Goal: Task Accomplishment & Management: Manage account settings

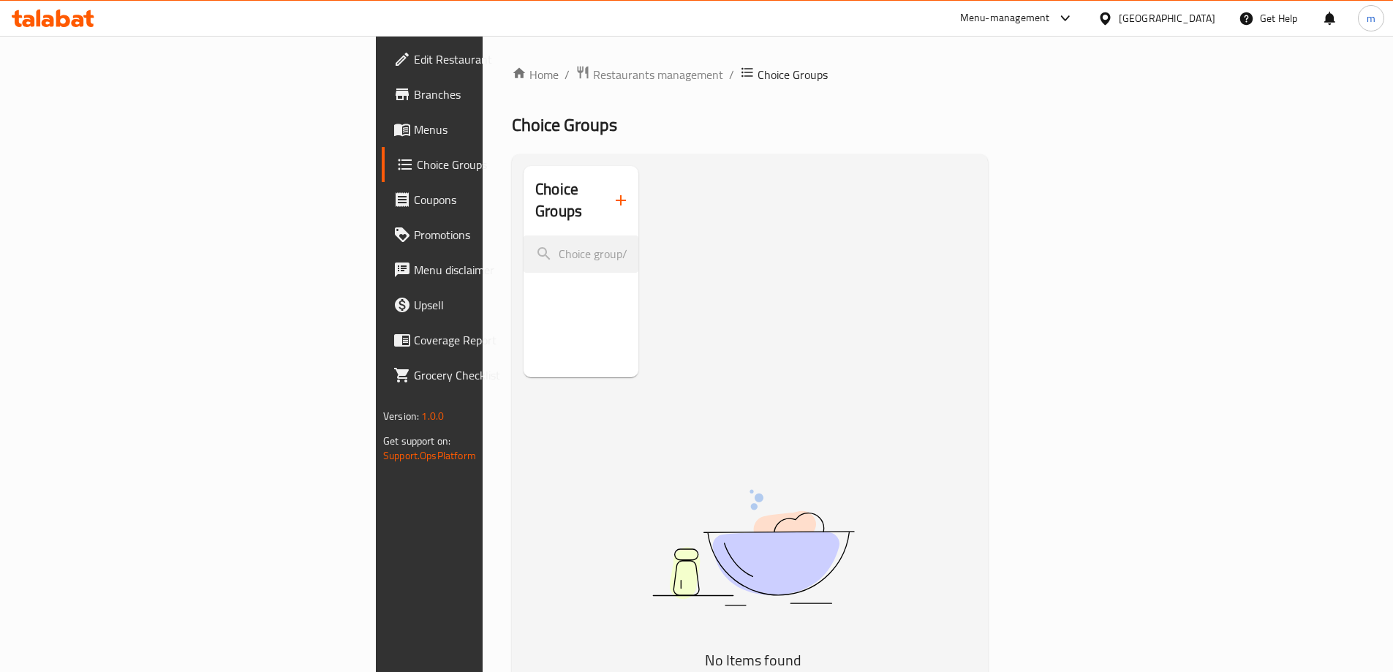
click at [585, 204] on div "Choice Groups No Items found" at bounding box center [752, 502] width 458 height 672
click at [414, 126] on span "Menus" at bounding box center [505, 130] width 183 height 18
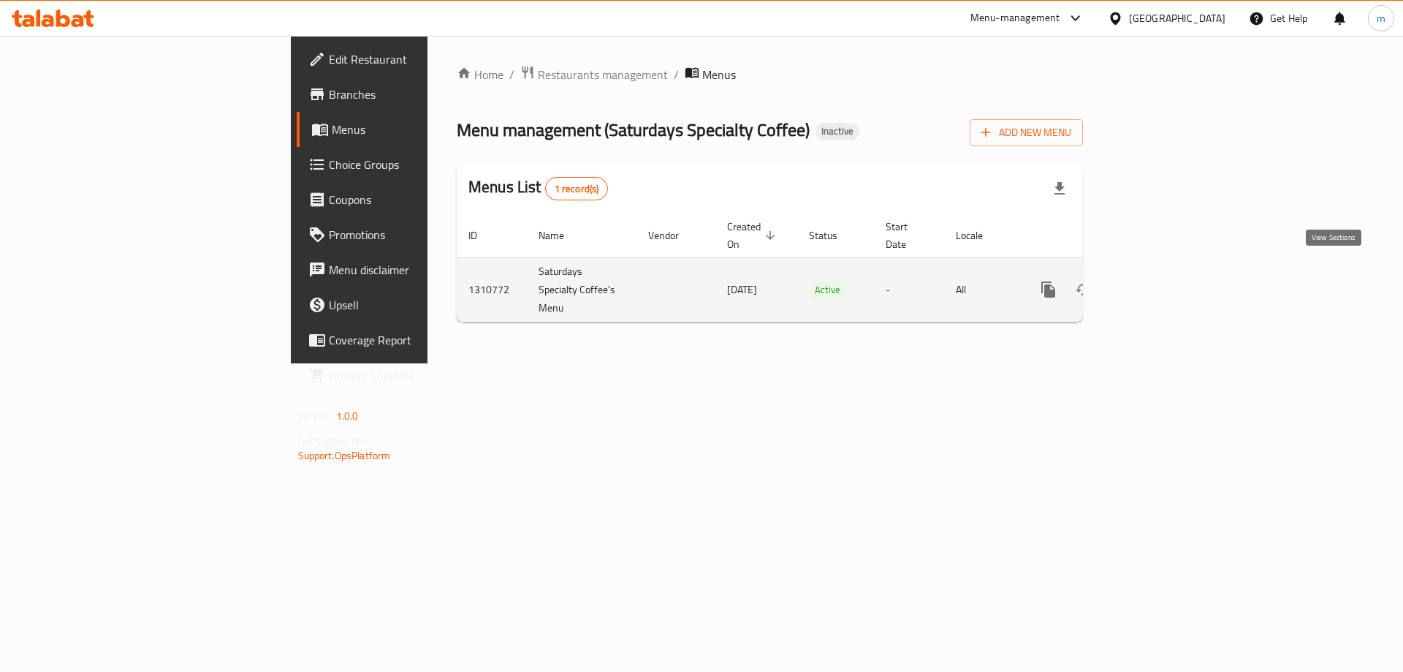
click at [1172, 272] on link "enhanced table" at bounding box center [1154, 289] width 35 height 35
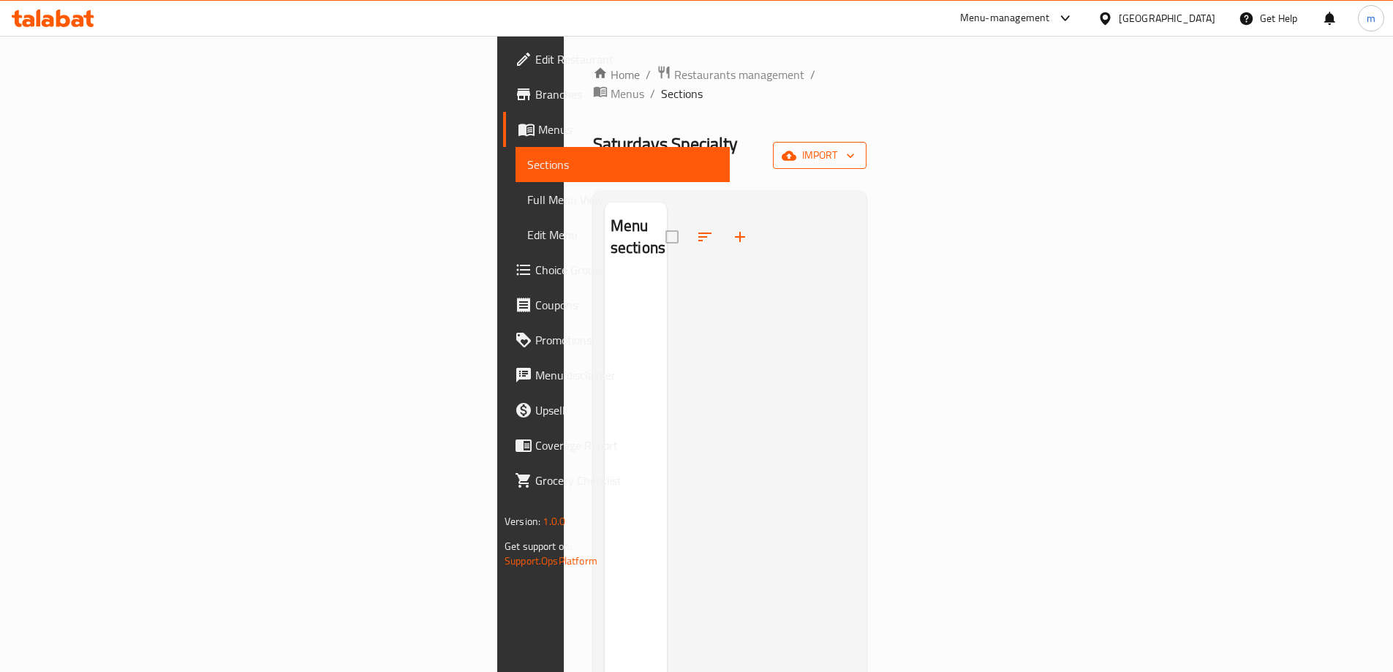
click at [855, 146] on span "import" at bounding box center [819, 155] width 70 height 18
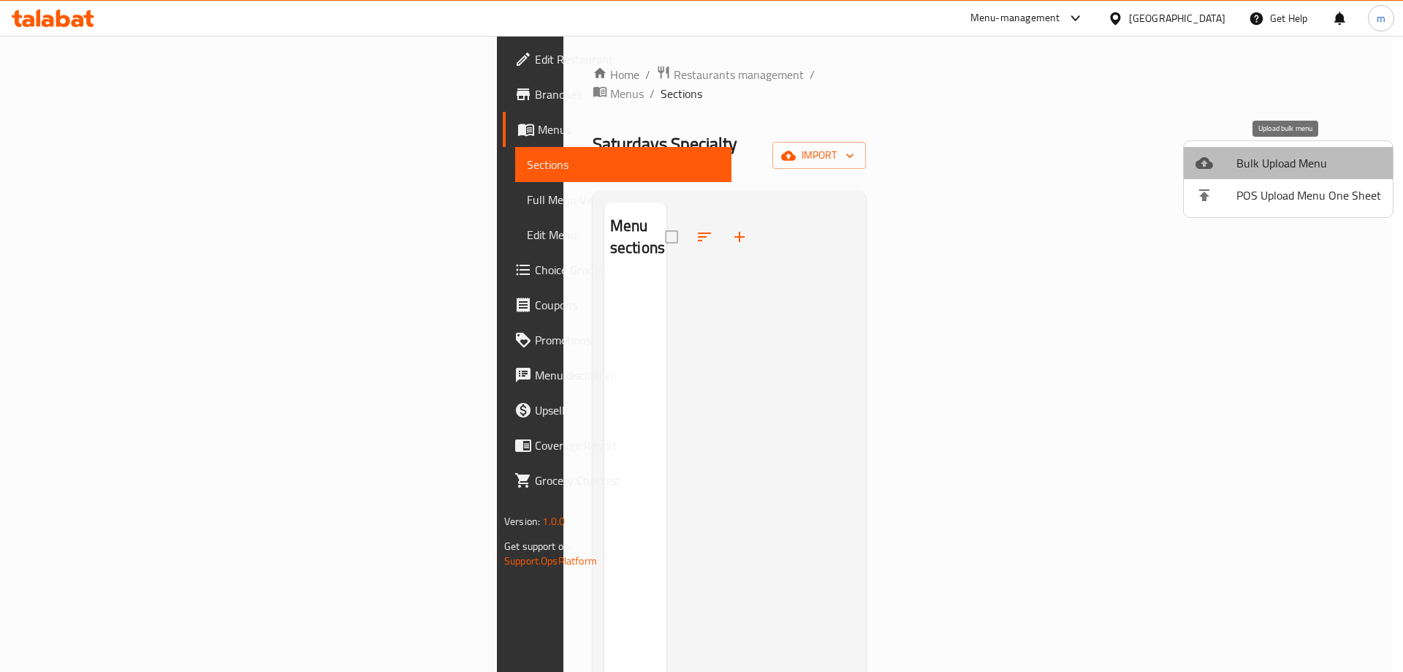
click at [1295, 167] on span "Bulk Upload Menu" at bounding box center [1309, 163] width 145 height 18
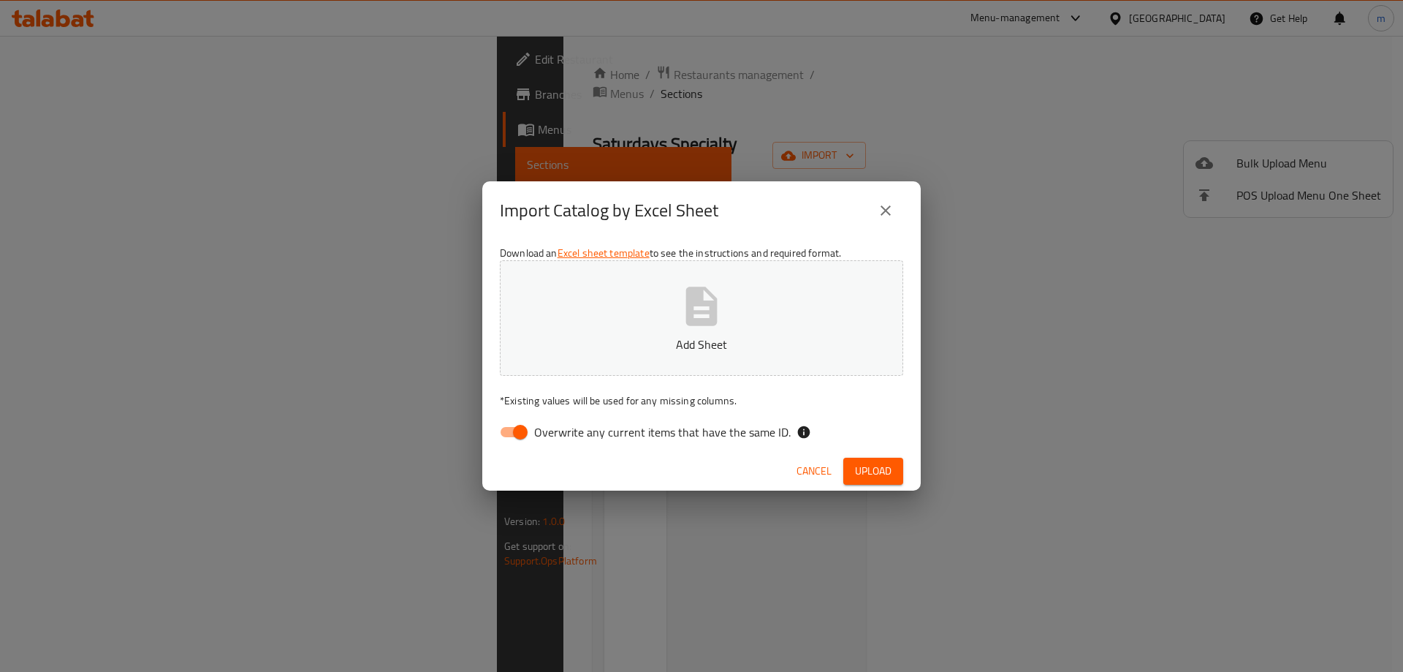
click at [803, 309] on button "Add Sheet" at bounding box center [702, 317] width 404 height 115
click at [533, 439] on input "Overwrite any current items that have the same ID." at bounding box center [520, 432] width 83 height 28
checkbox input "false"
click at [857, 460] on button "Upload" at bounding box center [874, 471] width 60 height 27
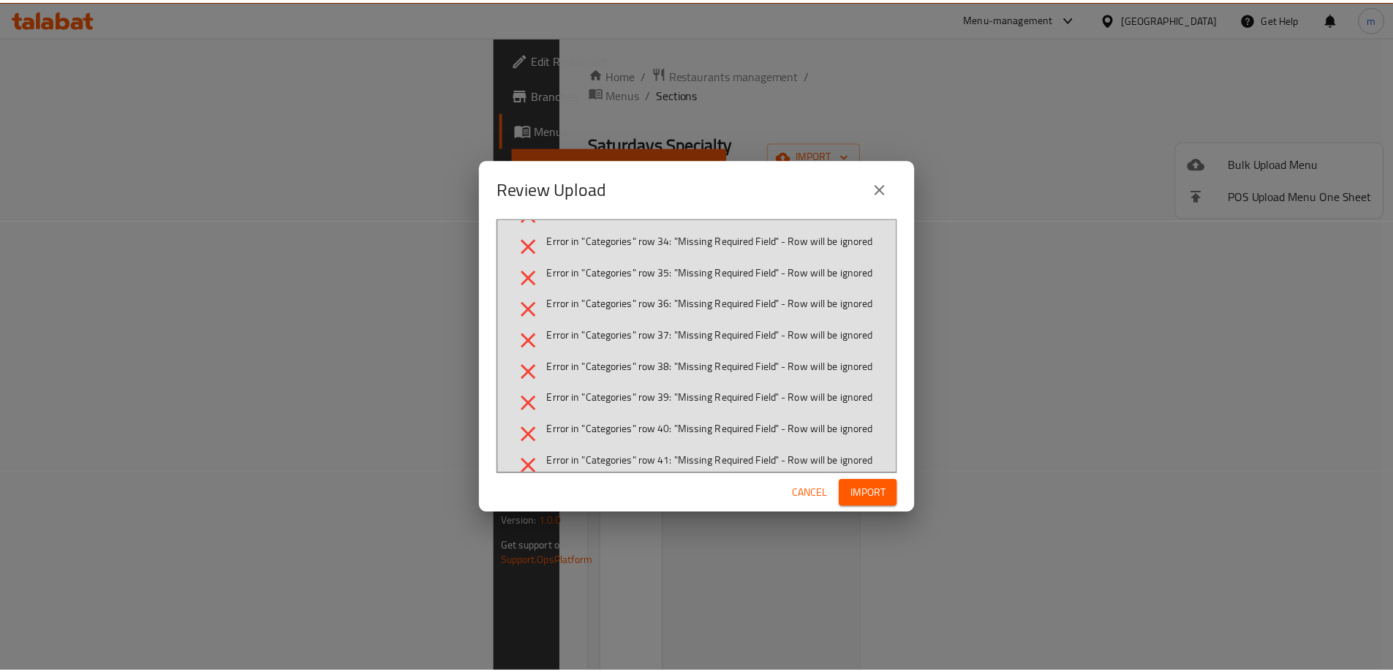
scroll to position [1023, 0]
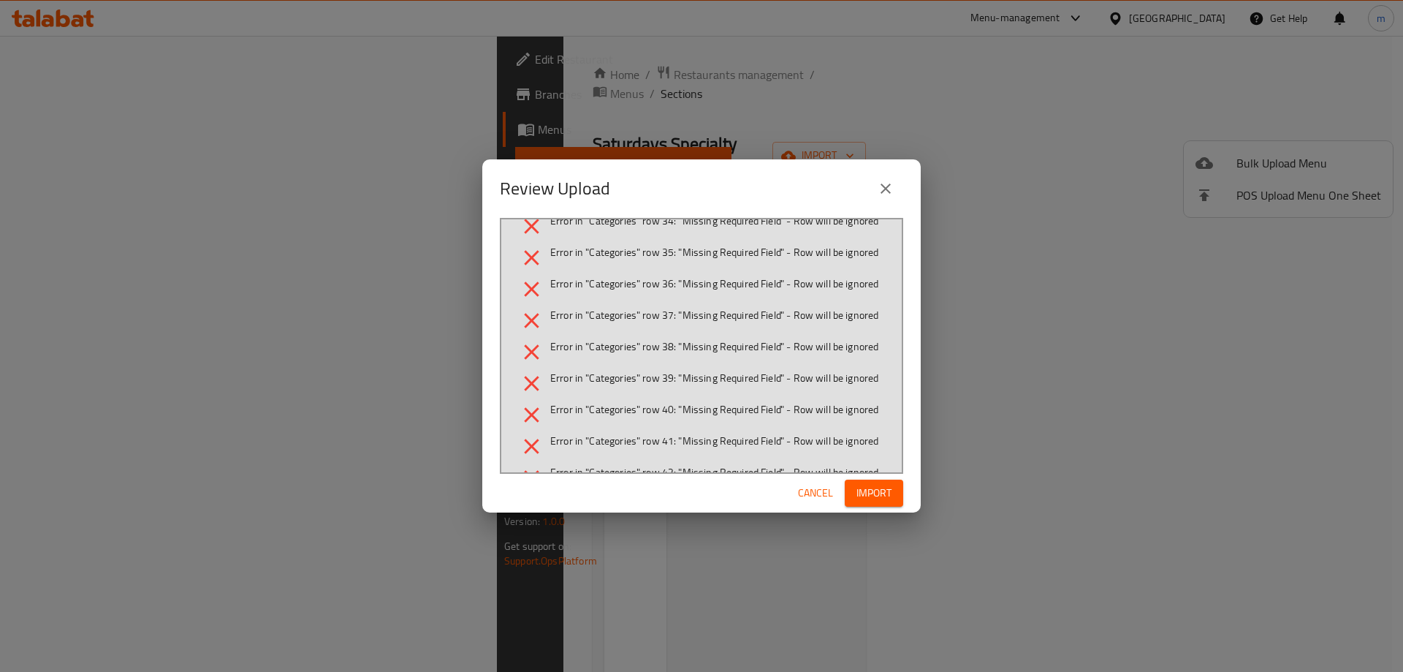
click at [812, 486] on span "Cancel" at bounding box center [815, 493] width 35 height 18
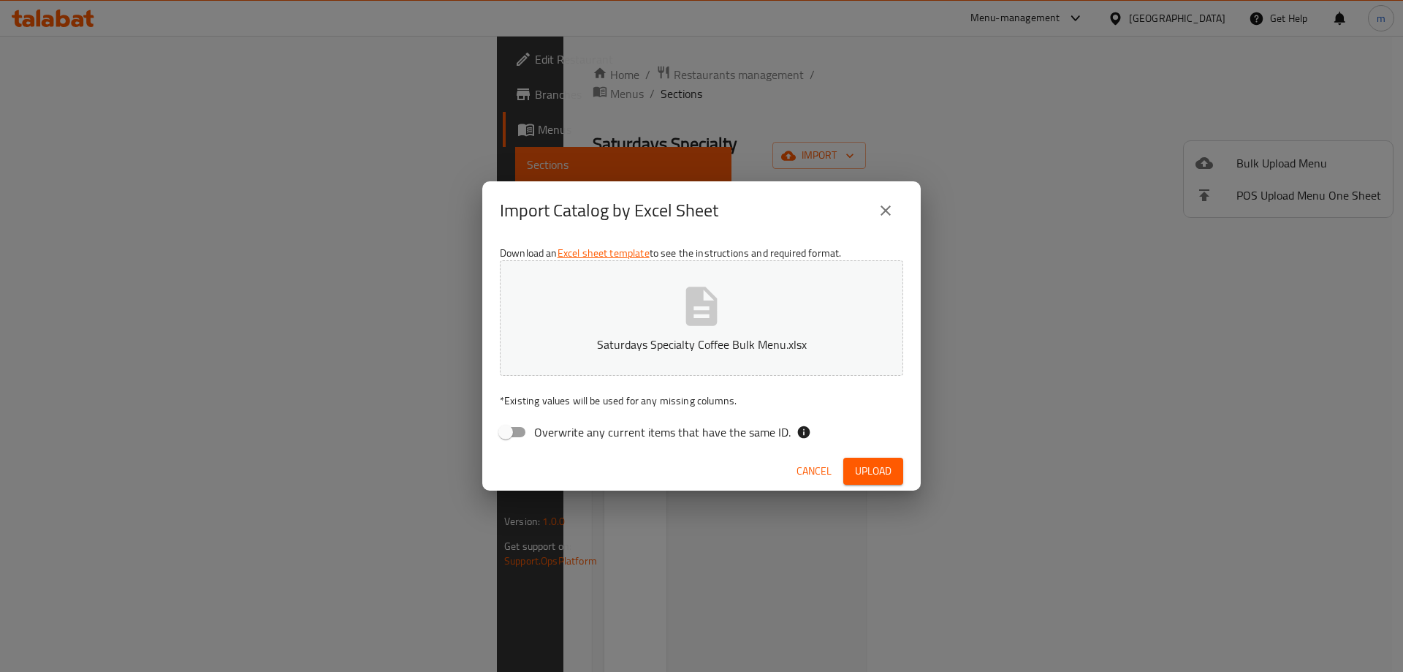
click at [578, 349] on p "Saturdays Specialty Coffee Bulk Menu.xlsx" at bounding box center [702, 345] width 358 height 18
click at [869, 480] on span "Upload" at bounding box center [873, 471] width 37 height 18
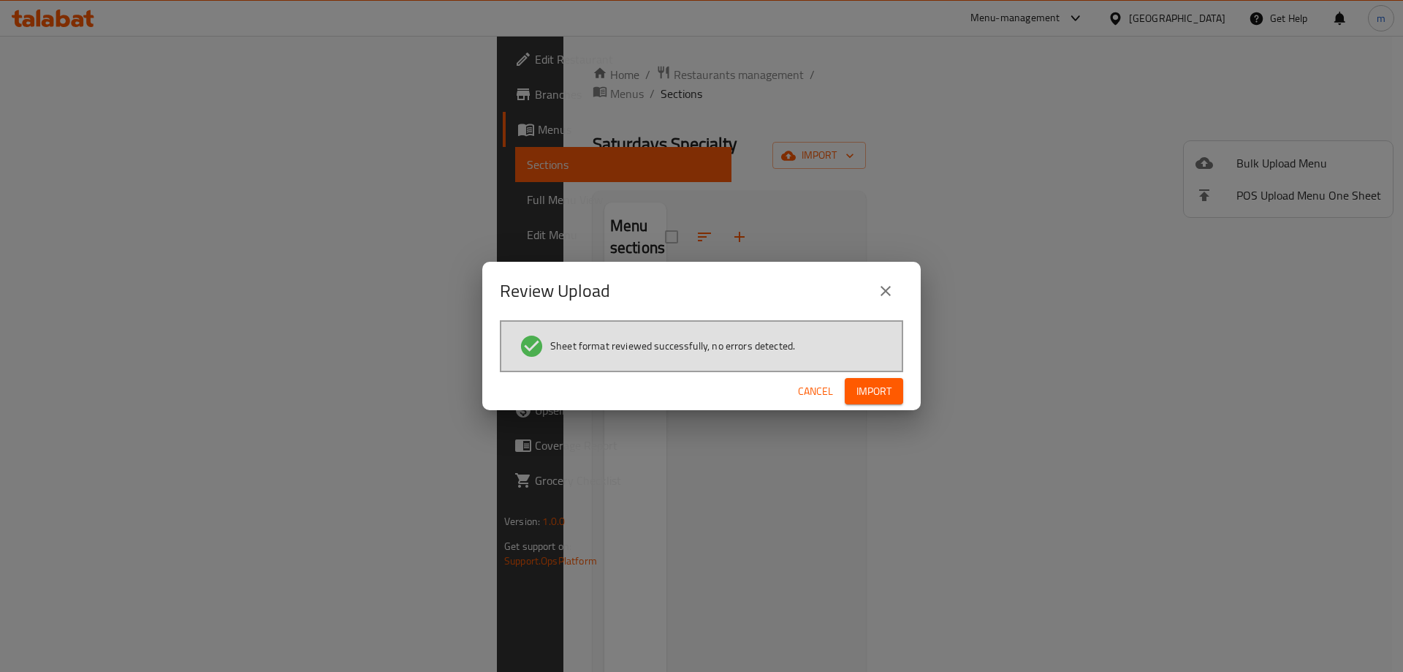
click at [878, 395] on span "Import" at bounding box center [874, 391] width 35 height 18
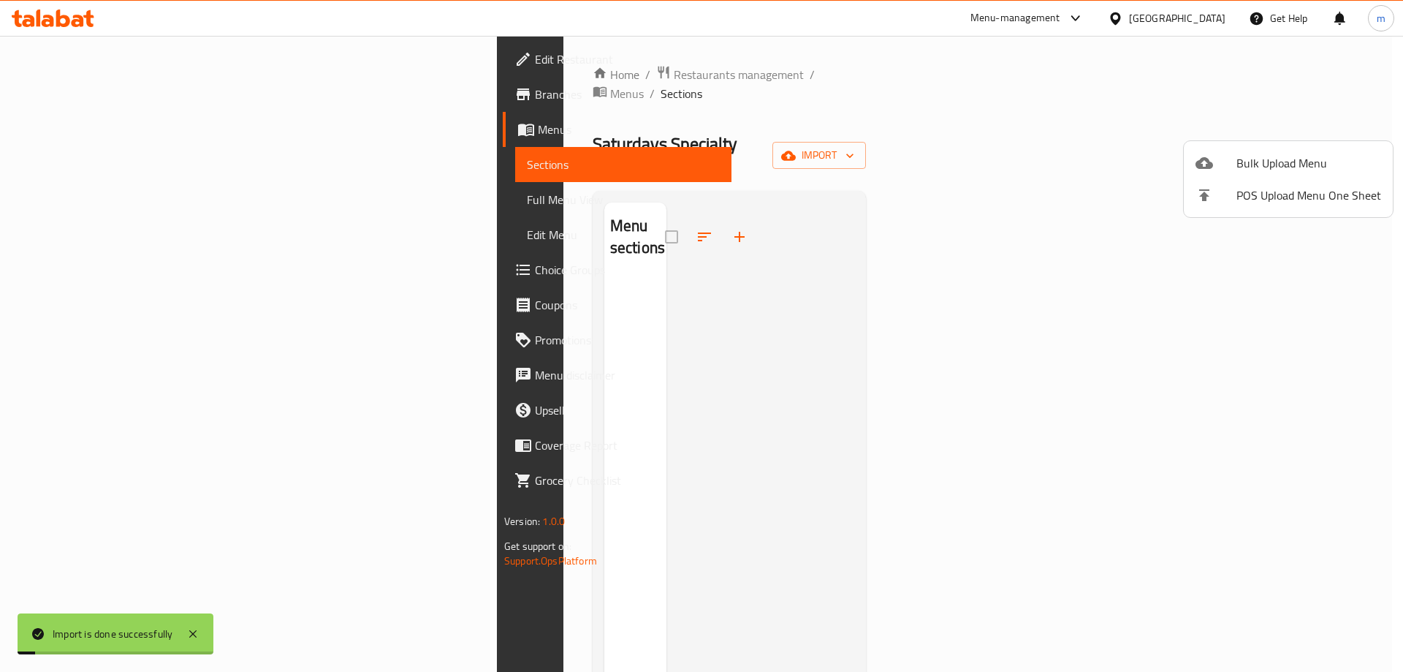
click at [83, 196] on div at bounding box center [701, 336] width 1403 height 672
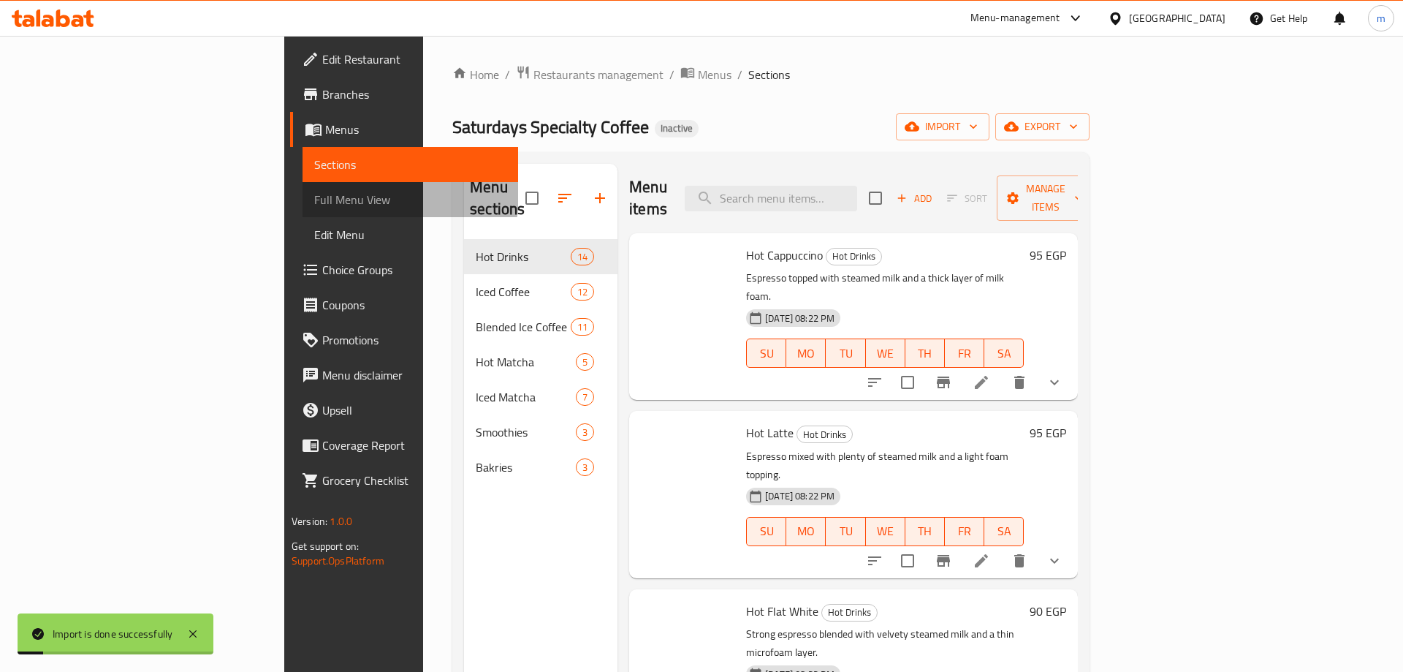
click at [314, 195] on span "Full Menu View" at bounding box center [410, 200] width 193 height 18
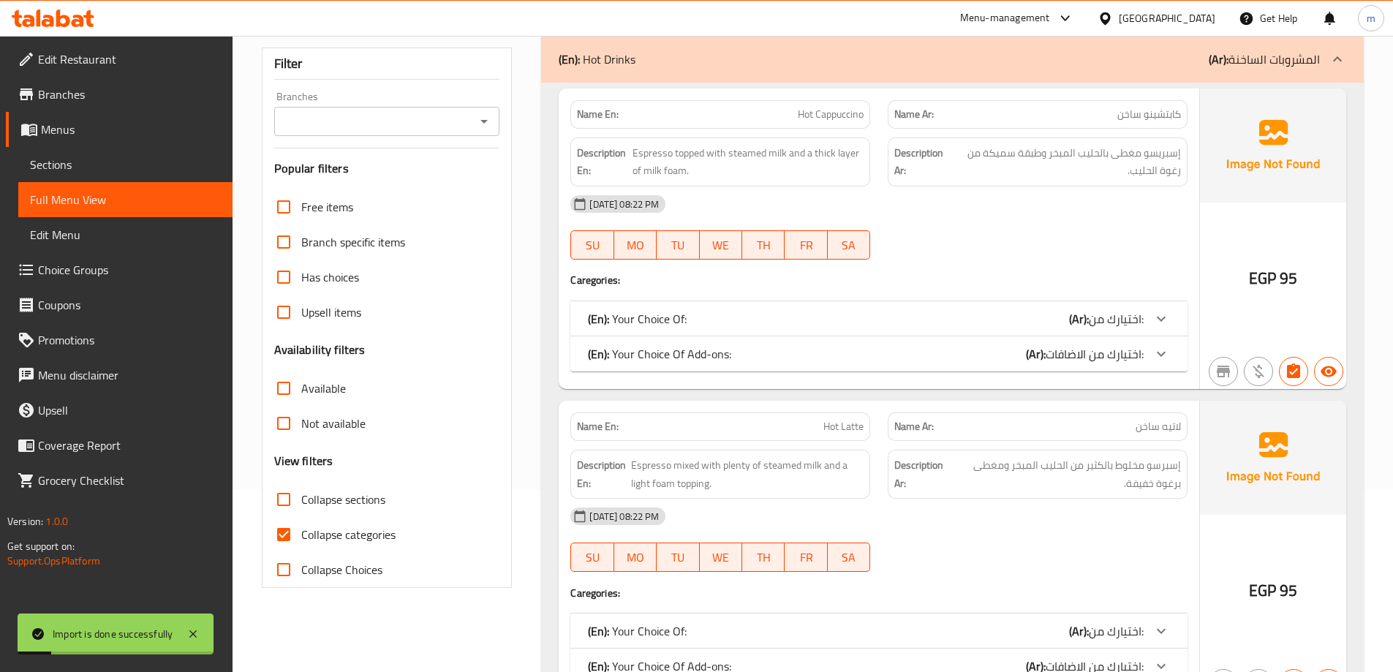
scroll to position [219, 0]
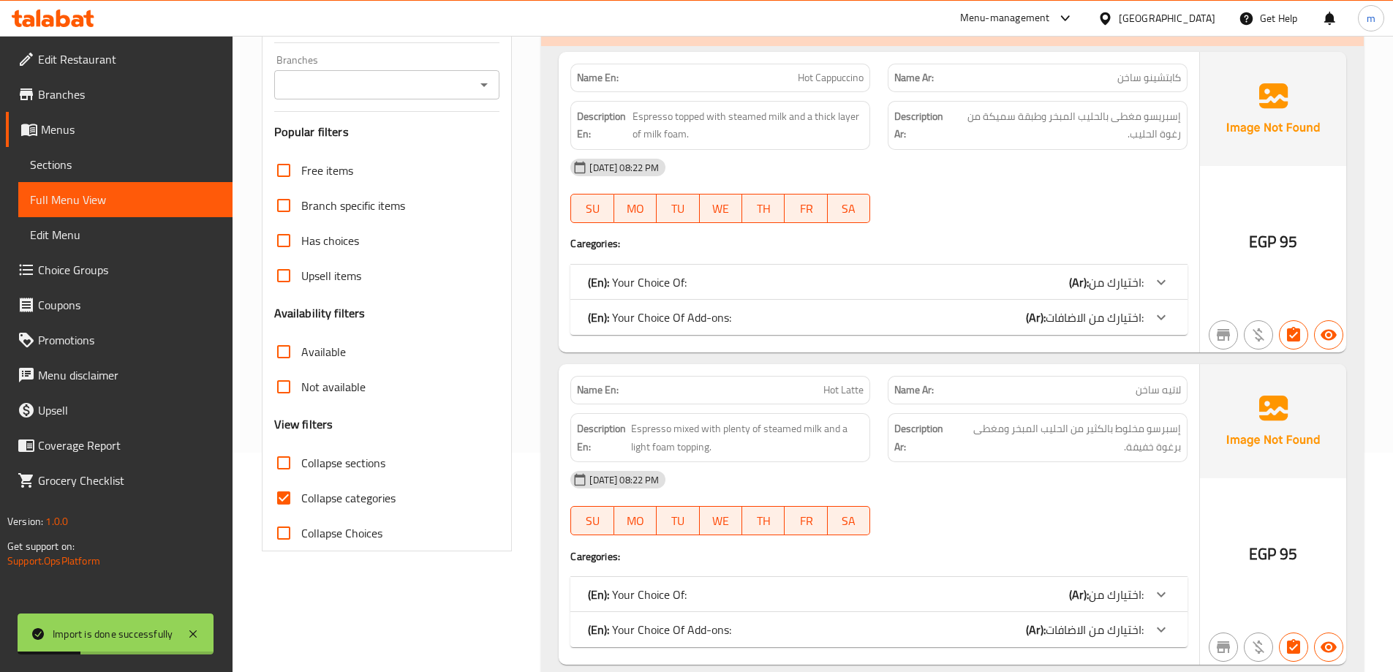
click at [365, 491] on span "Collapse categories" at bounding box center [348, 498] width 94 height 18
click at [301, 491] on input "Collapse categories" at bounding box center [283, 497] width 35 height 35
checkbox input "false"
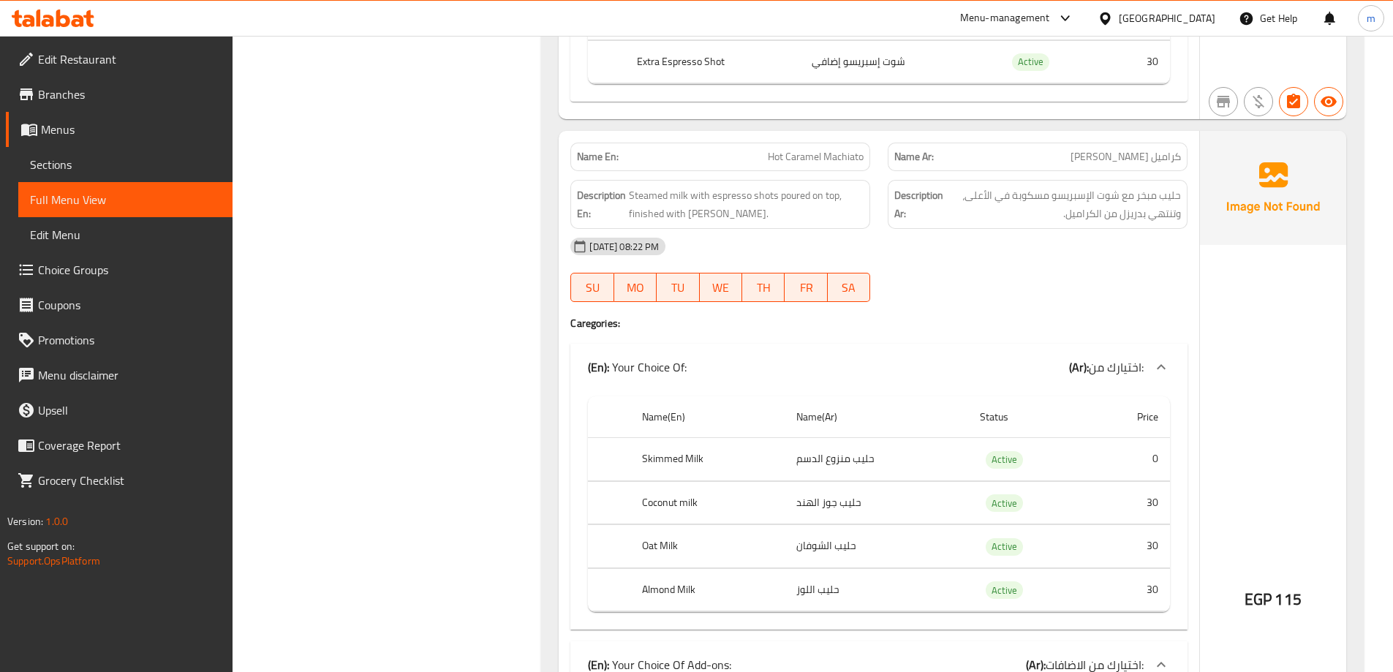
scroll to position [6433, 0]
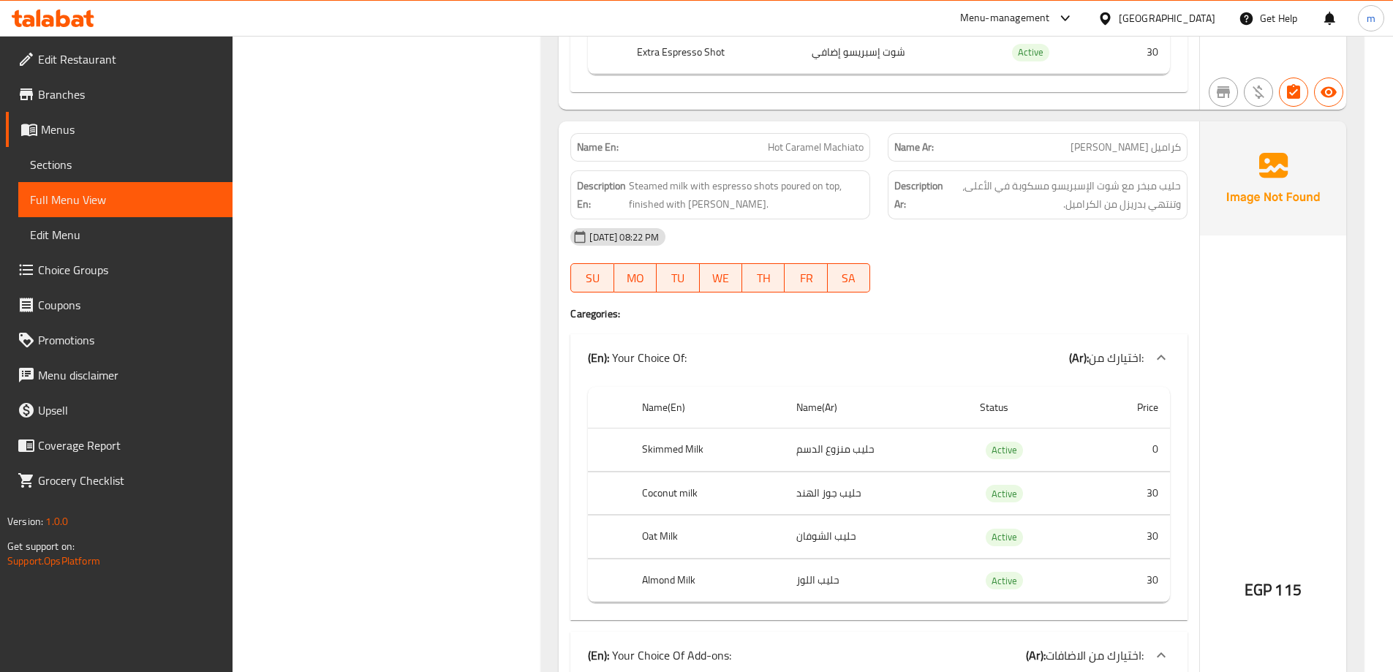
click at [786, 160] on div "Name En: Hot Caramel Machiato" at bounding box center [720, 147] width 300 height 29
click at [788, 146] on span "Hot Caramel Machiato" at bounding box center [816, 147] width 96 height 15
copy span "Hot Caramel Machiato"
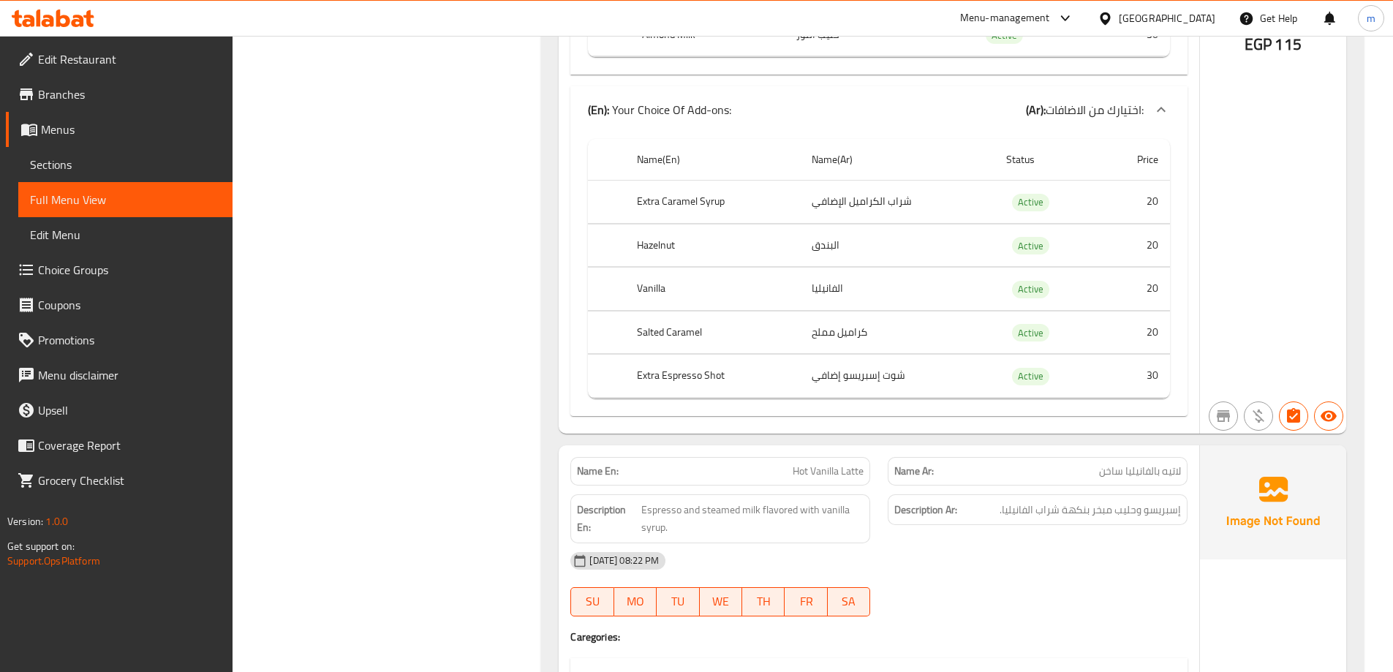
scroll to position [6944, 0]
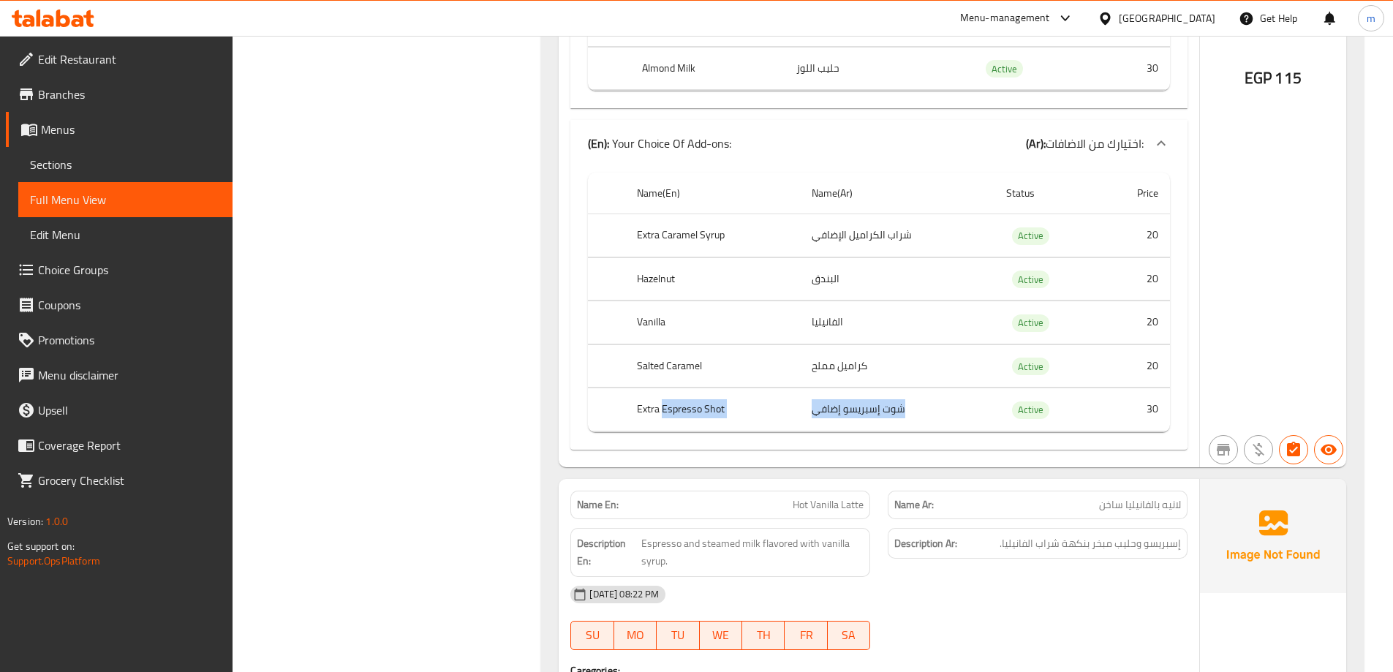
drag, startPoint x: 664, startPoint y: 416, endPoint x: 812, endPoint y: 417, distance: 148.4
click at [812, 417] on tr "Extra Espresso Shot شوت إسبريسو إضافي Active 30" at bounding box center [879, 409] width 582 height 43
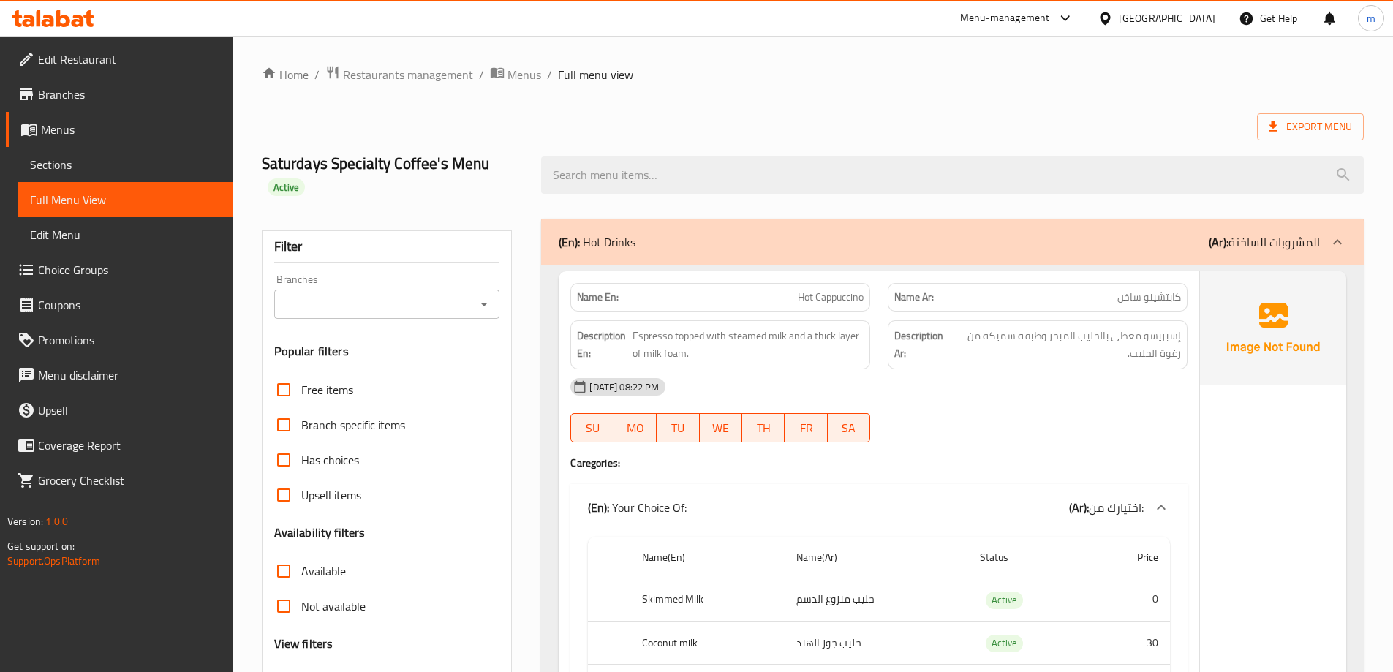
click at [61, 129] on span "Menus" at bounding box center [131, 130] width 180 height 18
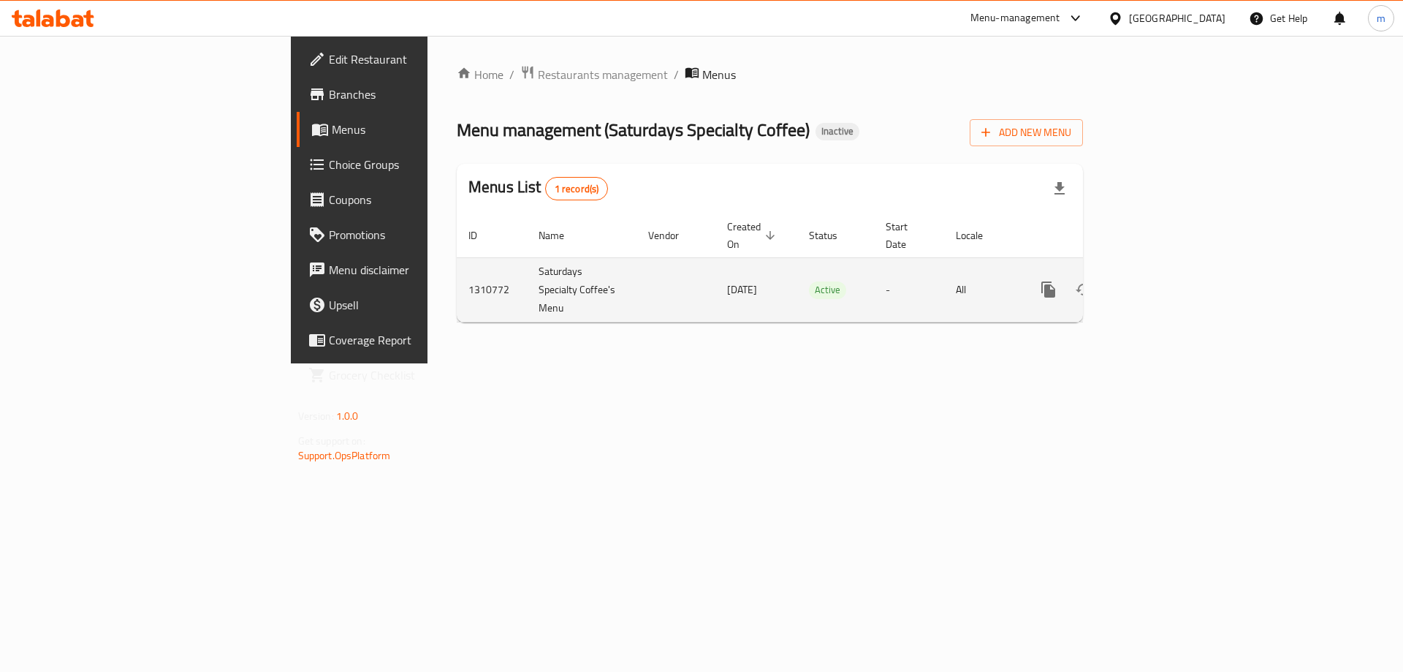
click at [1124, 283] on icon "enhanced table" at bounding box center [1119, 289] width 10 height 13
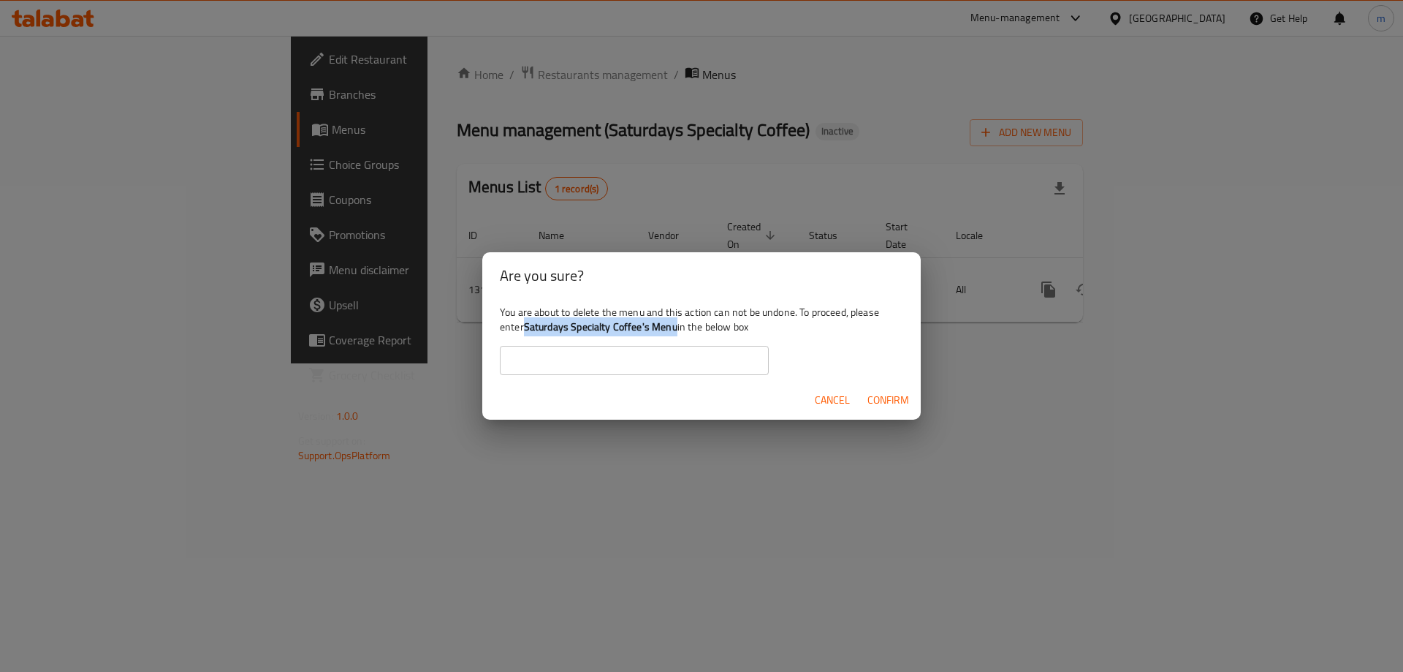
drag, startPoint x: 675, startPoint y: 327, endPoint x: 529, endPoint y: 330, distance: 147.0
click at [529, 330] on b "Saturdays Specialty Coffee's Menu" at bounding box center [601, 326] width 154 height 19
copy b "Saturdays Specialty Coffee's Menu"
click at [545, 350] on input "text" at bounding box center [634, 360] width 269 height 29
paste input "Saturdays Specialty Coffee's Menu"
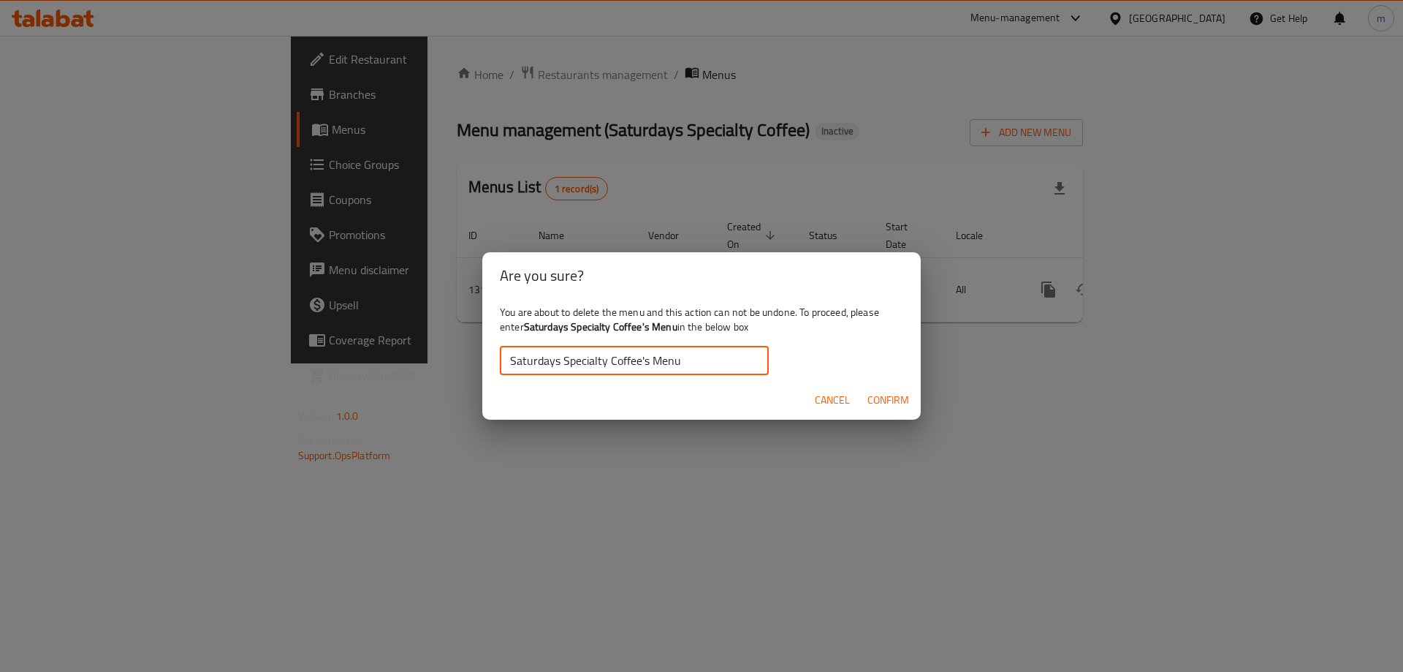
type input "Saturdays Specialty Coffee's Menu"
click at [872, 399] on span "Confirm" at bounding box center [889, 400] width 42 height 18
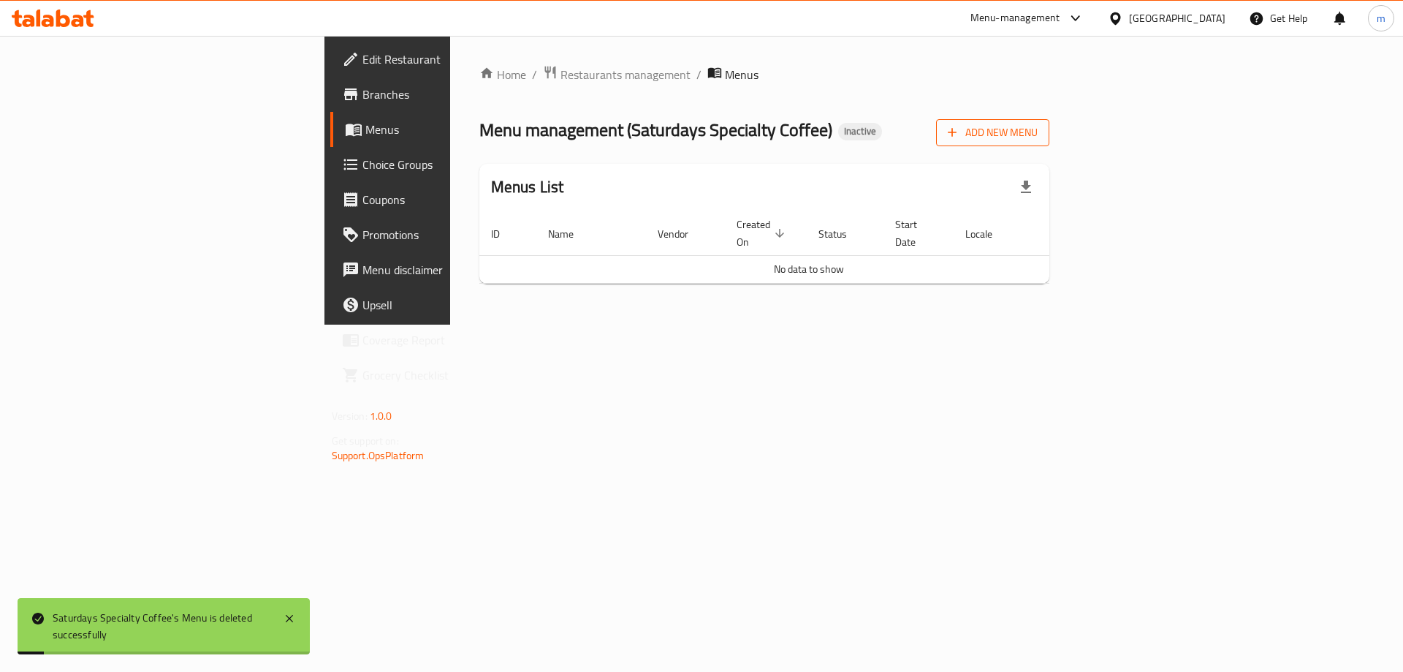
click at [1038, 140] on span "Add New Menu" at bounding box center [993, 133] width 90 height 18
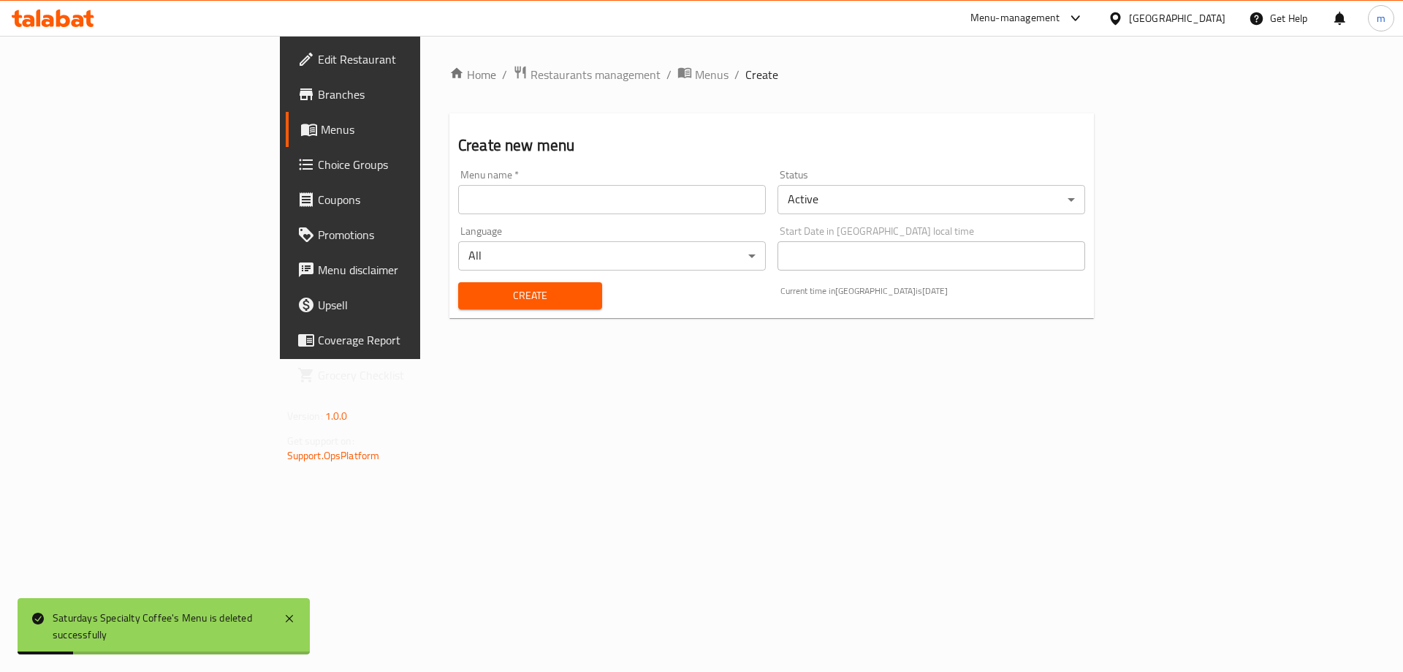
drag, startPoint x: 405, startPoint y: 220, endPoint x: 404, endPoint y: 205, distance: 15.4
click at [452, 208] on div "Menu name   * Menu name * Status Active ​ Language All ​ Start Date in Egypt lo…" at bounding box center [771, 239] width 639 height 151
click at [458, 204] on input "text" at bounding box center [612, 199] width 308 height 29
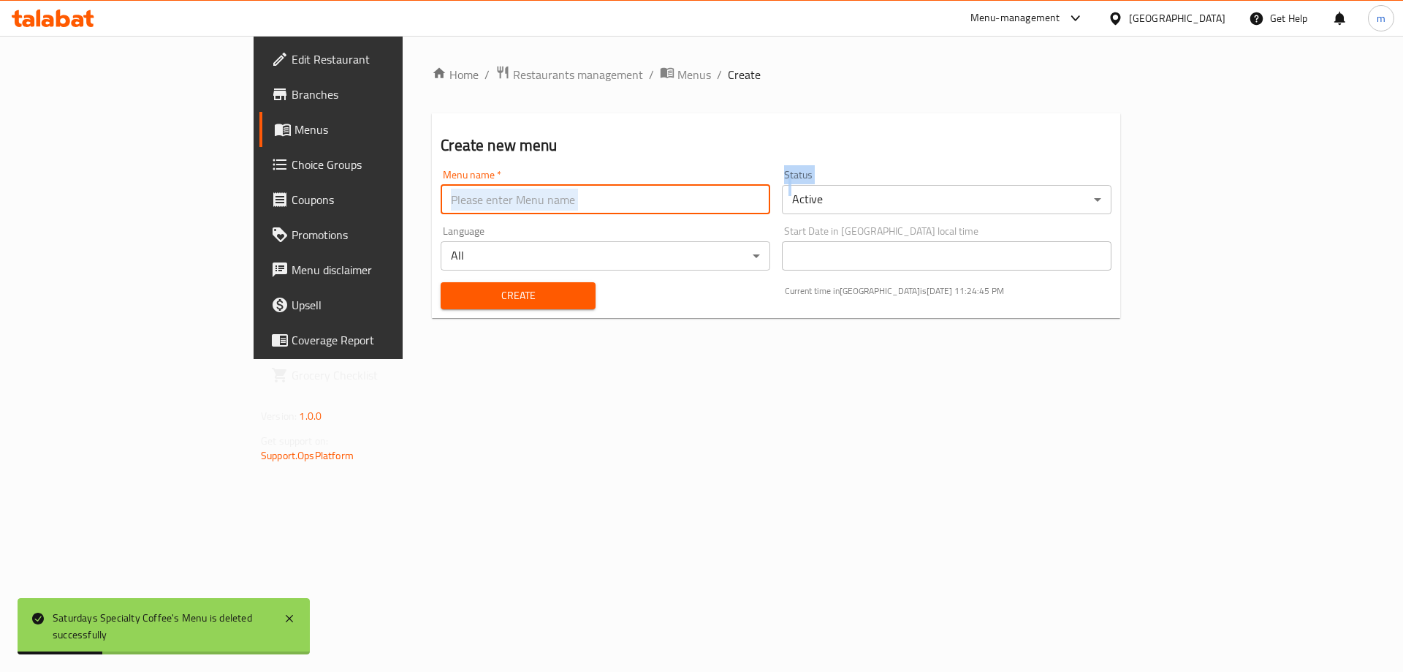
click at [441, 200] on input "text" at bounding box center [606, 199] width 330 height 29
paste input "Saturdays Specialty Coffee's Menu"
type input "Saturdays Specialty Coffee's Menu"
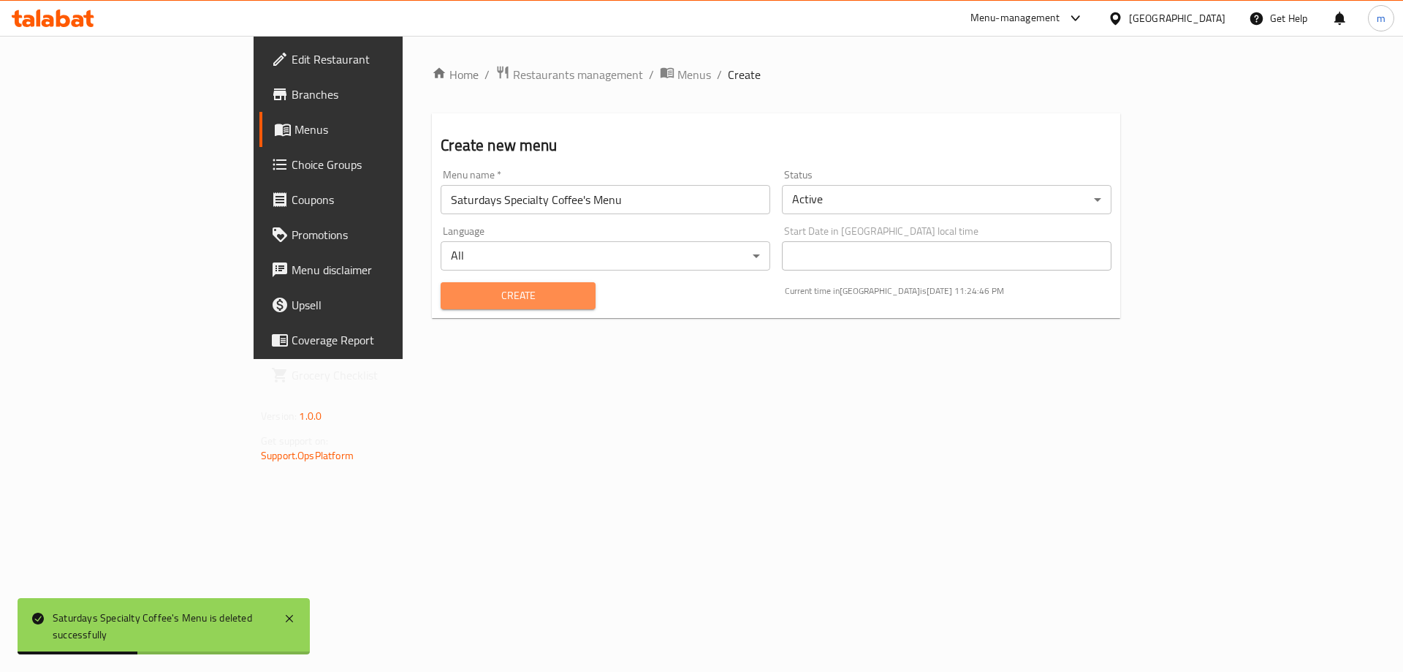
click at [452, 296] on span "Create" at bounding box center [517, 296] width 131 height 18
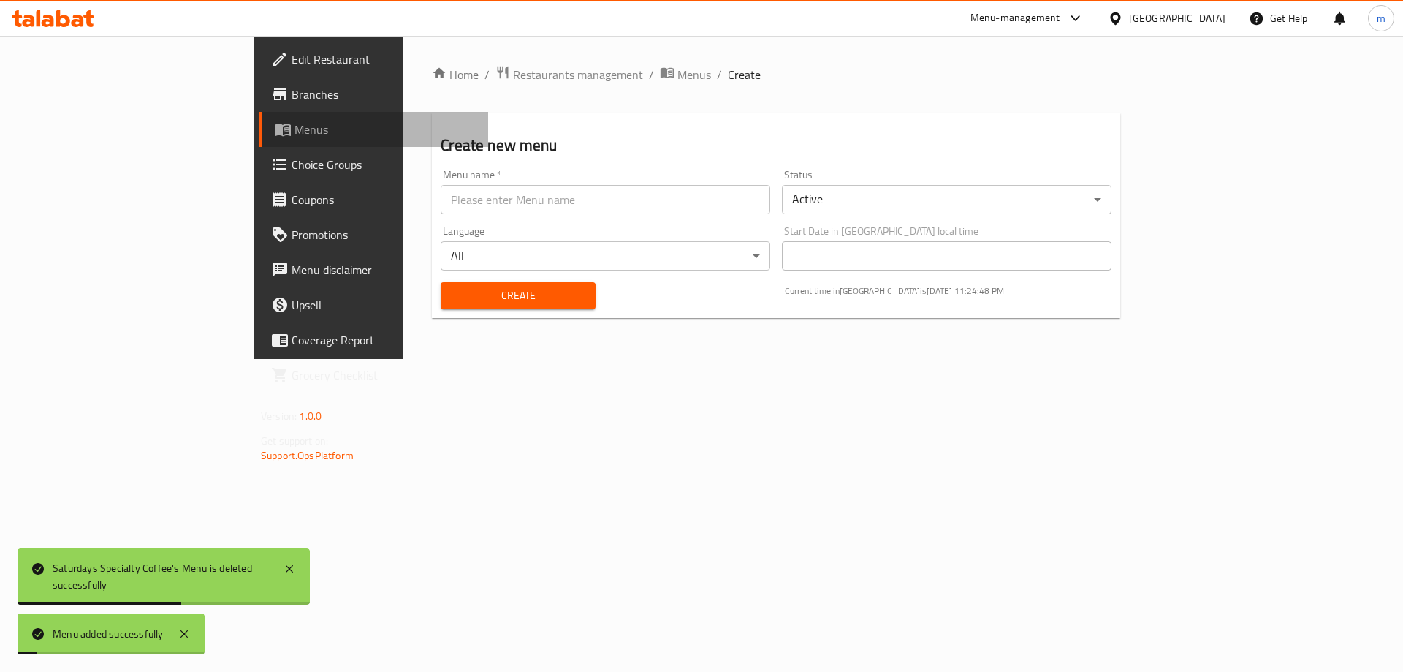
click at [295, 138] on span "Menus" at bounding box center [386, 130] width 182 height 18
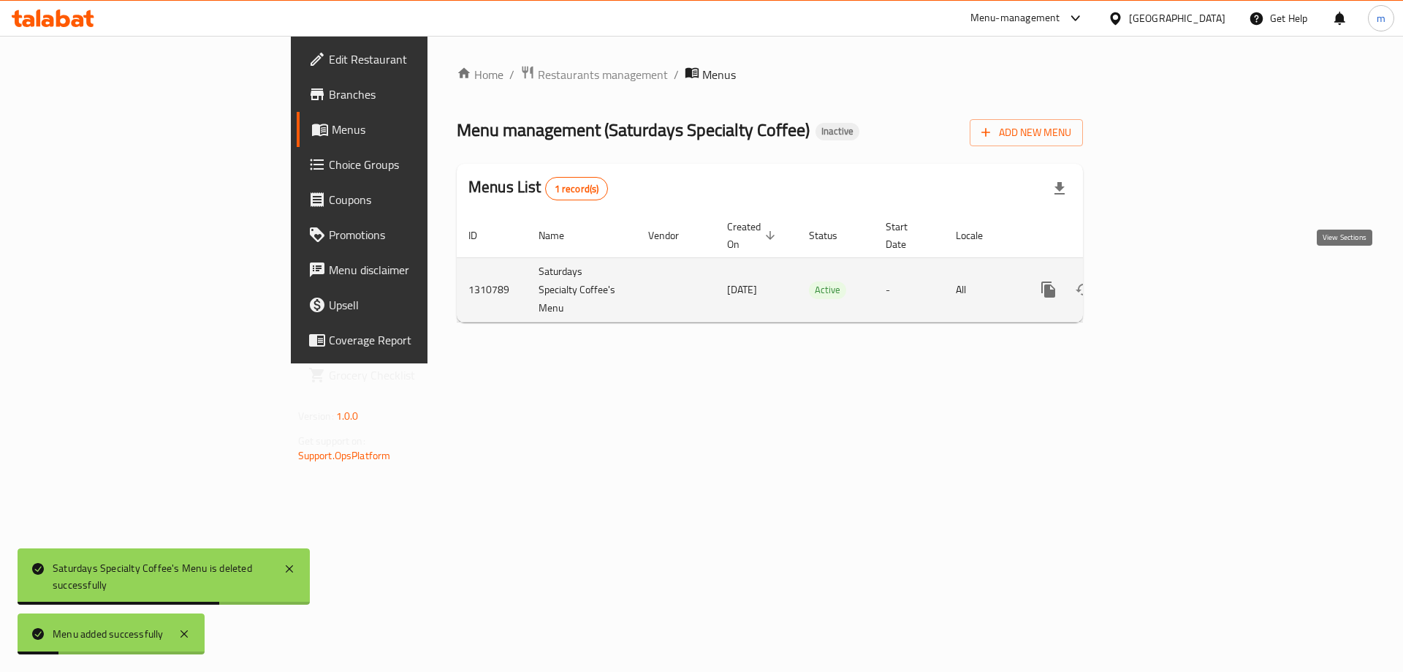
click at [1172, 272] on link "enhanced table" at bounding box center [1154, 289] width 35 height 35
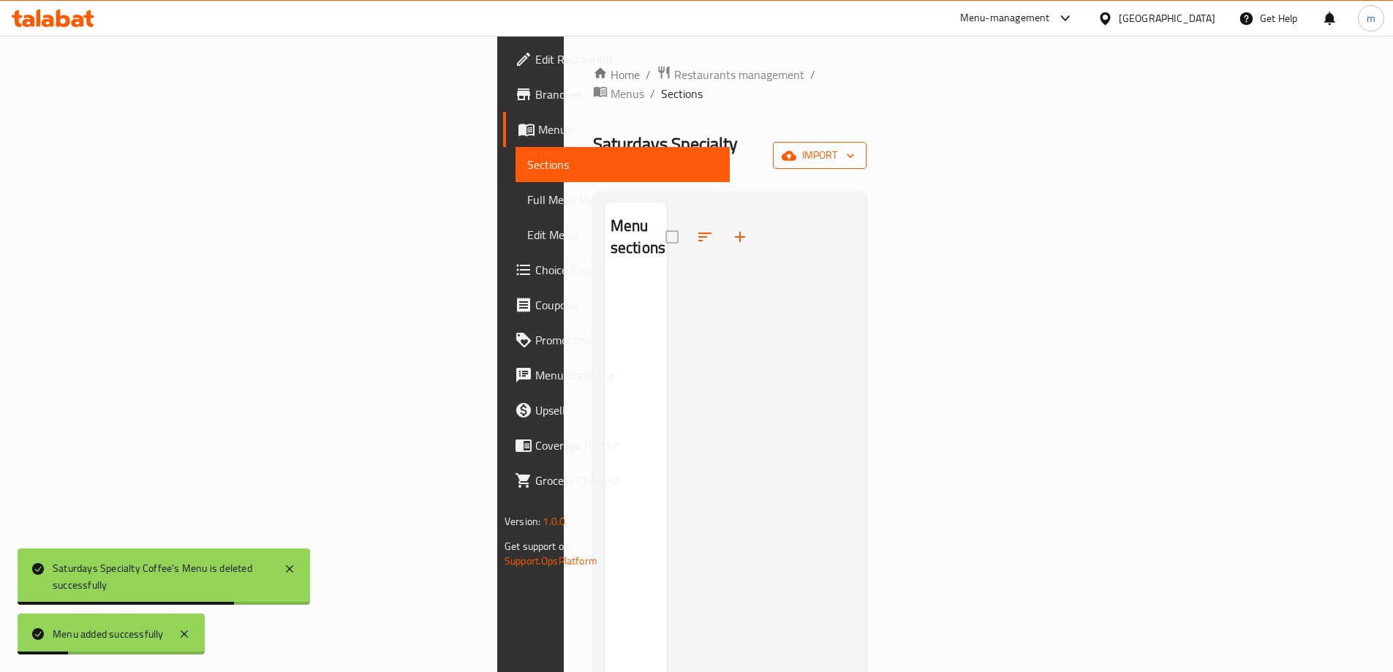
click at [866, 142] on button "import" at bounding box center [820, 155] width 94 height 27
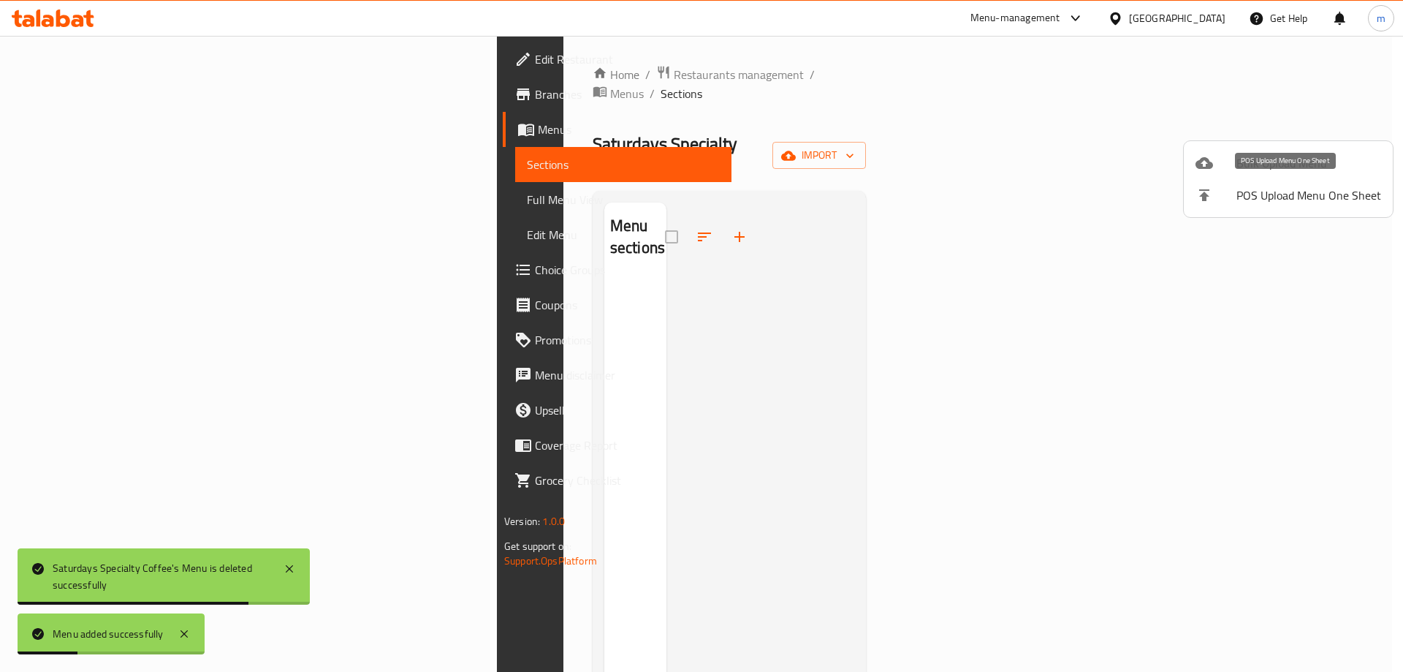
click at [1292, 207] on li "POS Upload Menu One Sheet" at bounding box center [1288, 195] width 209 height 32
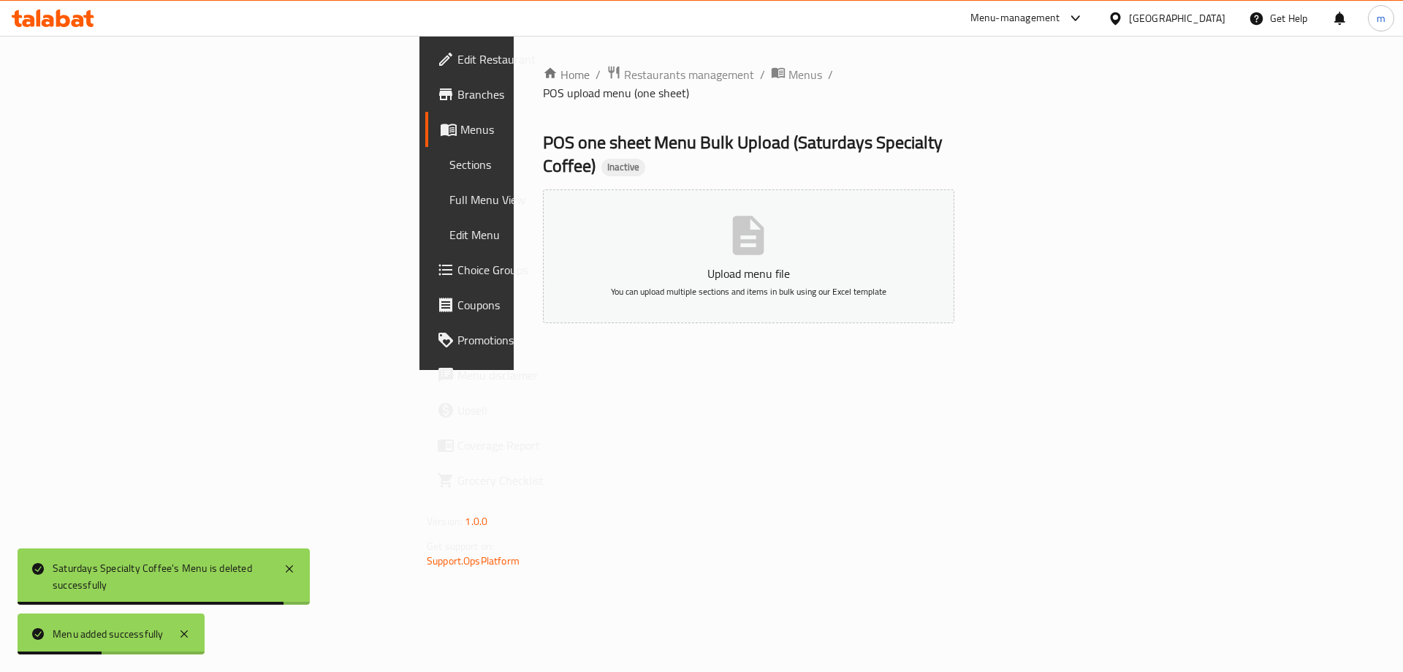
click at [461, 131] on span "Menus" at bounding box center [552, 130] width 182 height 18
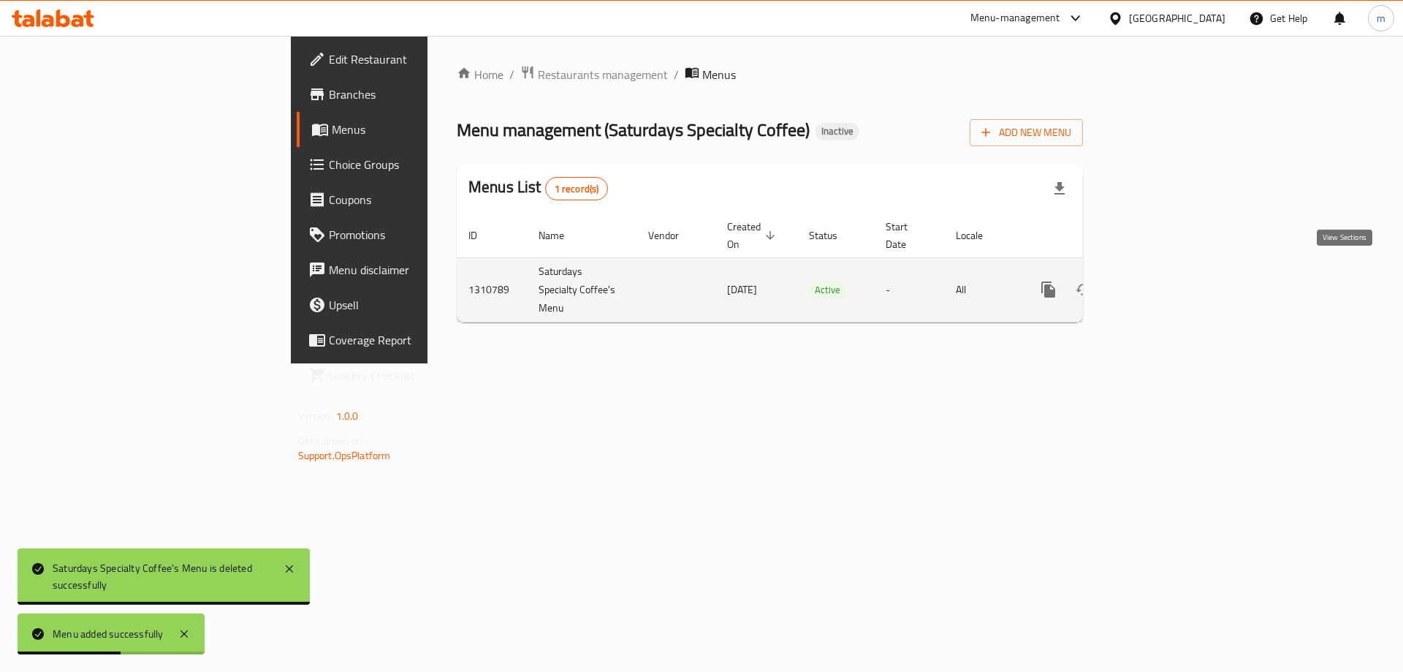
click at [1163, 281] on icon "enhanced table" at bounding box center [1154, 290] width 18 height 18
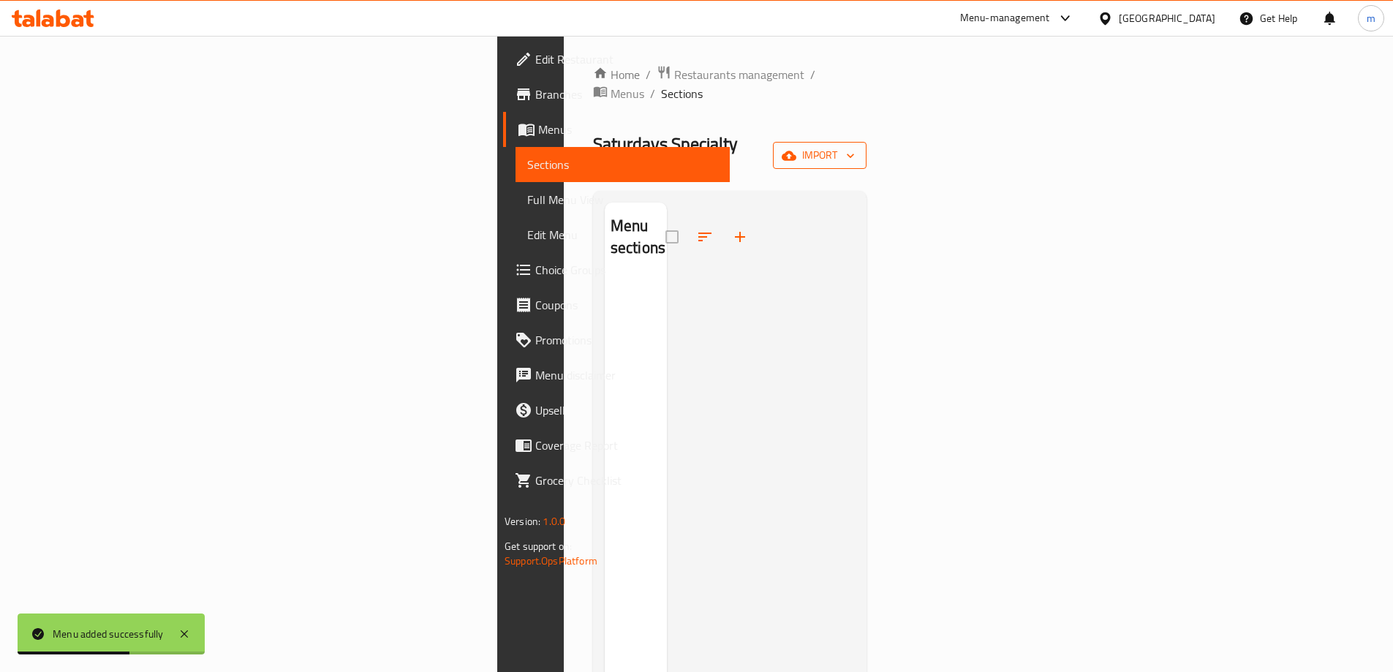
click at [855, 146] on span "import" at bounding box center [819, 155] width 70 height 18
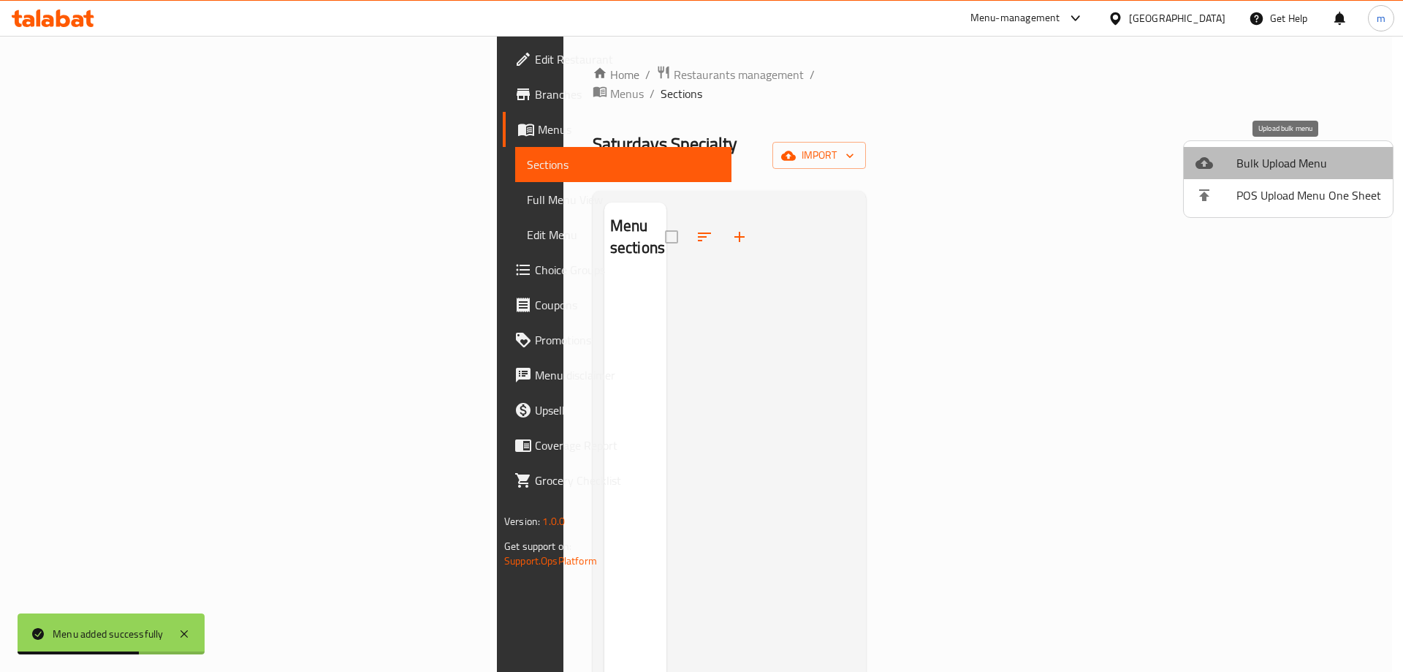
click at [1303, 163] on span "Bulk Upload Menu" at bounding box center [1309, 163] width 145 height 18
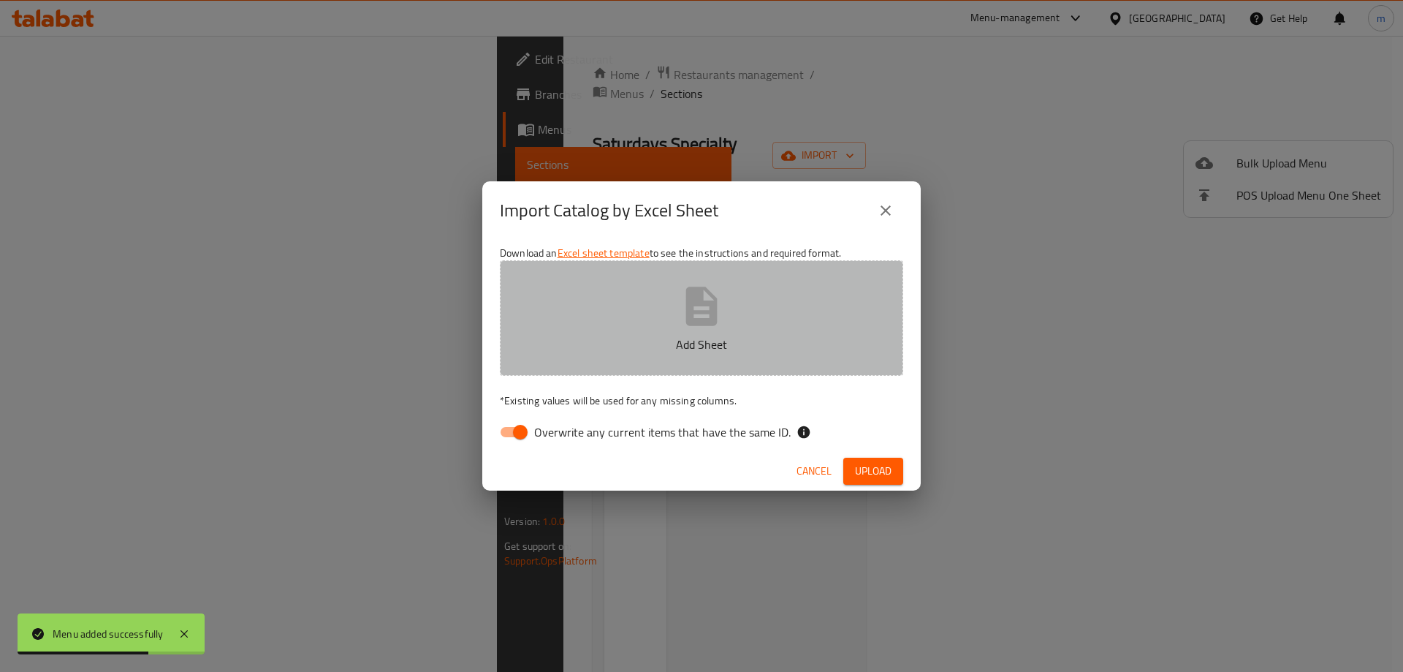
click at [815, 291] on button "Add Sheet" at bounding box center [702, 317] width 404 height 115
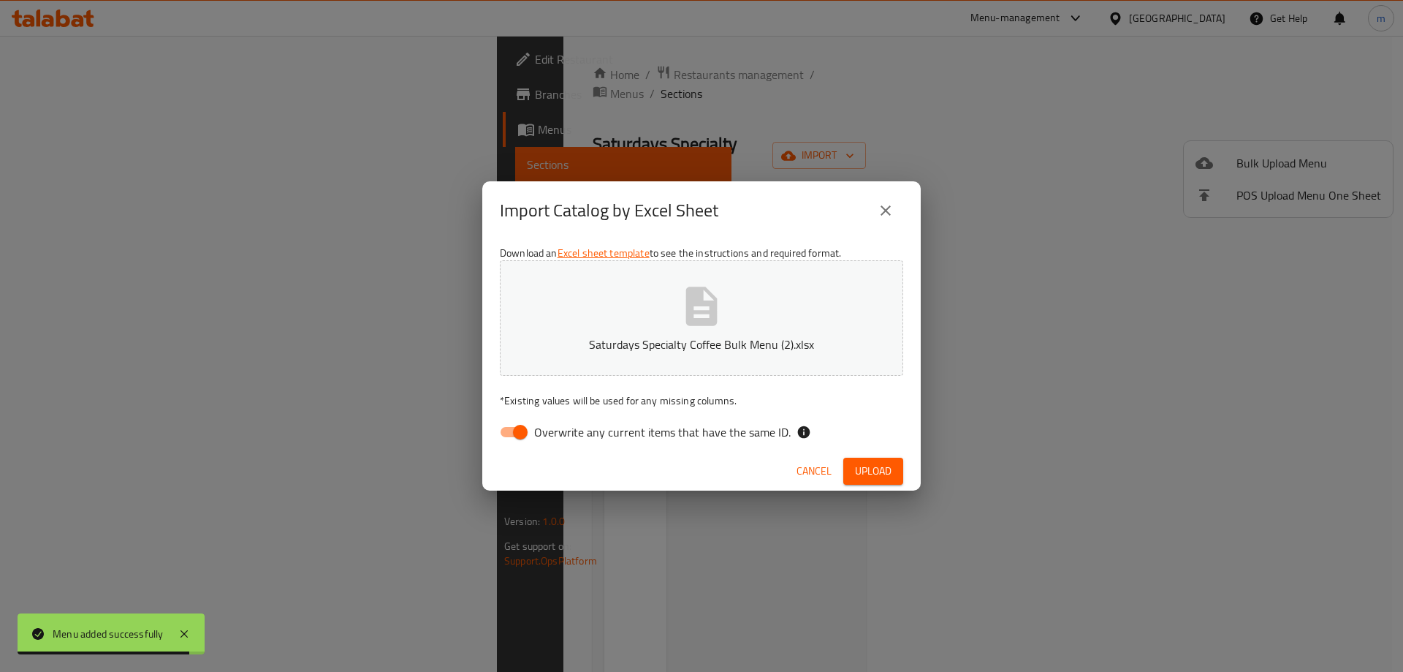
click at [513, 434] on input "Overwrite any current items that have the same ID." at bounding box center [520, 432] width 83 height 28
checkbox input "false"
click at [863, 462] on span "Upload" at bounding box center [873, 471] width 37 height 18
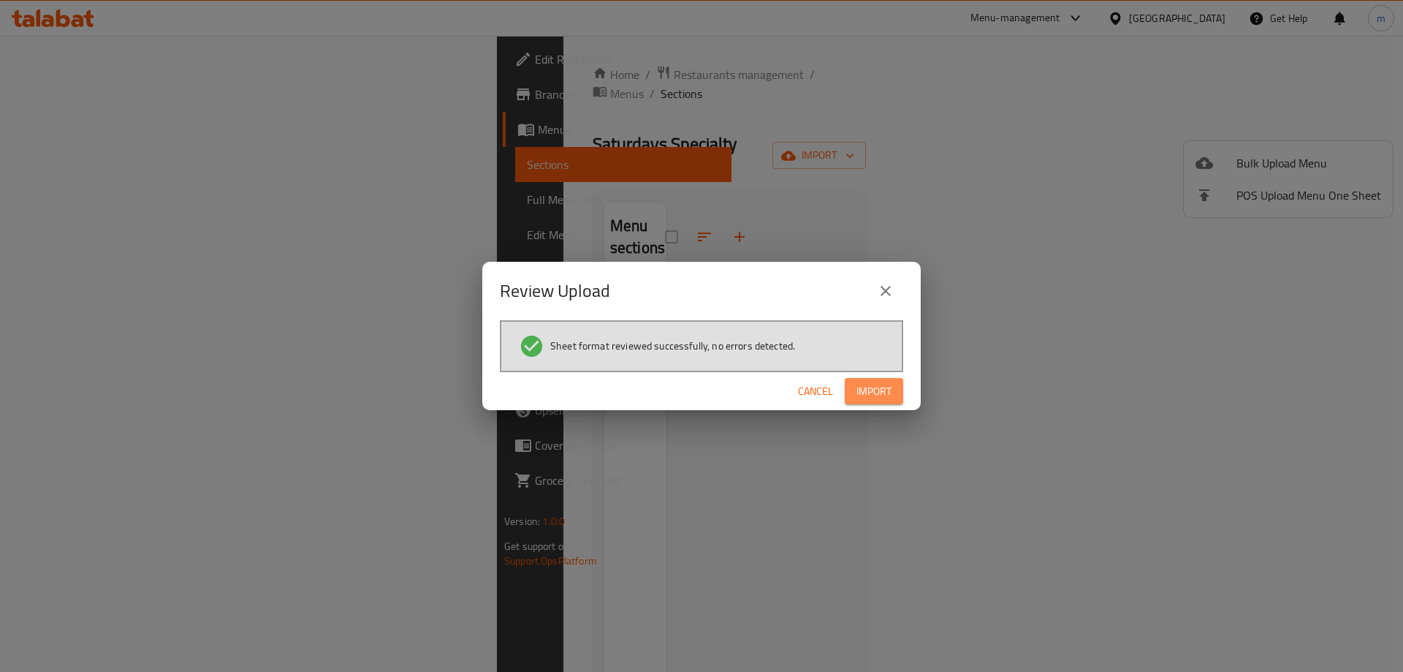
click at [890, 391] on button "Import" at bounding box center [874, 391] width 58 height 27
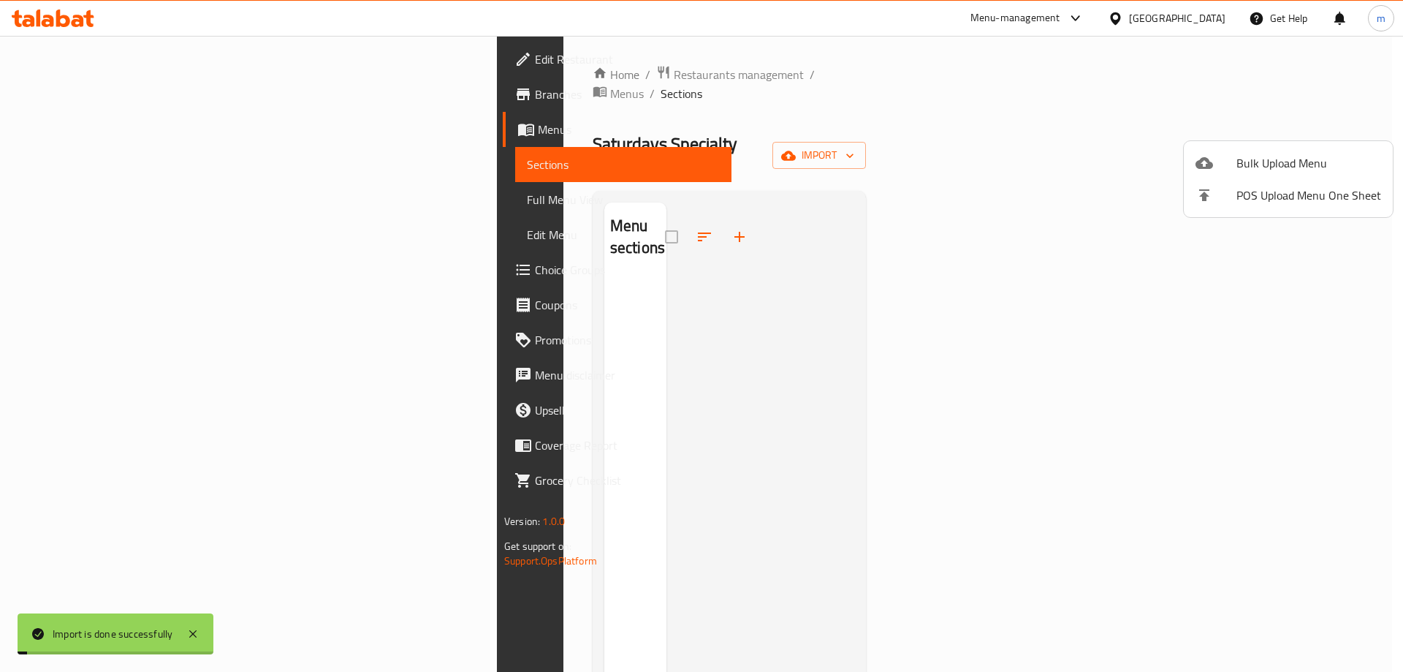
click at [78, 204] on div at bounding box center [701, 336] width 1403 height 672
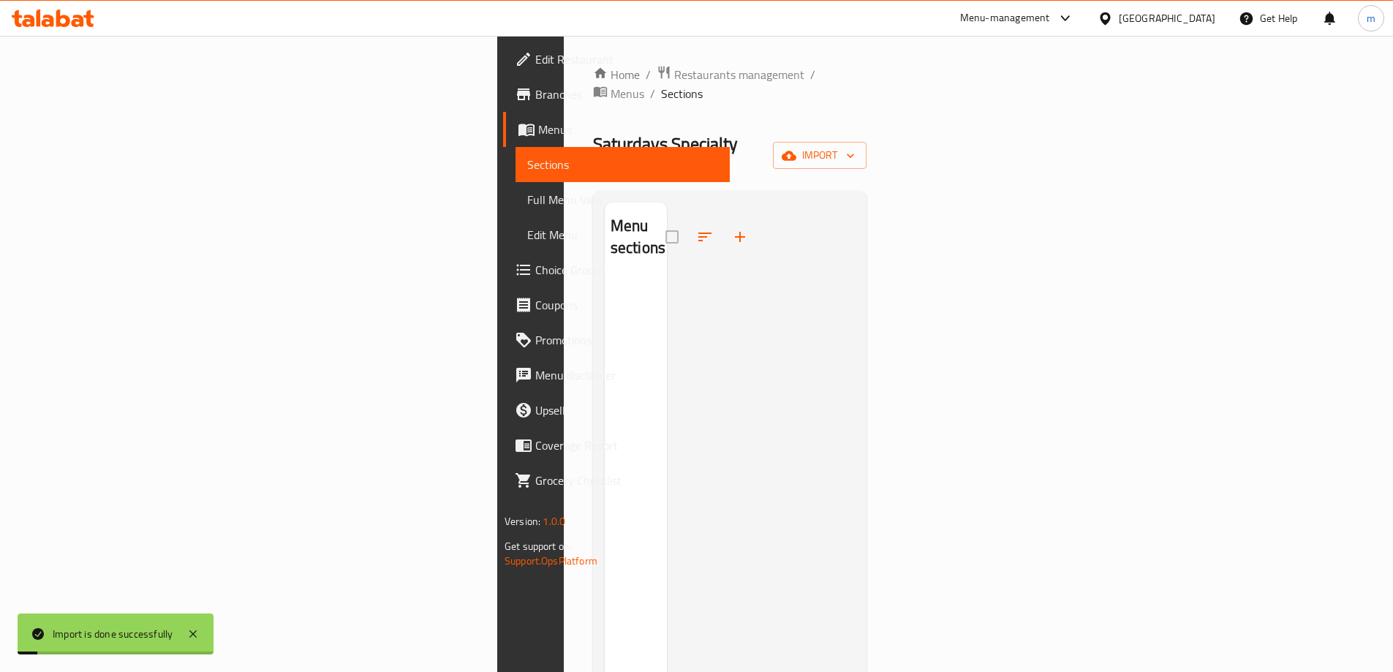
click at [527, 202] on span "Full Menu View" at bounding box center [622, 200] width 191 height 18
click at [527, 192] on span "Full Menu View" at bounding box center [622, 200] width 191 height 18
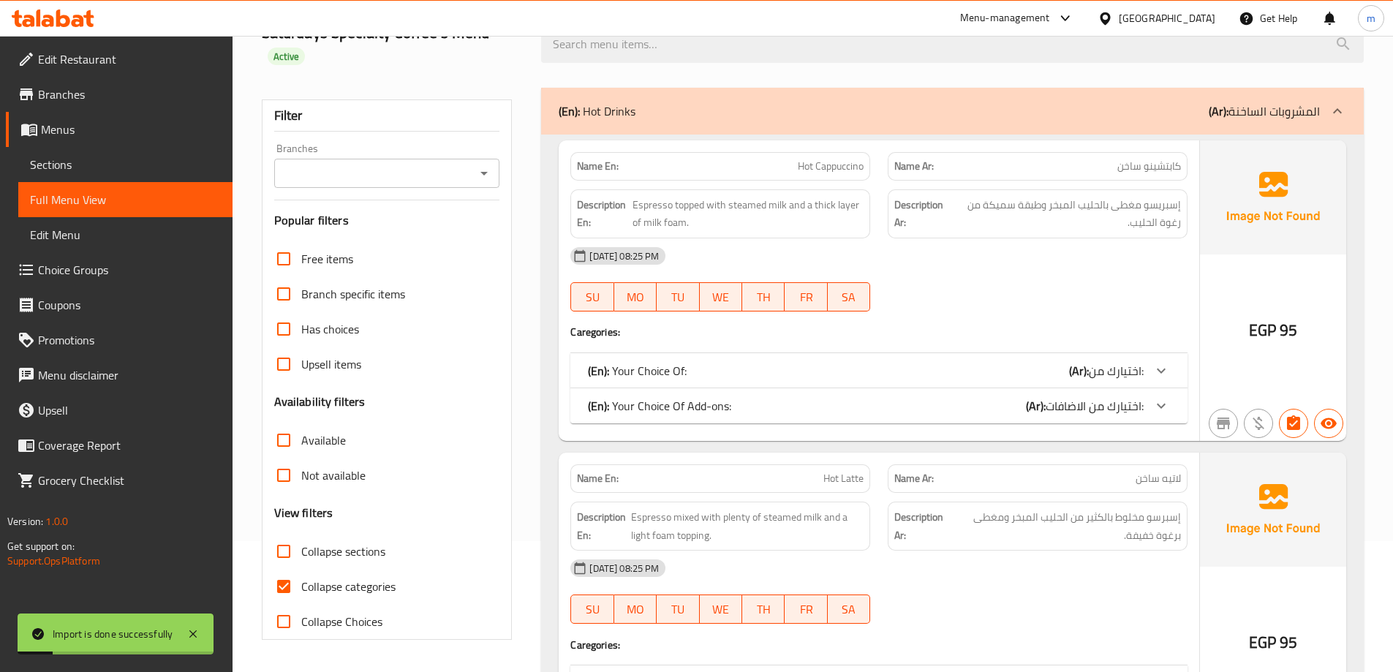
scroll to position [292, 0]
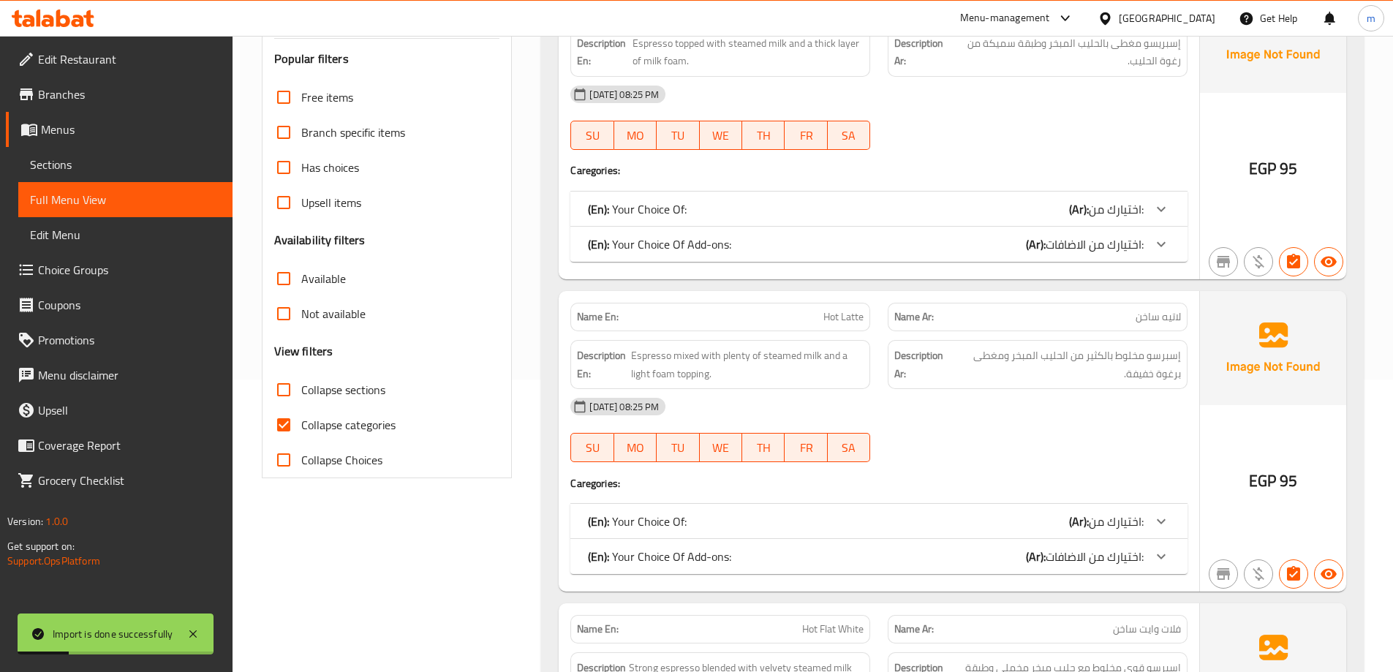
click at [333, 427] on span "Collapse categories" at bounding box center [348, 425] width 94 height 18
click at [301, 427] on input "Collapse categories" at bounding box center [283, 424] width 35 height 35
checkbox input "false"
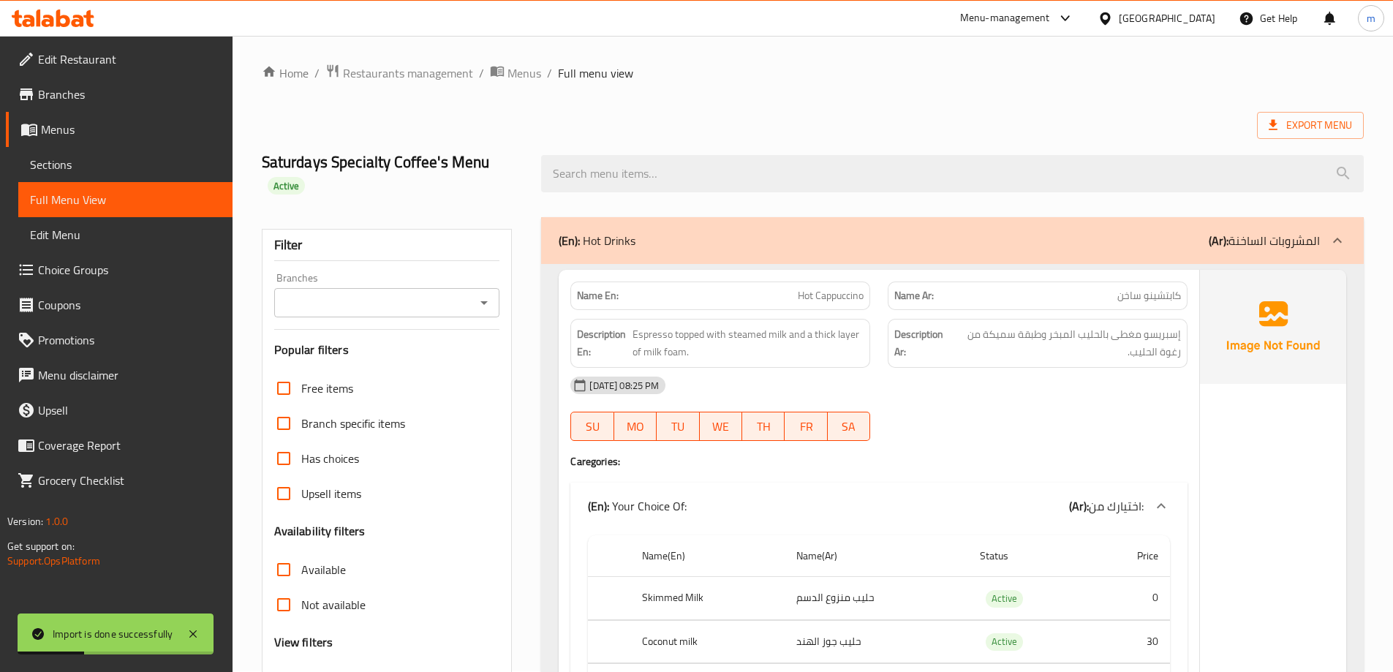
scroll to position [0, 0]
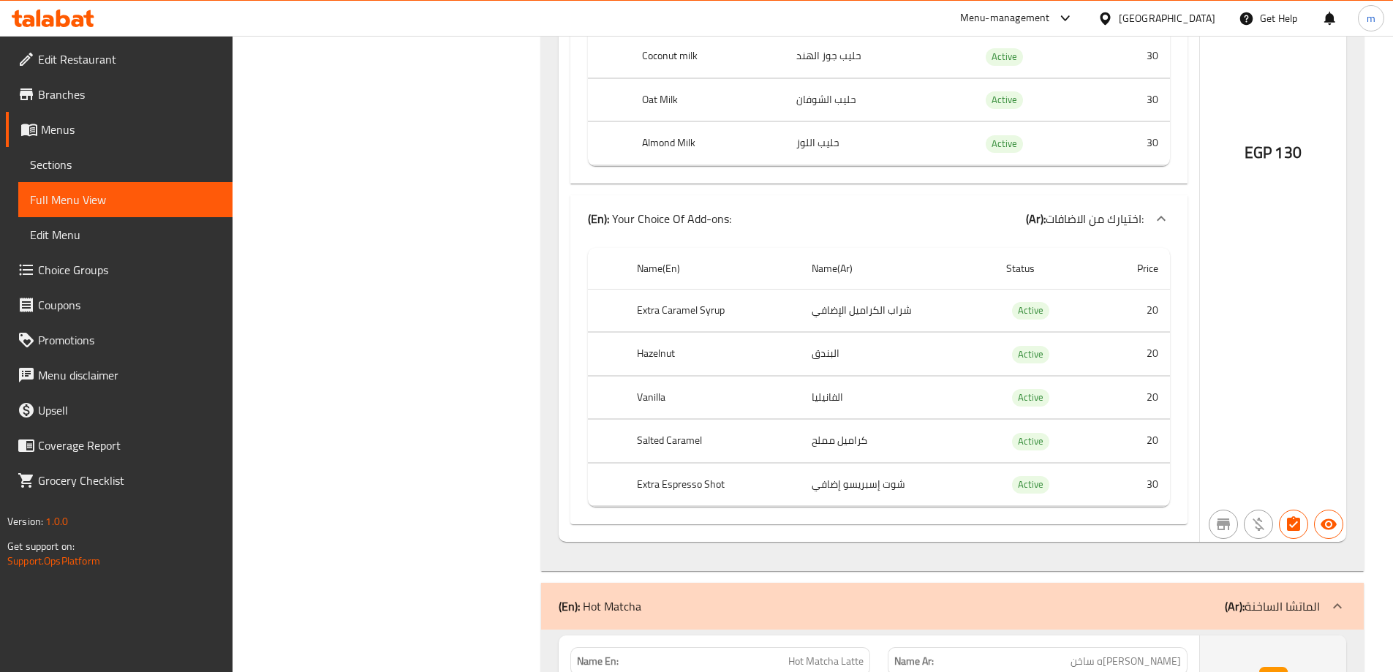
scroll to position [30620, 0]
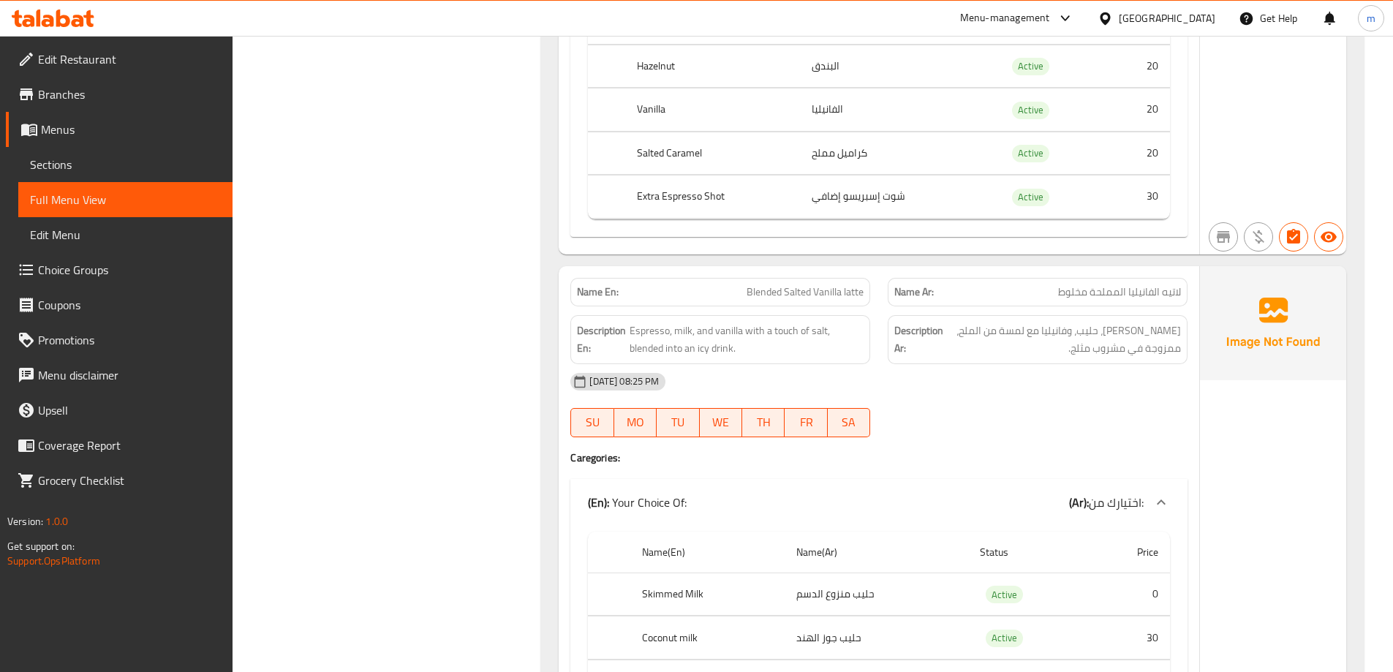
drag, startPoint x: 502, startPoint y: 412, endPoint x: 220, endPoint y: 515, distance: 300.6
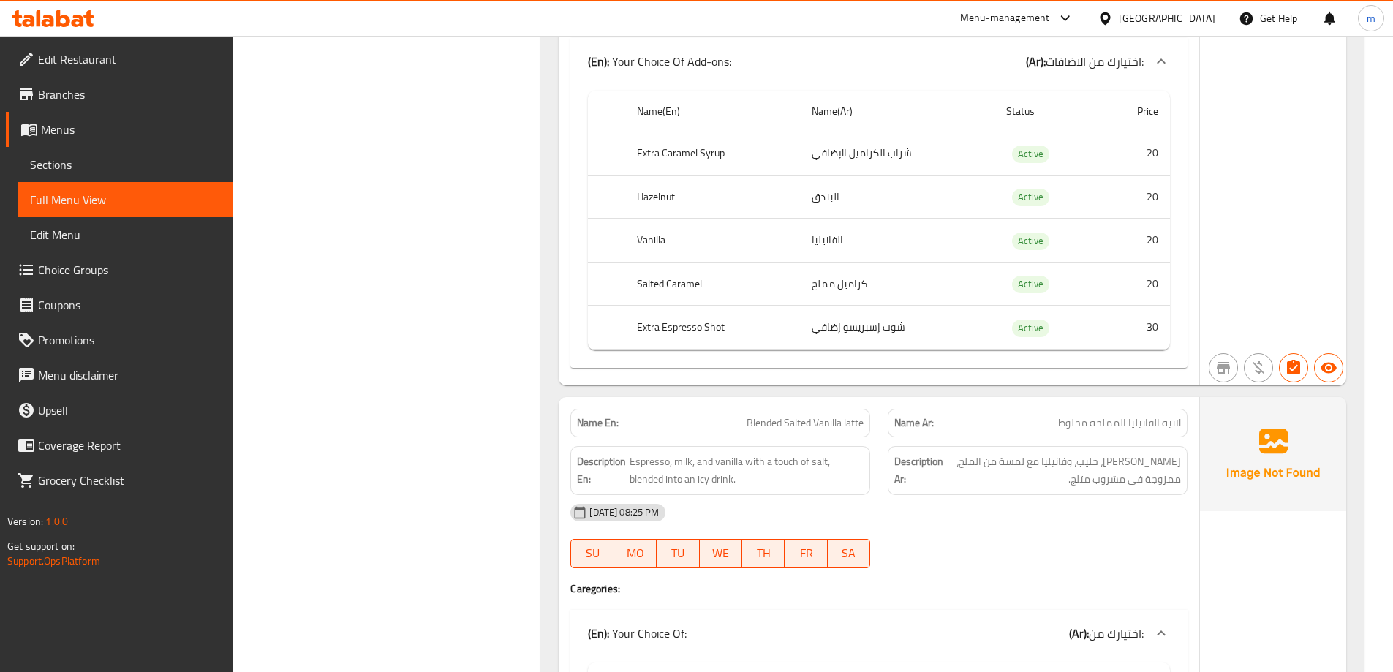
scroll to position [28951, 0]
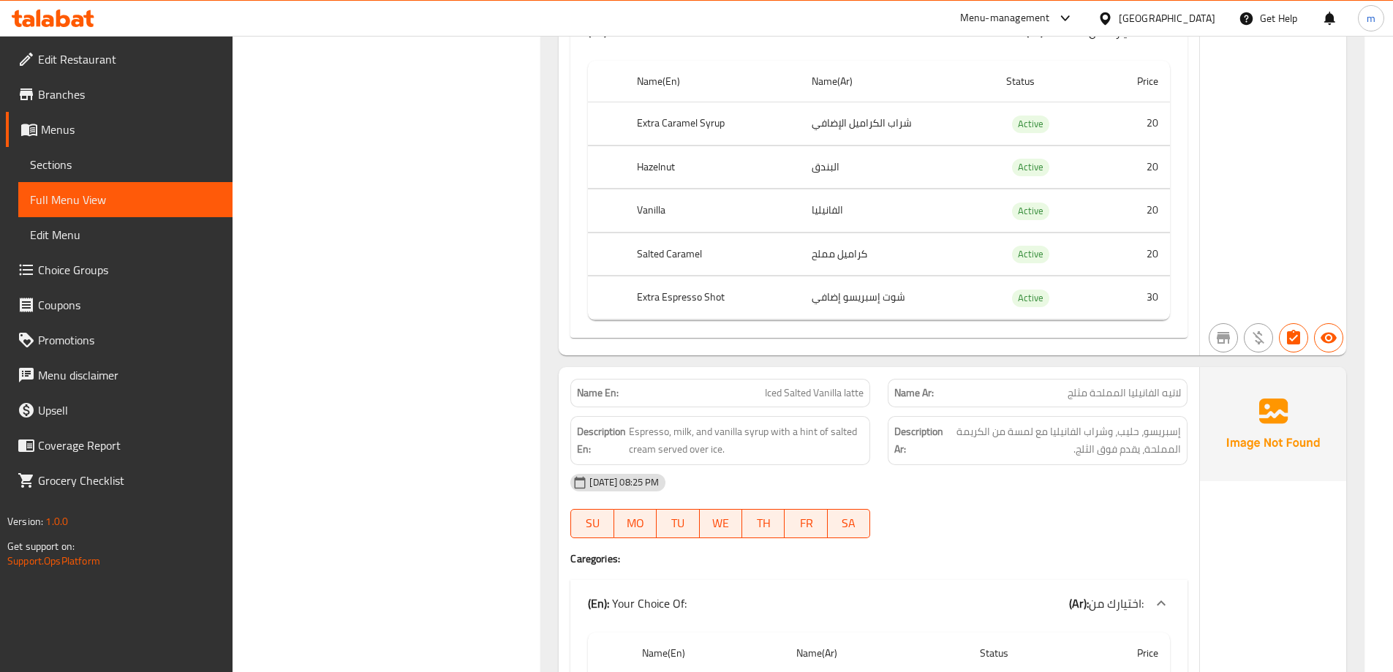
scroll to position [0, 0]
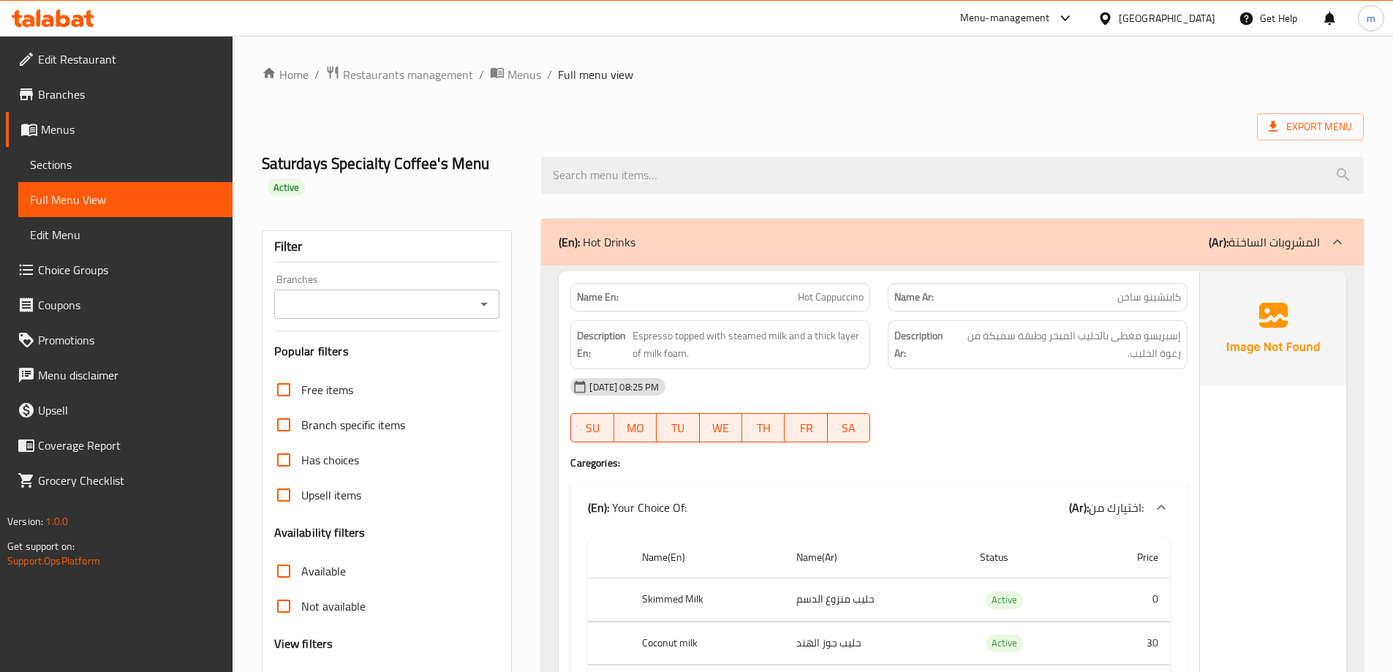
drag, startPoint x: 301, startPoint y: 526, endPoint x: 375, endPoint y: 12, distance: 519.2
drag, startPoint x: 562, startPoint y: 425, endPoint x: 558, endPoint y: 224, distance: 201.8
click at [105, 261] on span "Choice Groups" at bounding box center [129, 270] width 183 height 18
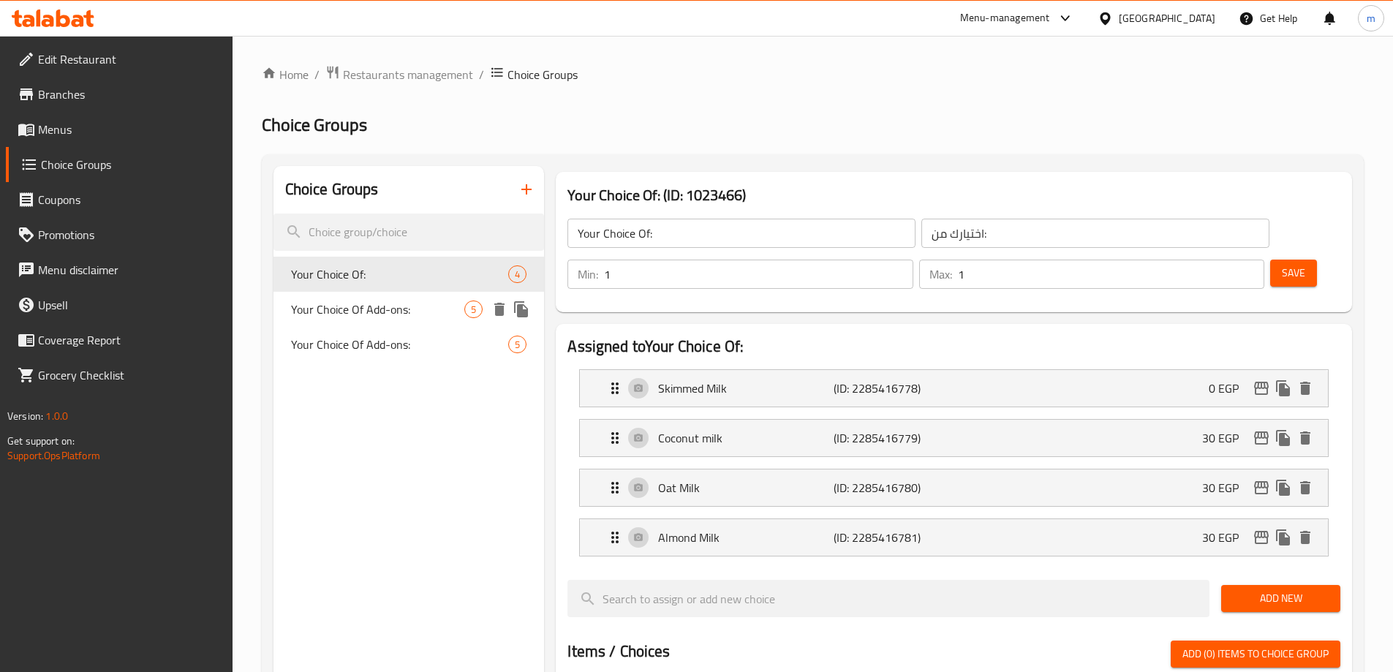
click at [338, 313] on span "Your Choice Of Add-ons:" at bounding box center [378, 309] width 174 height 18
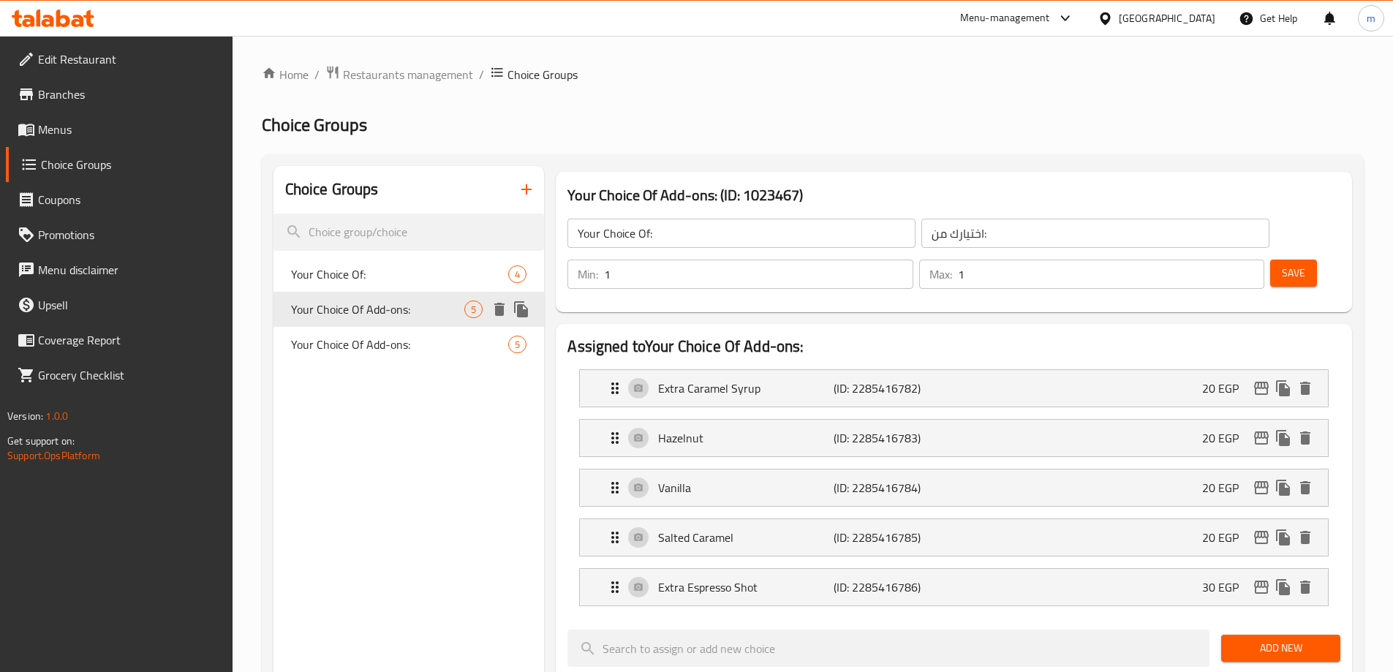
type input "Your Choice Of Add-ons:"
type input "اختيارك من الاضافات:"
type input "0"
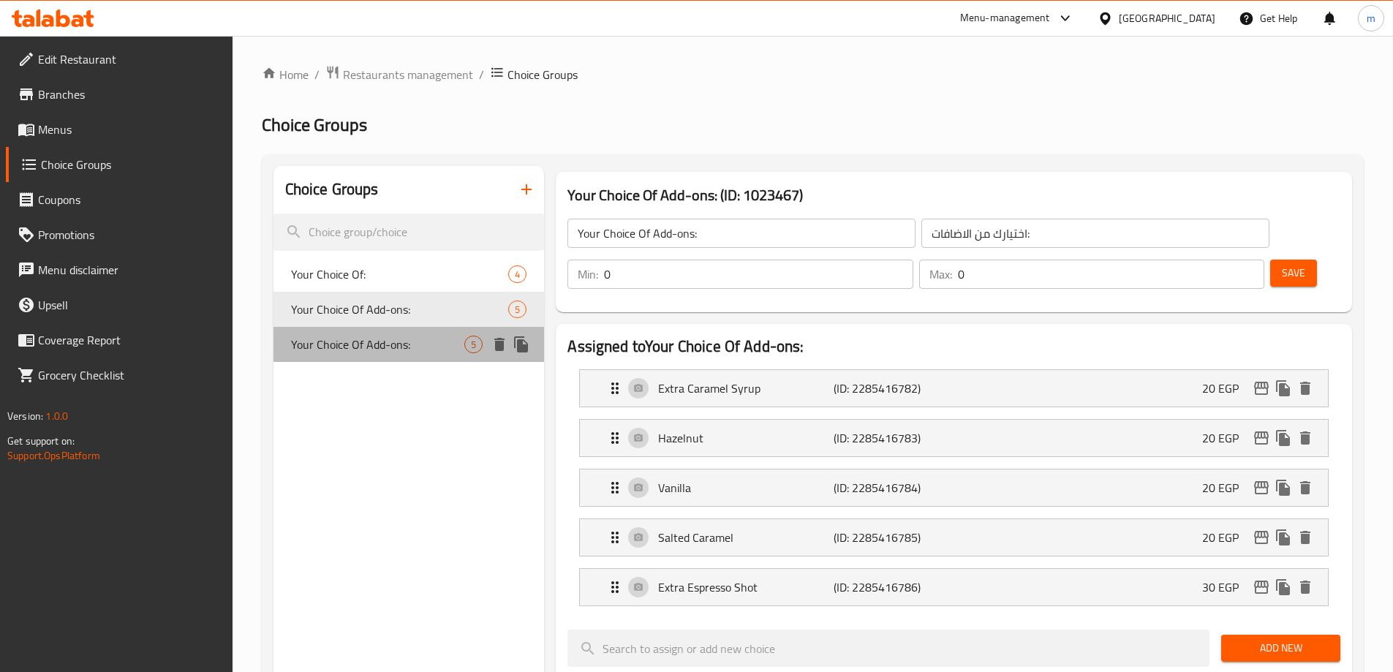
click at [357, 353] on span "Your Choice Of Add-ons:" at bounding box center [378, 345] width 174 height 18
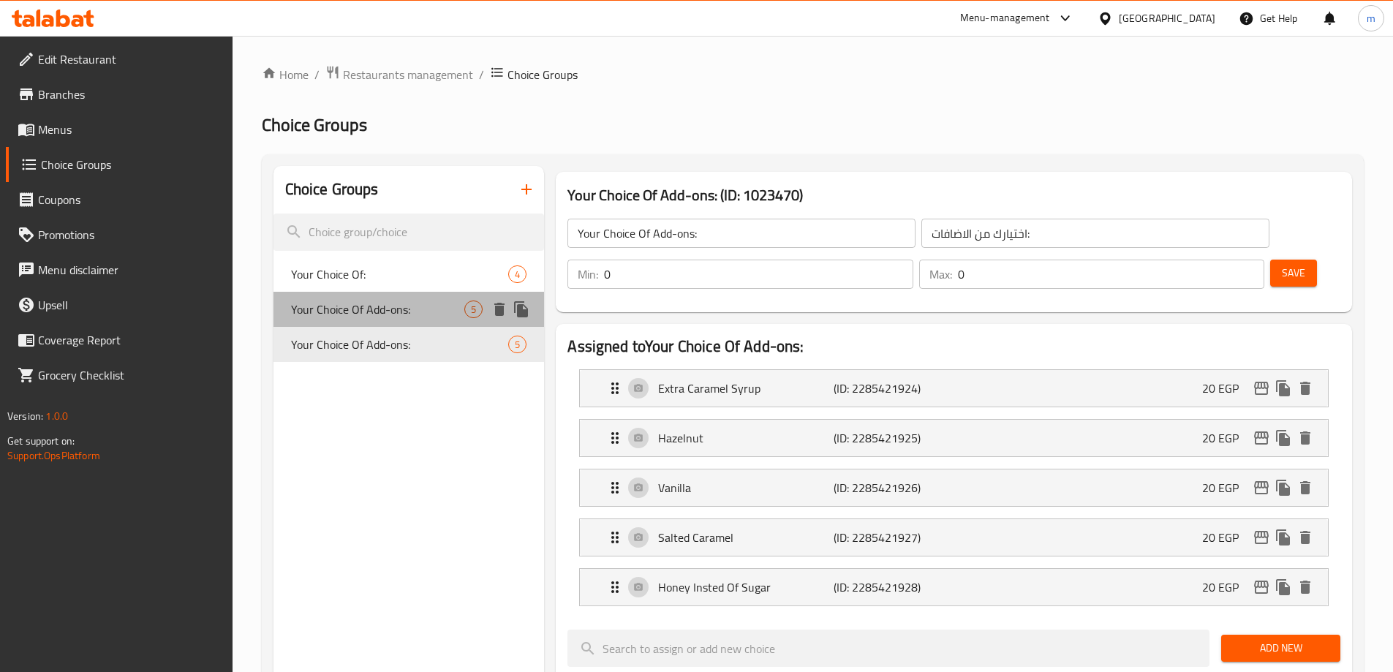
click at [387, 302] on span "Your Choice Of Add-ons:" at bounding box center [378, 309] width 174 height 18
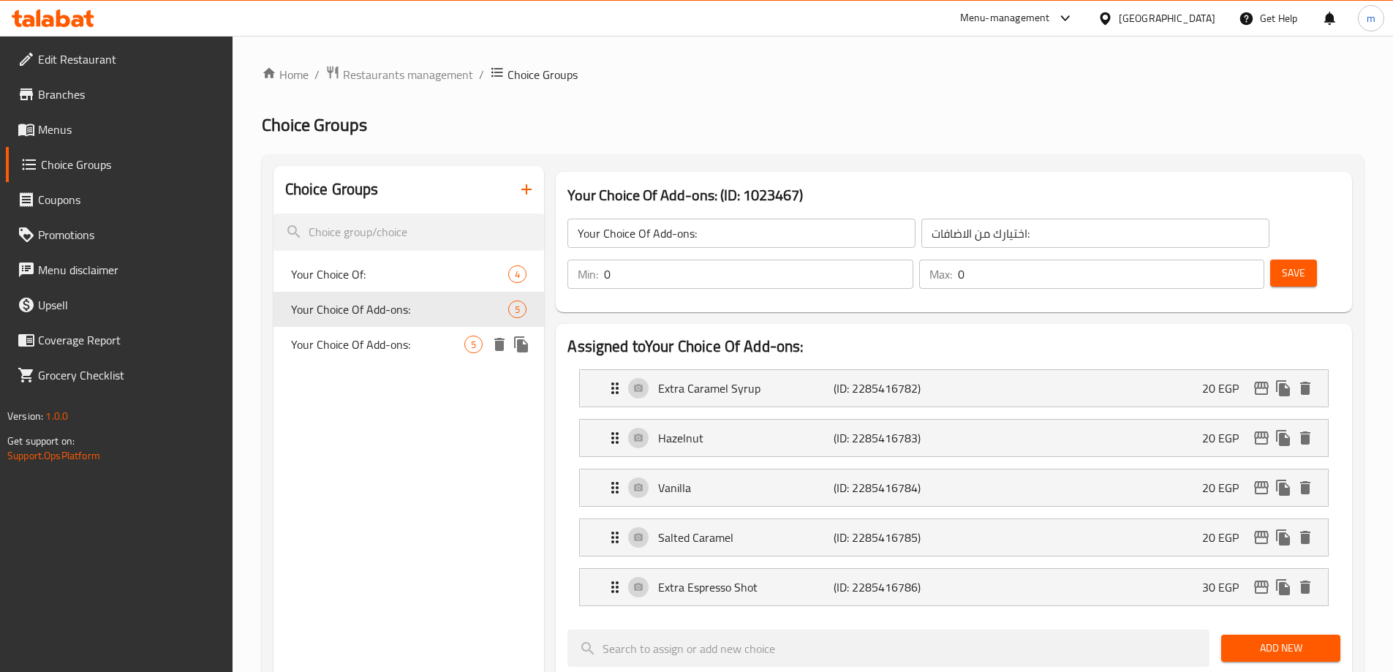
click at [377, 338] on span "Your Choice Of Add-ons:" at bounding box center [378, 345] width 174 height 18
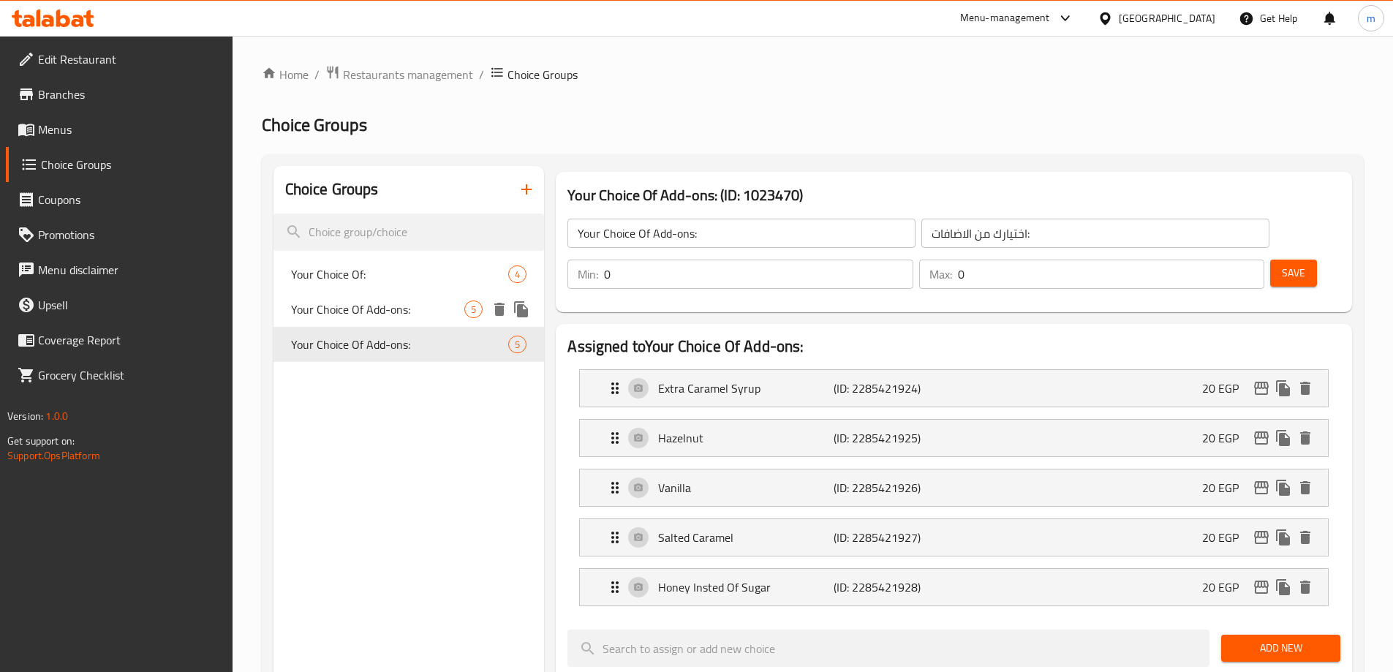
click at [391, 308] on span "Your Choice Of Add-ons:" at bounding box center [378, 309] width 174 height 18
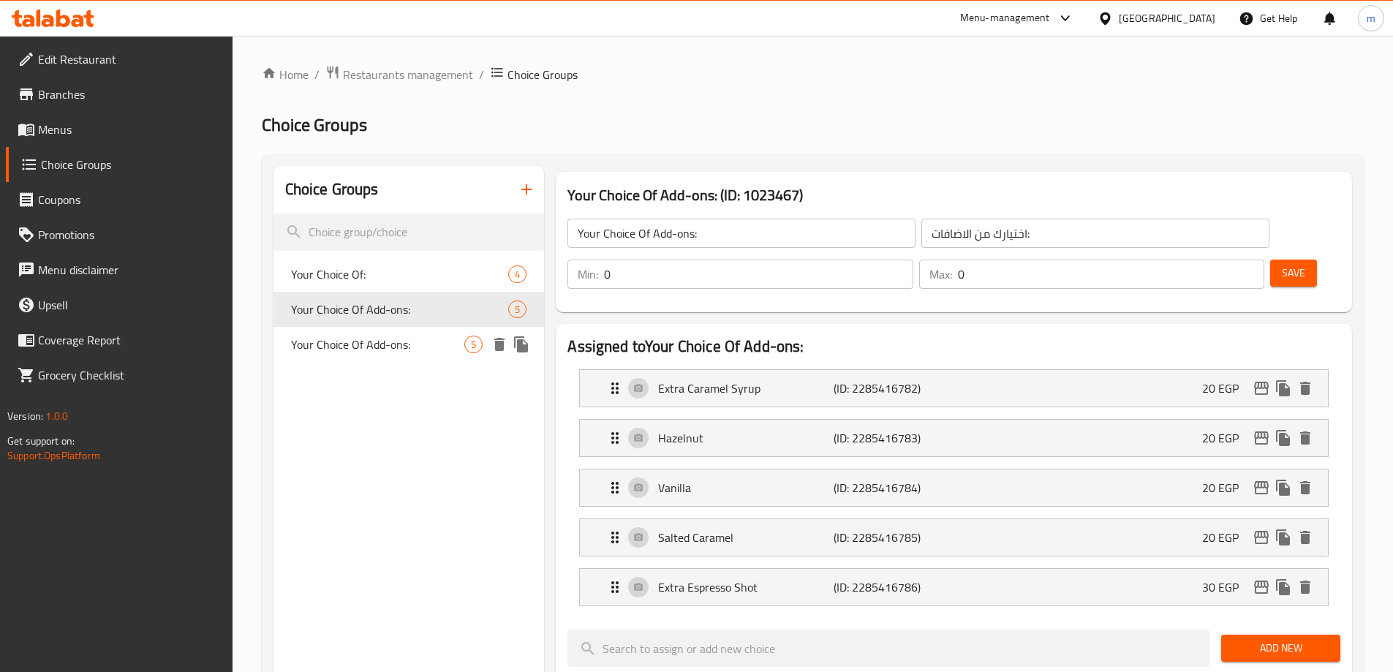
click at [382, 337] on span "Your Choice Of Add-ons:" at bounding box center [378, 345] width 174 height 18
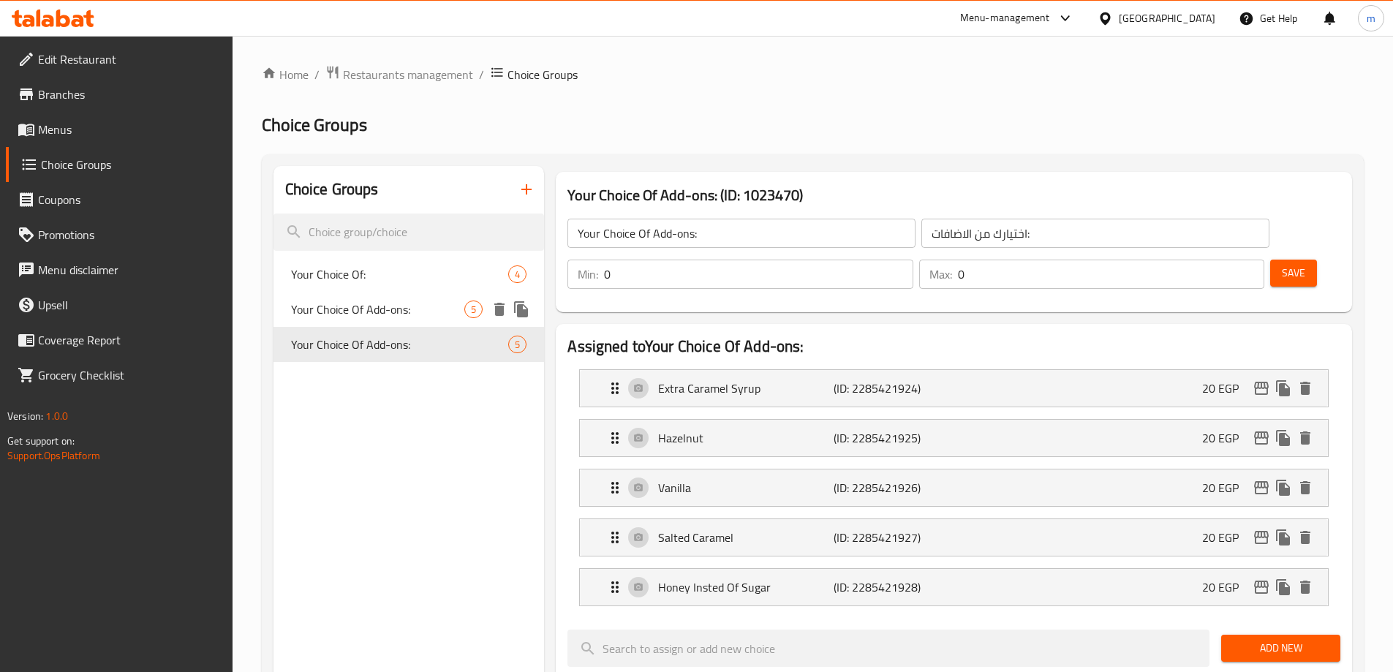
click at [431, 313] on span "Your Choice Of Add-ons:" at bounding box center [378, 309] width 174 height 18
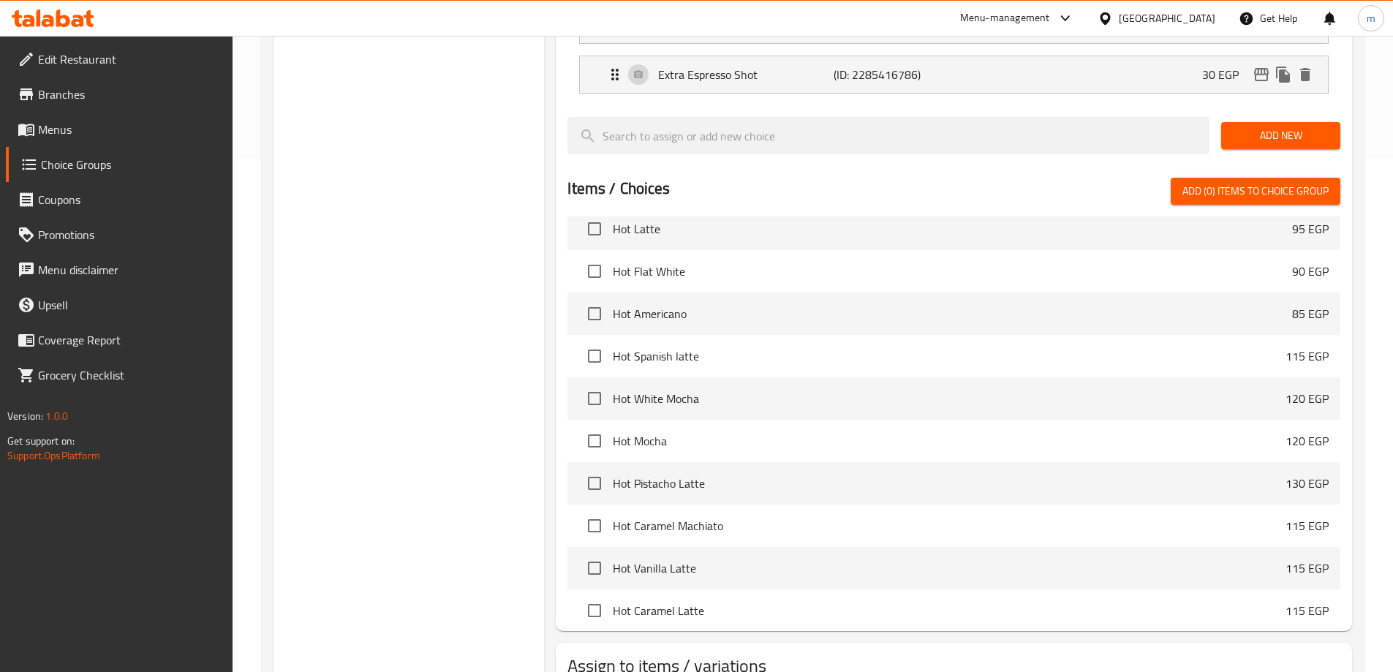
scroll to position [580, 0]
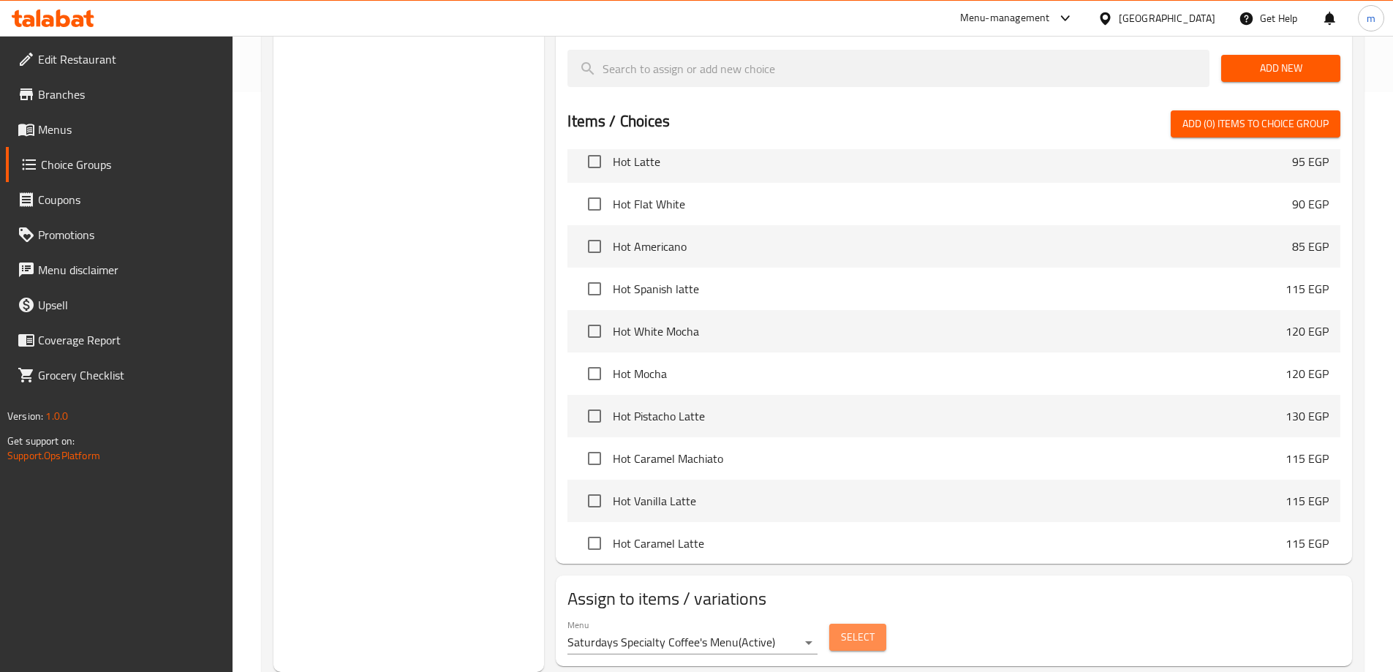
click at [835, 624] on button "Select" at bounding box center [857, 637] width 57 height 27
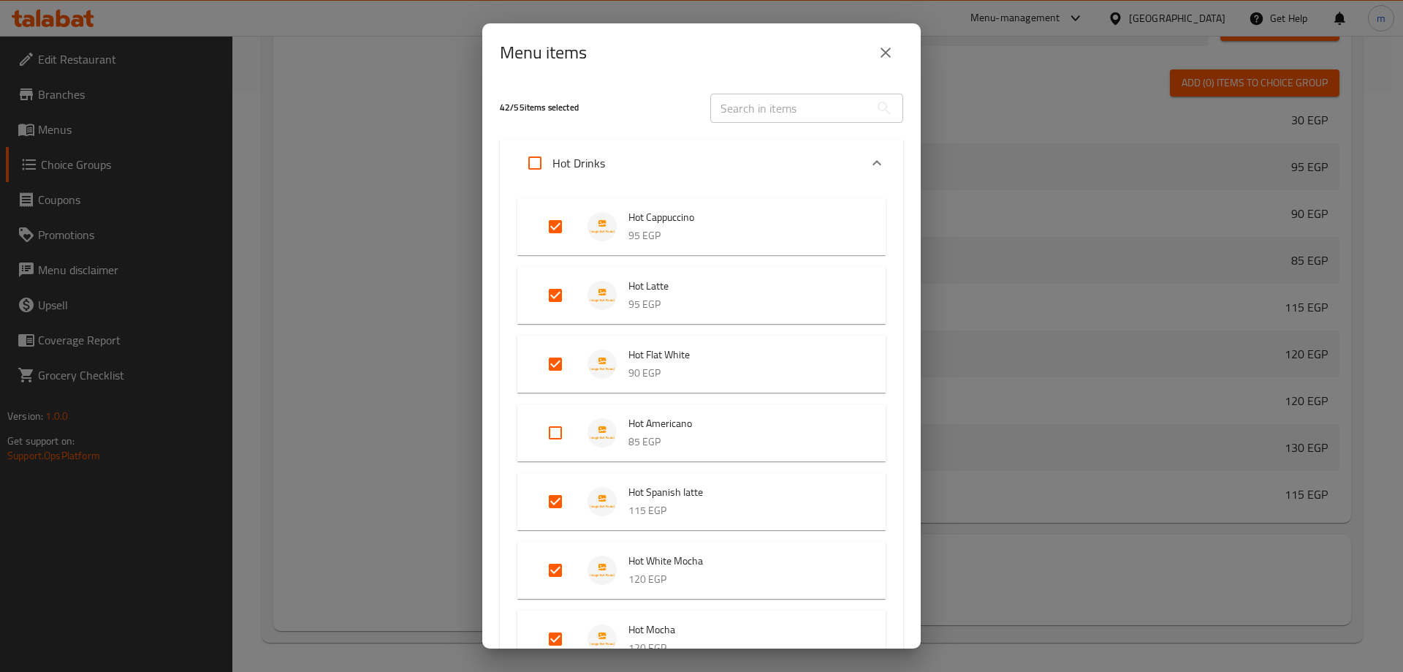
click at [561, 434] on input "Expand" at bounding box center [555, 432] width 35 height 35
checkbox input "true"
click at [894, 48] on icon "close" at bounding box center [886, 53] width 18 height 18
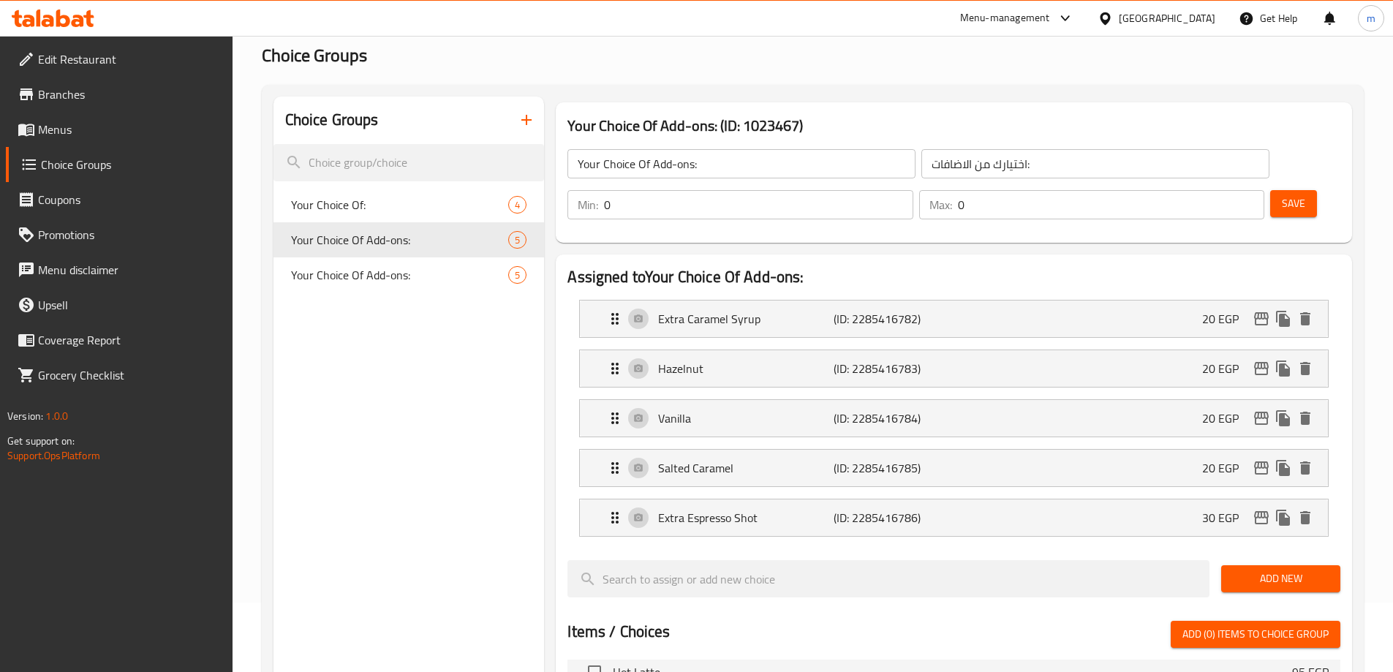
scroll to position [0, 0]
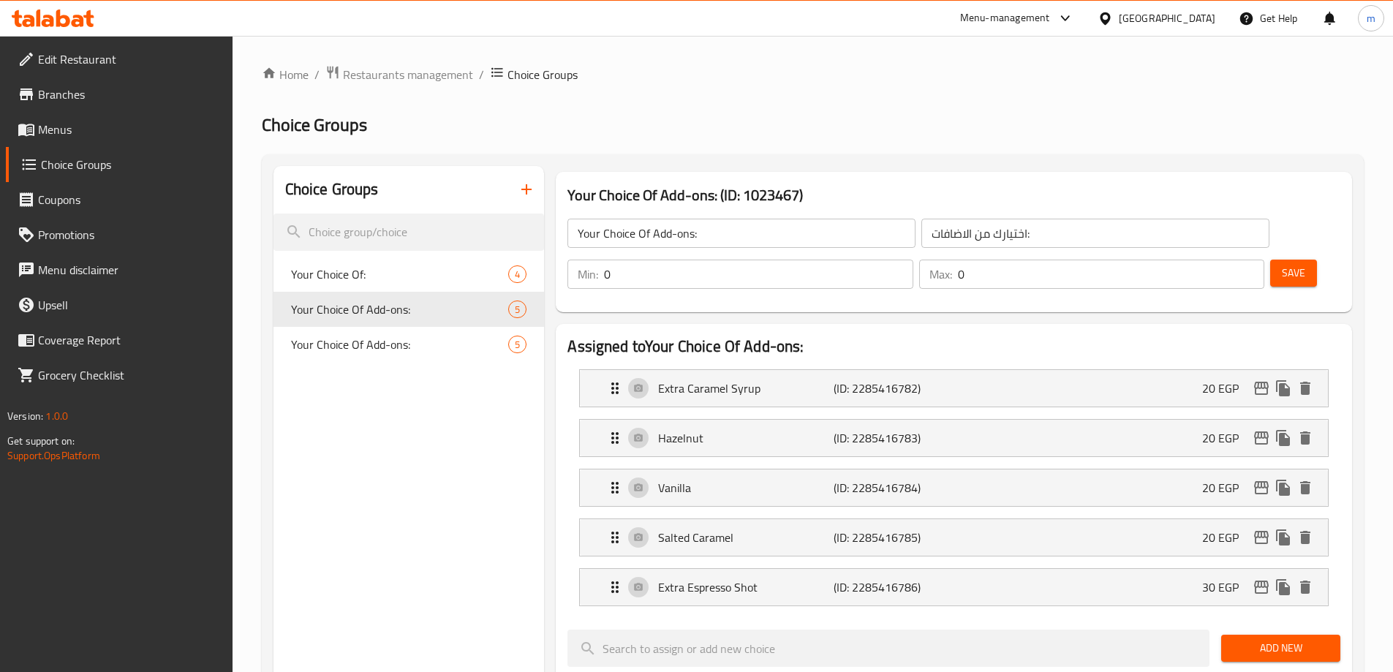
click at [611, 124] on h2 "Choice Groups" at bounding box center [813, 124] width 1102 height 23
click at [127, 129] on span "Menus" at bounding box center [129, 130] width 183 height 18
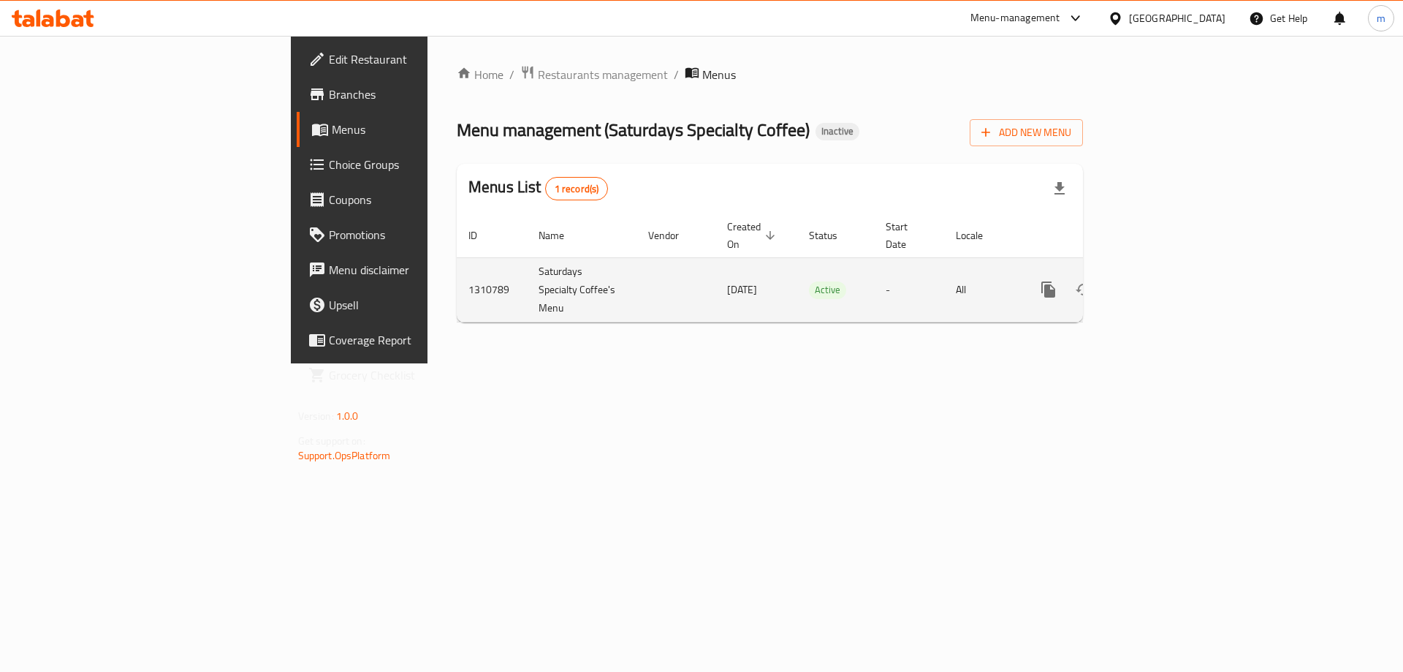
click at [1124, 283] on icon "enhanced table" at bounding box center [1119, 289] width 10 height 13
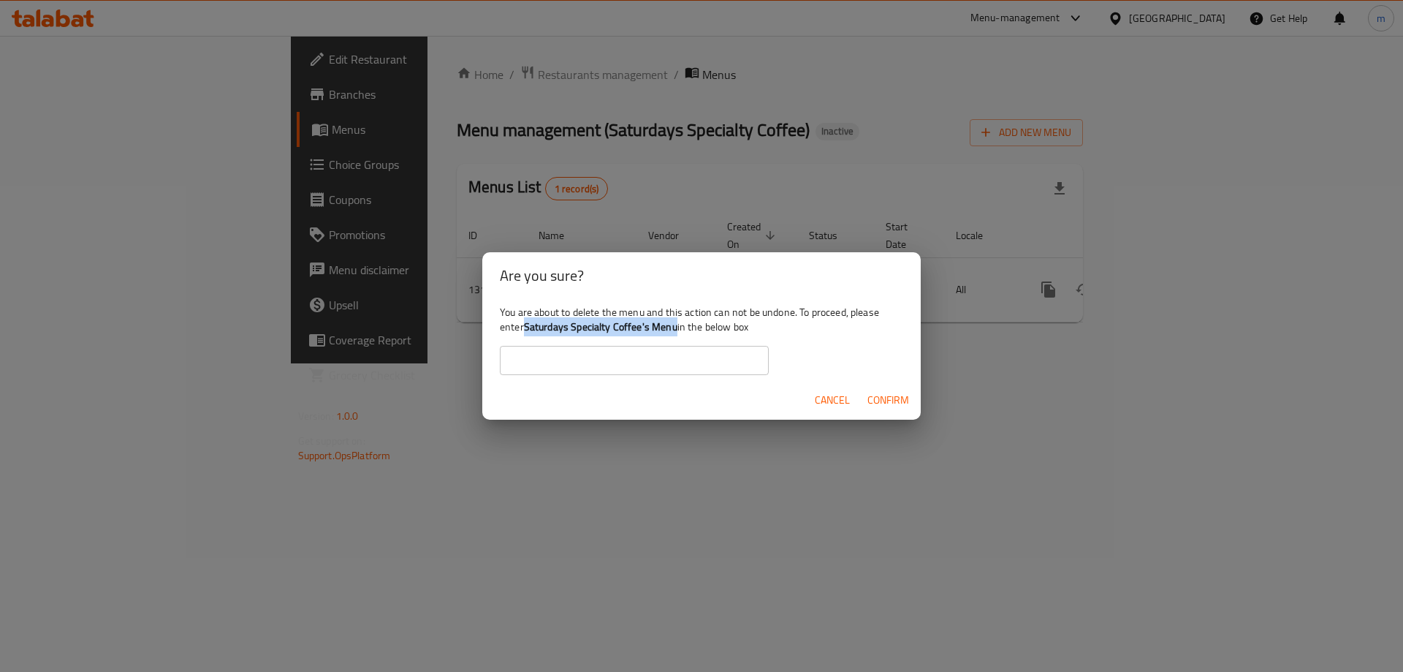
drag, startPoint x: 528, startPoint y: 327, endPoint x: 676, endPoint y: 334, distance: 148.6
click at [676, 334] on b "Saturdays Specialty Coffee's Menu" at bounding box center [601, 326] width 154 height 19
copy b "Saturdays Specialty Coffee's Menu"
click at [686, 364] on input "text" at bounding box center [634, 360] width 269 height 29
paste input "Saturdays Specialty Coffee's Menu"
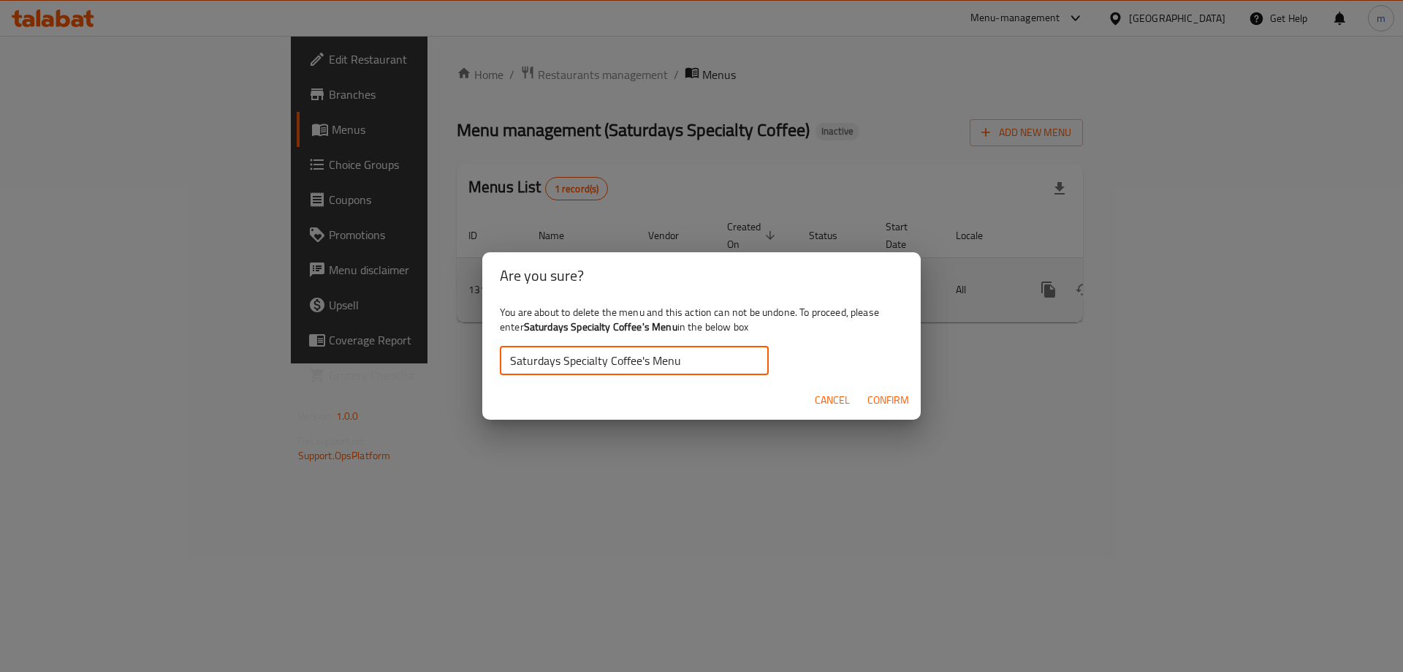
type input "Saturdays Specialty Coffee's Menu"
click at [880, 401] on span "Confirm" at bounding box center [889, 400] width 42 height 18
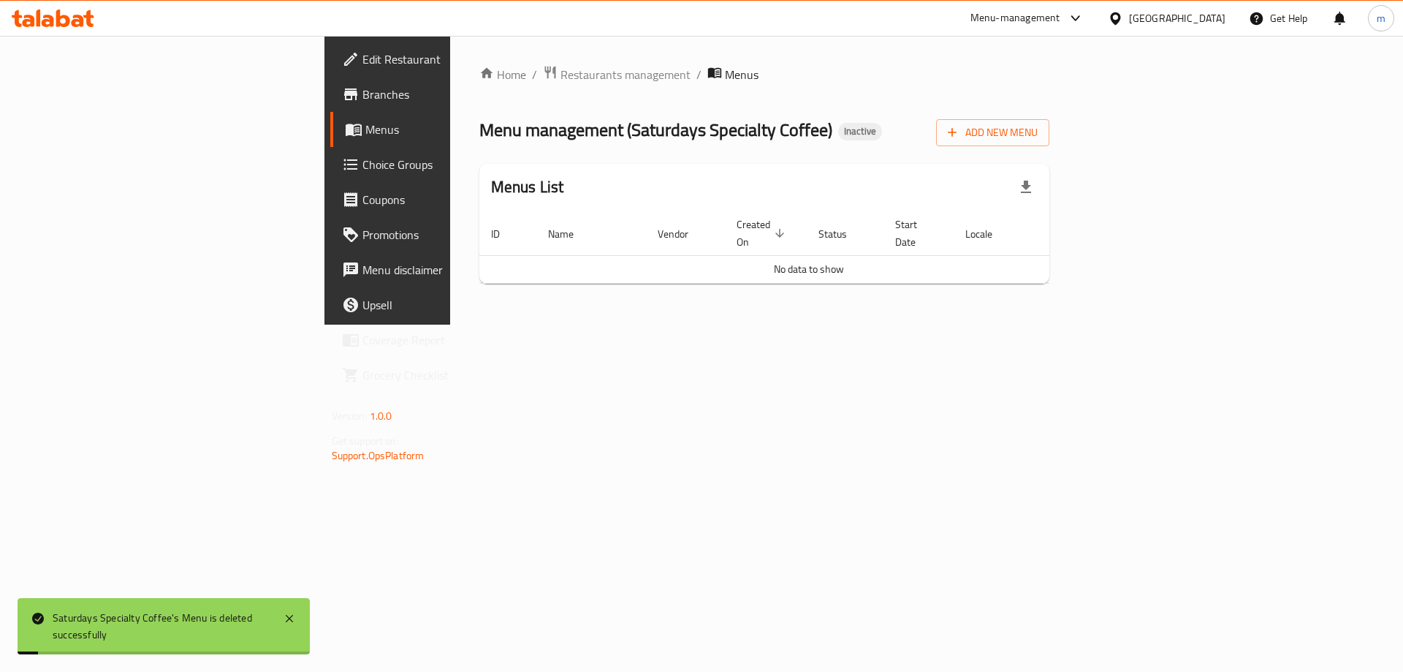
click at [1050, 151] on div "Home / Restaurants management / Menus Menu management ( Saturdays Specialty Cof…" at bounding box center [765, 180] width 571 height 230
click at [1038, 127] on span "Add New Menu" at bounding box center [993, 133] width 90 height 18
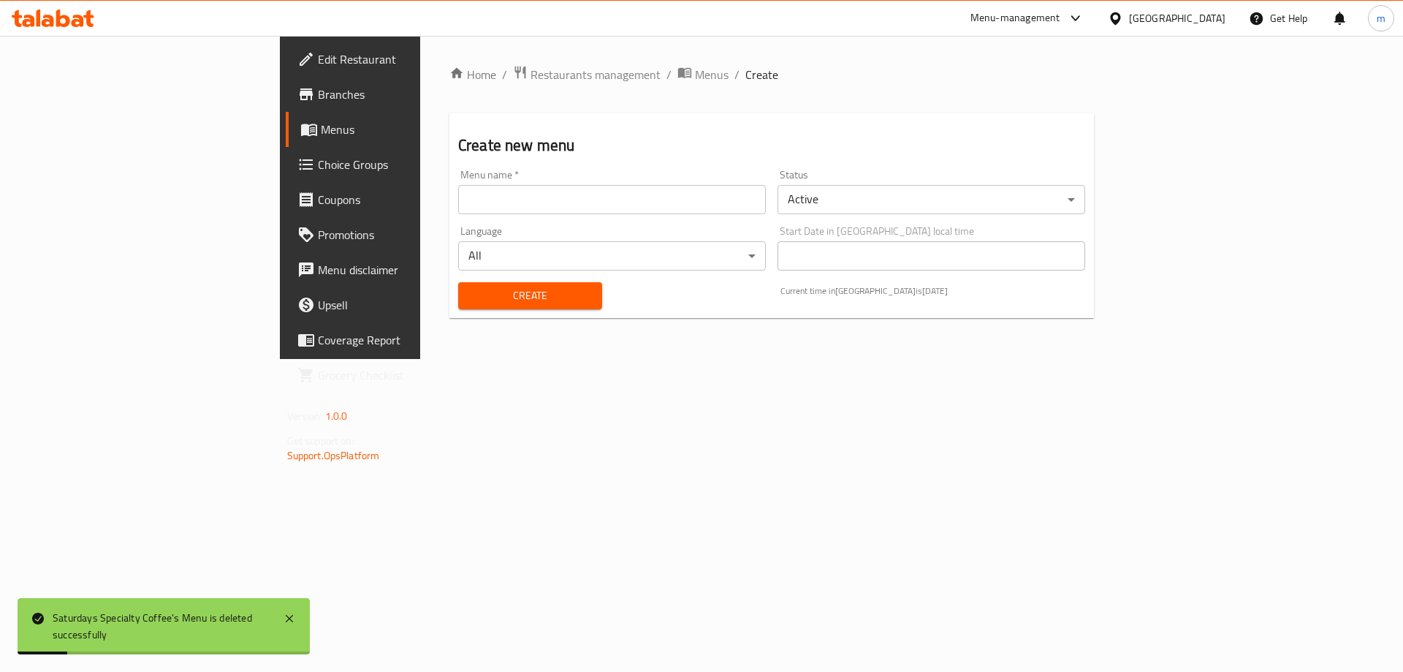
click at [493, 192] on input "text" at bounding box center [612, 199] width 308 height 29
paste input "Saturdays Specialty Coffee's Menu"
type input "Saturdays Specialty Coffee's Menu"
click at [458, 282] on button "Create" at bounding box center [530, 295] width 144 height 27
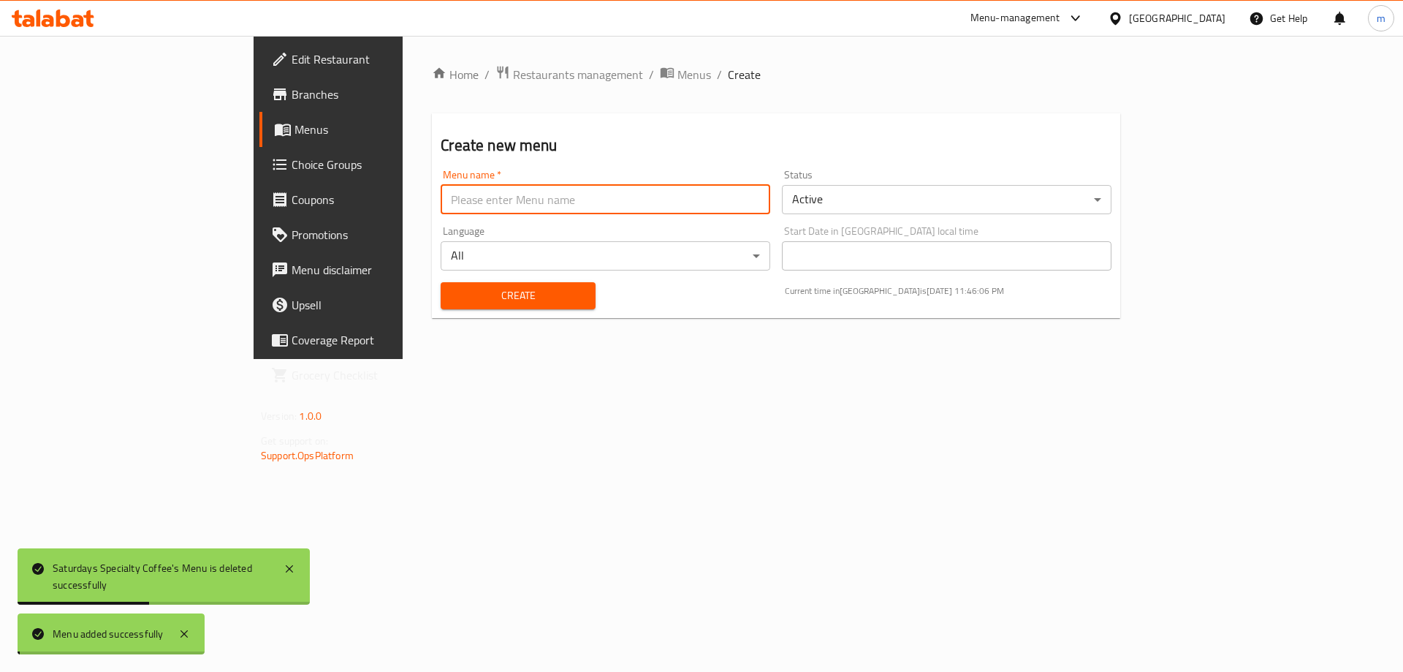
click at [295, 128] on span "Menus" at bounding box center [386, 130] width 182 height 18
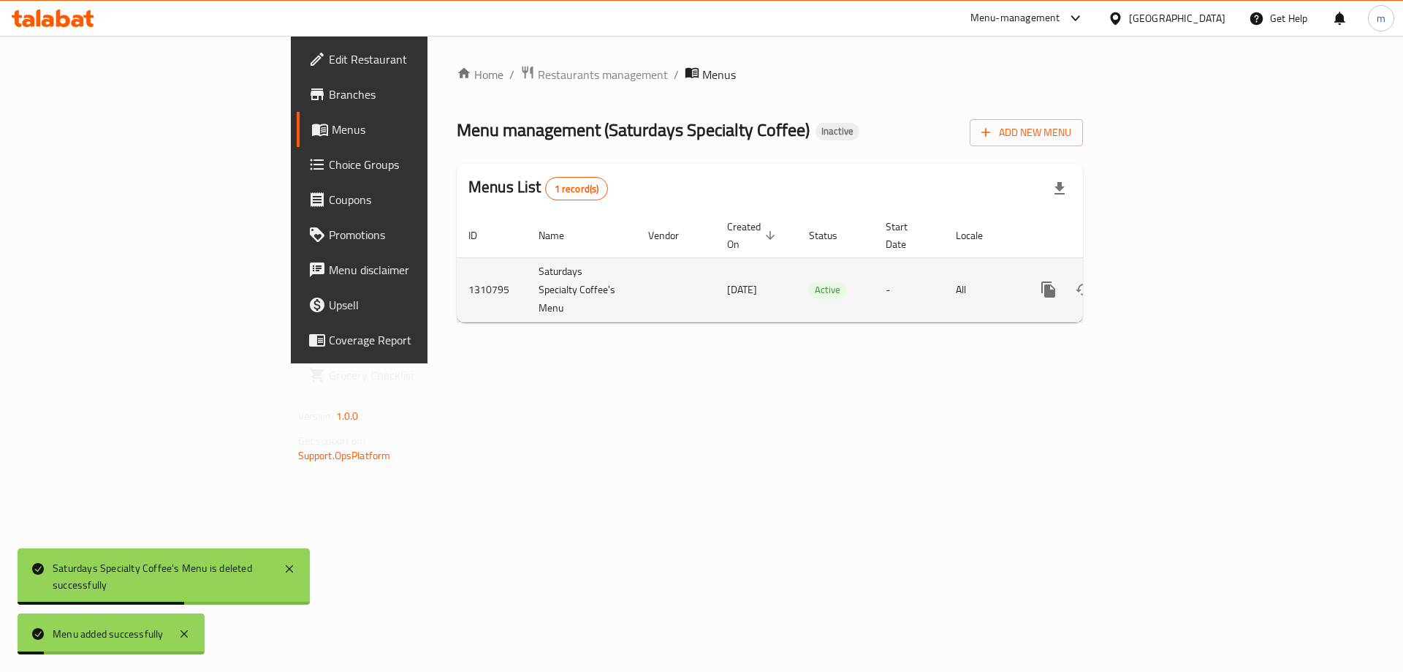
click at [1163, 281] on icon "enhanced table" at bounding box center [1154, 290] width 18 height 18
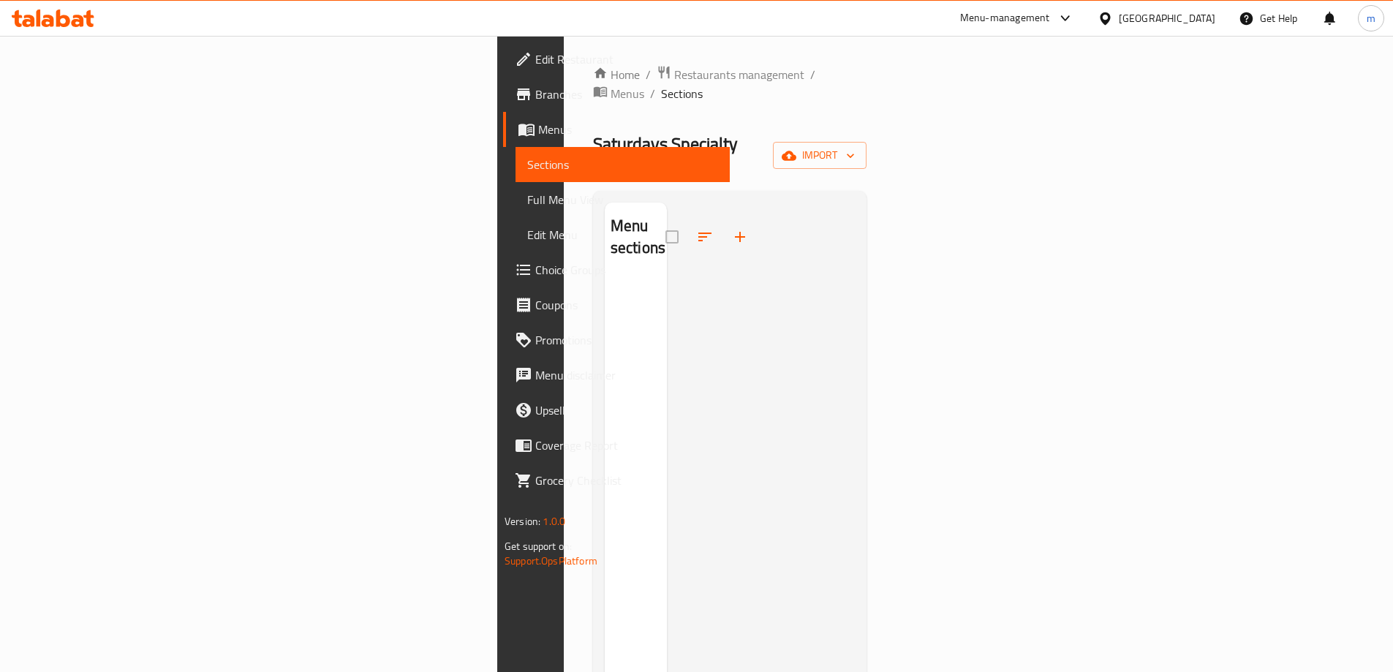
click at [527, 201] on span "Full Menu View" at bounding box center [622, 200] width 191 height 18
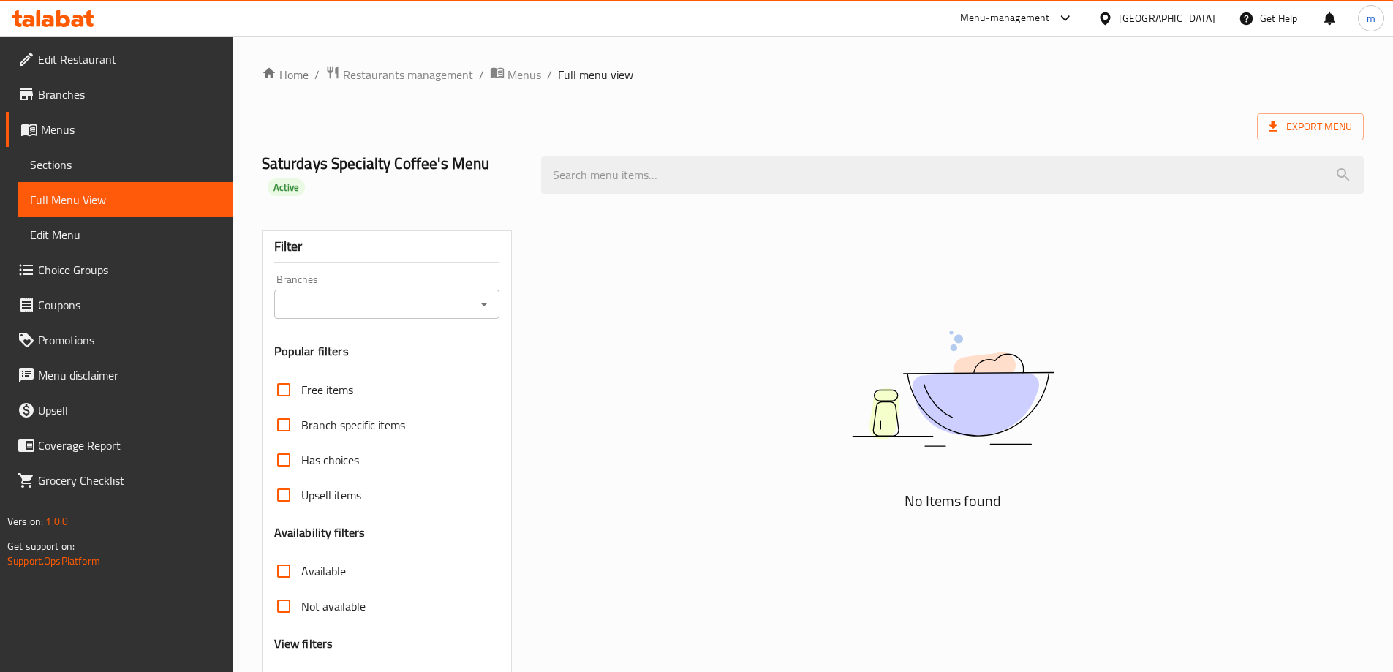
click at [790, 345] on img at bounding box center [952, 389] width 365 height 194
click at [117, 179] on link "Sections" at bounding box center [125, 164] width 214 height 35
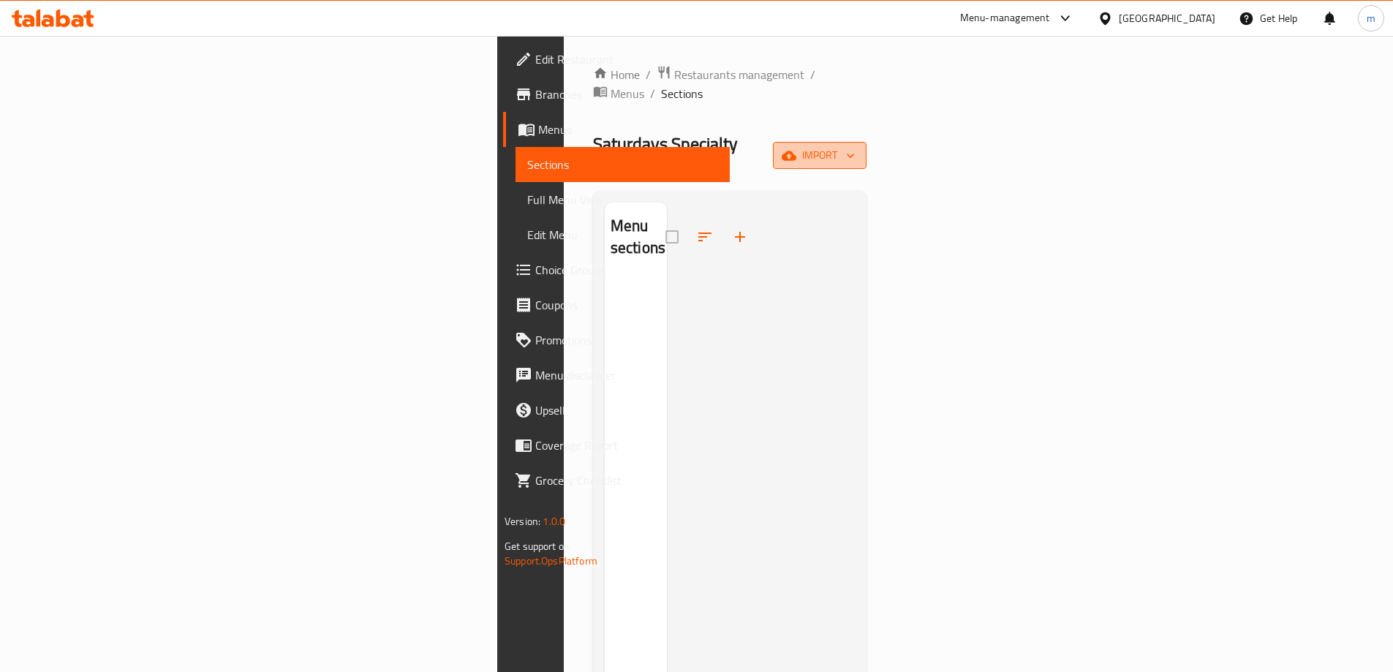
click at [857, 148] on icon "button" at bounding box center [850, 155] width 15 height 15
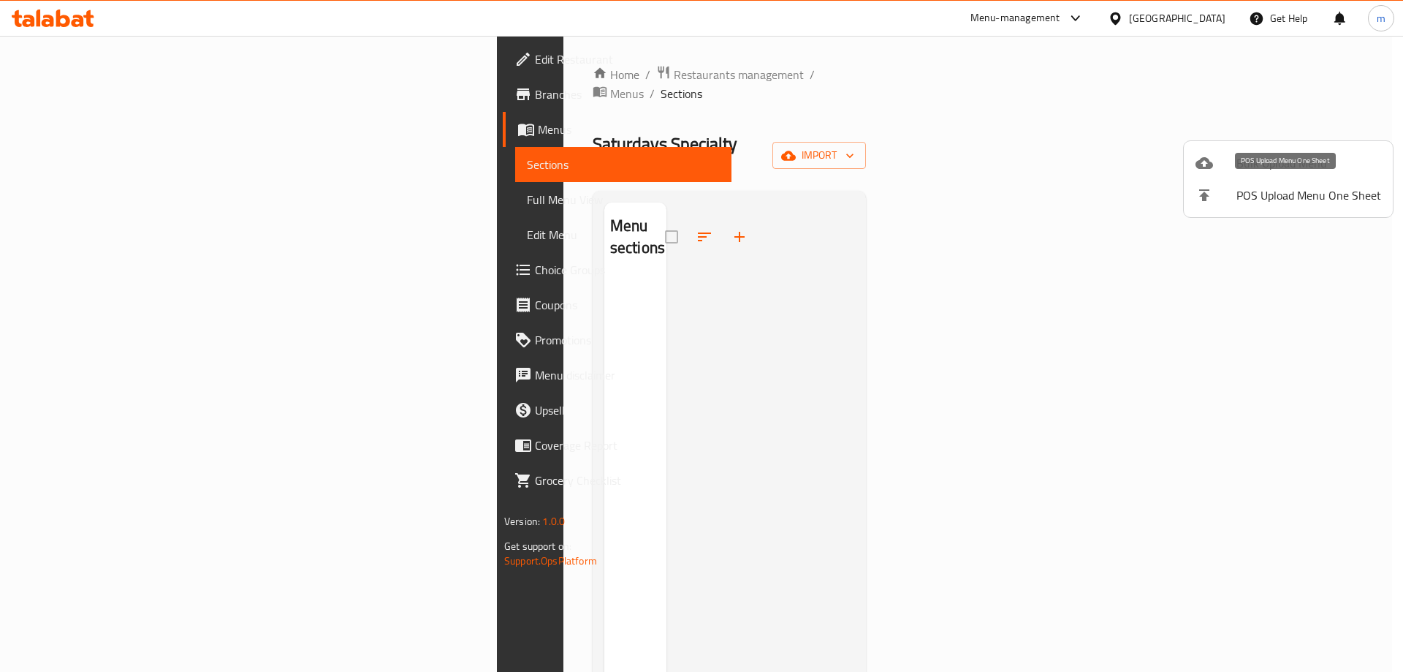
click at [1256, 166] on span "Bulk Upload Menu" at bounding box center [1309, 163] width 145 height 18
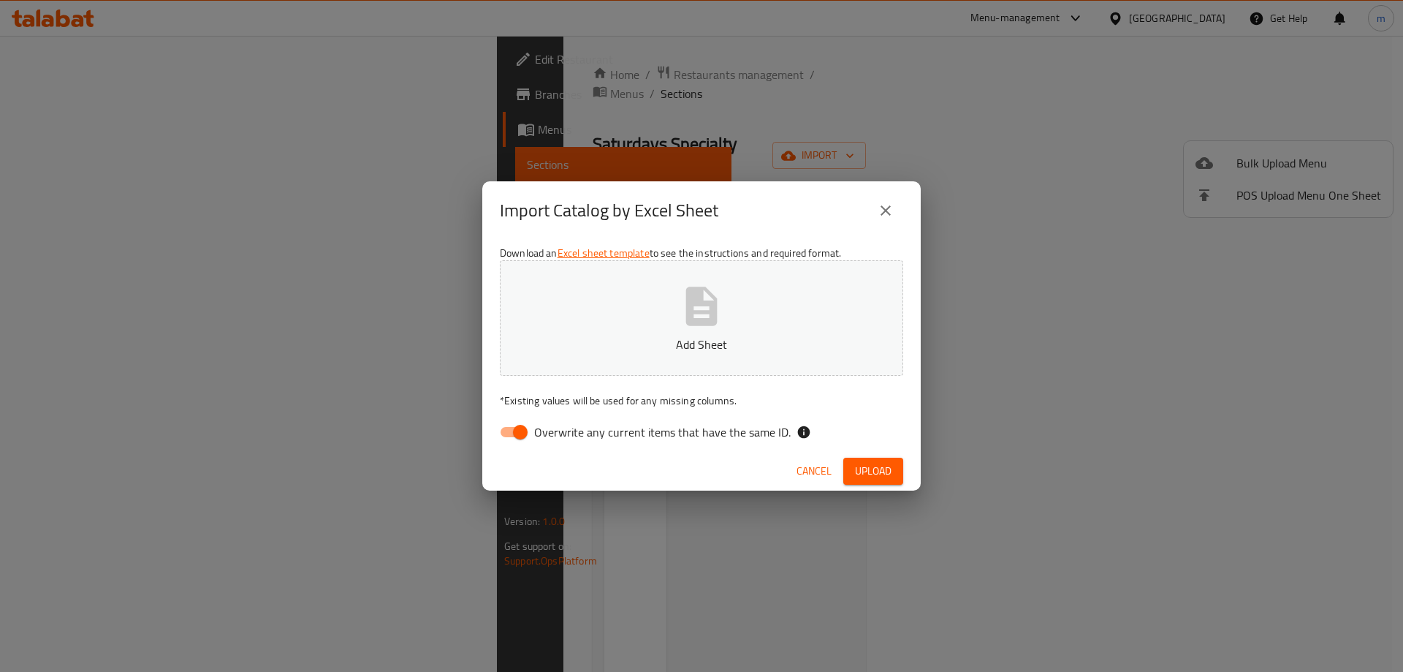
click at [653, 431] on span "Overwrite any current items that have the same ID." at bounding box center [662, 432] width 257 height 18
click at [562, 431] on input "Overwrite any current items that have the same ID." at bounding box center [520, 432] width 83 height 28
checkbox input "false"
click at [885, 478] on span "Upload" at bounding box center [873, 471] width 37 height 18
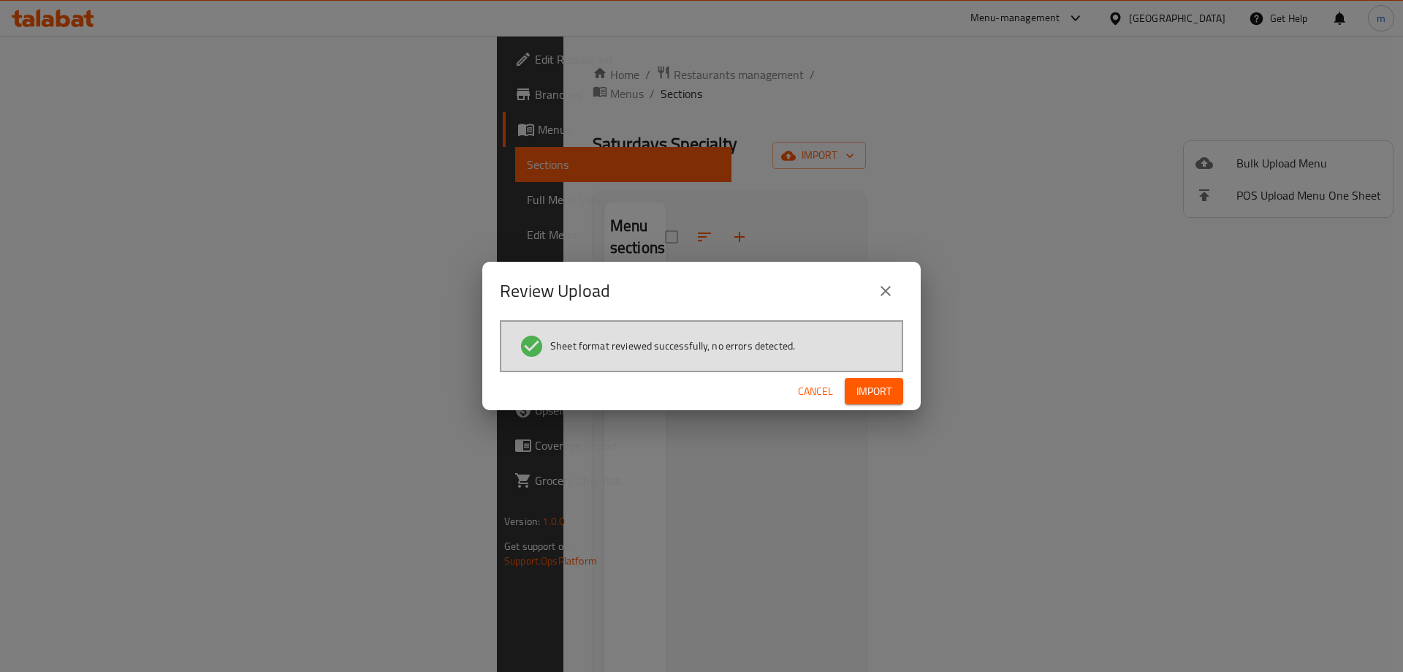
click at [895, 387] on button "Import" at bounding box center [874, 391] width 58 height 27
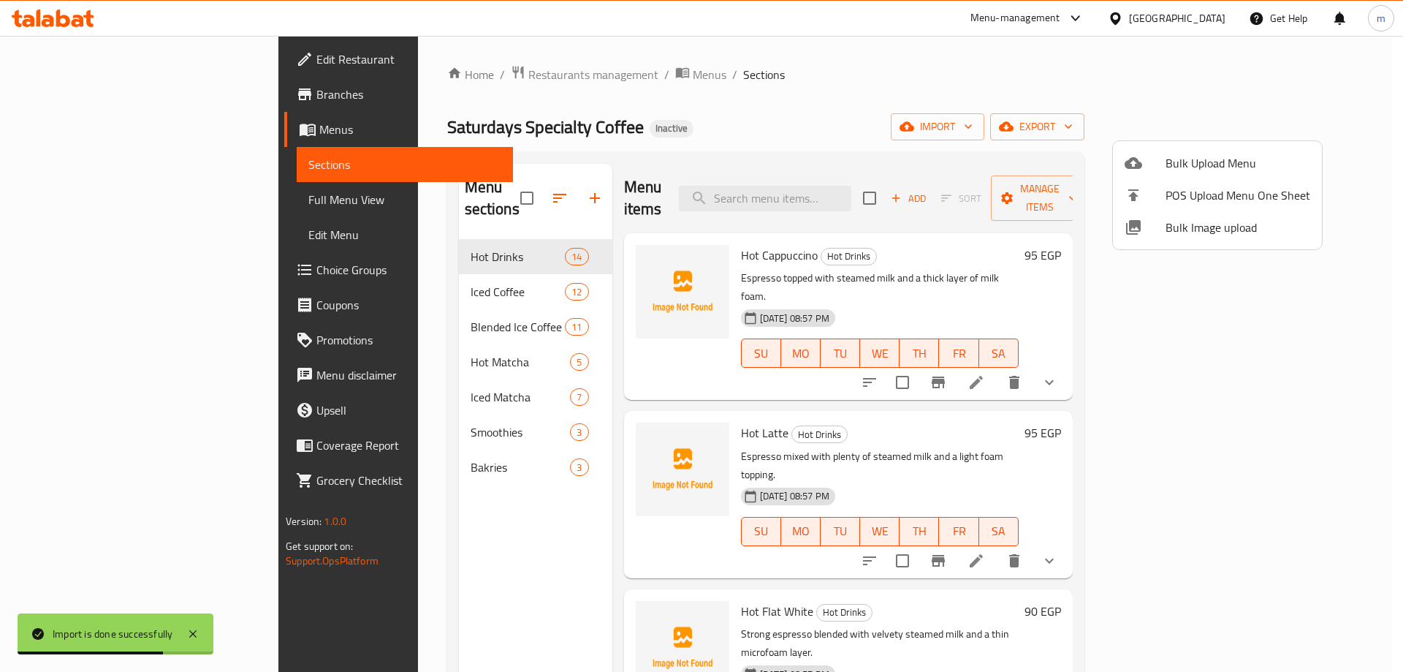
click at [828, 105] on div at bounding box center [701, 336] width 1403 height 672
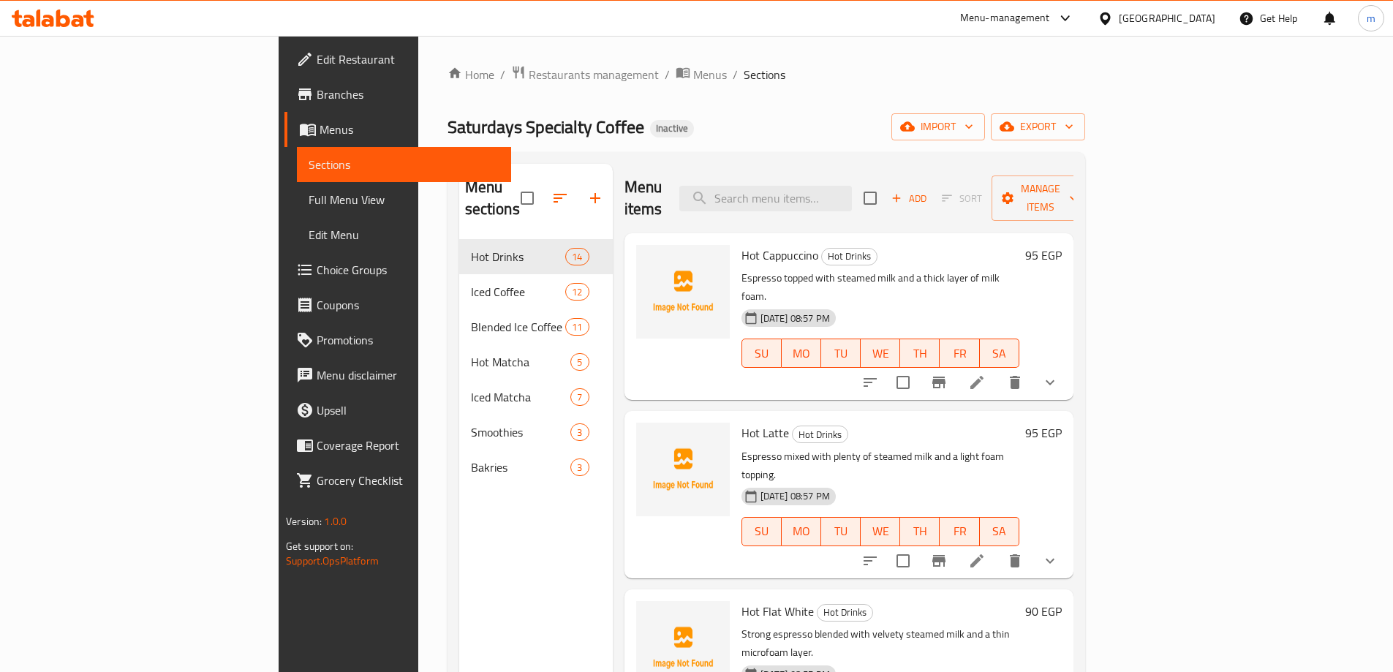
click at [308, 194] on span "Full Menu View" at bounding box center [403, 200] width 191 height 18
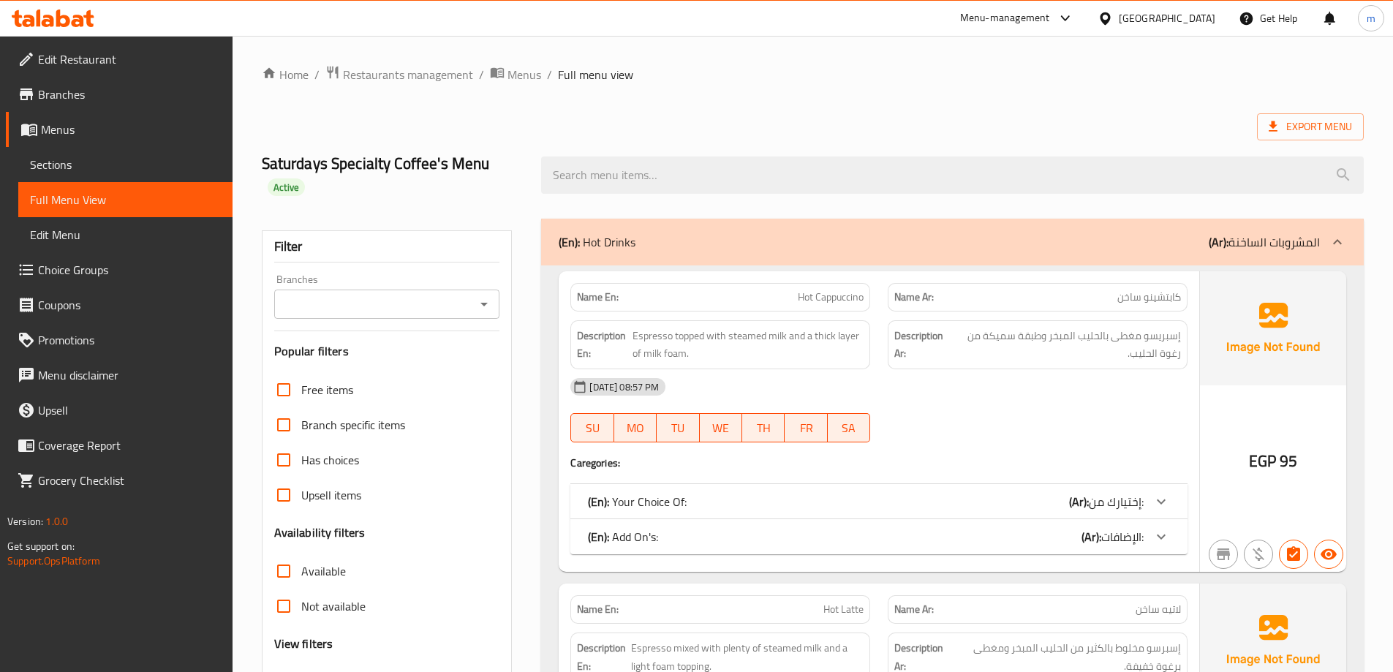
scroll to position [219, 0]
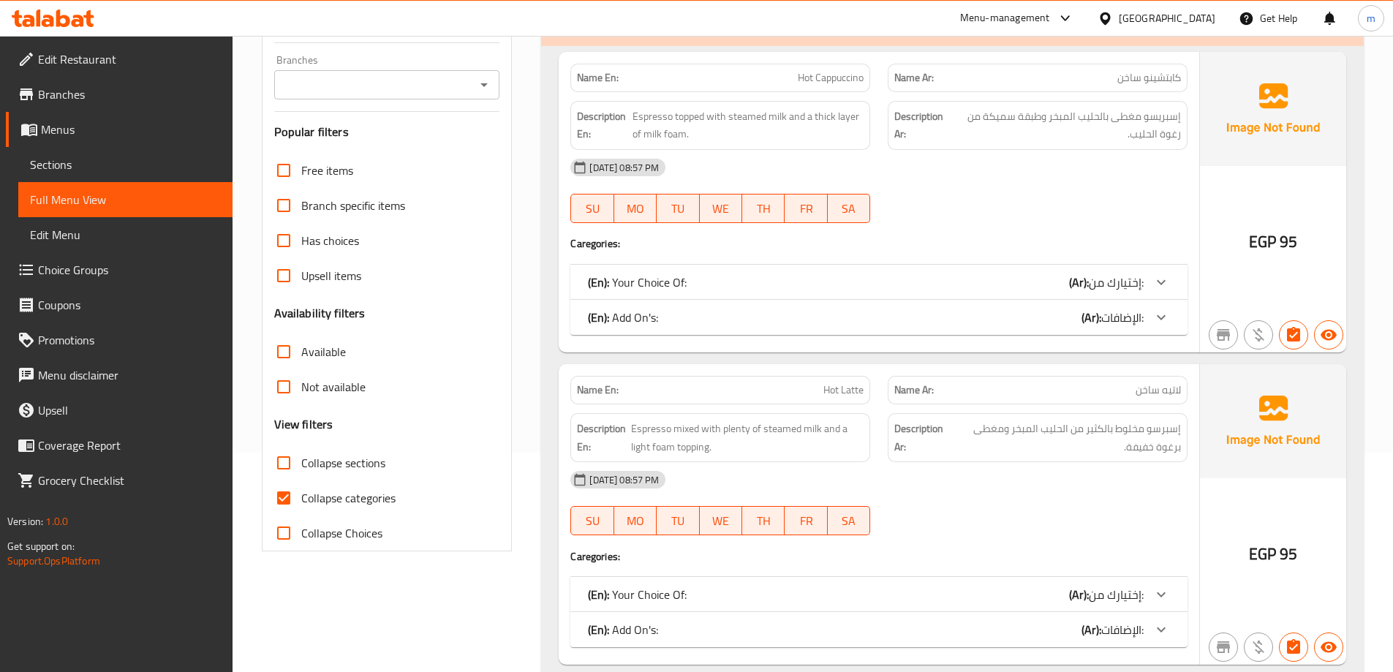
click at [354, 499] on span "Collapse categories" at bounding box center [348, 498] width 94 height 18
click at [301, 499] on input "Collapse categories" at bounding box center [283, 497] width 35 height 35
checkbox input "false"
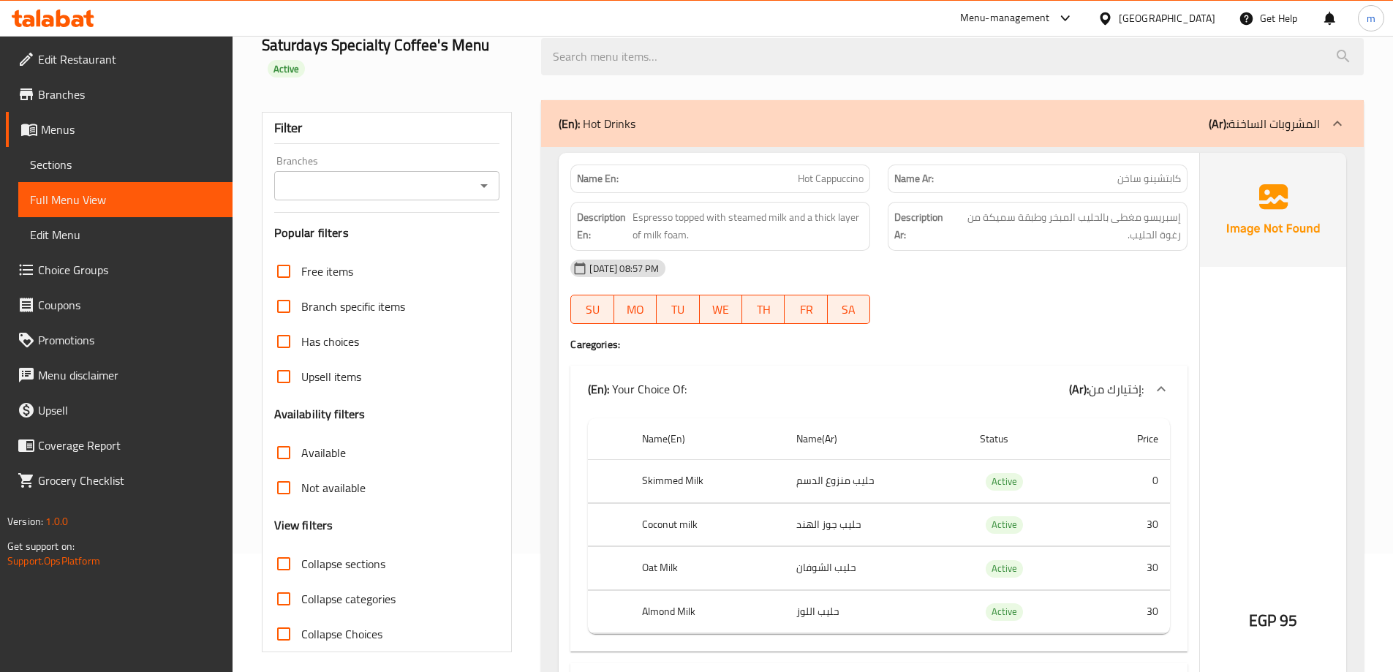
scroll to position [146, 0]
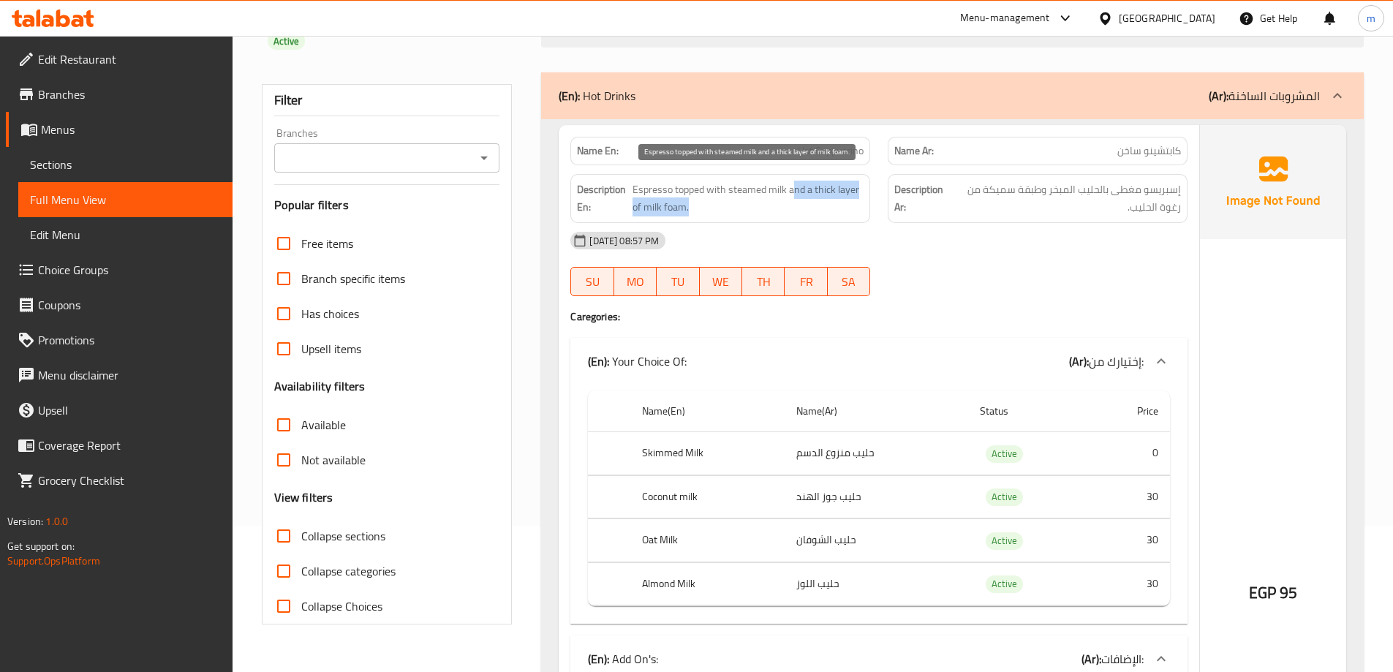
drag, startPoint x: 793, startPoint y: 189, endPoint x: 817, endPoint y: 204, distance: 28.2
click at [817, 204] on span "Espresso topped with steamed milk and a thick layer of milk foam." at bounding box center [747, 199] width 231 height 36
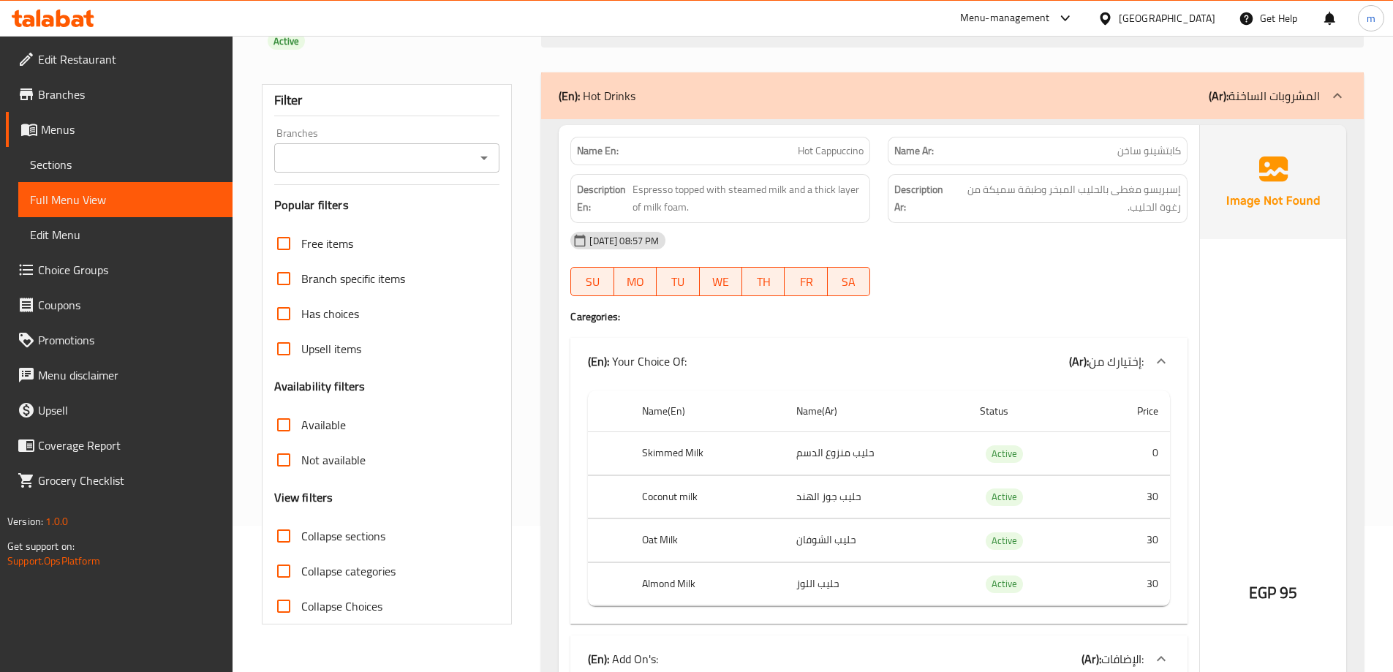
click at [901, 251] on div "[DATE] 08:57 PM" at bounding box center [878, 240] width 634 height 35
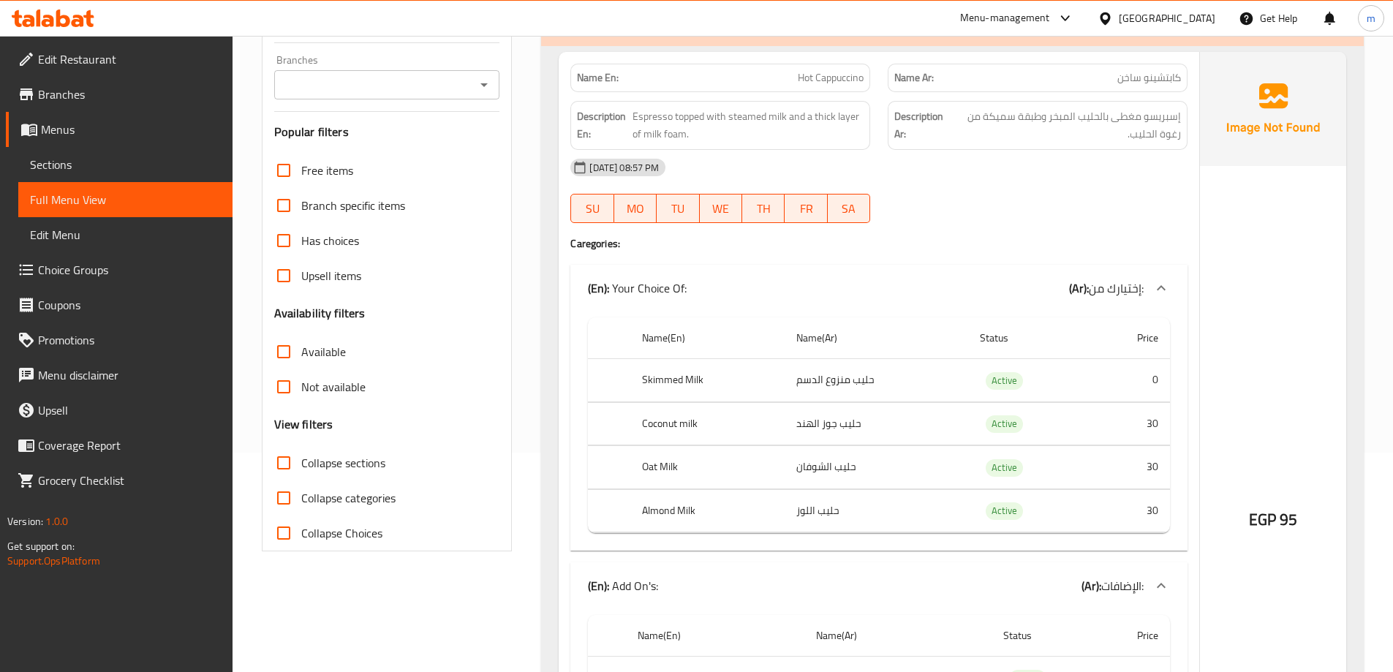
scroll to position [292, 0]
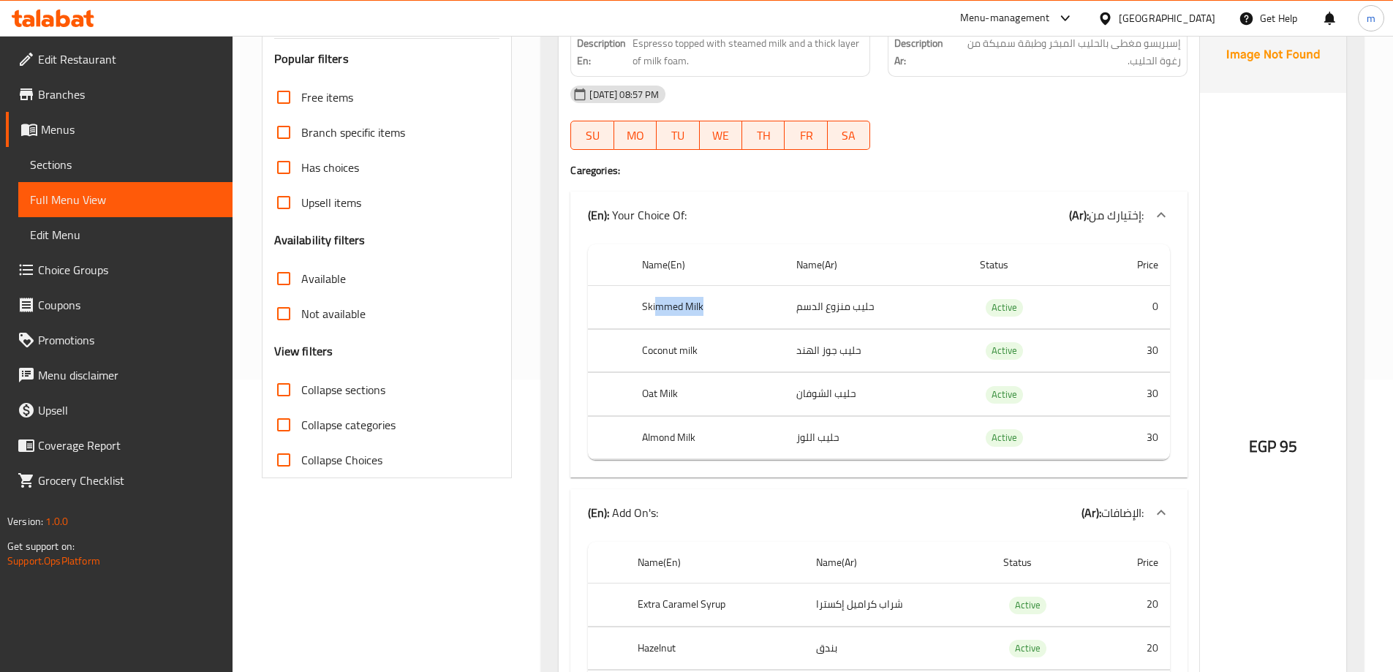
drag, startPoint x: 659, startPoint y: 304, endPoint x: 781, endPoint y: 303, distance: 122.8
click at [781, 303] on th "Skimmed Milk" at bounding box center [707, 307] width 154 height 43
click at [694, 304] on th "Skimmed Milk" at bounding box center [707, 307] width 154 height 43
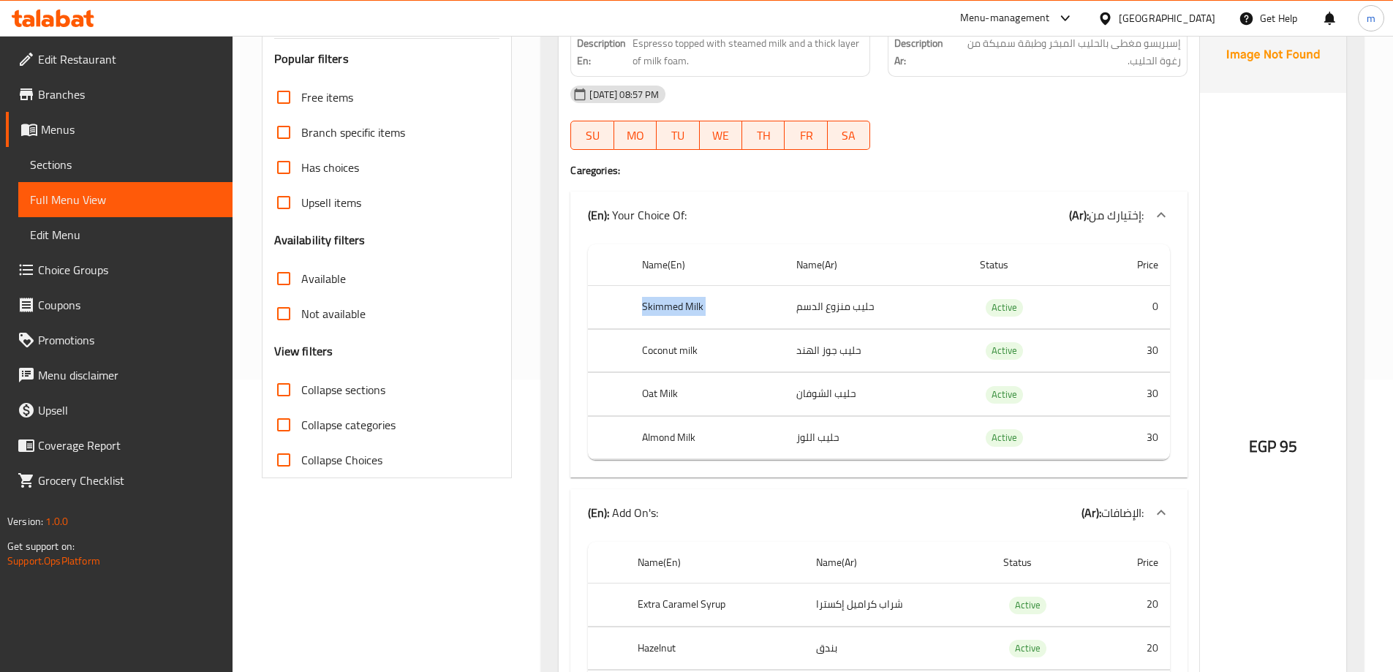
click at [694, 304] on th "Skimmed Milk" at bounding box center [707, 307] width 154 height 43
click at [754, 430] on th "Almond Milk" at bounding box center [707, 437] width 154 height 43
click at [686, 311] on th "Skimmed Milk" at bounding box center [707, 307] width 154 height 43
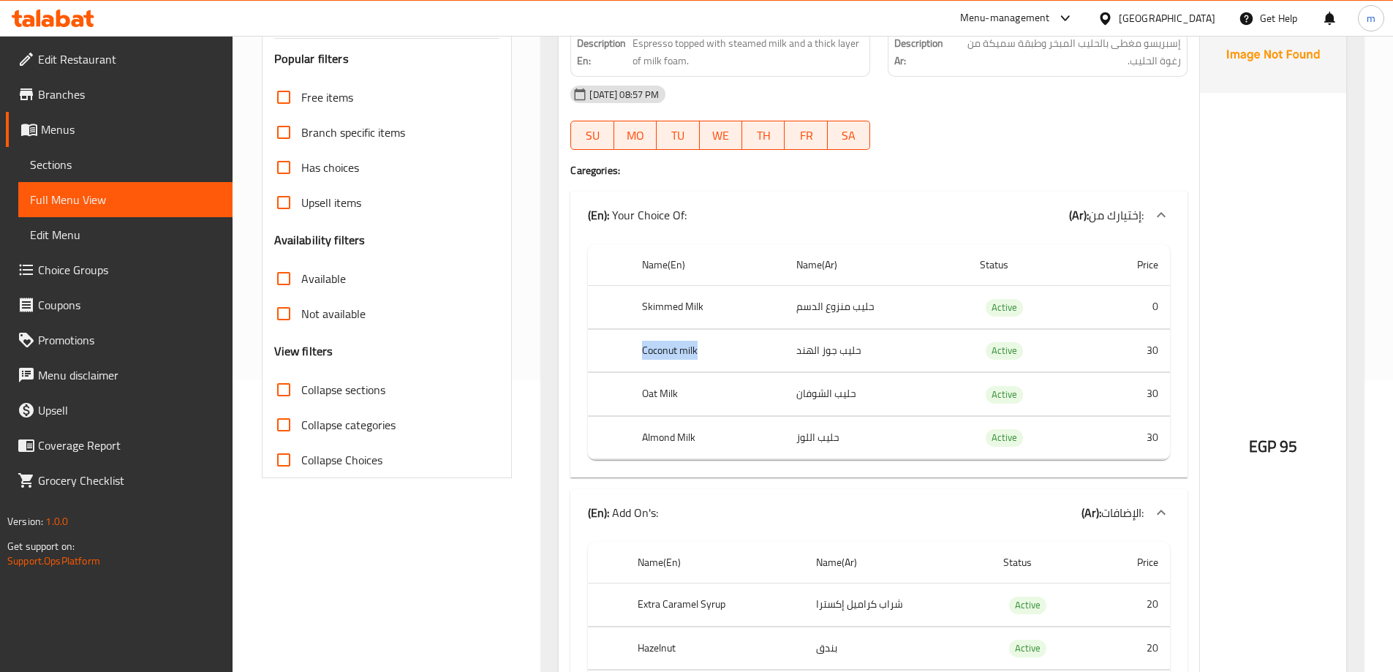
drag, startPoint x: 632, startPoint y: 344, endPoint x: 701, endPoint y: 346, distance: 68.7
click at [701, 346] on th "Coconut milk" at bounding box center [707, 350] width 154 height 43
drag, startPoint x: 629, startPoint y: 391, endPoint x: 863, endPoint y: 382, distance: 234.1
click at [863, 382] on tr "Oat Milk حليب الشوفان Active 30" at bounding box center [879, 394] width 582 height 43
drag, startPoint x: 644, startPoint y: 439, endPoint x: 884, endPoint y: 421, distance: 241.1
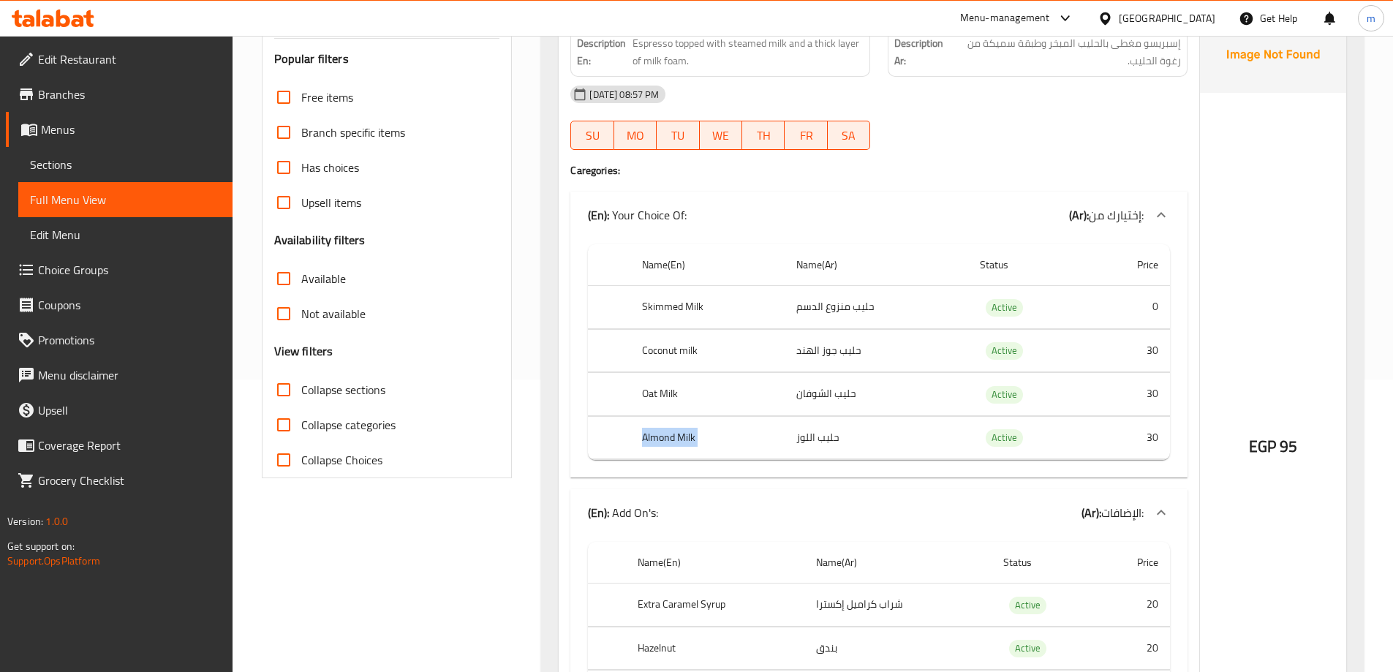
click at [884, 421] on tr "Almond Milk حليب اللوز Active 30" at bounding box center [879, 437] width 582 height 43
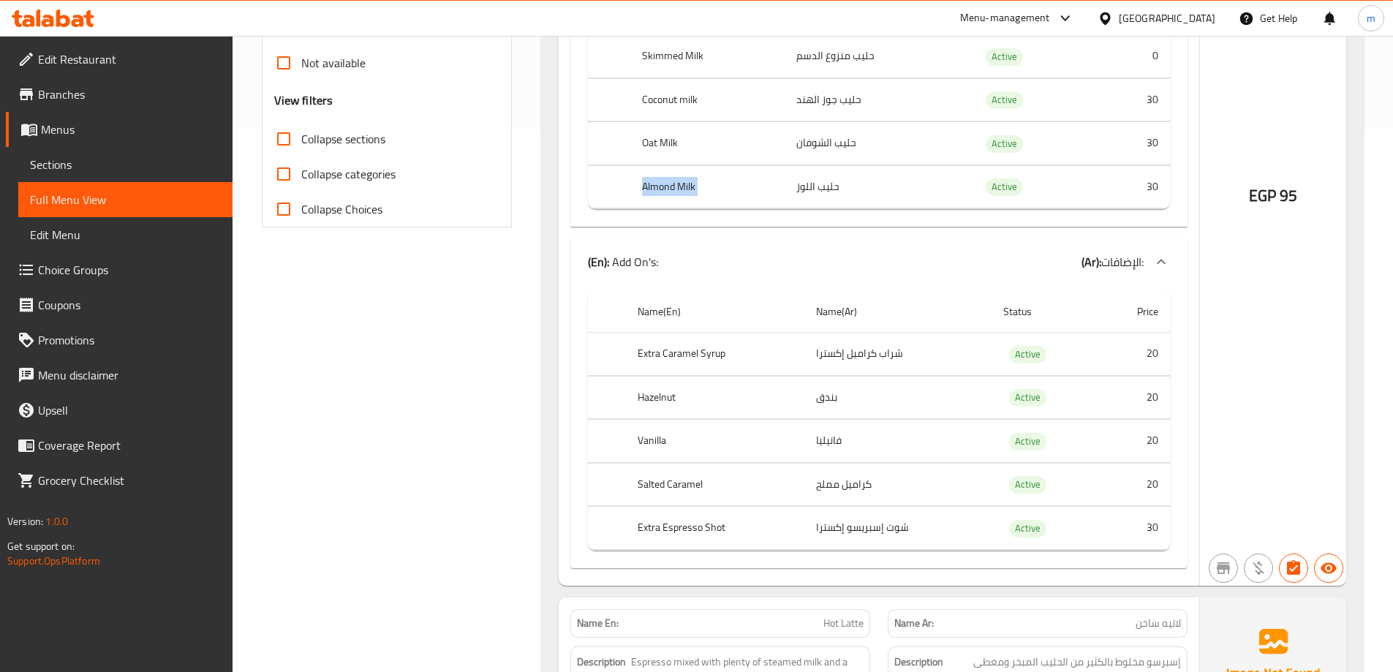
scroll to position [585, 0]
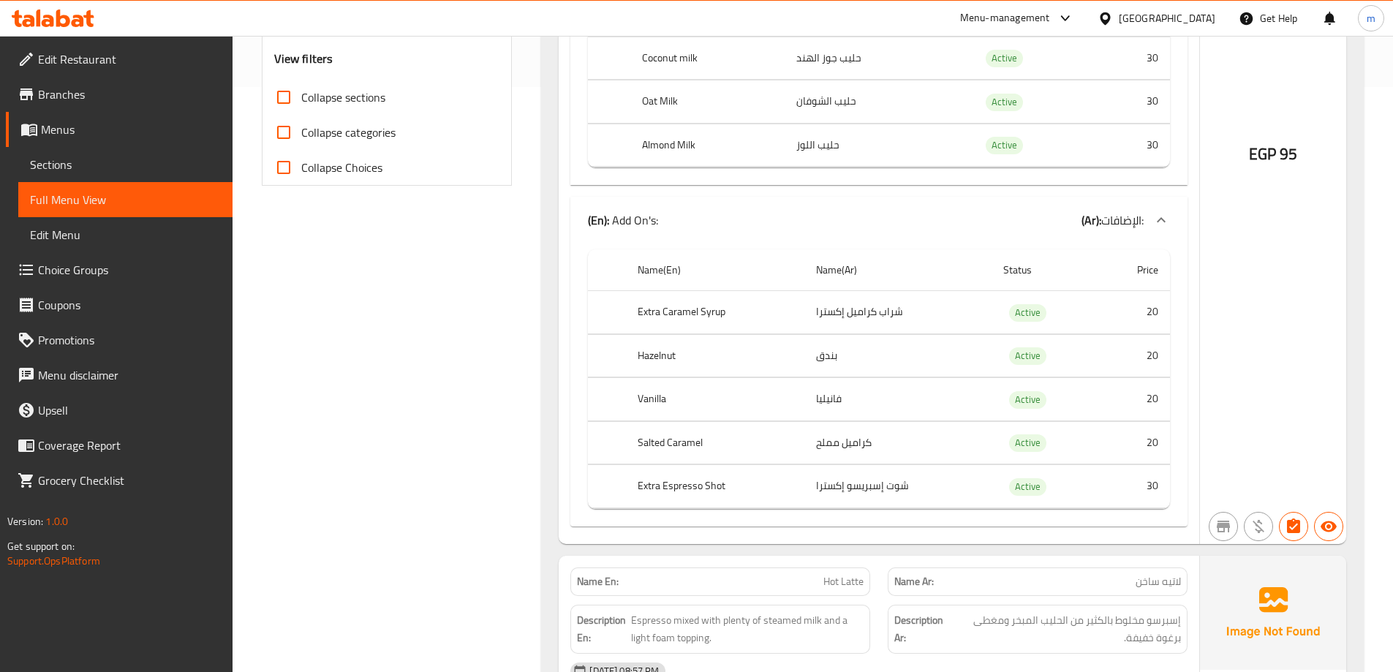
click at [663, 310] on th "Extra Caramel Syrup" at bounding box center [715, 312] width 178 height 43
click at [836, 314] on td "شراب كراميل إكسترا" at bounding box center [897, 312] width 187 height 43
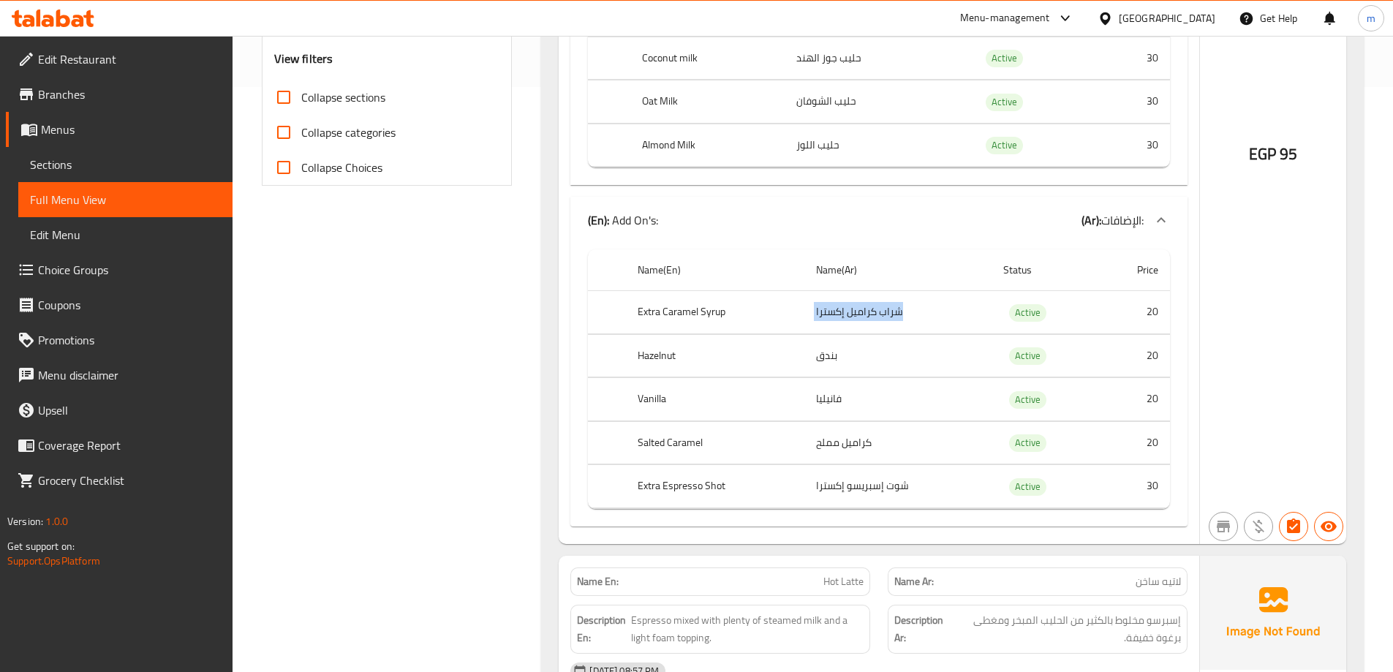
click at [836, 314] on td "شراب كراميل إكسترا" at bounding box center [897, 312] width 187 height 43
click at [119, 260] on link "Choice Groups" at bounding box center [119, 269] width 227 height 35
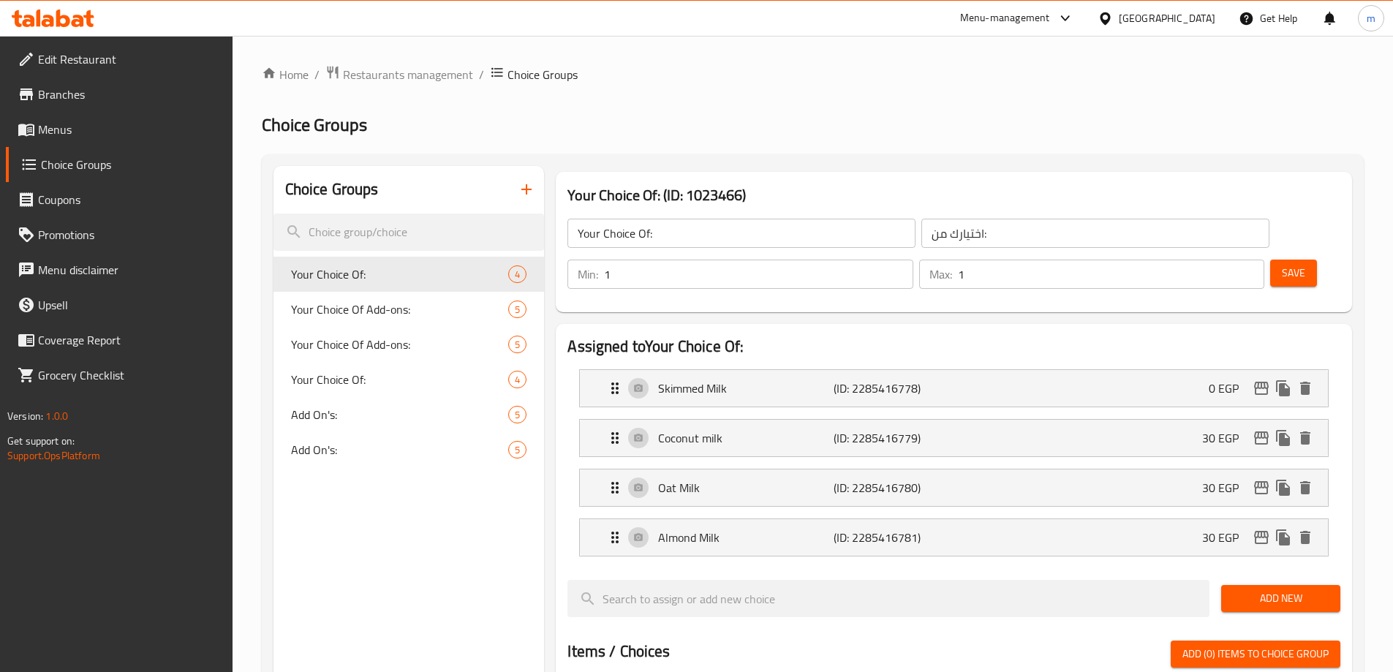
click at [97, 125] on span "Menus" at bounding box center [129, 130] width 183 height 18
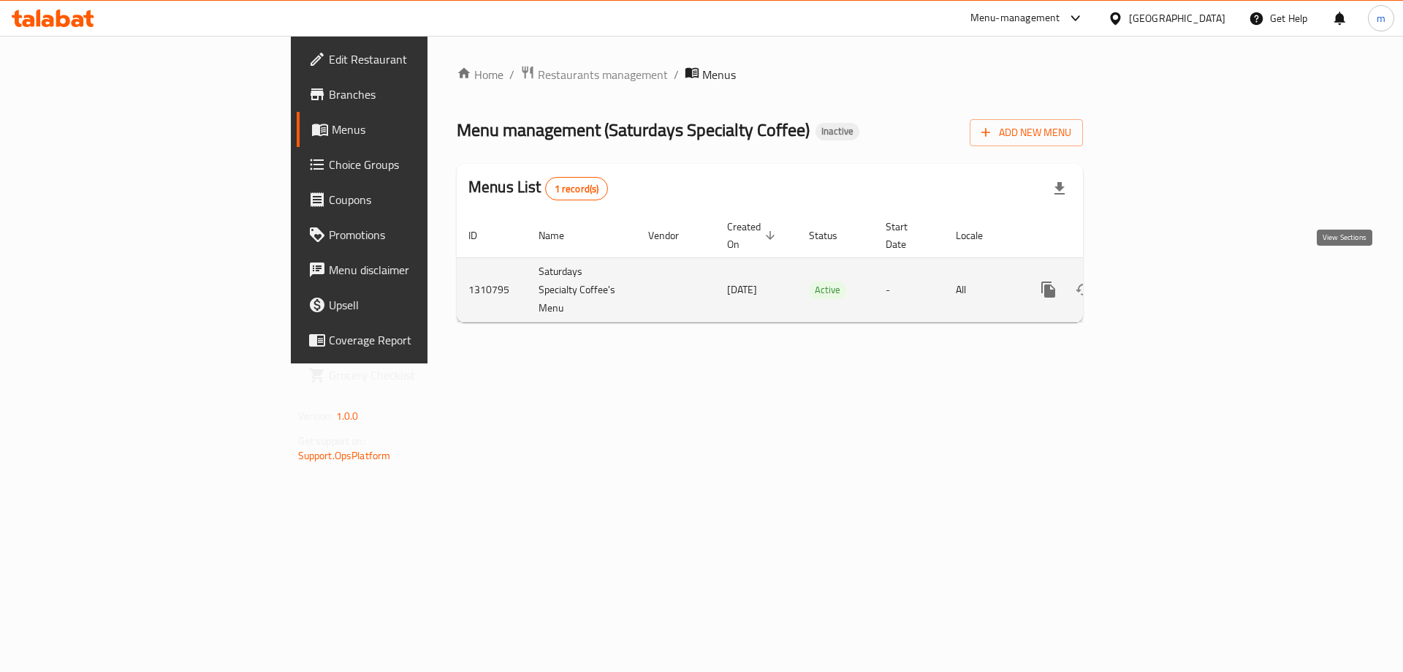
click at [1163, 281] on icon "enhanced table" at bounding box center [1154, 290] width 18 height 18
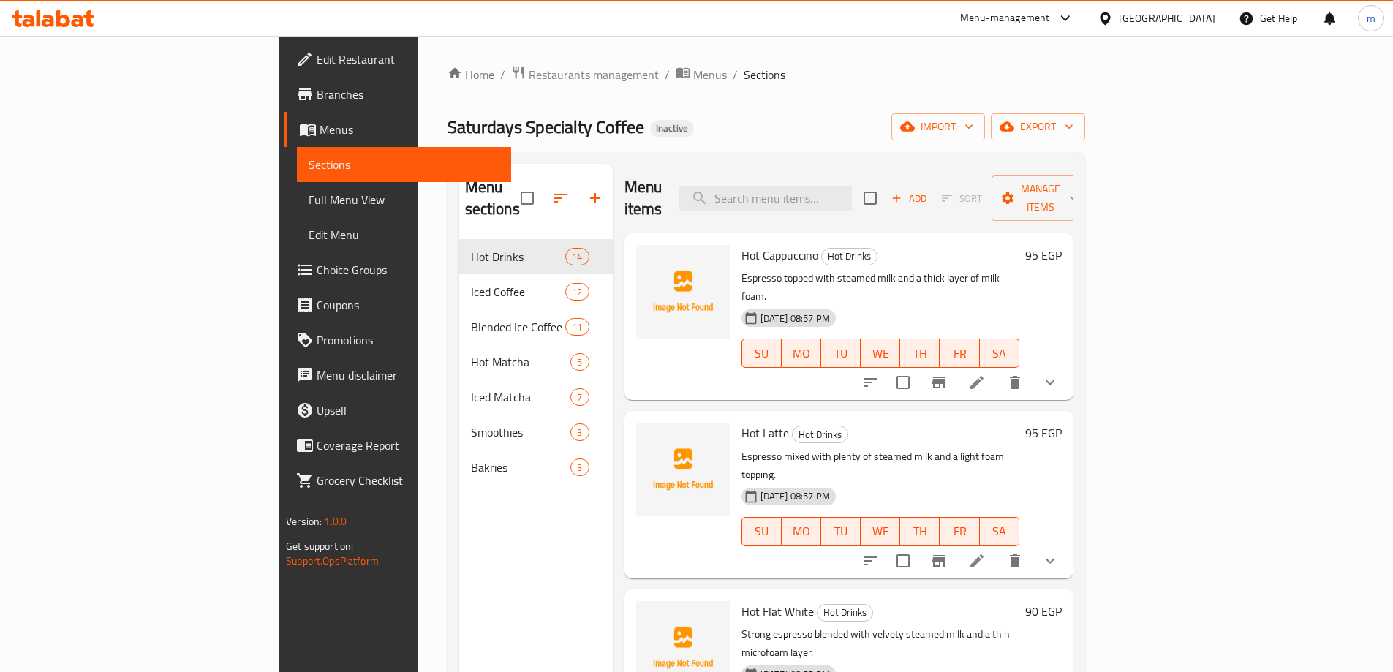
click at [308, 202] on span "Full Menu View" at bounding box center [403, 200] width 191 height 18
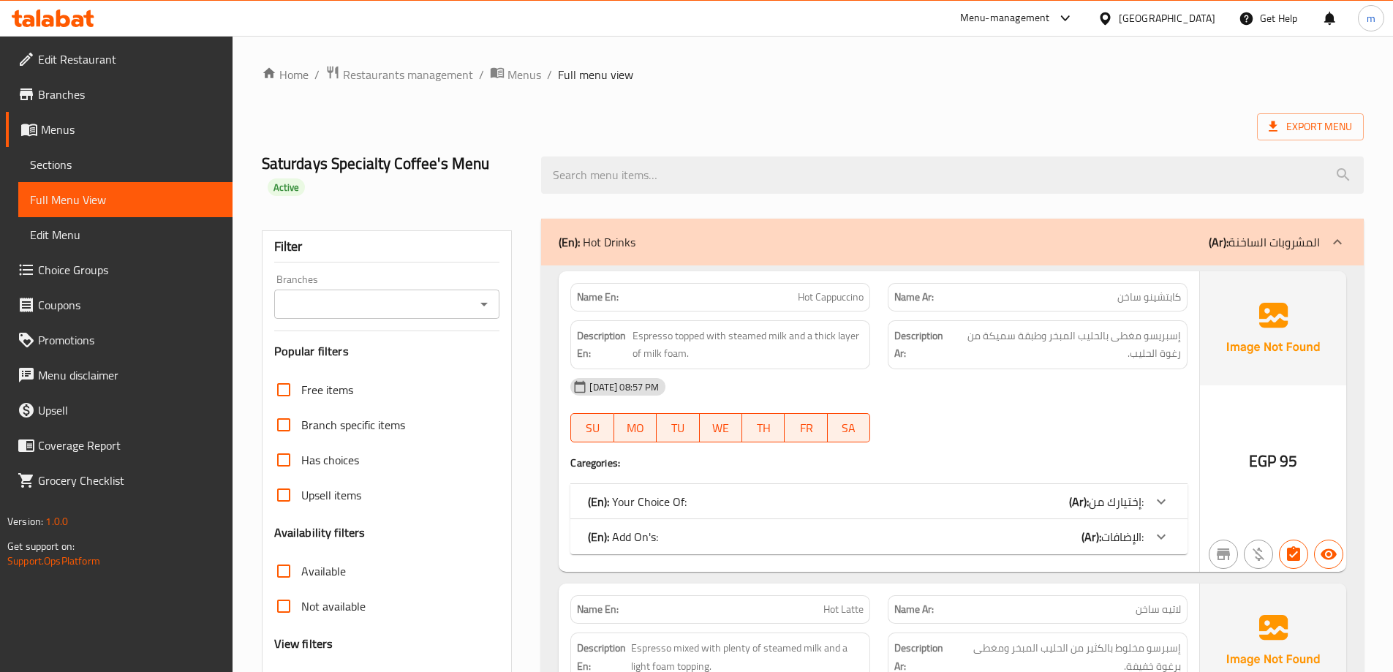
scroll to position [146, 0]
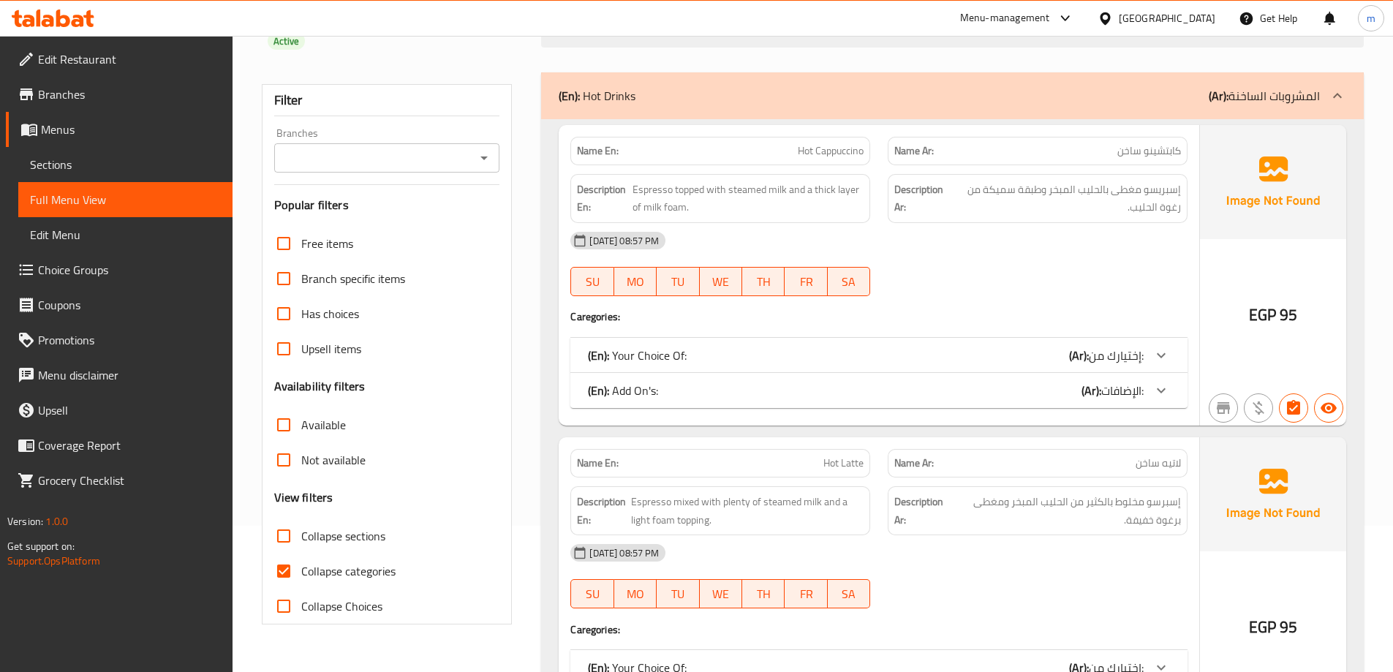
click at [349, 540] on span "Collapse sections" at bounding box center [343, 536] width 84 height 18
click at [301, 540] on input "Collapse sections" at bounding box center [283, 535] width 35 height 35
checkbox input "true"
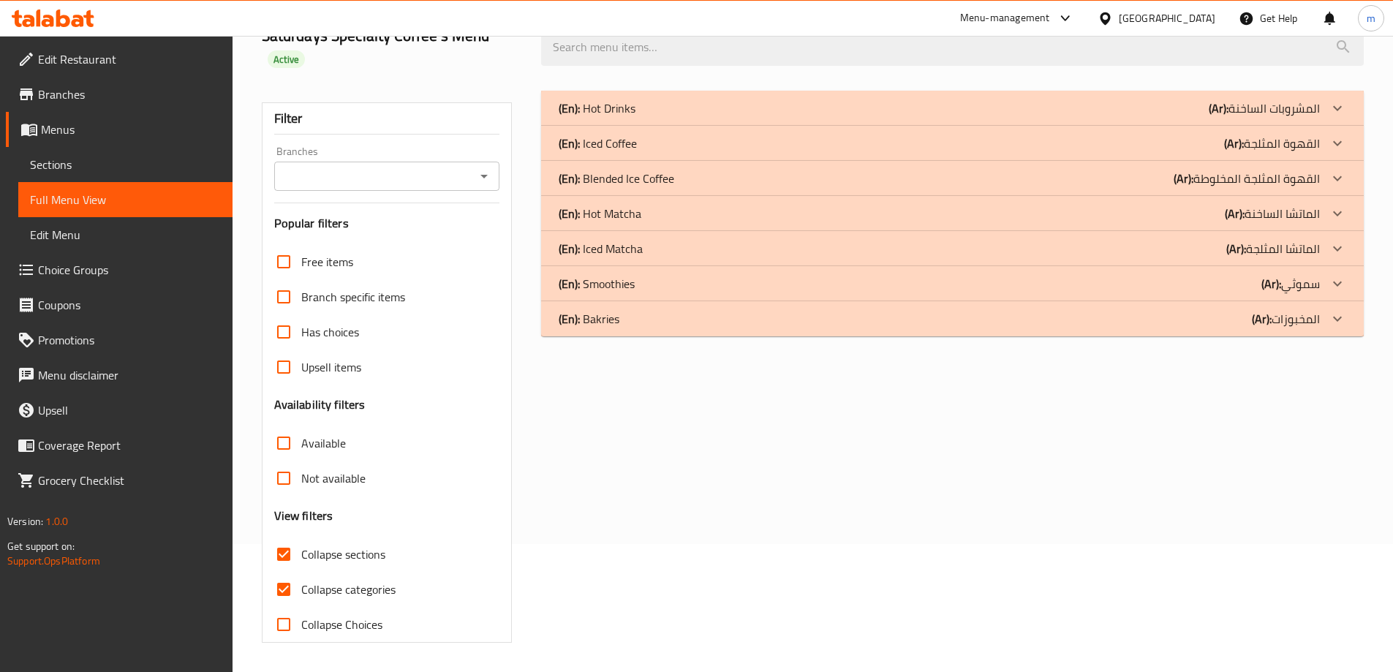
scroll to position [128, 0]
click at [338, 591] on span "Collapse categories" at bounding box center [348, 589] width 94 height 18
click at [301, 591] on input "Collapse categories" at bounding box center [283, 589] width 35 height 35
checkbox input "false"
click at [686, 105] on div "(En): Hot Drinks (Ar): المشروبات الساخنة" at bounding box center [938, 108] width 761 height 18
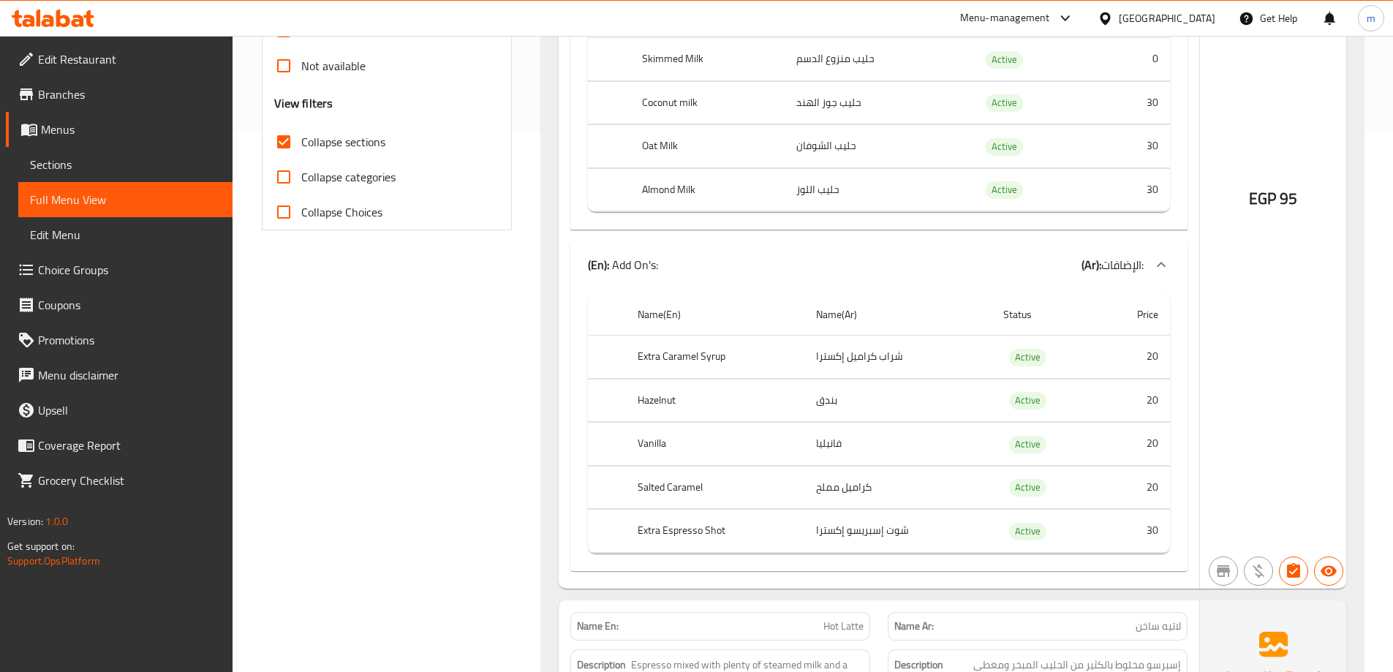
scroll to position [567, 0]
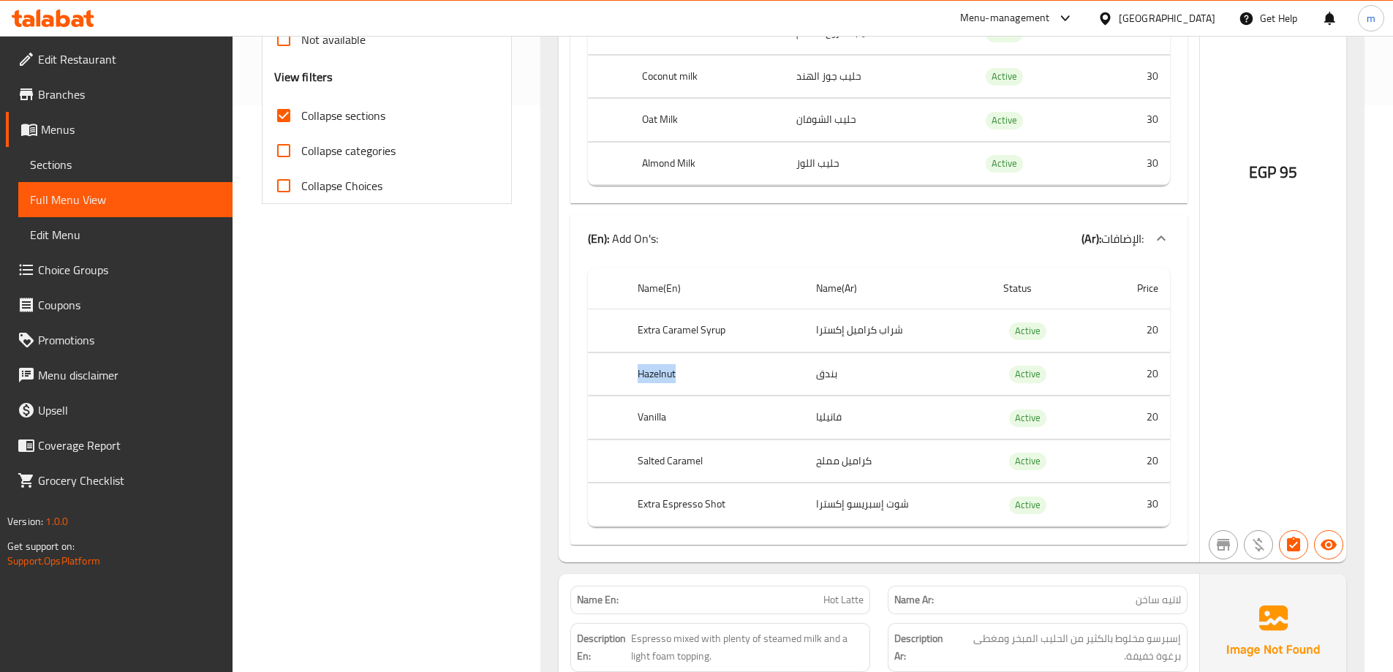
drag, startPoint x: 633, startPoint y: 374, endPoint x: 730, endPoint y: 366, distance: 96.8
click at [730, 366] on th "Hazelnut" at bounding box center [715, 373] width 178 height 43
drag, startPoint x: 644, startPoint y: 414, endPoint x: 683, endPoint y: 414, distance: 39.5
click at [683, 414] on th "Vanilla" at bounding box center [715, 417] width 178 height 43
drag, startPoint x: 638, startPoint y: 465, endPoint x: 702, endPoint y: 458, distance: 63.9
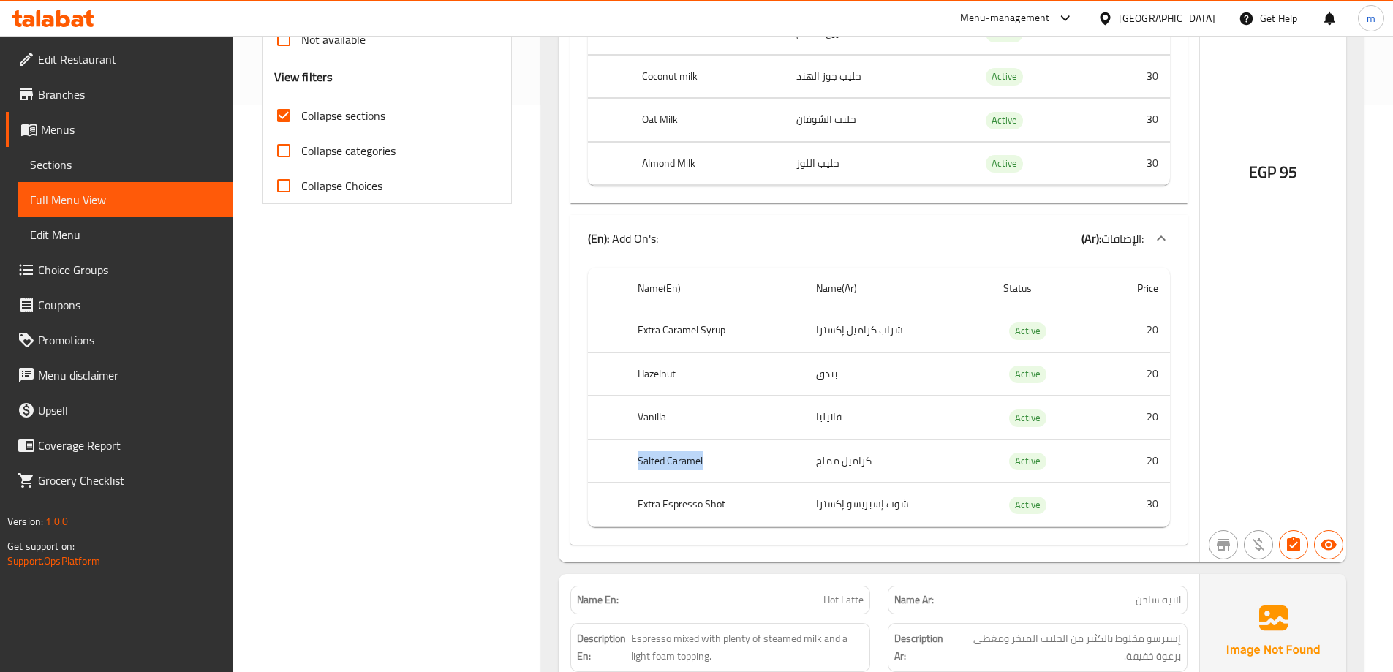
click at [702, 458] on th "Salted Caramel" at bounding box center [715, 460] width 178 height 43
drag, startPoint x: 868, startPoint y: 500, endPoint x: 800, endPoint y: 505, distance: 68.9
click at [800, 505] on tr "Extra Espresso Shot شوت إسبريسو إكسترا Active 30" at bounding box center [879, 504] width 582 height 43
click at [702, 494] on th "Extra Espresso Shot" at bounding box center [715, 504] width 178 height 43
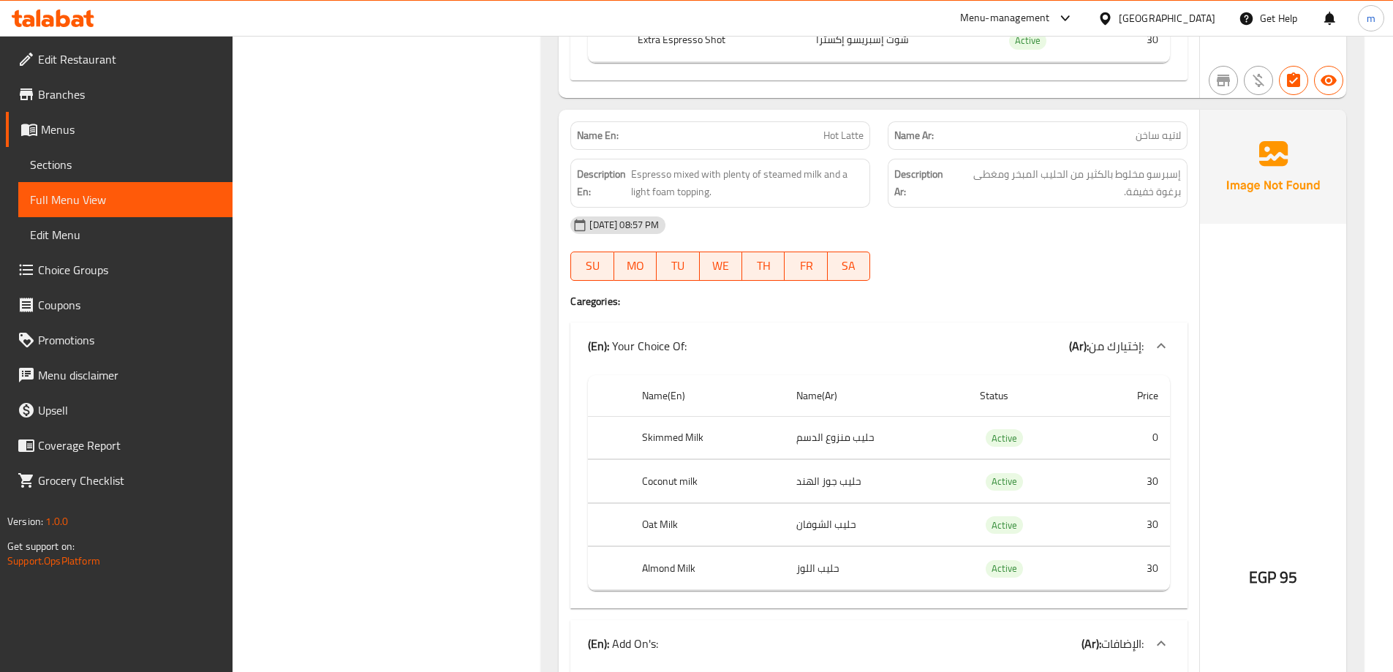
scroll to position [1005, 0]
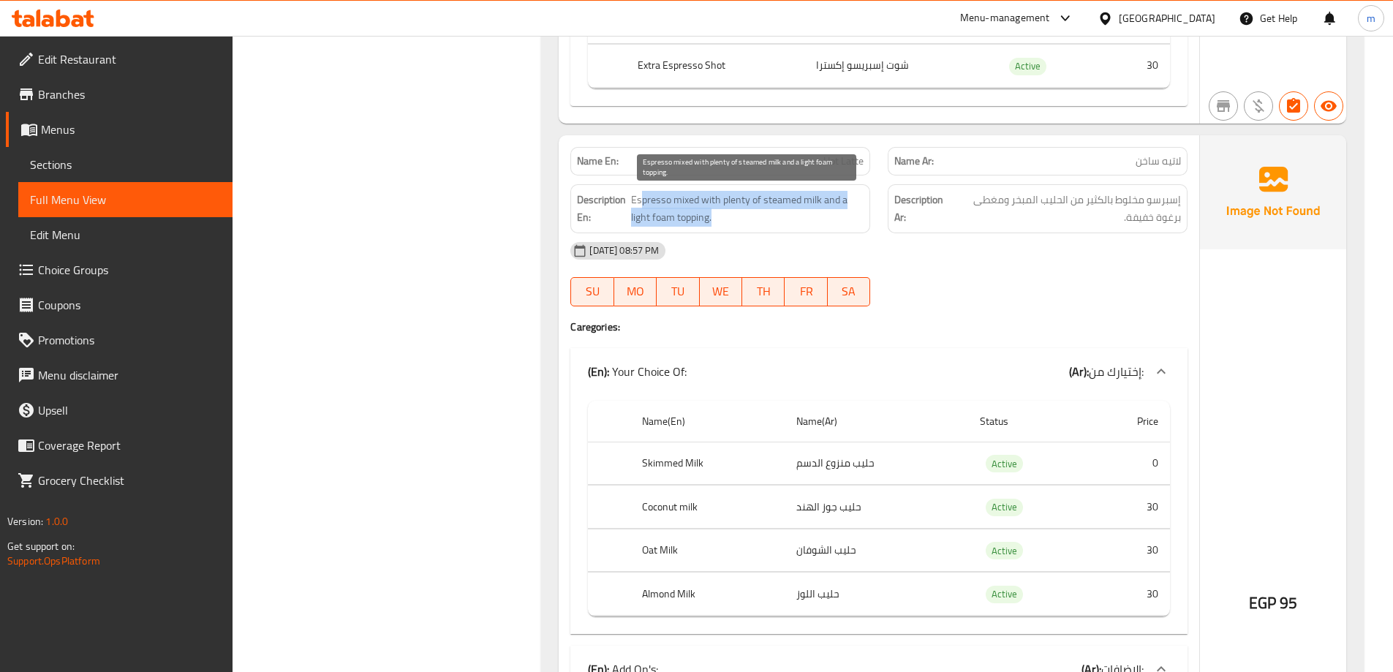
drag, startPoint x: 641, startPoint y: 194, endPoint x: 822, endPoint y: 218, distance: 182.1
click at [822, 218] on span "Espresso mixed with plenty of steamed milk and a light foam topping." at bounding box center [747, 209] width 232 height 36
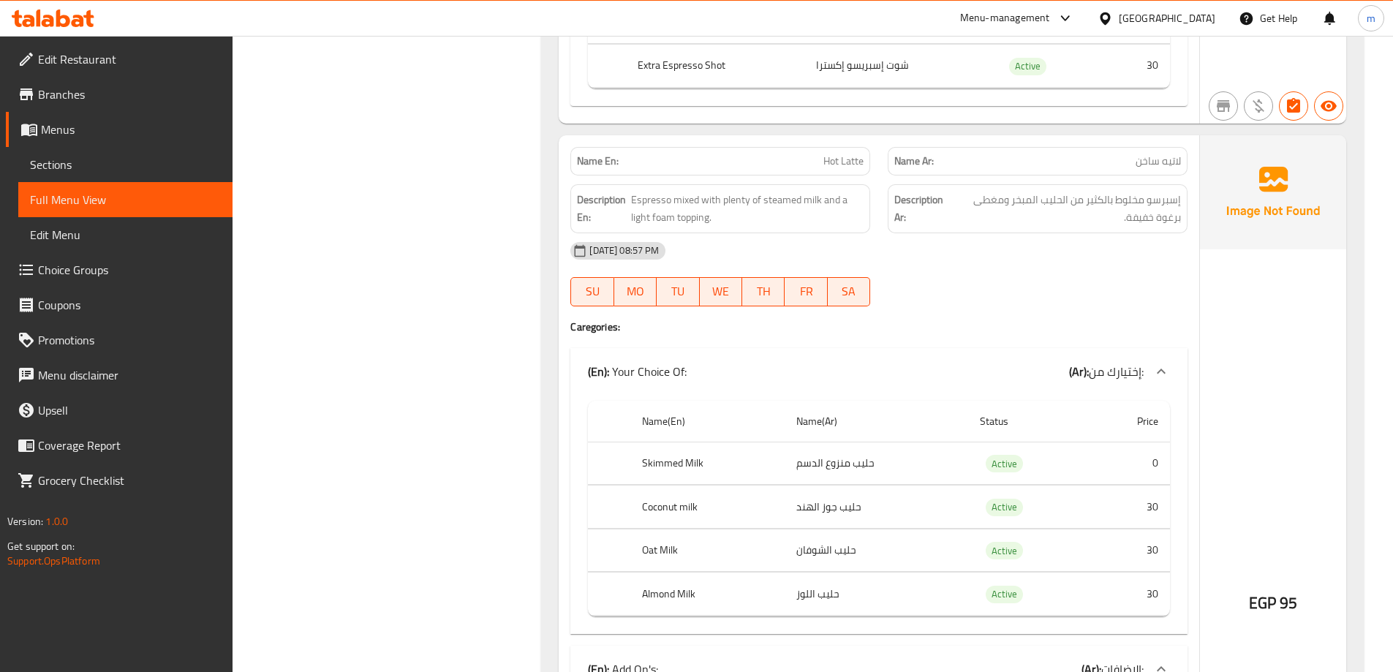
click at [833, 150] on div "Name En: Hot Latte" at bounding box center [720, 161] width 300 height 29
copy span "Hot Latte"
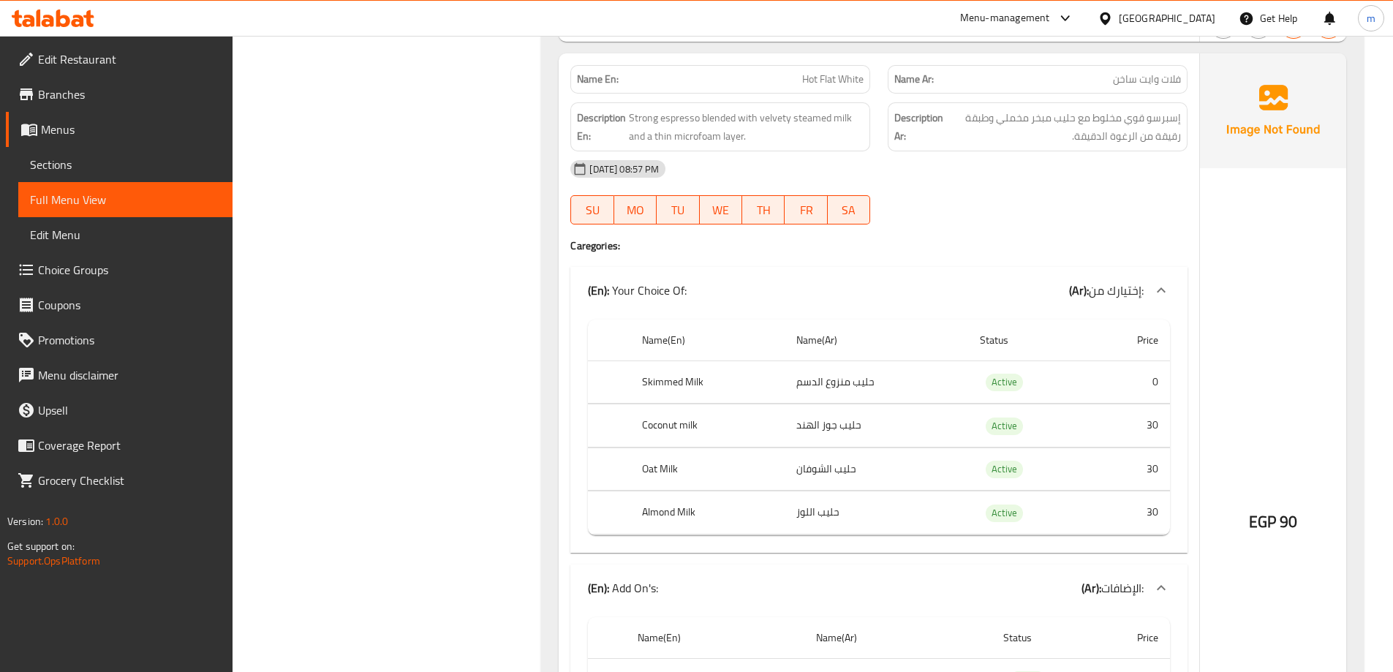
scroll to position [1882, 0]
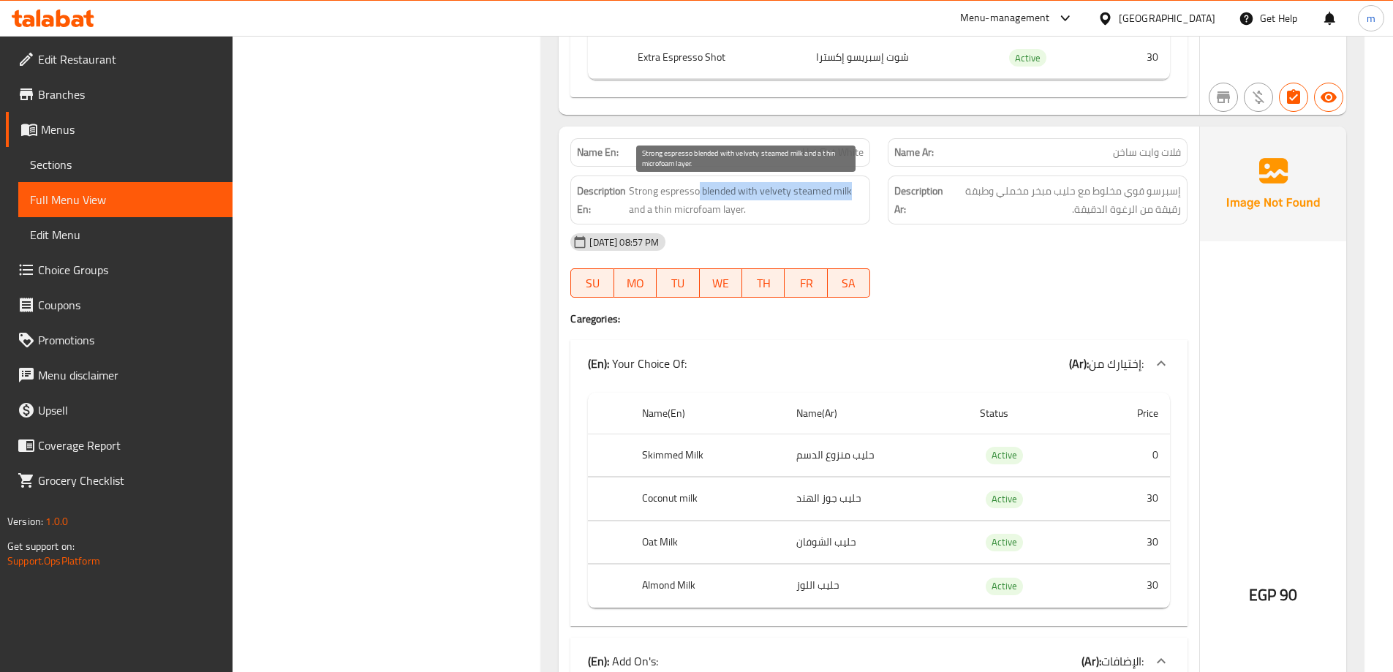
drag, startPoint x: 700, startPoint y: 191, endPoint x: 850, endPoint y: 196, distance: 150.7
click at [850, 196] on span "Strong espresso blended with velvety steamed milk and a thin microfoam layer." at bounding box center [746, 200] width 235 height 36
drag, startPoint x: 630, startPoint y: 213, endPoint x: 775, endPoint y: 208, distance: 144.9
click at [775, 208] on span "Strong espresso blended with velvety steamed milk and a thin microfoam layer." at bounding box center [746, 200] width 235 height 36
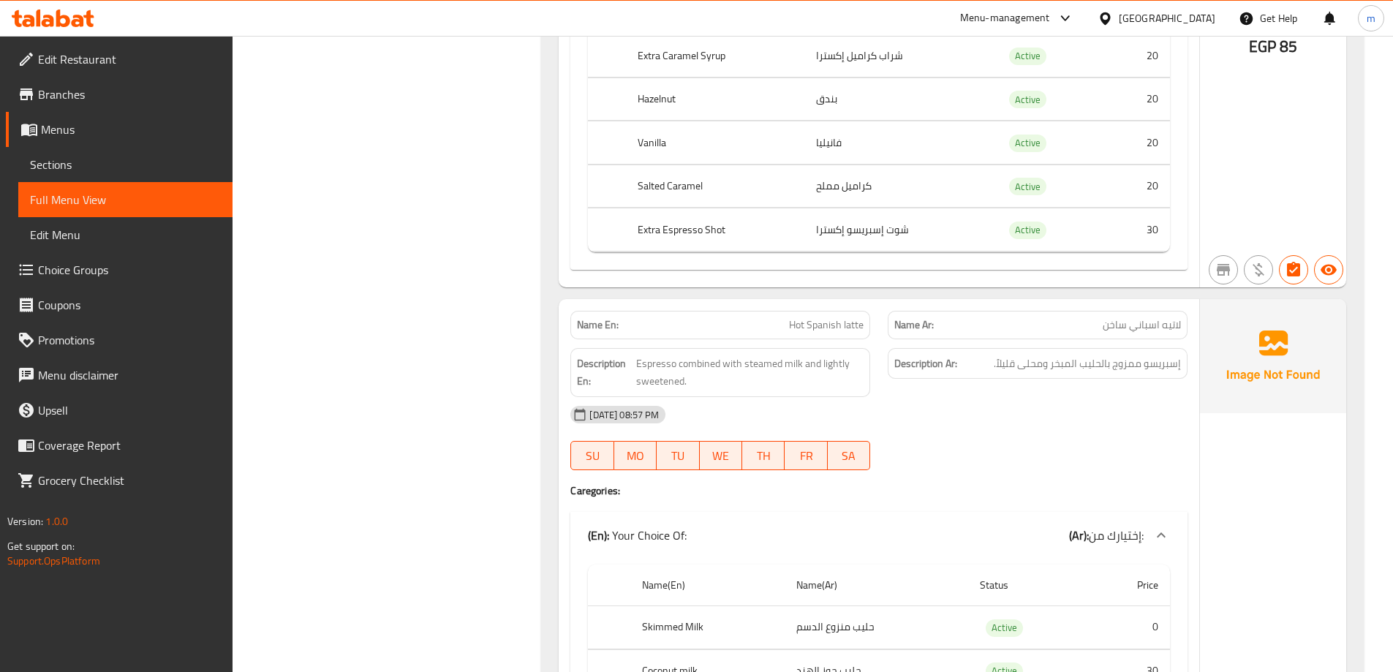
scroll to position [3344, 0]
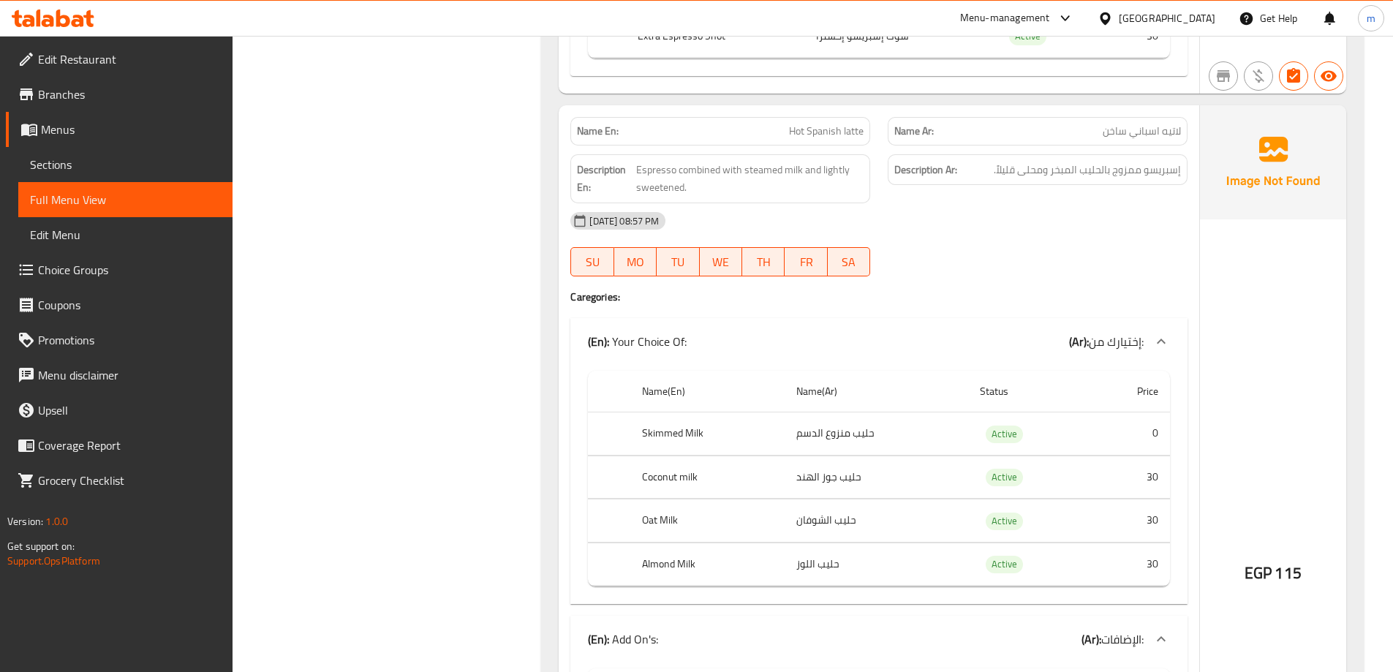
drag, startPoint x: 857, startPoint y: 133, endPoint x: 775, endPoint y: 129, distance: 82.0
click at [775, 129] on p "Name En: Hot Spanish latte" at bounding box center [720, 131] width 287 height 15
drag, startPoint x: 634, startPoint y: 165, endPoint x: 708, endPoint y: 165, distance: 73.8
click at [708, 165] on h6 "Description En: Espresso combined with steamed milk and lightly sweetened." at bounding box center [720, 179] width 287 height 36
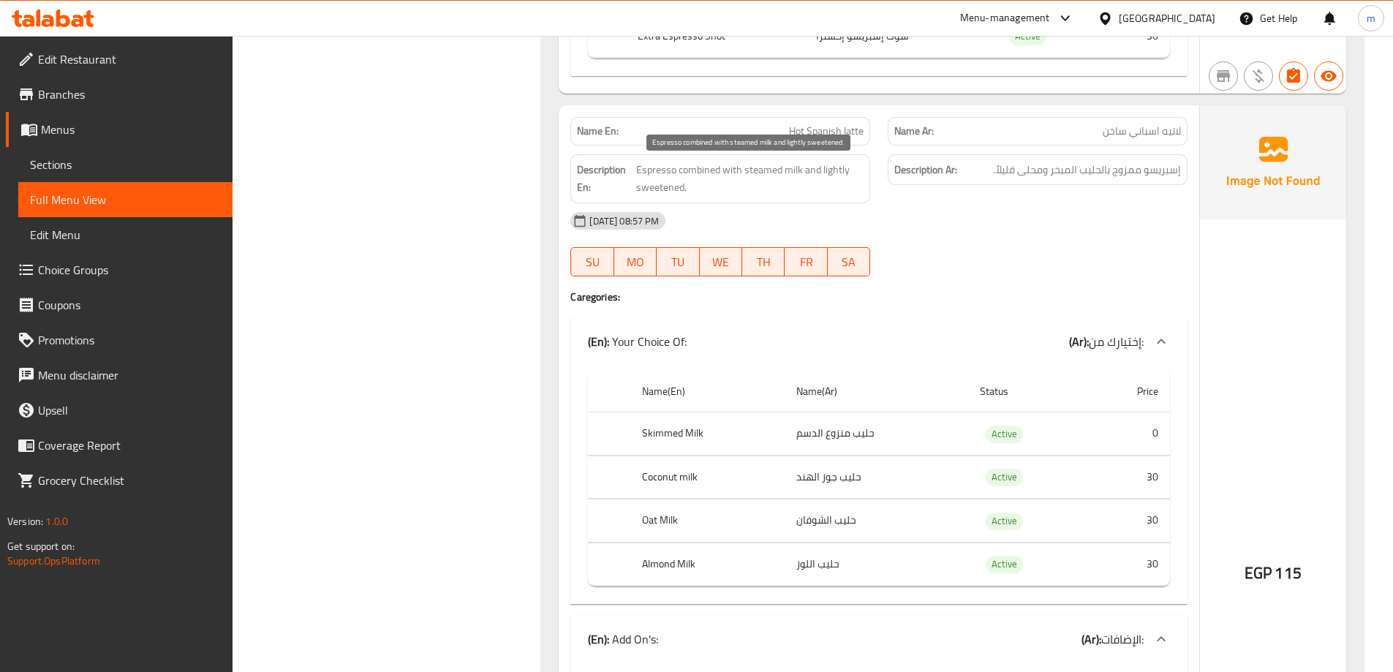
click at [738, 200] on div "Description En: Espresso combined with steamed milk and lightly sweetened." at bounding box center [720, 178] width 300 height 49
drag, startPoint x: 667, startPoint y: 173, endPoint x: 805, endPoint y: 184, distance: 137.9
click at [805, 184] on span "Espresso combined with steamed milk and lightly sweetened." at bounding box center [750, 179] width 228 height 36
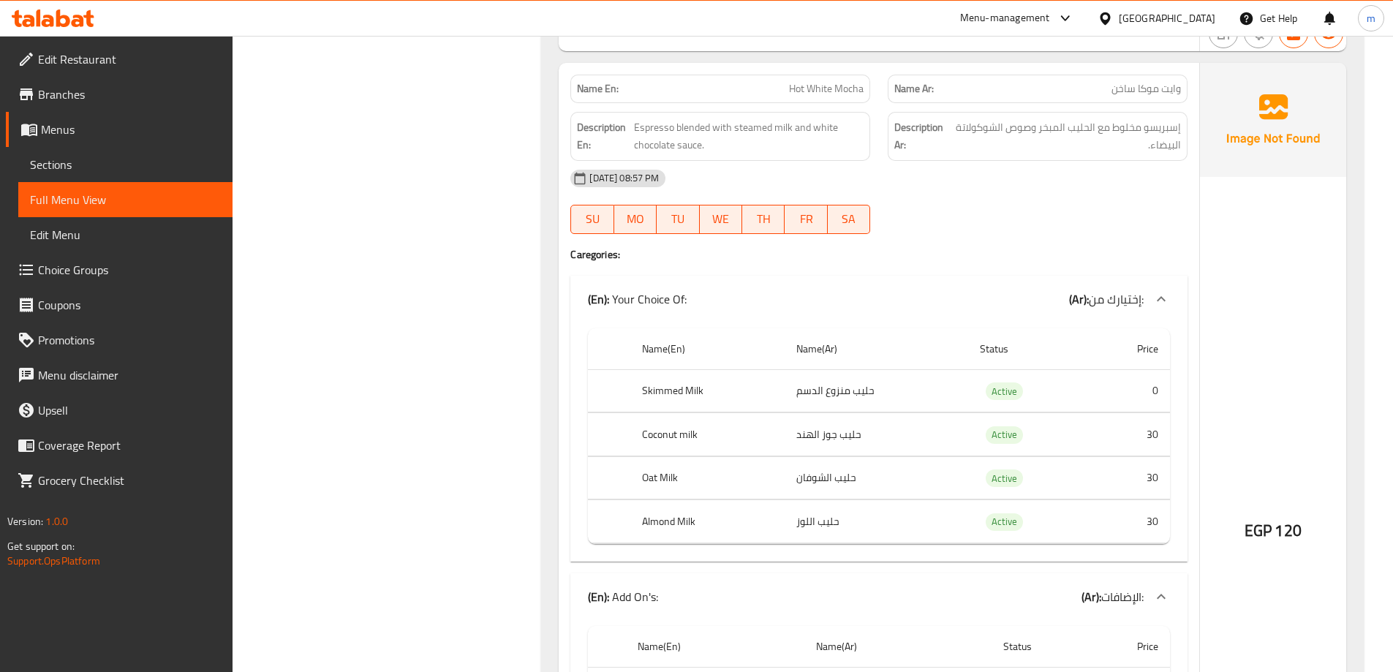
scroll to position [4221, 0]
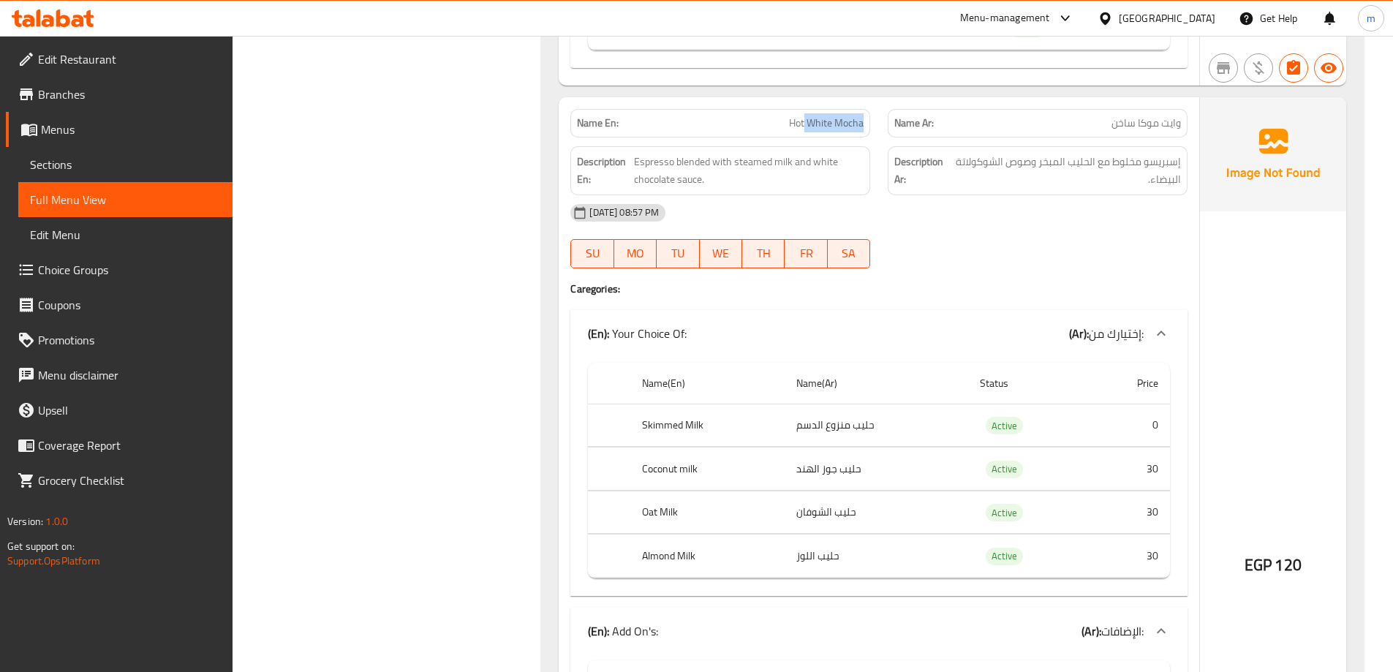
drag, startPoint x: 806, startPoint y: 119, endPoint x: 869, endPoint y: 112, distance: 64.0
click at [869, 112] on div "Name En: Hot White Mocha" at bounding box center [719, 123] width 317 height 46
copy span "White Mocha"
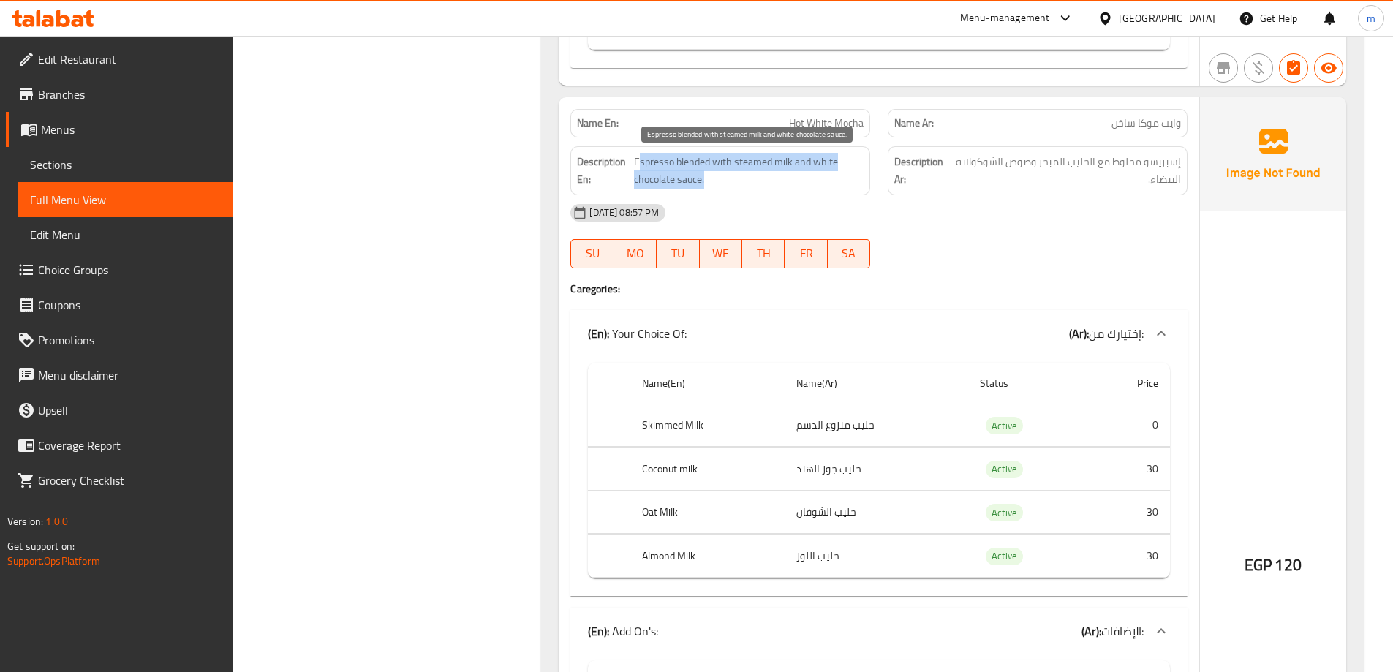
drag, startPoint x: 652, startPoint y: 159, endPoint x: 836, endPoint y: 186, distance: 185.6
click at [836, 186] on span "Espresso blended with steamed milk and white chocolate sauce." at bounding box center [749, 171] width 230 height 36
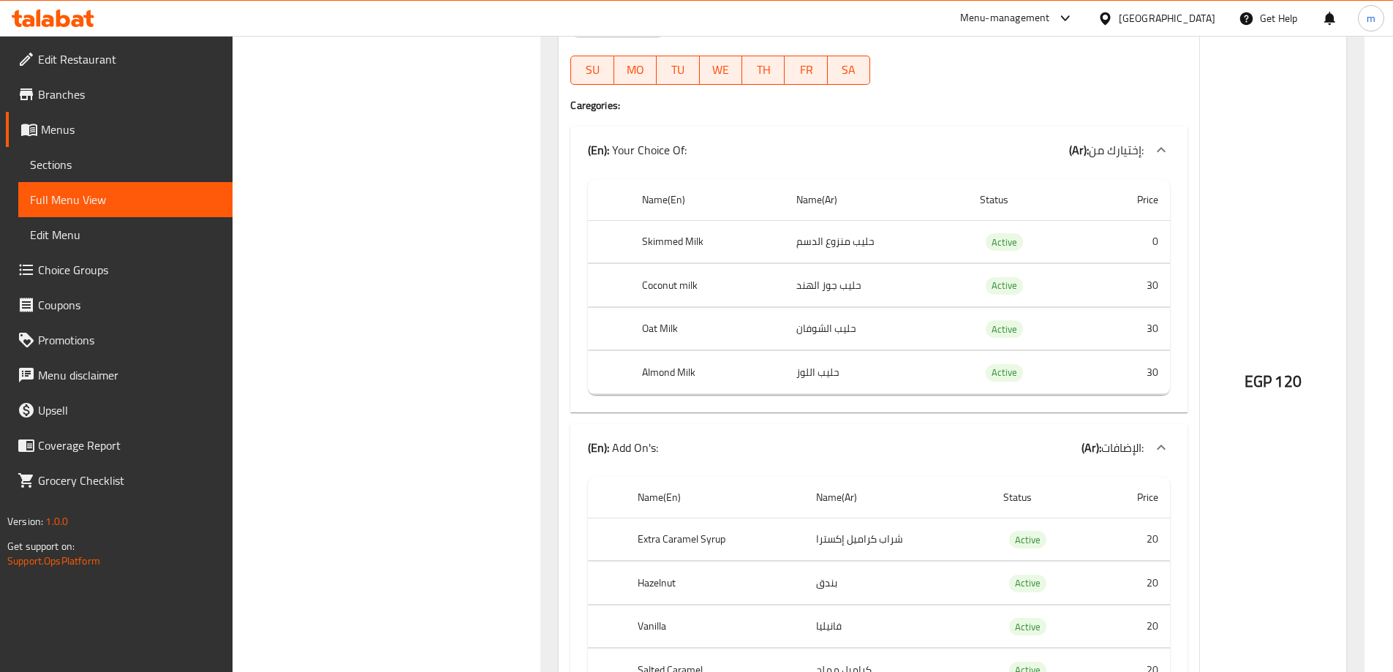
scroll to position [4295, 0]
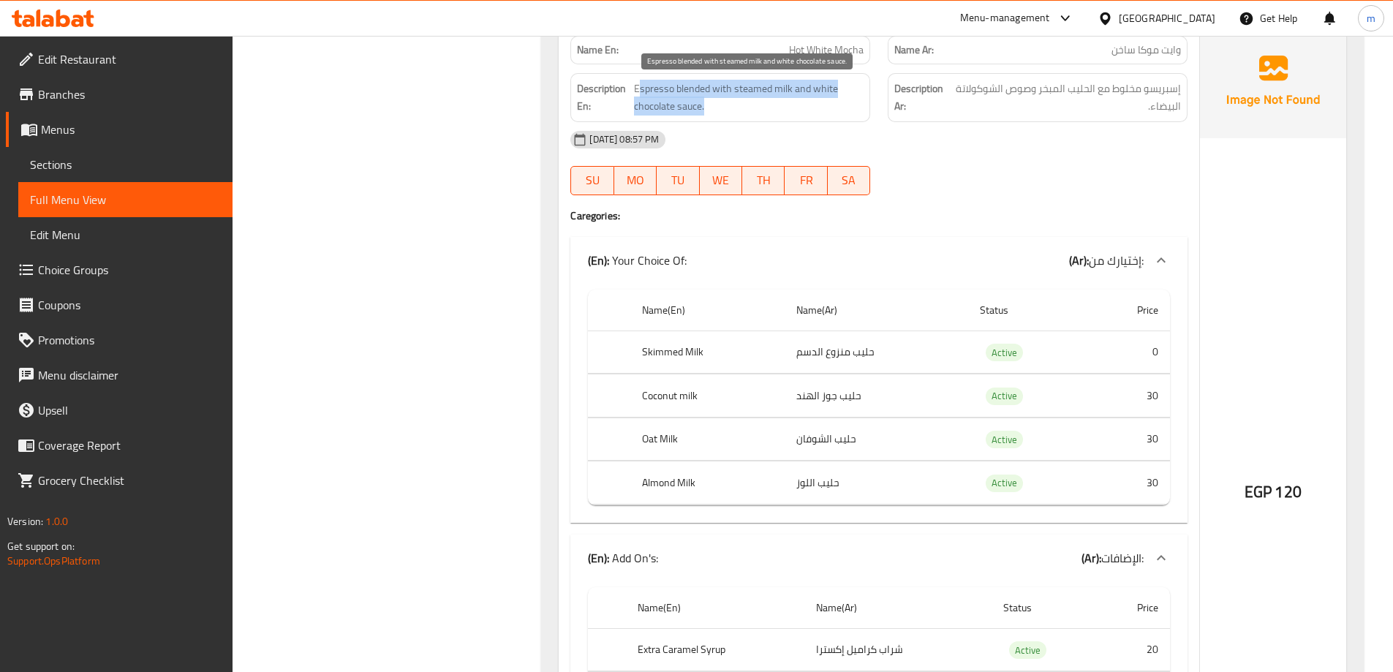
click at [656, 94] on span "Espresso blended with steamed milk and white chocolate sauce." at bounding box center [749, 98] width 230 height 36
drag, startPoint x: 708, startPoint y: 85, endPoint x: 796, endPoint y: 111, distance: 92.3
click at [796, 111] on span "Espresso blended with steamed milk and white chocolate sauce." at bounding box center [749, 98] width 230 height 36
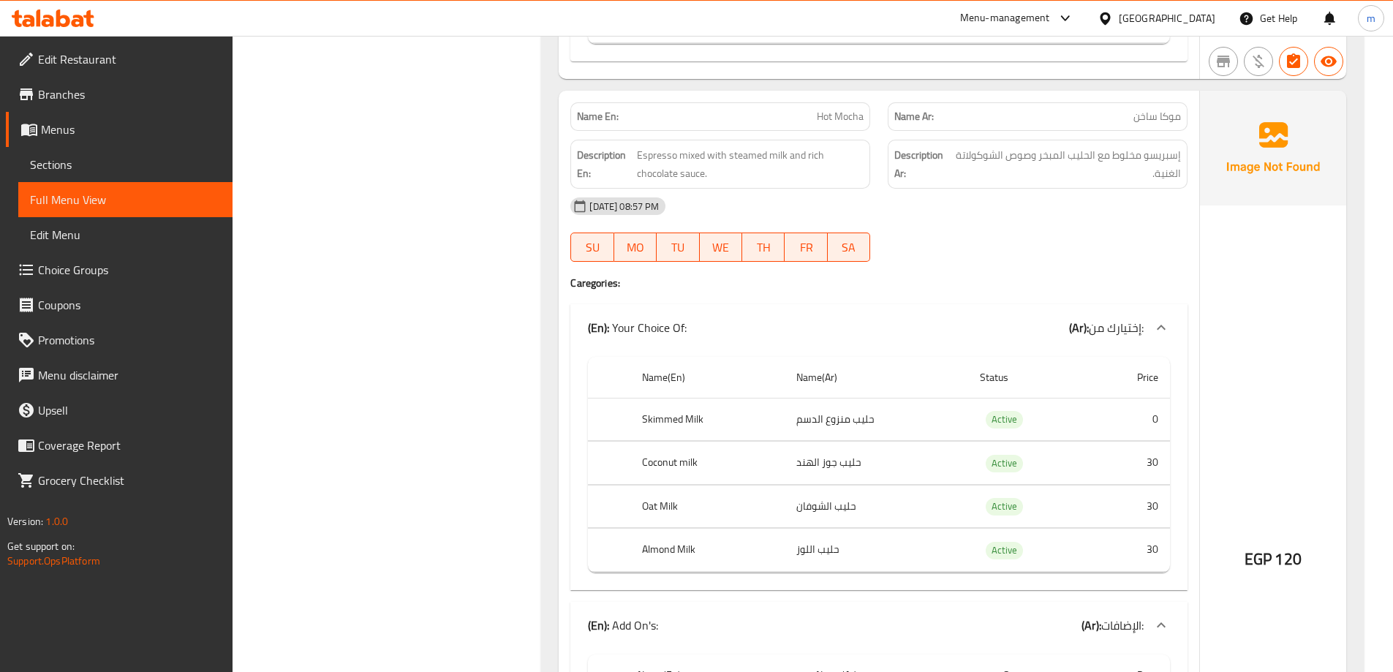
scroll to position [5099, 0]
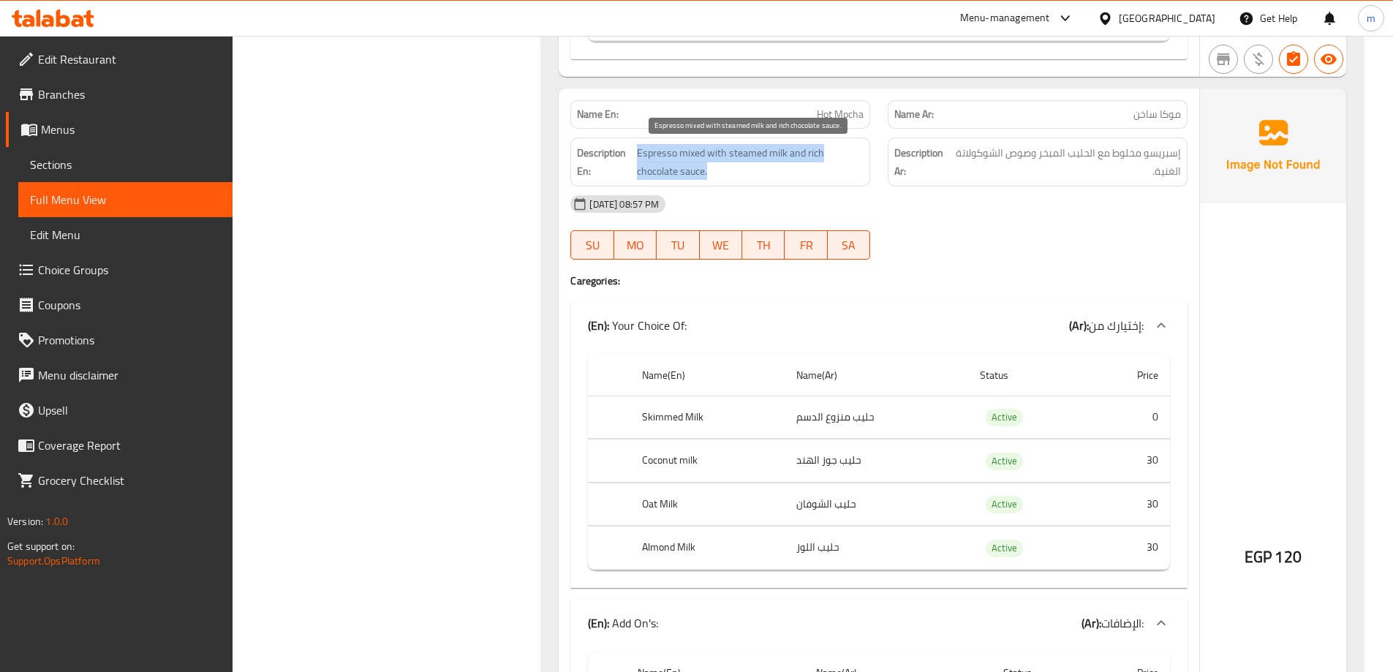
drag, startPoint x: 639, startPoint y: 148, endPoint x: 774, endPoint y: 167, distance: 136.6
click at [774, 167] on span "Espresso mixed with steamed milk and rich chocolate sauce." at bounding box center [750, 162] width 227 height 36
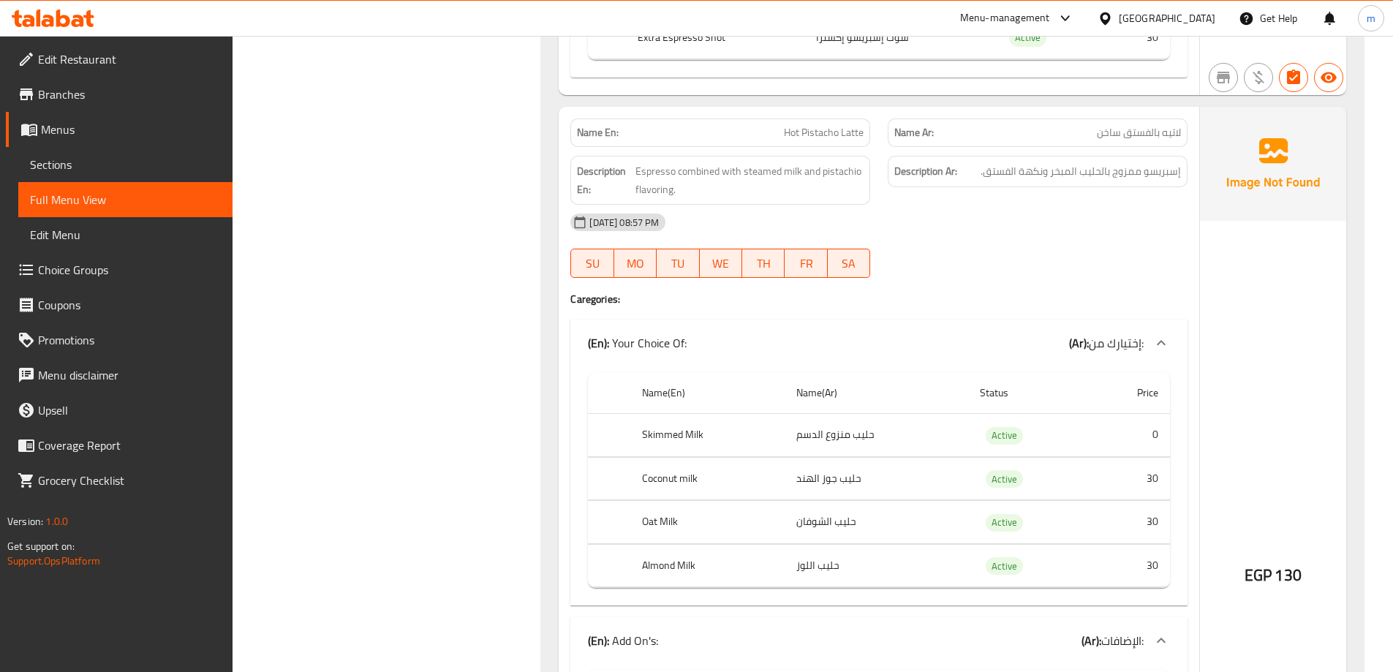
scroll to position [5976, 0]
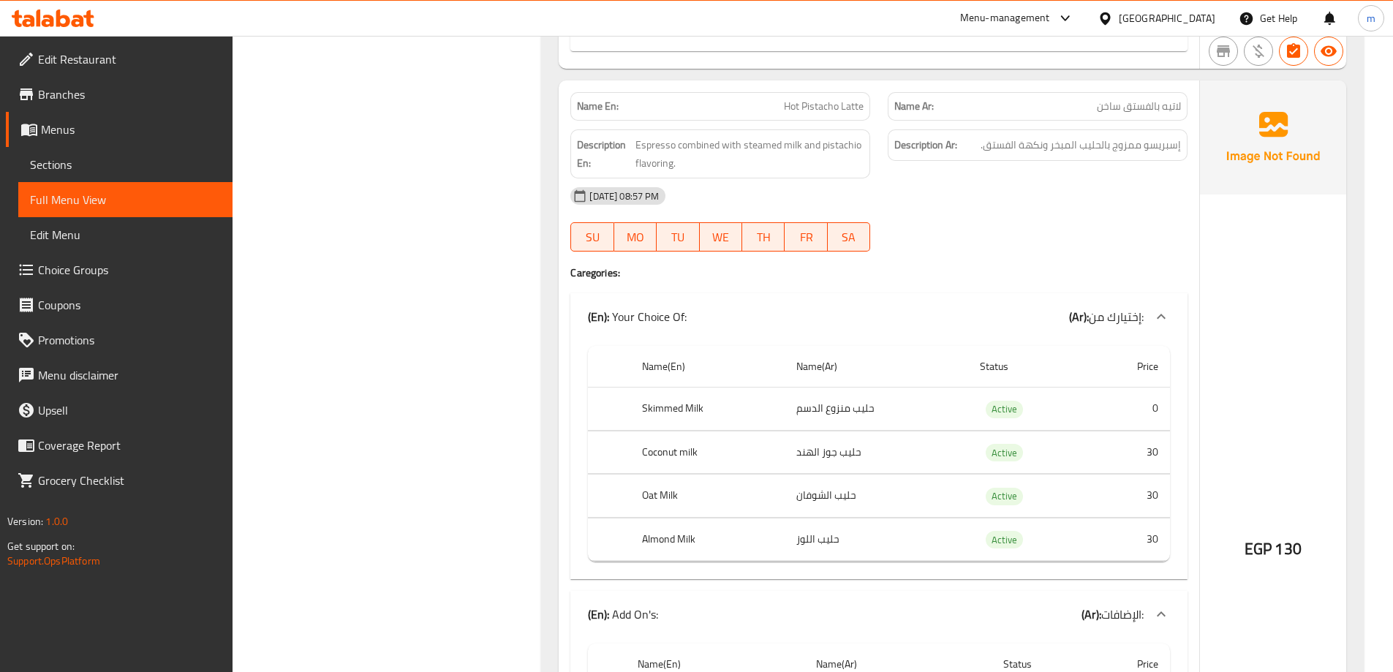
click at [778, 100] on p "Name En: Hot Pistacho Latte" at bounding box center [720, 106] width 287 height 15
drag, startPoint x: 852, startPoint y: 111, endPoint x: 780, endPoint y: 105, distance: 71.9
click at [780, 105] on p "Name En: Hot Pistacho Latte" at bounding box center [720, 106] width 287 height 15
drag, startPoint x: 638, startPoint y: 142, endPoint x: 801, endPoint y: 172, distance: 165.7
click at [801, 172] on div "Description En: Espresso combined with steamed milk and pistachio flavoring." at bounding box center [720, 153] width 300 height 49
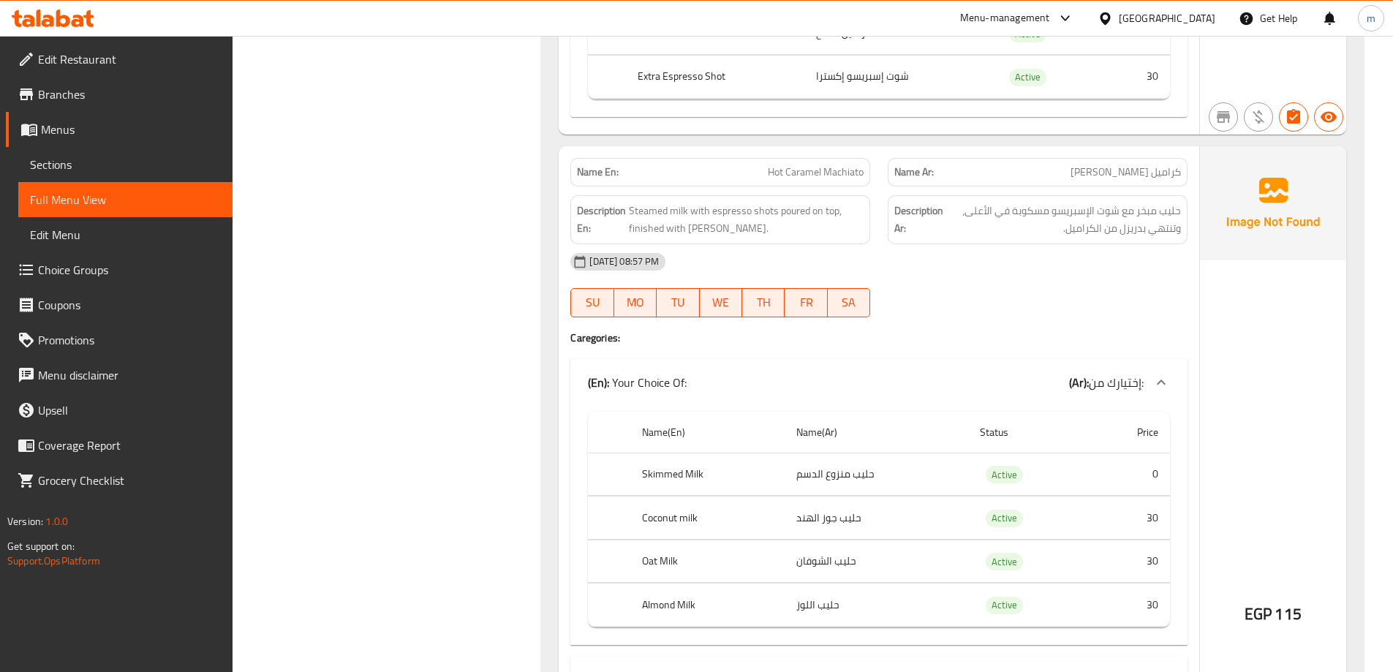
scroll to position [6780, 0]
drag, startPoint x: 622, startPoint y: 229, endPoint x: 758, endPoint y: 224, distance: 136.1
click at [758, 224] on h6 "Description En: Steamed milk with espresso shots poured on top, finished with c…" at bounding box center [720, 219] width 287 height 36
click at [897, 273] on div "09-09-2025 08:57 PM" at bounding box center [878, 260] width 634 height 35
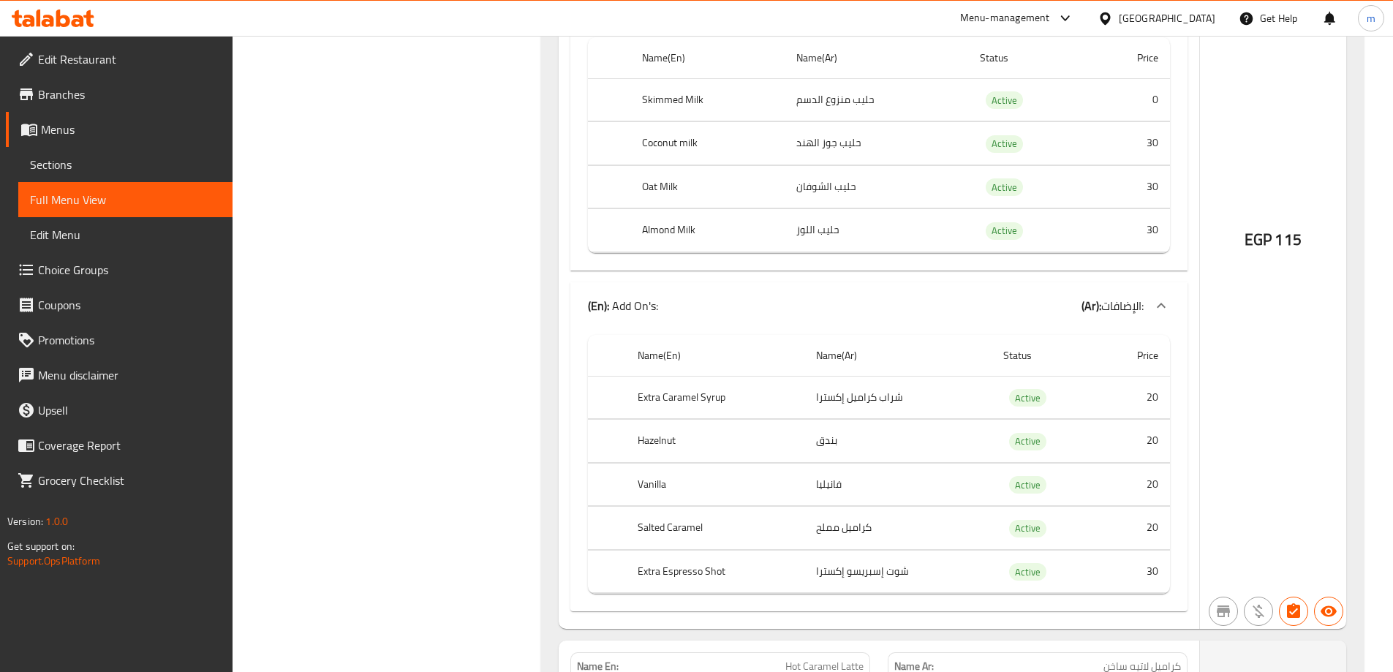
scroll to position [7949, 0]
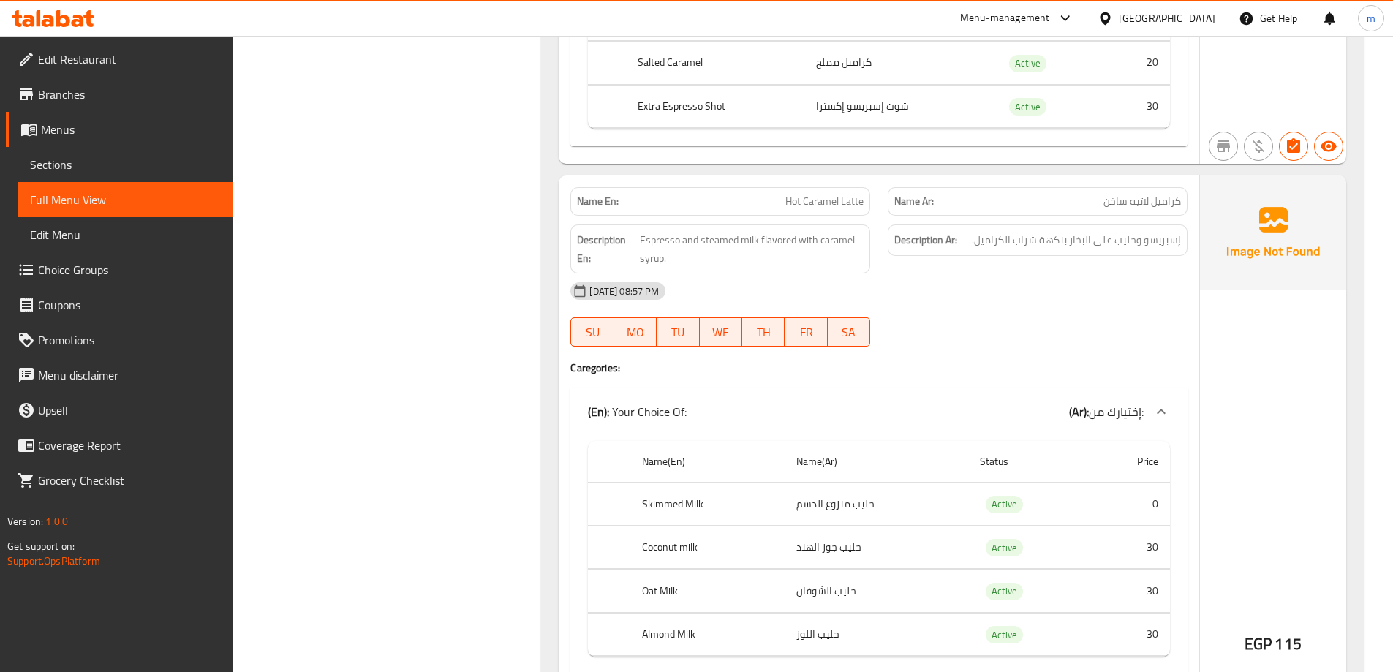
scroll to position [8461, 0]
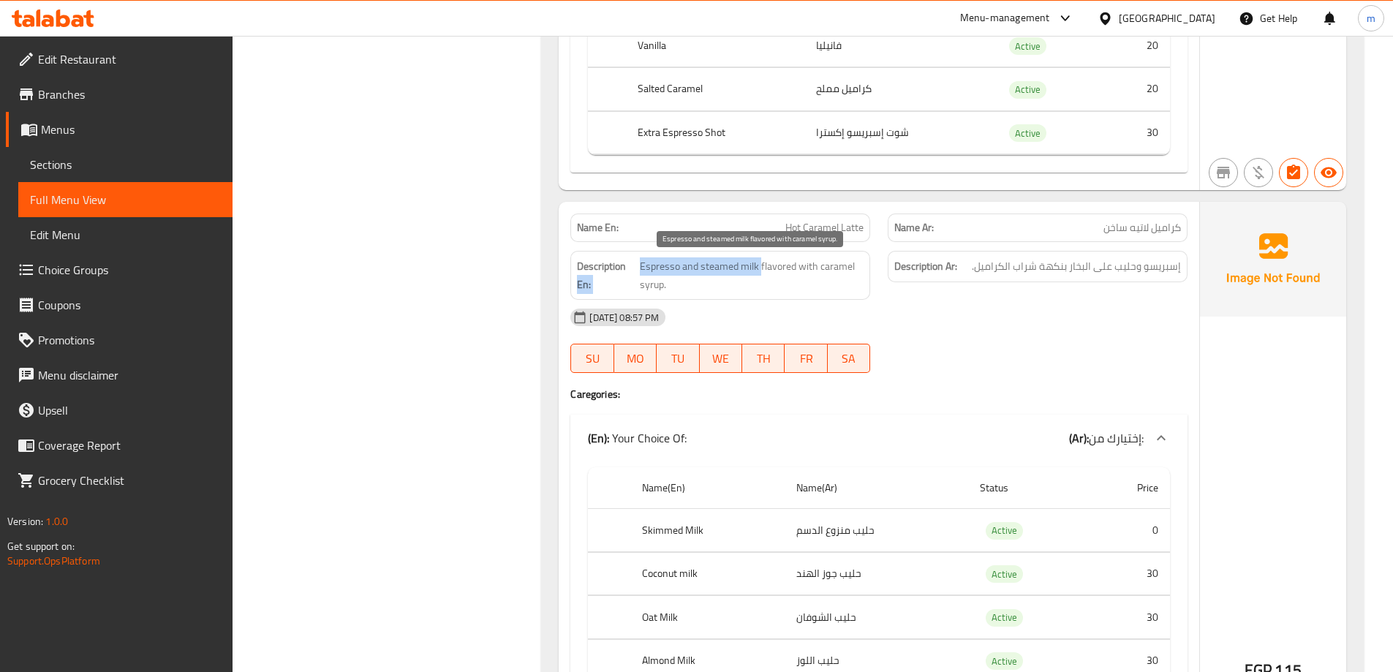
drag, startPoint x: 640, startPoint y: 269, endPoint x: 759, endPoint y: 265, distance: 119.2
click at [759, 265] on h6 "Description En: Espresso and steamed milk flavored with caramel syrup." at bounding box center [720, 275] width 287 height 36
click at [805, 297] on div "Description En: Espresso and steamed milk flavored with caramel syrup." at bounding box center [720, 275] width 300 height 49
click at [800, 221] on span "Hot Caramel Latte" at bounding box center [824, 227] width 78 height 15
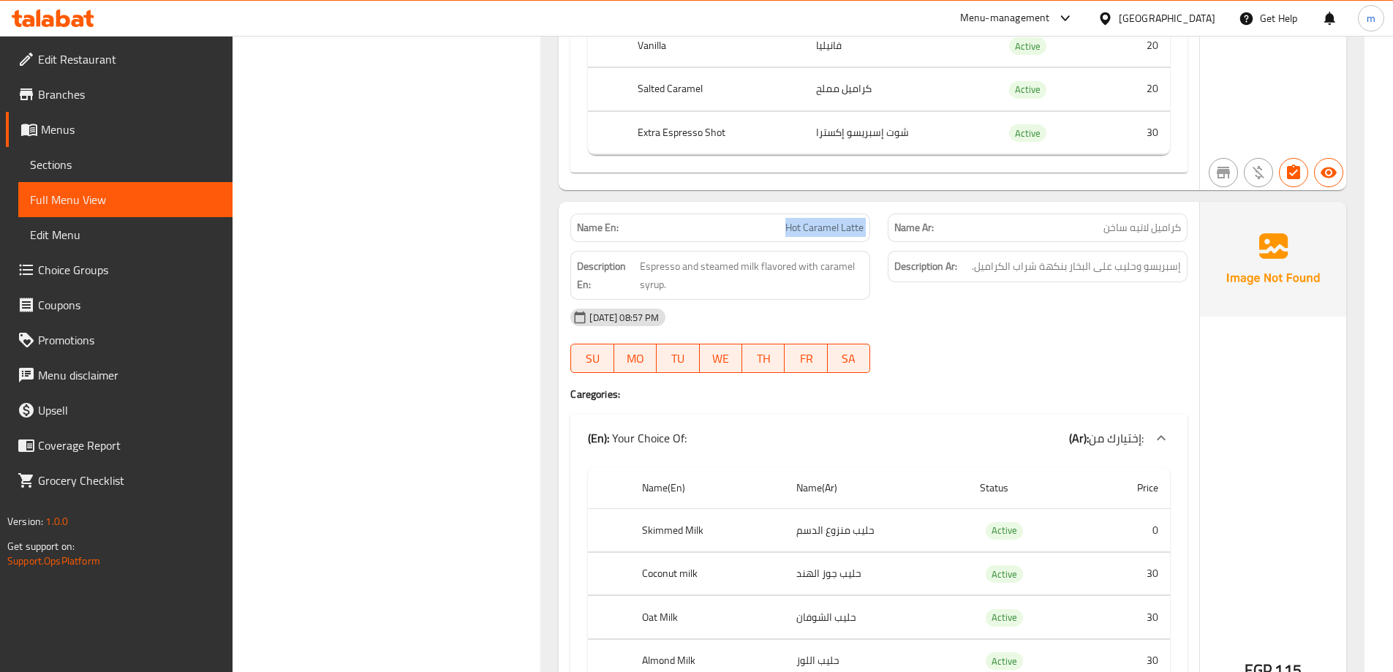
click at [800, 221] on span "Hot Caramel Latte" at bounding box center [824, 227] width 78 height 15
copy span "Hot Caramel Latte"
drag, startPoint x: 764, startPoint y: 264, endPoint x: 824, endPoint y: 283, distance: 62.9
click at [824, 283] on span "Espresso and steamed milk flavored with caramel syrup." at bounding box center [752, 275] width 224 height 36
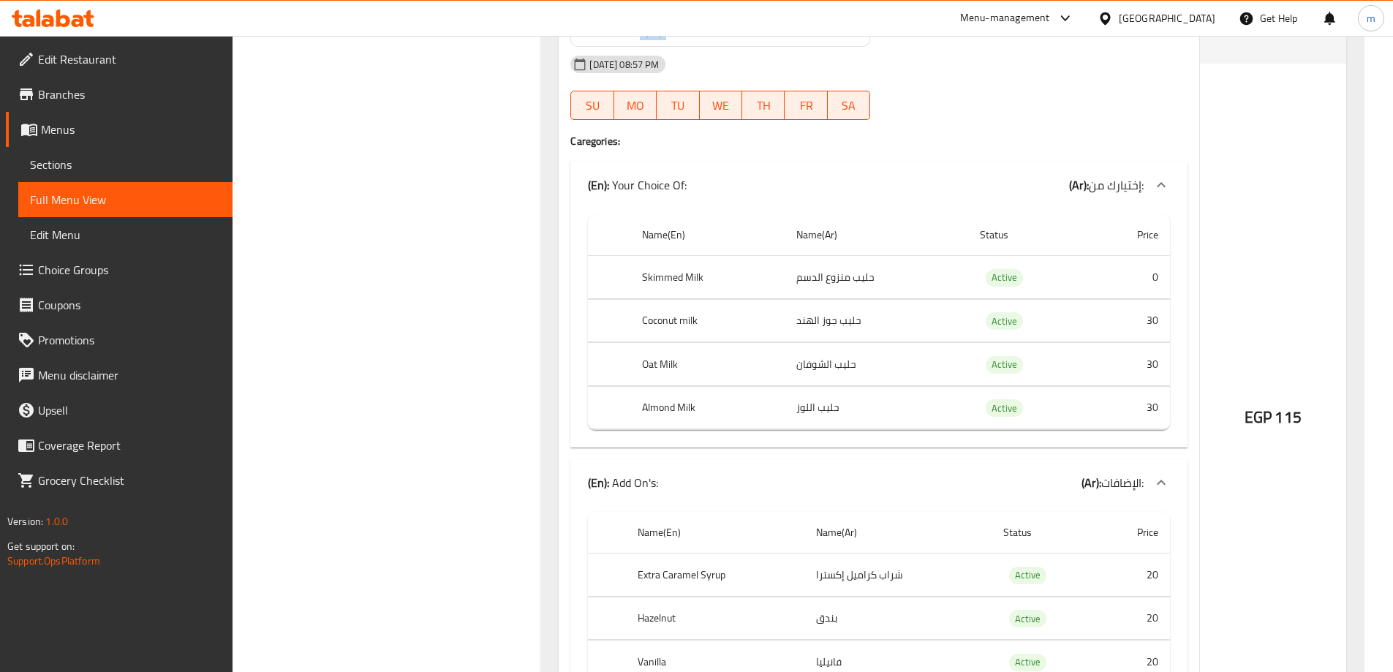
scroll to position [8680, 0]
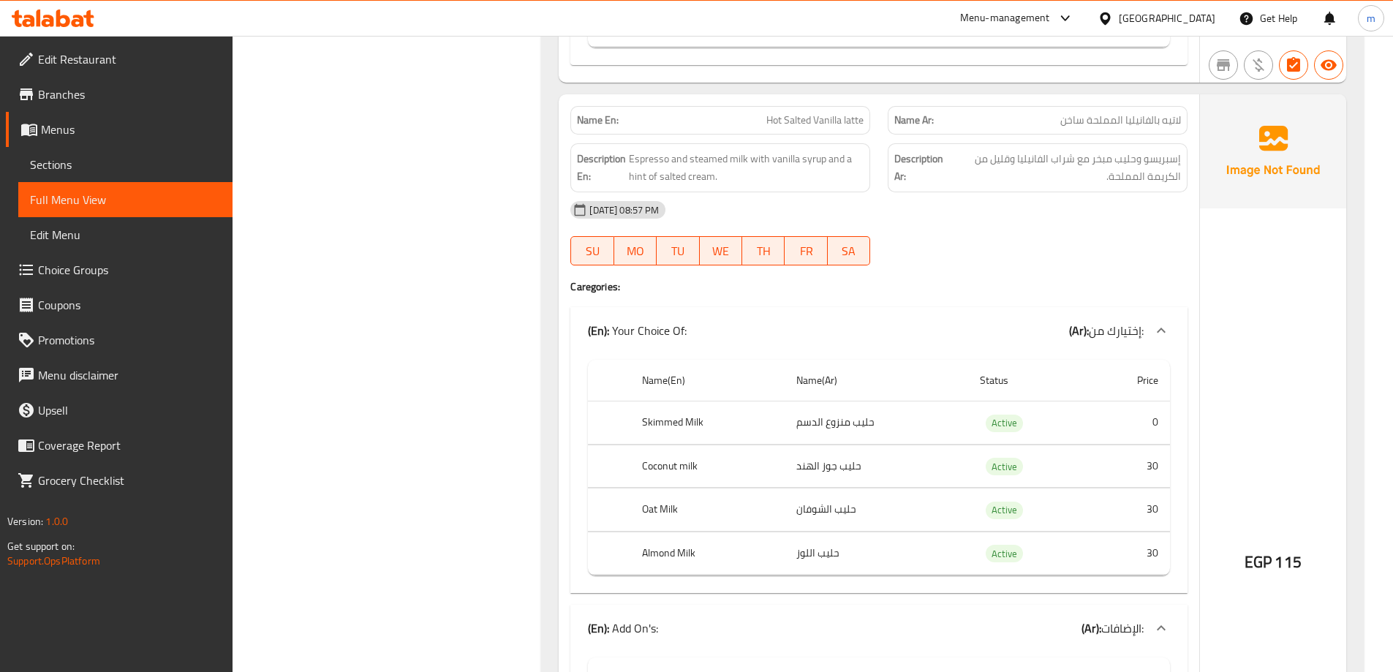
scroll to position [9411, 0]
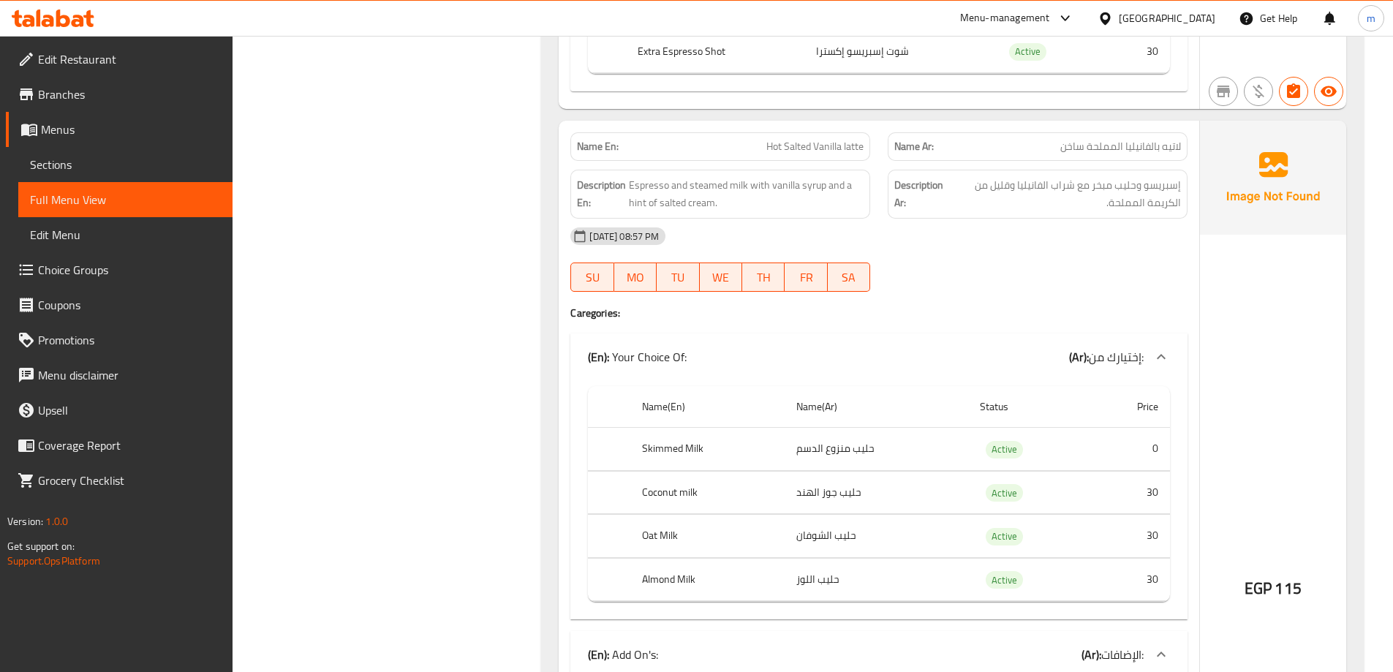
drag, startPoint x: 868, startPoint y: 141, endPoint x: 754, endPoint y: 145, distance: 113.4
click at [750, 148] on div "Name En: Hot Salted Vanilla latte" at bounding box center [720, 146] width 300 height 29
drag, startPoint x: 629, startPoint y: 180, endPoint x: 706, endPoint y: 214, distance: 84.1
click at [706, 214] on div "Description En: Espresso and steamed milk with vanilla syrup and a hint of salt…" at bounding box center [720, 194] width 300 height 49
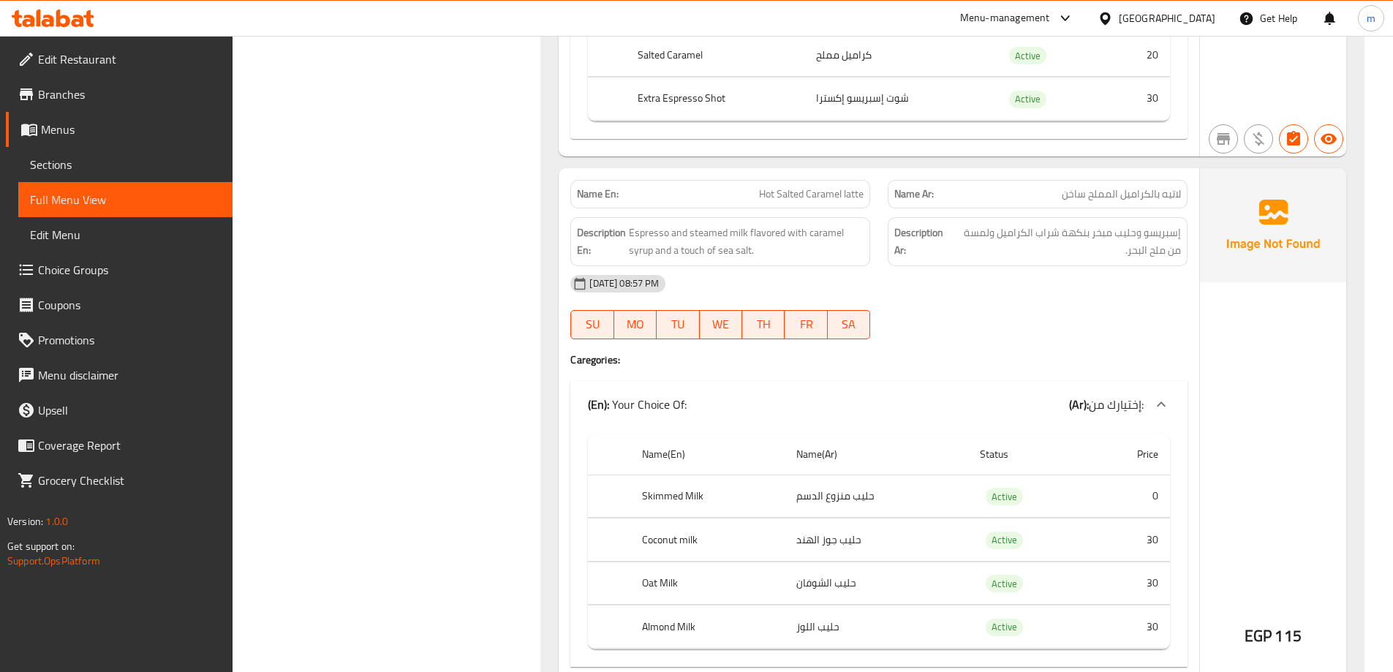
scroll to position [10289, 0]
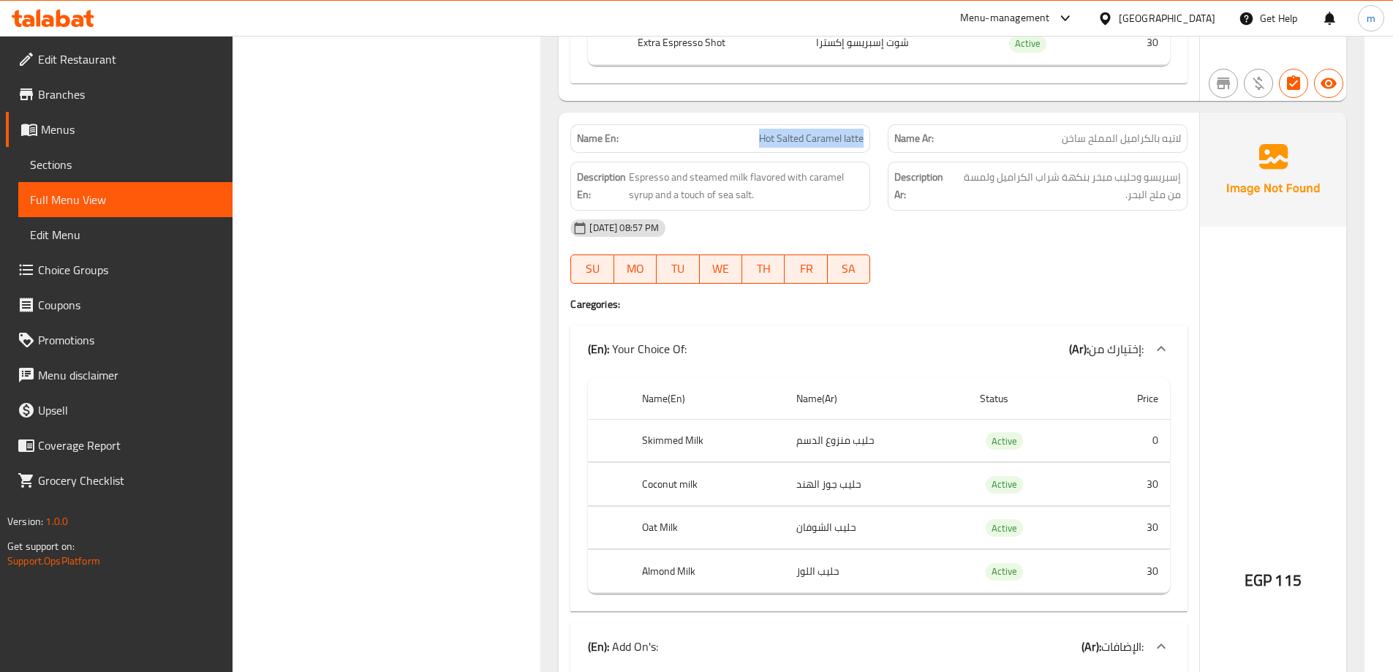
drag, startPoint x: 842, startPoint y: 140, endPoint x: 740, endPoint y: 149, distance: 102.8
click at [740, 149] on div "Name En: Hot Salted Caramel latte" at bounding box center [720, 138] width 300 height 29
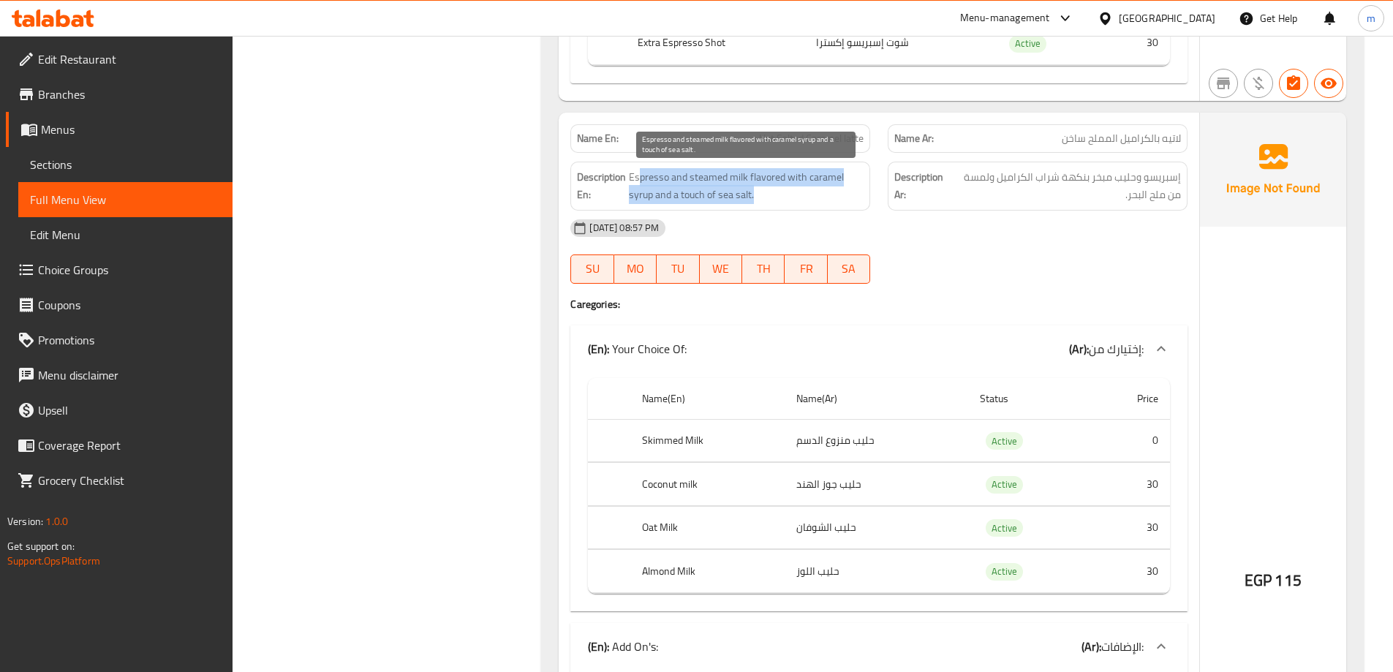
drag, startPoint x: 639, startPoint y: 175, endPoint x: 768, endPoint y: 198, distance: 131.5
click at [768, 198] on span "Espresso and steamed milk flavored with caramel syrup and a touch of sea salt." at bounding box center [746, 186] width 235 height 36
click at [779, 197] on span "Espresso and steamed milk flavored with caramel syrup and a touch of sea salt." at bounding box center [746, 186] width 235 height 36
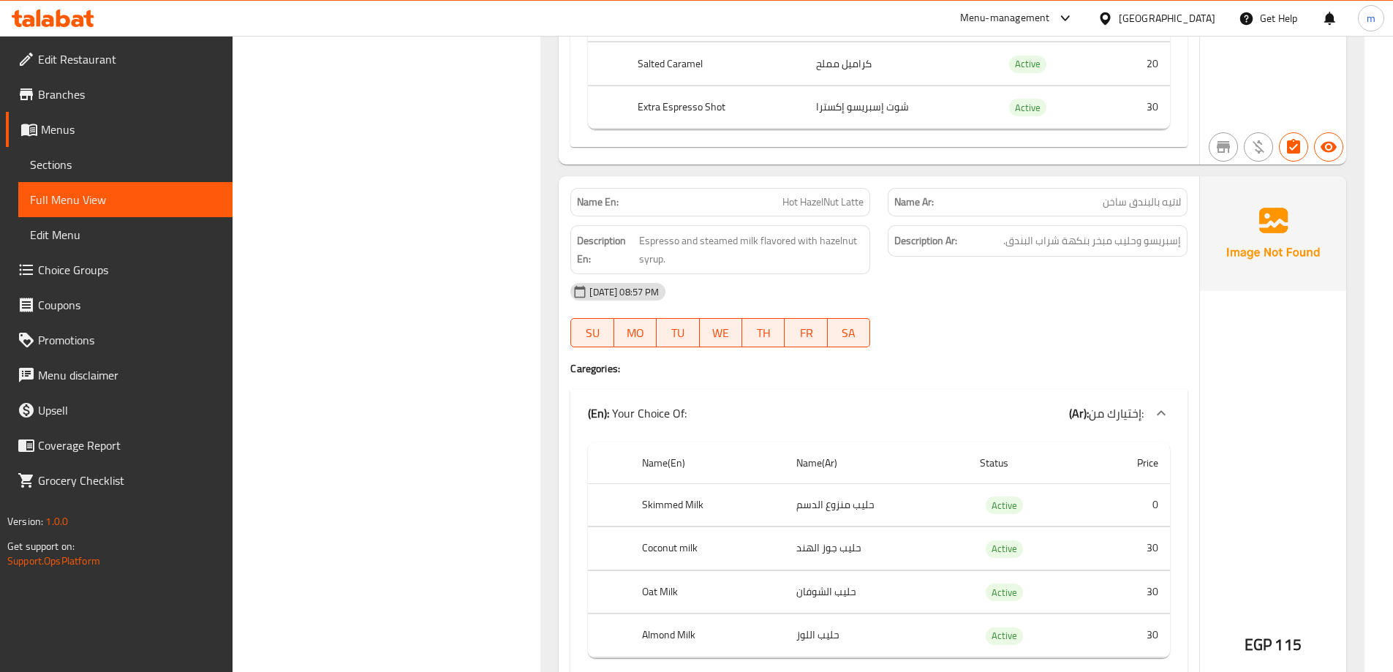
scroll to position [11093, 0]
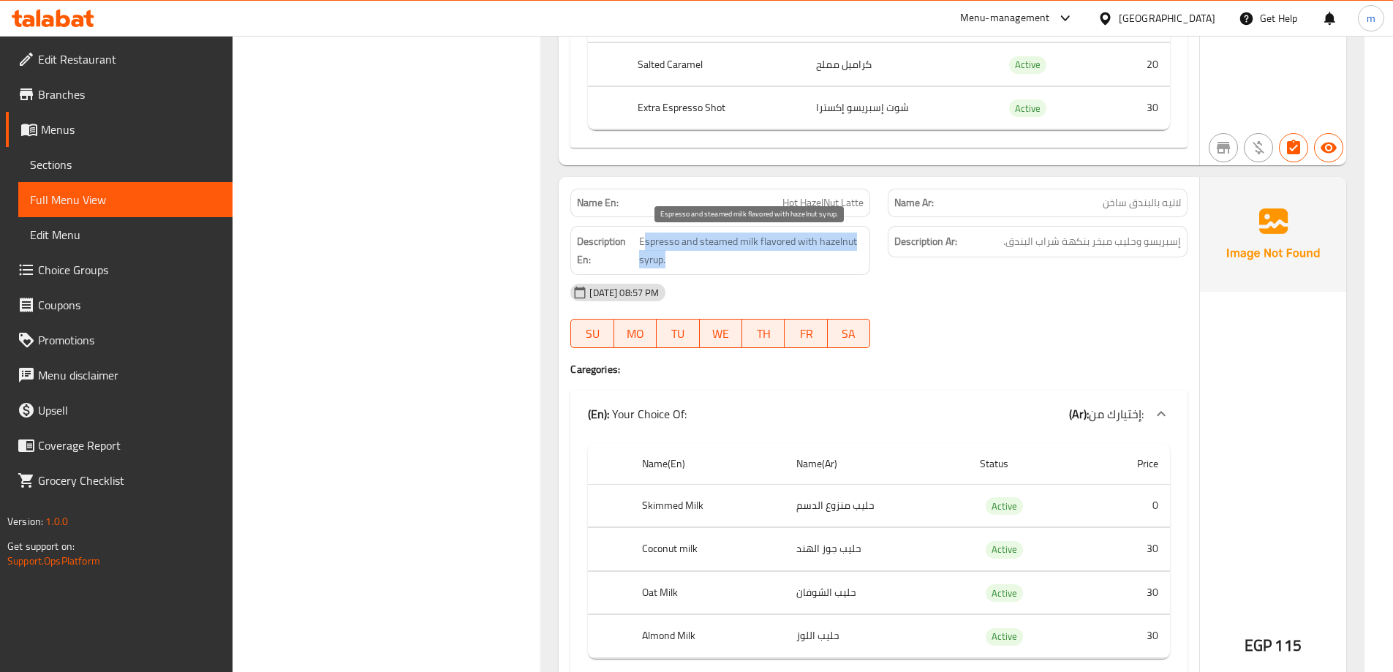
drag, startPoint x: 645, startPoint y: 237, endPoint x: 836, endPoint y: 260, distance: 192.9
click at [836, 260] on span "Espresso and steamed milk flavored with hazelnut syrup." at bounding box center [751, 250] width 224 height 36
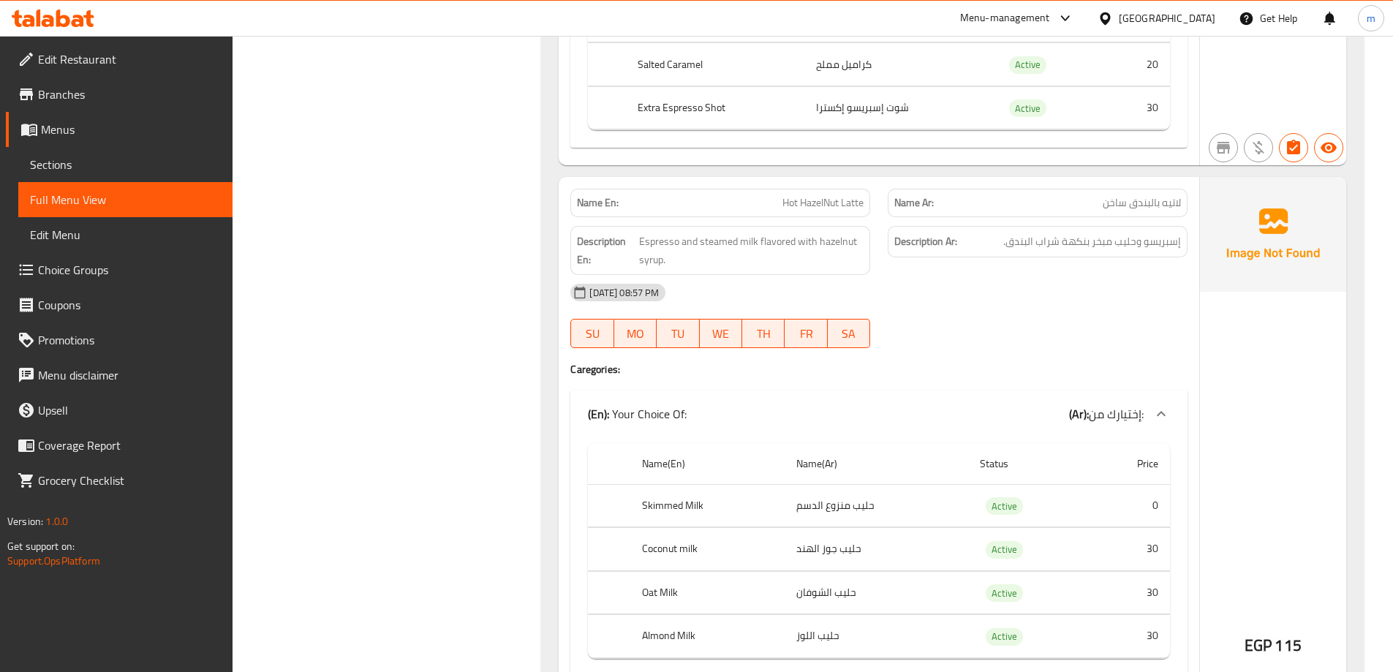
click at [969, 284] on div "09-09-2025 08:57 PM" at bounding box center [878, 292] width 634 height 35
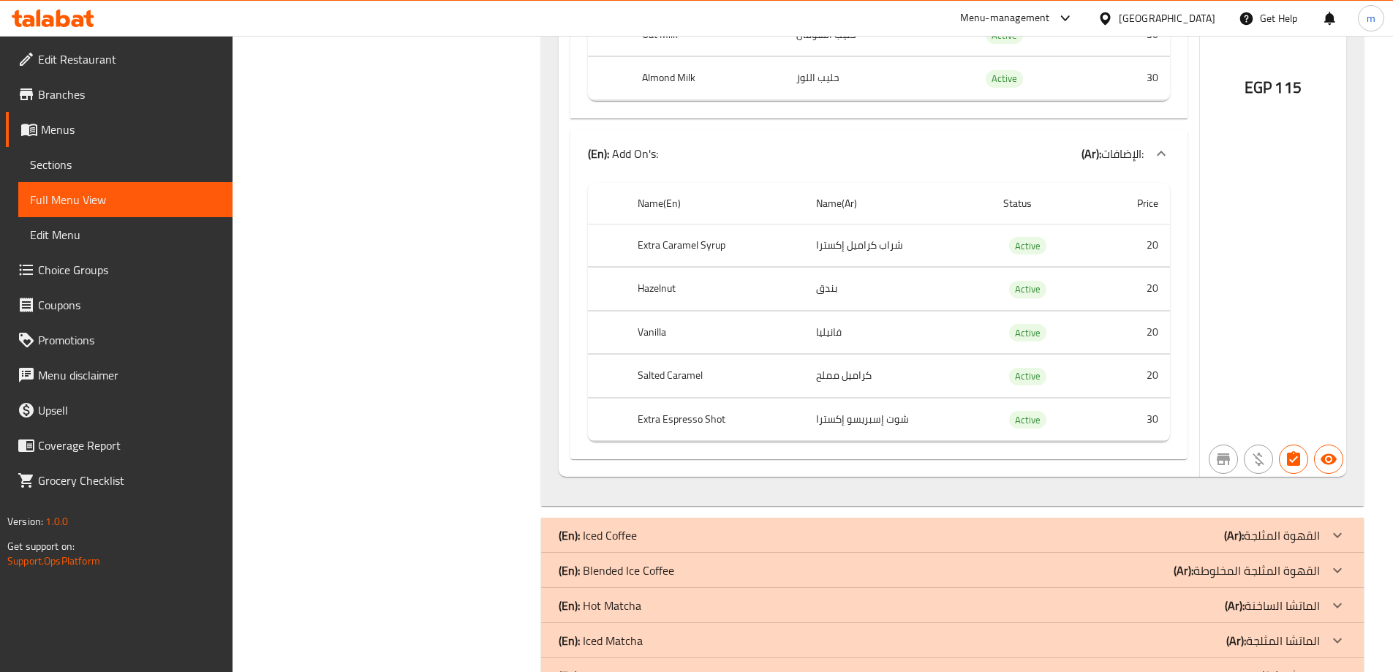
scroll to position [11663, 0]
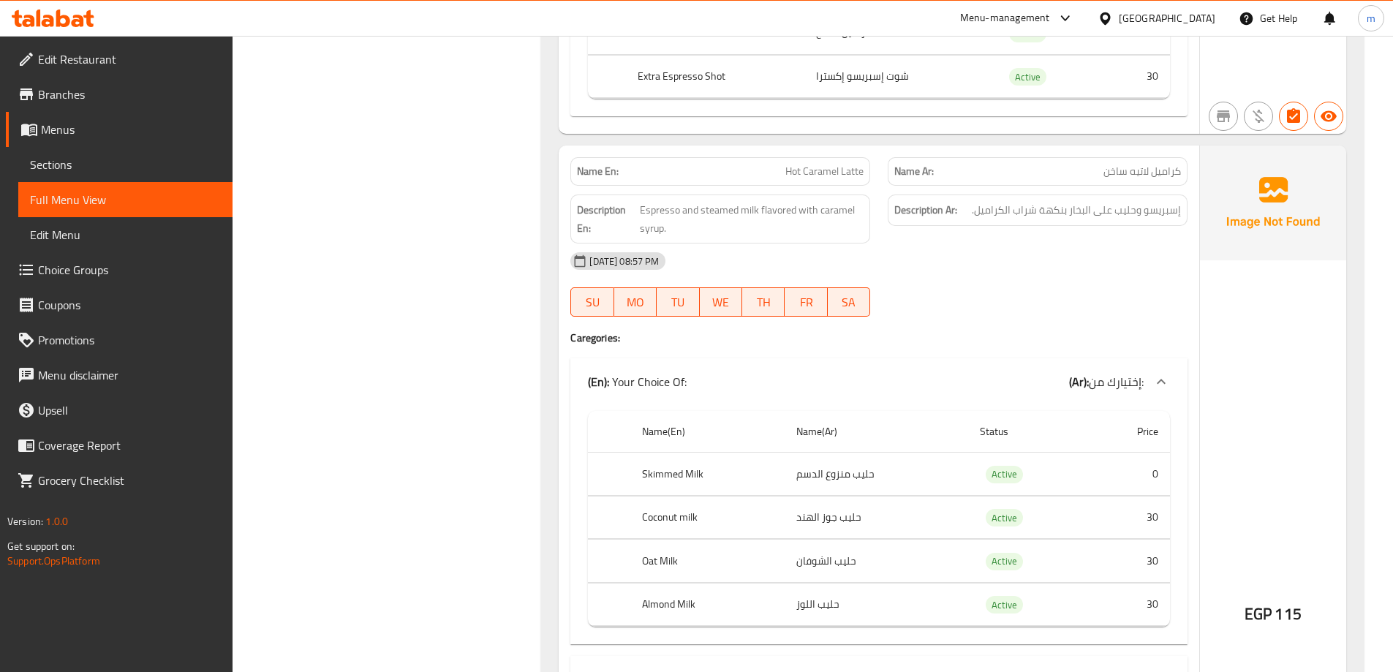
scroll to position [0, 0]
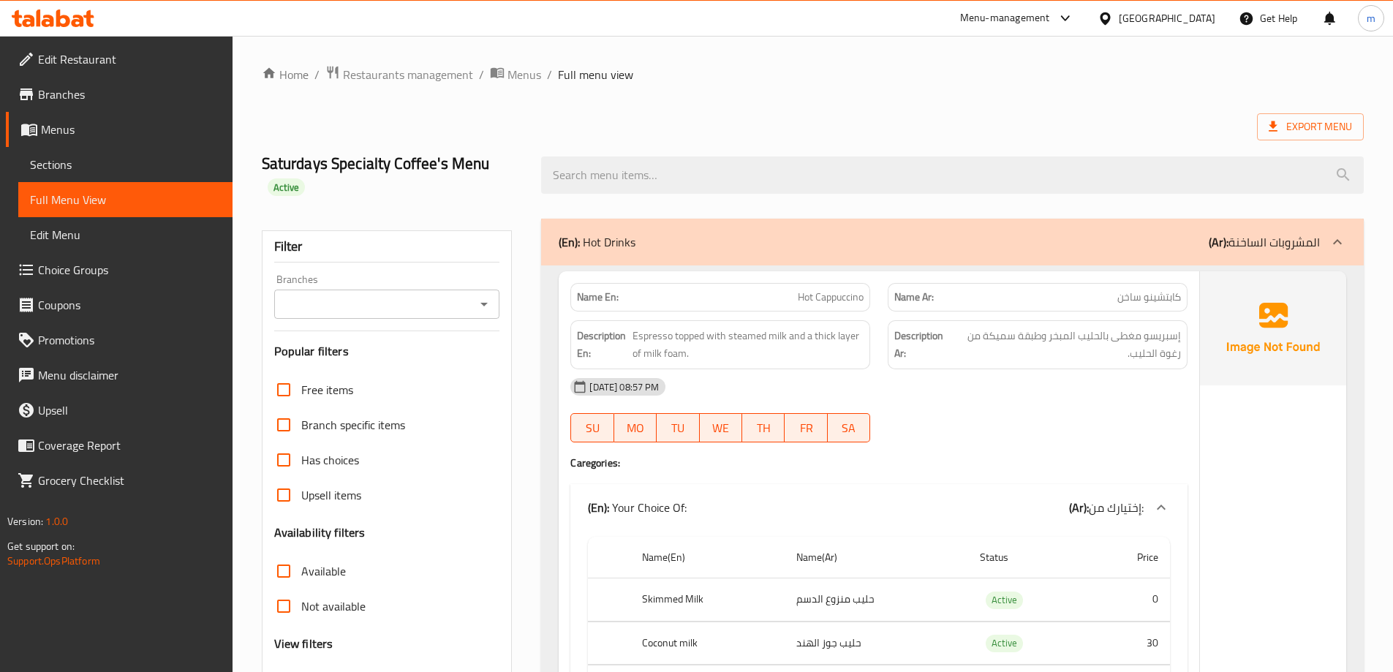
drag, startPoint x: 553, startPoint y: 368, endPoint x: 579, endPoint y: -10, distance: 378.1
click at [688, 236] on div "(En): Hot Drinks (Ar): المشروبات الساخنة" at bounding box center [938, 242] width 761 height 18
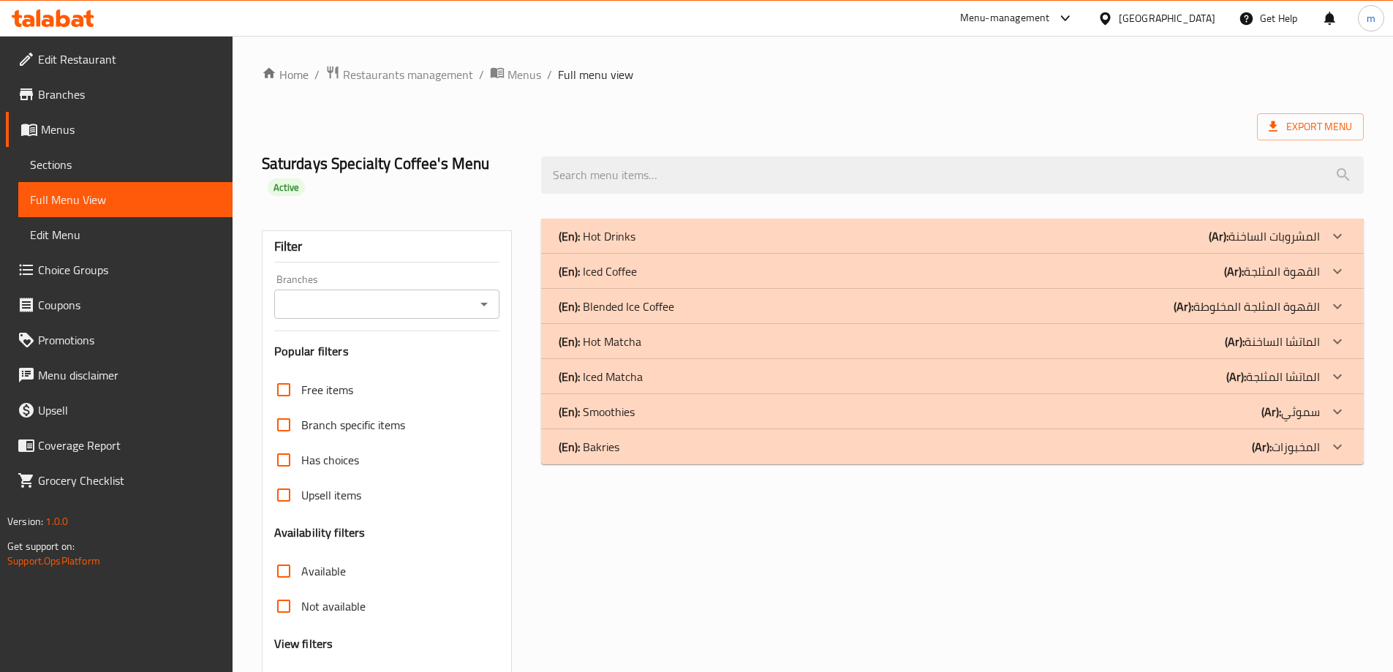
click at [655, 268] on div "(En): Iced Coffee (Ar): القهوة المثلجة" at bounding box center [938, 271] width 761 height 18
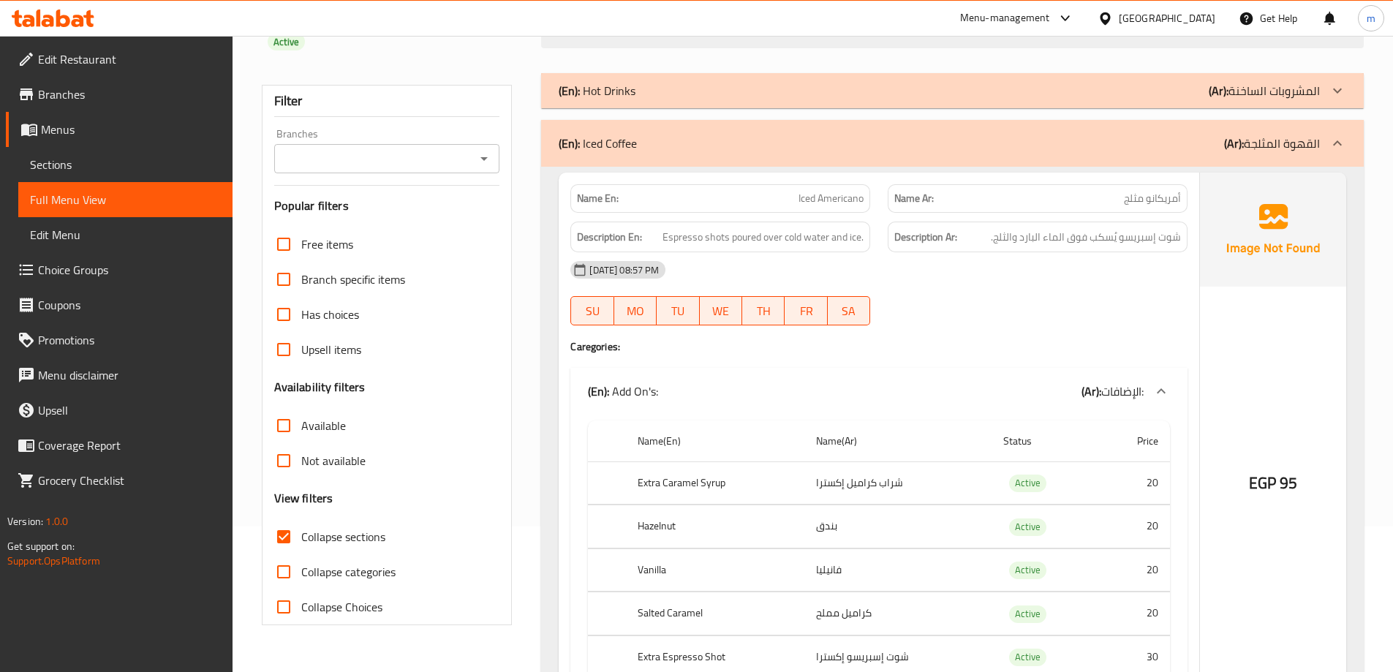
scroll to position [146, 0]
click at [497, 50] on h2 "Saturdays Specialty Coffee's Menu Active" at bounding box center [393, 29] width 262 height 44
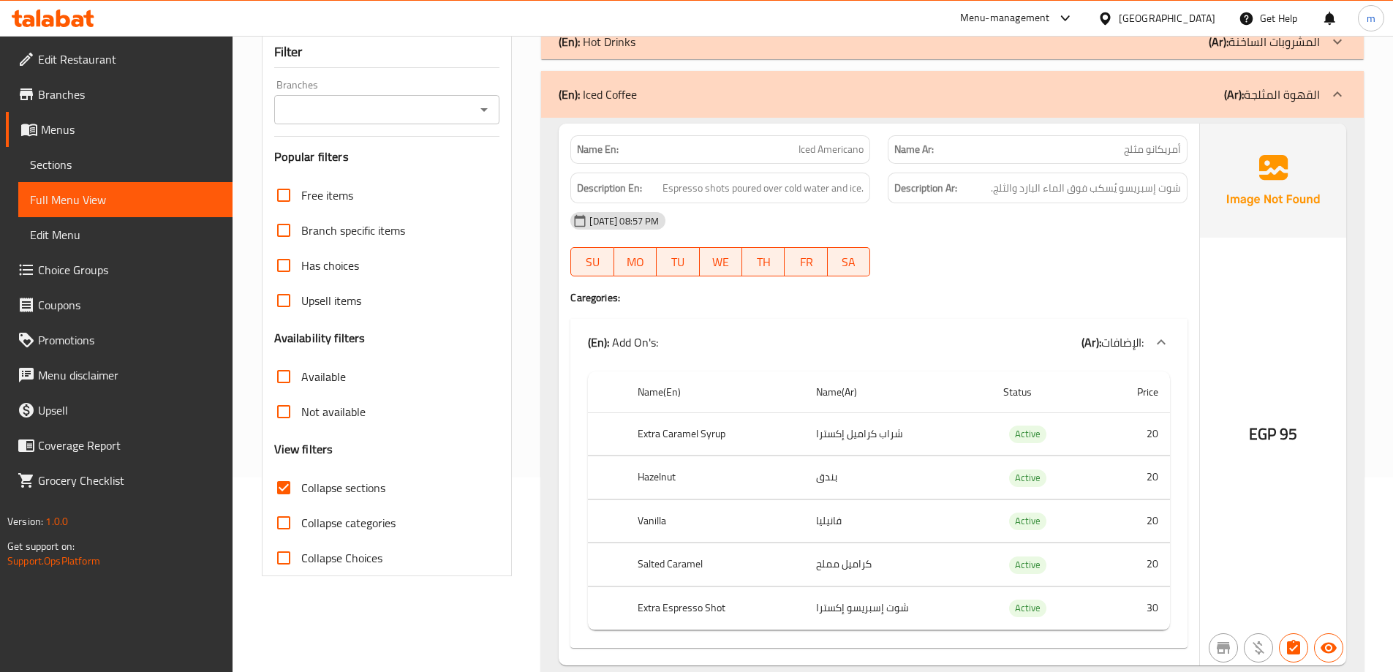
scroll to position [219, 0]
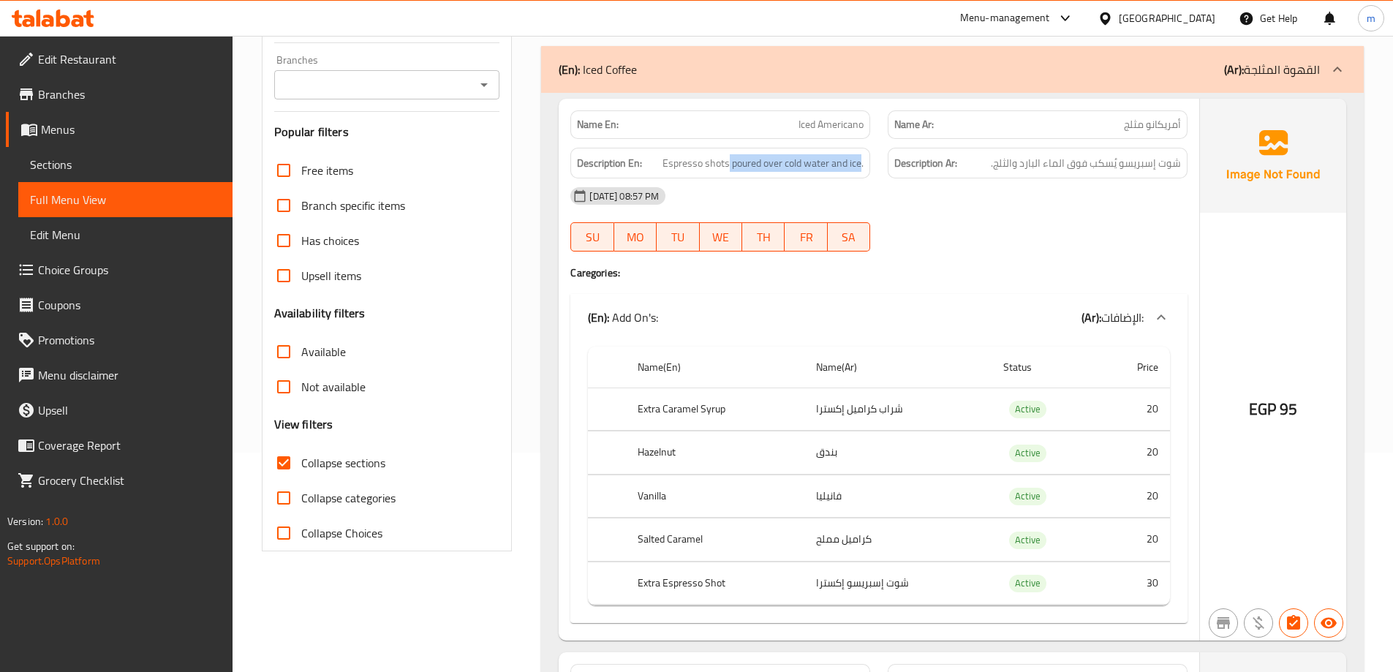
drag, startPoint x: 728, startPoint y: 163, endPoint x: 862, endPoint y: 177, distance: 134.5
click at [862, 177] on div "Description En: Espresso shots poured over cold water and ice." at bounding box center [720, 163] width 300 height 31
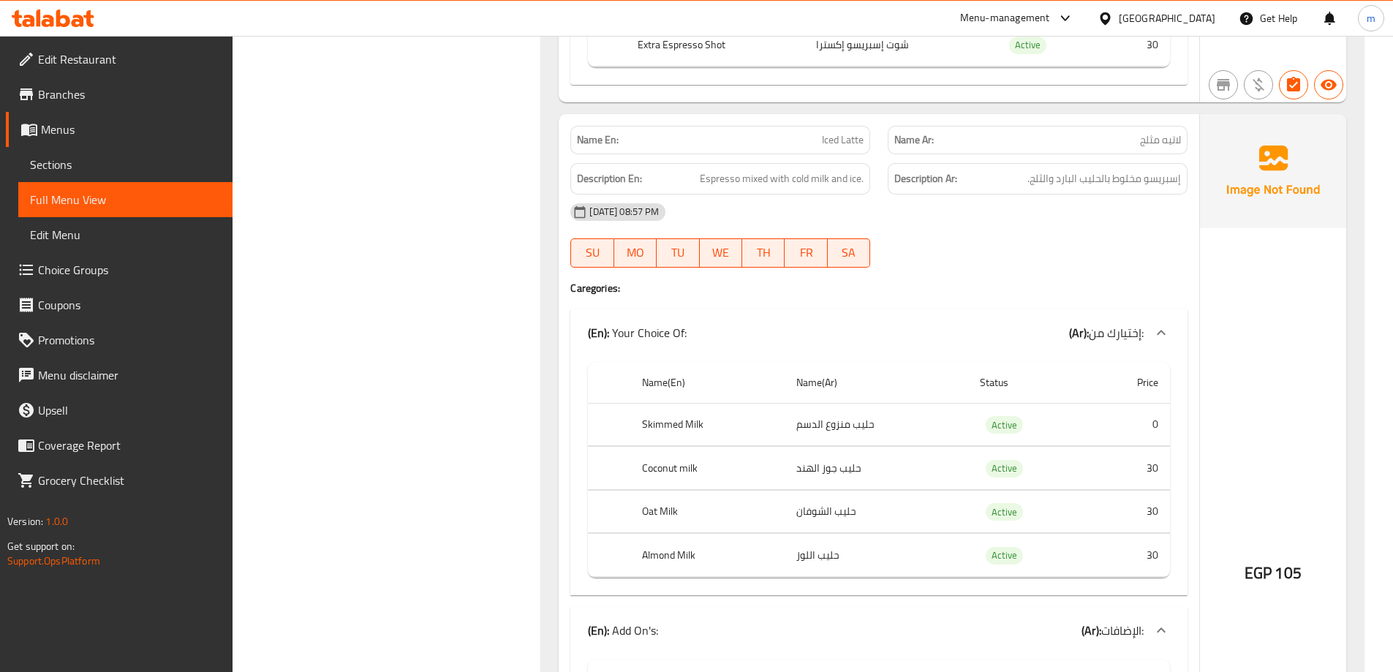
scroll to position [731, 0]
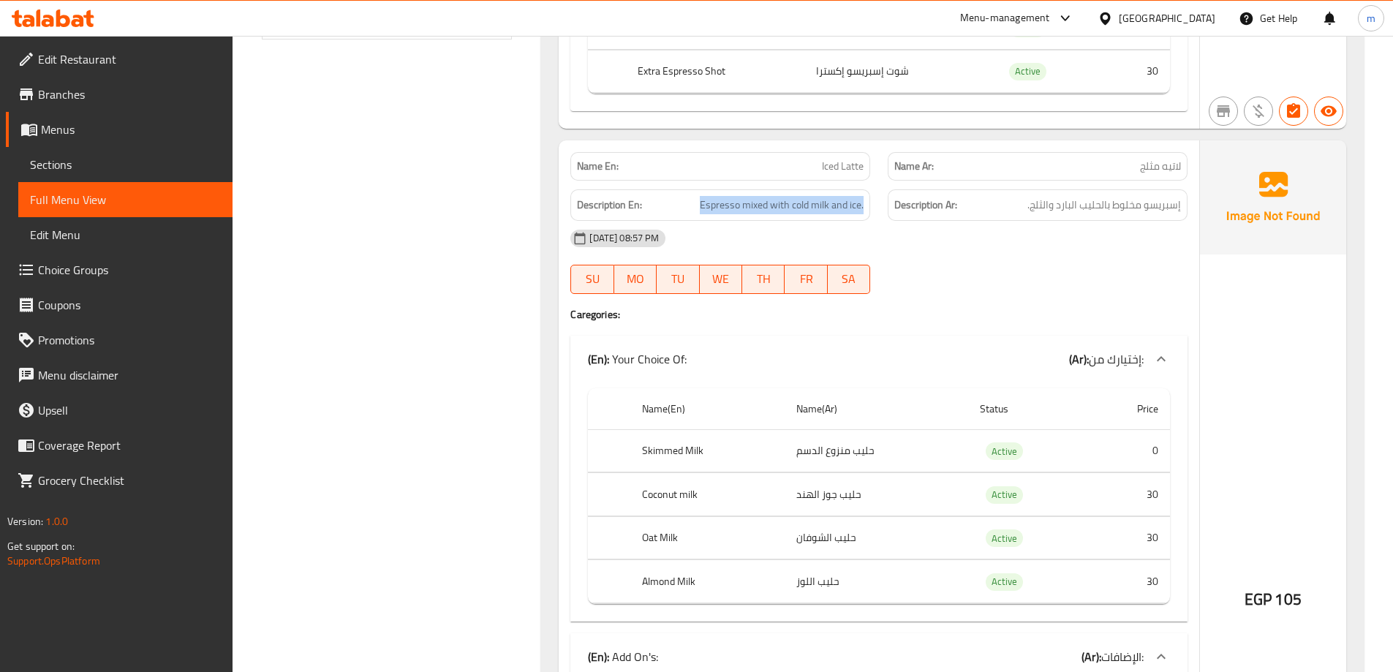
drag, startPoint x: 694, startPoint y: 203, endPoint x: 863, endPoint y: 214, distance: 169.9
click at [863, 214] on div "Description En: Espresso mixed with cold milk and ice." at bounding box center [720, 204] width 300 height 31
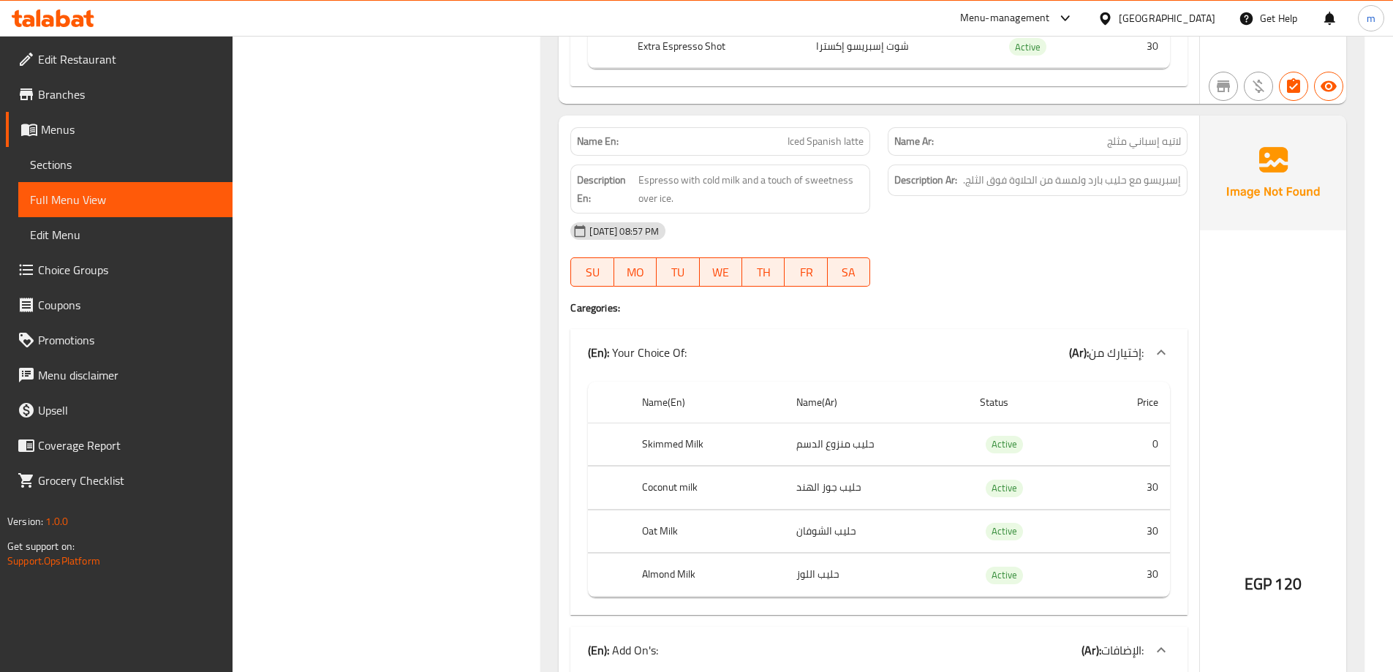
scroll to position [1608, 0]
drag, startPoint x: 632, startPoint y: 173, endPoint x: 728, endPoint y: 186, distance: 97.4
click at [731, 186] on h6 "Description En: Espresso with cold milk and a touch of sweetness over ice." at bounding box center [720, 188] width 287 height 36
click at [727, 204] on span "Espresso with cold milk and a touch of sweetness over ice." at bounding box center [750, 188] width 225 height 36
drag, startPoint x: 641, startPoint y: 180, endPoint x: 738, endPoint y: 186, distance: 97.4
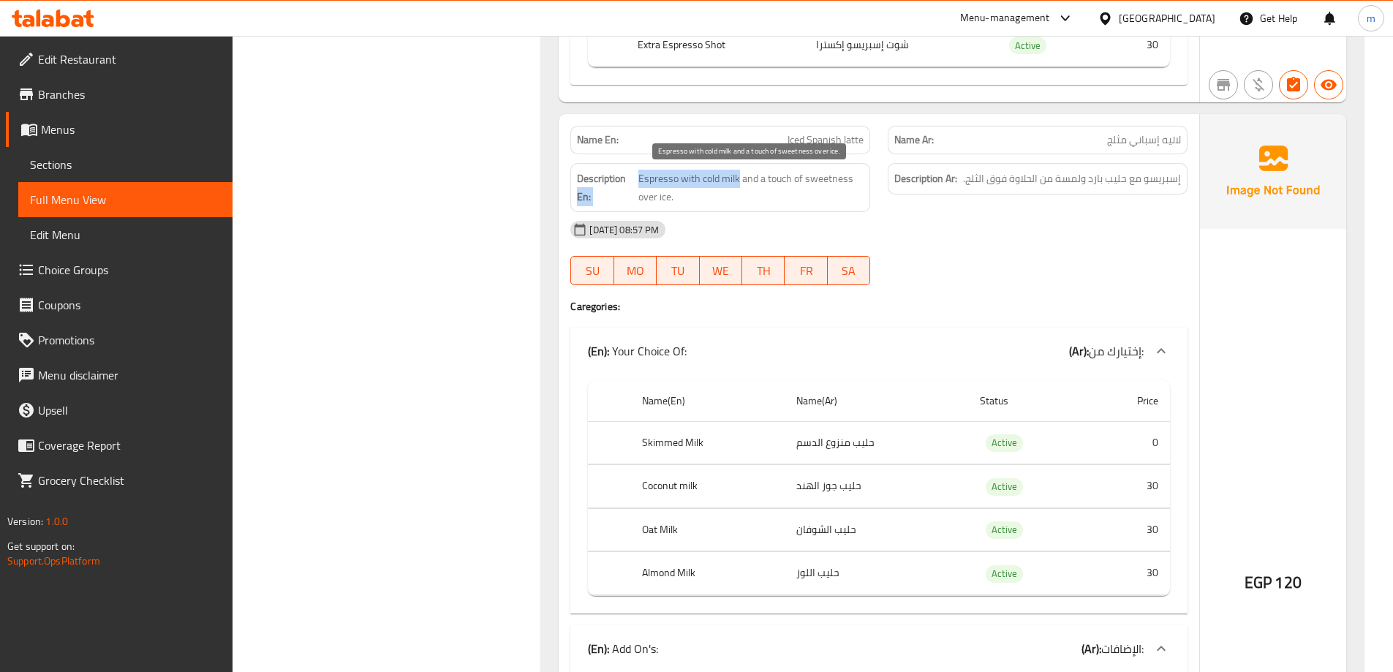
click at [738, 186] on h6 "Description En: Espresso with cold milk and a touch of sweetness over ice." at bounding box center [720, 188] width 287 height 36
click at [740, 228] on div "09-09-2025 08:57 PM" at bounding box center [878, 229] width 634 height 35
drag, startPoint x: 740, startPoint y: 173, endPoint x: 840, endPoint y: 189, distance: 100.7
click at [840, 189] on span "Espresso with cold milk and a touch of sweetness over ice." at bounding box center [750, 188] width 225 height 36
click at [816, 201] on span "Espresso with cold milk and a touch of sweetness over ice." at bounding box center [750, 188] width 225 height 36
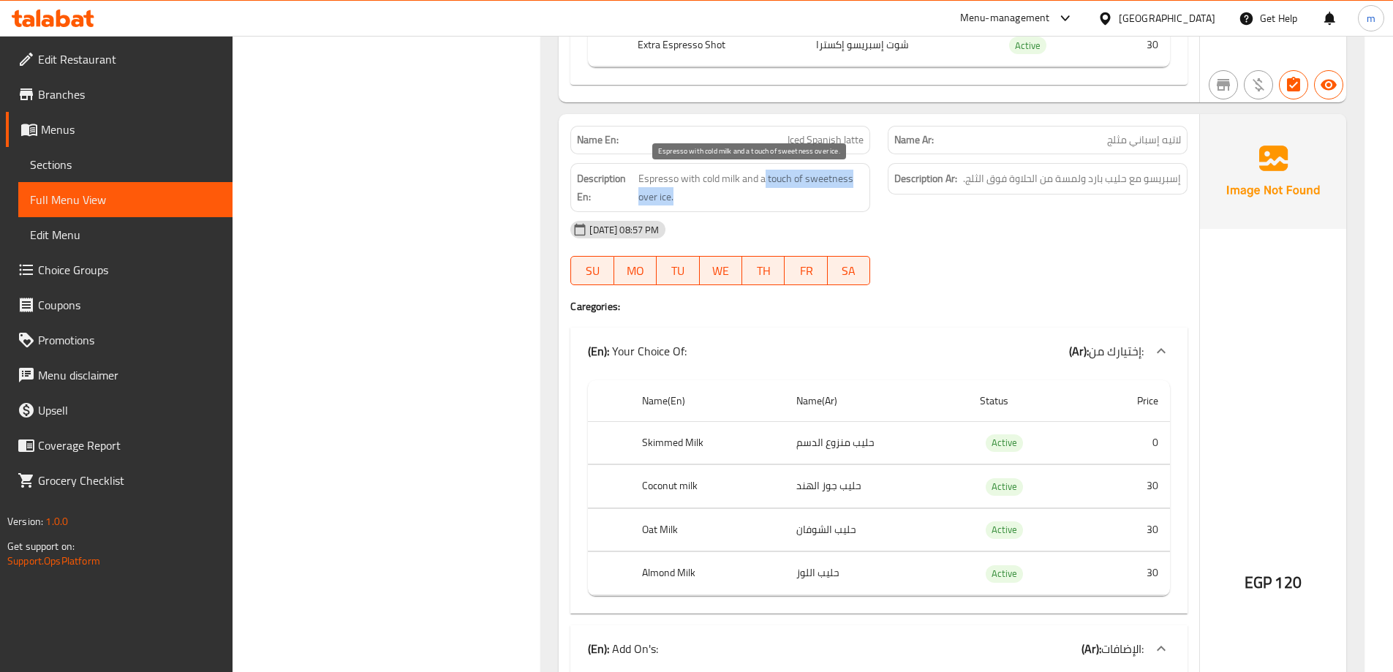
click at [784, 190] on span "Espresso with cold milk and a touch of sweetness over ice." at bounding box center [750, 188] width 225 height 36
click at [789, 213] on div "09-09-2025 08:57 PM" at bounding box center [878, 229] width 634 height 35
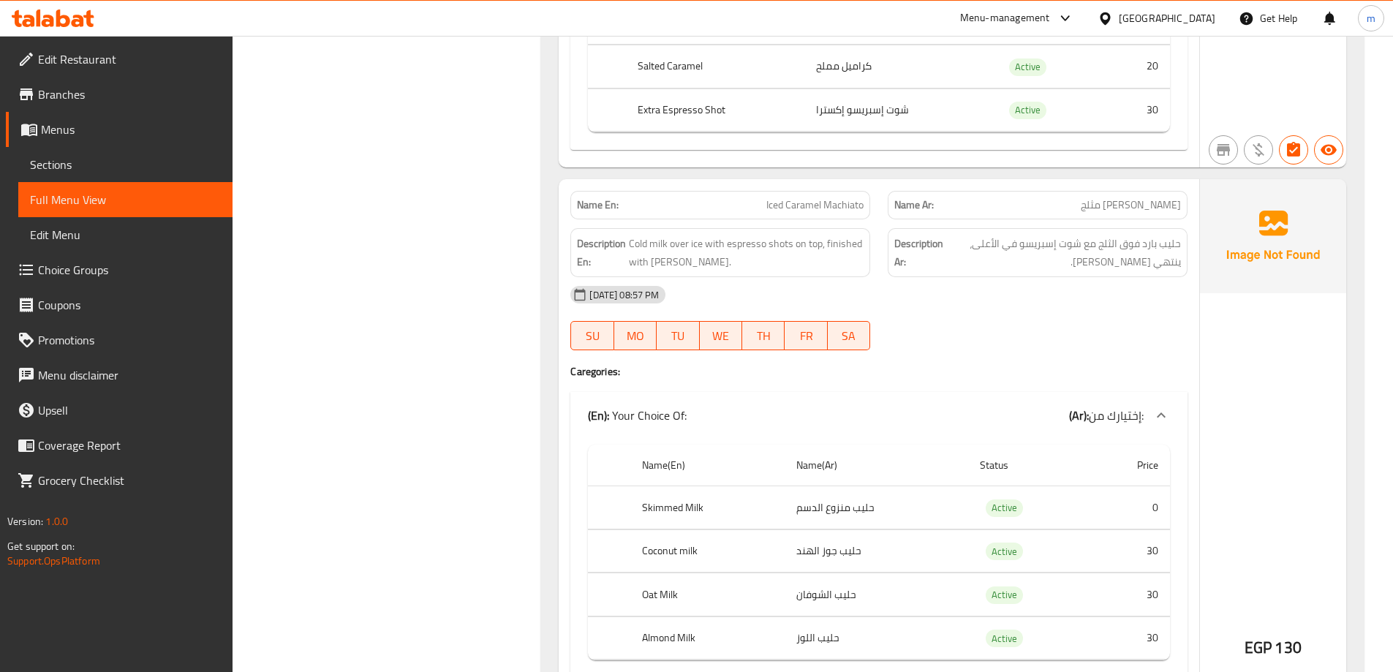
scroll to position [2485, 0]
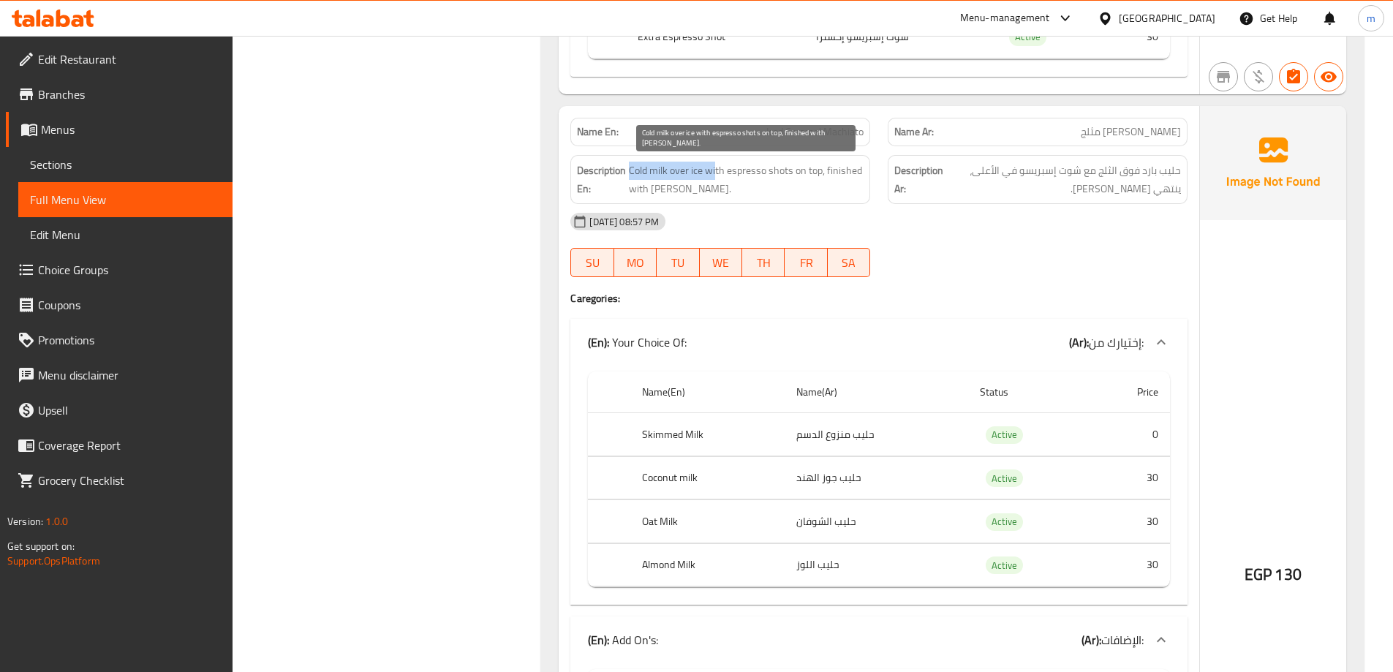
drag, startPoint x: 628, startPoint y: 173, endPoint x: 714, endPoint y: 175, distance: 86.3
click at [714, 175] on h6 "Description En: Cold milk over ice with espresso shots on top, finished with ca…" at bounding box center [720, 180] width 287 height 36
click at [756, 175] on span "Cold milk over ice with espresso shots on top, finished with caramel drizzle." at bounding box center [746, 180] width 235 height 36
drag, startPoint x: 747, startPoint y: 174, endPoint x: 812, endPoint y: 175, distance: 65.1
click at [812, 175] on span "Cold milk over ice with espresso shots on top, finished with caramel drizzle." at bounding box center [746, 180] width 235 height 36
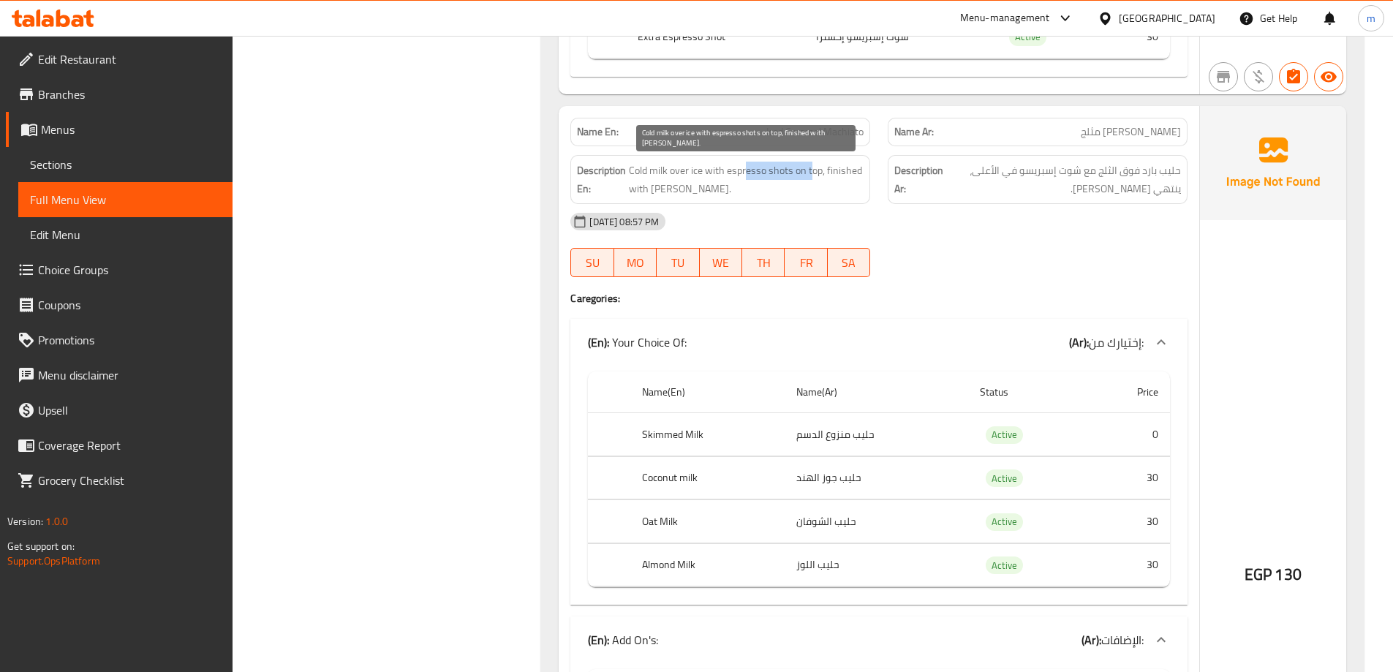
drag, startPoint x: 830, startPoint y: 164, endPoint x: 830, endPoint y: 183, distance: 19.0
click at [830, 183] on span "Cold milk over ice with espresso shots on top, finished with caramel drizzle." at bounding box center [746, 180] width 235 height 36
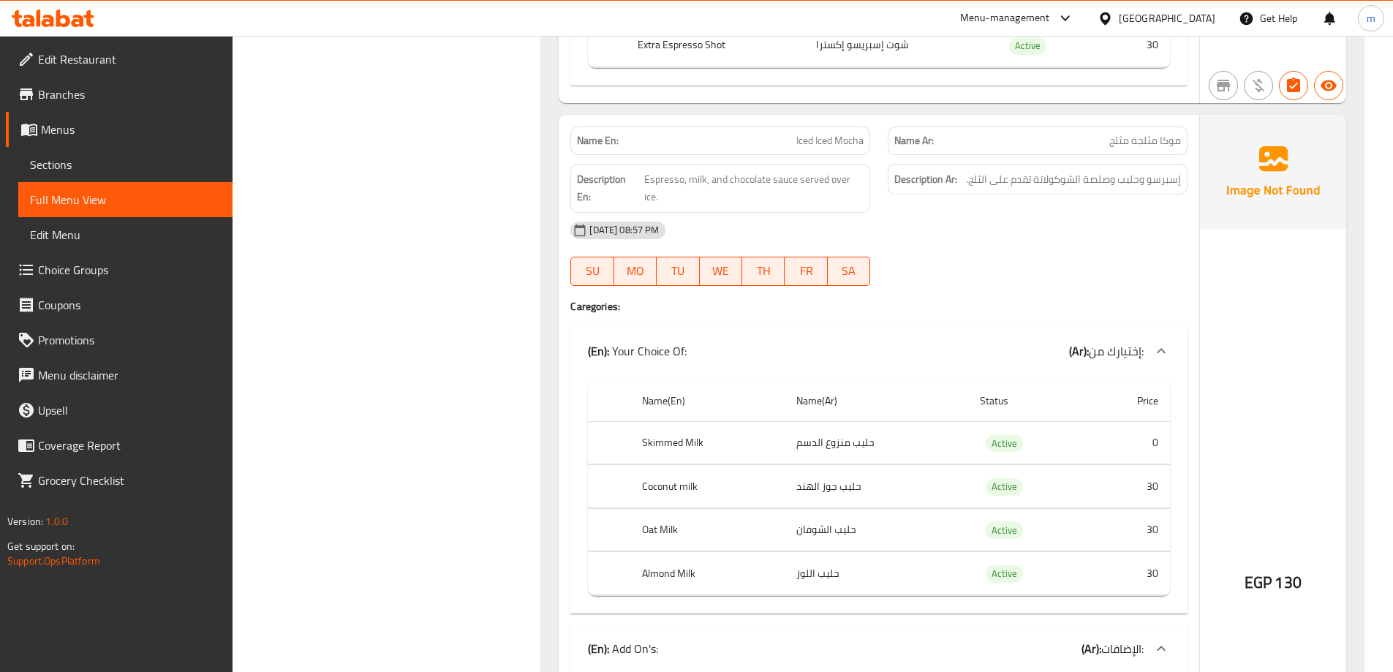
scroll to position [4240, 0]
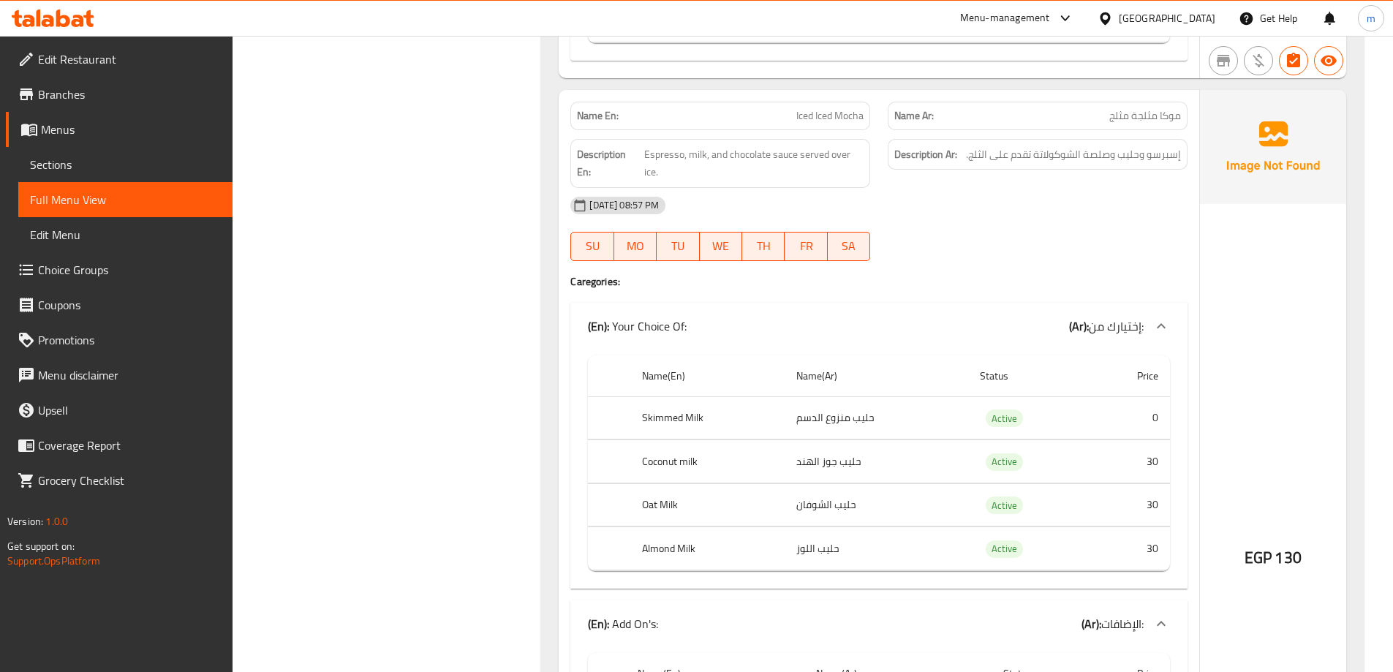
click at [862, 130] on div "Description En: Espresso, milk, and chocolate sauce served over ice." at bounding box center [719, 163] width 317 height 67
click at [853, 126] on div "Name En: Iced Iced Mocha" at bounding box center [720, 116] width 300 height 29
click at [843, 124] on span "Iced Iced Mocha" at bounding box center [829, 115] width 67 height 15
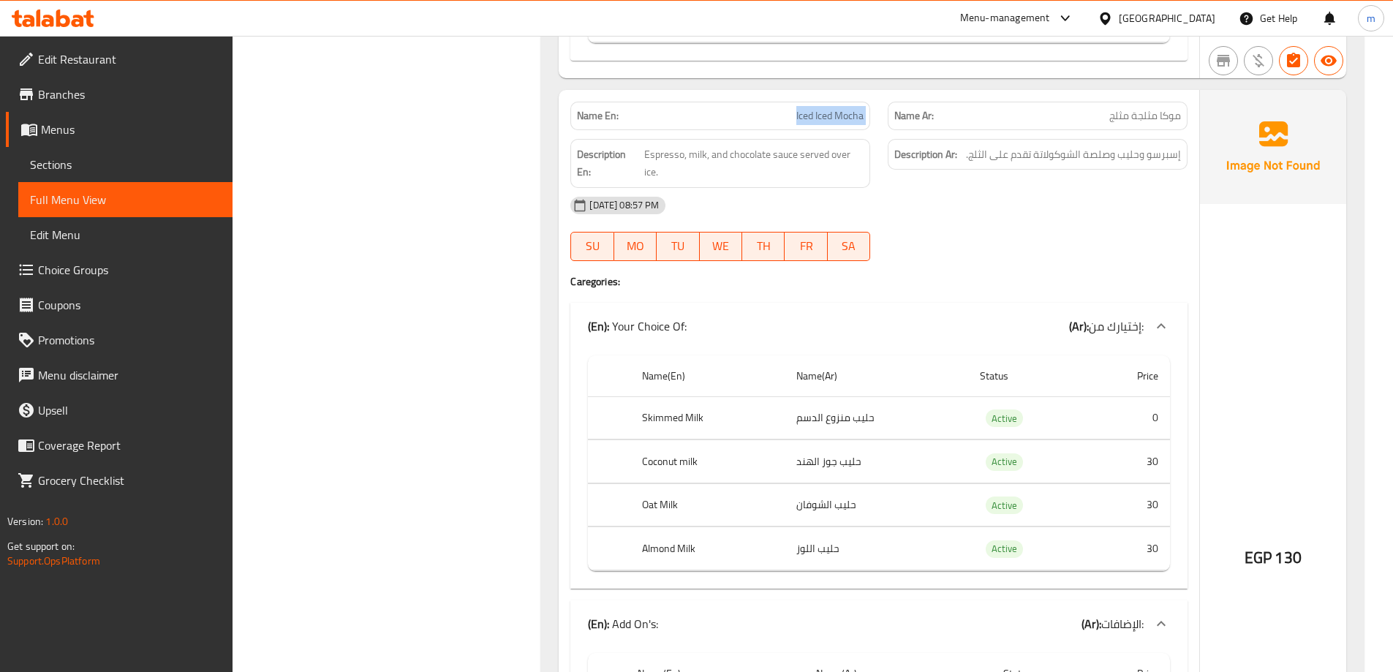
copy span "Iced Iced Mocha"
click at [828, 119] on span "Iced Iced Mocha" at bounding box center [829, 115] width 67 height 15
click at [846, 127] on div "Name En: Iced Iced Mocha" at bounding box center [720, 116] width 300 height 29
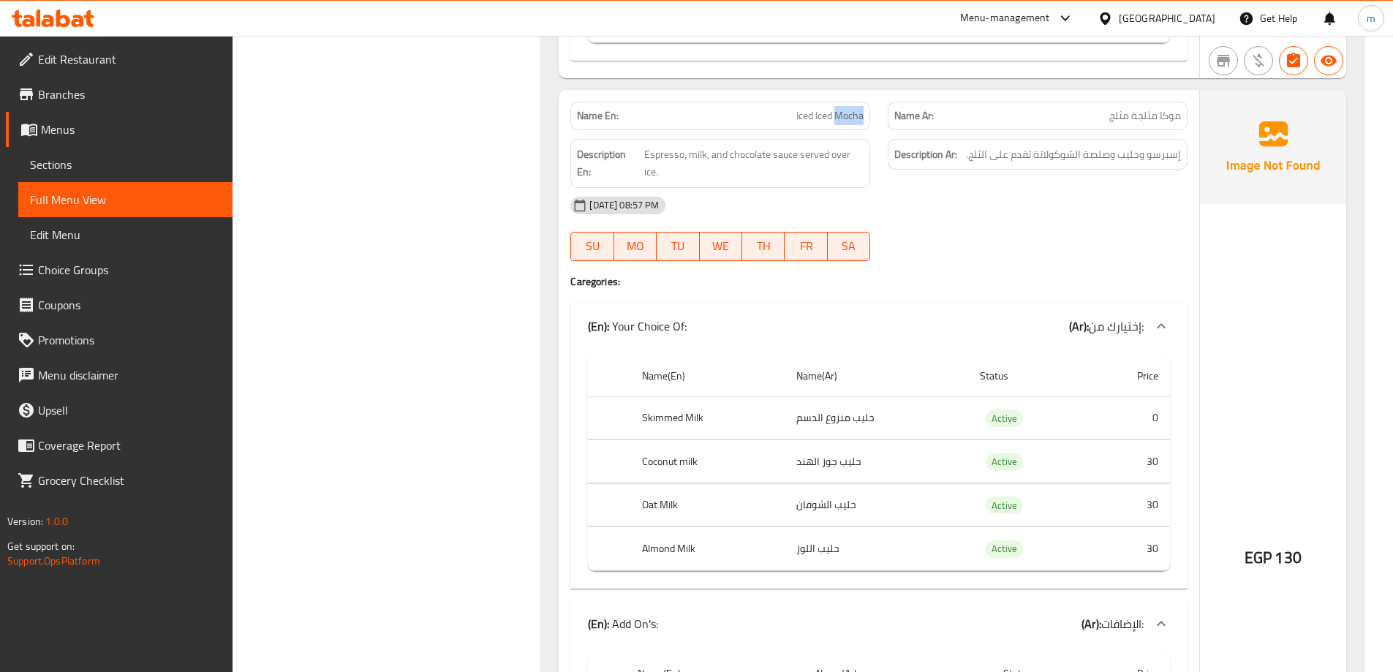
click at [846, 127] on div "Name En: Iced Iced Mocha" at bounding box center [720, 116] width 300 height 29
click at [844, 121] on span "Iced Iced Mocha" at bounding box center [829, 115] width 67 height 15
click at [859, 111] on span "Iced Iced Mocha" at bounding box center [829, 115] width 67 height 15
click at [854, 112] on span "Iced Iced Mocha" at bounding box center [829, 115] width 67 height 15
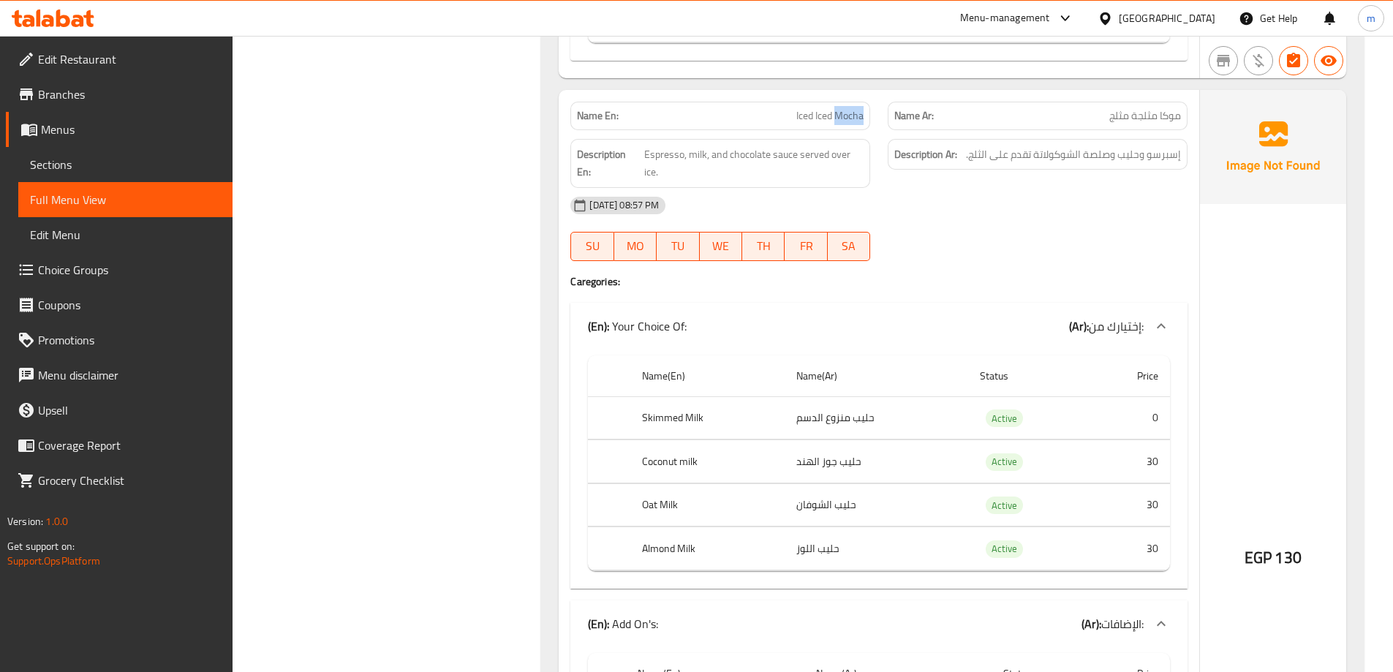
click at [854, 112] on span "Iced Iced Mocha" at bounding box center [829, 115] width 67 height 15
copy span "Iced Iced Mocha"
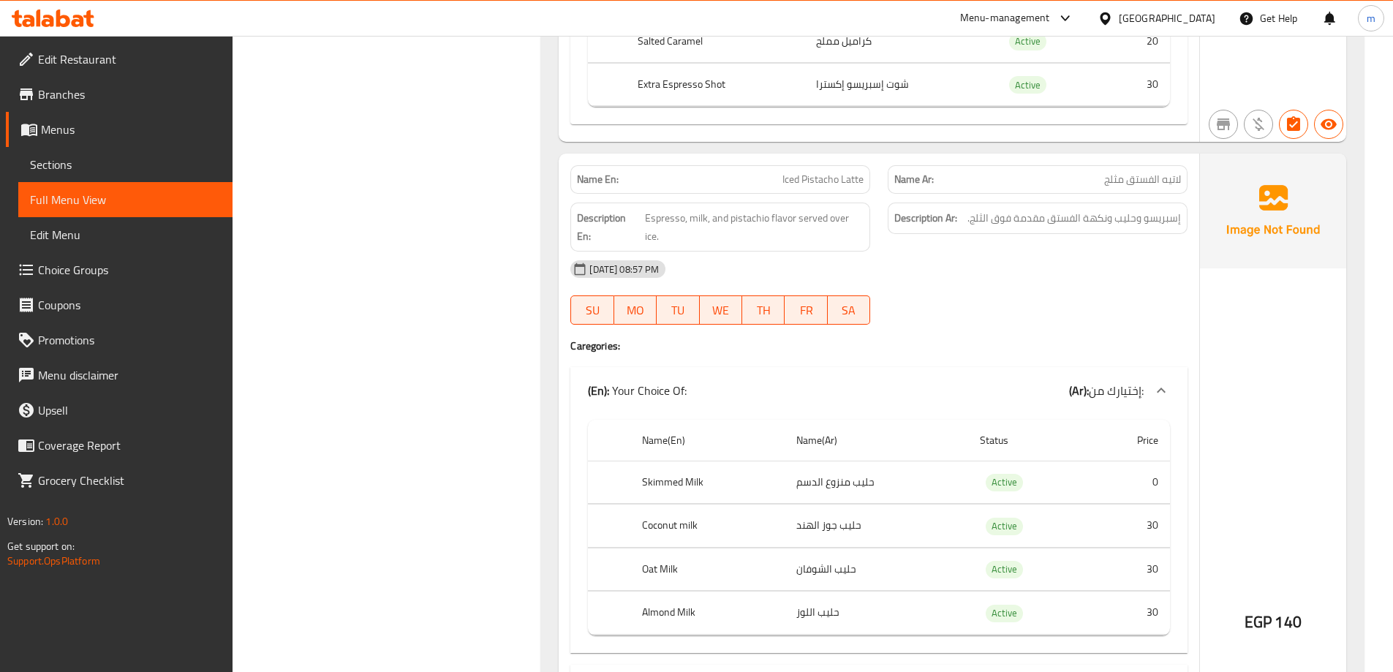
scroll to position [5044, 0]
click at [841, 183] on span "Iced Pistacho Latte" at bounding box center [822, 180] width 81 height 15
copy span "Iced Pistacho Latte"
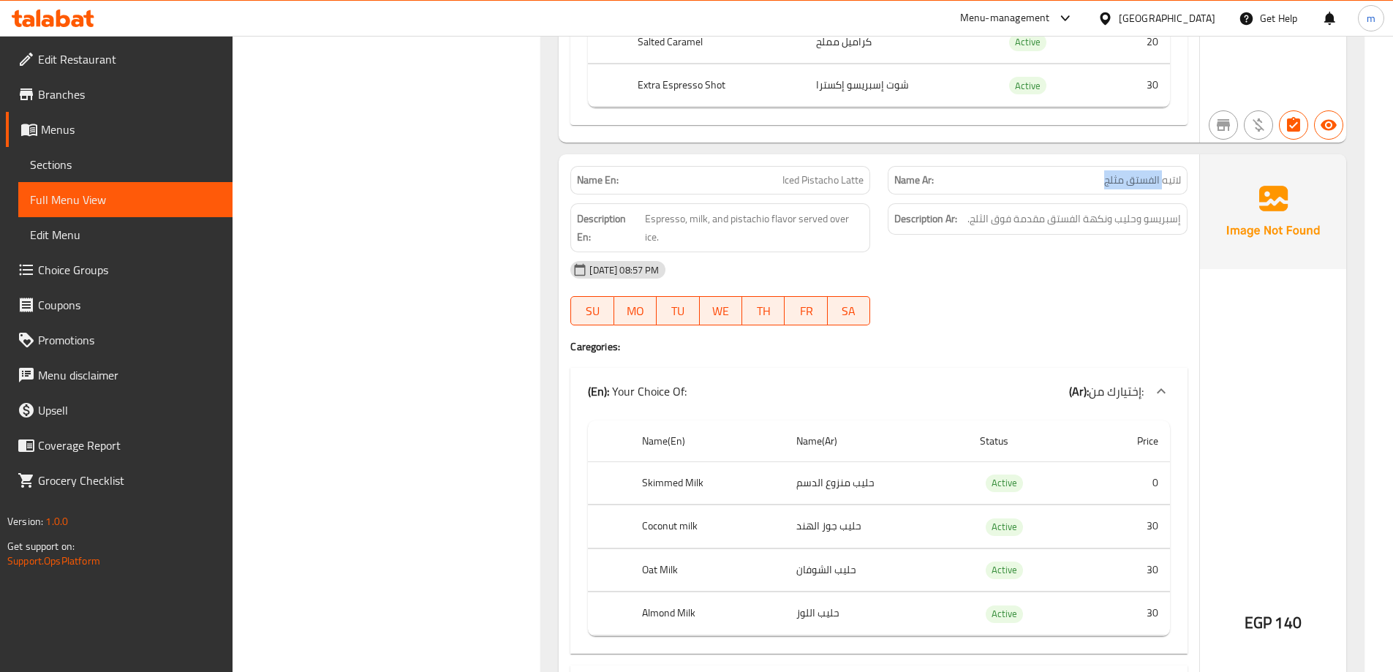
drag, startPoint x: 1163, startPoint y: 183, endPoint x: 1088, endPoint y: 186, distance: 74.6
click at [1088, 186] on p "Name Ar: لاتيه الفستق مثلج" at bounding box center [1037, 180] width 287 height 15
drag, startPoint x: 659, startPoint y: 219, endPoint x: 861, endPoint y: 225, distance: 201.9
click at [861, 225] on span "Espresso, milk, and pistachio flavor served over ice." at bounding box center [754, 228] width 219 height 36
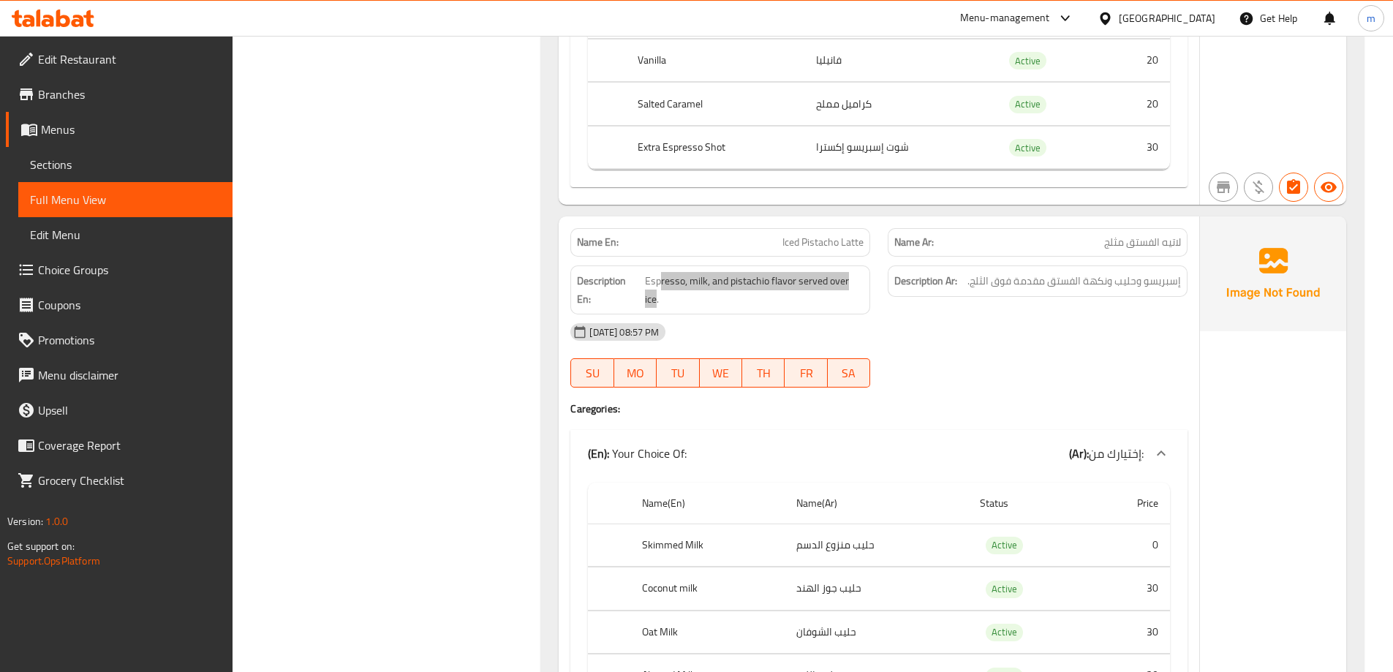
scroll to position [4971, 0]
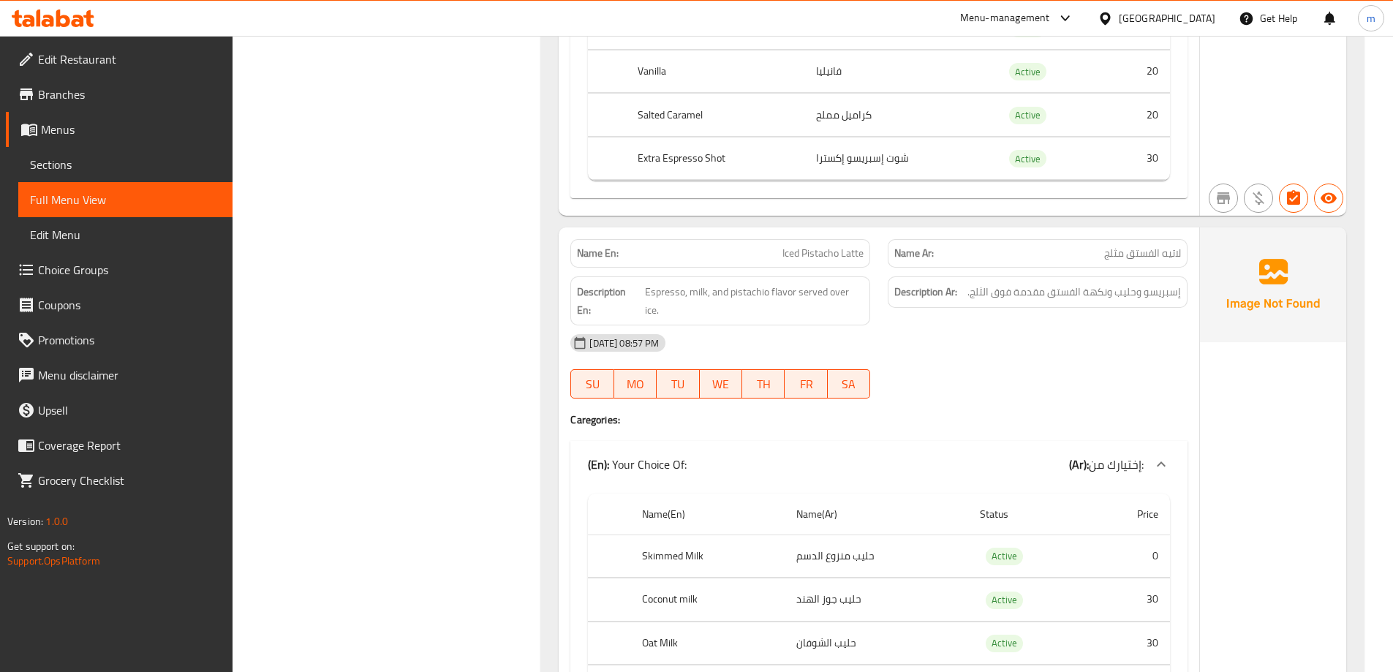
click at [453, 251] on div "Filter Branches Branches Popular filters Free items Branch specific items Has c…" at bounding box center [393, 429] width 280 height 10380
click at [452, 358] on div "Filter Branches Branches Popular filters Free items Branch specific items Has c…" at bounding box center [393, 429] width 280 height 10380
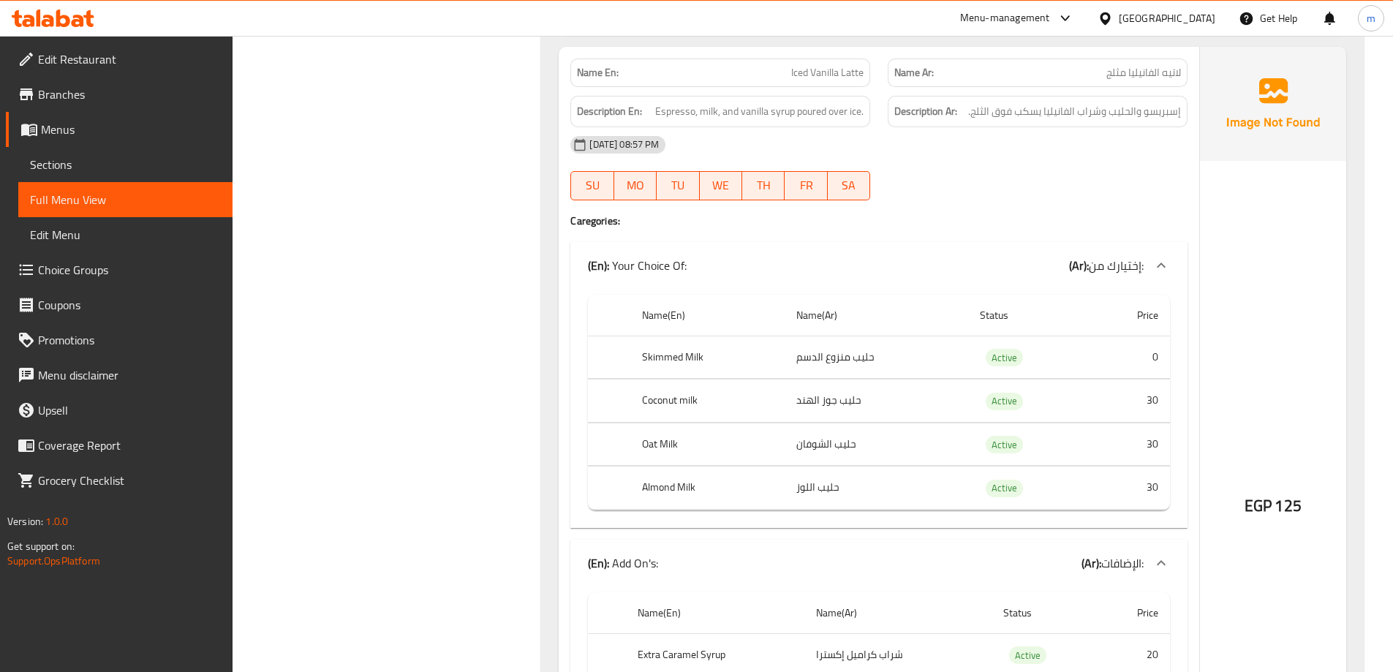
scroll to position [5994, 0]
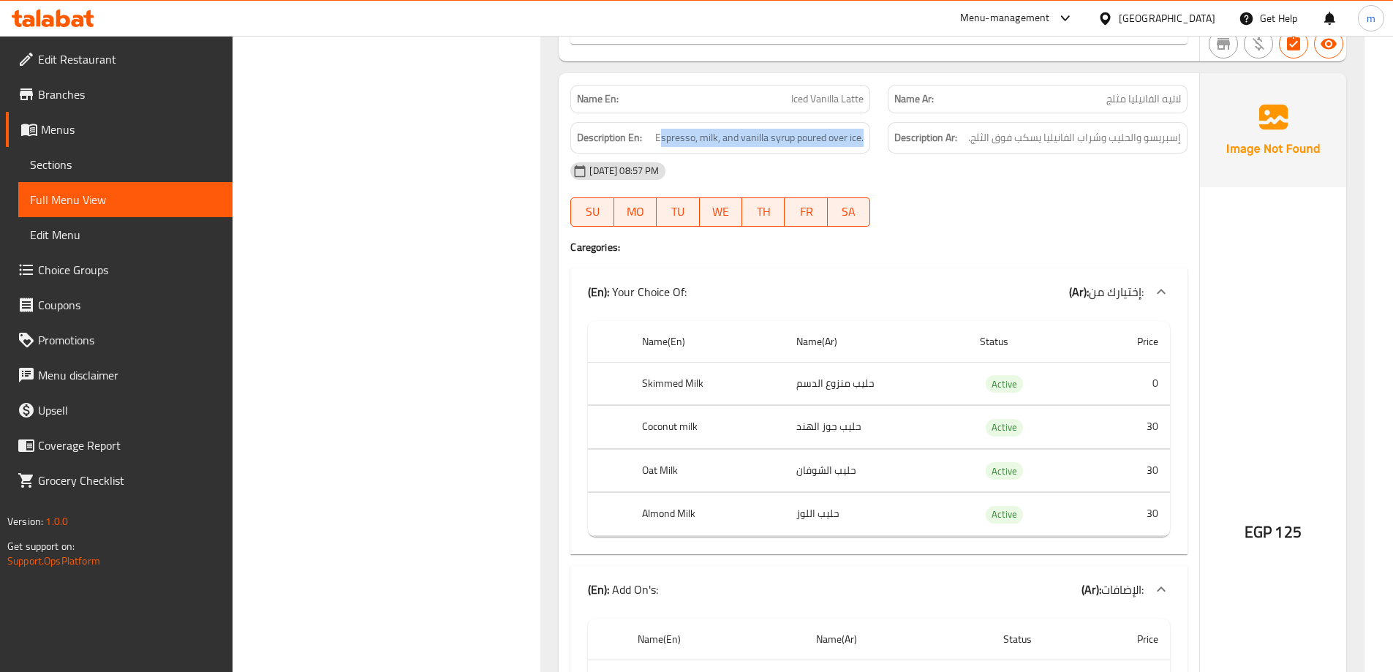
drag, startPoint x: 662, startPoint y: 118, endPoint x: 867, endPoint y: 127, distance: 205.6
click at [867, 127] on div "Description En: Espresso, milk, and vanilla syrup poured over ice." at bounding box center [720, 137] width 300 height 31
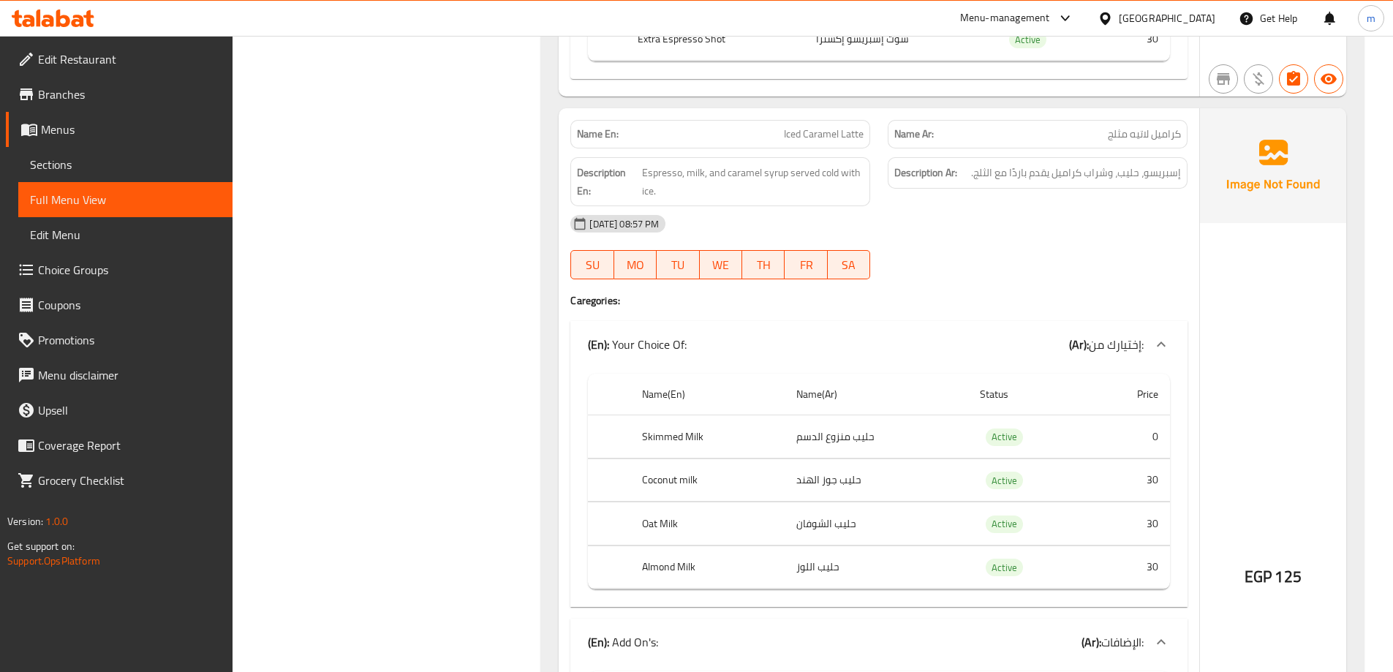
scroll to position [6725, 0]
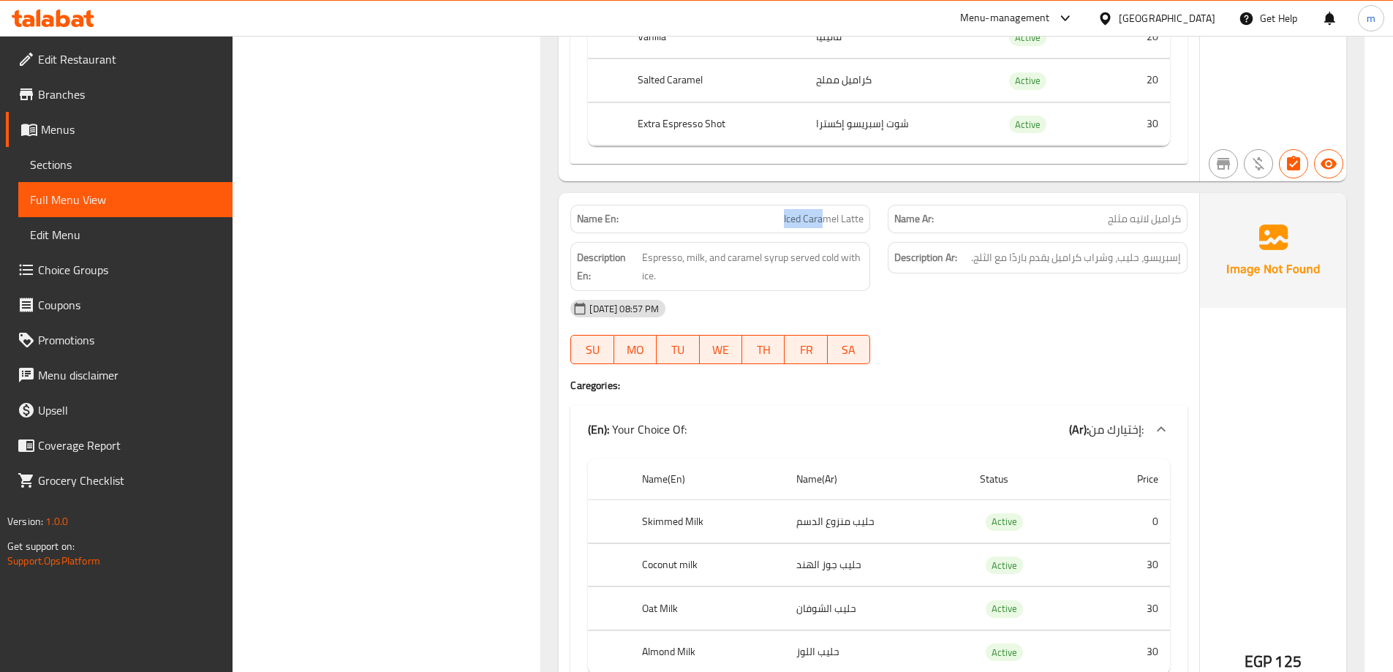
drag, startPoint x: 822, startPoint y: 197, endPoint x: 780, endPoint y: 202, distance: 41.9
click at [780, 211] on p "Name En: Iced Caramel Latte" at bounding box center [720, 218] width 287 height 15
drag, startPoint x: 1185, startPoint y: 234, endPoint x: 1095, endPoint y: 238, distance: 90.0
click at [1095, 242] on div "Description Ar: إسبريسو، حليب، وشراب كراميل يقدم باردًا مع الثلج." at bounding box center [1037, 257] width 300 height 31
drag, startPoint x: 796, startPoint y: 200, endPoint x: 874, endPoint y: 202, distance: 78.2
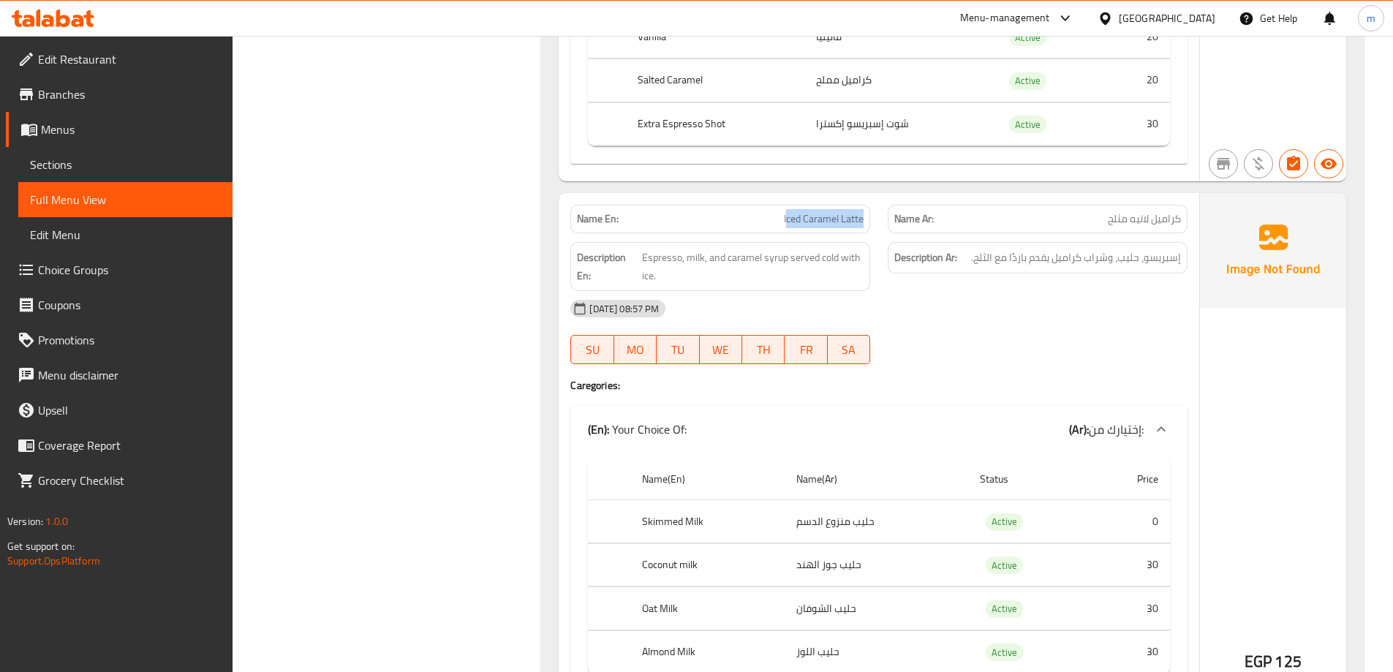
click at [874, 202] on div "Name En: Iced Caramel Latte" at bounding box center [719, 219] width 317 height 46
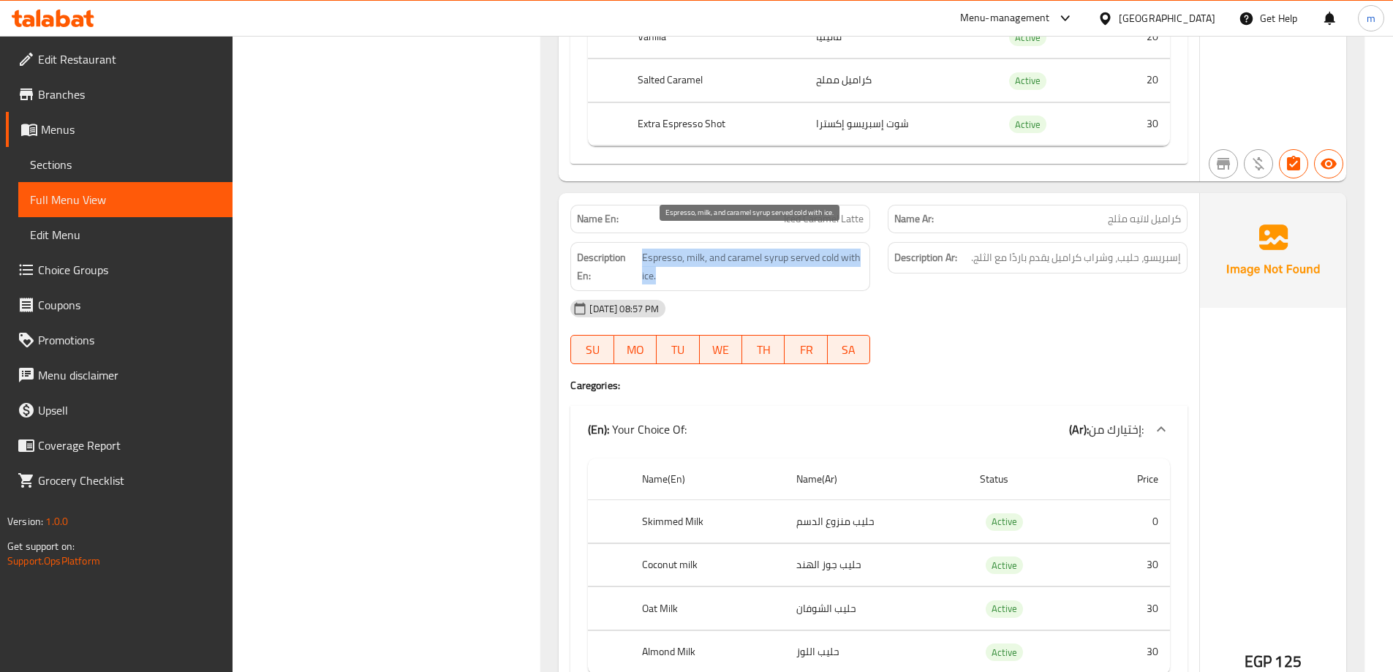
drag, startPoint x: 640, startPoint y: 235, endPoint x: 846, endPoint y: 254, distance: 206.4
click at [846, 254] on h6 "Description En: Espresso, milk, and caramel syrup served cold with ice." at bounding box center [720, 267] width 287 height 36
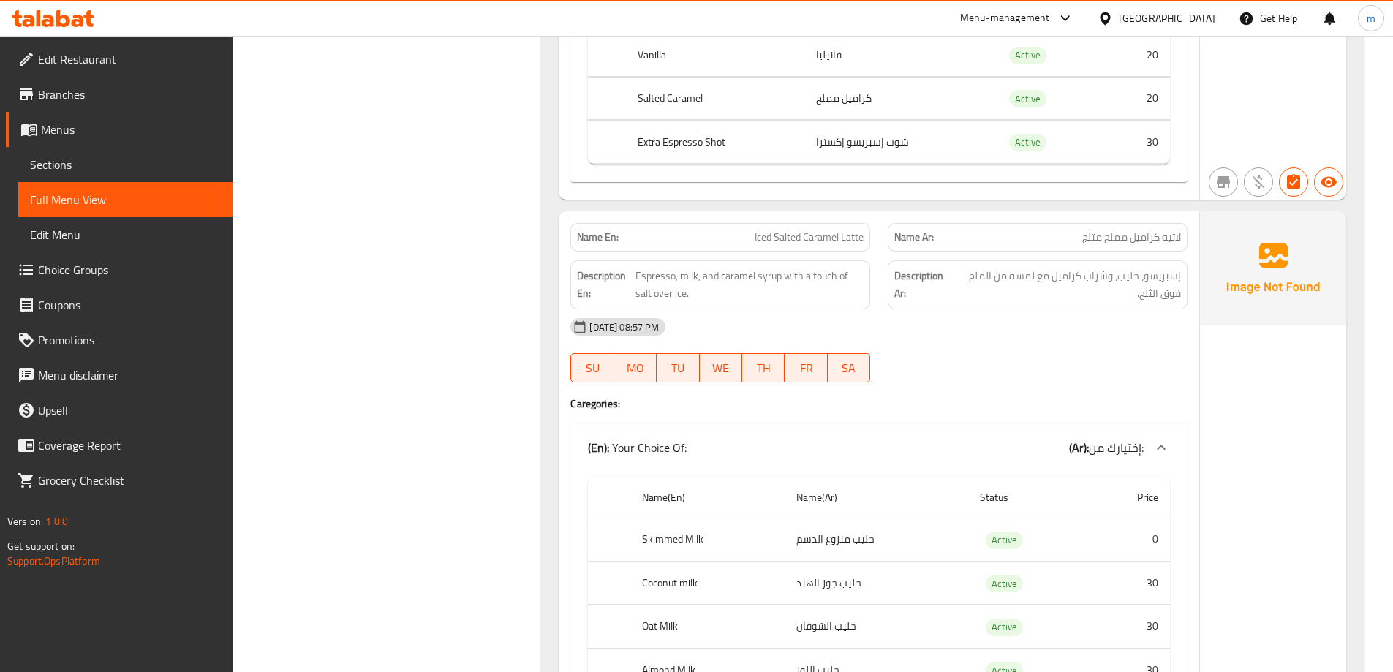
scroll to position [7602, 0]
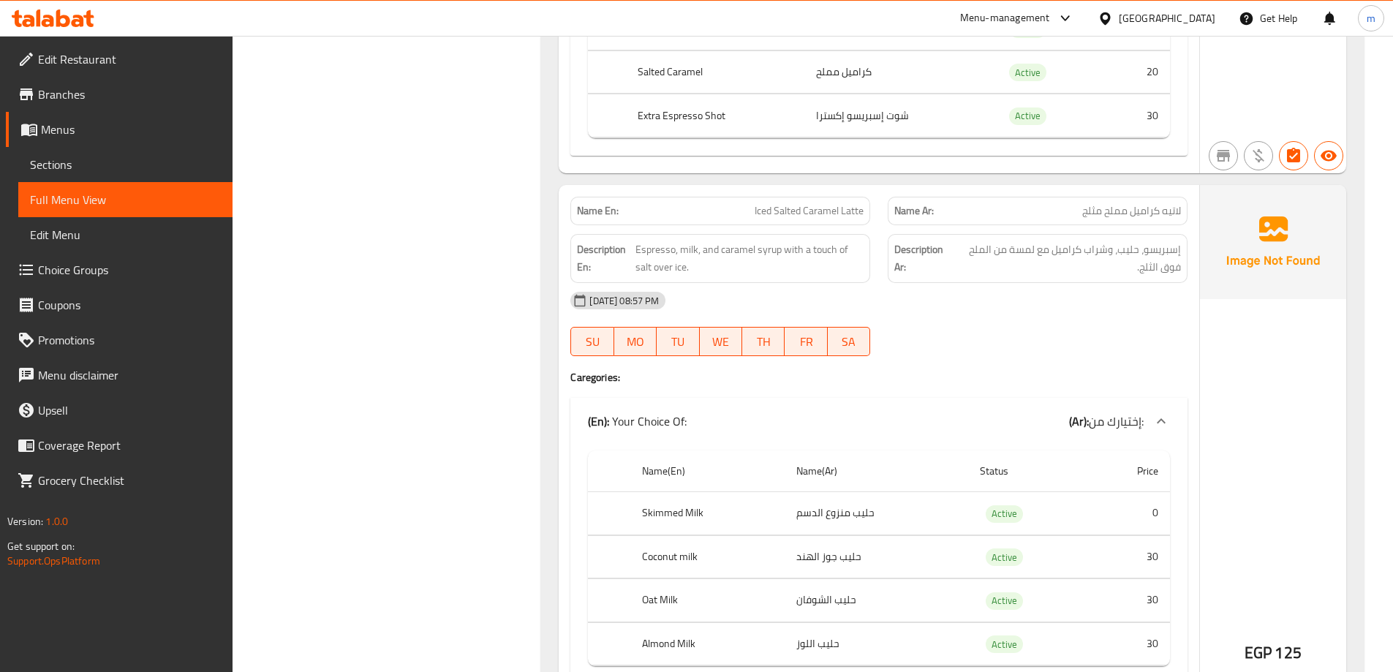
click at [846, 203] on span "Iced Salted Caramel Latte" at bounding box center [808, 210] width 109 height 15
drag, startPoint x: 638, startPoint y: 222, endPoint x: 784, endPoint y: 239, distance: 147.2
click at [784, 240] on span "Espresso, milk, and caramel syrup with a touch of salt over ice." at bounding box center [749, 258] width 228 height 36
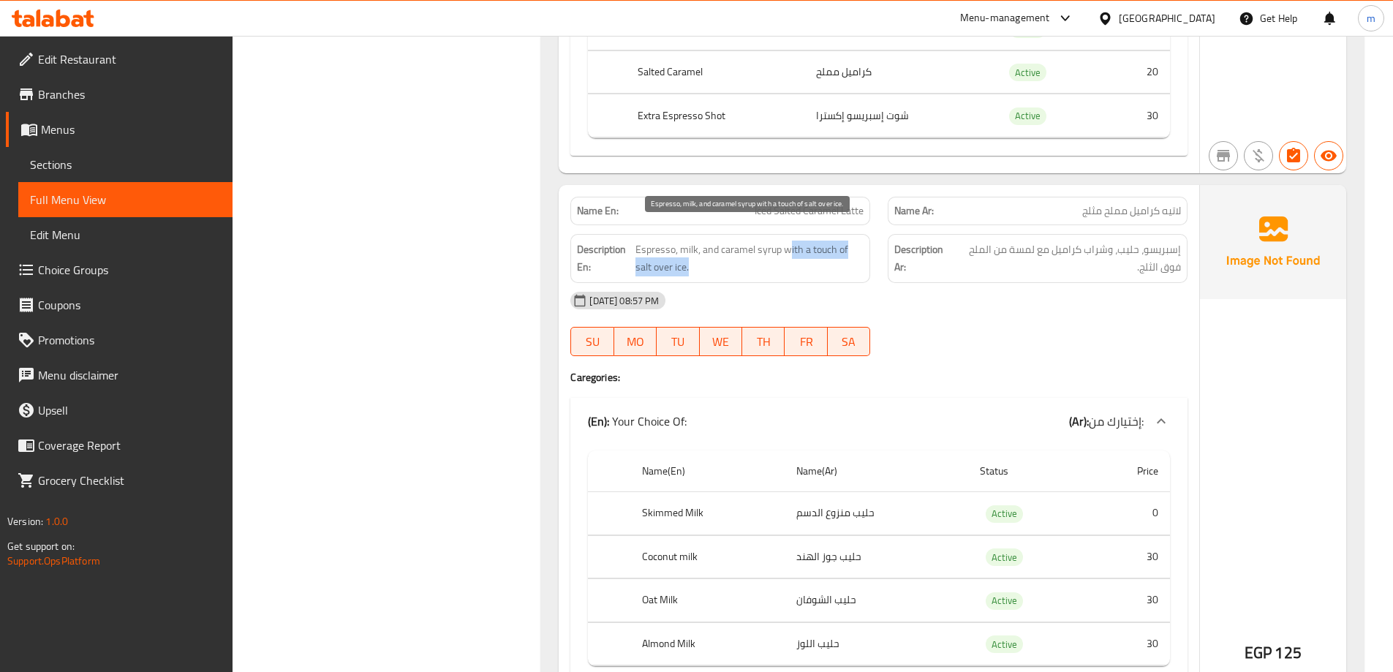
drag, startPoint x: 787, startPoint y: 232, endPoint x: 843, endPoint y: 248, distance: 57.6
click at [843, 248] on span "Espresso, milk, and caramel syrup with a touch of salt over ice." at bounding box center [749, 258] width 228 height 36
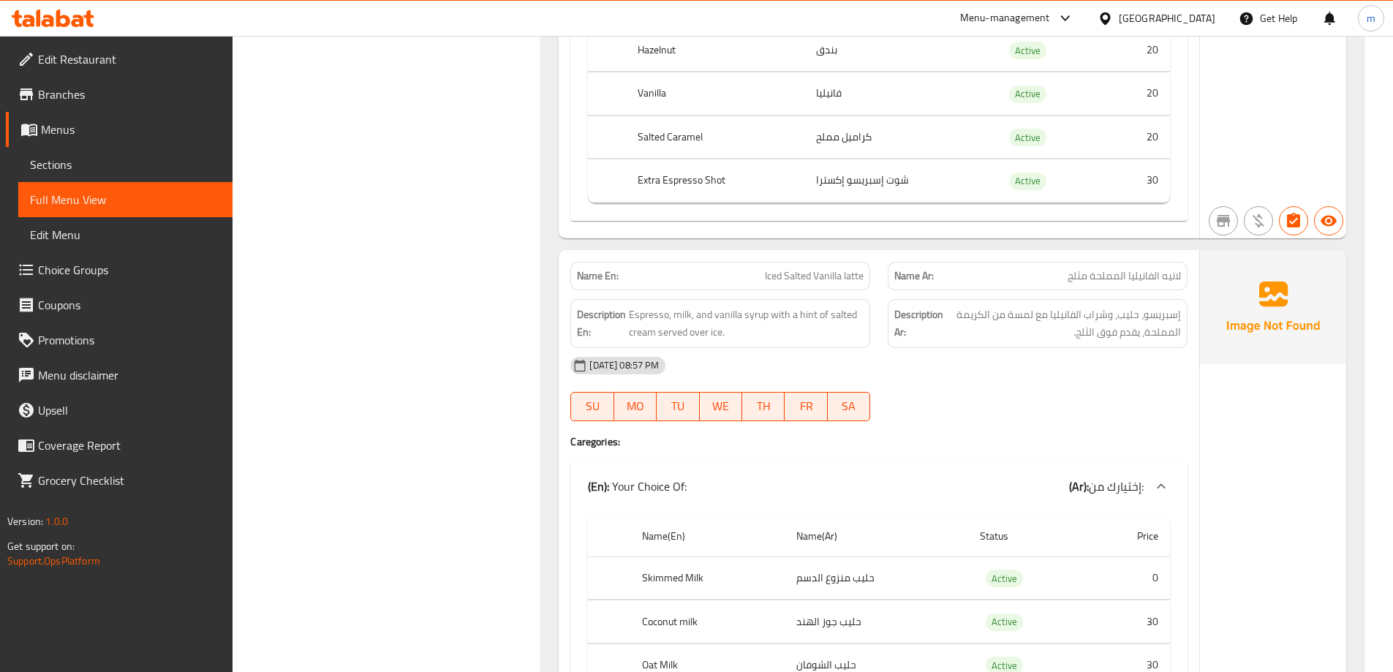
scroll to position [8479, 0]
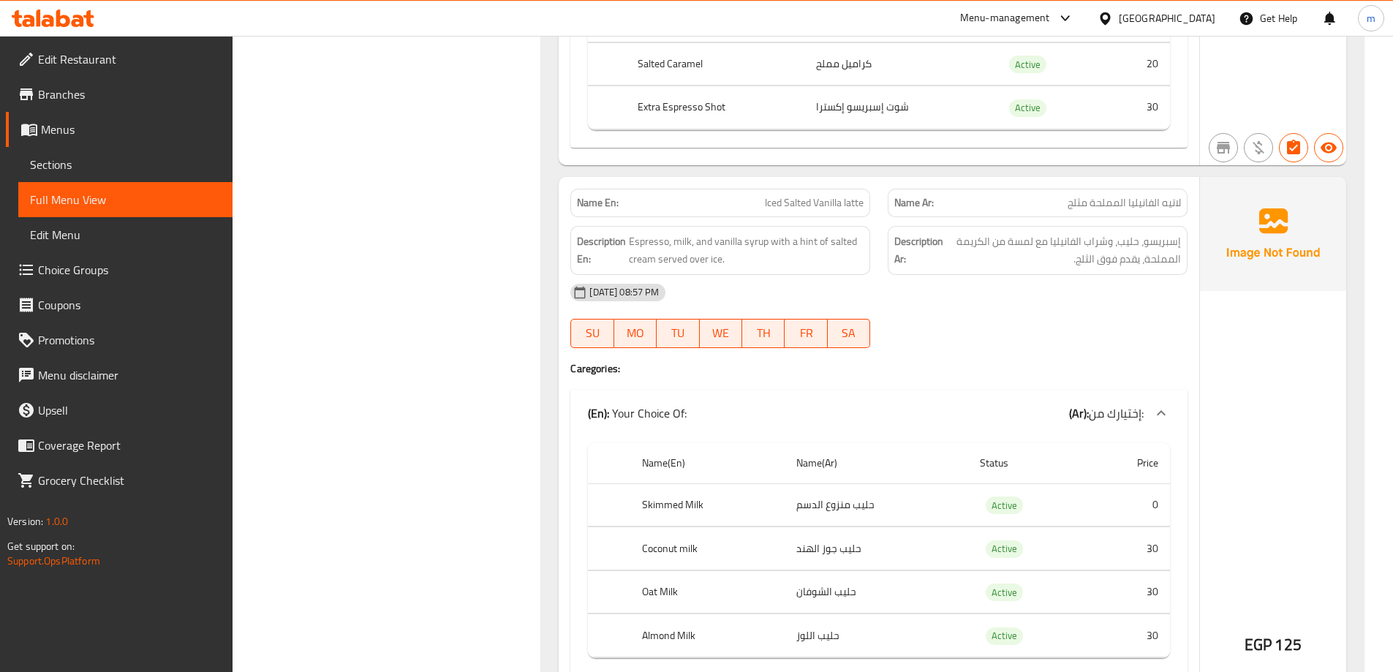
click at [817, 180] on div "Name En: Iced Salted Vanilla latte" at bounding box center [719, 203] width 317 height 46
copy span "Iced Salted Vanilla latte"
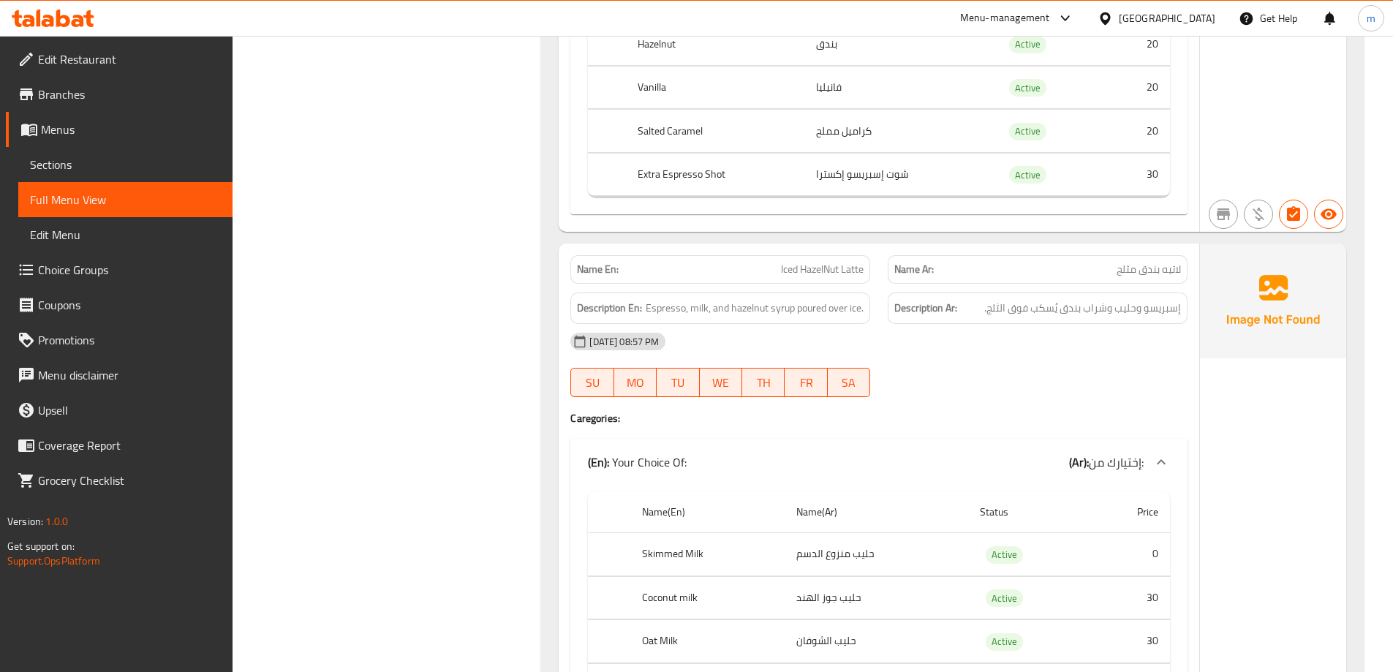
scroll to position [9284, 0]
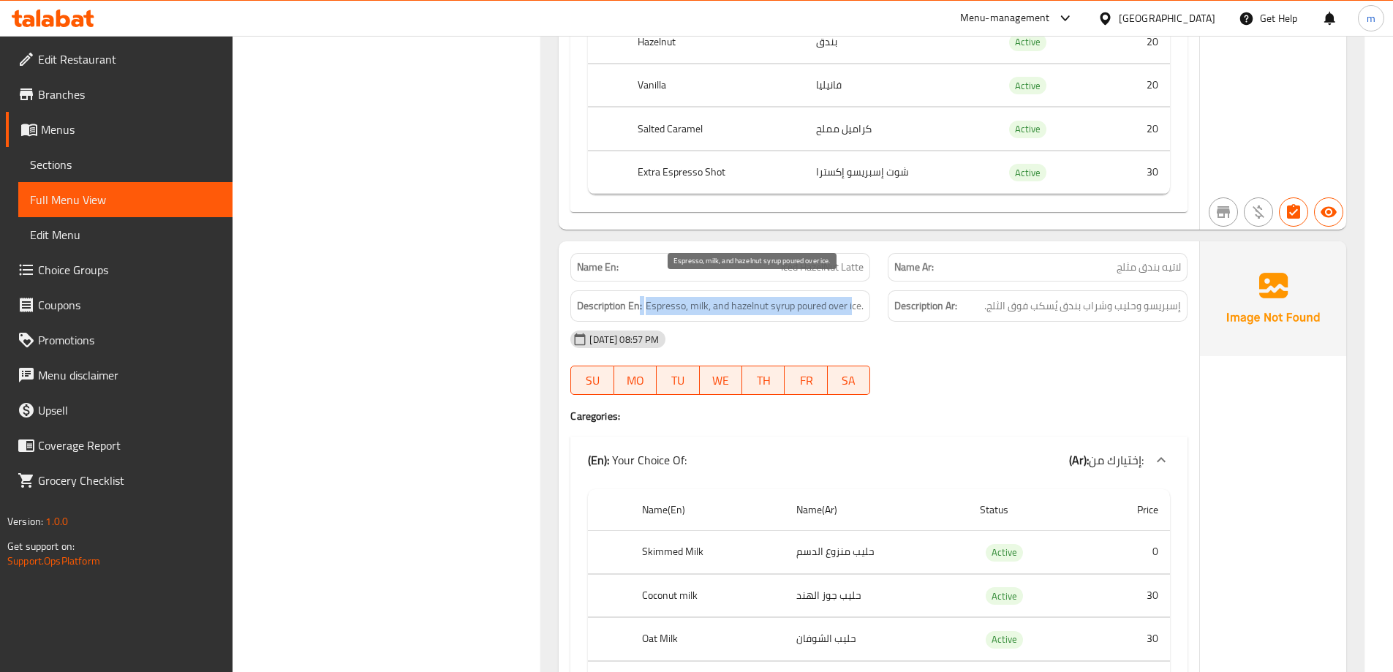
drag, startPoint x: 640, startPoint y: 291, endPoint x: 854, endPoint y: 286, distance: 213.5
click at [854, 297] on h6 "Description En: Espresso, milk, and hazelnut syrup poured over ice." at bounding box center [720, 306] width 287 height 18
click at [999, 327] on div "09-09-2025 08:57 PM" at bounding box center [878, 339] width 634 height 35
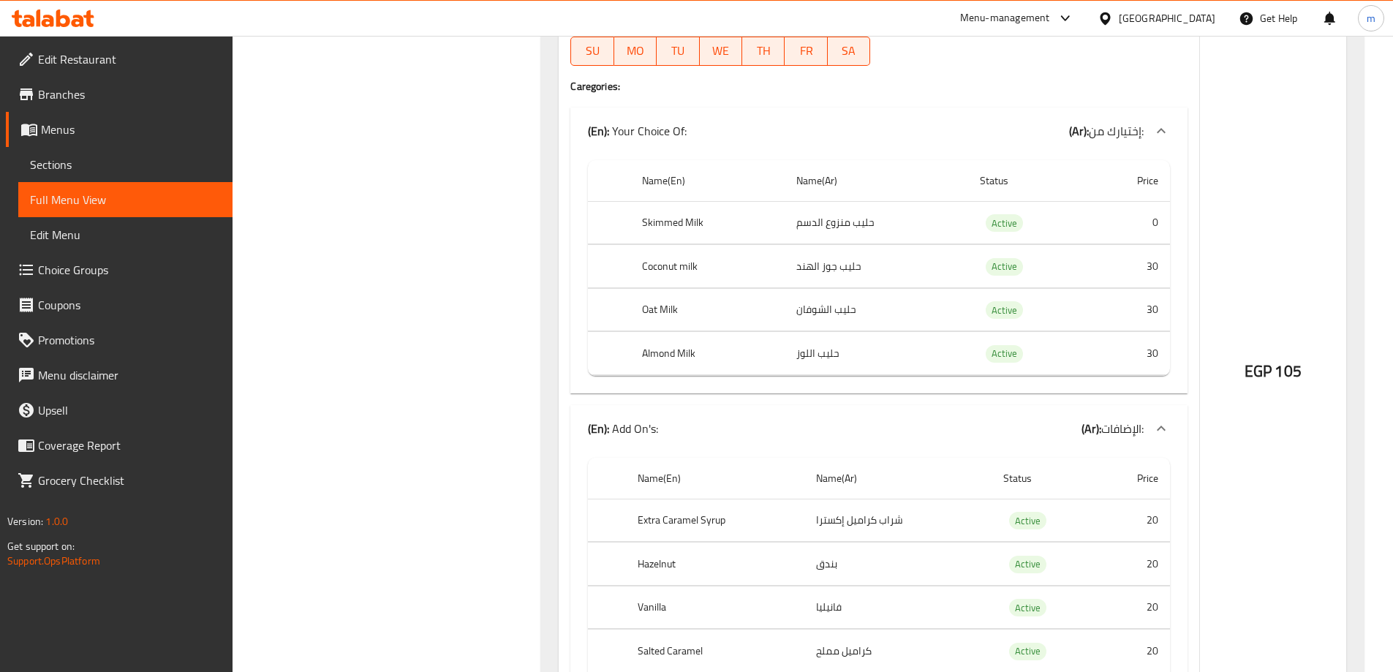
scroll to position [0, 0]
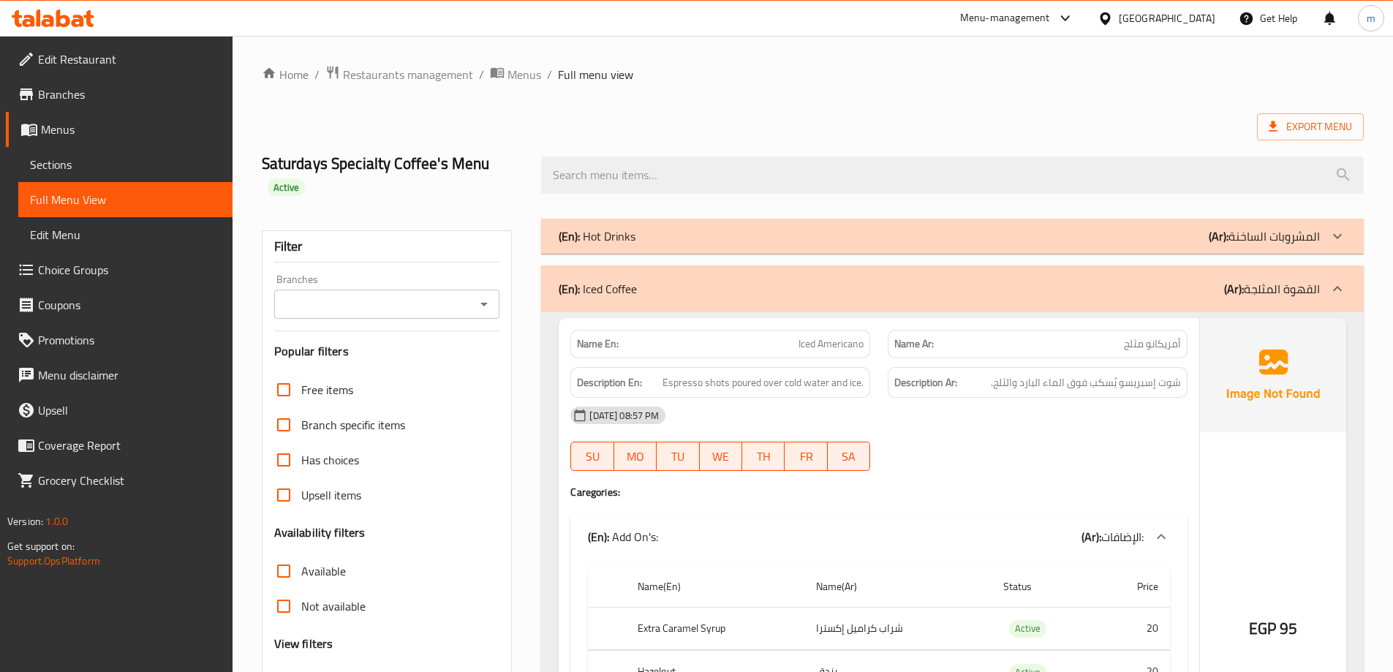
drag, startPoint x: 1037, startPoint y: 406, endPoint x: 1039, endPoint y: 174, distance: 231.7
click at [1048, 289] on div "(En): Iced Coffee (Ar): القهوة المثلجة" at bounding box center [938, 289] width 761 height 18
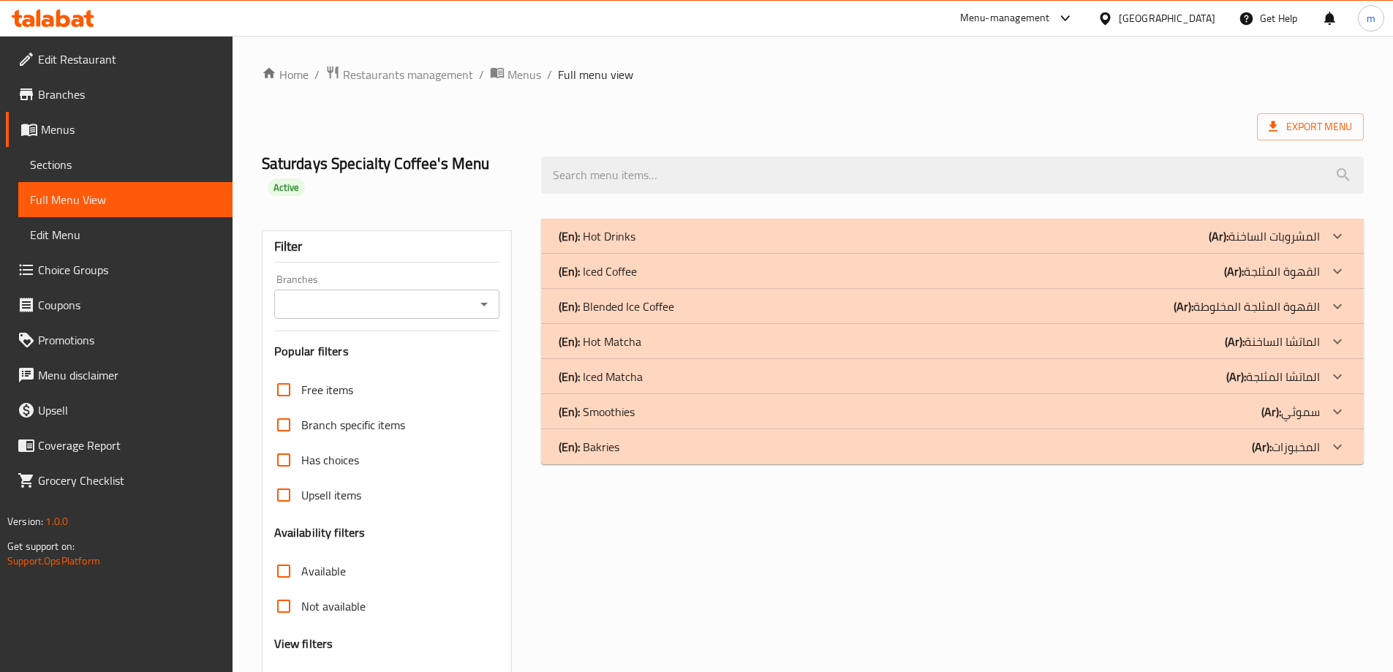
click at [1057, 317] on div "(En): Blended Ice Coffee (Ar): القهوة المثلجة المخلوطة" at bounding box center [952, 306] width 822 height 35
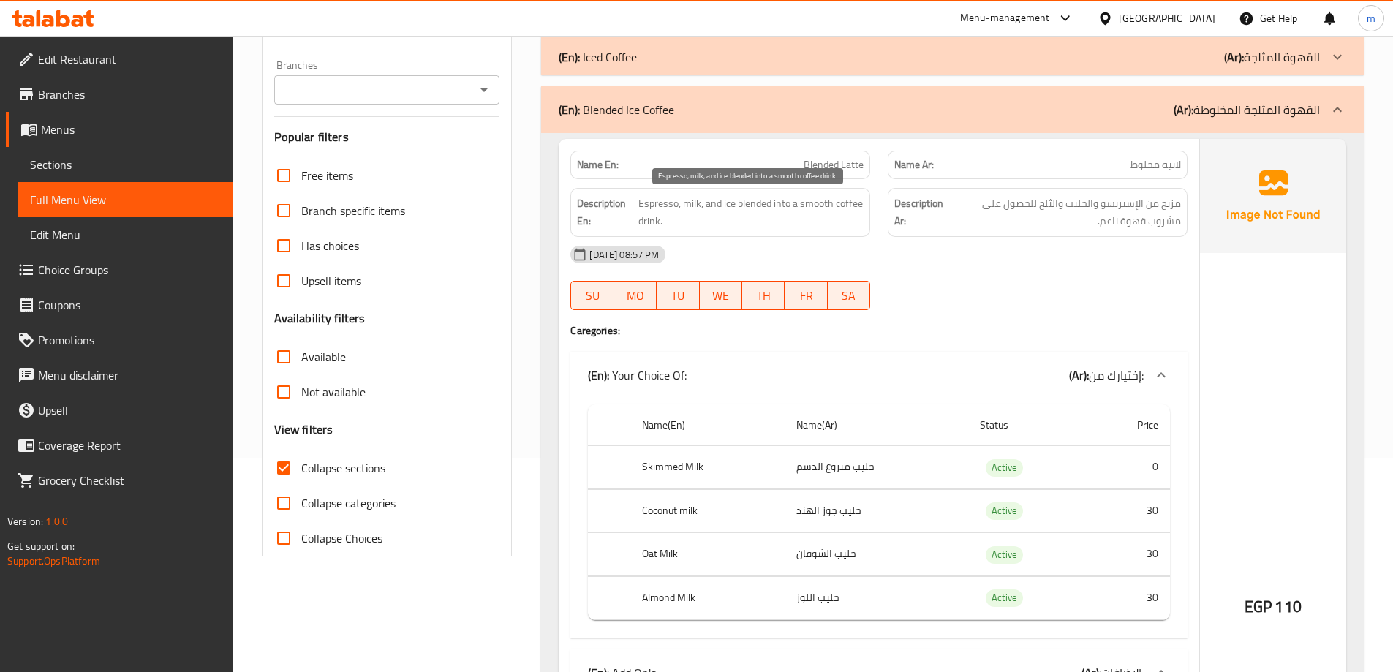
scroll to position [146, 0]
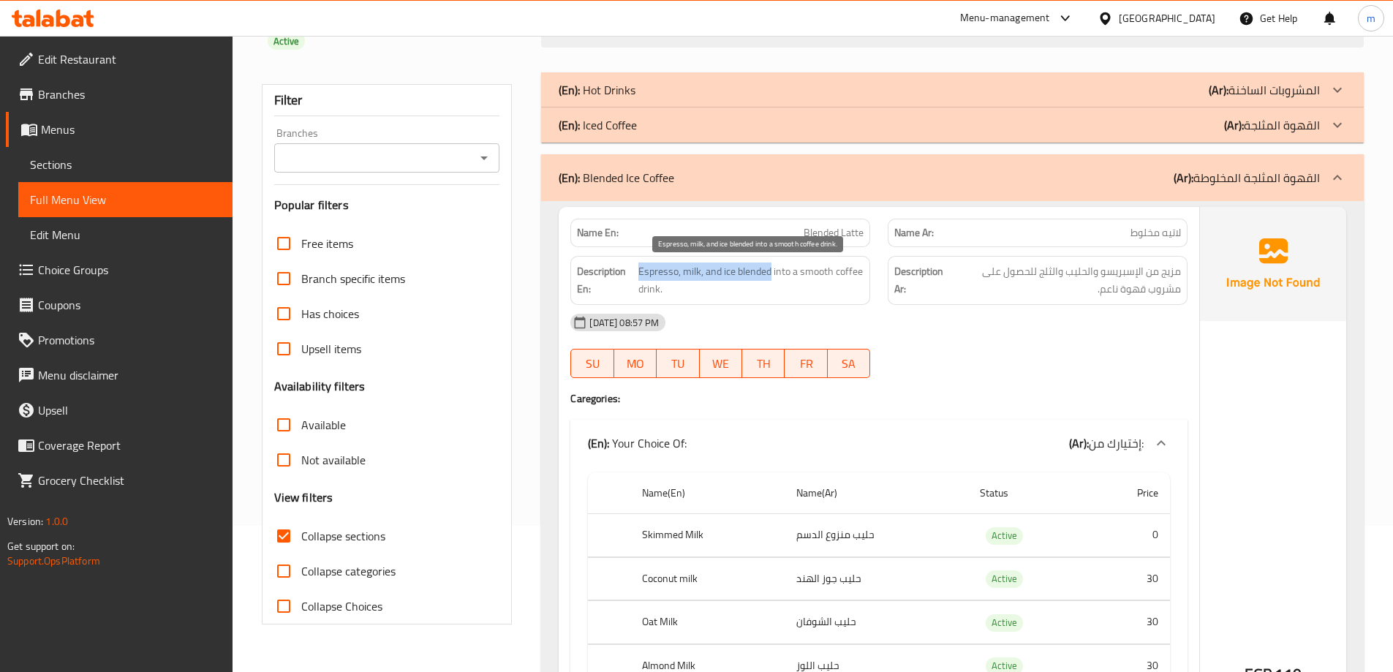
drag, startPoint x: 637, startPoint y: 275, endPoint x: 770, endPoint y: 277, distance: 133.1
click at [770, 277] on h6 "Description En: Espresso, milk, and ice blended into a smooth coffee drink." at bounding box center [720, 280] width 287 height 36
click at [832, 234] on span "Blended Latte" at bounding box center [833, 232] width 60 height 15
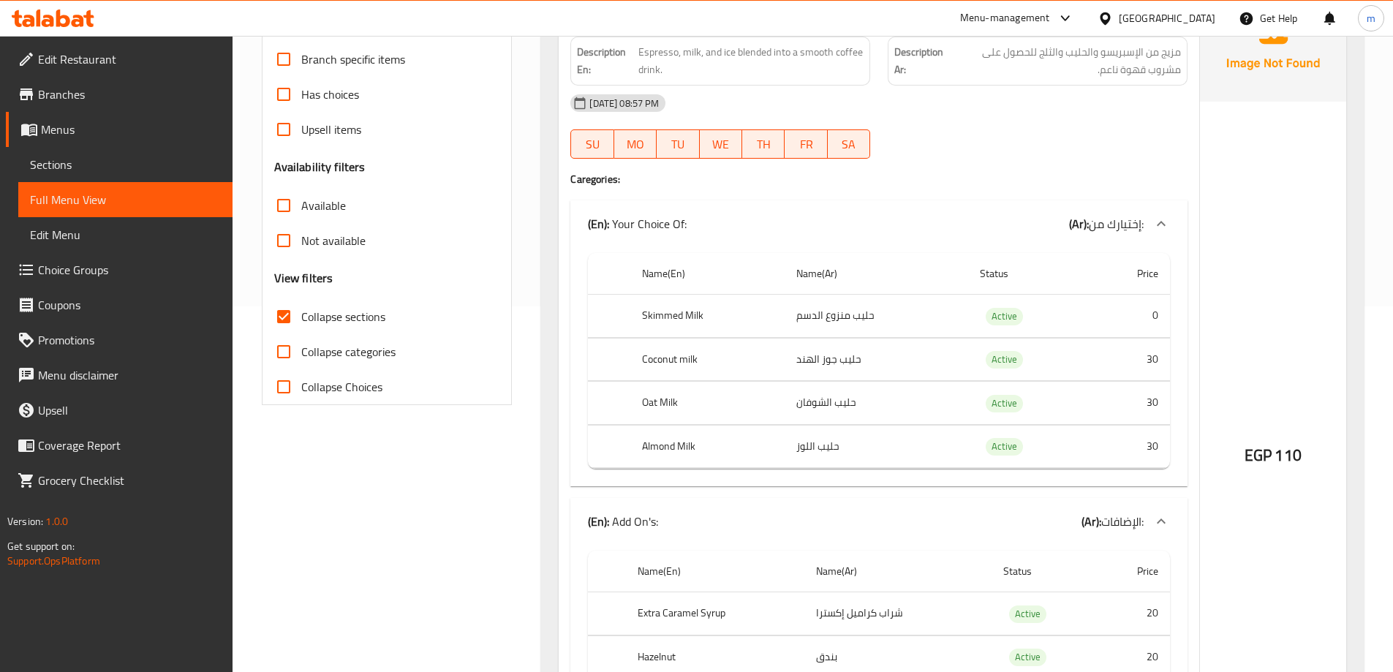
scroll to position [73, 0]
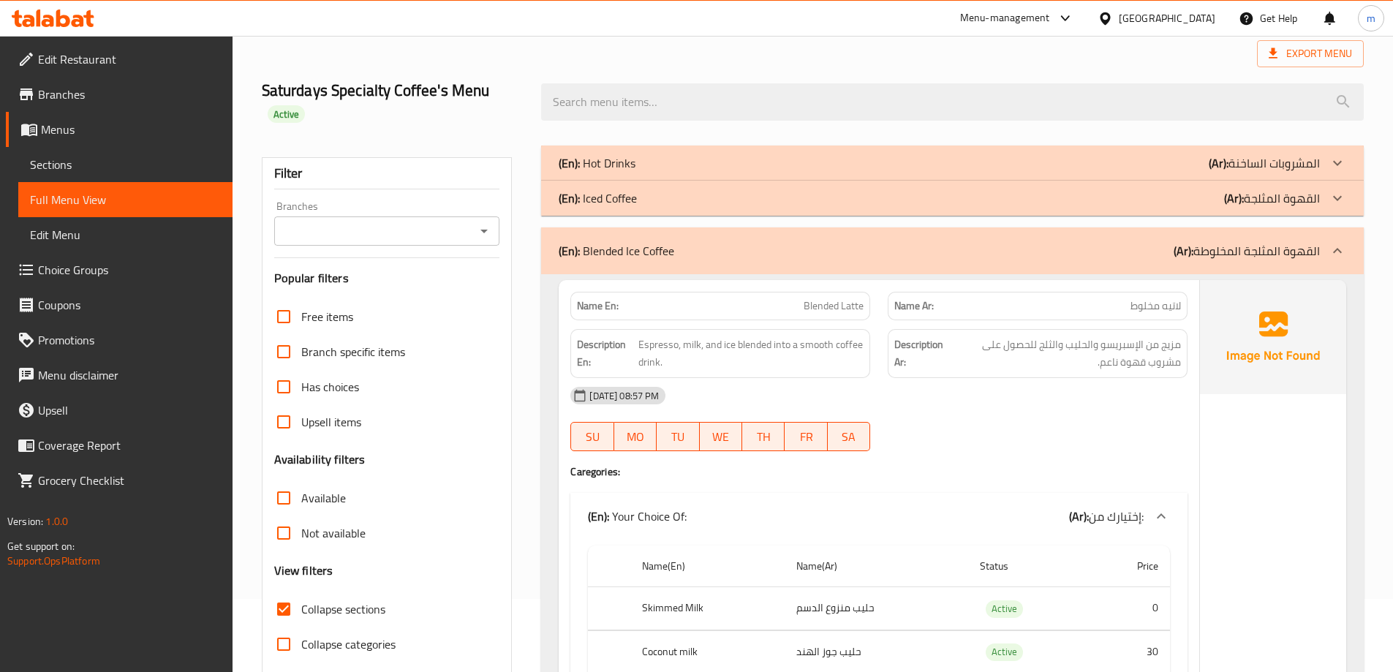
click at [963, 413] on div "09-09-2025 08:57 PM SU MO TU WE TH FR SA" at bounding box center [878, 419] width 634 height 82
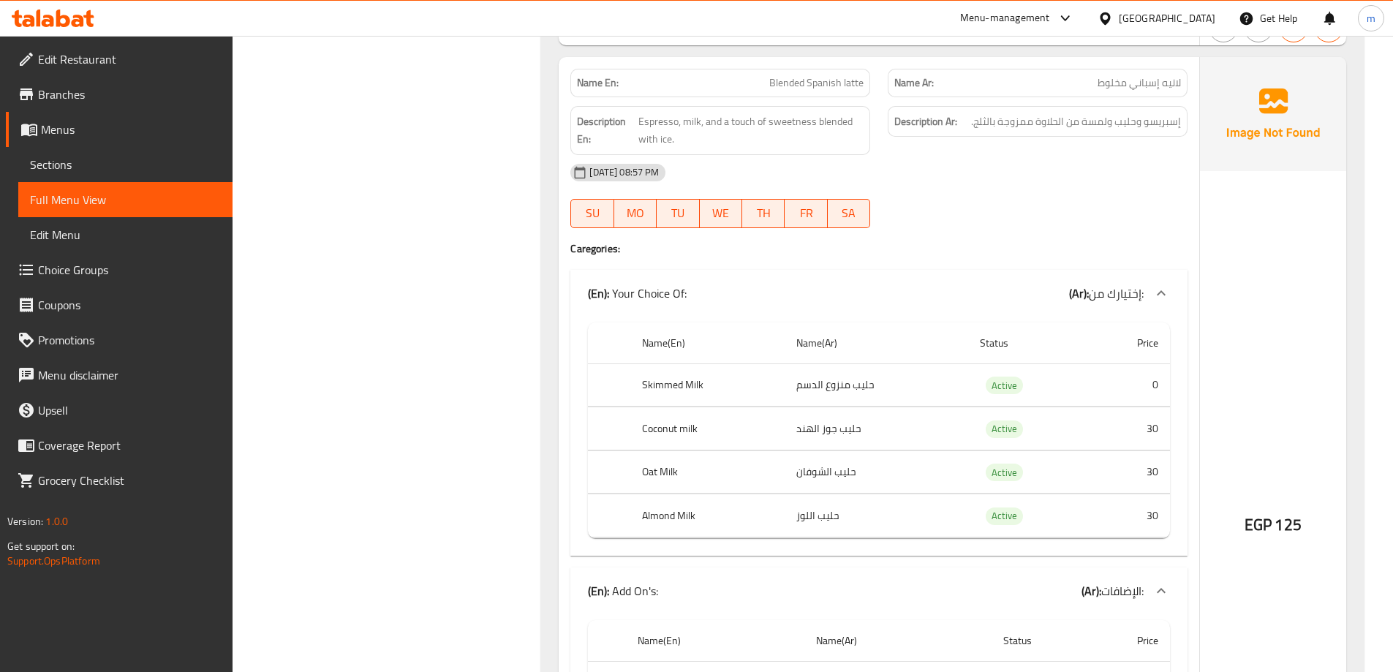
scroll to position [1170, 0]
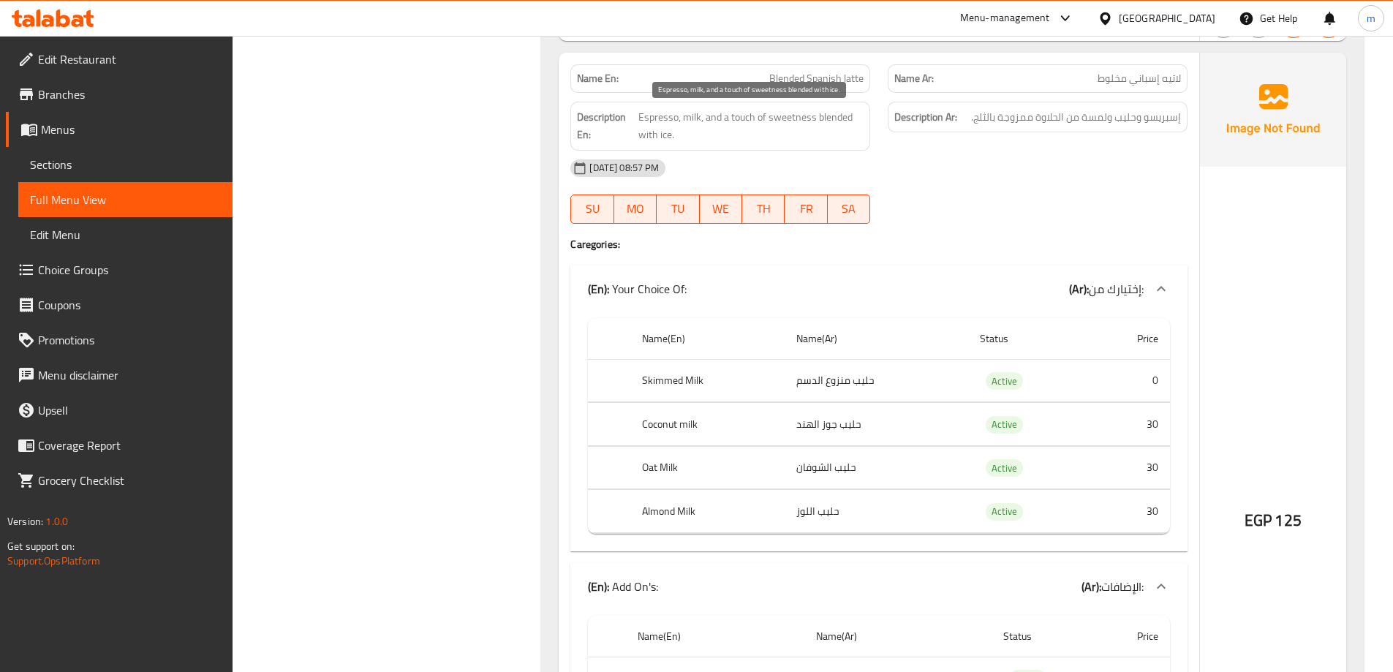
click at [775, 118] on span "Espresso, milk, and a touch of sweetness blended with ice." at bounding box center [750, 126] width 225 height 36
drag, startPoint x: 638, startPoint y: 121, endPoint x: 810, endPoint y: 121, distance: 171.8
click at [810, 121] on span "Espresso, milk, and a touch of sweetness blended with ice." at bounding box center [750, 126] width 225 height 36
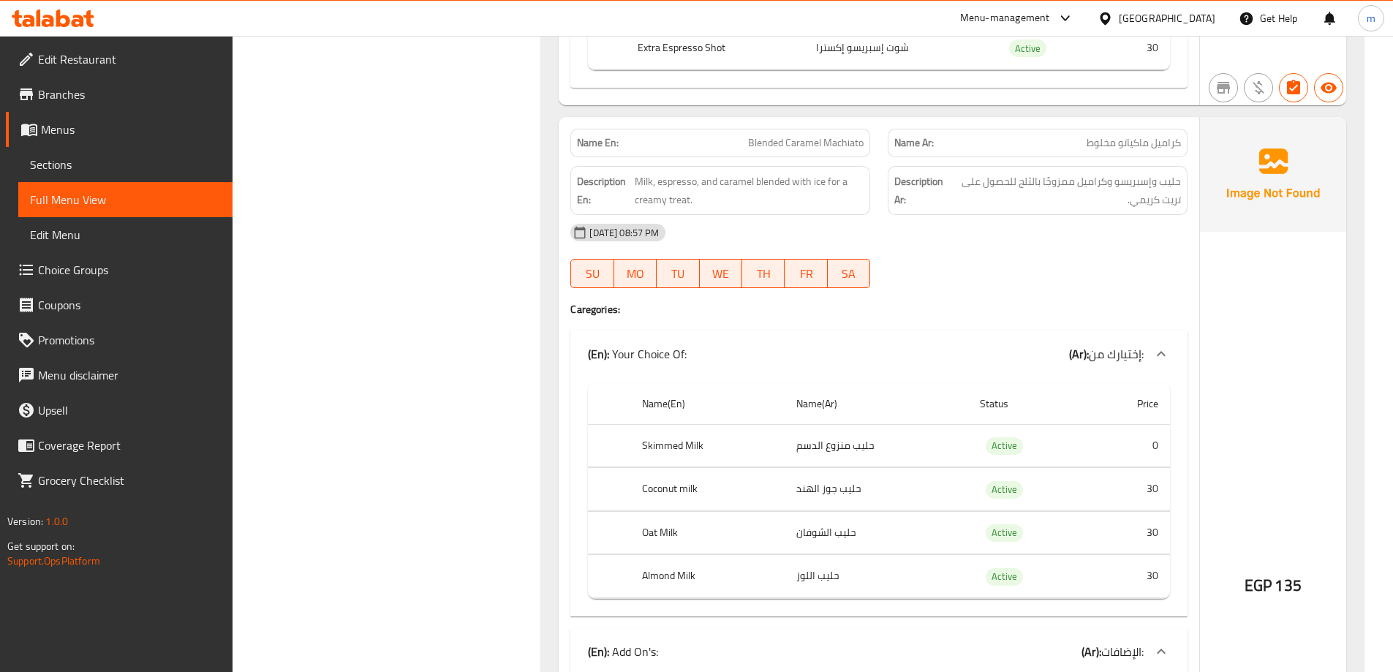
scroll to position [2047, 0]
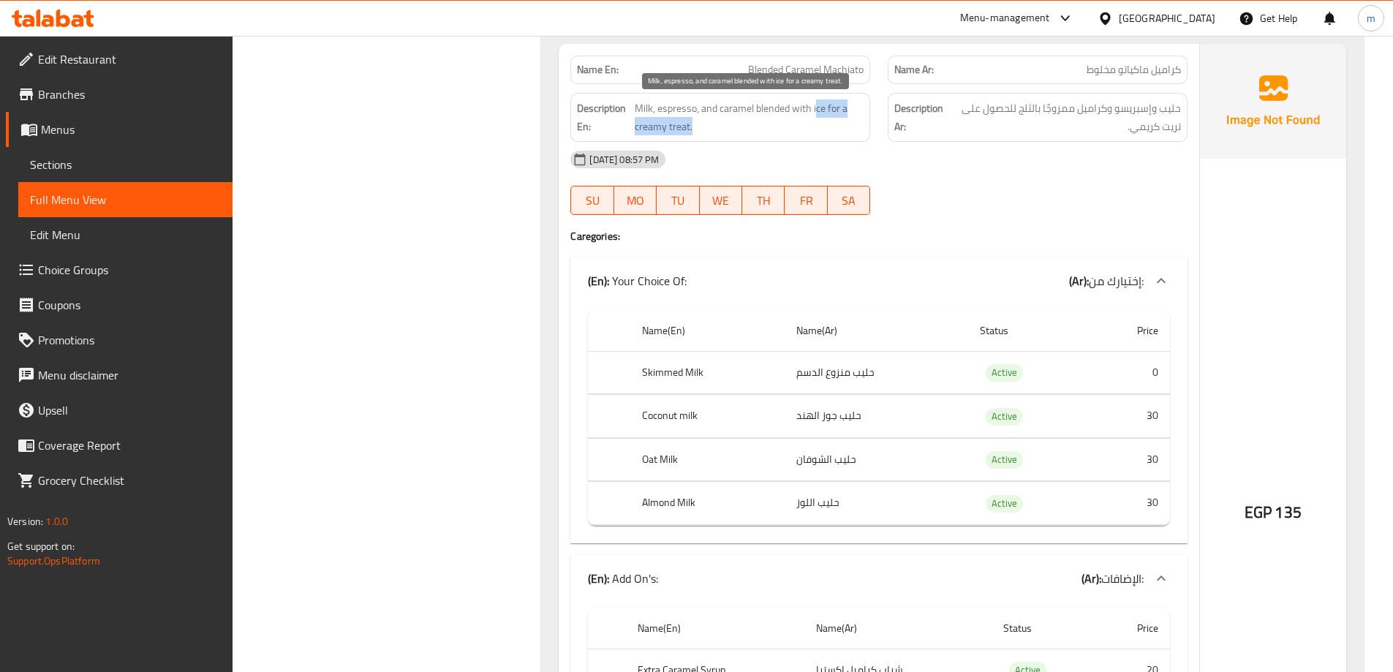
drag, startPoint x: 816, startPoint y: 110, endPoint x: 820, endPoint y: 124, distance: 14.6
click at [820, 124] on span "Milk, espresso, and caramel blended with ice for a creamy treat." at bounding box center [748, 117] width 229 height 36
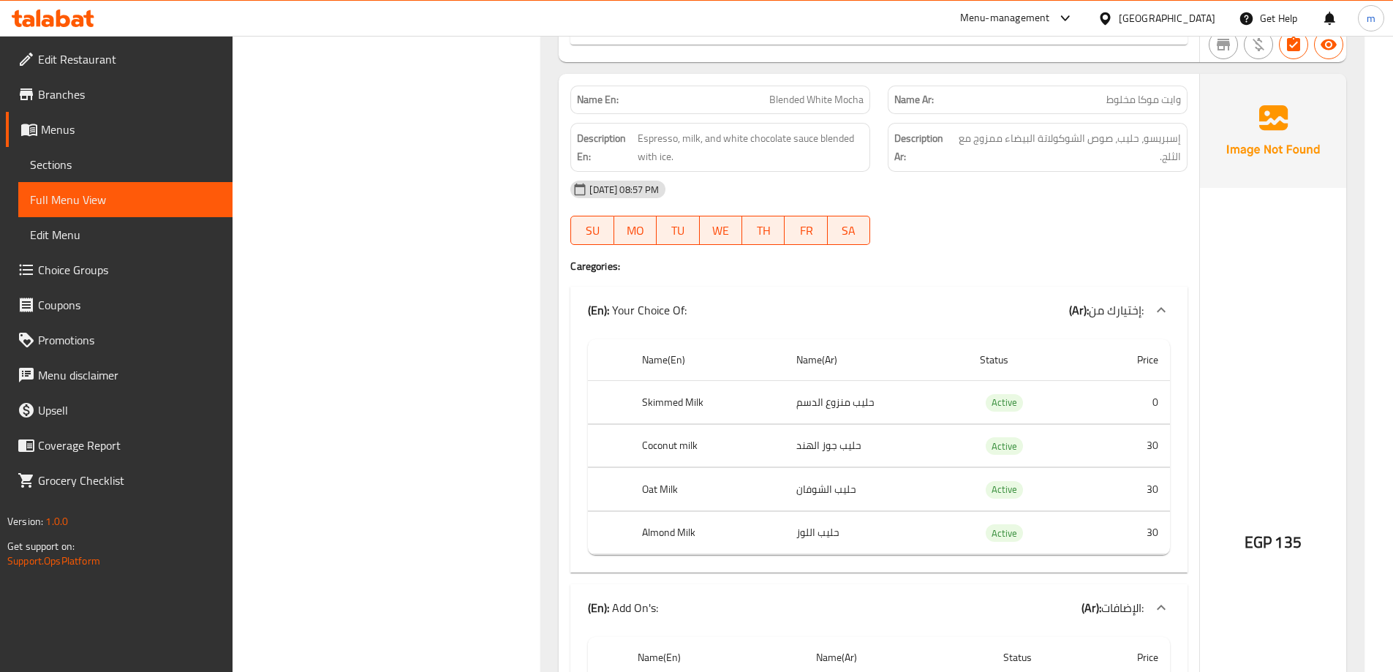
scroll to position [2851, 0]
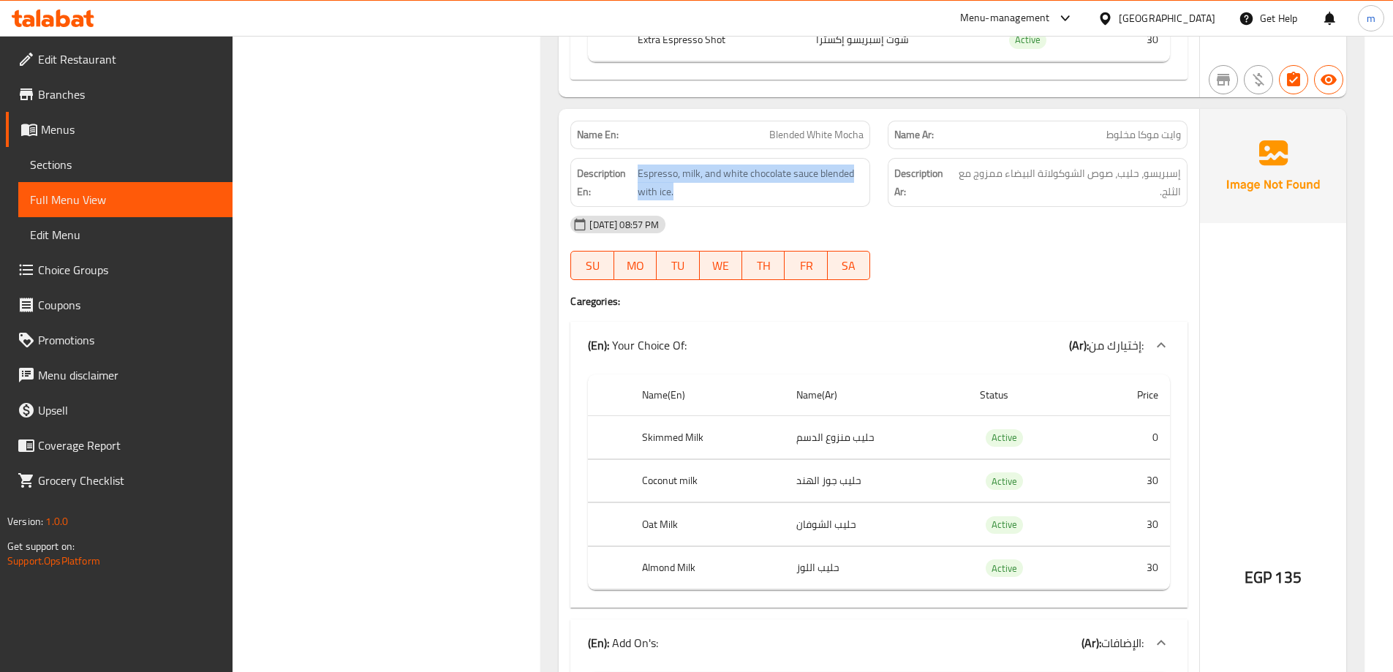
drag, startPoint x: 637, startPoint y: 167, endPoint x: 835, endPoint y: 202, distance: 200.5
click at [835, 202] on div "Description En: Espresso, milk, and white chocolate sauce blended with ice." at bounding box center [720, 182] width 300 height 49
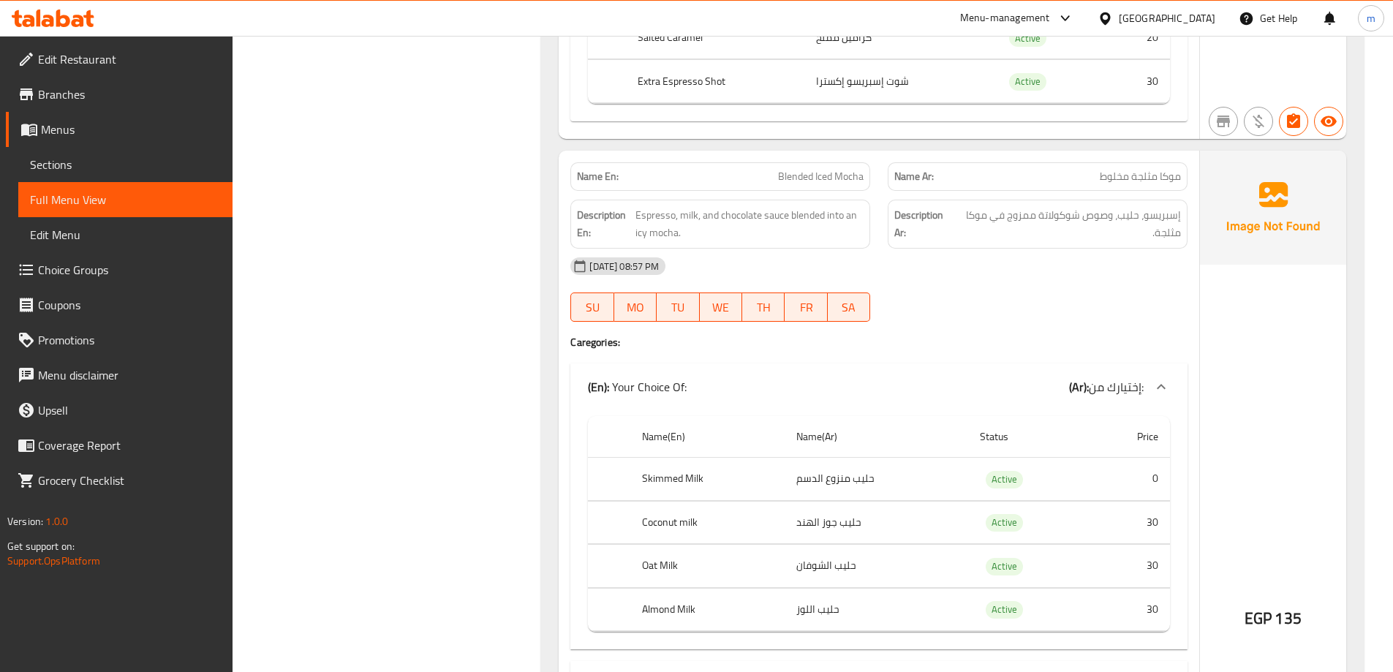
scroll to position [3655, 0]
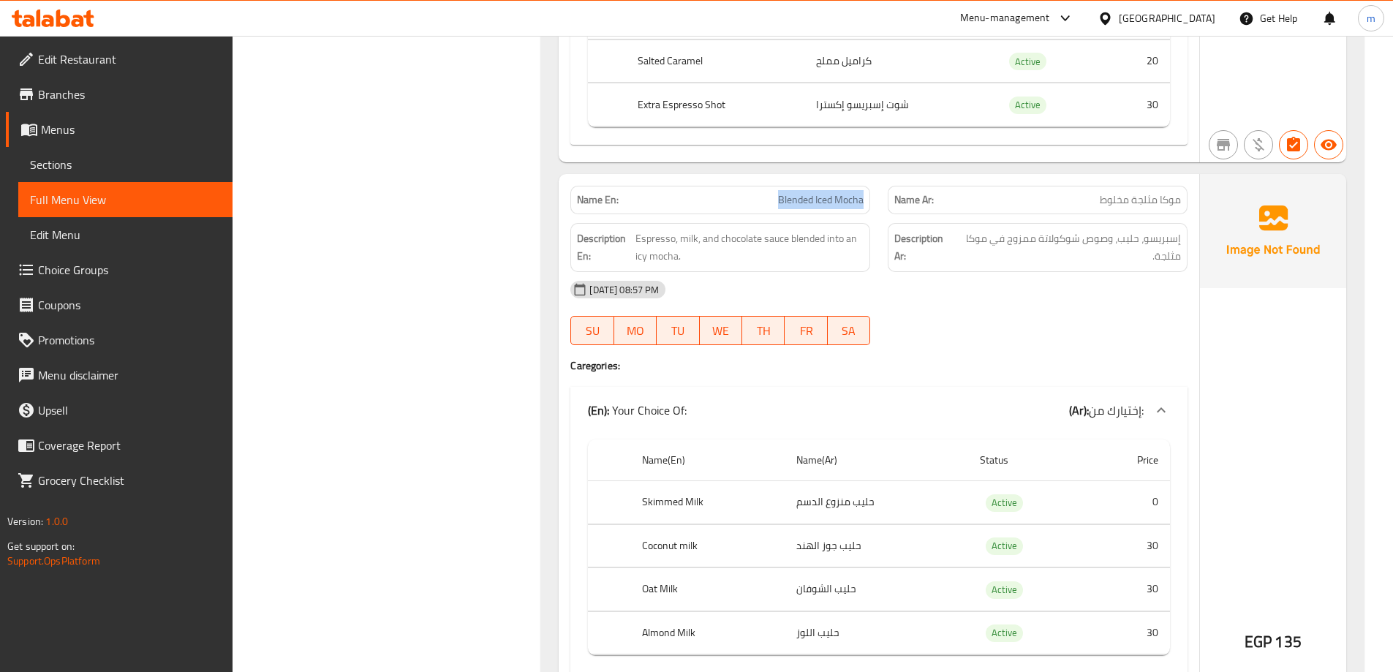
drag, startPoint x: 759, startPoint y: 204, endPoint x: 874, endPoint y: 200, distance: 114.1
click at [874, 200] on div "Name En: Blended Iced Mocha" at bounding box center [719, 200] width 317 height 46
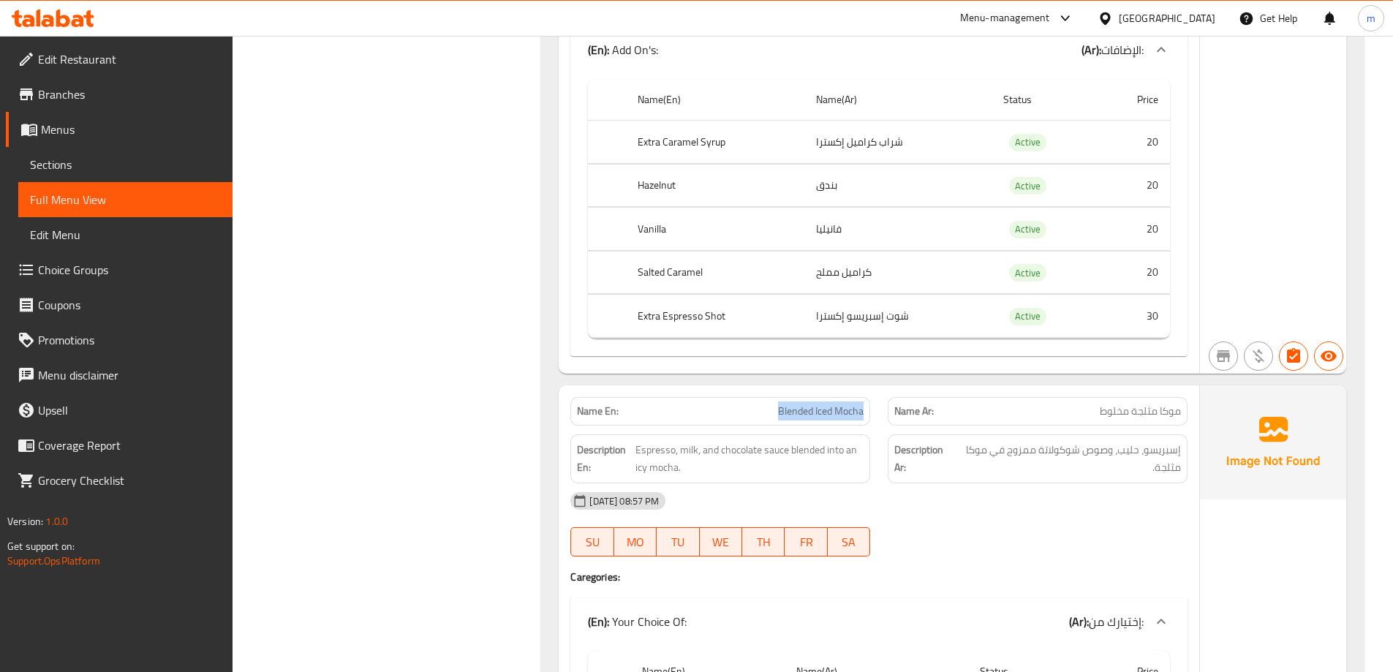
scroll to position [3436, 0]
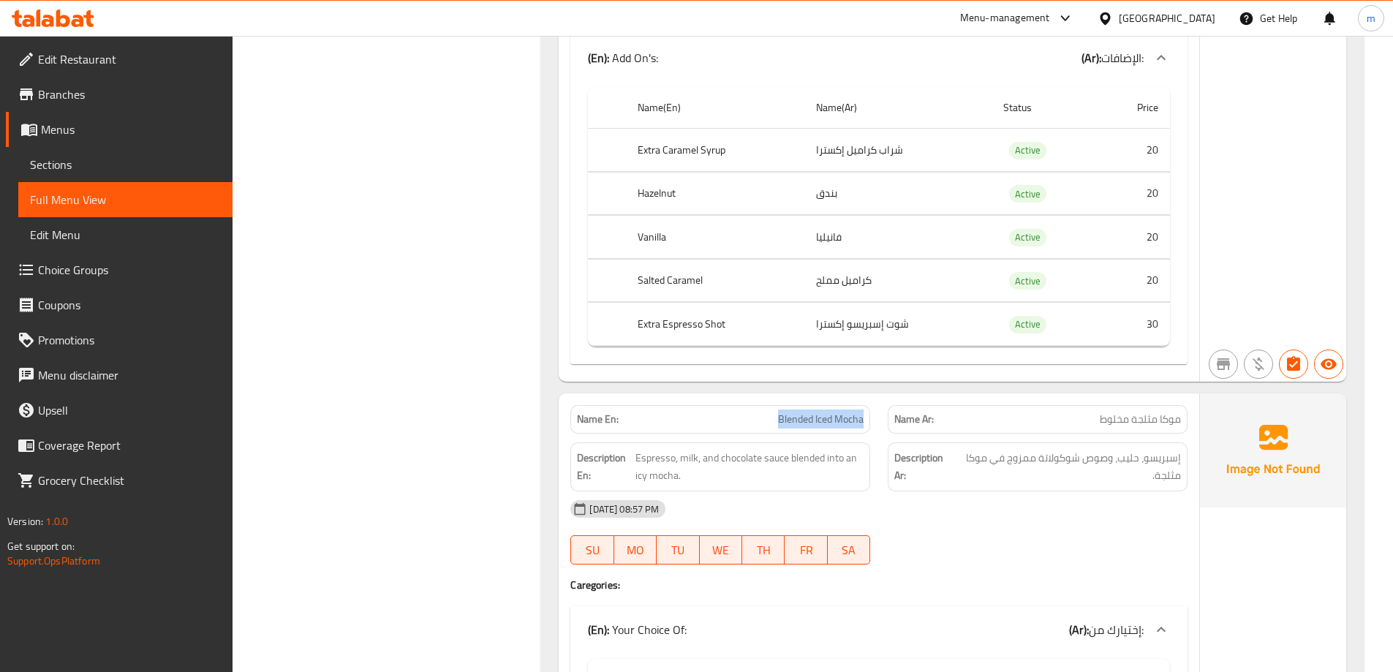
click at [823, 421] on span "Blended Iced Mocha" at bounding box center [821, 419] width 86 height 15
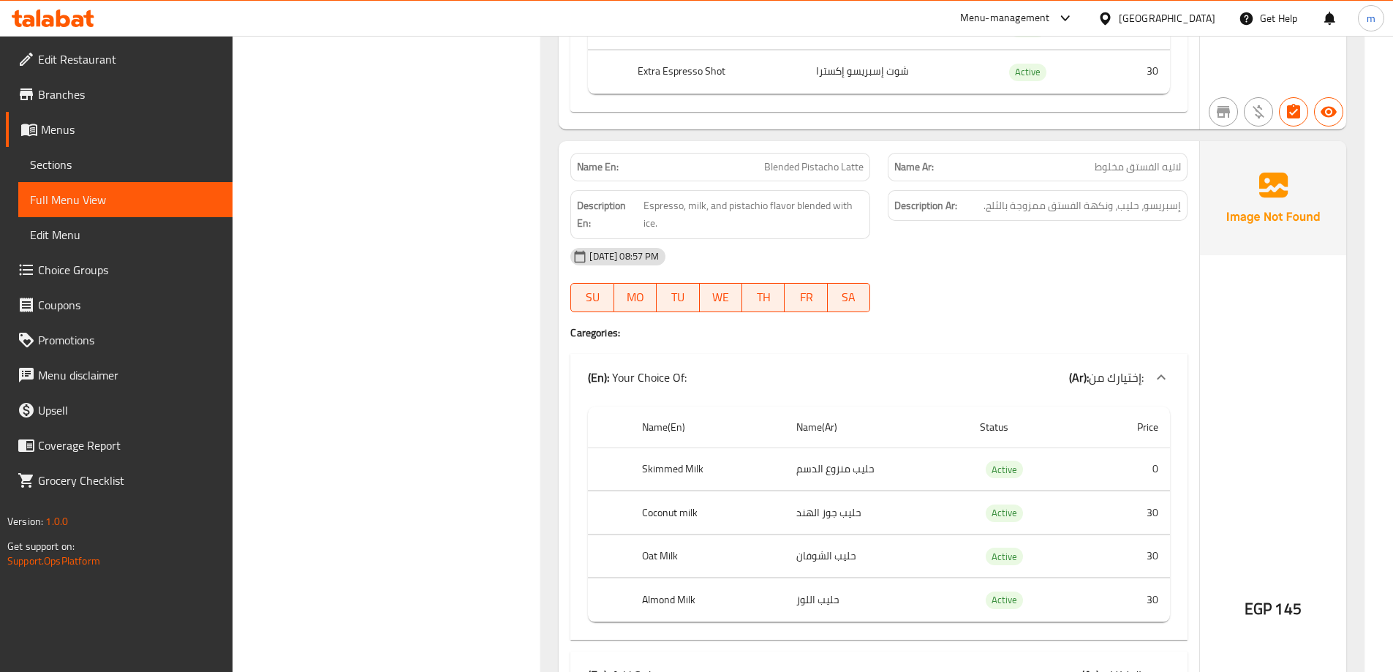
scroll to position [4532, 0]
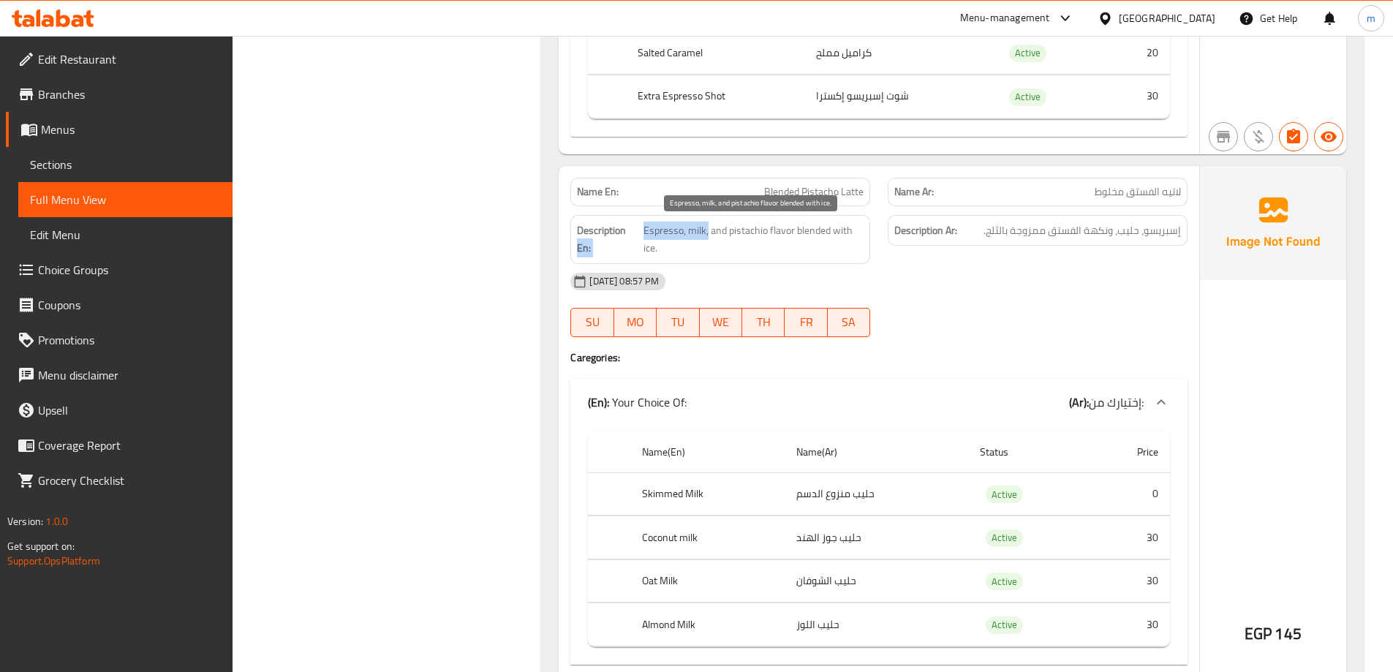
drag, startPoint x: 650, startPoint y: 231, endPoint x: 708, endPoint y: 231, distance: 58.5
click at [708, 231] on h6 "Description En: Espresso, milk, and pistachio flavor blended with ice." at bounding box center [720, 239] width 287 height 36
click at [711, 242] on span "Espresso, milk, and pistachio flavor blended with ice." at bounding box center [753, 239] width 220 height 36
click at [808, 243] on span "Espresso, milk, and pistachio flavor blended with ice." at bounding box center [753, 239] width 220 height 36
click at [806, 185] on span "Blended Pistacho Latte" at bounding box center [813, 191] width 99 height 15
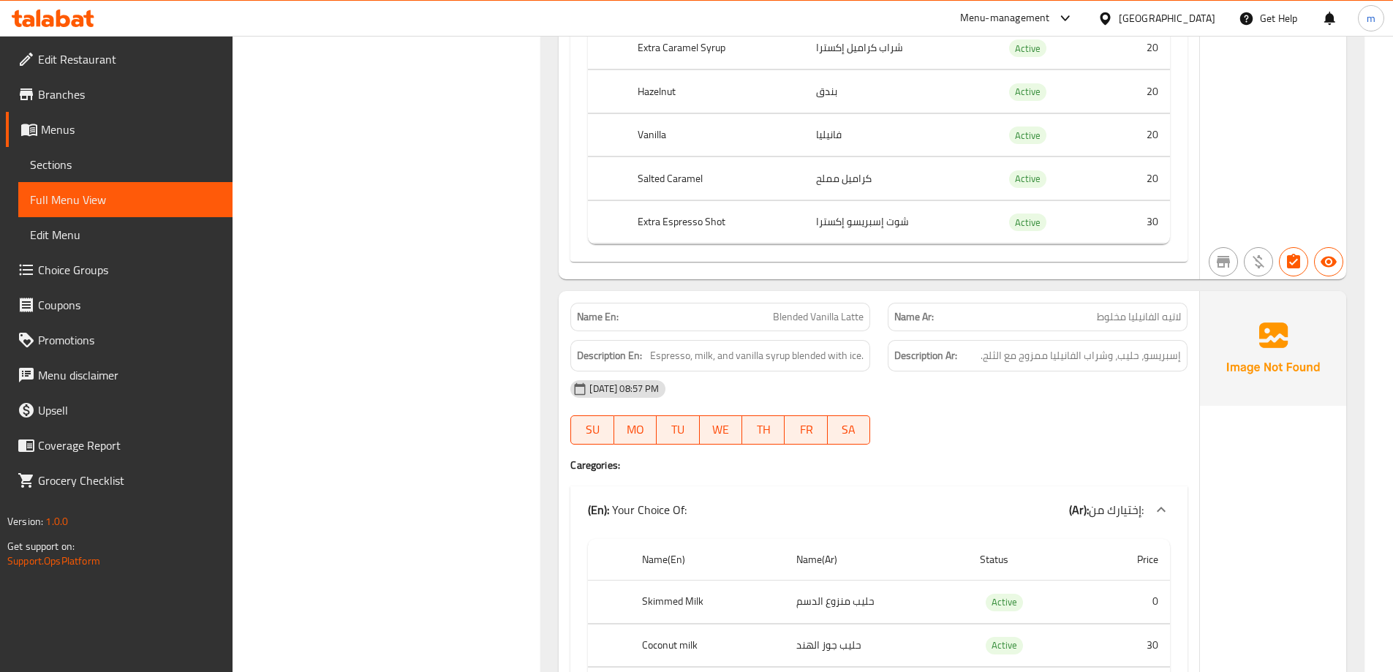
scroll to position [5336, 0]
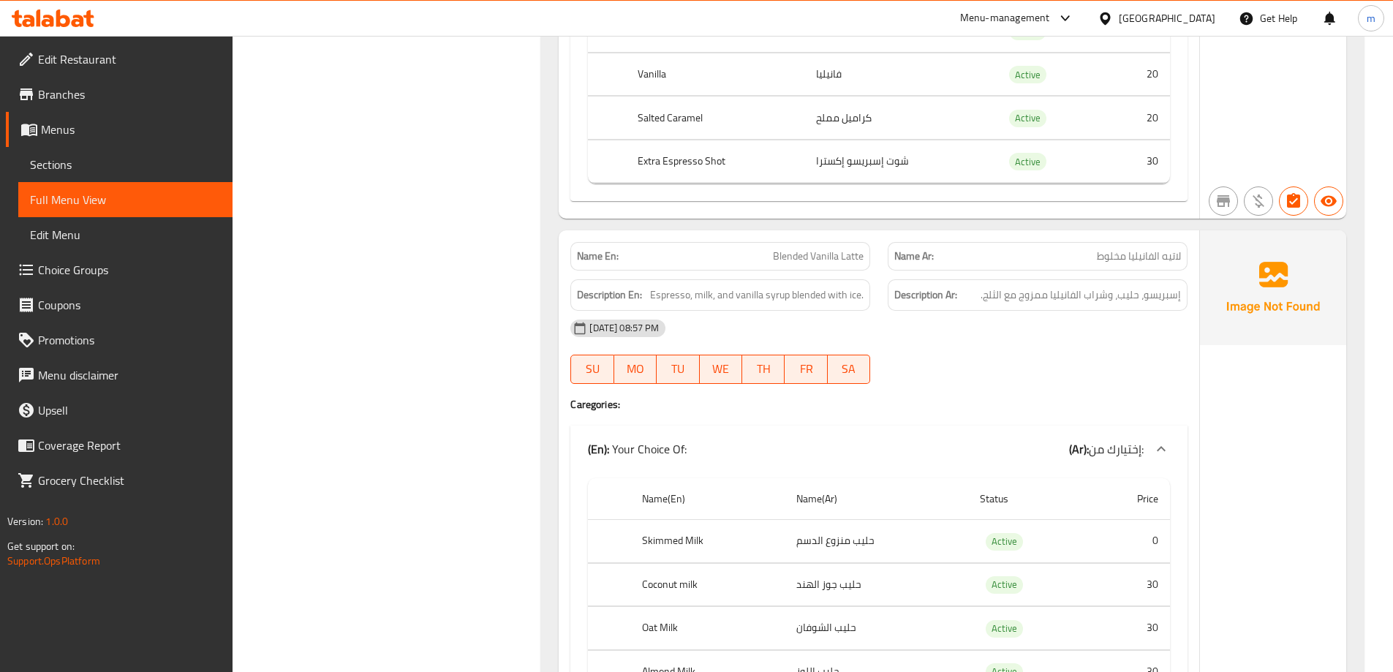
click at [780, 254] on span "Blended Vanilla Latte" at bounding box center [818, 256] width 91 height 15
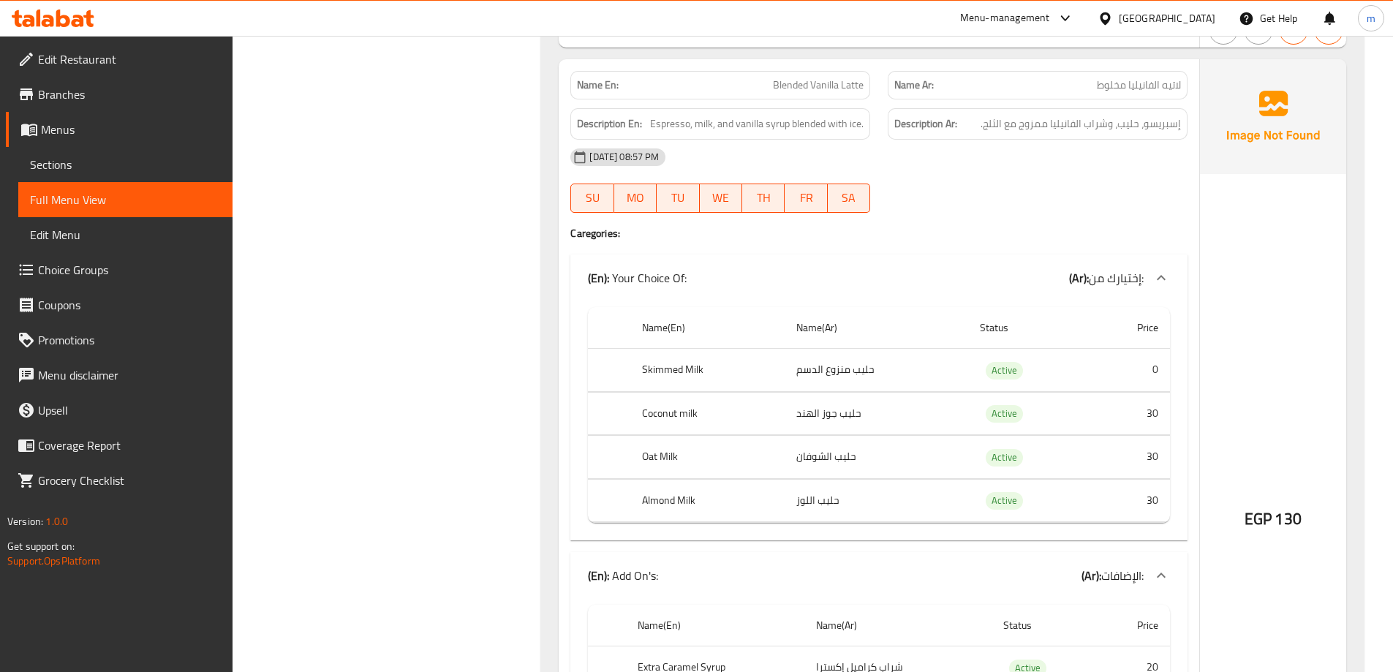
scroll to position [5482, 0]
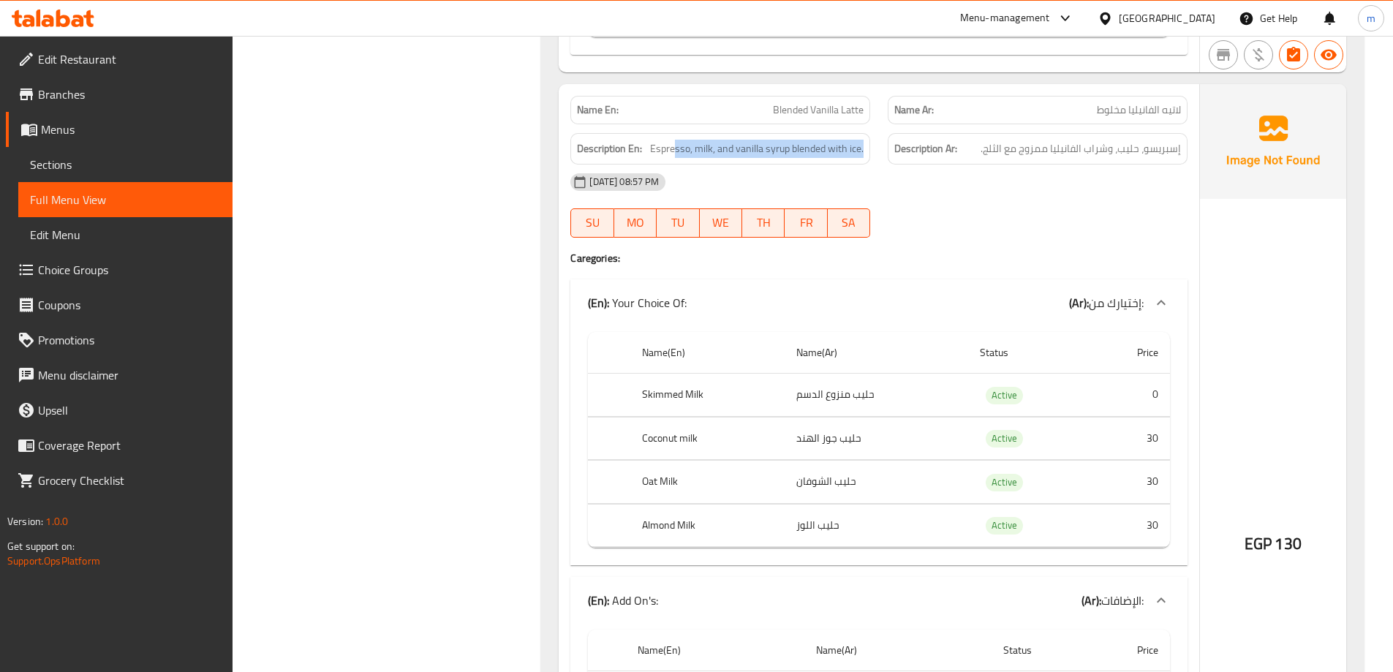
drag, startPoint x: 677, startPoint y: 145, endPoint x: 885, endPoint y: 155, distance: 208.6
click at [885, 155] on div "Description En: Espresso, milk, and vanilla syrup blended with ice. Description…" at bounding box center [878, 148] width 634 height 49
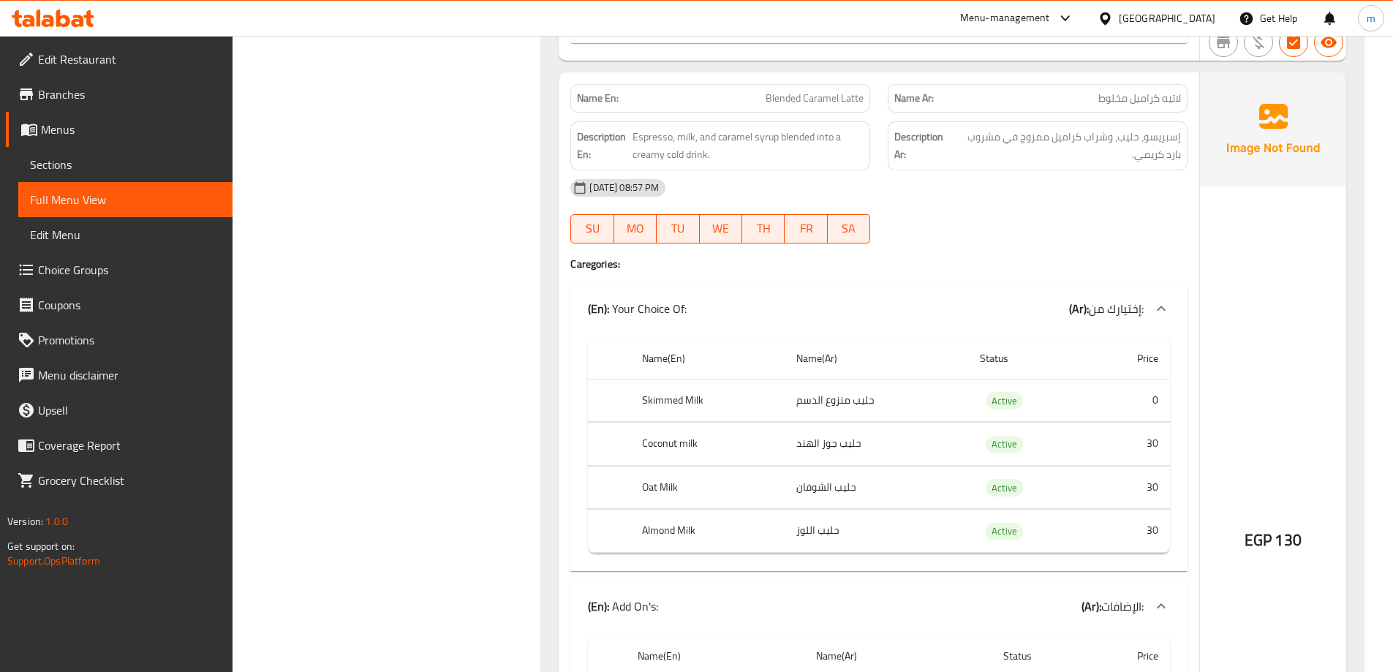
scroll to position [6360, 0]
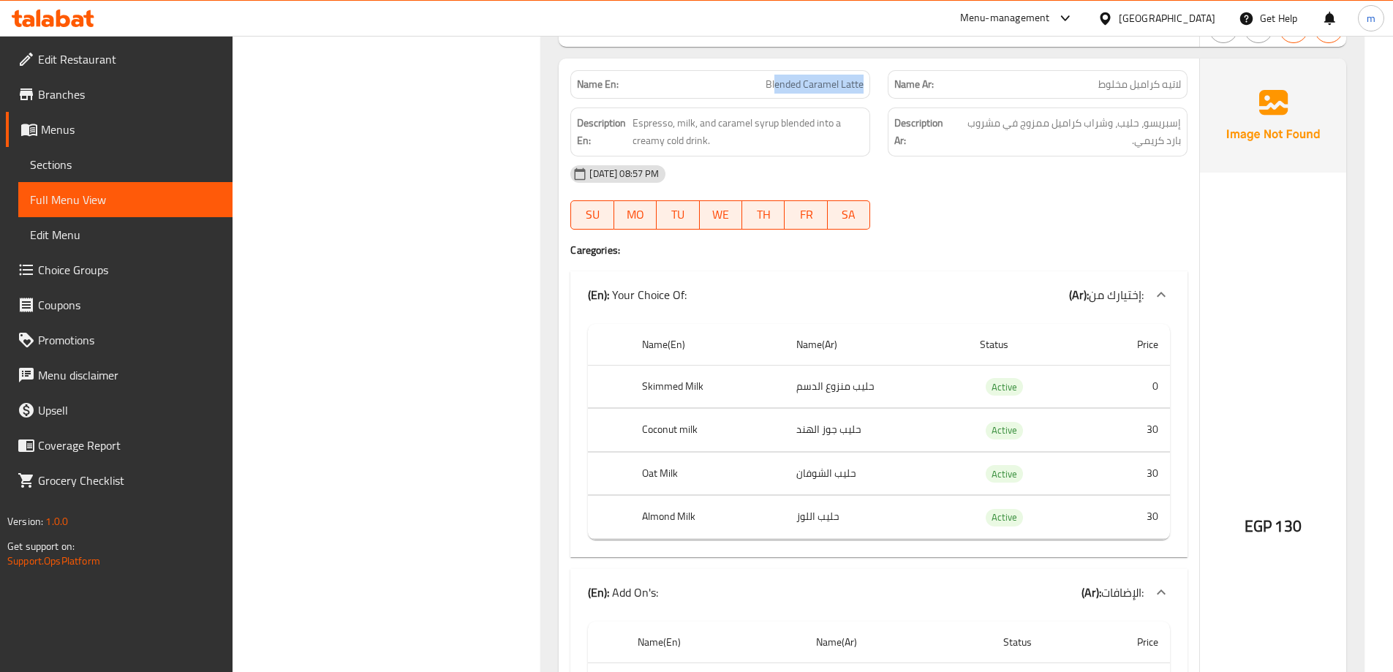
drag, startPoint x: 864, startPoint y: 87, endPoint x: 775, endPoint y: 88, distance: 89.2
click at [775, 88] on div "Name En: Blended Caramel Latte" at bounding box center [720, 84] width 300 height 29
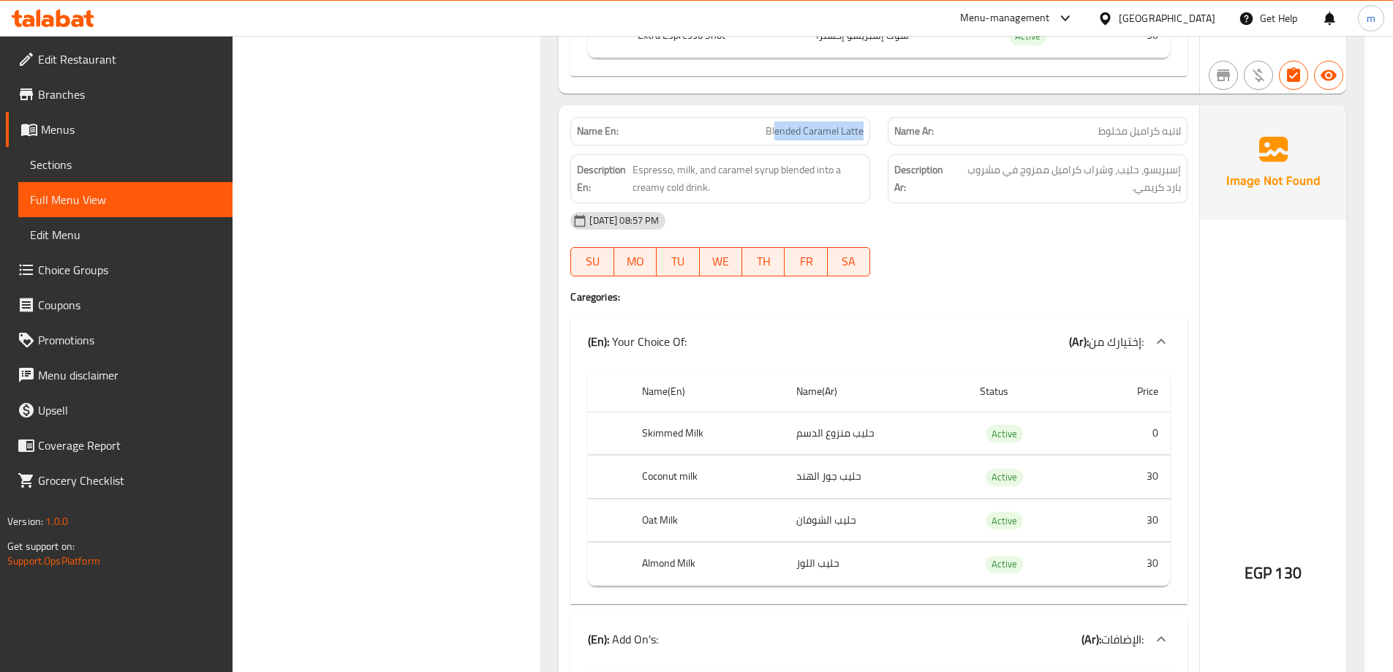
scroll to position [6286, 0]
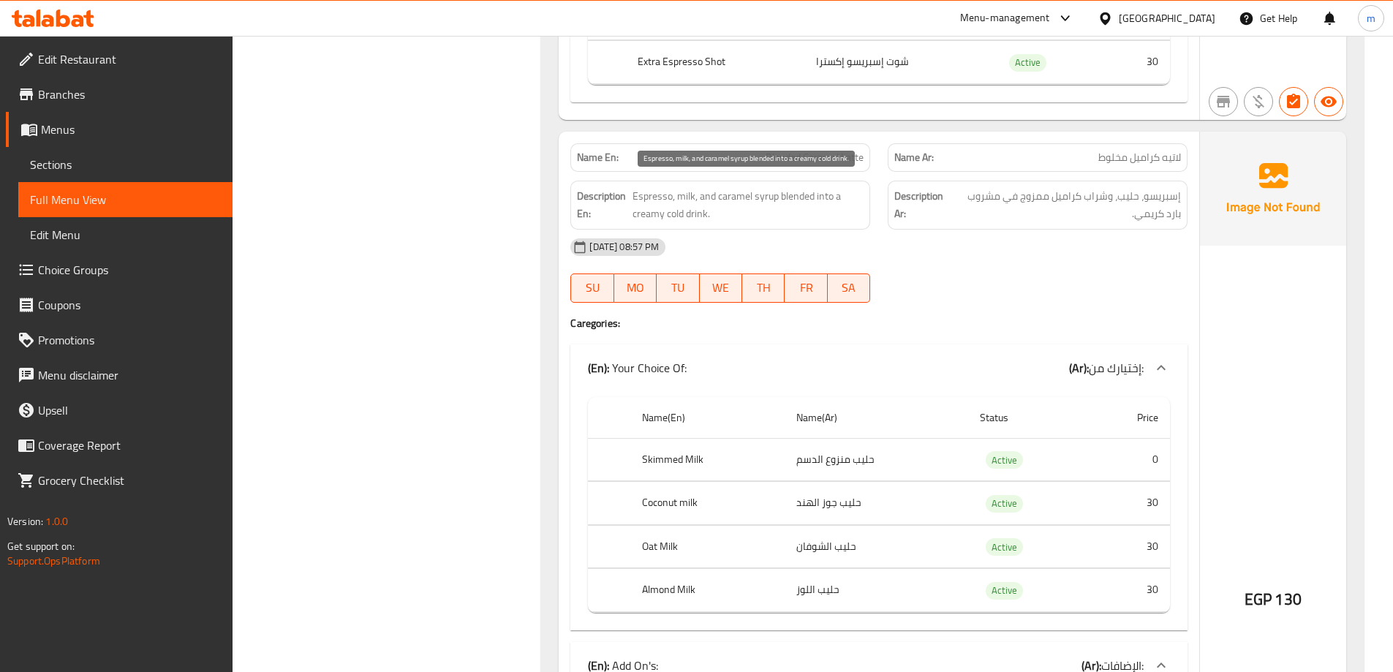
click at [681, 197] on span "Espresso, milk, and caramel syrup blended into a creamy cold drink." at bounding box center [747, 205] width 231 height 36
drag, startPoint x: 713, startPoint y: 192, endPoint x: 800, endPoint y: 189, distance: 87.1
click at [800, 189] on span "Espresso, milk, and caramel syrup blended into a creamy cold drink." at bounding box center [747, 205] width 231 height 36
click at [817, 152] on span "Blended Caramel Latte" at bounding box center [814, 157] width 98 height 15
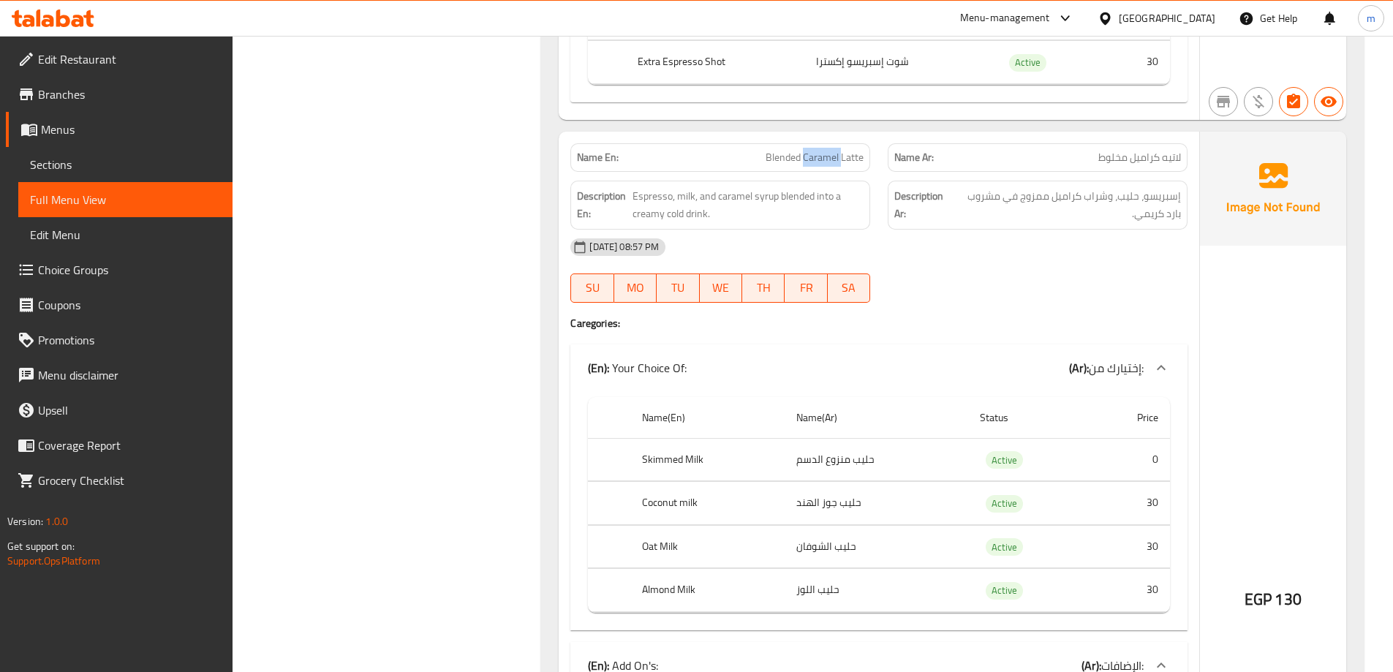
click at [817, 152] on span "Blended Caramel Latte" at bounding box center [814, 157] width 98 height 15
drag, startPoint x: 682, startPoint y: 215, endPoint x: 638, endPoint y: 208, distance: 44.5
click at [638, 208] on span "Espresso, milk, and caramel syrup blended into a creamy cold drink." at bounding box center [747, 205] width 231 height 36
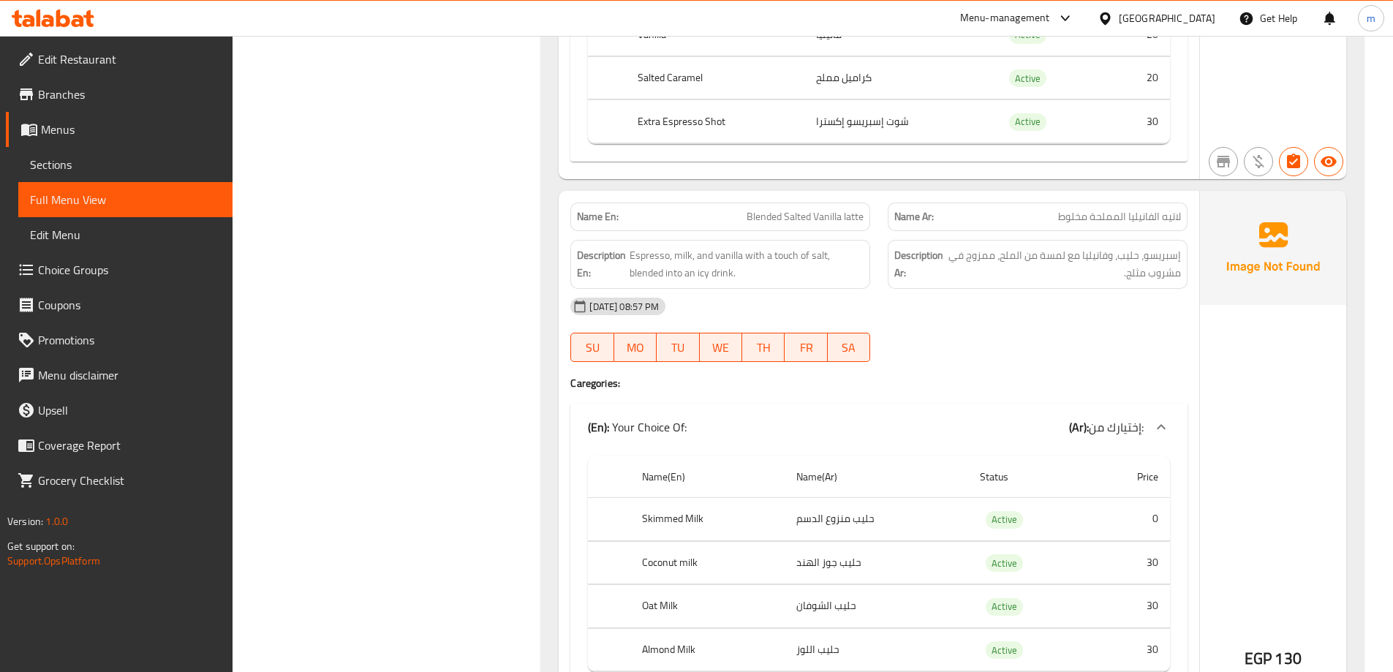
scroll to position [8041, 0]
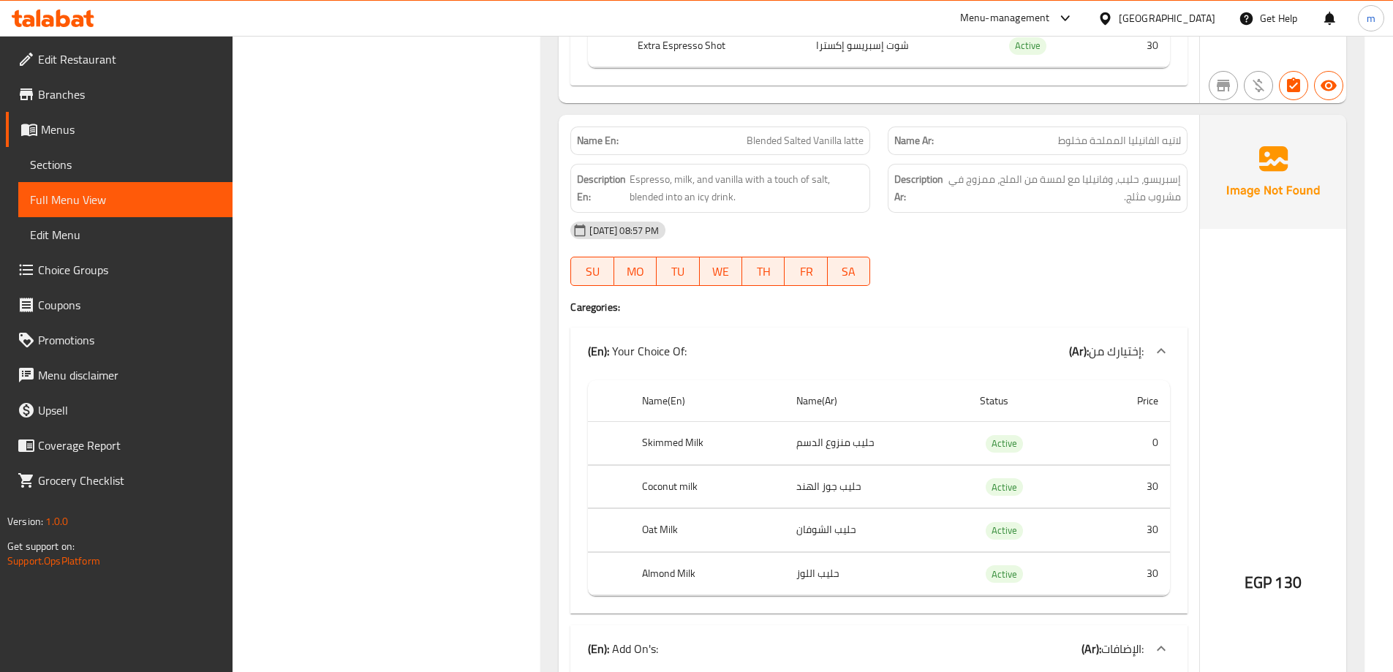
click at [795, 148] on span "Blended Salted Vanilla latte" at bounding box center [804, 140] width 117 height 15
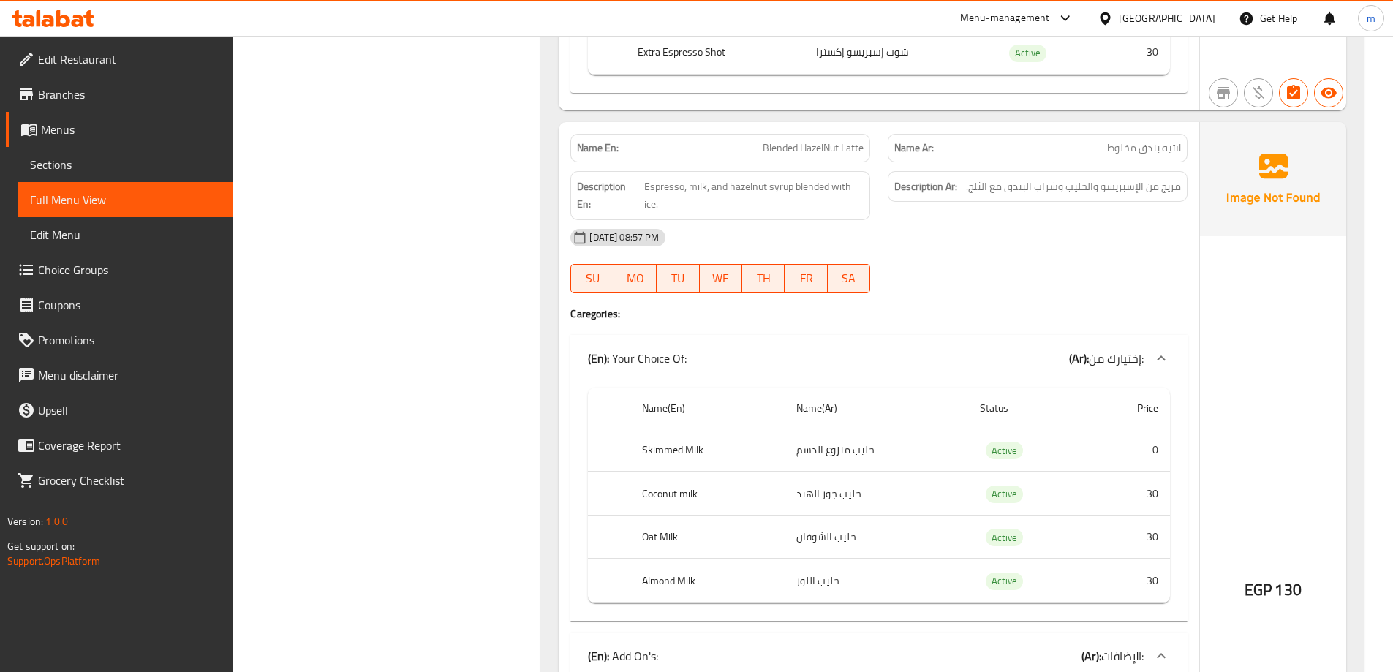
scroll to position [8918, 0]
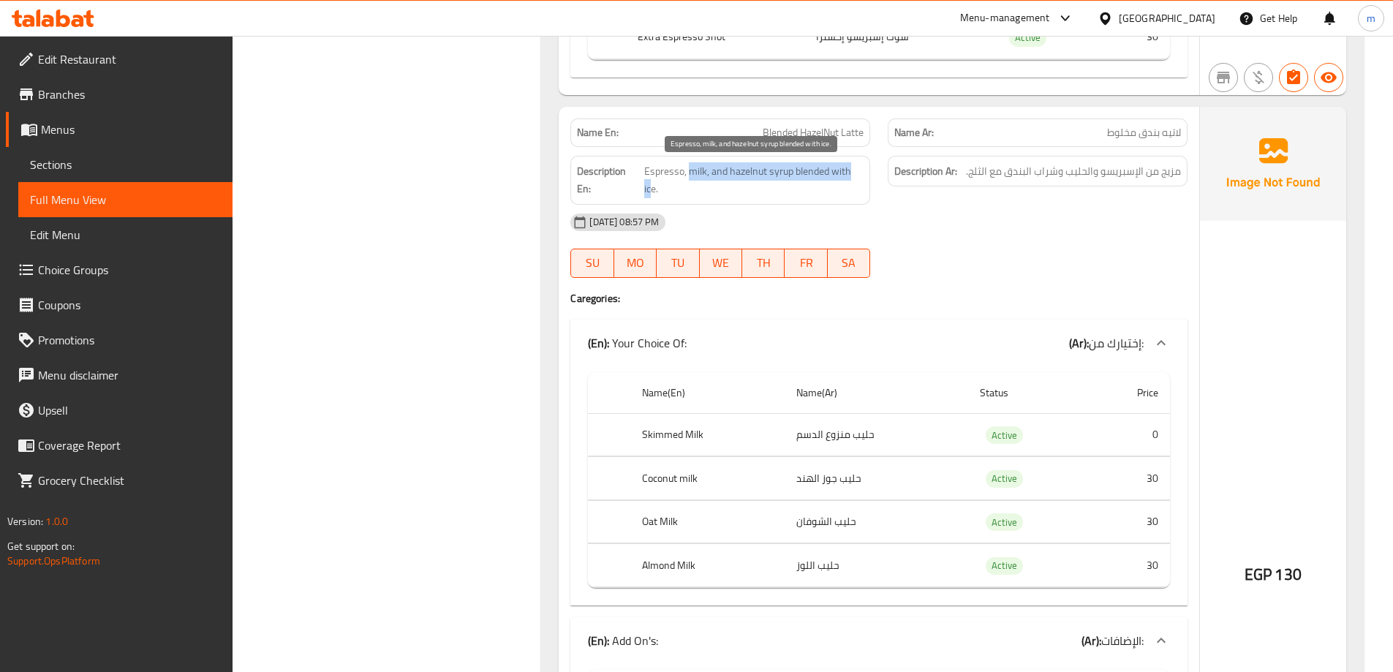
drag, startPoint x: 650, startPoint y: 182, endPoint x: 692, endPoint y: 178, distance: 41.8
click at [692, 178] on span "Espresso, milk, and hazelnut syrup blended with ice." at bounding box center [753, 180] width 219 height 36
click at [689, 200] on div "Description En: Espresso, milk, and hazelnut syrup blended with ice." at bounding box center [720, 180] width 300 height 49
click at [820, 129] on span "Blended HazelNut Latte" at bounding box center [812, 132] width 101 height 15
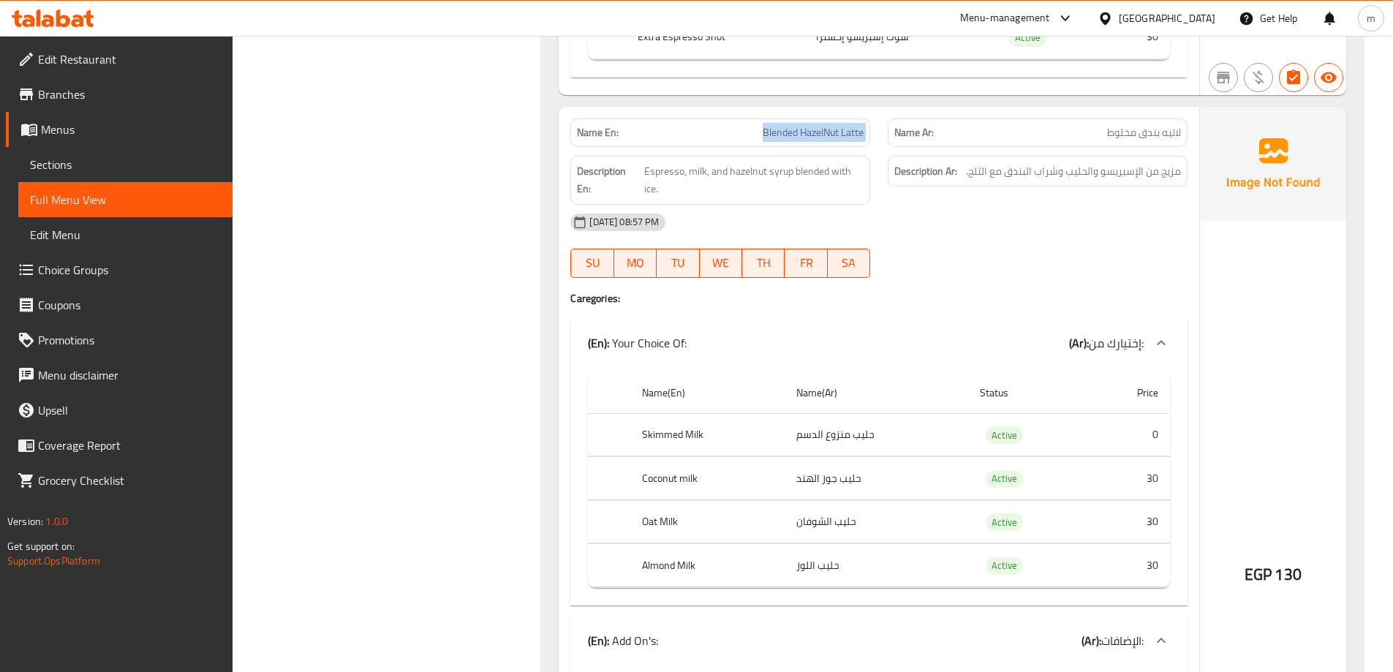
click at [820, 129] on span "Blended HazelNut Latte" at bounding box center [812, 132] width 101 height 15
click at [1007, 382] on th "Status" at bounding box center [1028, 393] width 121 height 42
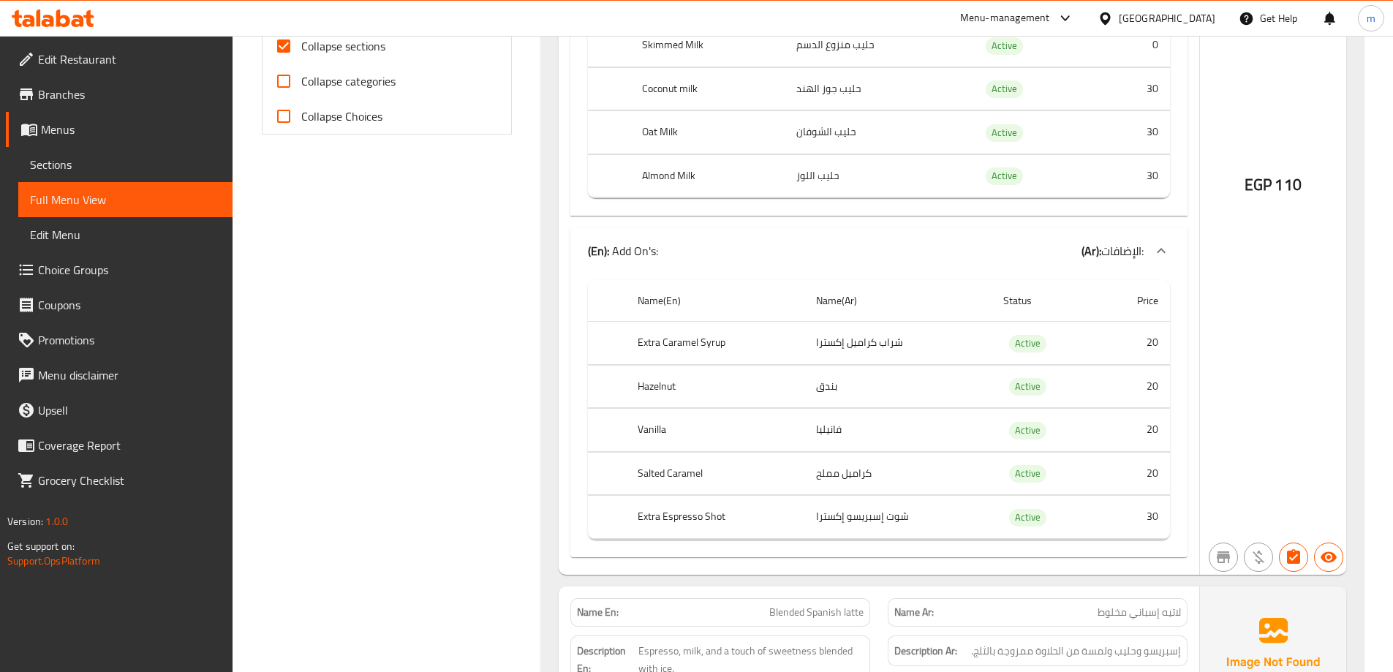
scroll to position [0, 0]
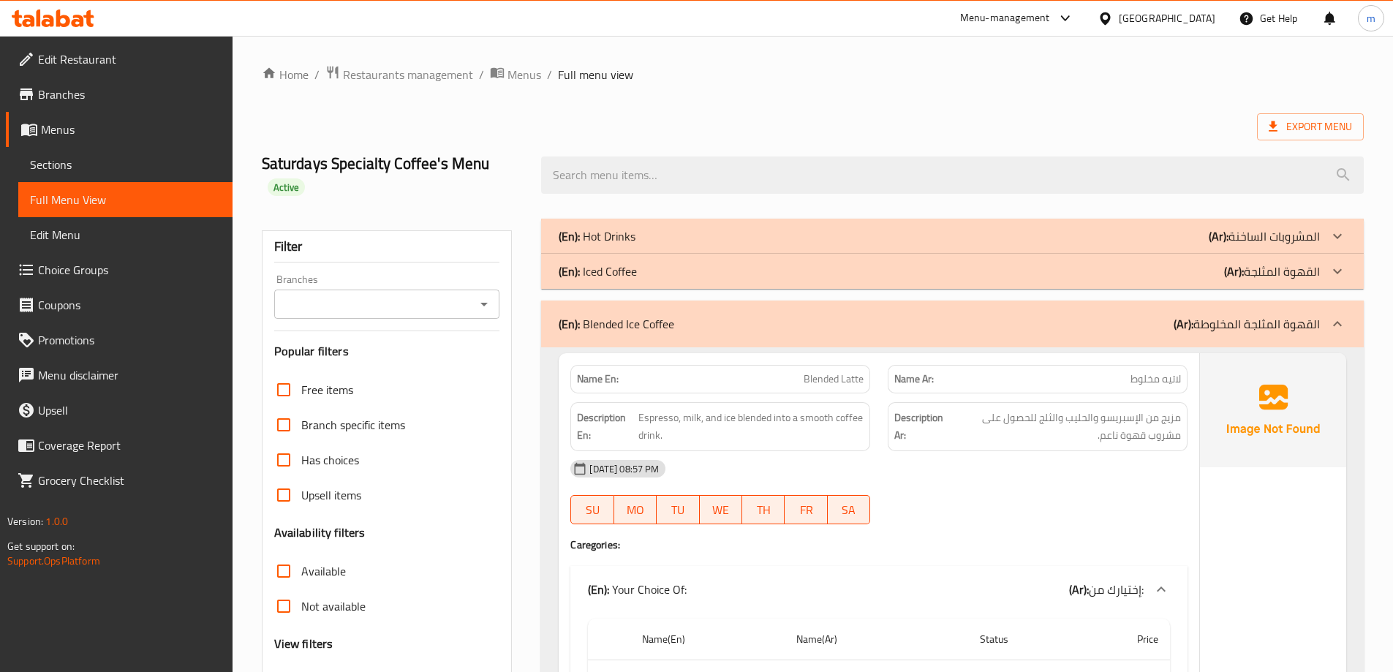
drag, startPoint x: 974, startPoint y: 219, endPoint x: 1017, endPoint y: -88, distance: 309.9
click at [1140, 330] on div "(En): Blended Ice Coffee (Ar): القهوة المثلجة المخلوطة" at bounding box center [938, 324] width 761 height 18
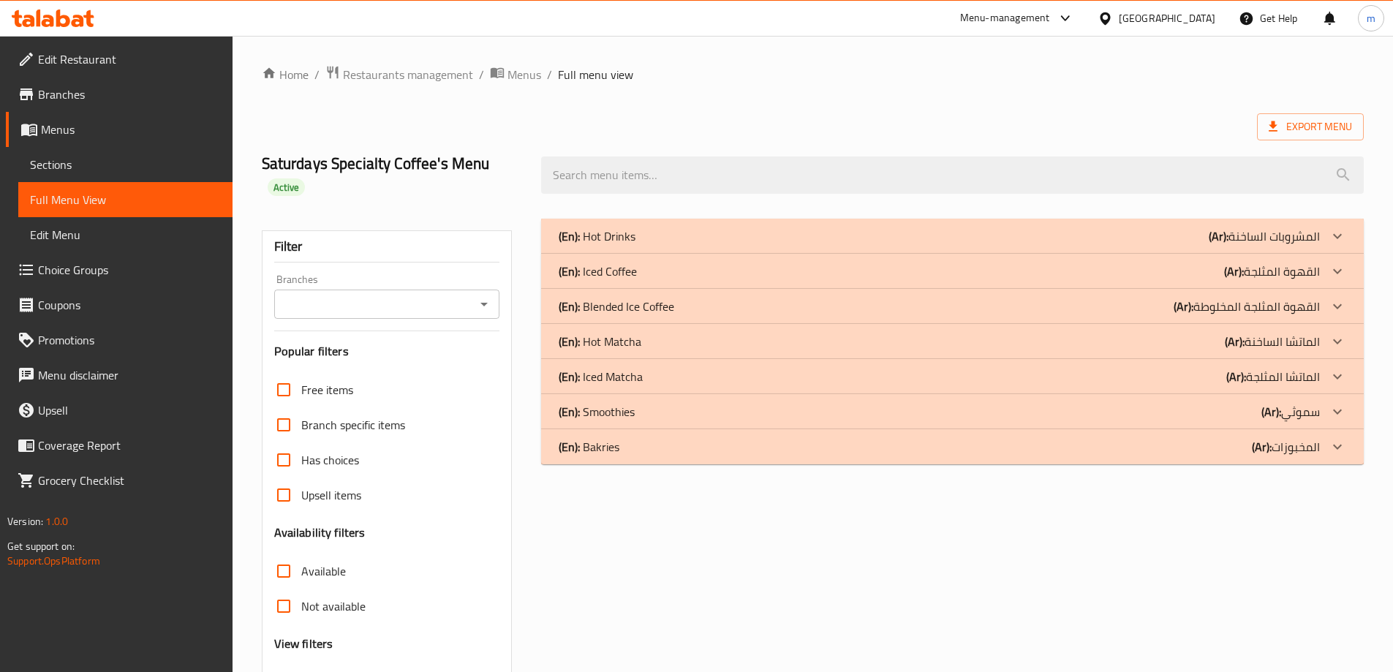
click at [1145, 356] on div "(En): Hot Matcha (Ar): الماتشا الساخنة" at bounding box center [952, 341] width 822 height 35
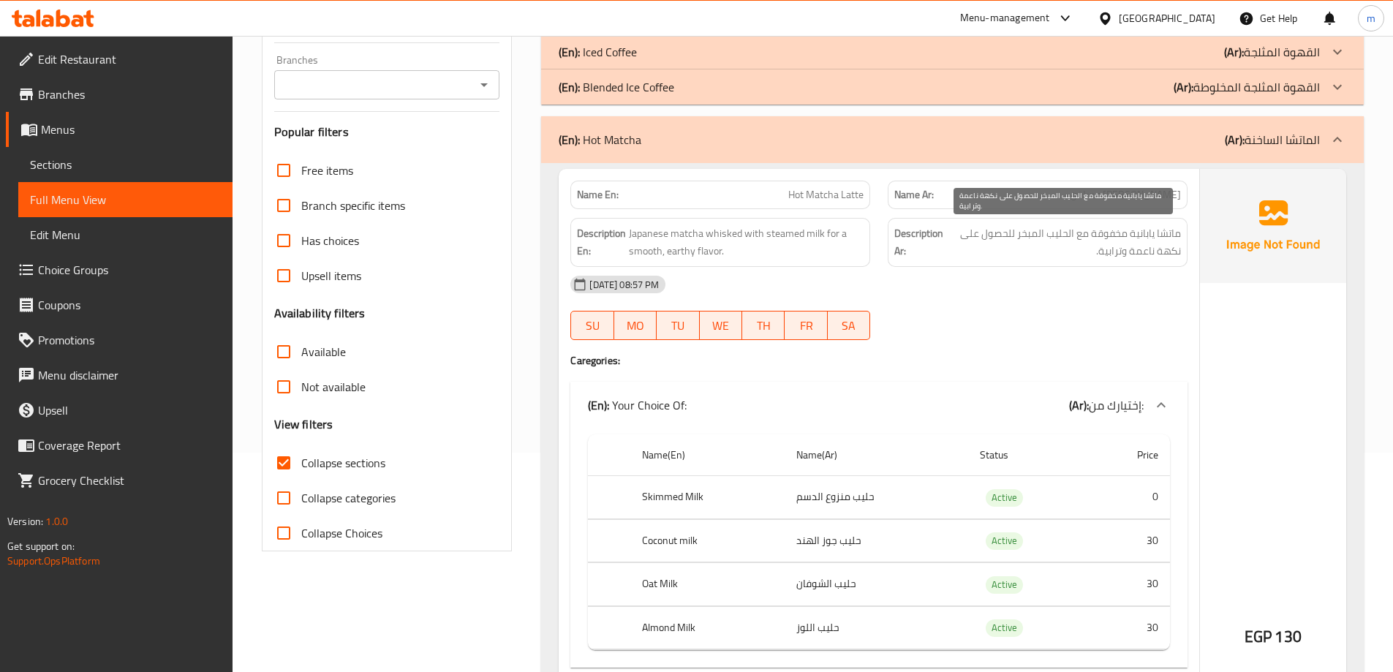
scroll to position [292, 0]
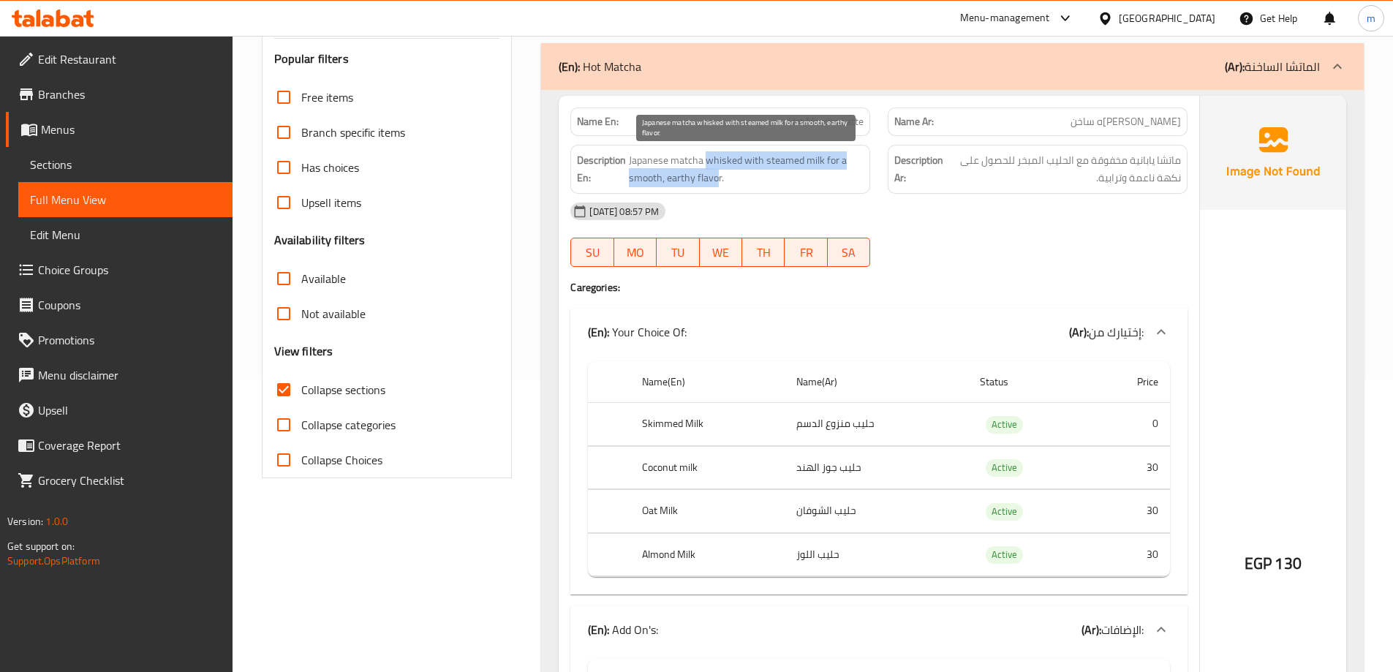
drag, startPoint x: 705, startPoint y: 155, endPoint x: 718, endPoint y: 181, distance: 29.4
click at [718, 181] on span "Japanese matcha whisked with steamed milk for a smooth, earthy flavor." at bounding box center [746, 169] width 235 height 36
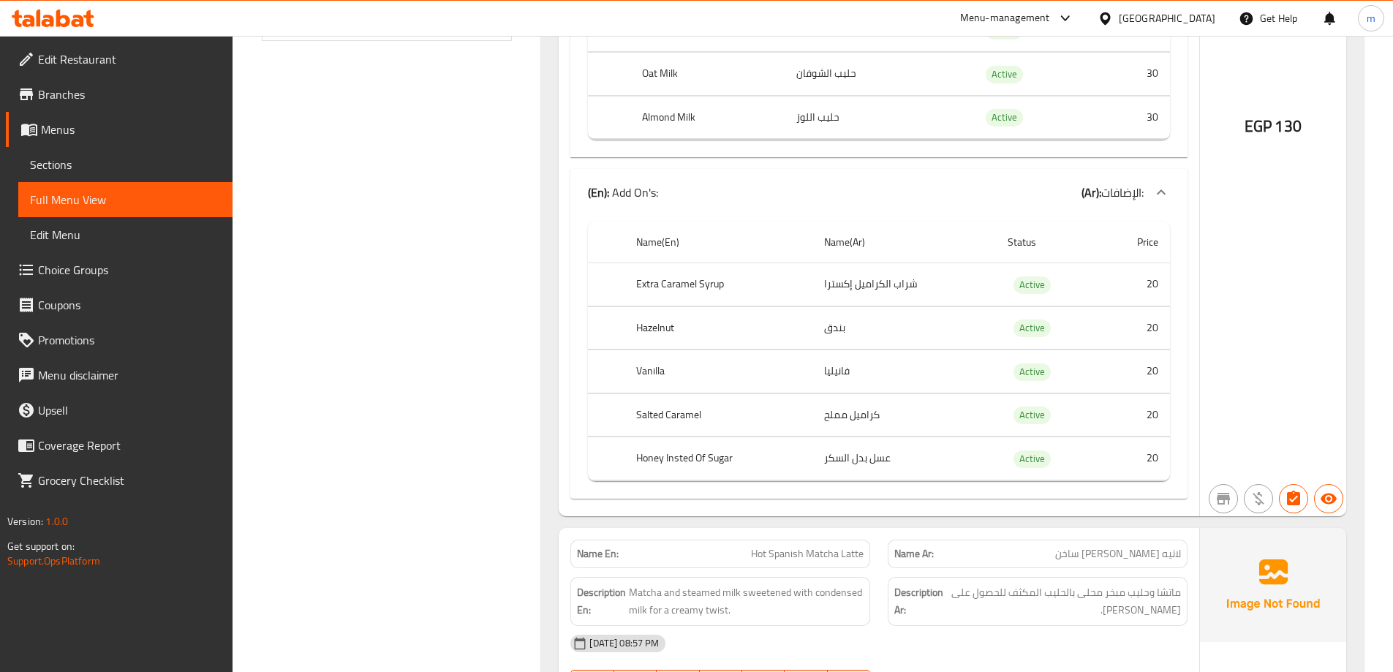
scroll to position [731, 0]
drag, startPoint x: 930, startPoint y: 279, endPoint x: 875, endPoint y: 281, distance: 54.8
click at [875, 281] on td "شراب الكراميل إكسترا" at bounding box center [903, 283] width 183 height 43
drag, startPoint x: 903, startPoint y: 451, endPoint x: 803, endPoint y: 454, distance: 100.2
click at [803, 454] on tr "Honey Insted Of Sugar عسل بدل السكر Active 20" at bounding box center [879, 457] width 582 height 43
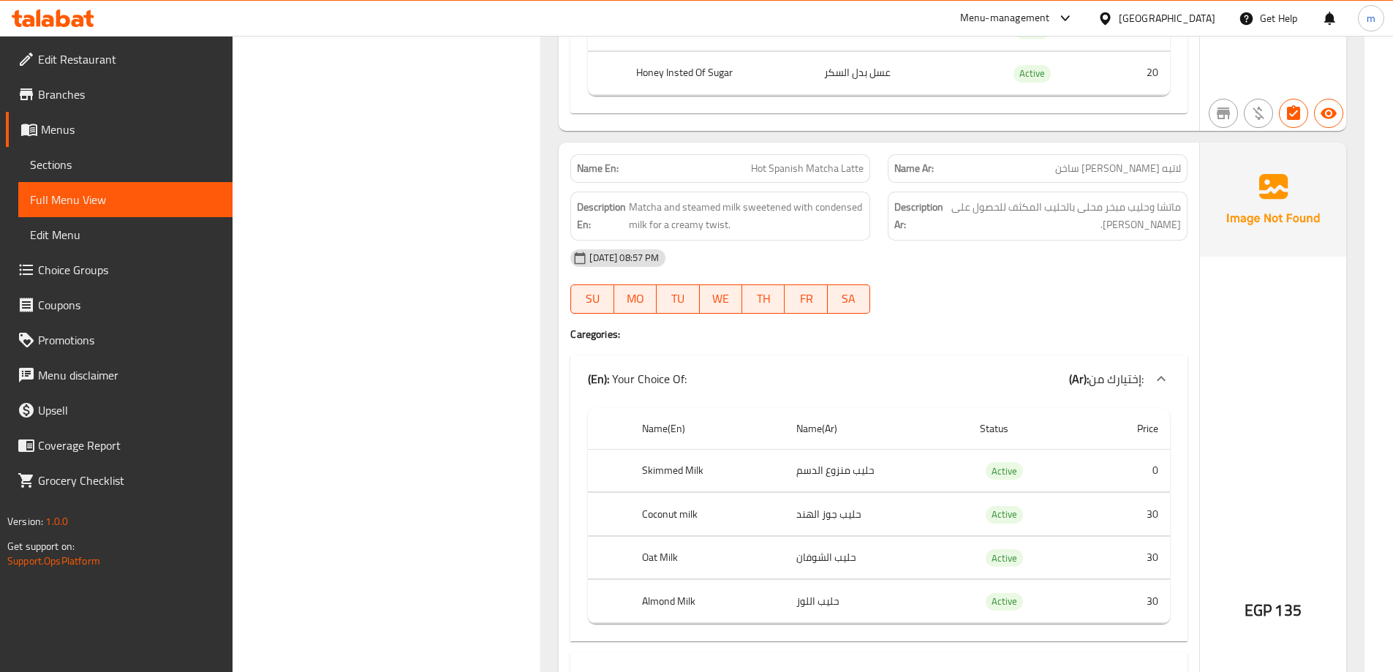
scroll to position [1170, 0]
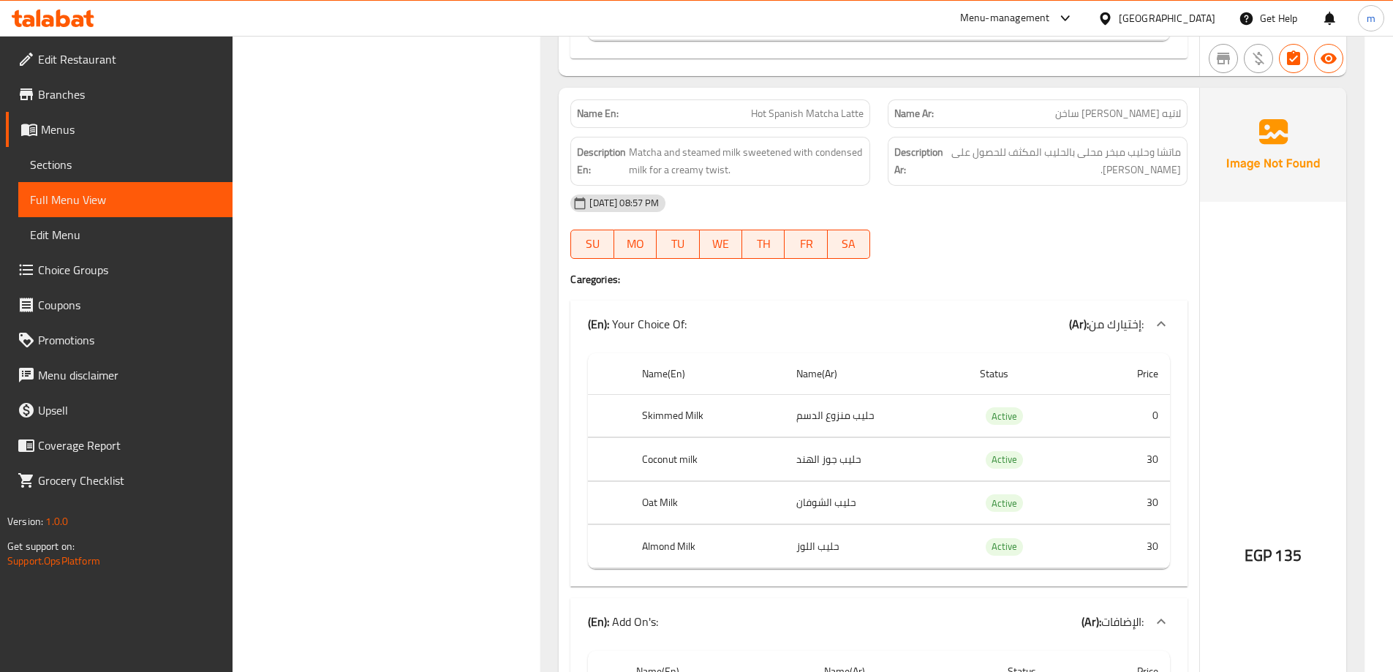
click at [829, 115] on span "Hot Spanish Matcha Latte" at bounding box center [807, 113] width 113 height 15
click at [849, 117] on span "Hot Spanish Matcha Latte" at bounding box center [807, 113] width 113 height 15
drag, startPoint x: 849, startPoint y: 117, endPoint x: 816, endPoint y: 107, distance: 34.9
click at [846, 117] on span "Hot Spanish Matcha Latte" at bounding box center [807, 113] width 113 height 15
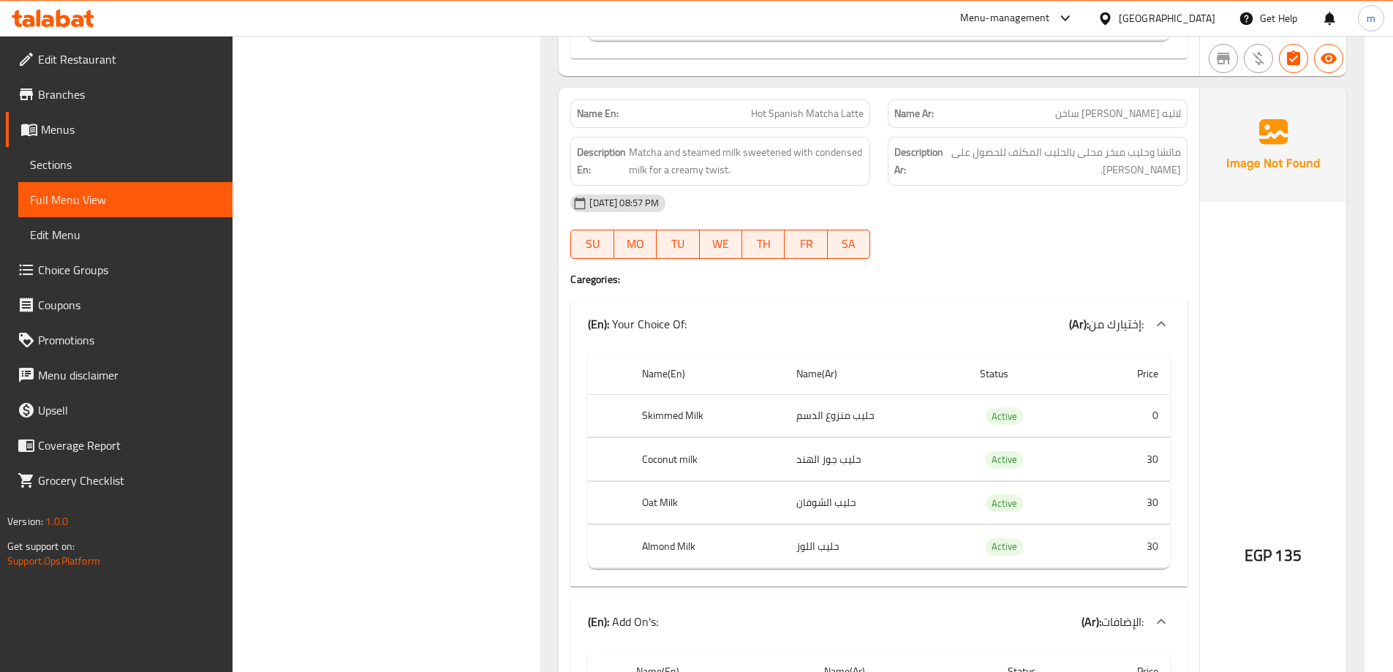
click at [787, 117] on span "Hot Spanish Matcha Latte" at bounding box center [807, 113] width 113 height 15
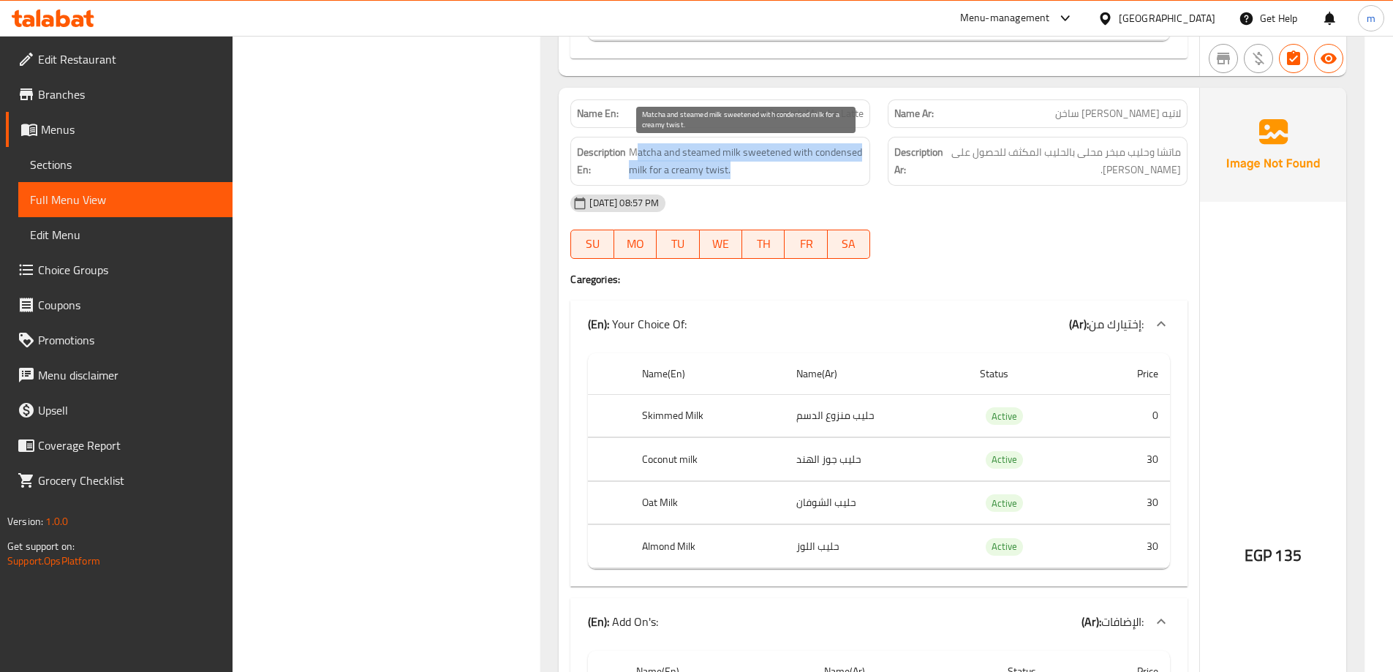
drag, startPoint x: 647, startPoint y: 151, endPoint x: 822, endPoint y: 163, distance: 175.1
click at [822, 163] on span "Matcha and steamed milk sweetened with condensed milk for a creamy twist." at bounding box center [746, 161] width 235 height 36
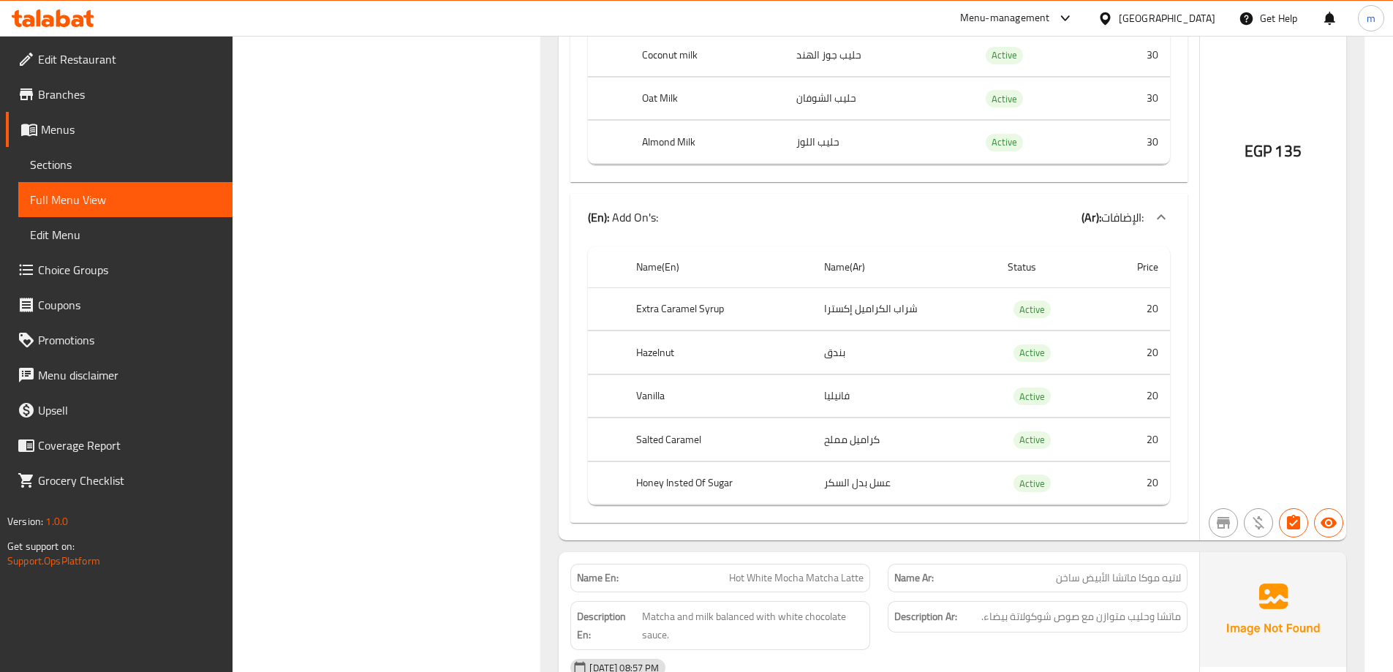
scroll to position [1608, 0]
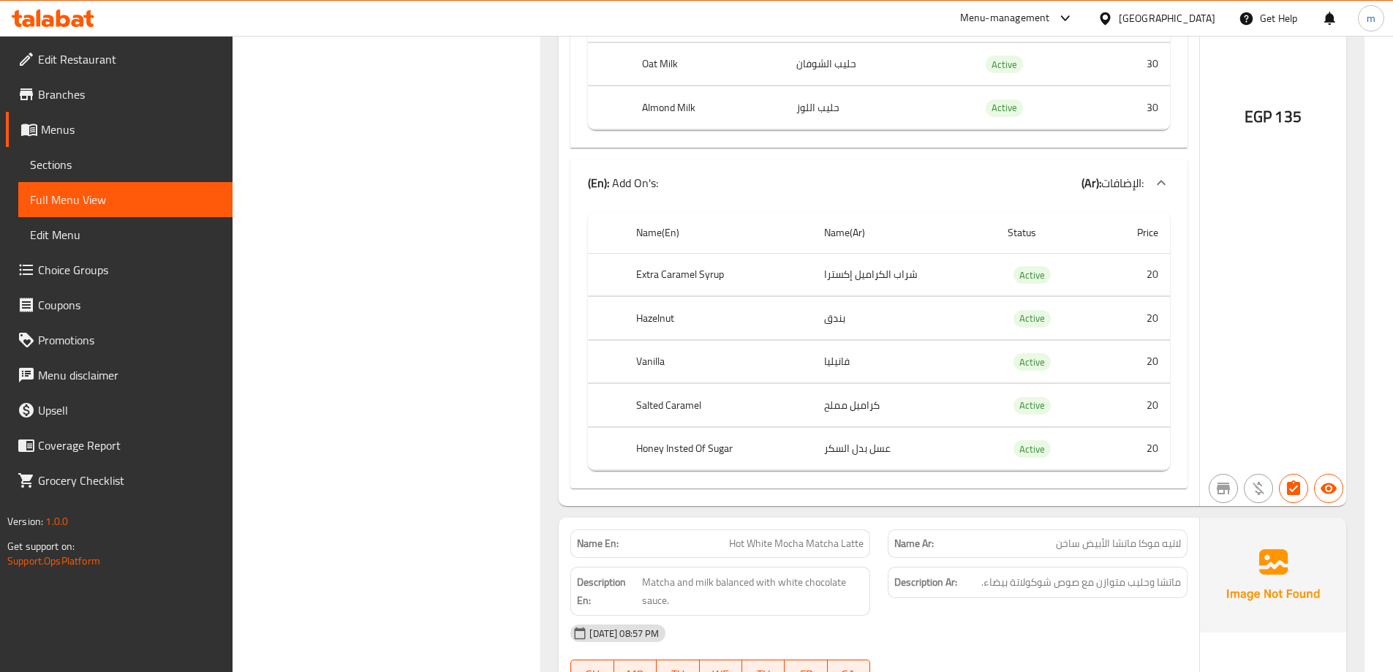
click at [682, 448] on th "Honey Insted Of Sugar" at bounding box center [718, 448] width 188 height 43
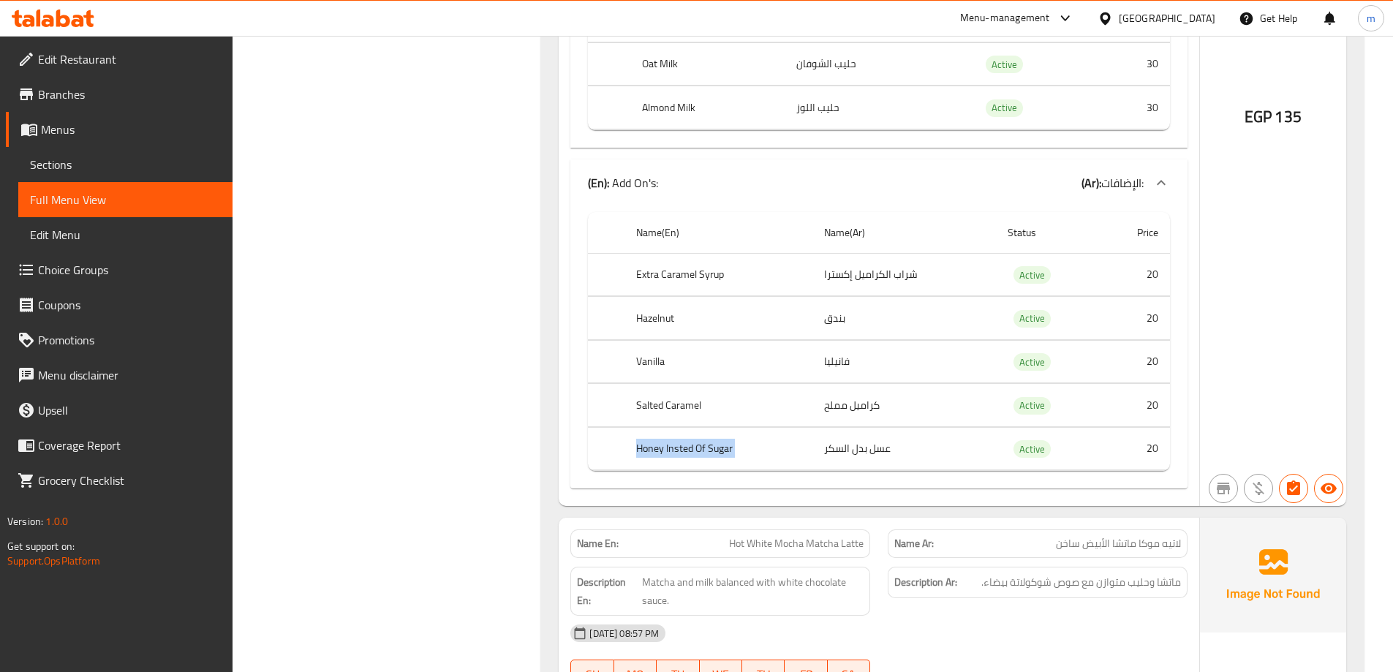
click at [682, 448] on th "Honey Insted Of Sugar" at bounding box center [718, 448] width 188 height 43
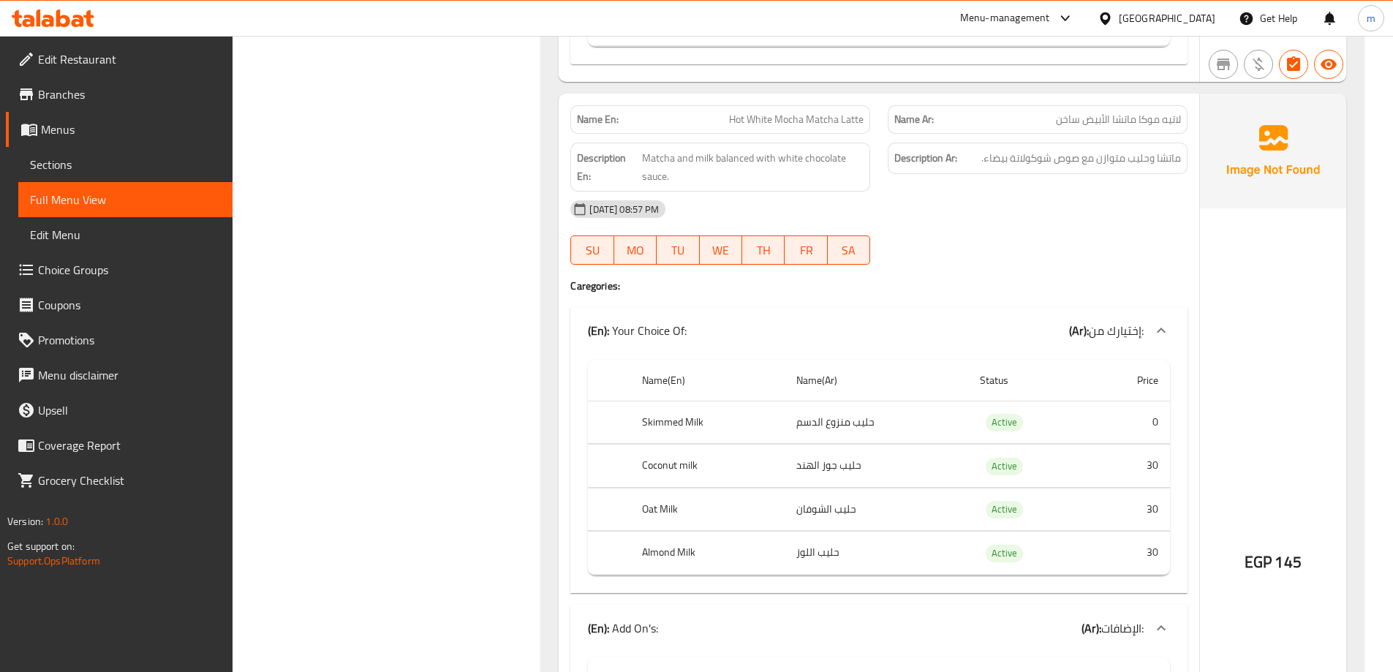
scroll to position [2047, 0]
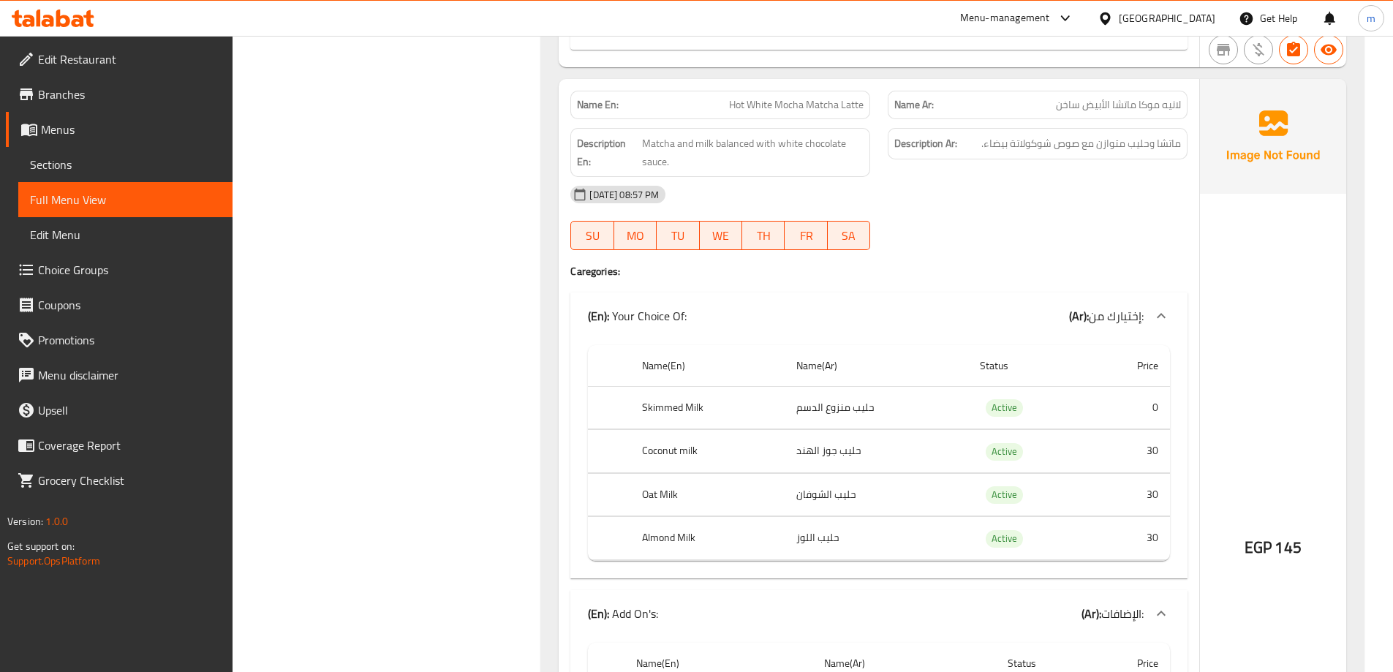
click at [853, 109] on span "Hot White Mocha Matcha Latte" at bounding box center [796, 104] width 135 height 15
click at [784, 104] on span "Hot White Mocha Matcha Latte" at bounding box center [796, 104] width 135 height 15
click at [818, 107] on span "Hot White Mocha Matcha Latte" at bounding box center [796, 104] width 135 height 15
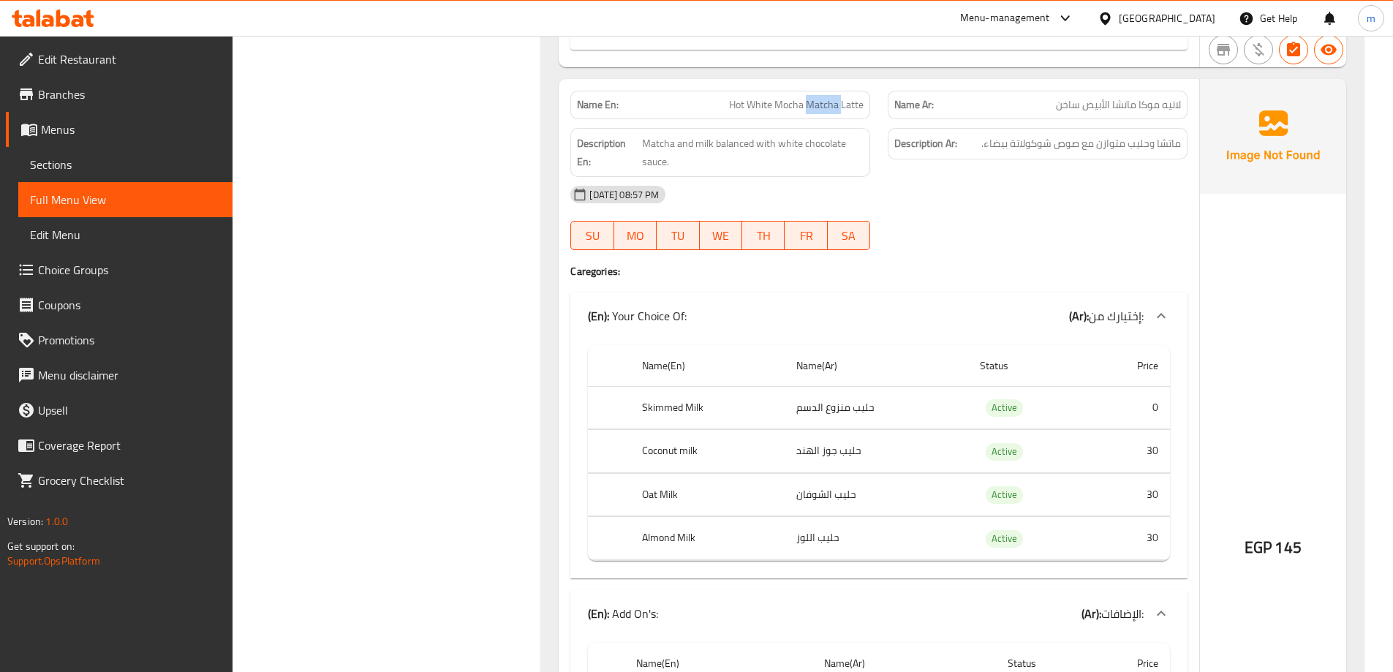
click at [818, 107] on span "Hot White Mocha Matcha Latte" at bounding box center [796, 104] width 135 height 15
click at [759, 105] on span "Hot White Mocha Matcha Latte" at bounding box center [796, 104] width 135 height 15
click at [743, 107] on span "Hot White Mocha Matcha Latte" at bounding box center [796, 104] width 135 height 15
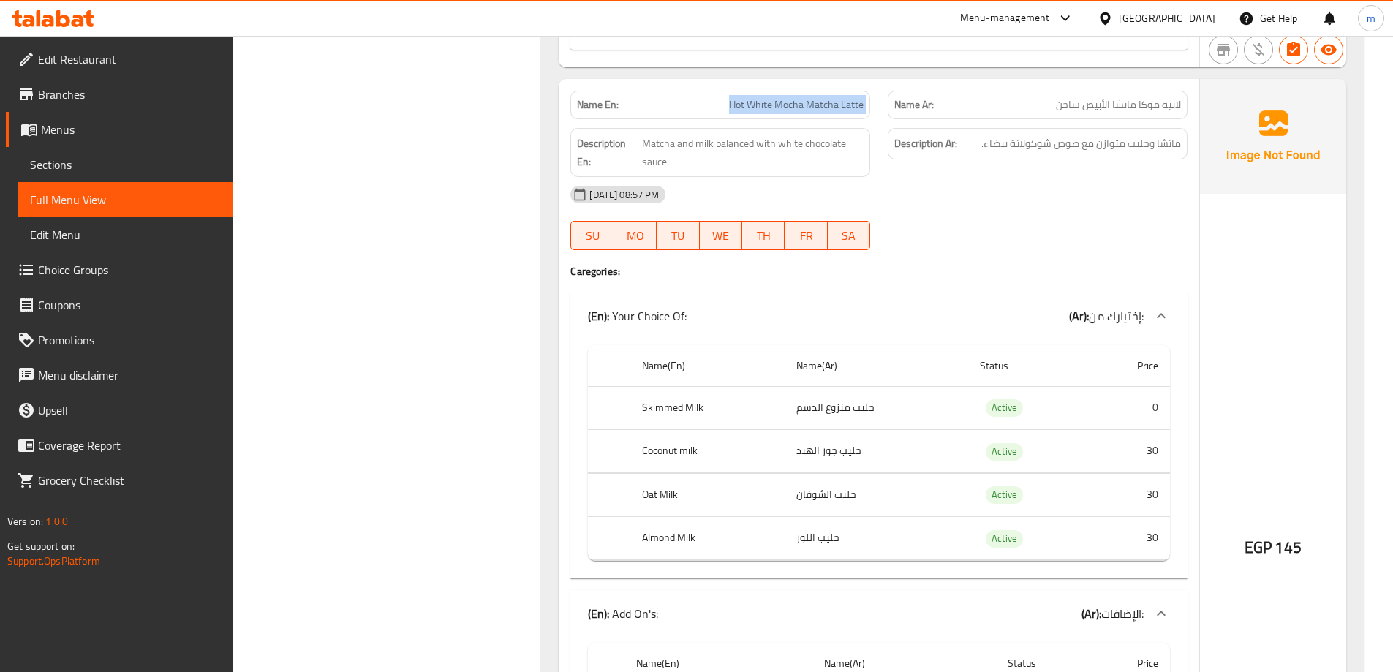
click at [743, 107] on span "Hot White Mocha Matcha Latte" at bounding box center [796, 104] width 135 height 15
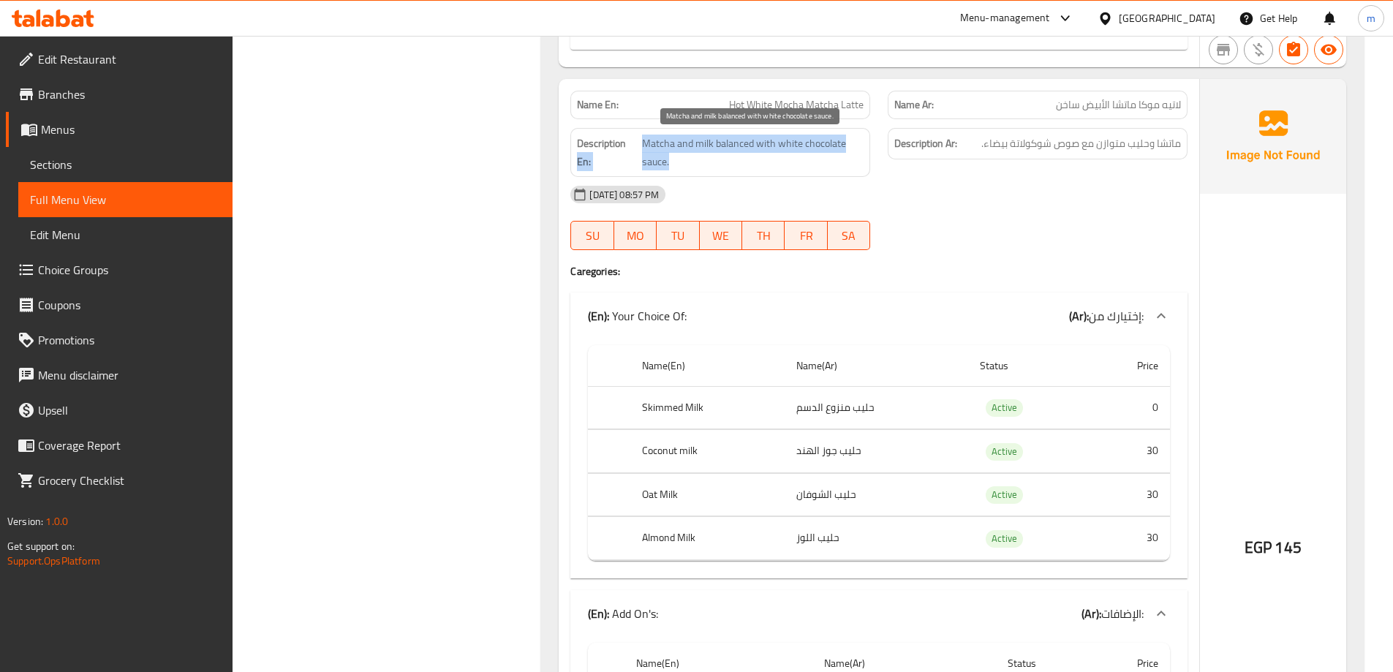
drag, startPoint x: 639, startPoint y: 142, endPoint x: 723, endPoint y: 155, distance: 85.1
click at [723, 155] on h6 "Description En: Matcha and milk balanced with white chocolate sauce." at bounding box center [720, 153] width 287 height 36
click at [741, 173] on div "Description En: Matcha and milk balanced with white chocolate sauce." at bounding box center [720, 152] width 300 height 49
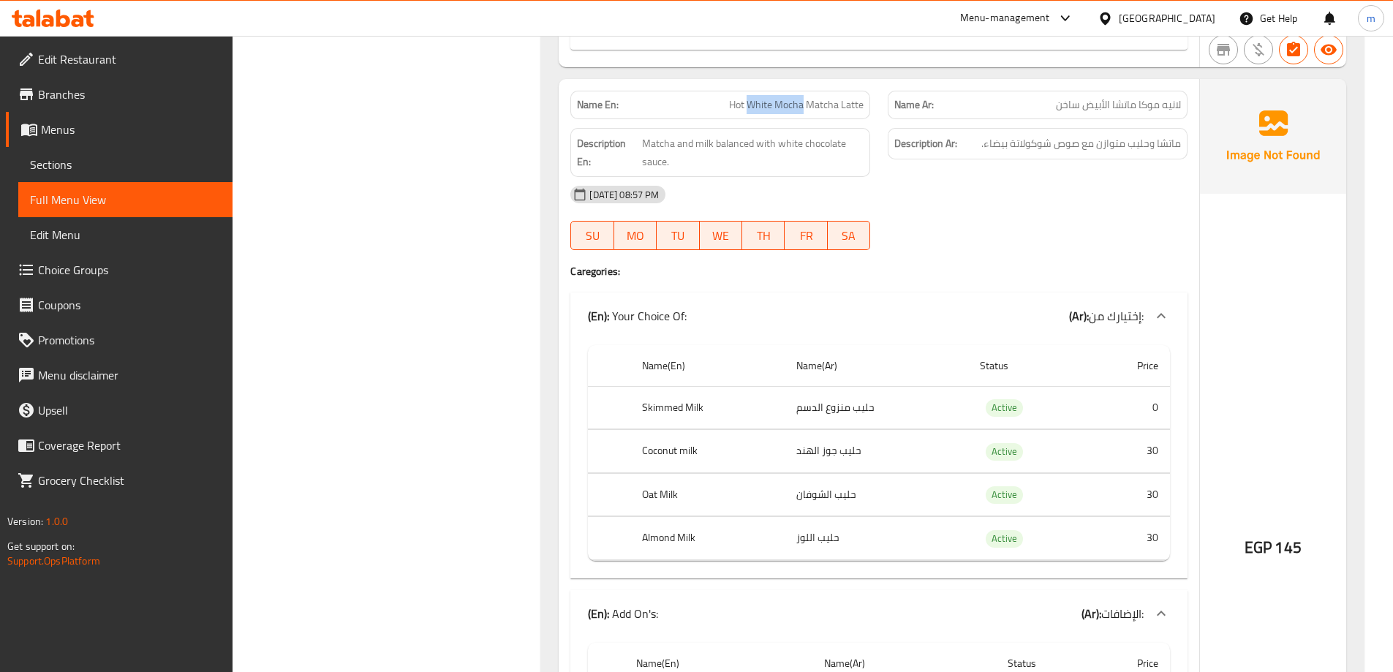
drag, startPoint x: 758, startPoint y: 99, endPoint x: 802, endPoint y: 103, distance: 44.0
click at [802, 103] on span "Hot White Mocha Matcha Latte" at bounding box center [796, 104] width 135 height 15
click at [764, 113] on span "Hot White Mocha Matcha Latte" at bounding box center [796, 104] width 135 height 15
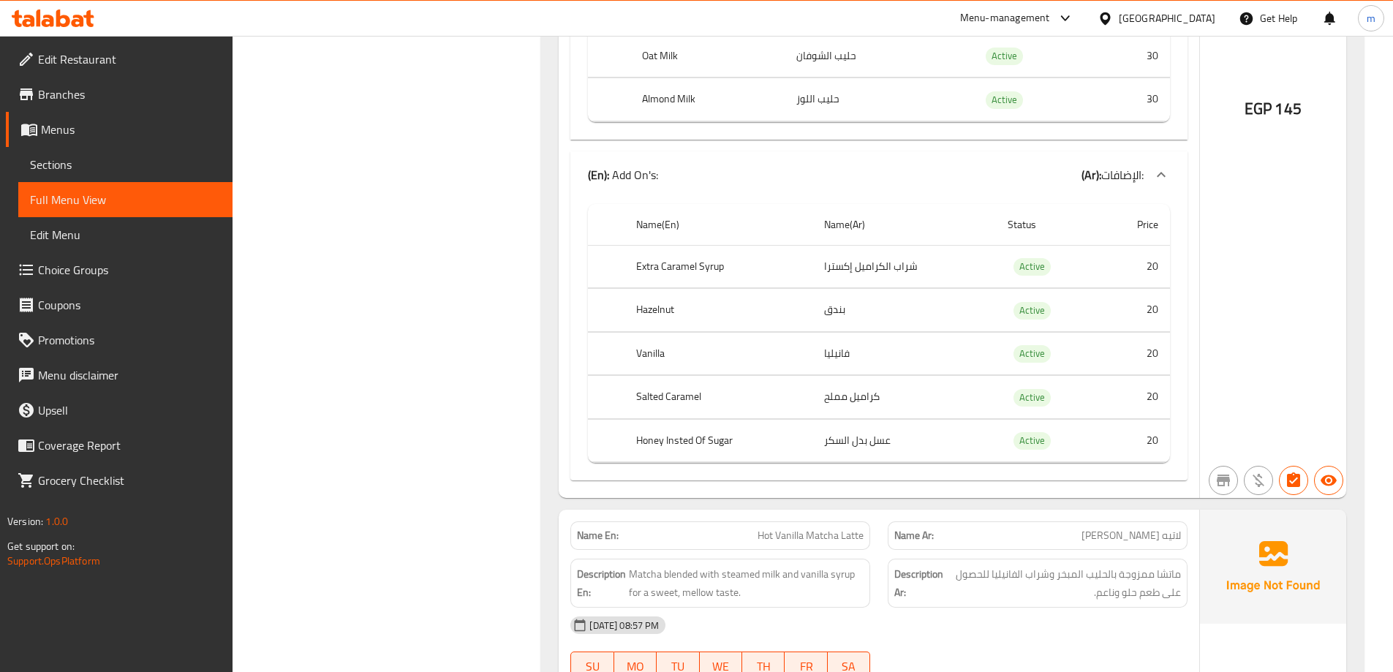
scroll to position [2924, 0]
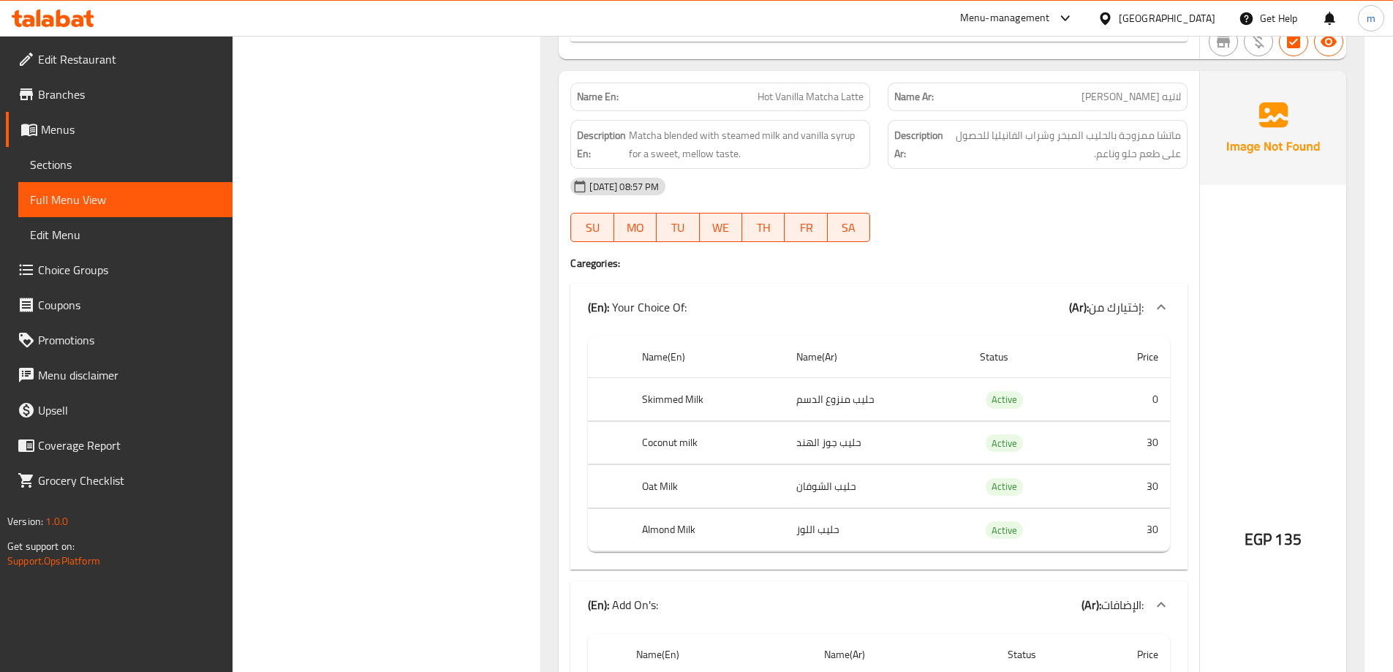
click at [863, 103] on span "Hot Vanilla Matcha Latte" at bounding box center [810, 96] width 106 height 15
click at [857, 98] on span "Hot Vanilla Matcha Latte" at bounding box center [810, 96] width 106 height 15
click at [784, 93] on span "Hot Vanilla Matcha Latte" at bounding box center [810, 96] width 106 height 15
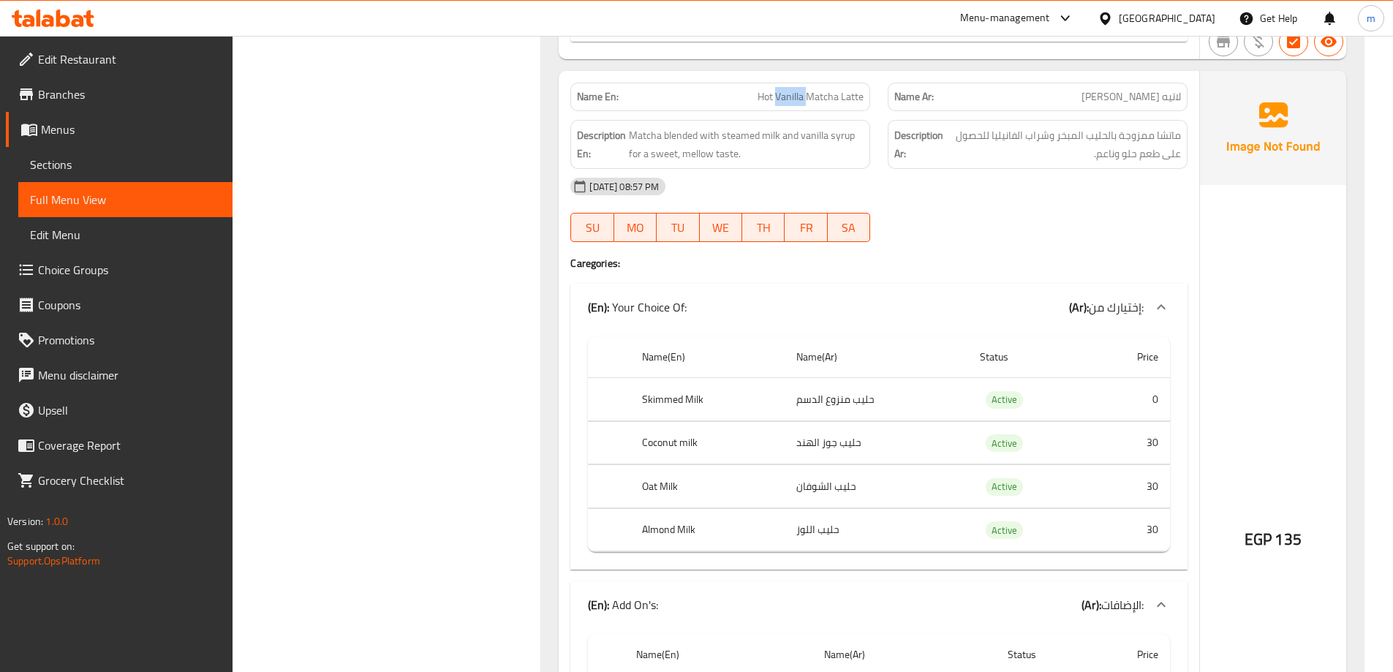
click at [819, 102] on span "Hot Vanilla Matcha Latte" at bounding box center [810, 96] width 106 height 15
click at [644, 135] on span "Matcha blended with steamed milk and vanilla syrup for a sweet, mellow taste." at bounding box center [746, 144] width 235 height 36
click at [676, 136] on span "Matcha blended with steamed milk and vanilla syrup for a sweet, mellow taste." at bounding box center [746, 144] width 235 height 36
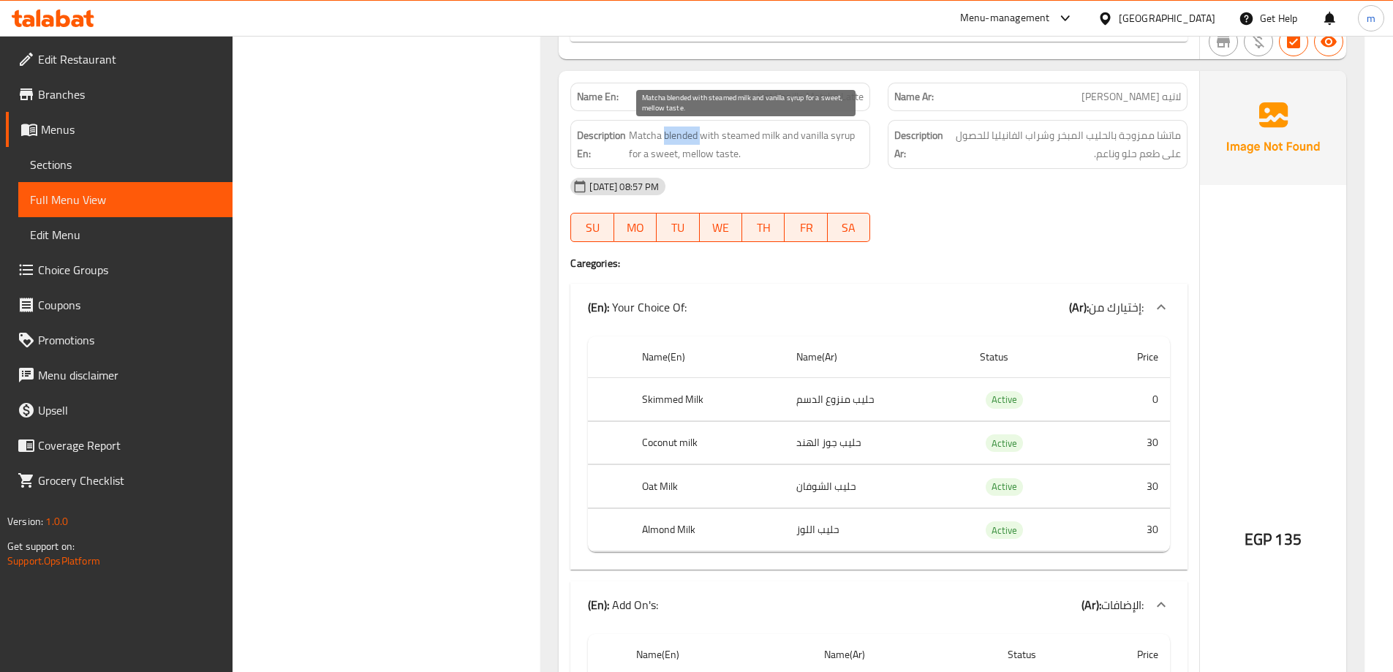
click at [676, 136] on span "Matcha blended with steamed milk and vanilla syrup for a sweet, mellow taste." at bounding box center [746, 144] width 235 height 36
drag, startPoint x: 727, startPoint y: 135, endPoint x: 787, endPoint y: 134, distance: 59.9
click at [787, 134] on span "Matcha blended with steamed milk and vanilla syrup for a sweet, mellow taste." at bounding box center [746, 144] width 235 height 36
drag, startPoint x: 795, startPoint y: 129, endPoint x: 833, endPoint y: 156, distance: 46.7
click at [833, 156] on span "Matcha blended with steamed milk and vanilla syrup for a sweet, mellow taste." at bounding box center [746, 144] width 235 height 36
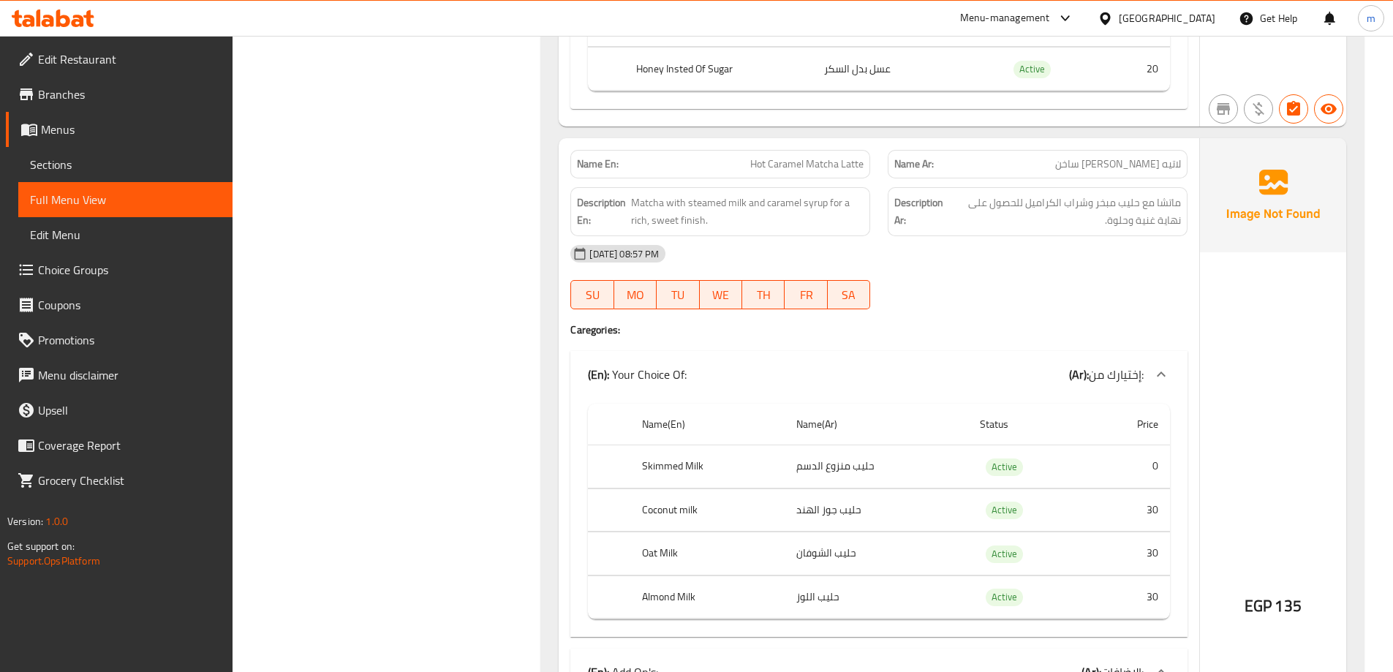
scroll to position [3801, 0]
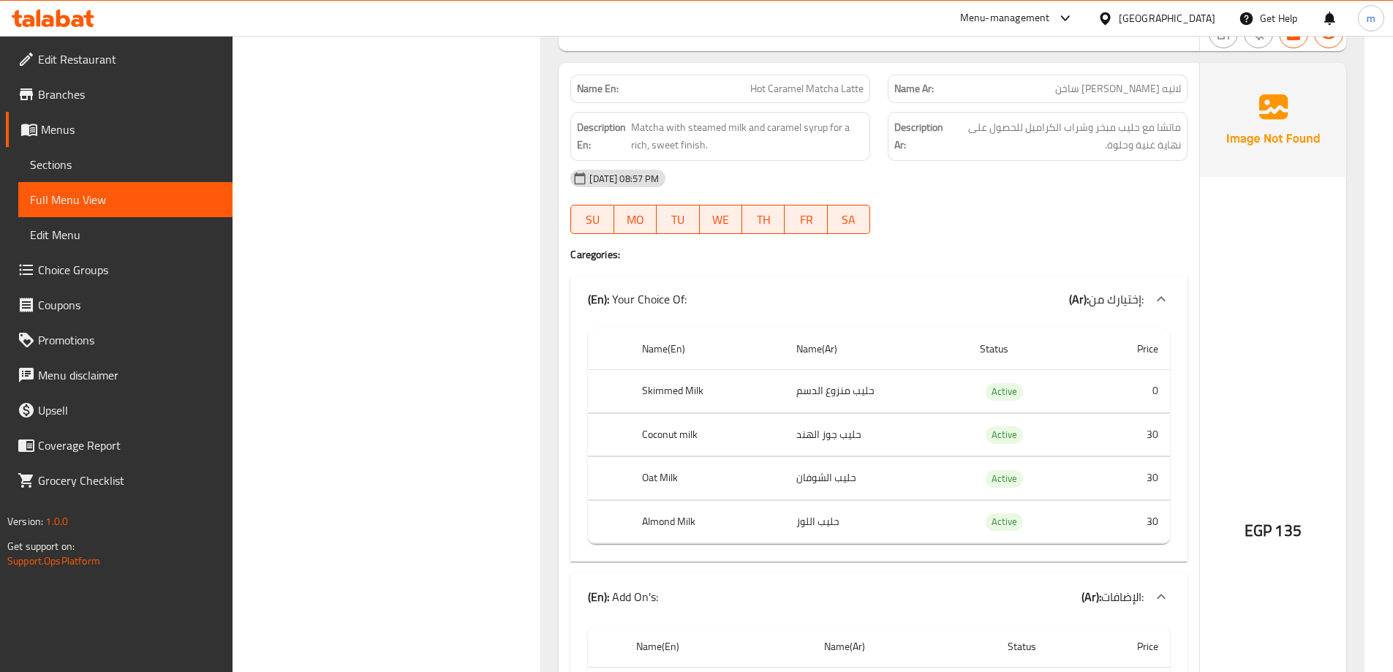
click at [866, 86] on div "Name En: Hot Caramel Matcha Latte" at bounding box center [720, 89] width 300 height 29
click at [650, 121] on span "Matcha with steamed milk and caramel syrup for a rich, sweet finish." at bounding box center [747, 136] width 232 height 36
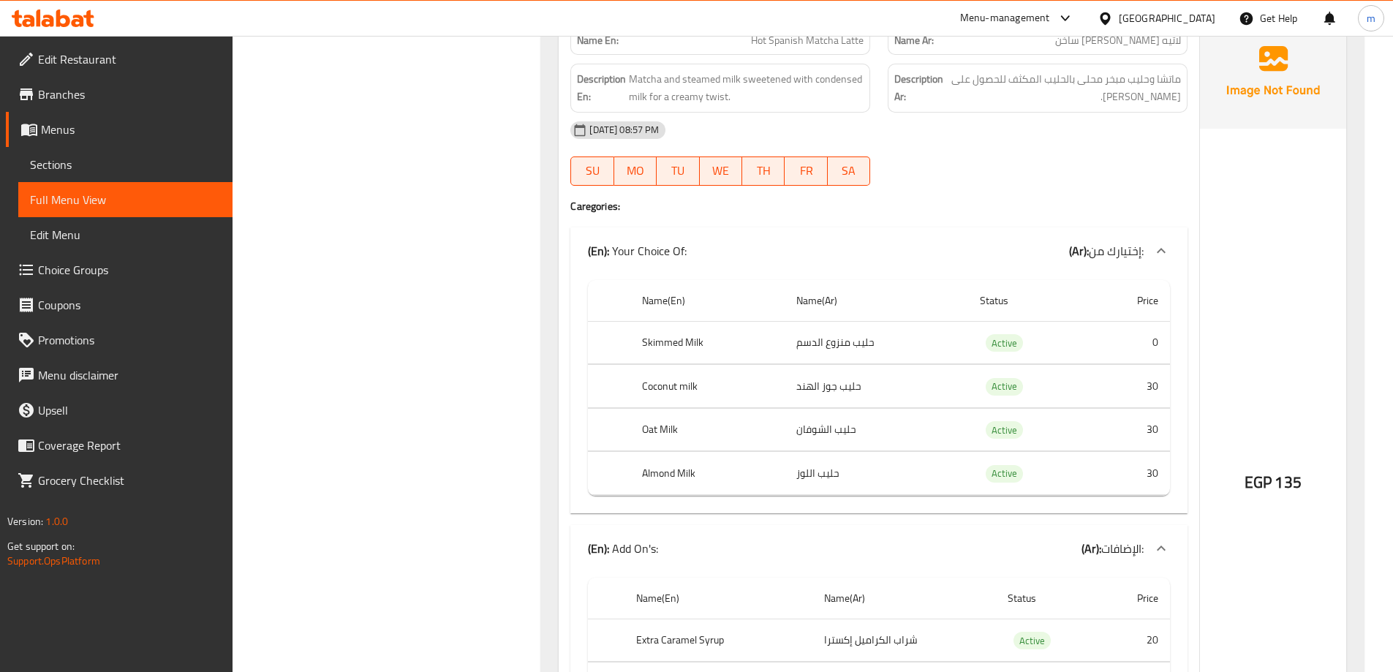
scroll to position [0, 0]
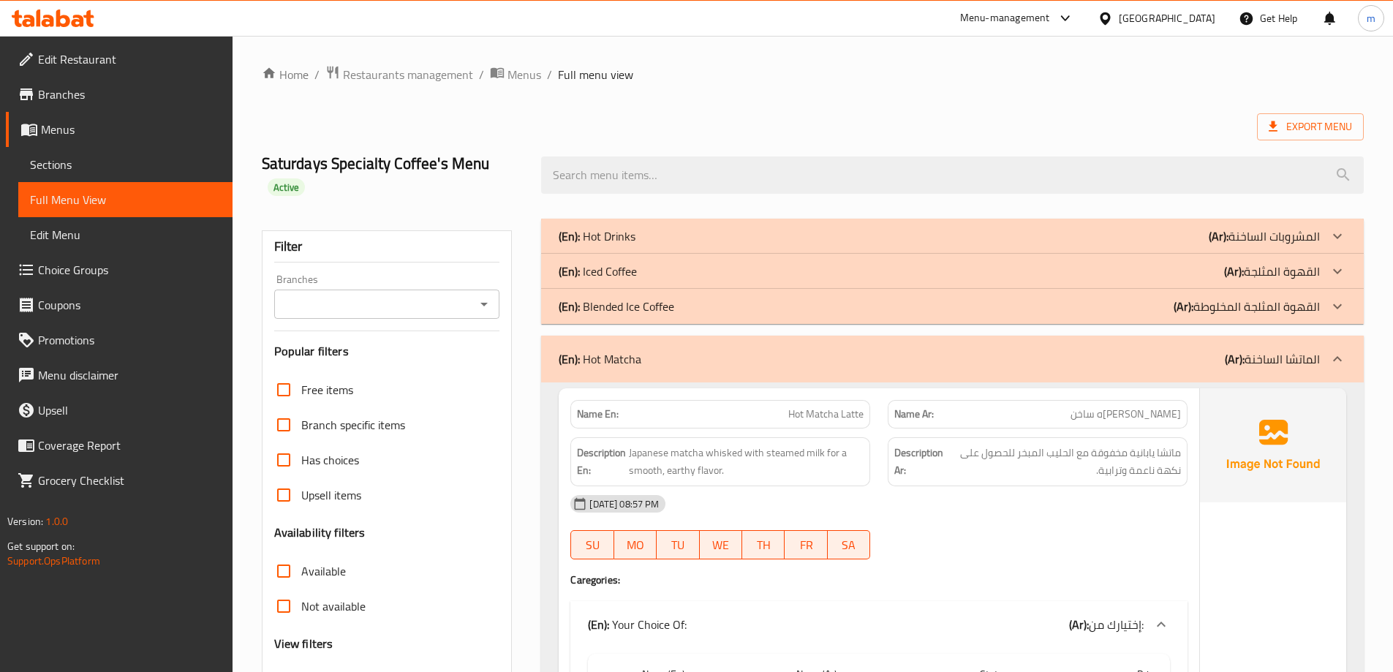
drag, startPoint x: 917, startPoint y: 354, endPoint x: 967, endPoint y: 48, distance: 310.3
click at [1125, 349] on div "(En): Hot Matcha (Ar): الماتشا الساخنة" at bounding box center [952, 359] width 822 height 47
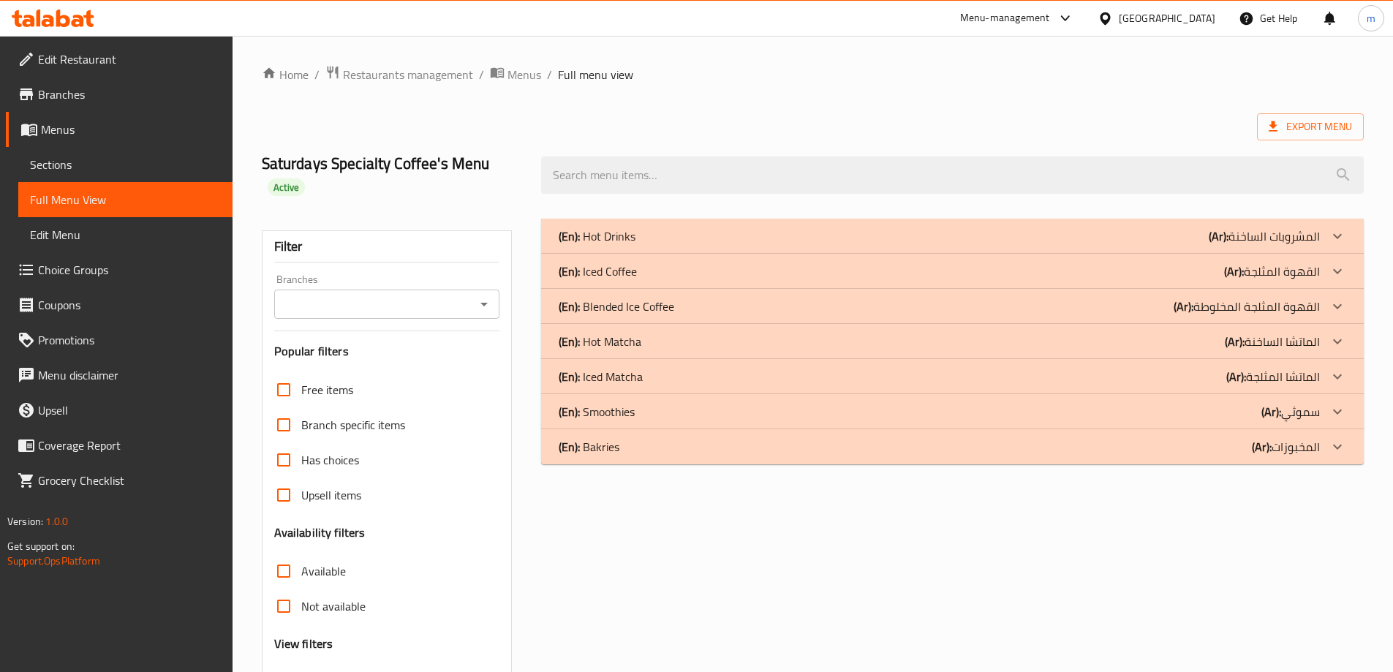
click at [1203, 376] on div "(En): Iced Matcha (Ar): الماتشا المثلجة" at bounding box center [938, 377] width 761 height 18
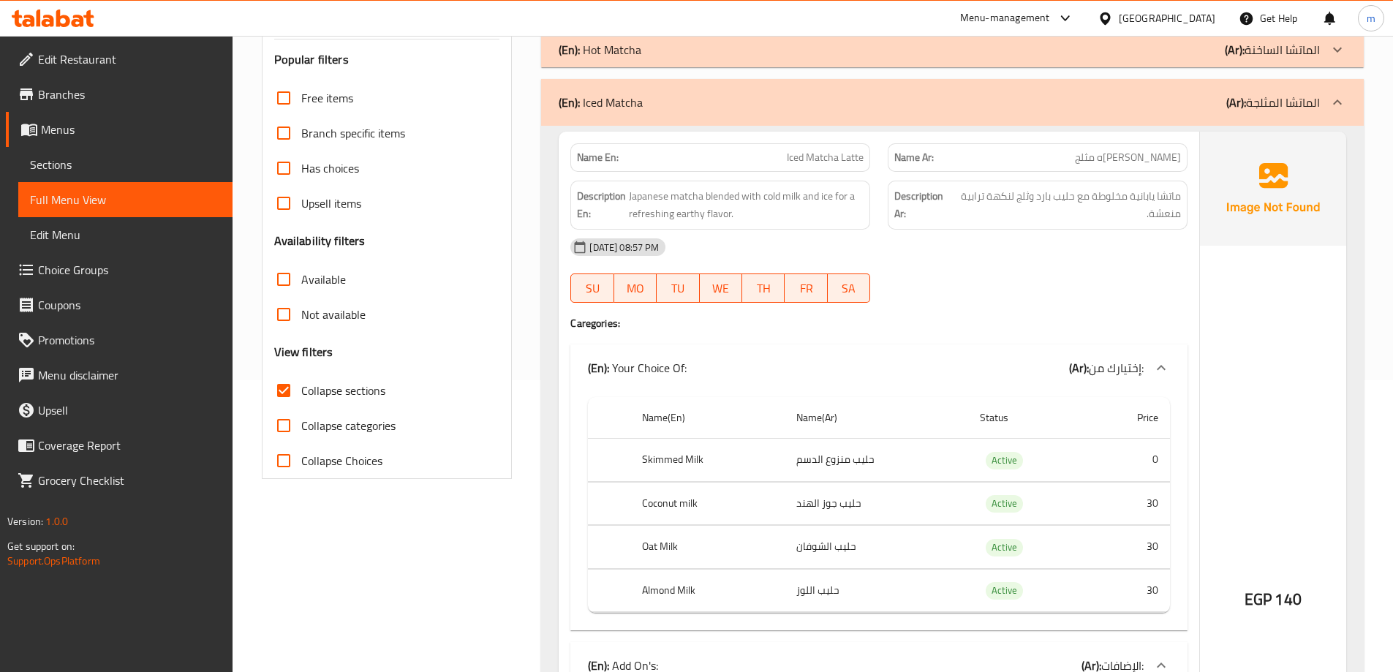
scroll to position [292, 0]
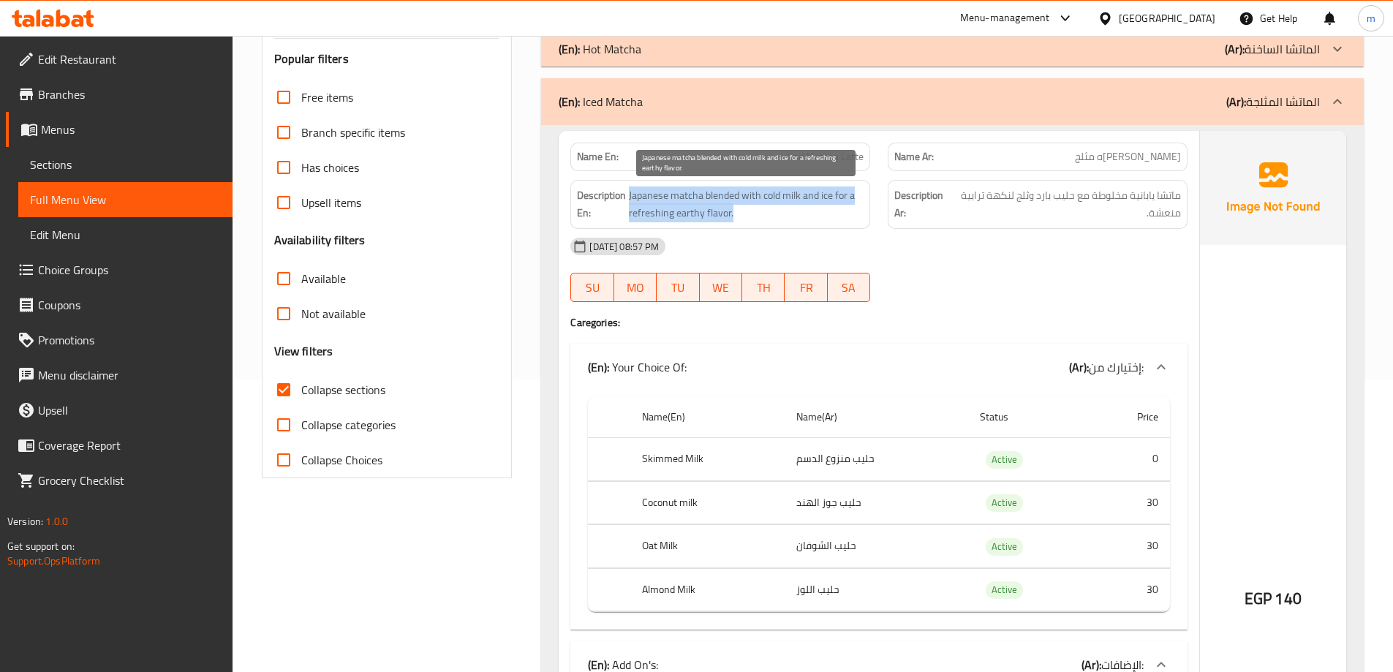
drag, startPoint x: 616, startPoint y: 214, endPoint x: 735, endPoint y: 215, distance: 118.4
click at [735, 215] on h6 "Description En: Japanese matcha blended with cold milk and ice for a refreshing…" at bounding box center [720, 204] width 287 height 36
click at [722, 227] on div "Description En: Japanese matcha blended with cold milk and ice for a refreshing…" at bounding box center [720, 204] width 300 height 49
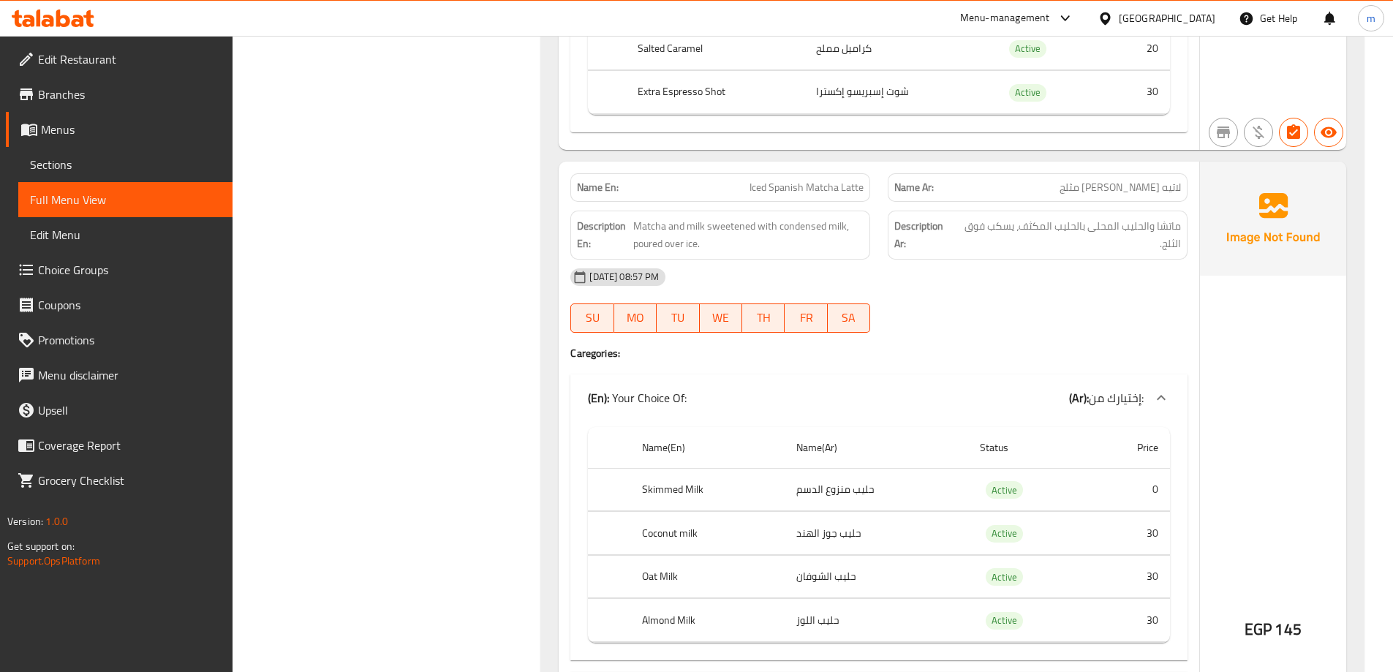
scroll to position [1170, 0]
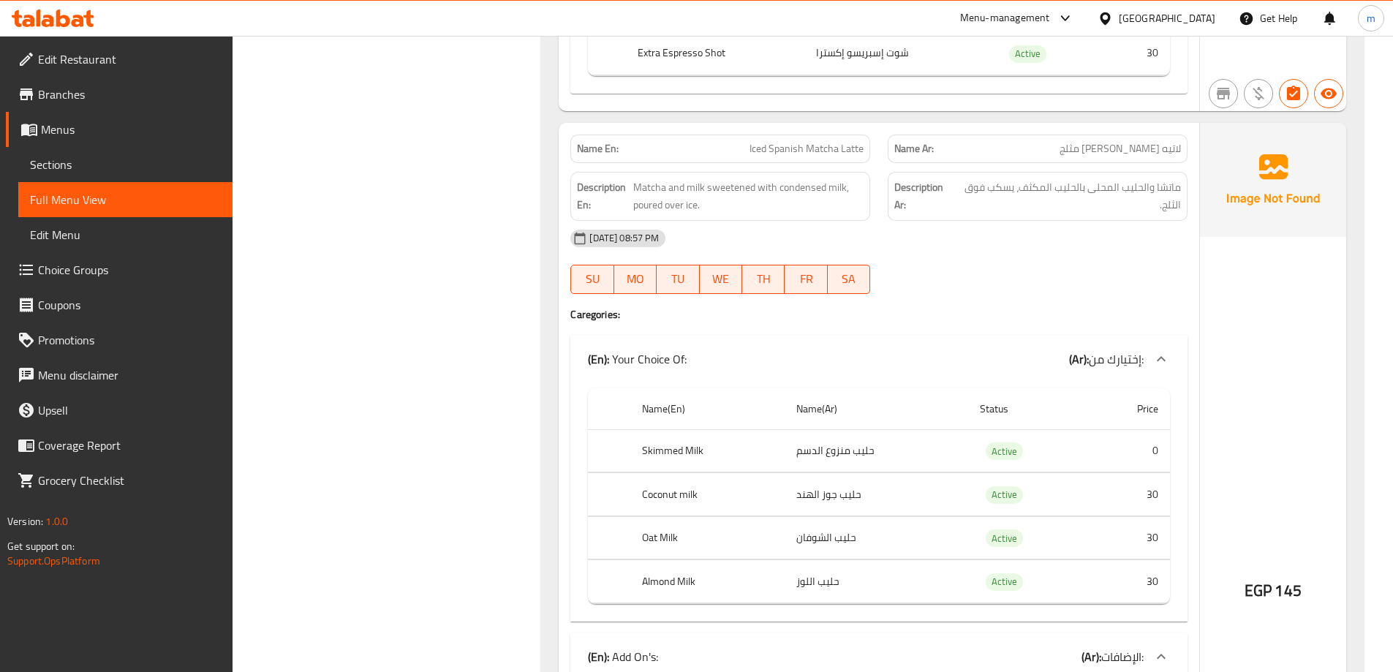
click at [842, 147] on span "Iced Spanish Matcha Latte" at bounding box center [806, 148] width 114 height 15
click at [814, 144] on span "Iced Spanish Matcha Latte" at bounding box center [806, 148] width 114 height 15
click at [793, 142] on span "Iced Spanish Matcha Latte" at bounding box center [806, 148] width 114 height 15
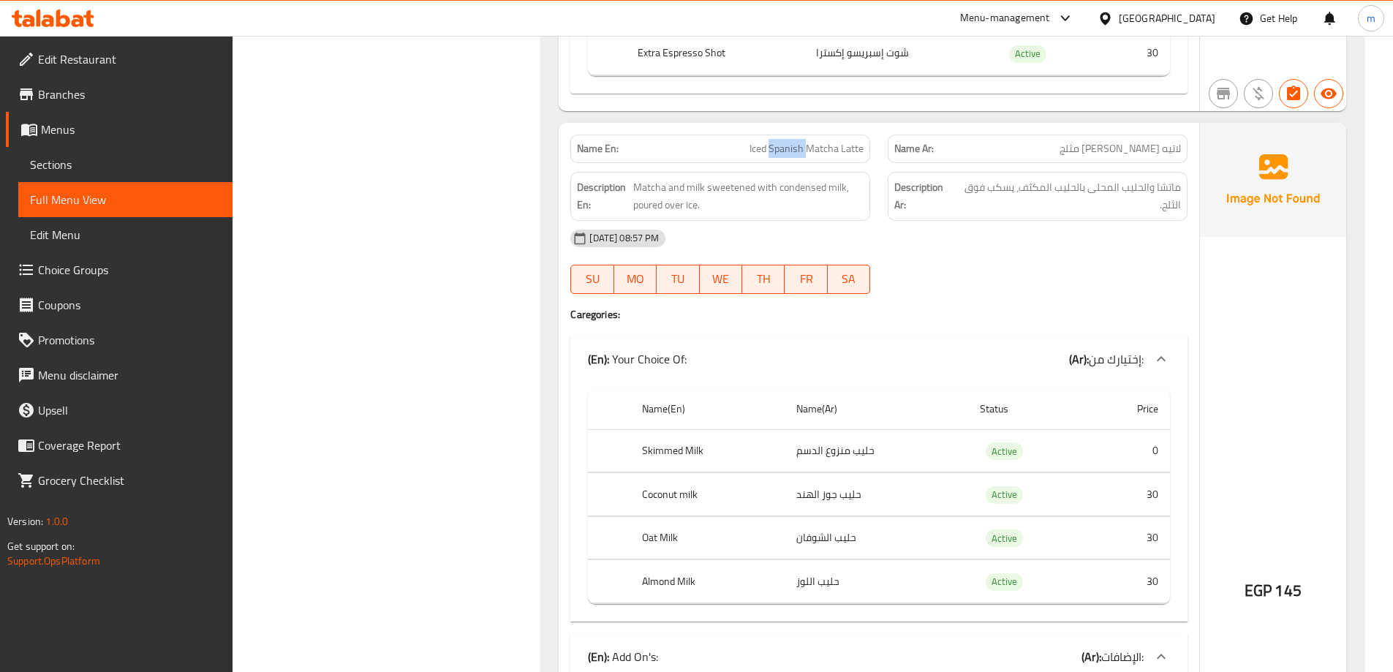
click at [793, 142] on span "Iced Spanish Matcha Latte" at bounding box center [806, 148] width 114 height 15
click at [776, 148] on span "Iced Spanish Matcha Latte" at bounding box center [806, 148] width 114 height 15
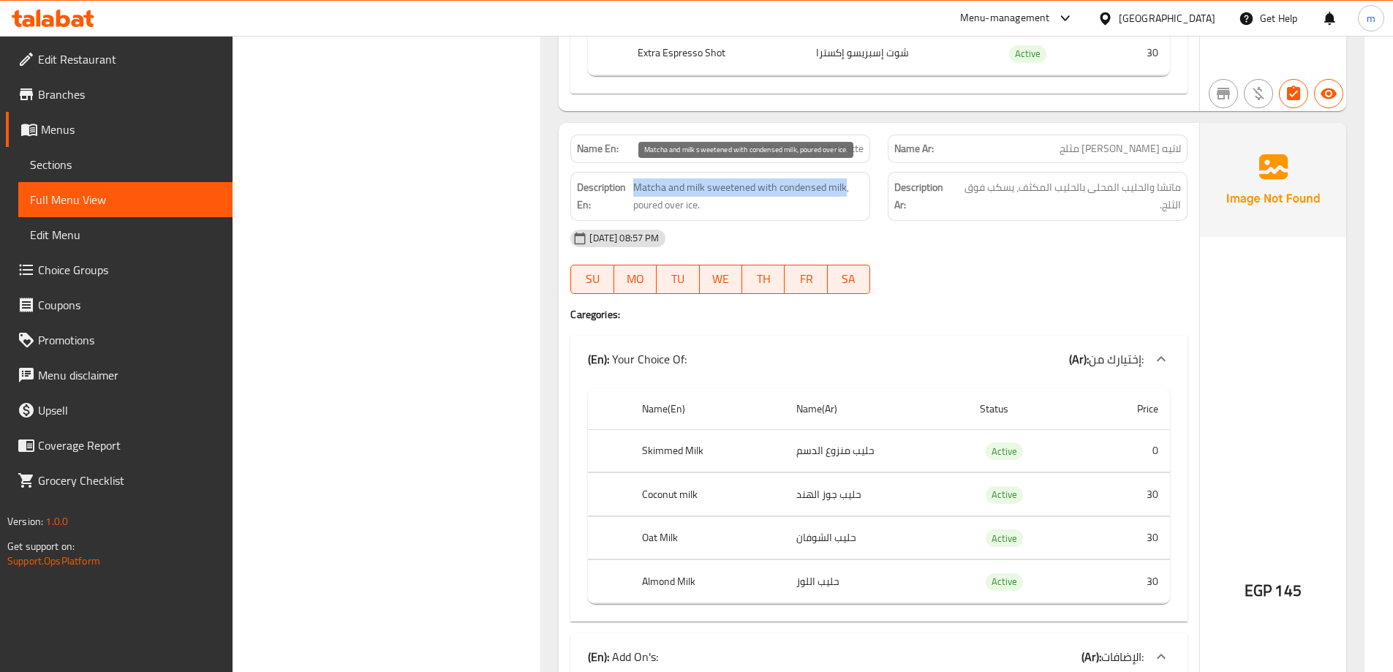
drag, startPoint x: 636, startPoint y: 184, endPoint x: 844, endPoint y: 184, distance: 207.6
click at [844, 184] on span "Matcha and milk sweetened with condensed milk, poured over ice." at bounding box center [748, 196] width 231 height 36
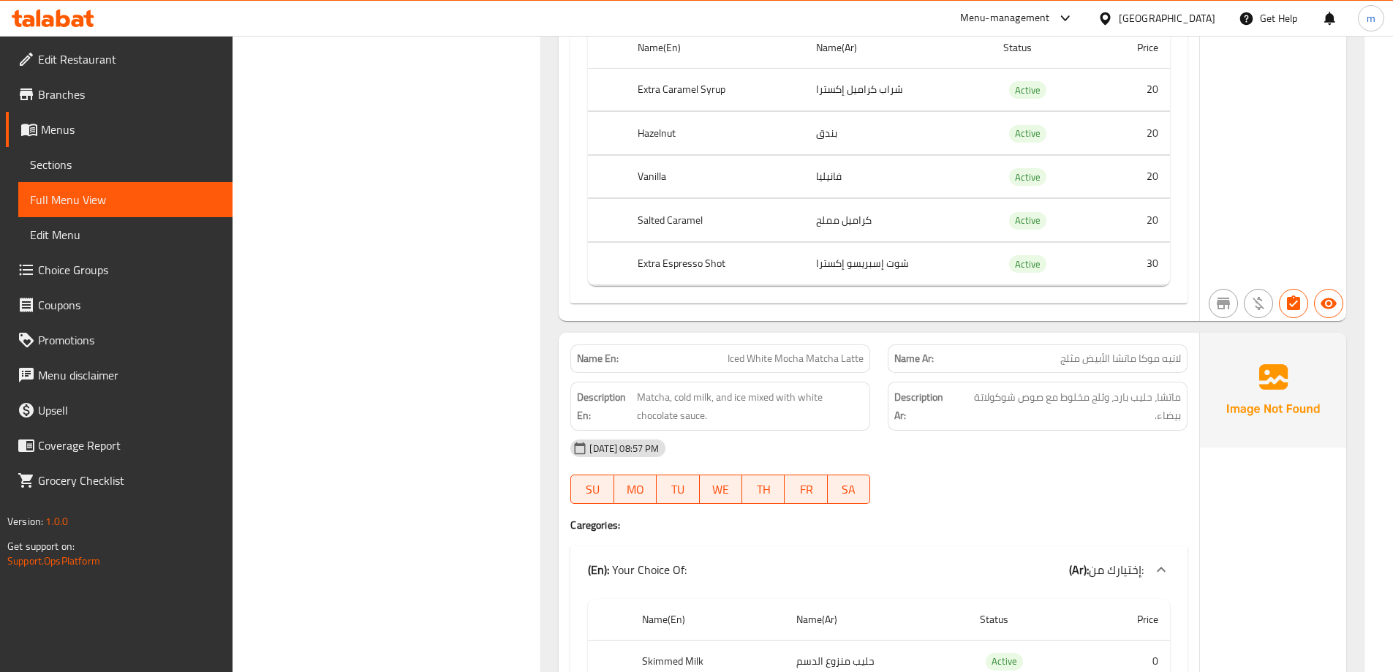
scroll to position [1901, 0]
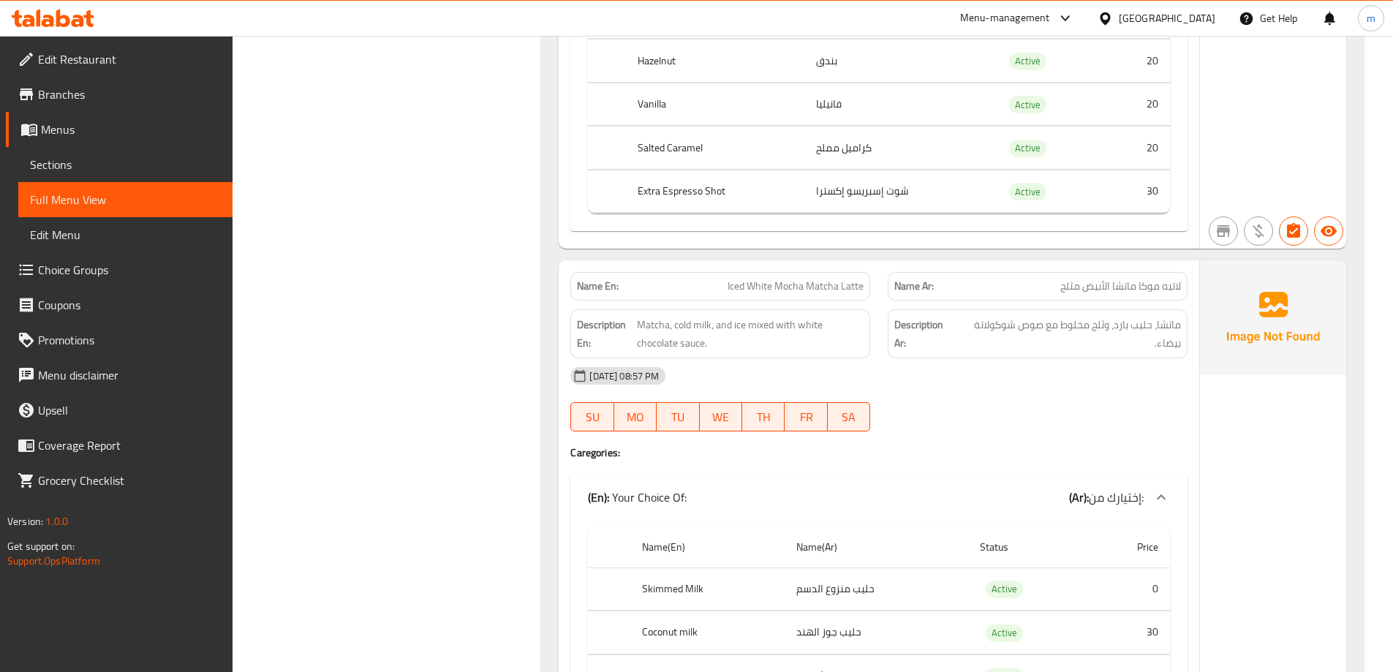
click at [817, 285] on span "Iced White Mocha Matcha Latte" at bounding box center [795, 286] width 136 height 15
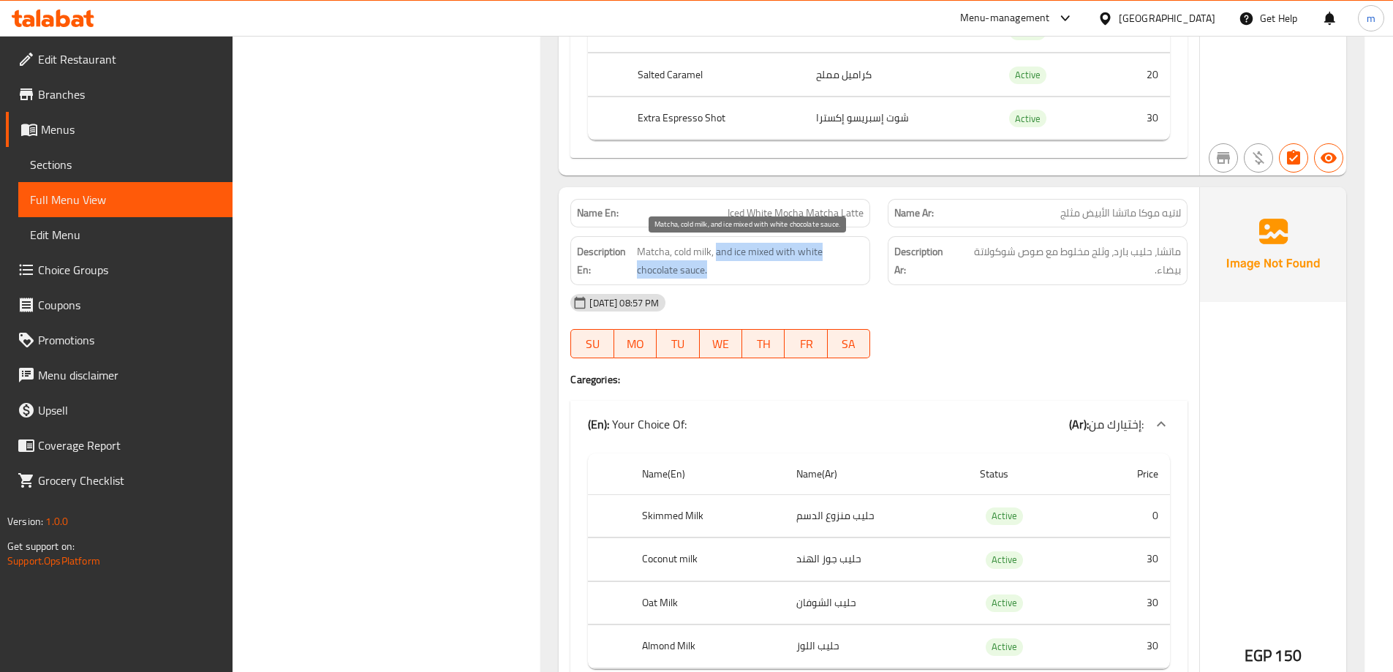
drag, startPoint x: 718, startPoint y: 249, endPoint x: 766, endPoint y: 279, distance: 56.4
click at [766, 279] on span "Matcha, cold milk, and ice mixed with white chocolate sauce." at bounding box center [750, 261] width 227 height 36
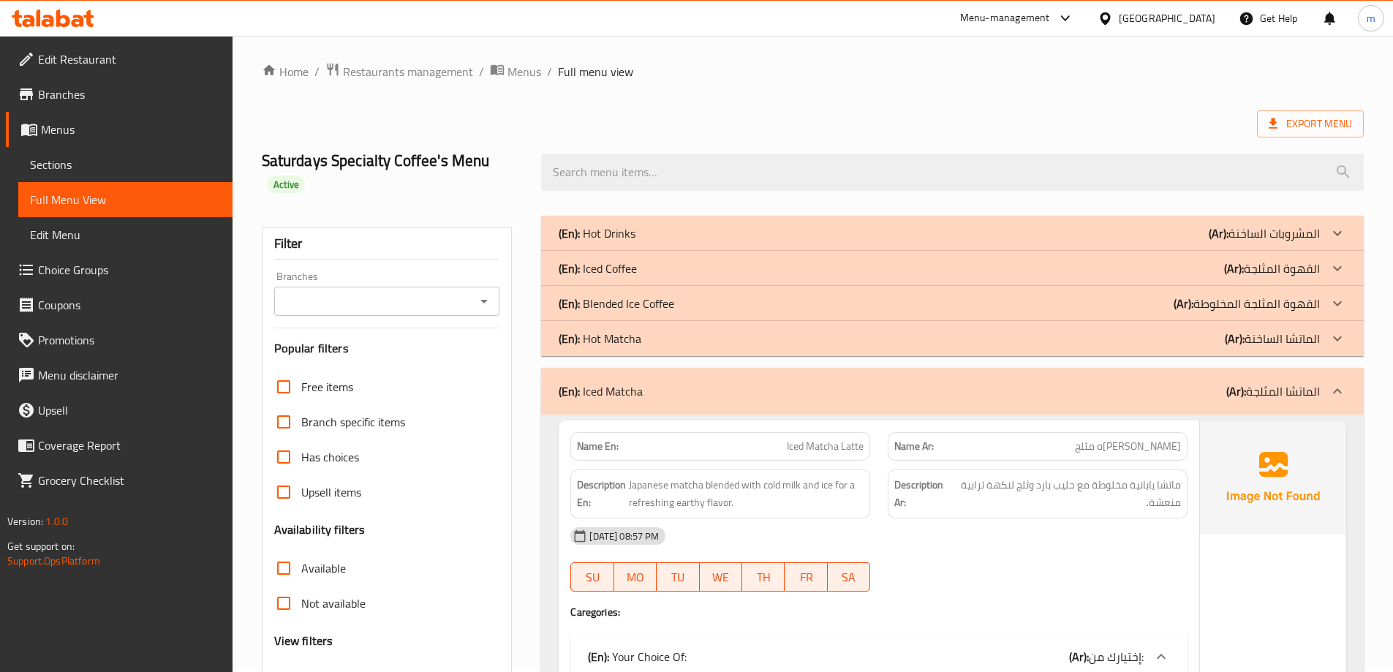
scroll to position [0, 0]
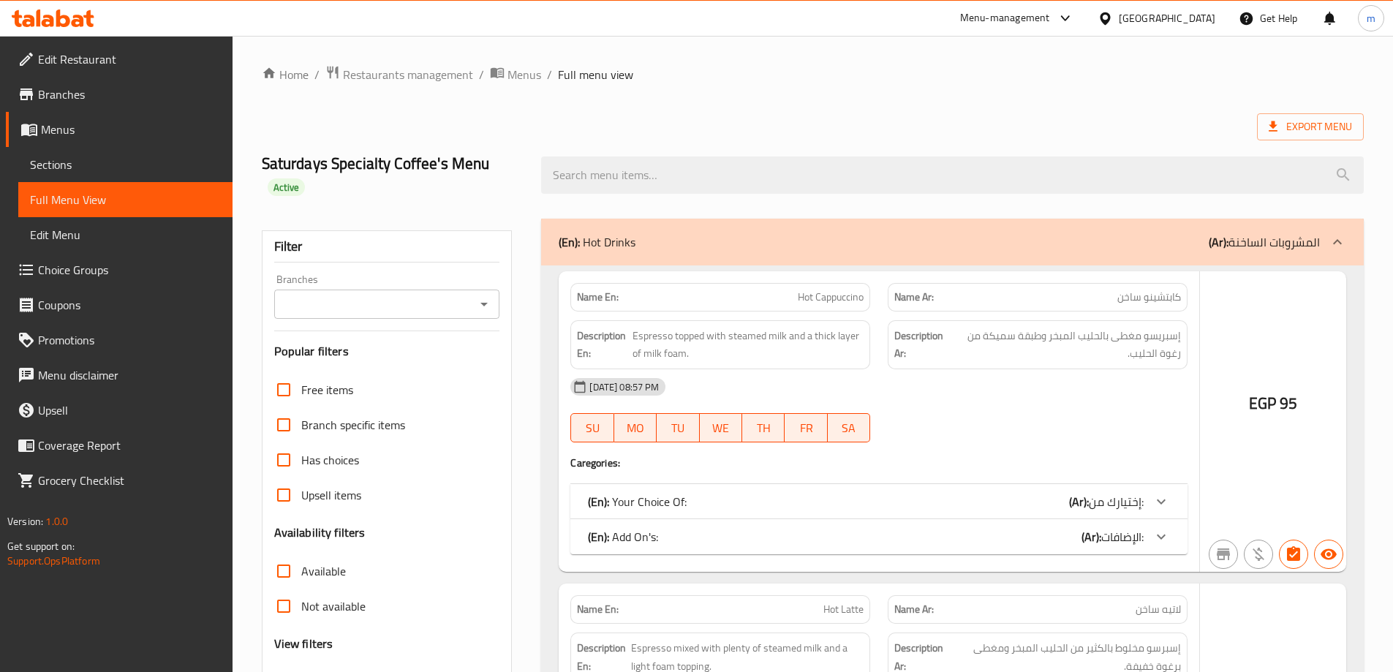
click at [137, 175] on div at bounding box center [696, 336] width 1393 height 672
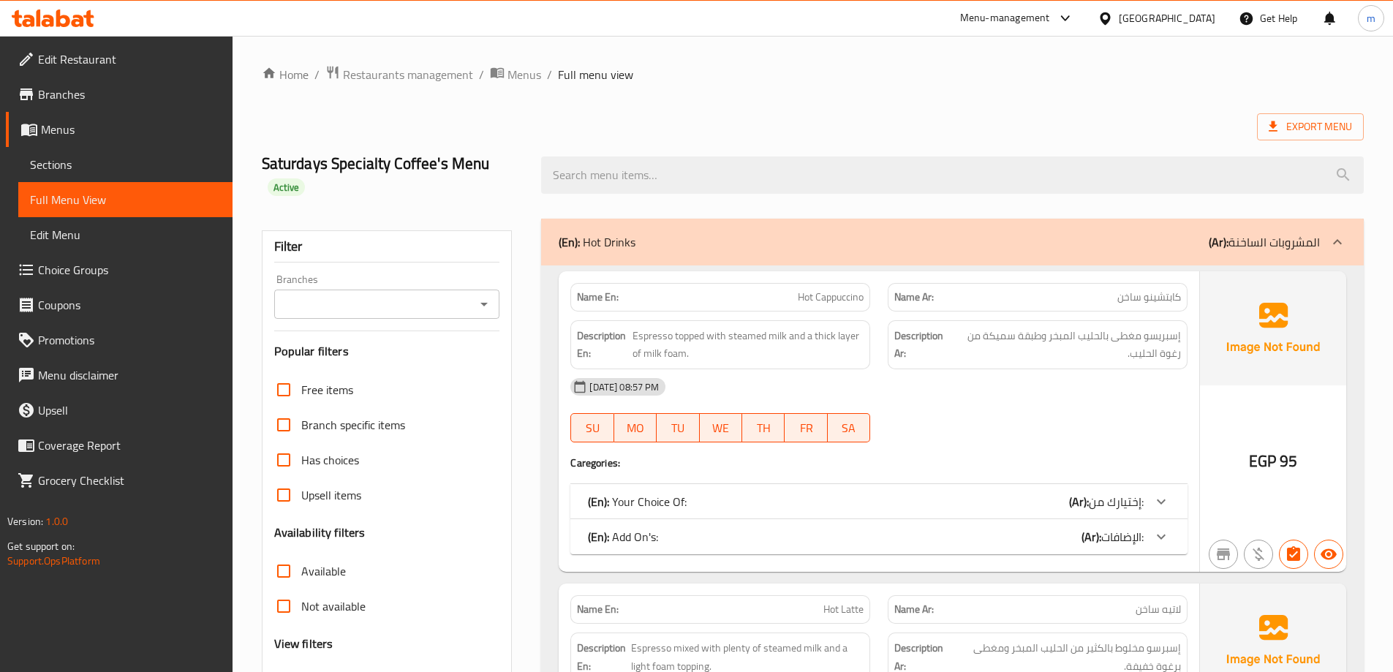
click at [116, 167] on span "Sections" at bounding box center [125, 165] width 191 height 18
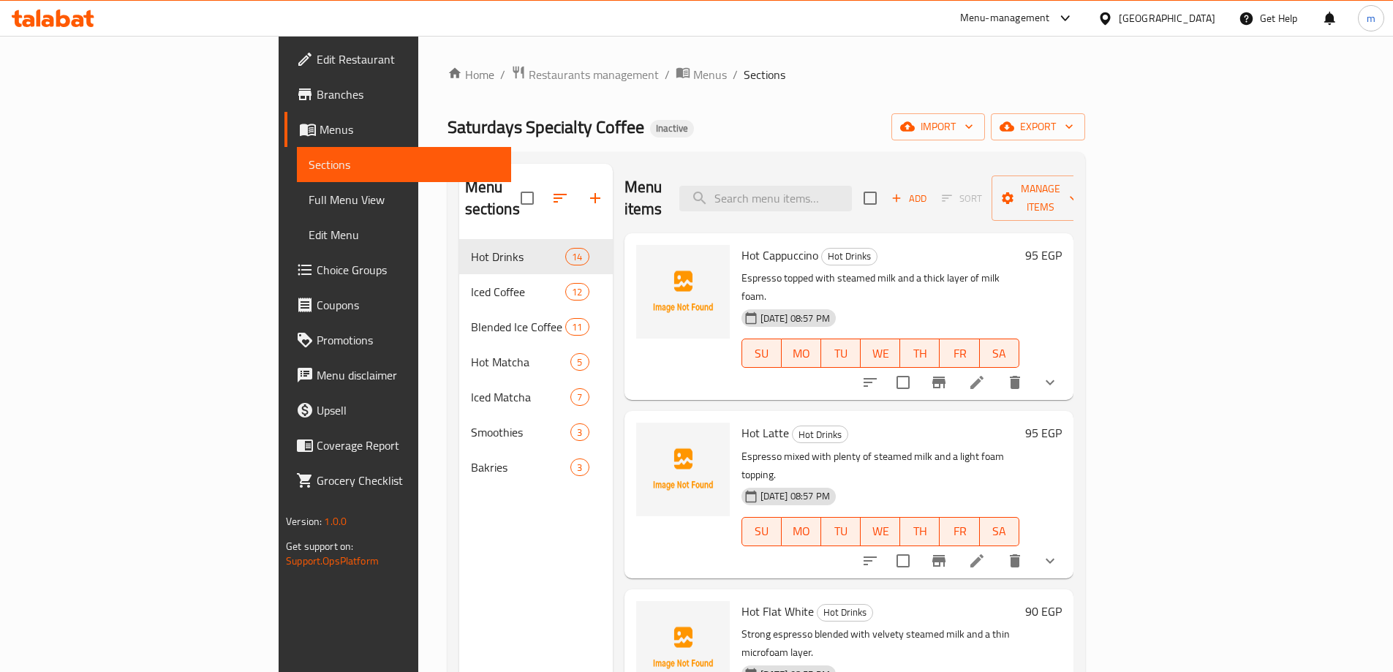
click at [944, 123] on div "Saturdays Specialty Coffee Inactive import export" at bounding box center [765, 126] width 637 height 27
click at [985, 552] on icon at bounding box center [977, 561] width 18 height 18
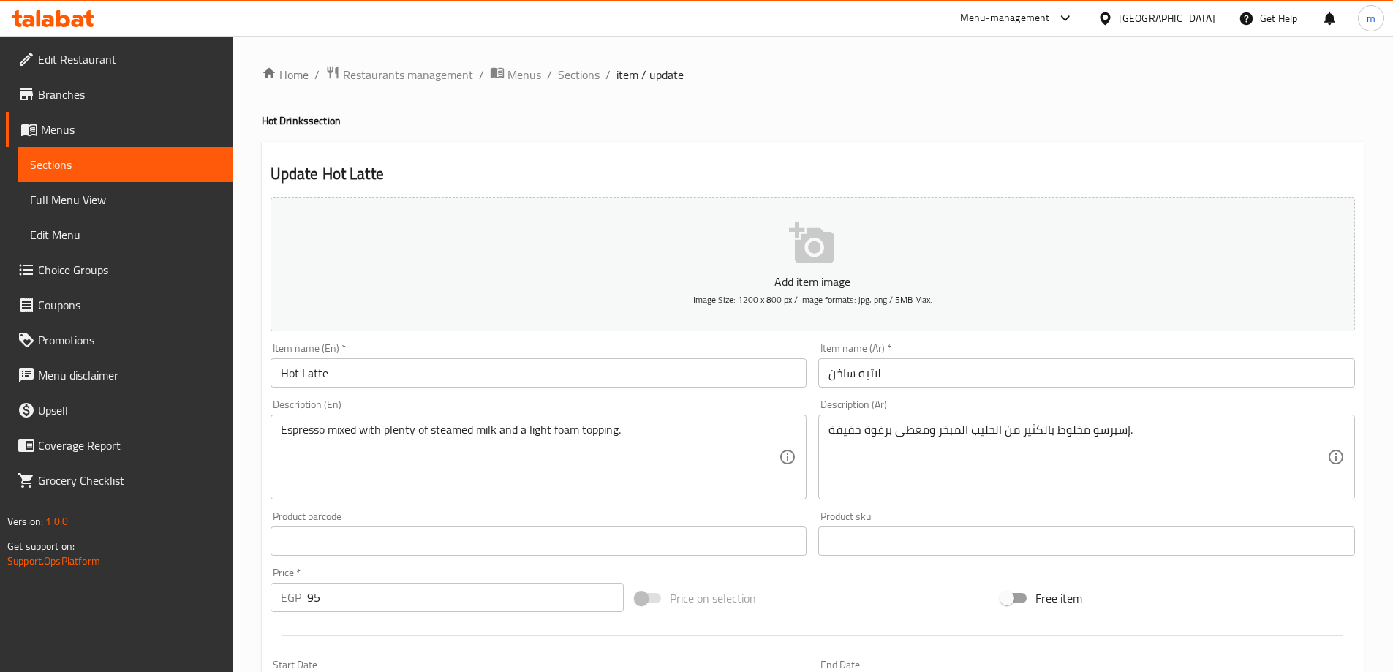
click at [1105, 489] on div at bounding box center [696, 336] width 1393 height 672
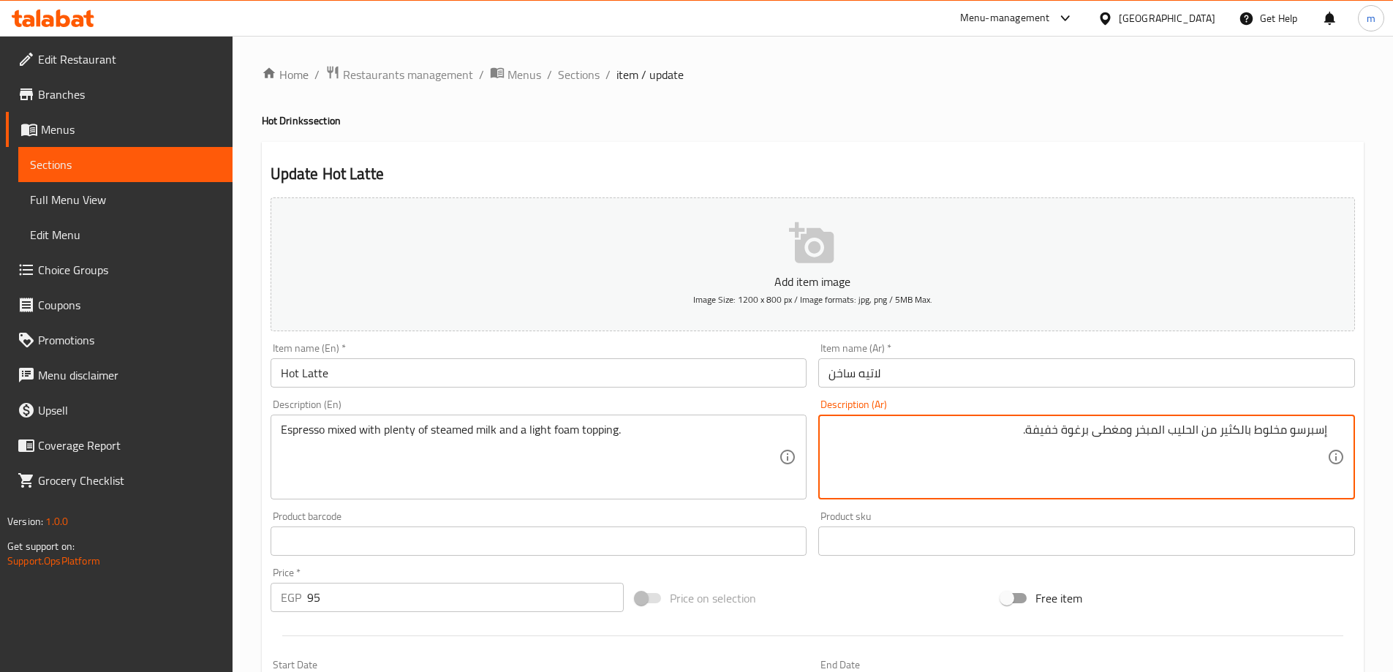
click at [1080, 376] on input "لاتيه ساخن" at bounding box center [1086, 372] width 537 height 29
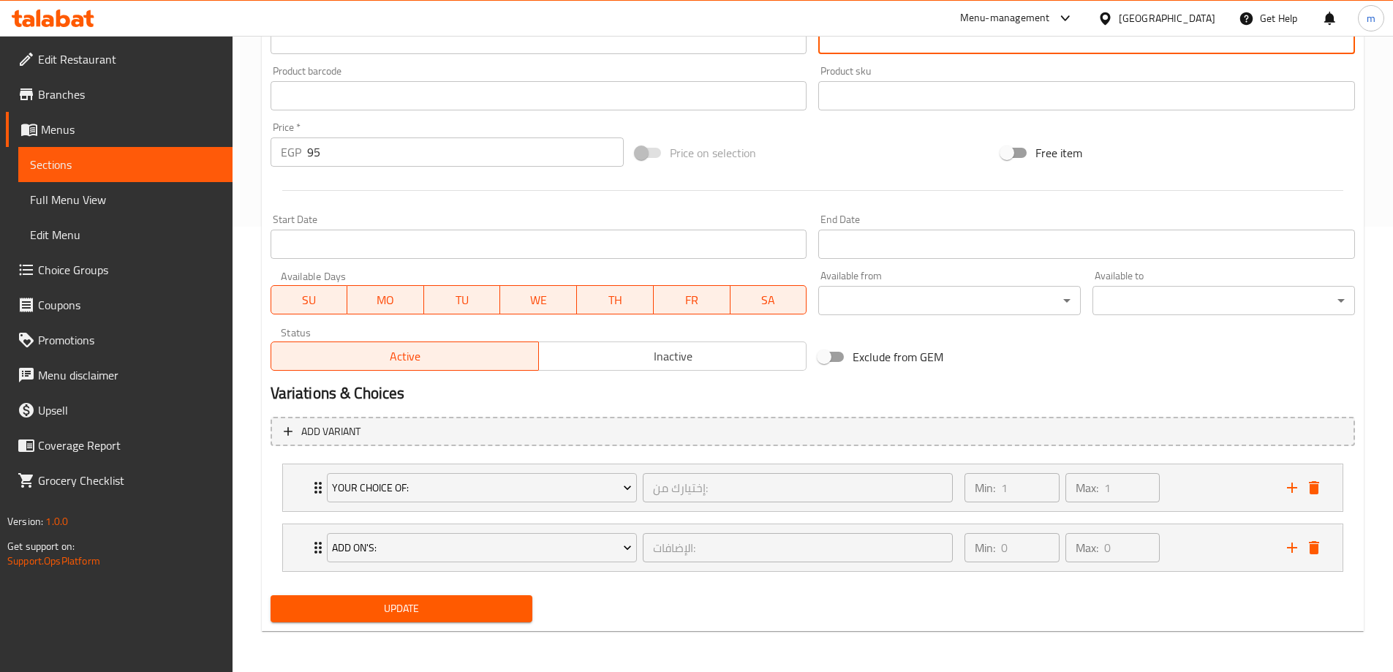
type textarea "إسبرسو مخلوط بالكثير من الحليب المبخر وطبقة برغوة خفيفة."
click at [372, 600] on span "Update" at bounding box center [401, 608] width 239 height 18
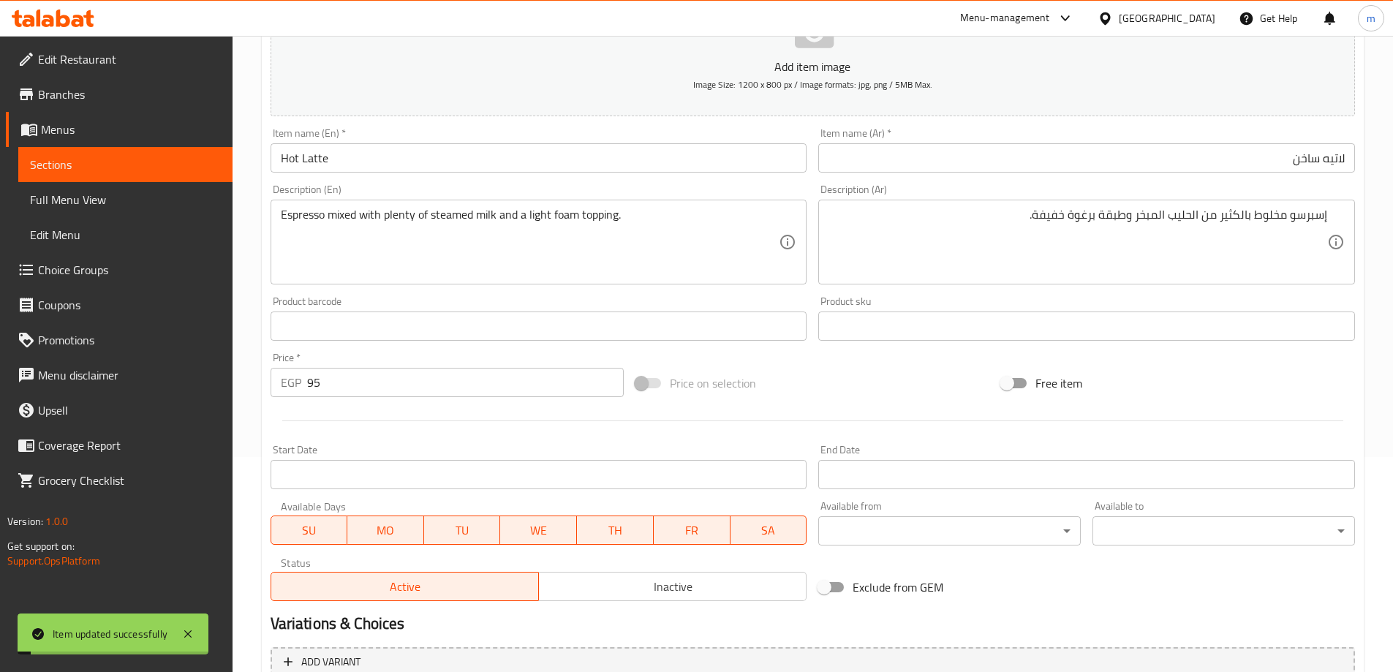
scroll to position [0, 0]
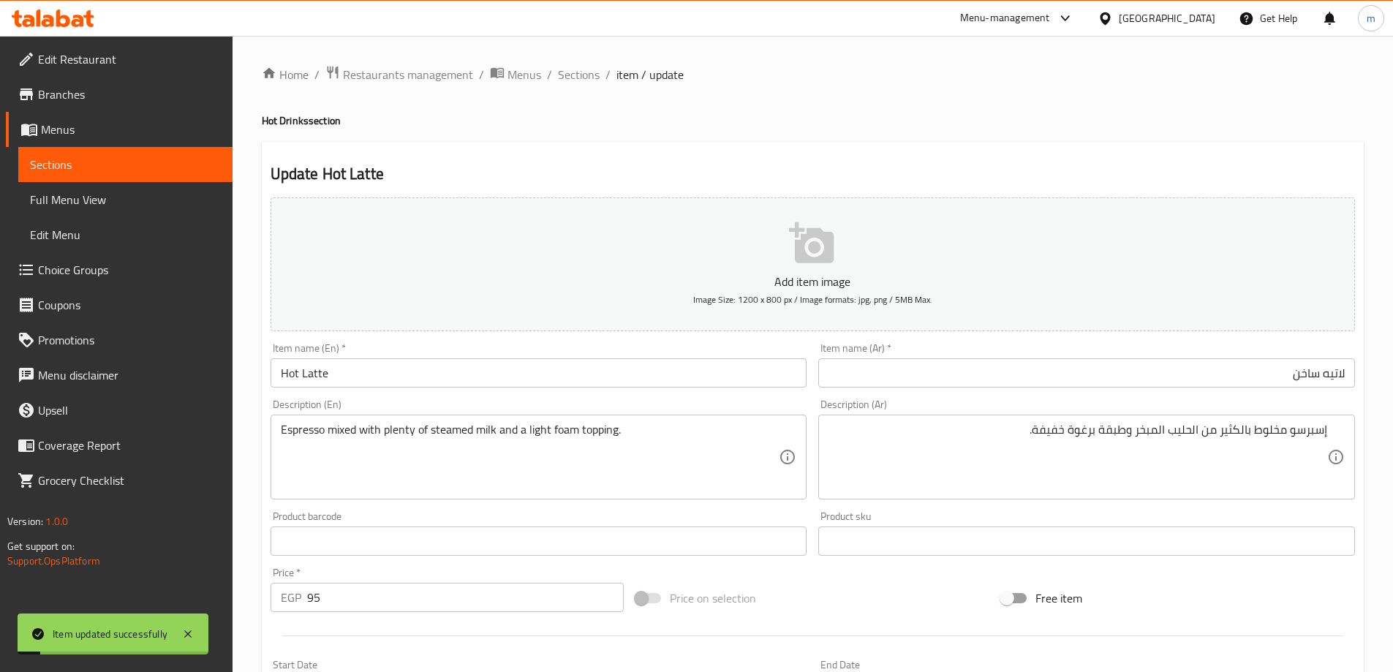
click at [577, 76] on span "Sections" at bounding box center [579, 75] width 42 height 18
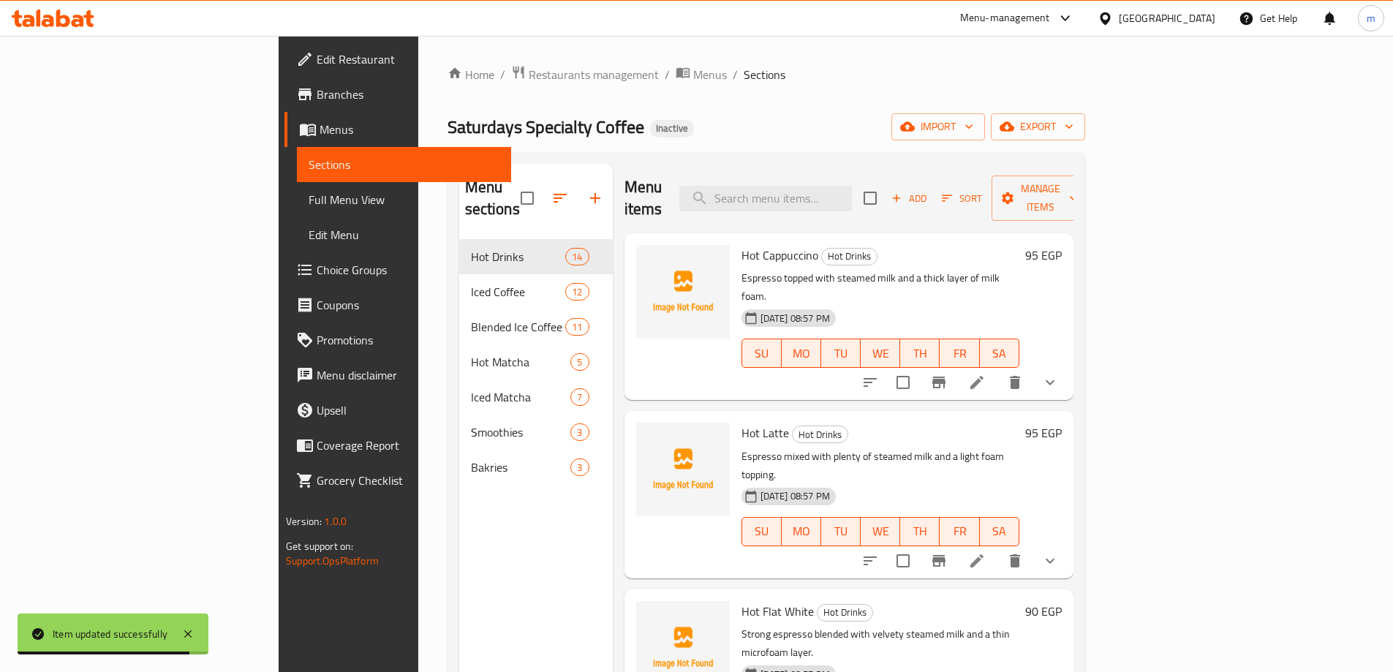
click at [317, 261] on span "Choice Groups" at bounding box center [408, 270] width 183 height 18
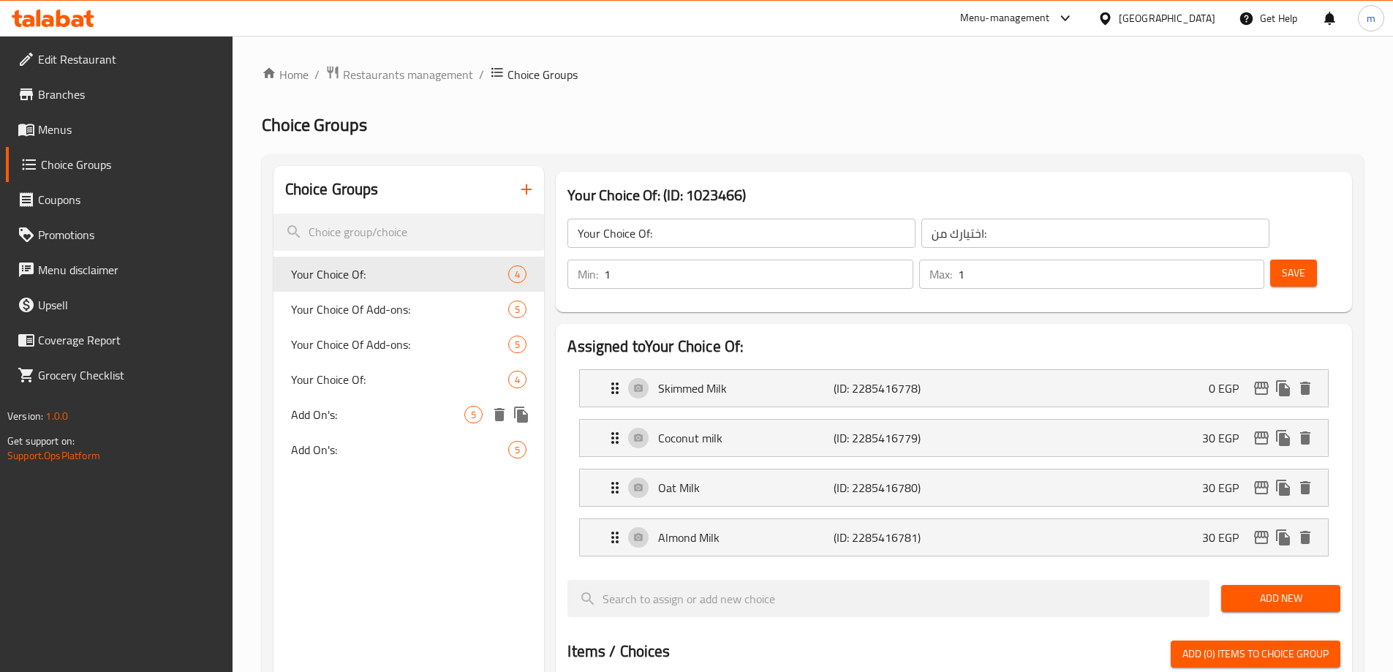
click at [365, 414] on span "Add On's:" at bounding box center [378, 415] width 174 height 18
type input "Add On's:"
type input "الإضافات:"
type input "0"
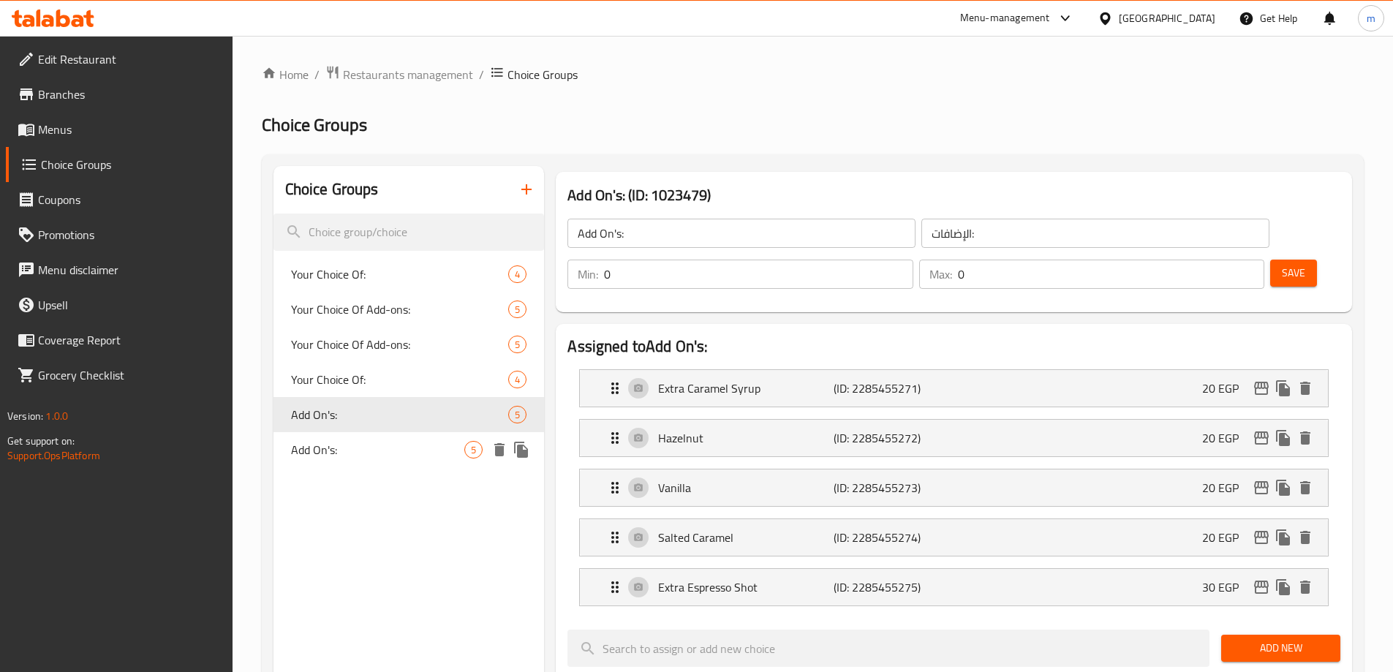
click at [368, 446] on span "Add On's:" at bounding box center [378, 450] width 174 height 18
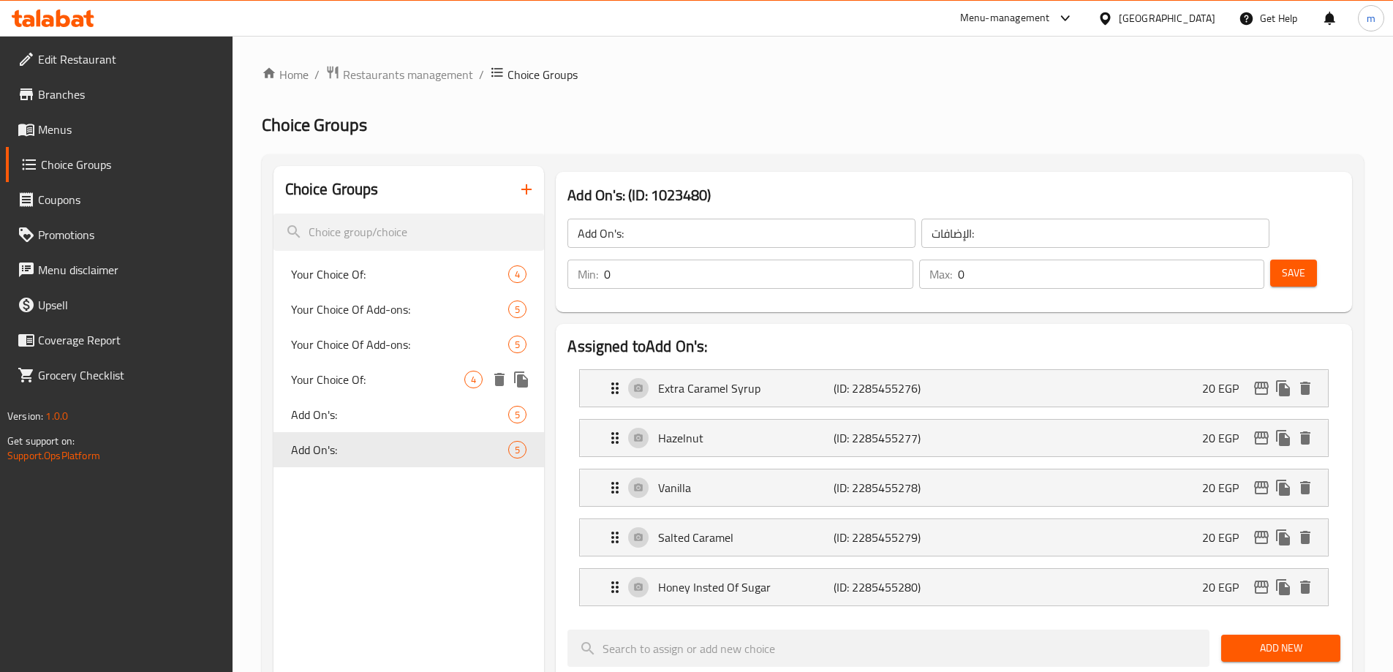
click at [367, 383] on span "Your Choice Of:" at bounding box center [378, 380] width 174 height 18
type input "Your Choice Of:"
type input "إختيارك من:"
type input "1"
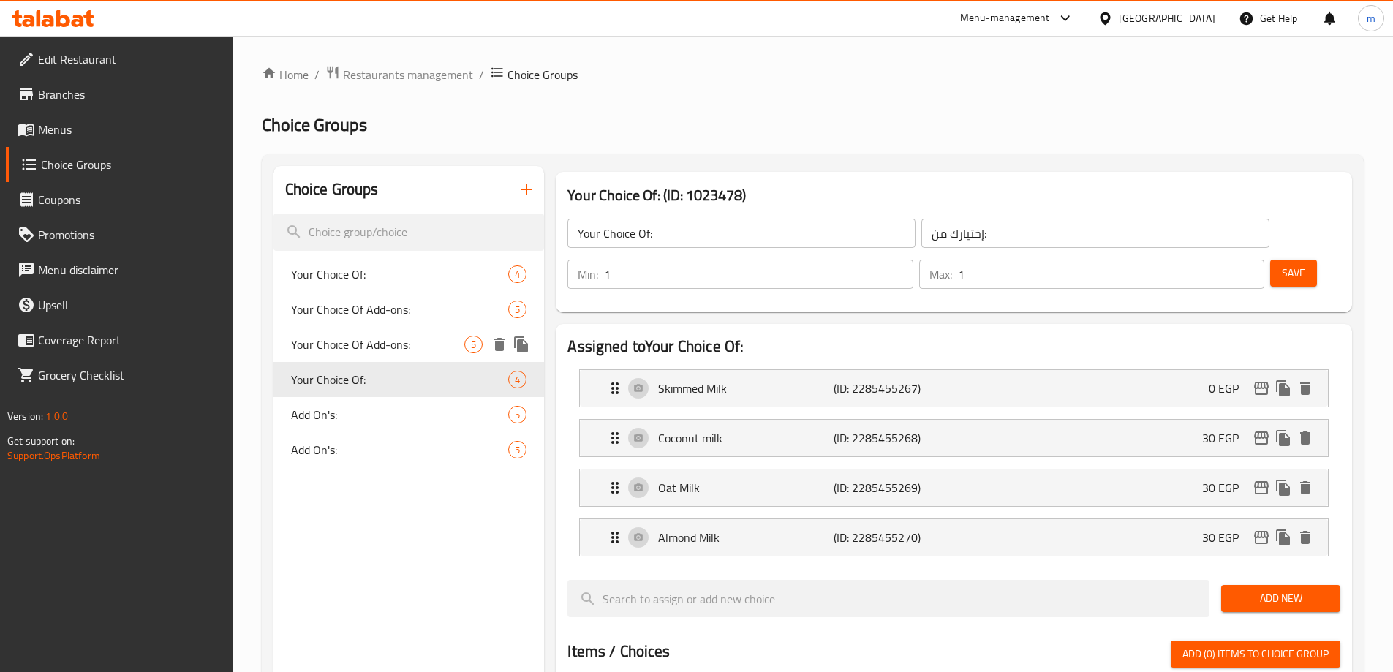
click at [383, 351] on span "Your Choice Of Add-ons:" at bounding box center [378, 345] width 174 height 18
type input "Your Choice Of Add-ons:"
type input "اختيارك من الاضافات:"
type input "0"
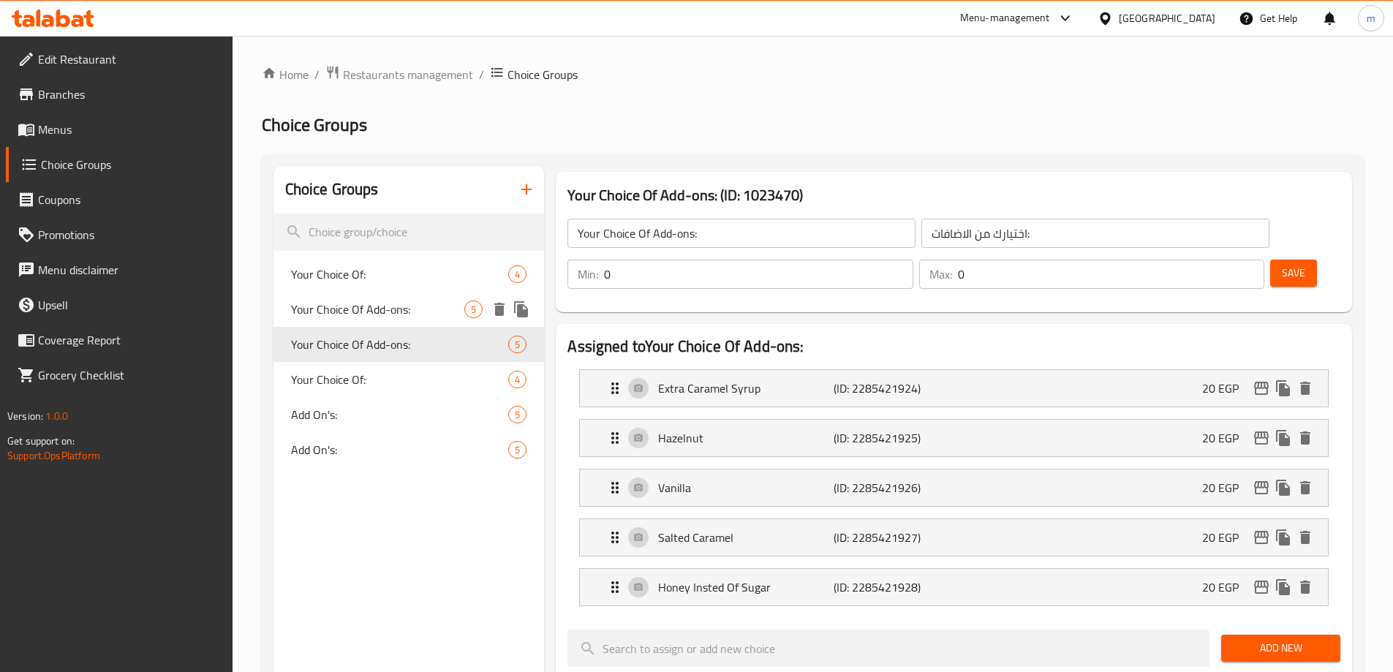
click at [387, 295] on div "Your Choice Of Add-ons: 5" at bounding box center [408, 309] width 271 height 35
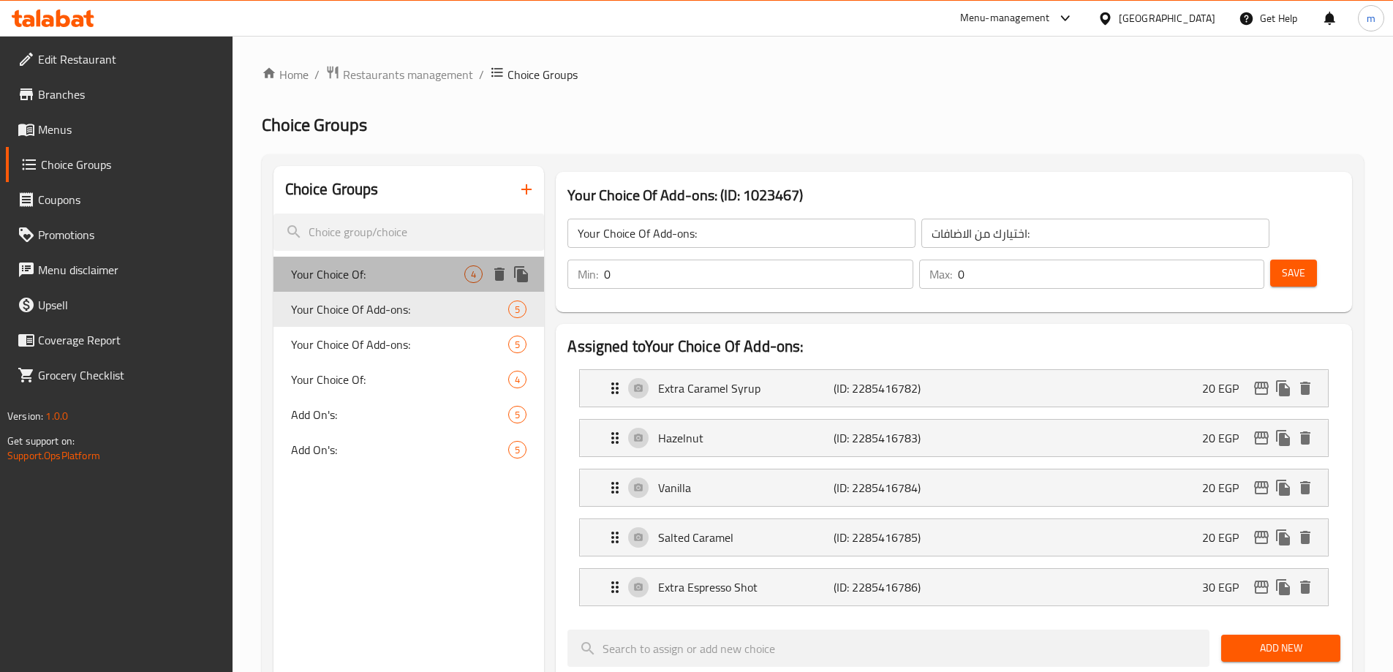
click at [393, 272] on span "Your Choice Of:" at bounding box center [378, 274] width 174 height 18
type input "Your Choice Of:"
type input "اختيارك من:"
type input "1"
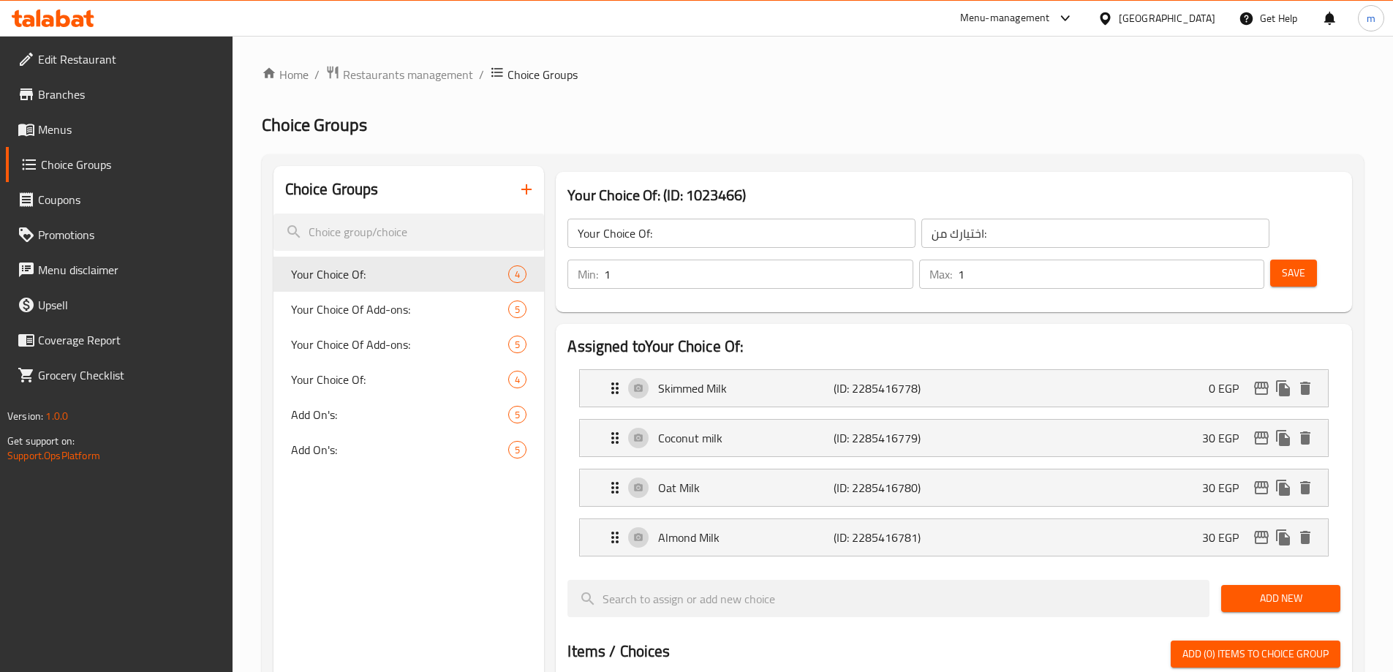
click at [109, 126] on span "Menus" at bounding box center [129, 130] width 183 height 18
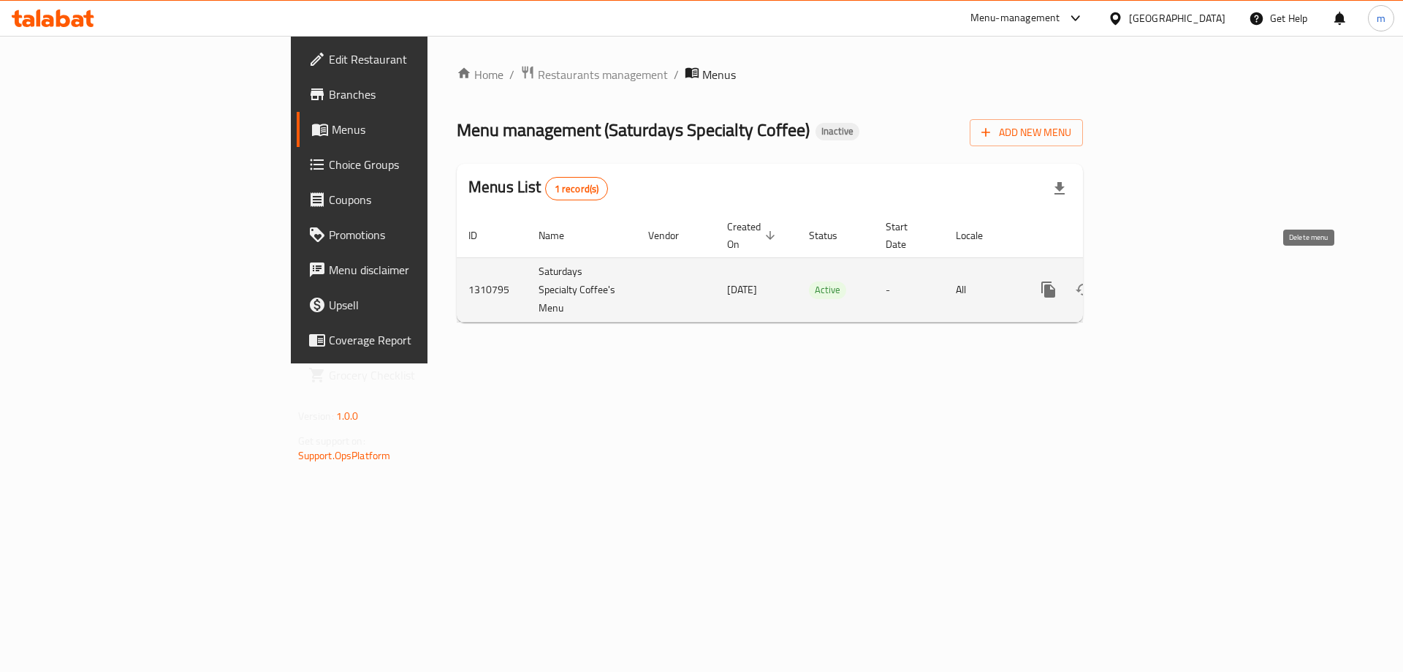
click at [1172, 272] on link "enhanced table" at bounding box center [1154, 289] width 35 height 35
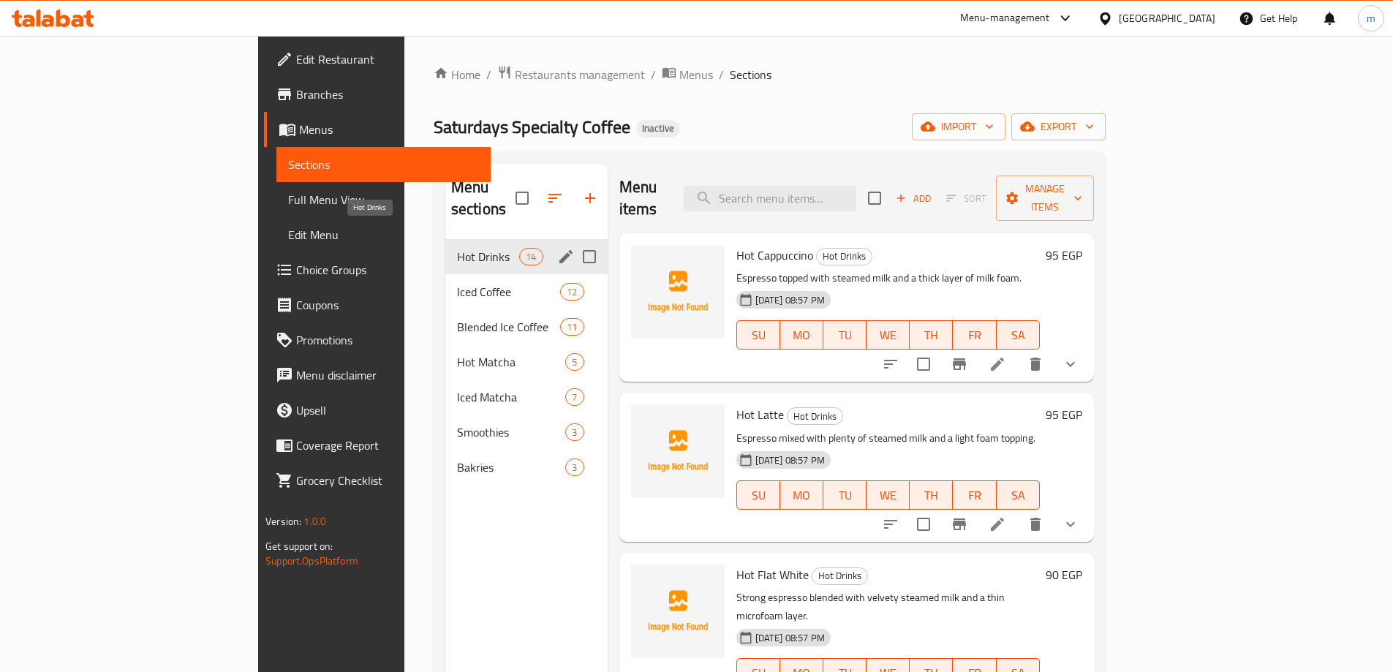
scroll to position [1330, 0]
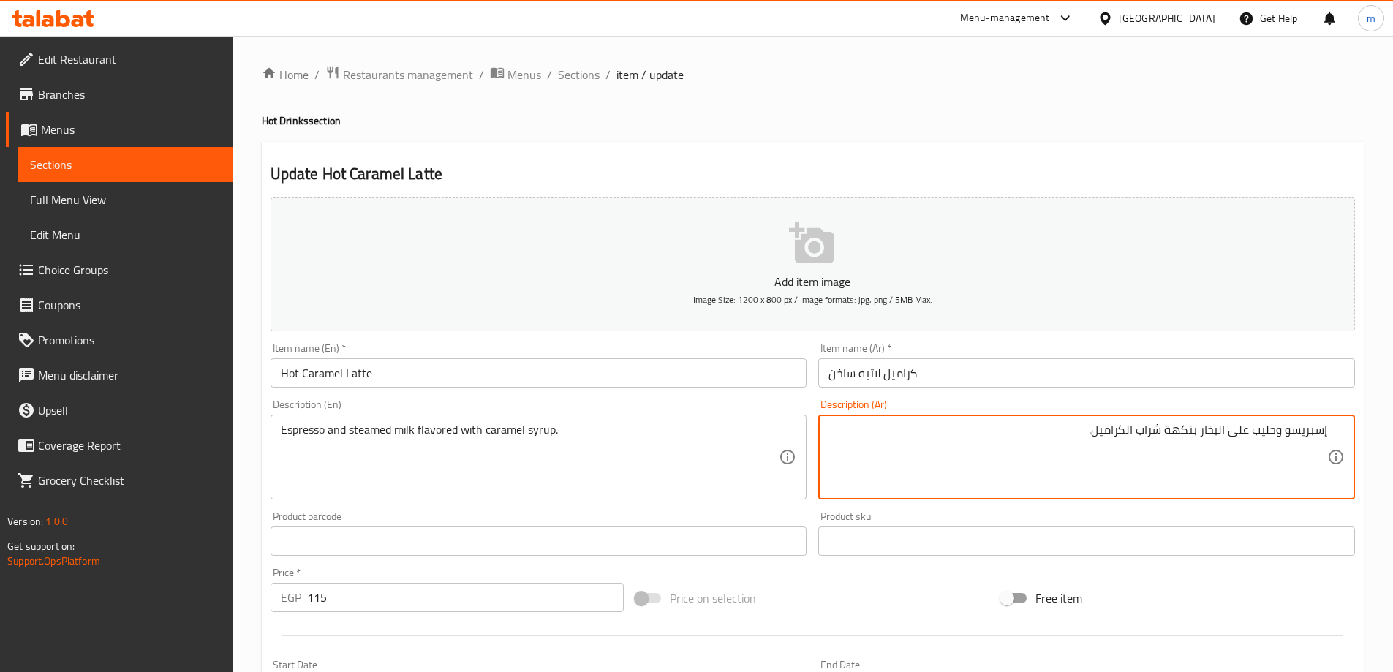
click at [1145, 374] on input "كراميل لاتيه ساخن" at bounding box center [1086, 372] width 537 height 29
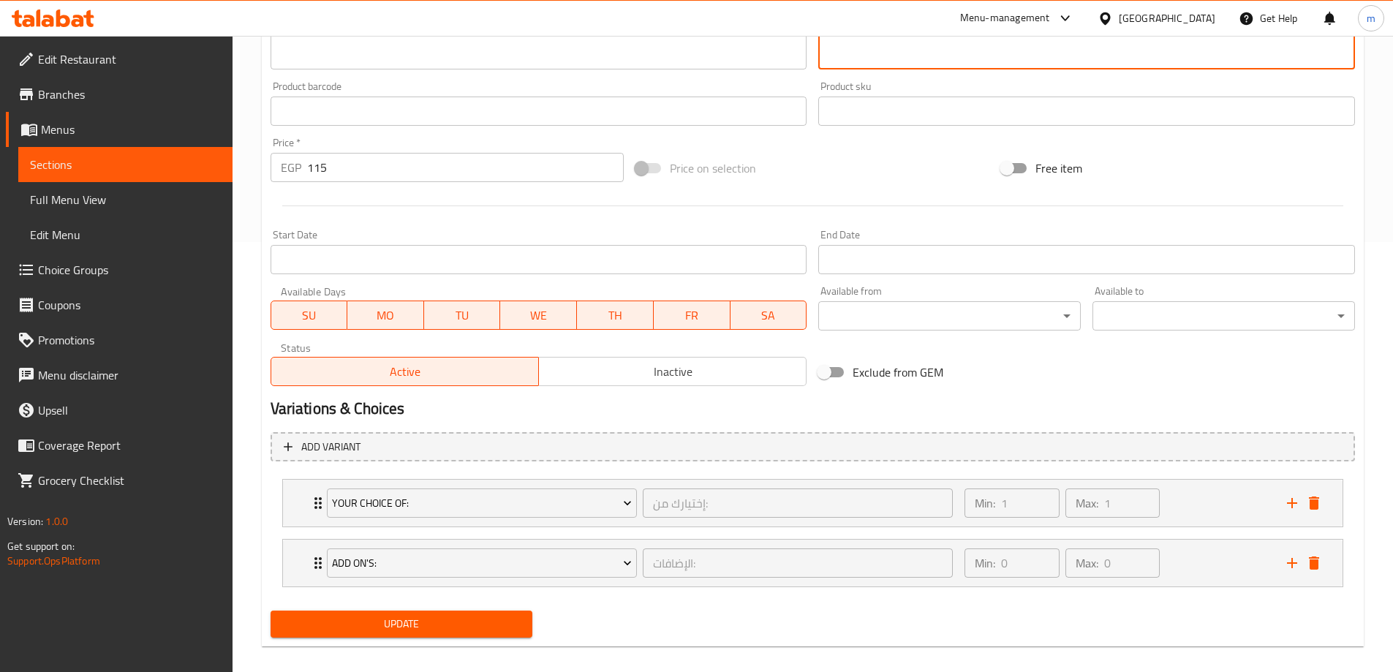
scroll to position [439, 0]
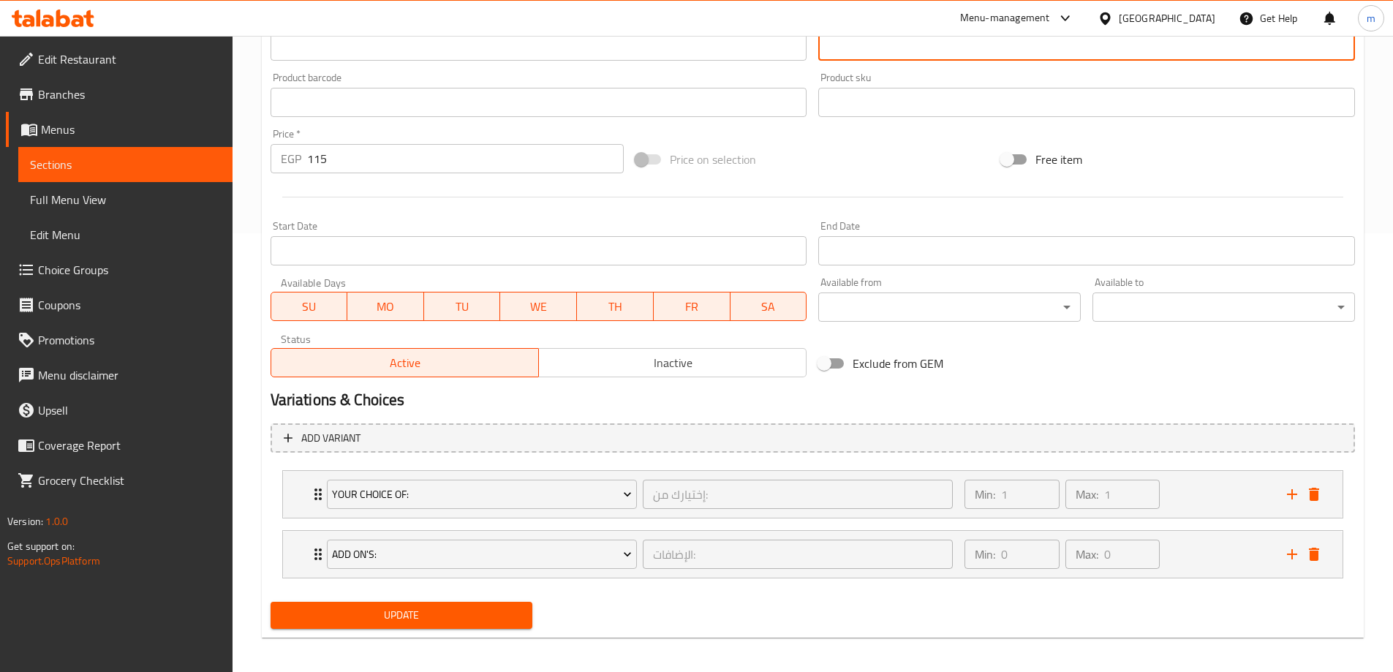
type textarea "إسبريسو وحليب مبخر بنكهة شراب الكراميل."
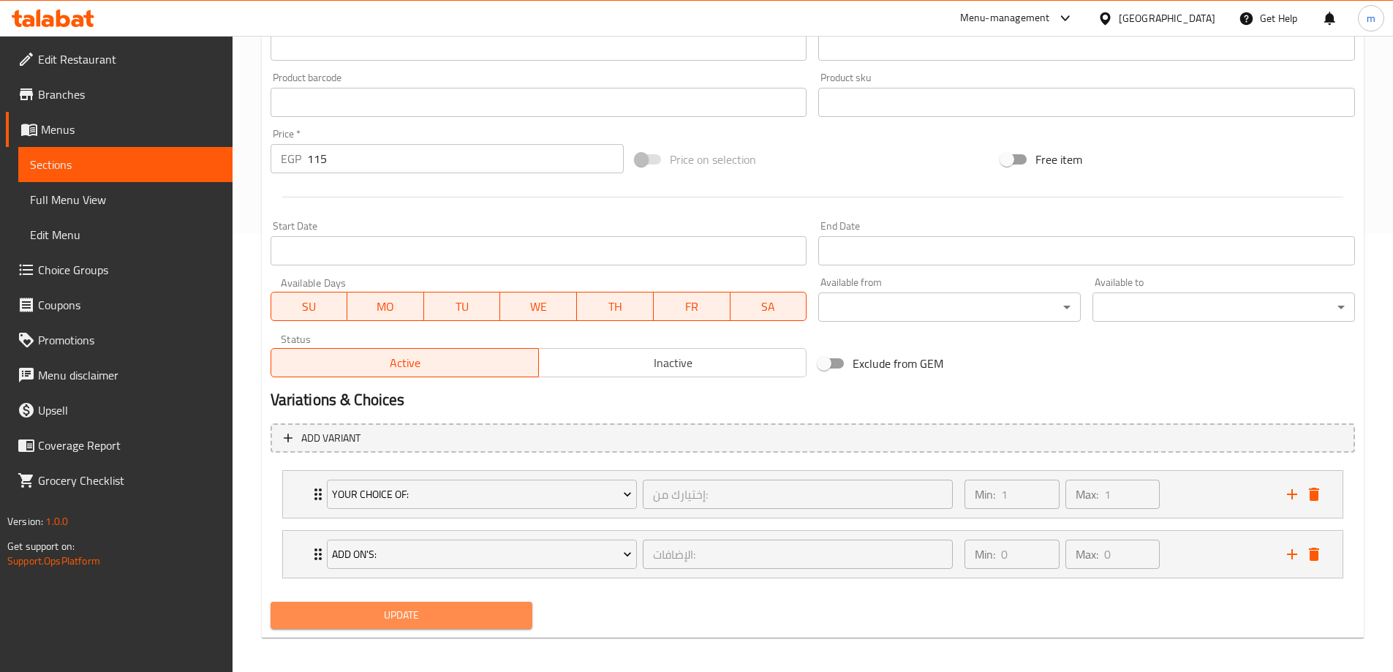
click at [434, 627] on button "Update" at bounding box center [401, 615] width 262 height 27
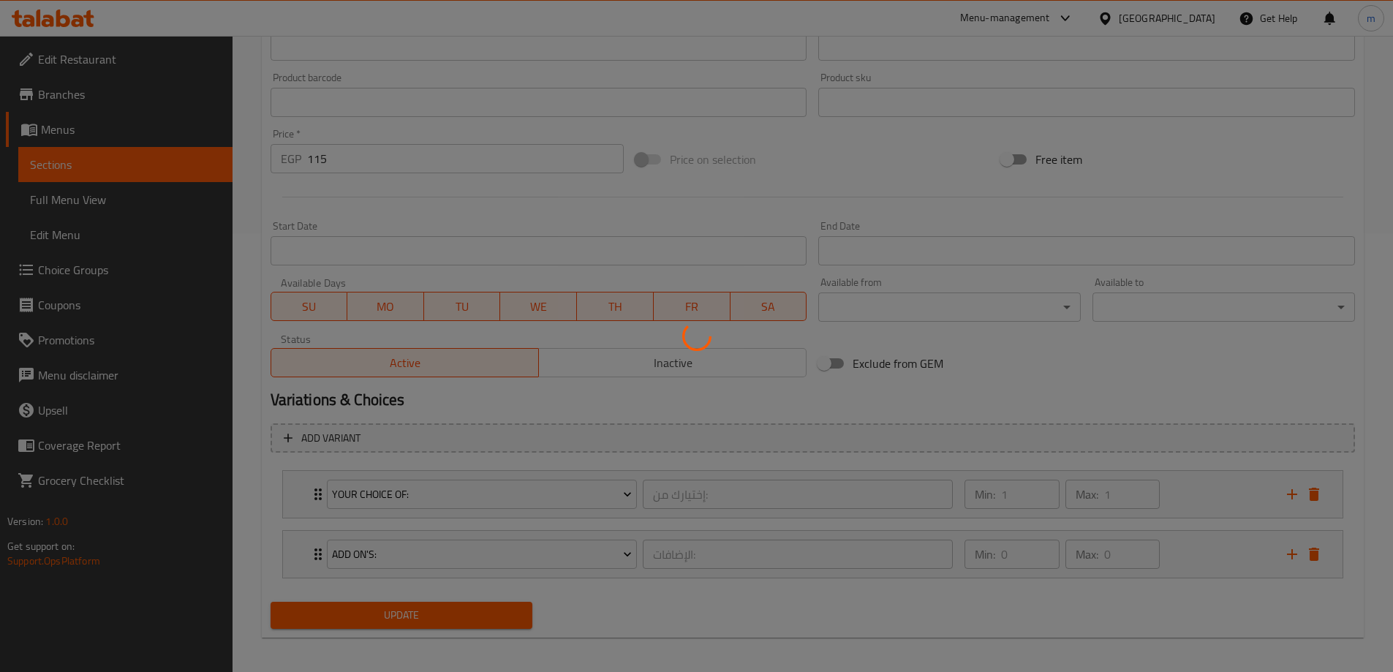
scroll to position [0, 0]
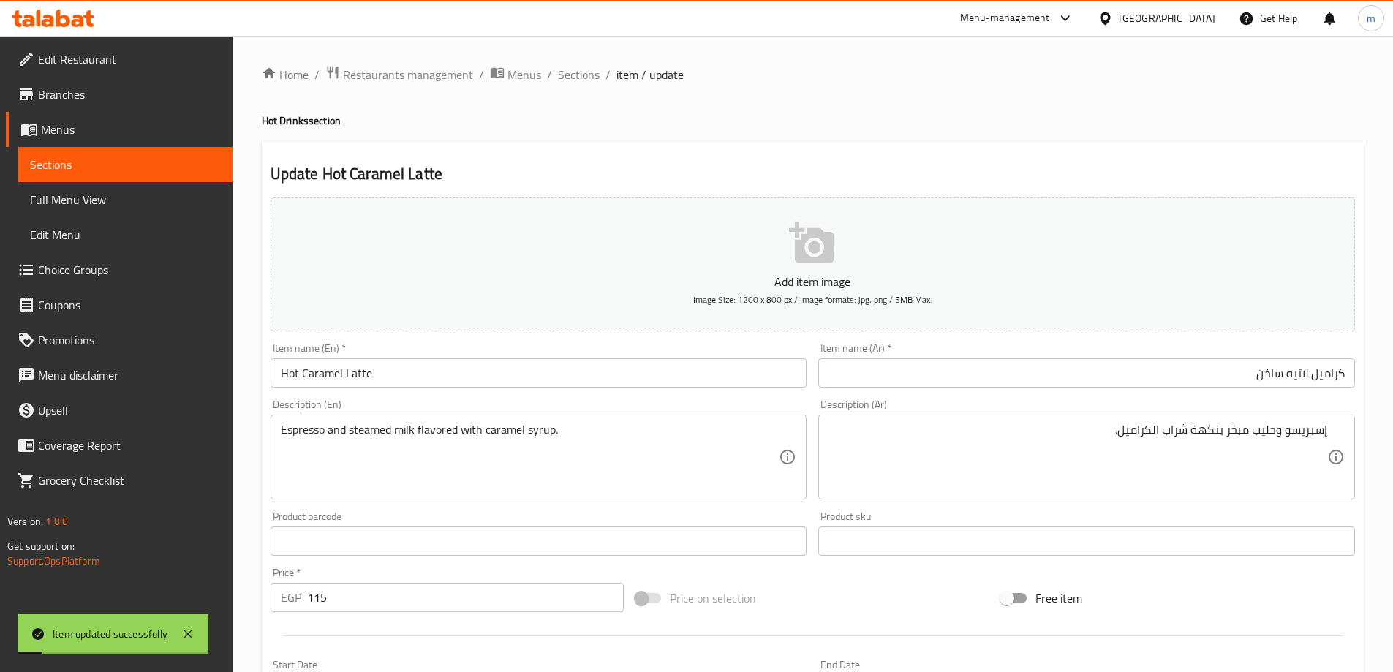
click at [570, 71] on span "Sections" at bounding box center [579, 75] width 42 height 18
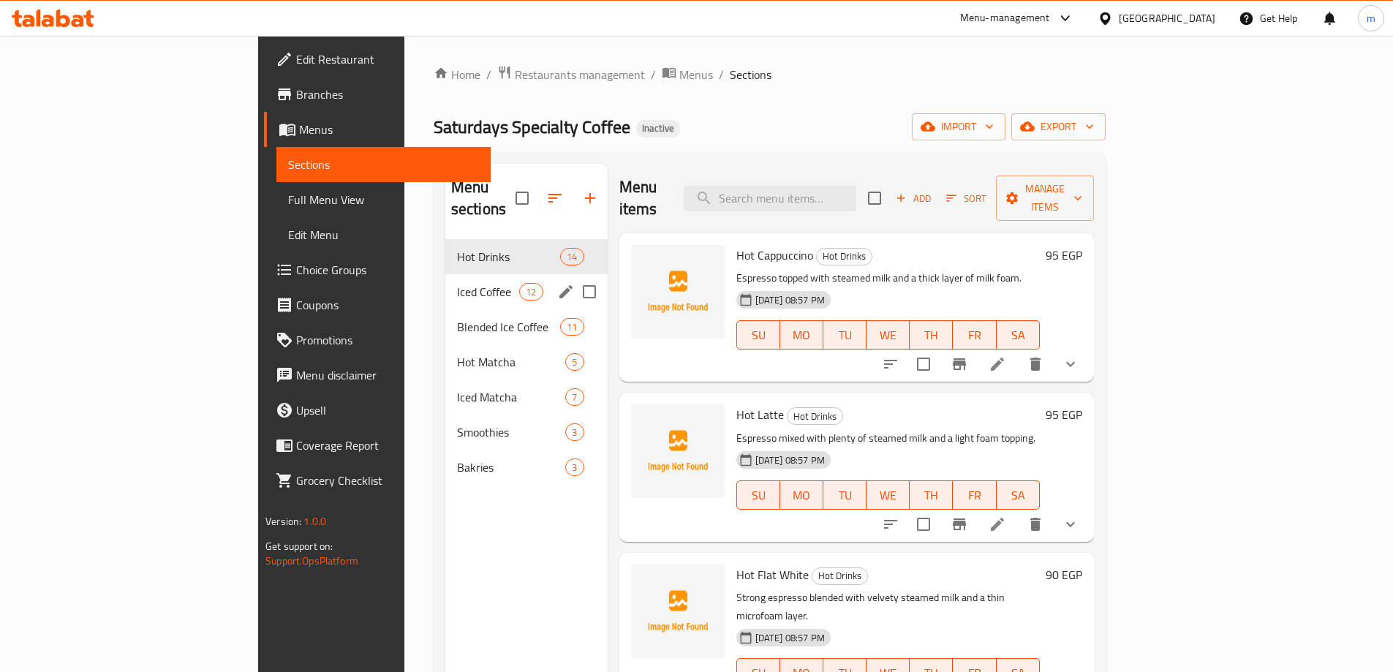
click at [457, 283] on span "Iced Coffee" at bounding box center [488, 292] width 62 height 18
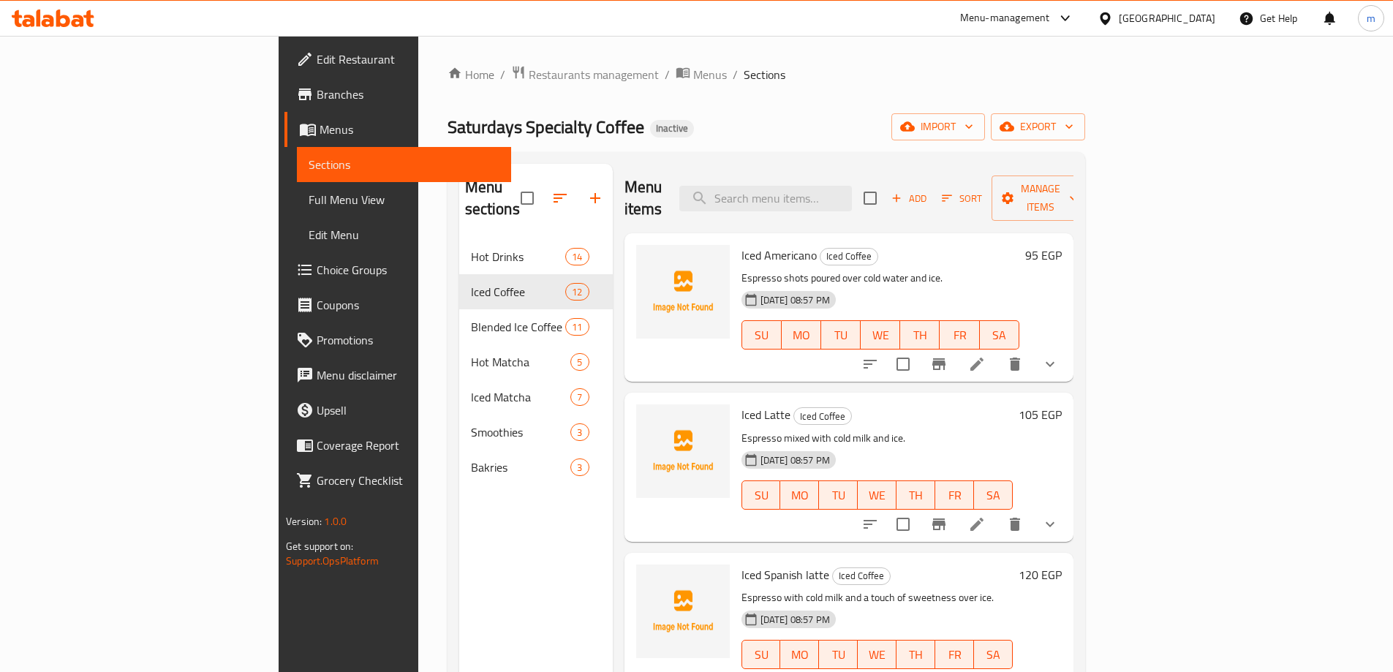
scroll to position [532, 0]
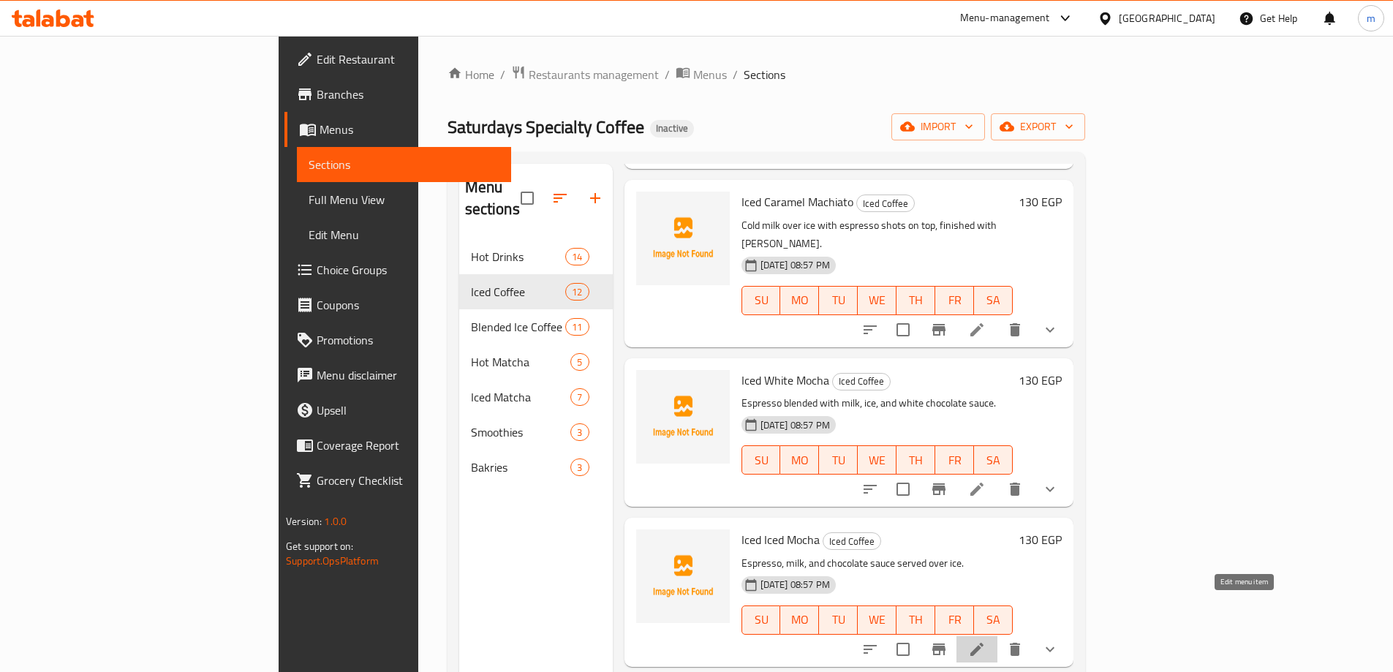
click at [985, 640] on icon at bounding box center [977, 649] width 18 height 18
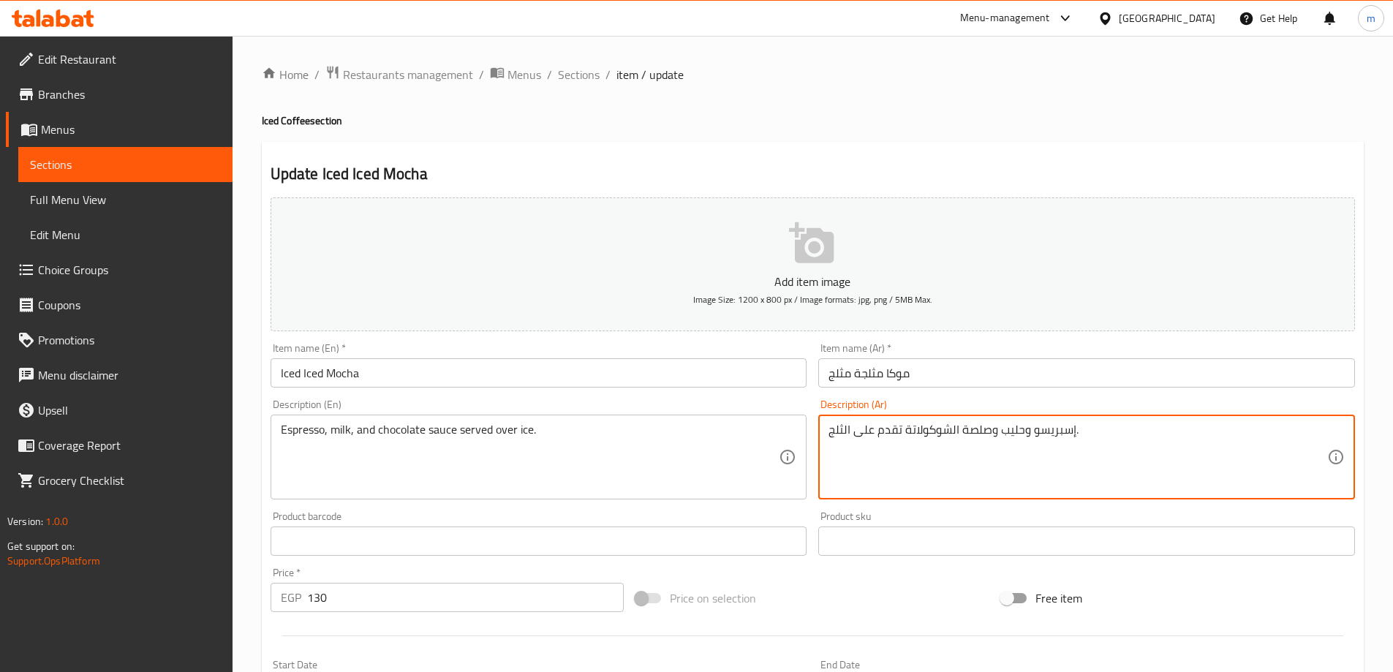
scroll to position [445, 0]
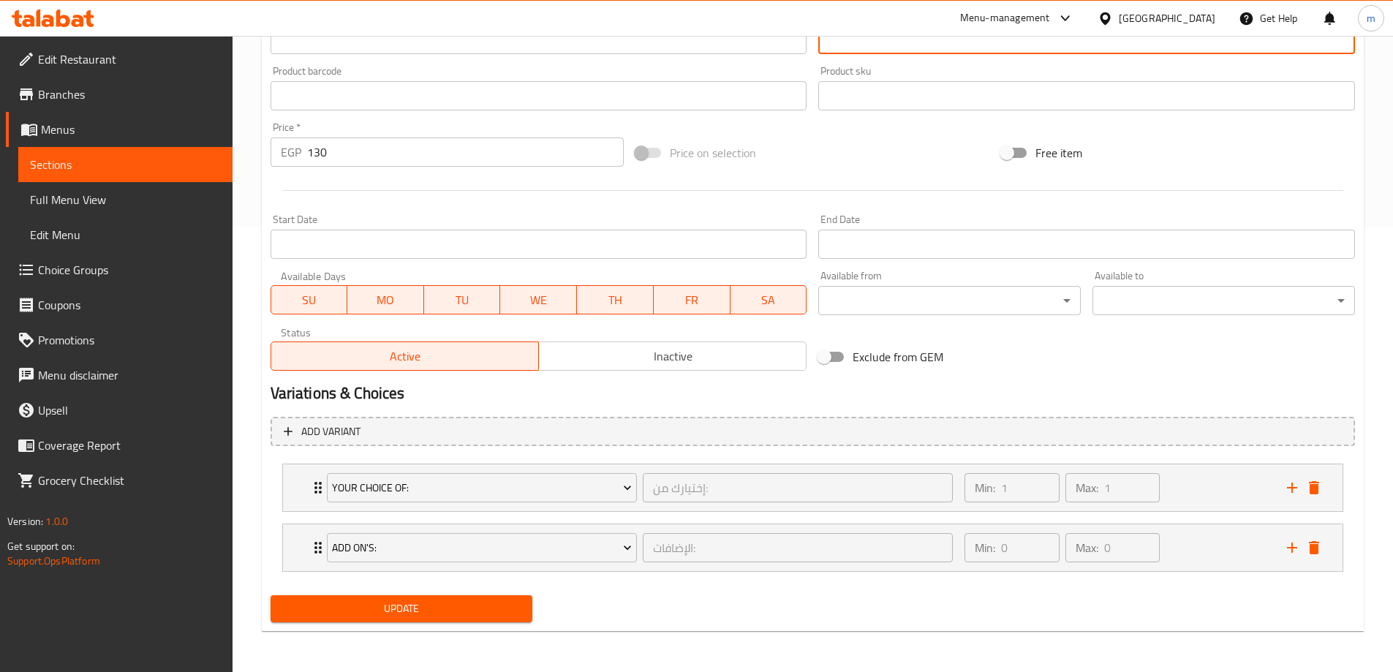
type textarea "إسبريسو وحليب وصلصة الشوكولاتة تقدم على الثلج."
click at [407, 596] on button "Update" at bounding box center [401, 608] width 262 height 27
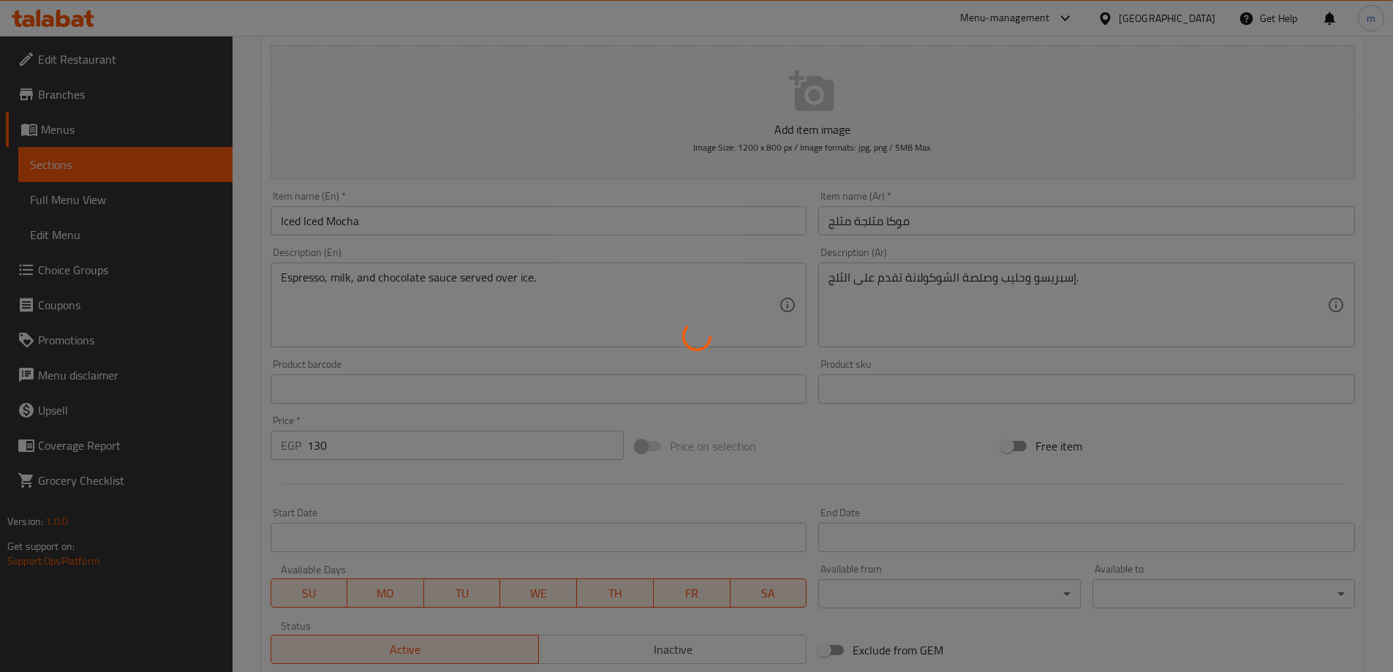
scroll to position [0, 0]
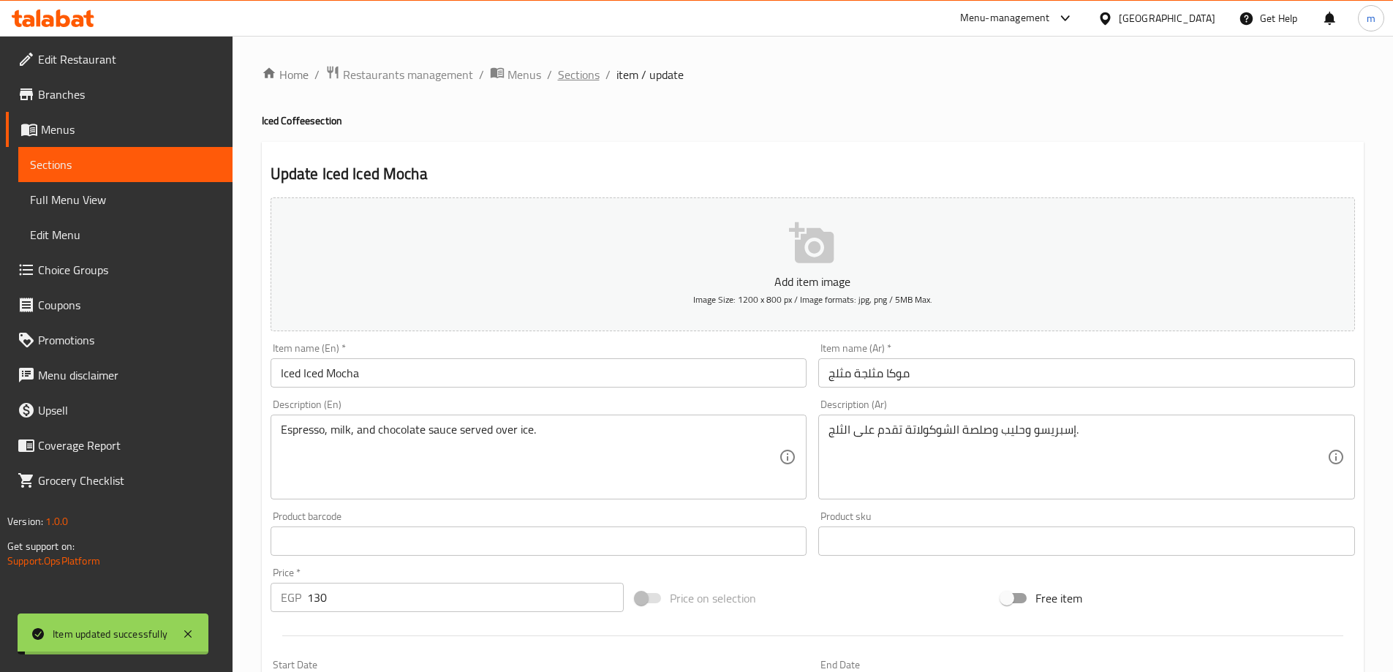
click at [572, 76] on span "Sections" at bounding box center [579, 75] width 42 height 18
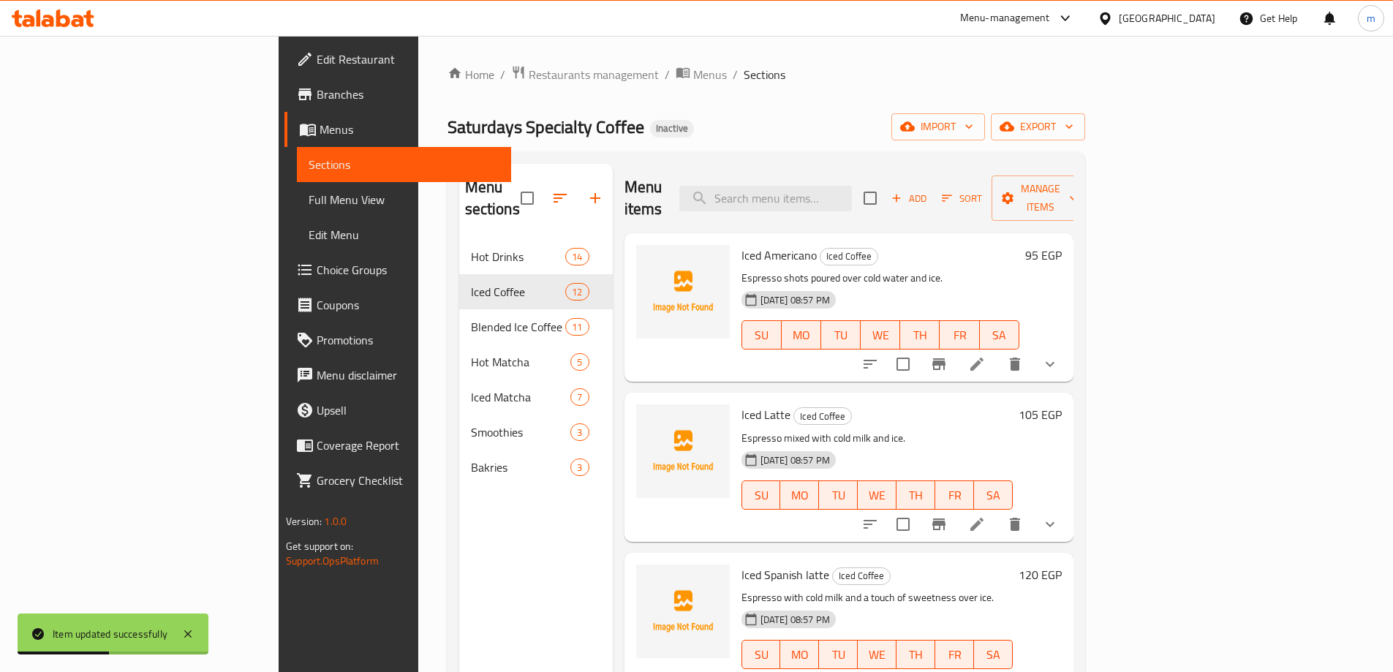
scroll to position [532, 0]
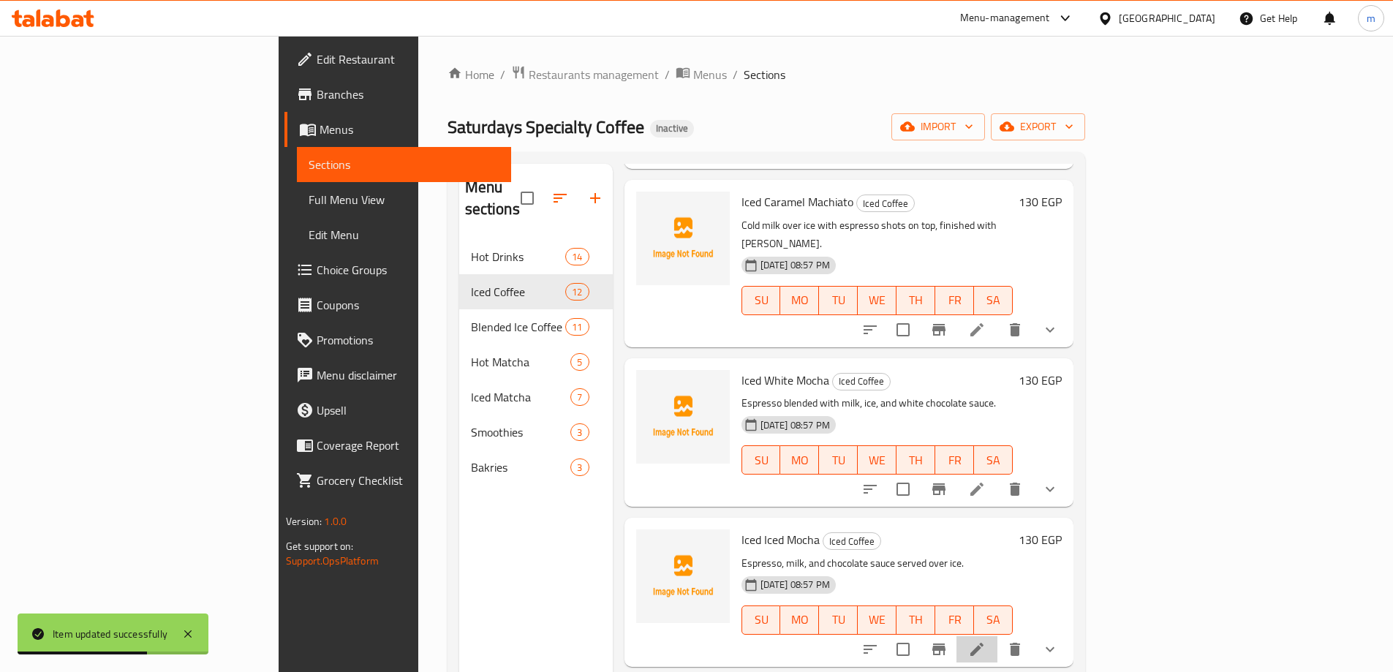
click at [997, 636] on li at bounding box center [976, 649] width 41 height 26
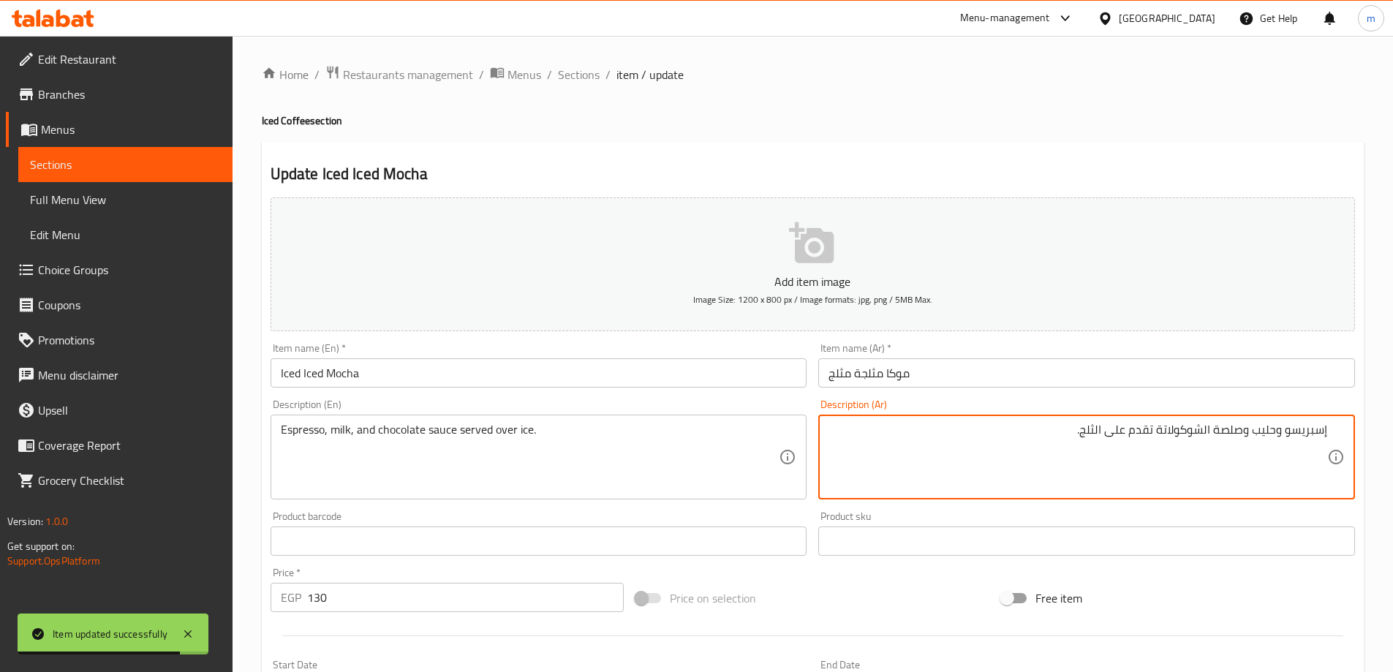
click at [1019, 371] on input "موكا مثلجة مثلج" at bounding box center [1086, 372] width 537 height 29
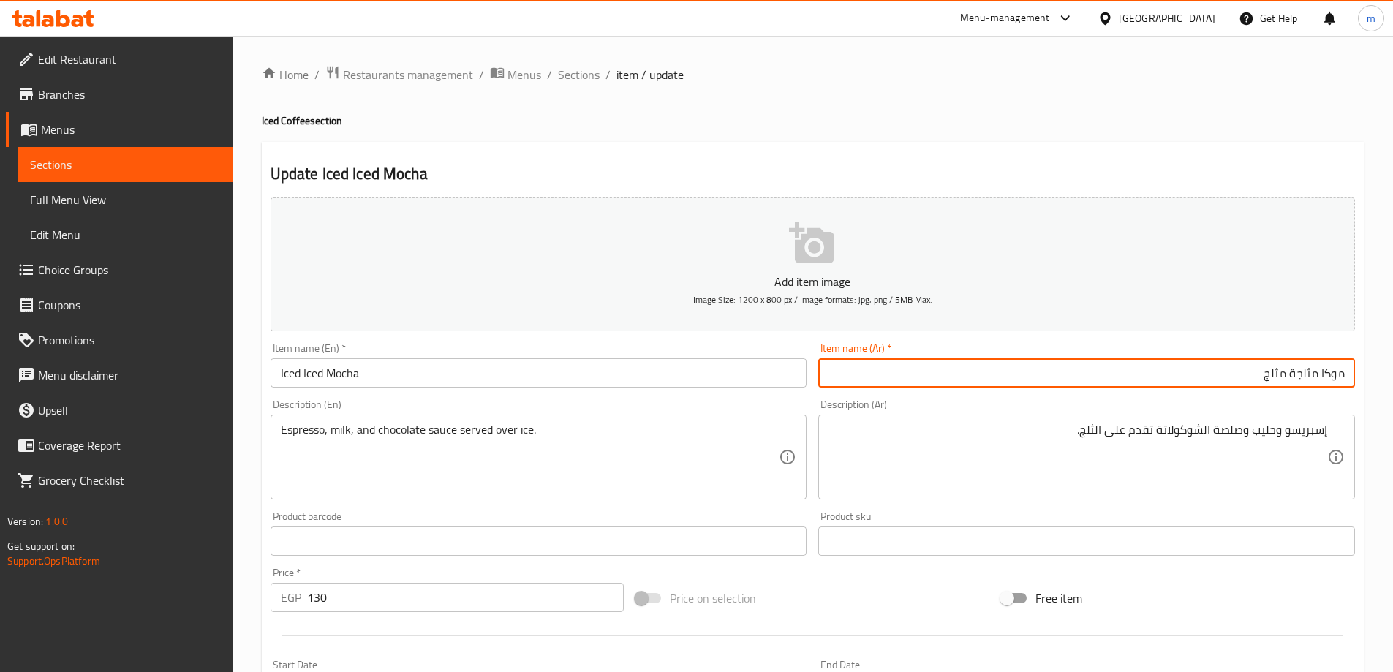
click at [303, 120] on h4 "Iced Coffee section" at bounding box center [813, 120] width 1102 height 15
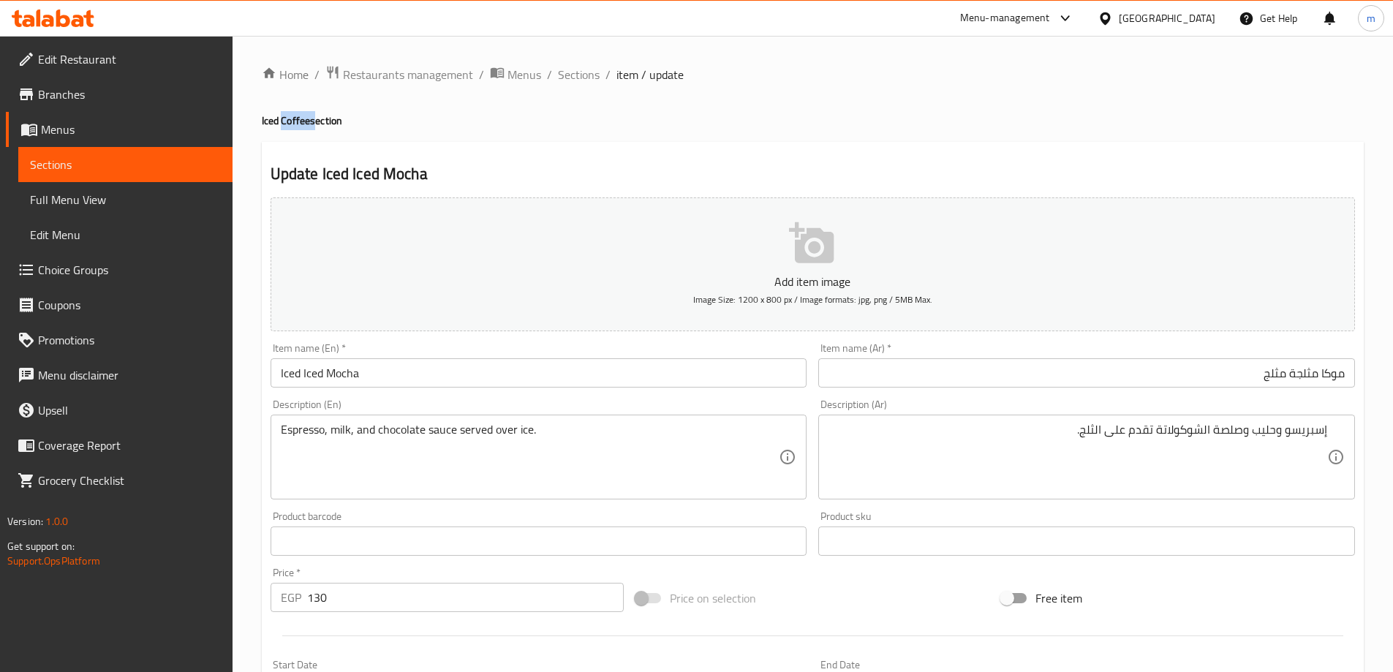
click at [303, 120] on h4 "Iced Coffee section" at bounding box center [813, 120] width 1102 height 15
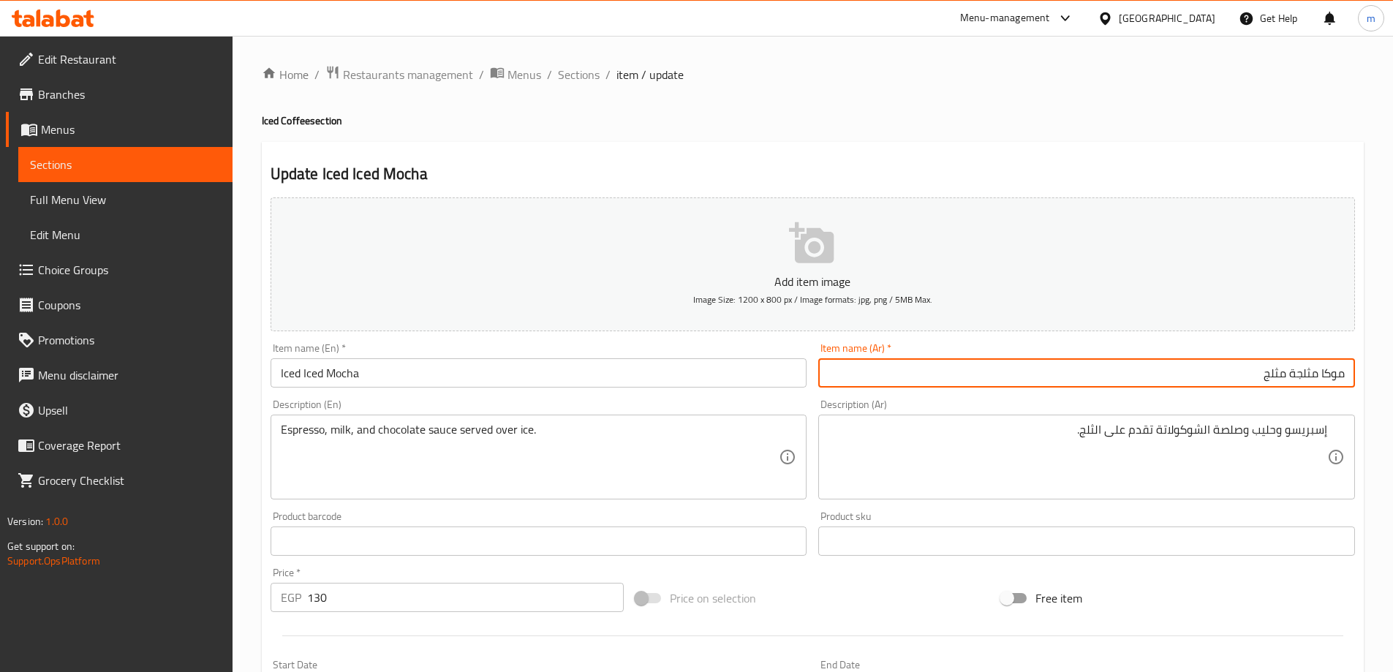
click at [1272, 374] on input "موكا مثلجة مثلج" at bounding box center [1086, 372] width 537 height 29
type input "موكا مثلجة ([GEOGRAPHIC_DATA])"
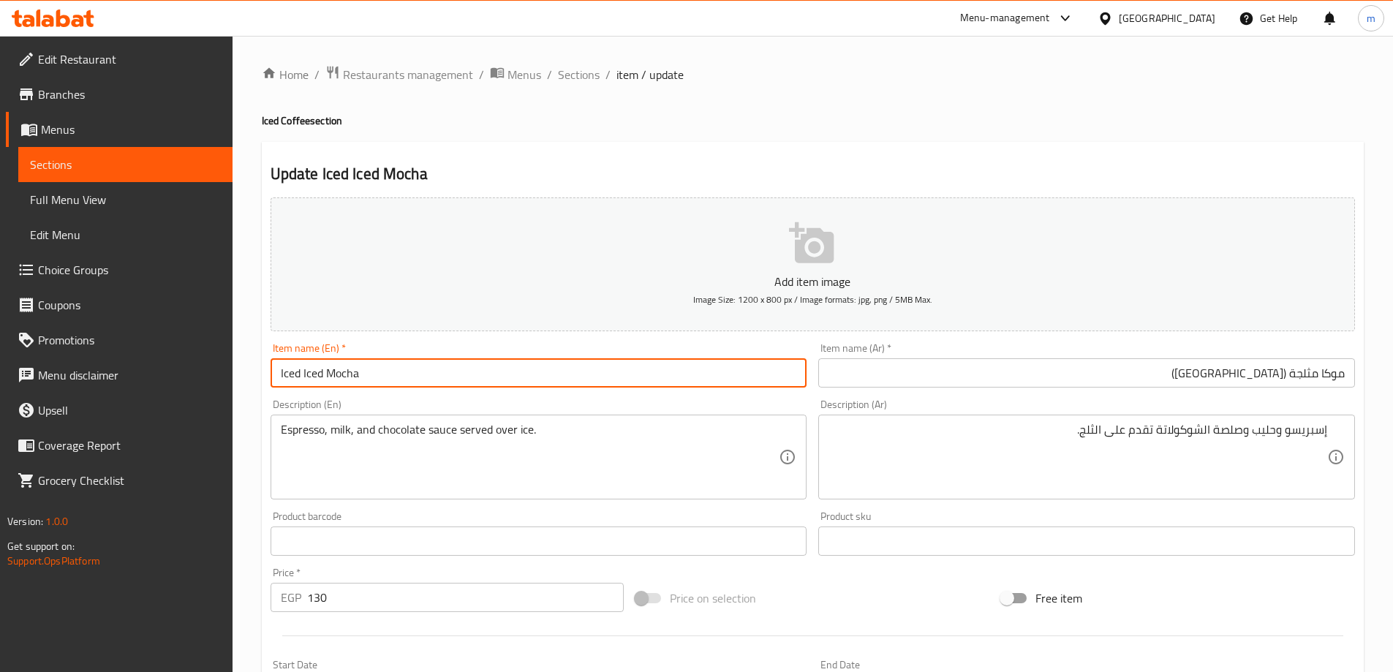
click at [295, 372] on input "Iced Iced Mocha" at bounding box center [538, 372] width 537 height 29
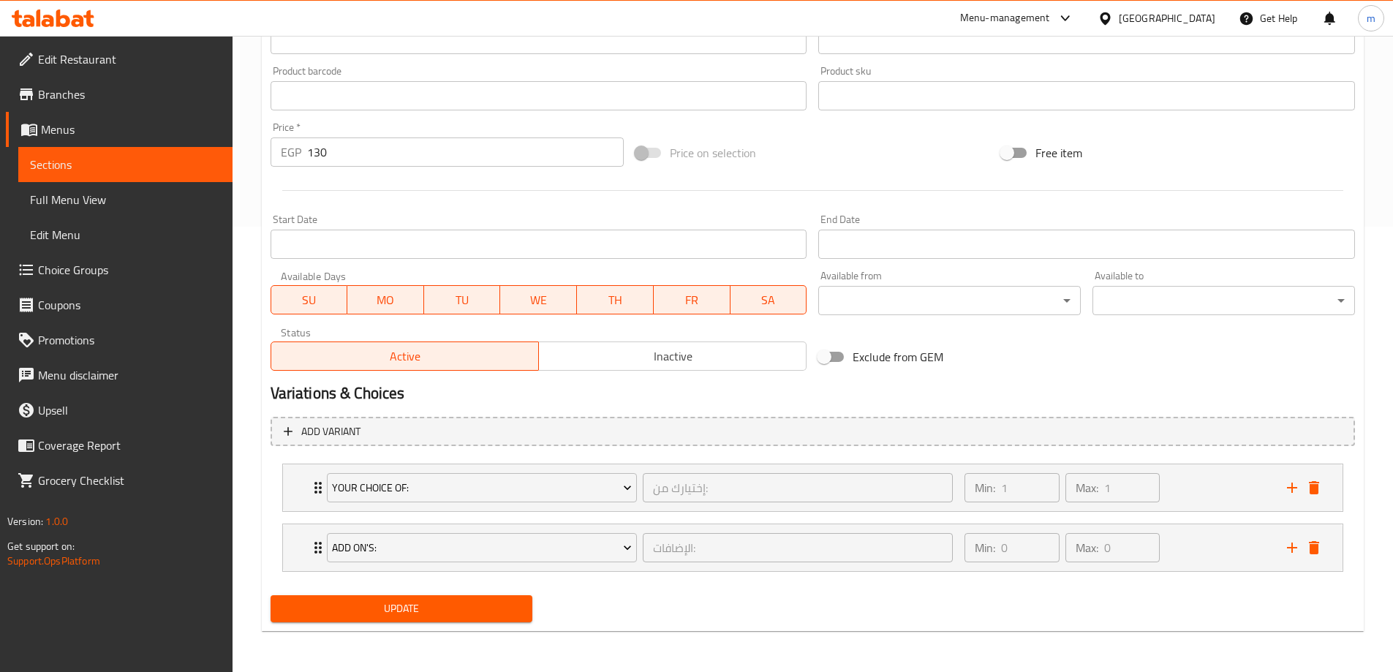
type input "Iced Mocha (Coffee)"
click at [418, 598] on button "Update" at bounding box center [401, 608] width 262 height 27
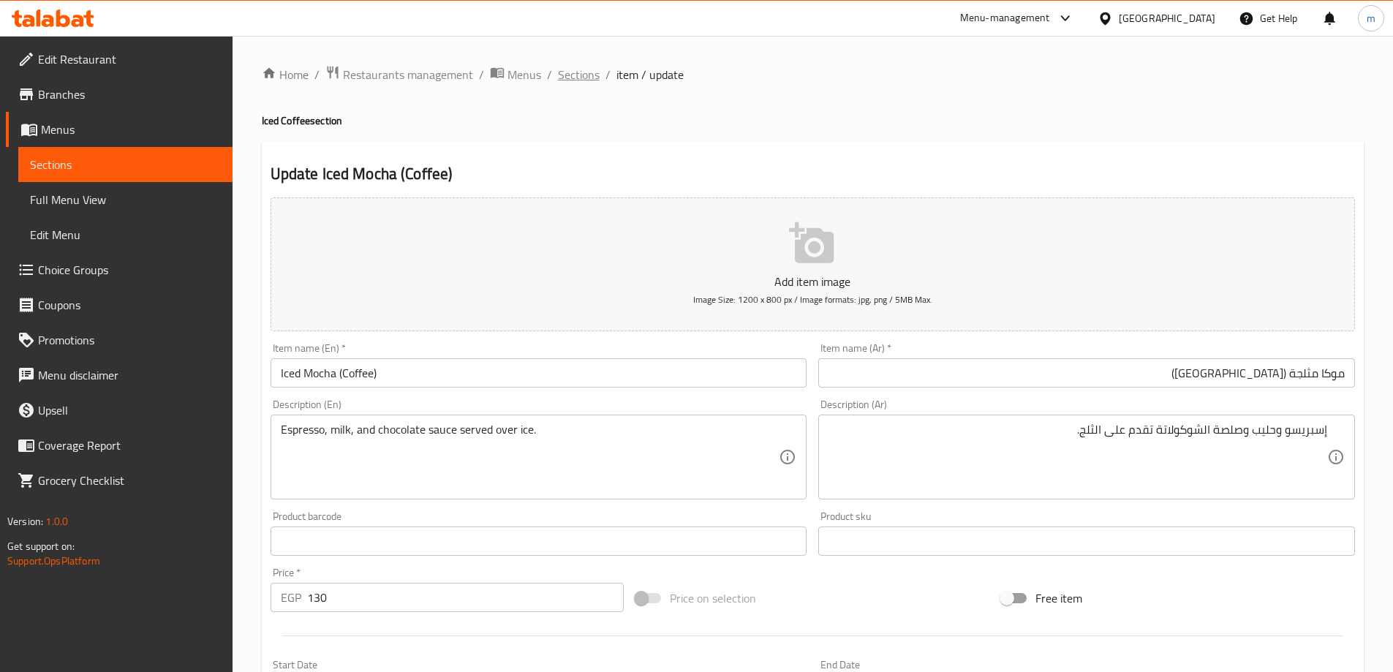
click at [588, 79] on span "Sections" at bounding box center [579, 75] width 42 height 18
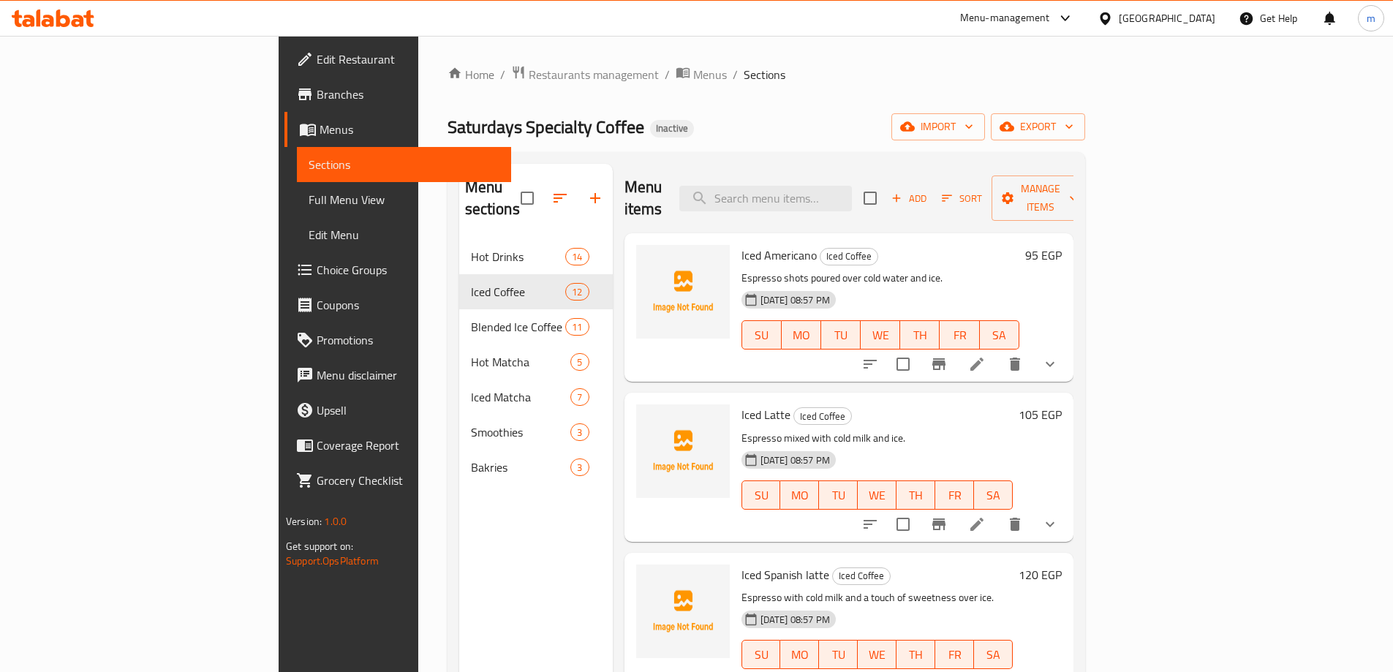
click at [743, 79] on span "Sections" at bounding box center [764, 75] width 42 height 18
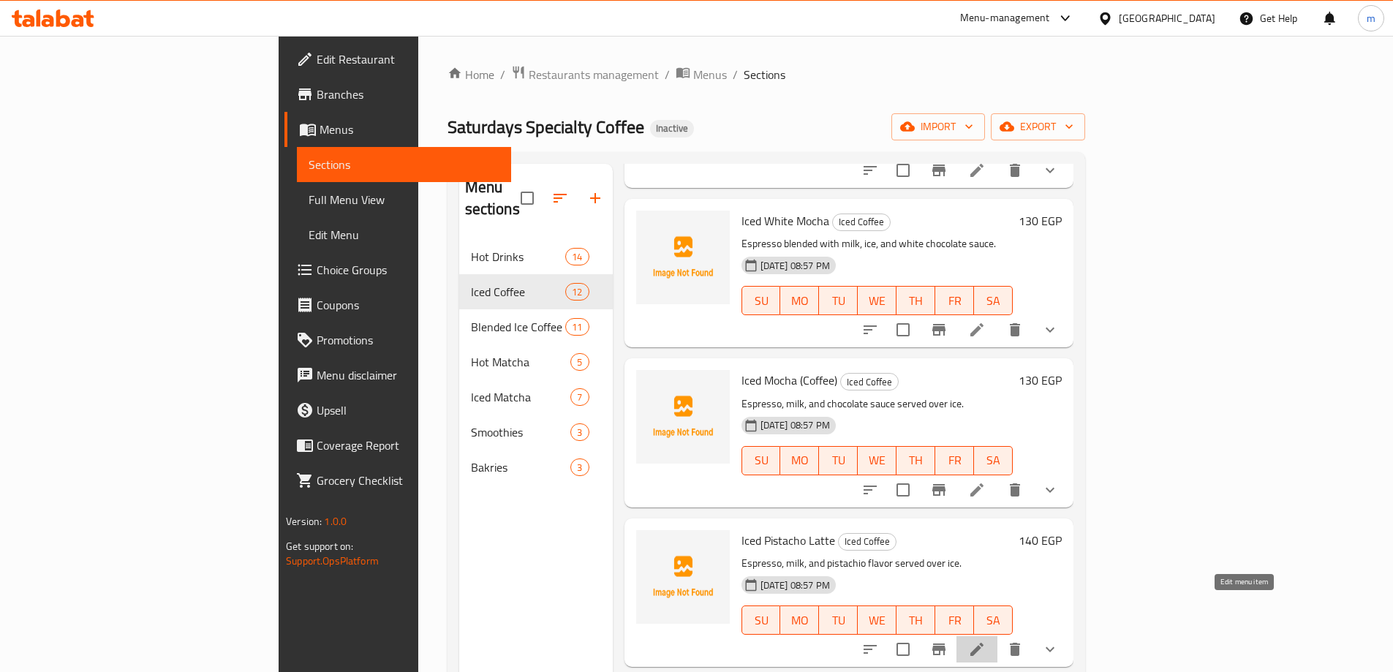
click at [985, 640] on icon at bounding box center [977, 649] width 18 height 18
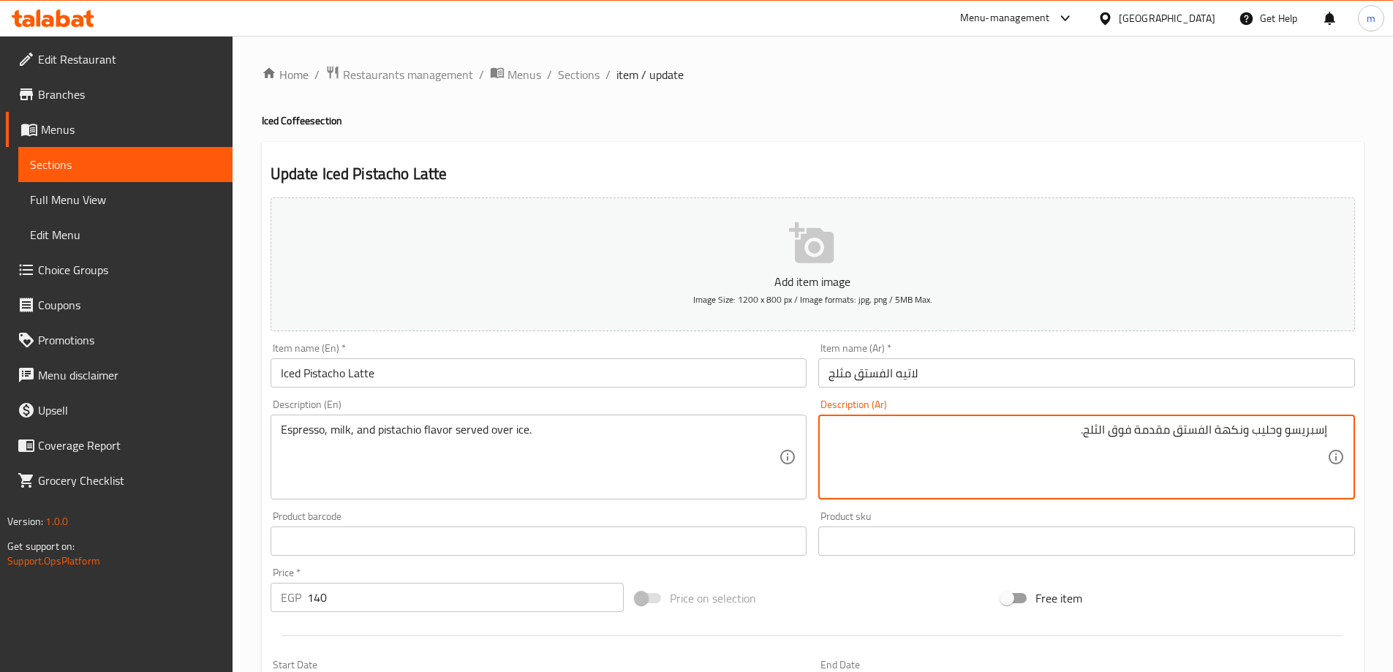
click at [1191, 392] on div "Item name (Ar)   * لاتيه الفستق مثلج Item name (Ar) *" at bounding box center [1086, 365] width 548 height 56
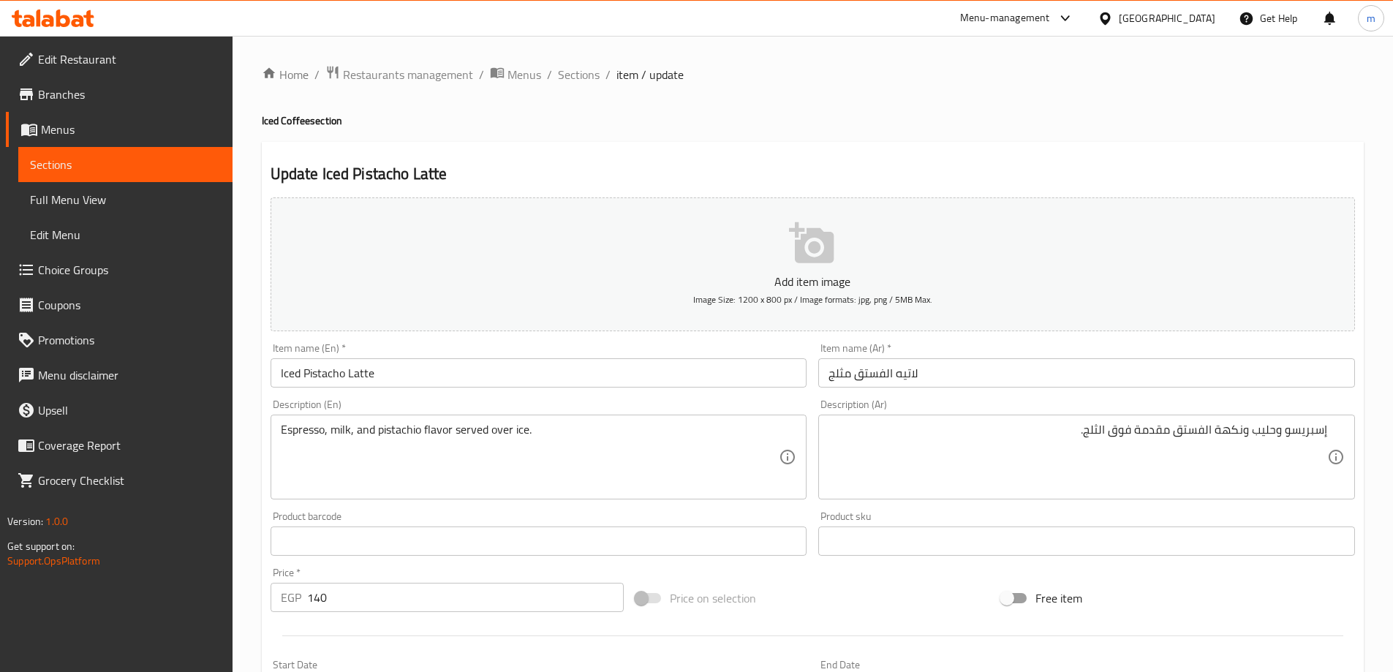
click at [1225, 371] on input "لاتيه الفستق مثلج" at bounding box center [1086, 372] width 537 height 29
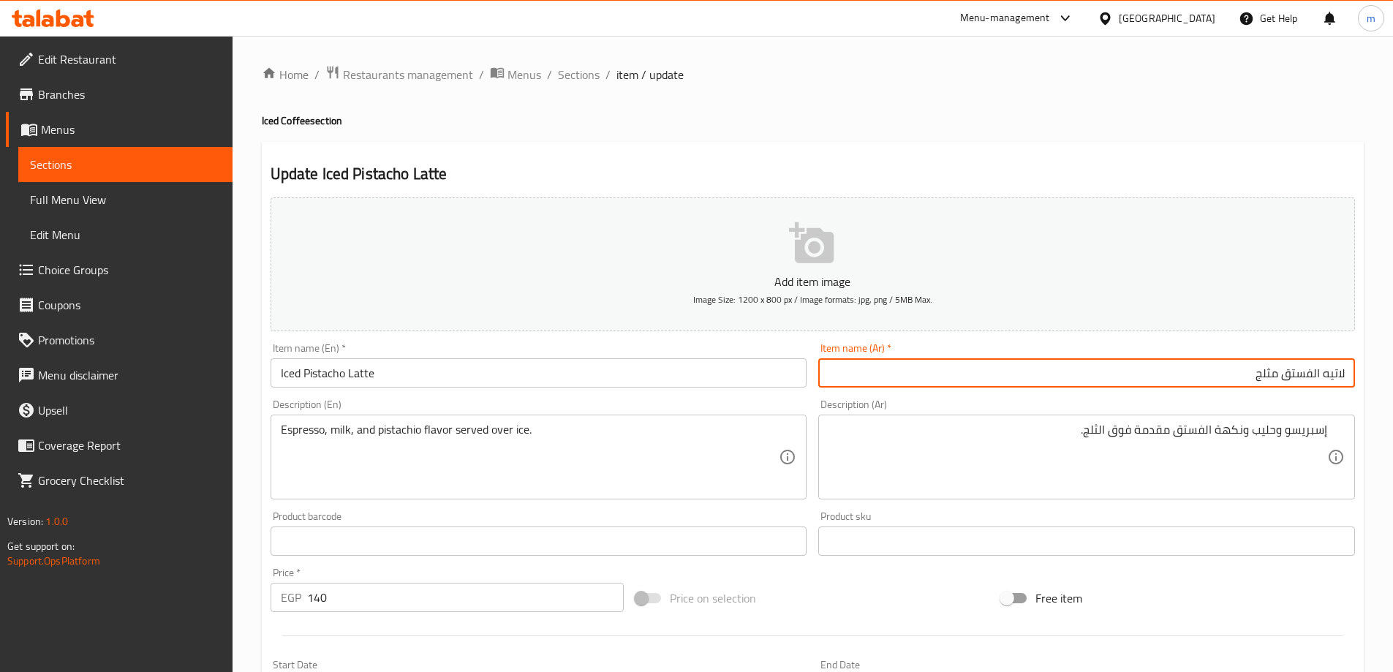
click at [1322, 373] on input "لاتيه الفستق مثلج" at bounding box center [1086, 372] width 537 height 29
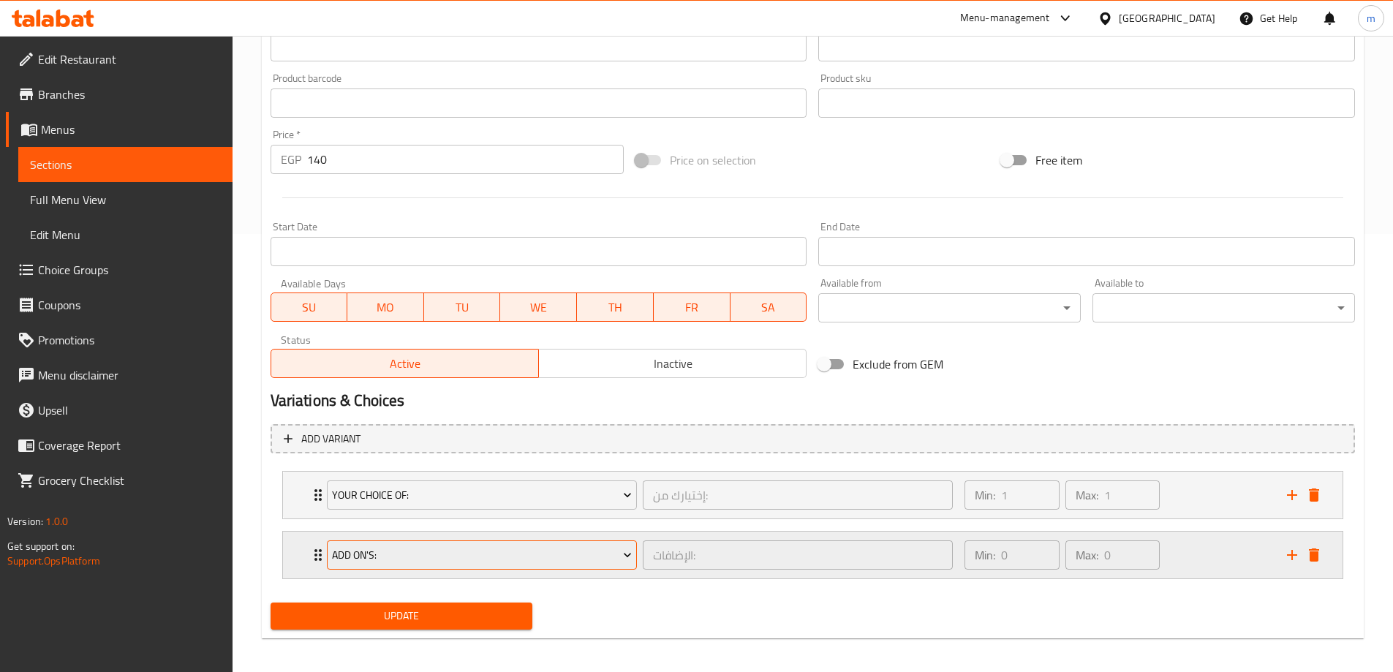
scroll to position [445, 0]
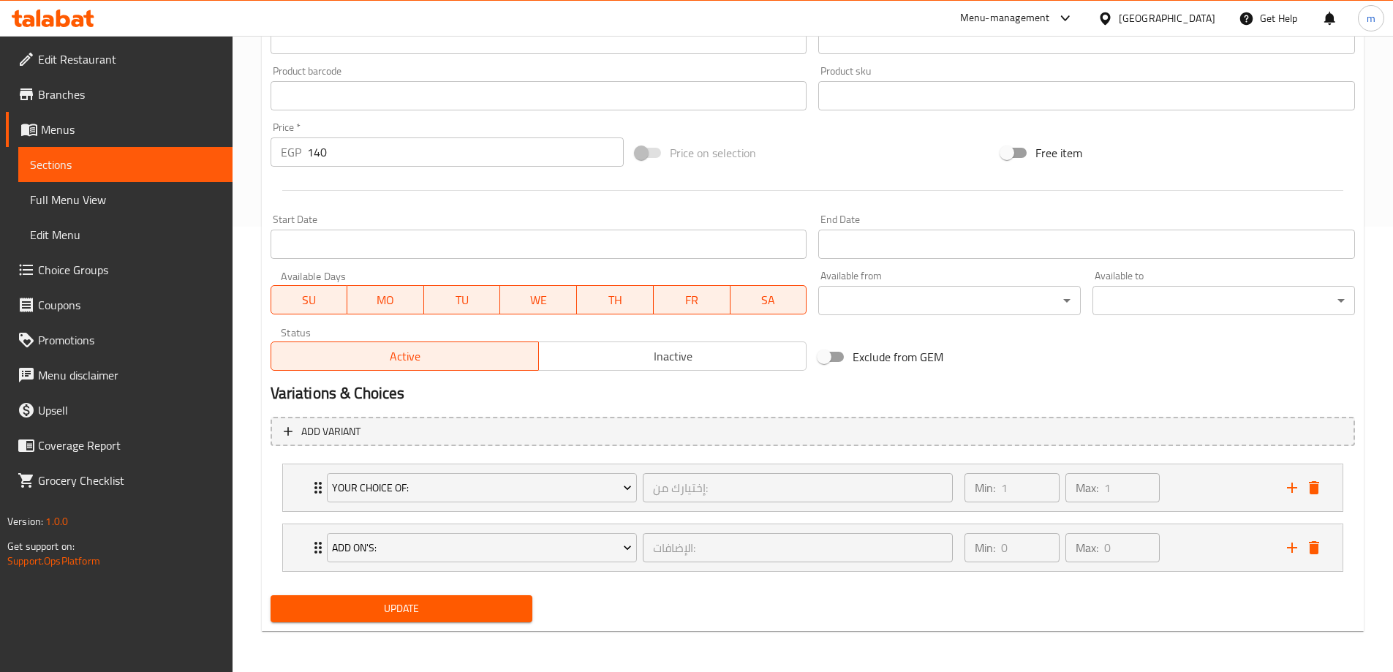
type input "لاتيه فستق مثلج"
click at [503, 601] on span "Update" at bounding box center [401, 608] width 239 height 18
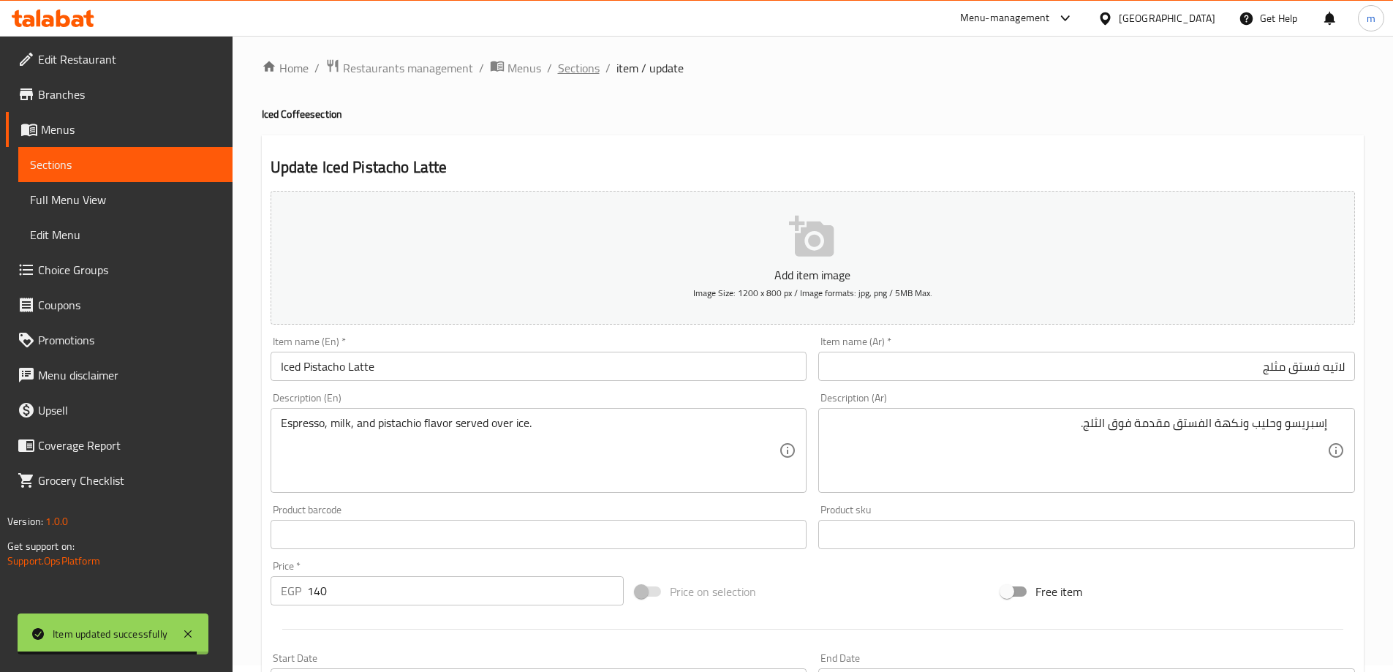
click at [590, 64] on span "Sections" at bounding box center [579, 68] width 42 height 18
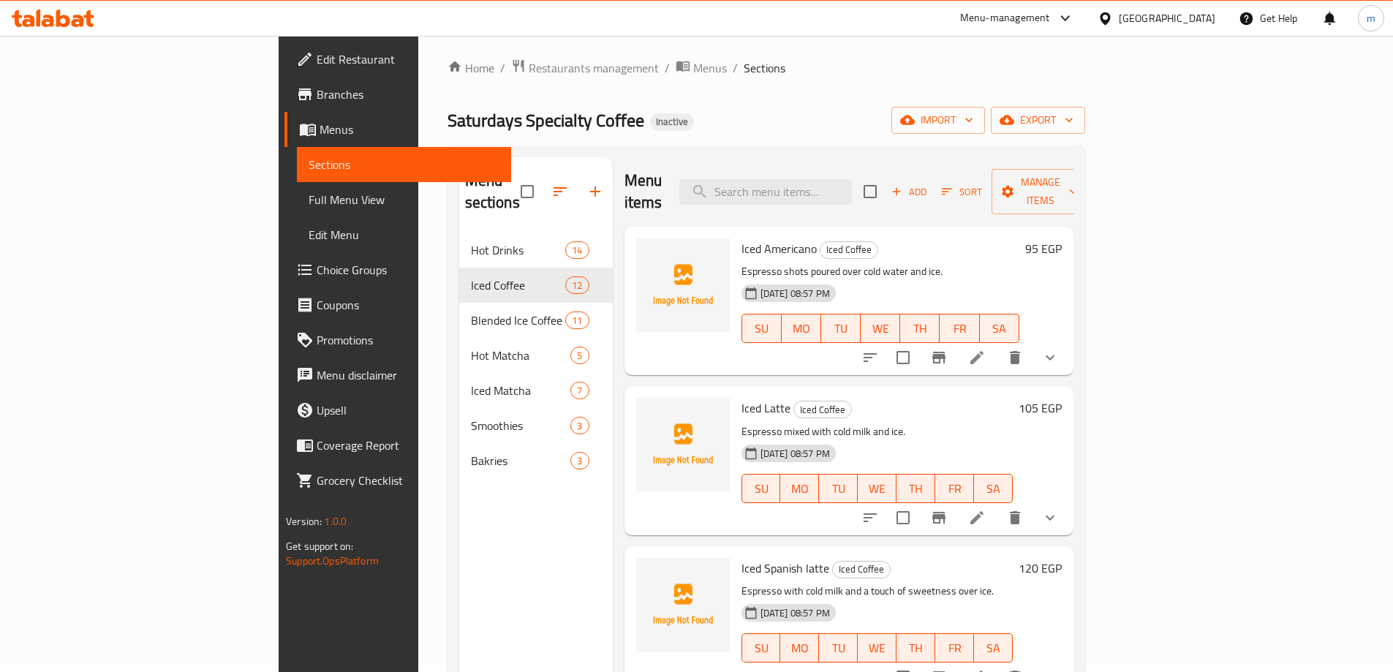
scroll to position [1281, 0]
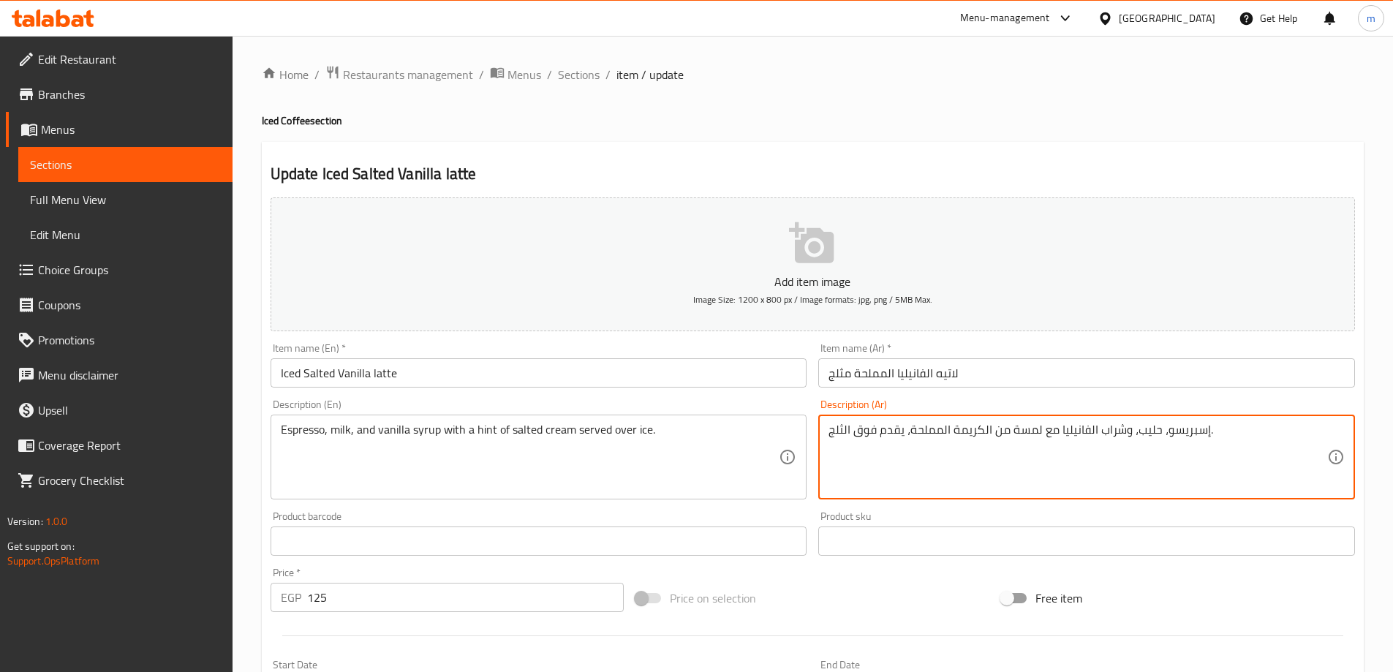
click at [1101, 372] on input "لاتيه الفانيليا المملحة مثلج" at bounding box center [1086, 372] width 537 height 29
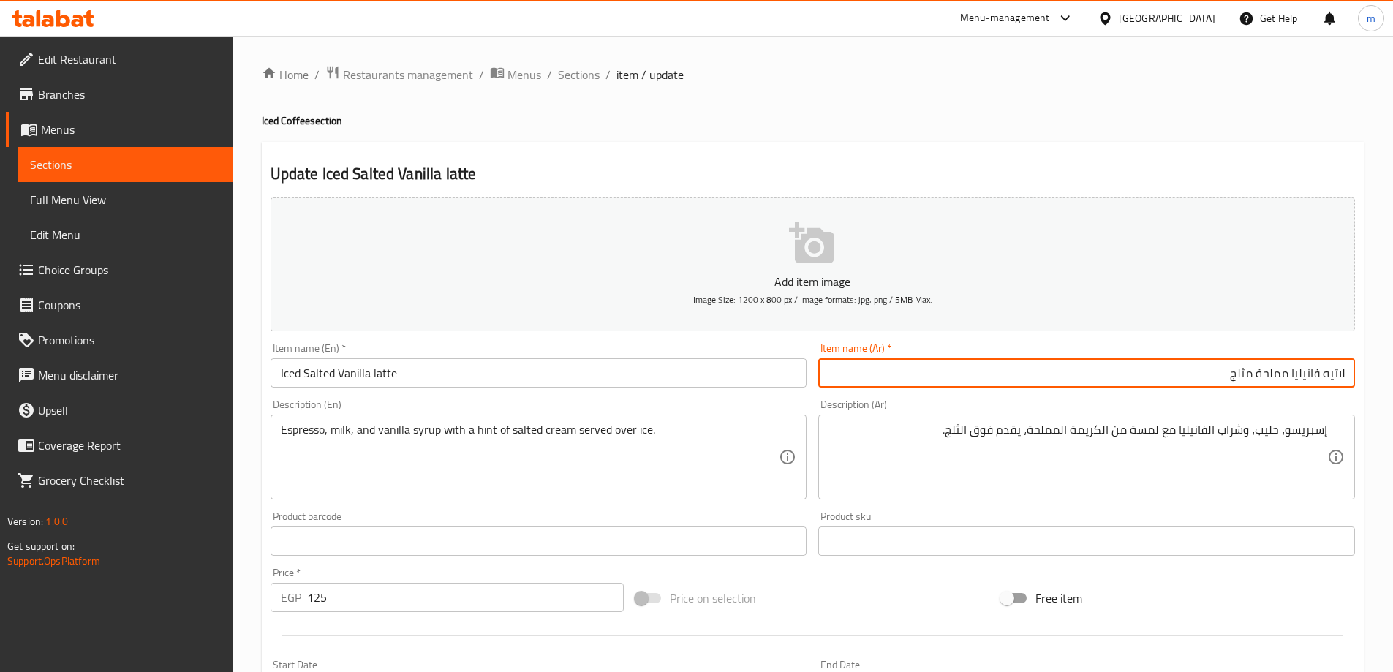
type input "لاتيه فانيليا مملحة مثلج"
click at [561, 68] on span "Sections" at bounding box center [579, 75] width 42 height 18
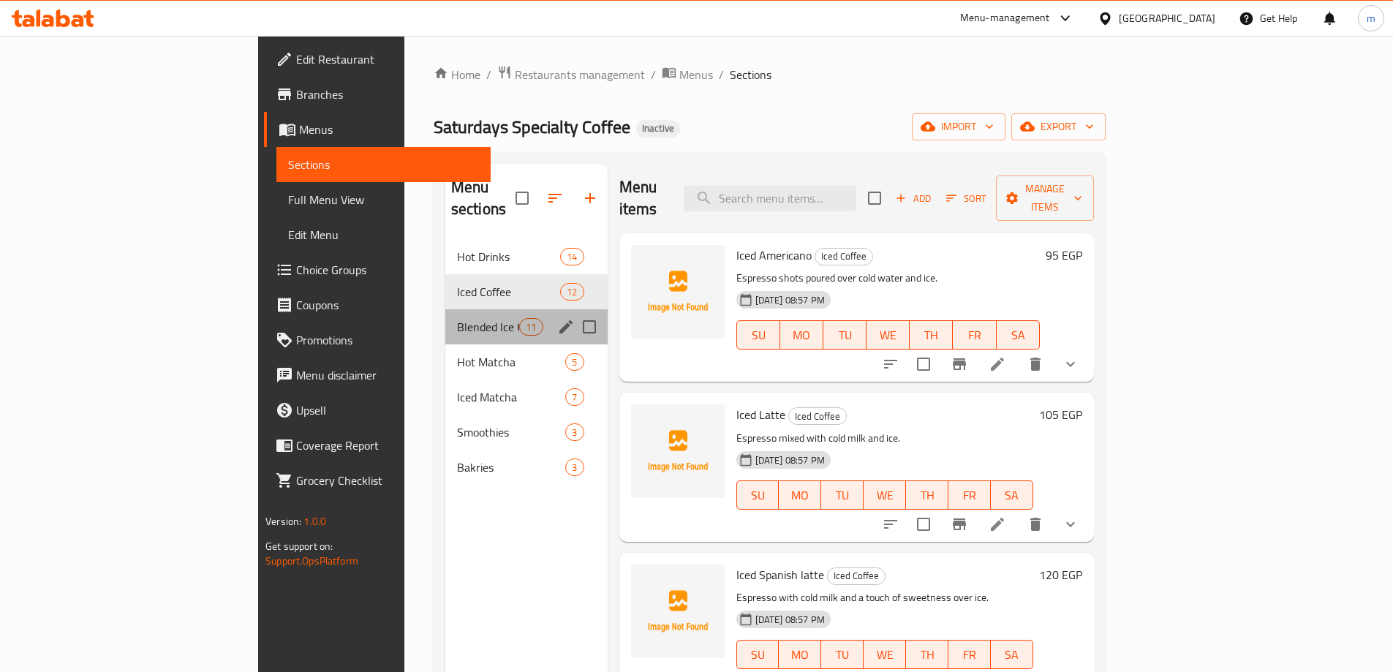
click at [445, 318] on div "Blended Ice Coffee 11" at bounding box center [526, 326] width 162 height 35
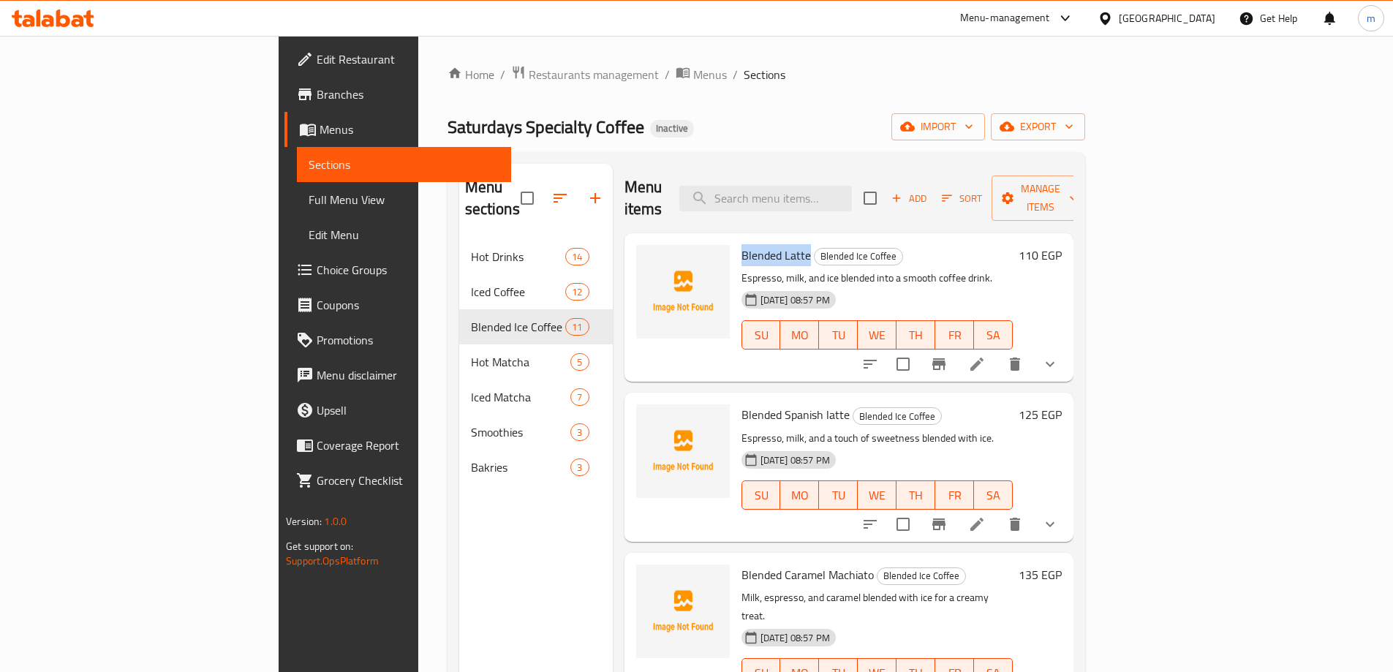
click at [997, 352] on li at bounding box center [976, 364] width 41 height 26
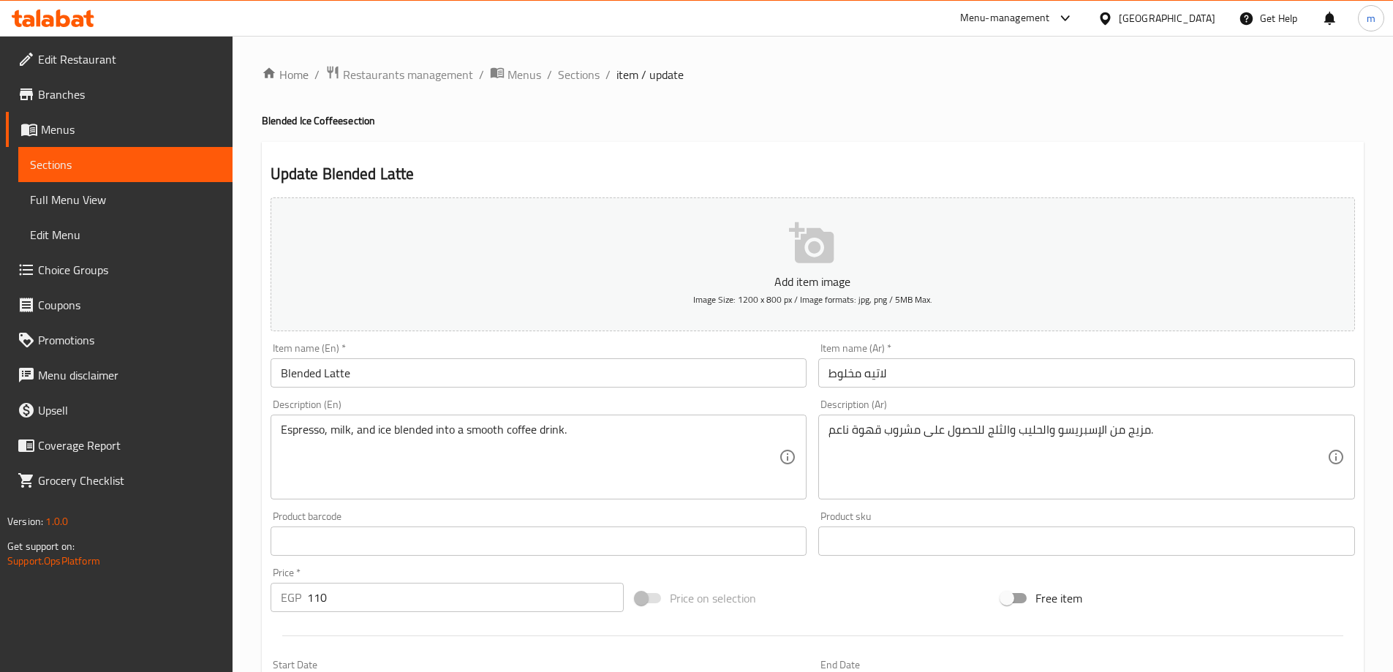
click at [1045, 352] on div "Item name (Ar)   * لاتيه مخلوط Item name (Ar) *" at bounding box center [1086, 365] width 537 height 45
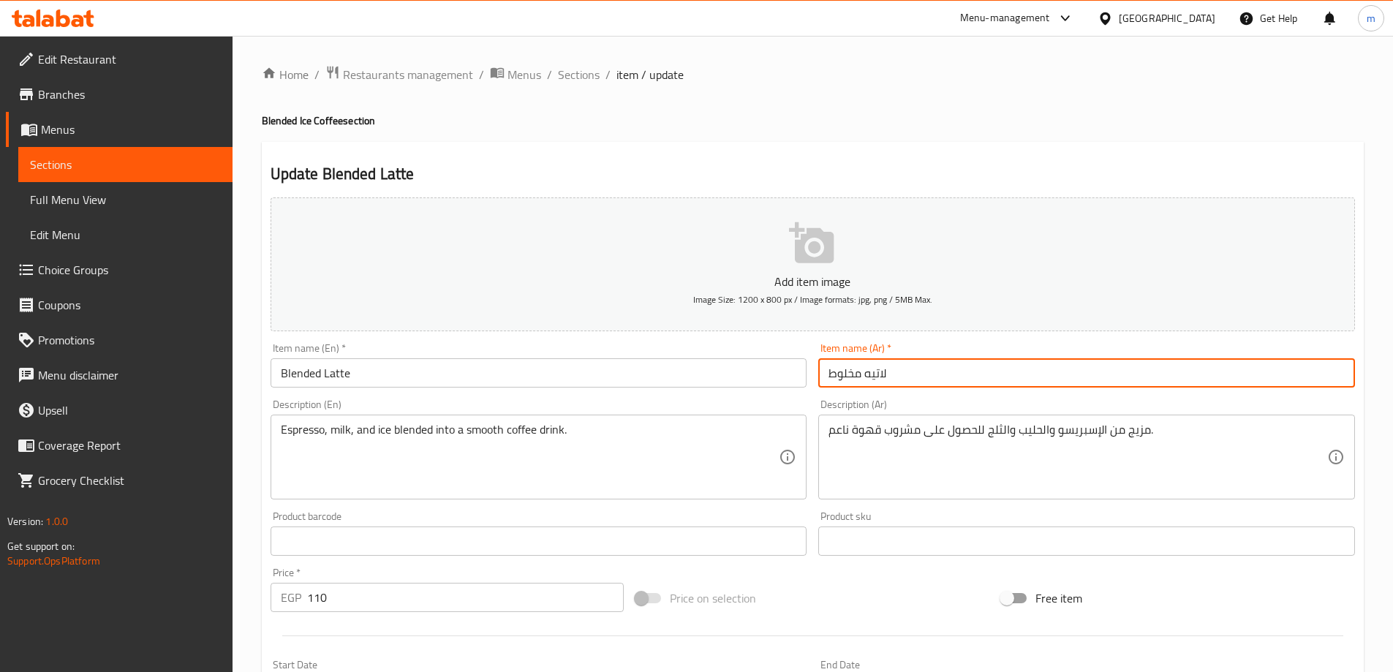
click at [1046, 366] on input "لاتيه مخلوط" at bounding box center [1086, 372] width 537 height 29
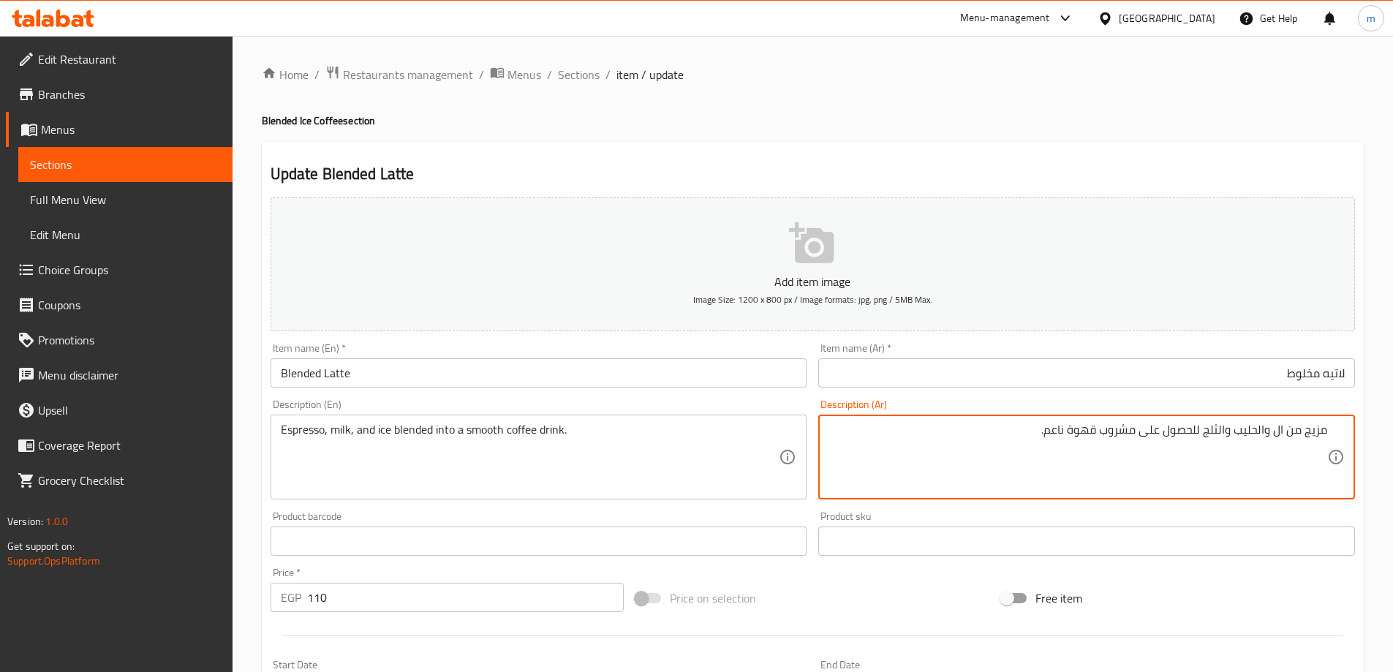
paste textarea "إسبريسو"
type textarea "إسبريسو، حليب، وثلج ممزوج في مشروب قهوة ناعم."
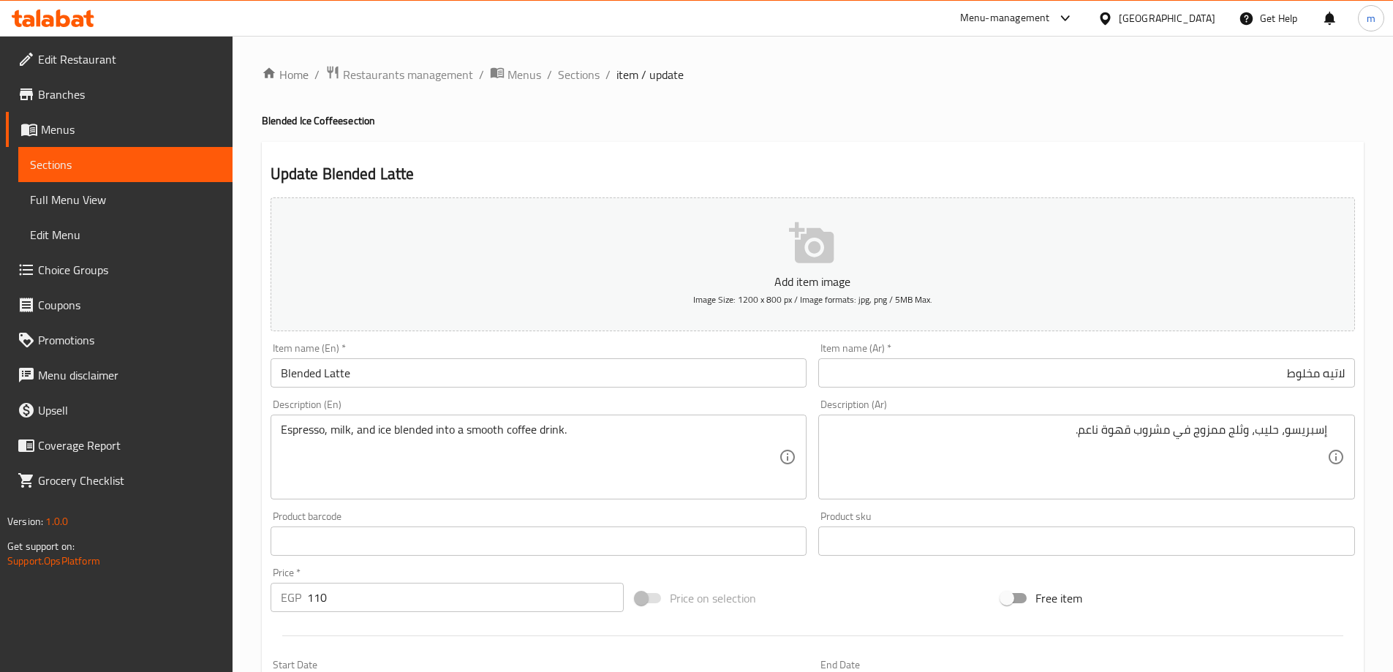
click at [562, 466] on textarea "Espresso, milk, and ice blended into a smooth coffee drink." at bounding box center [530, 457] width 499 height 69
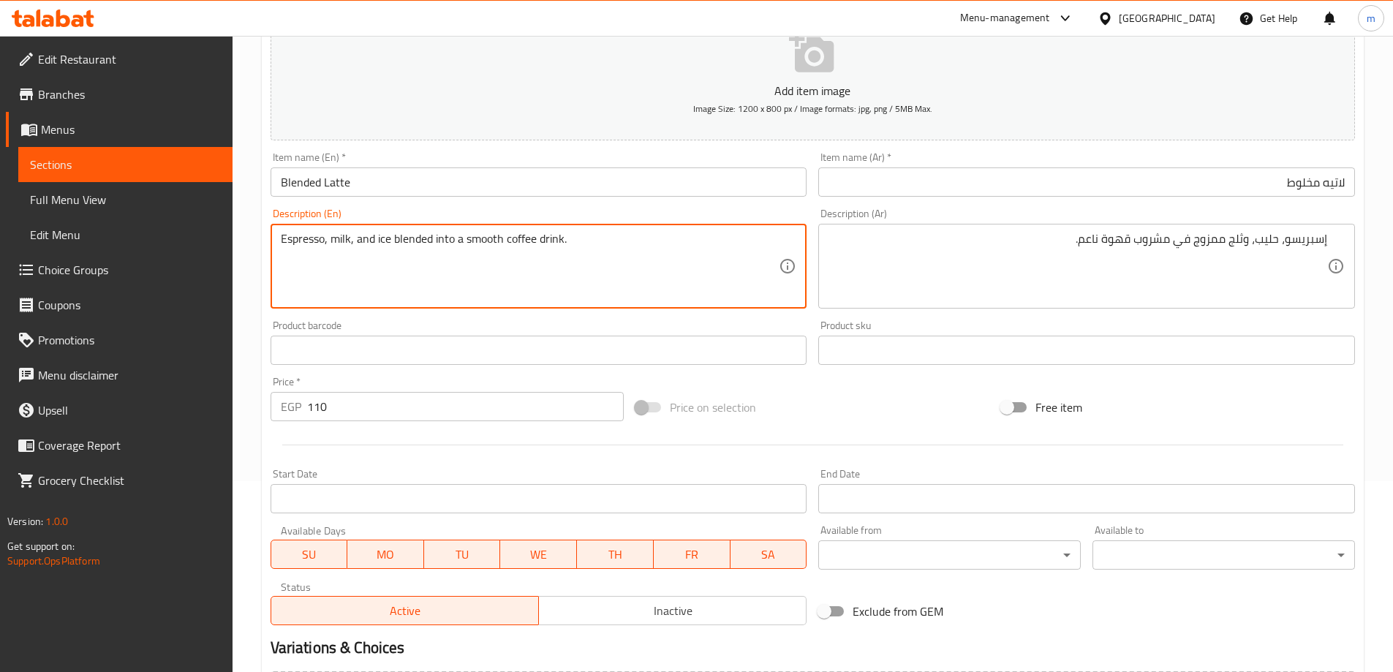
scroll to position [445, 0]
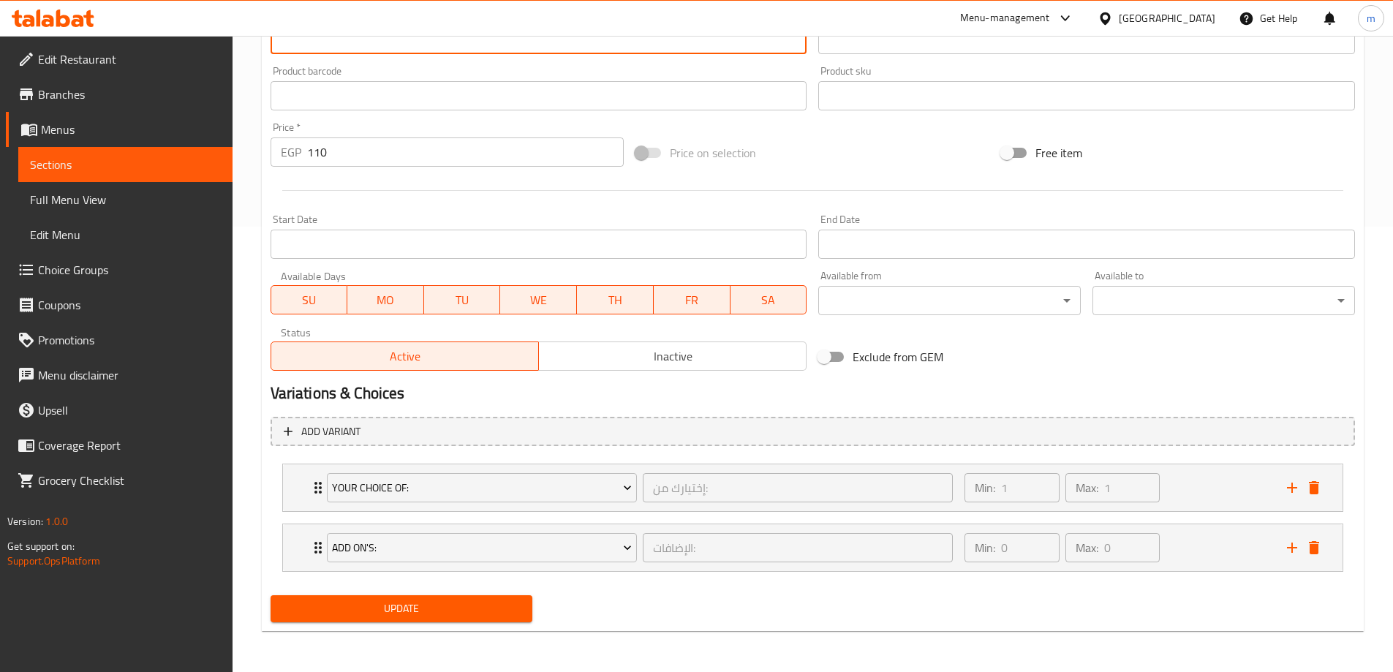
click at [480, 577] on li "Add On's: الإضافات: ​ Min: 0 ​ Max: 0 ​ Extra Caramel Syrup (ID: 2285455271) 20…" at bounding box center [812, 548] width 1084 height 60
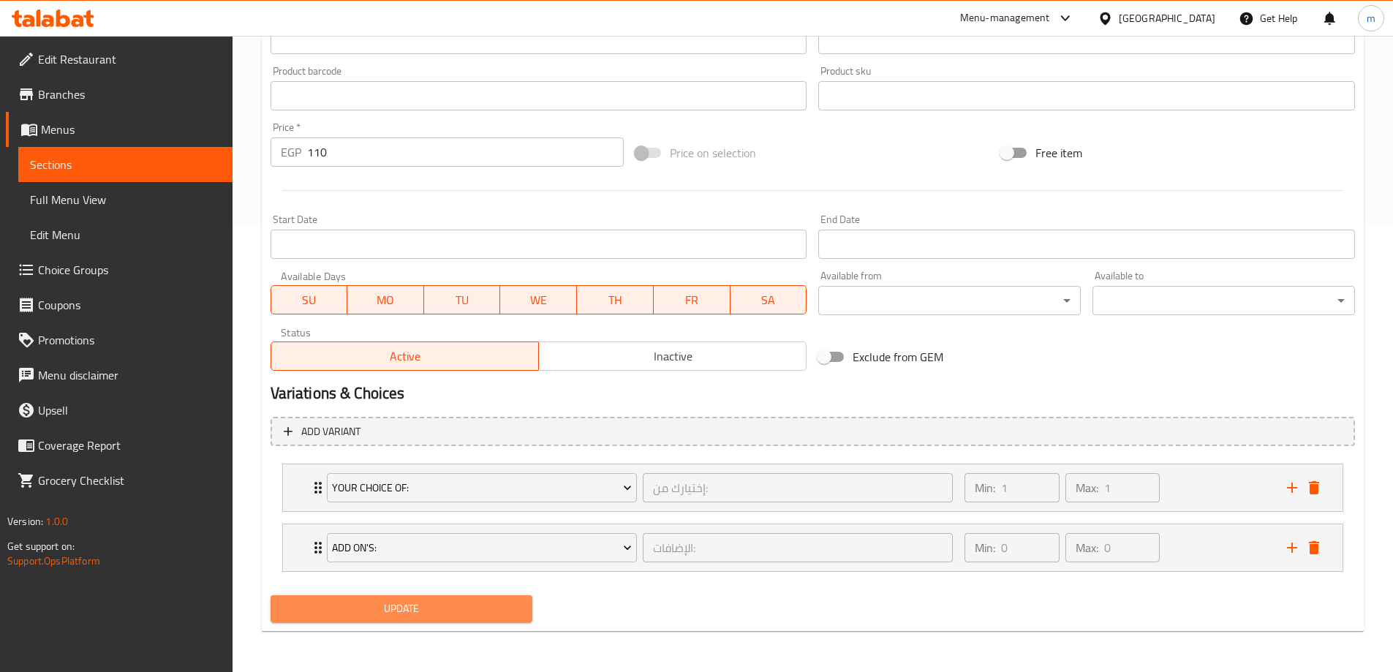
click at [489, 610] on span "Update" at bounding box center [401, 608] width 239 height 18
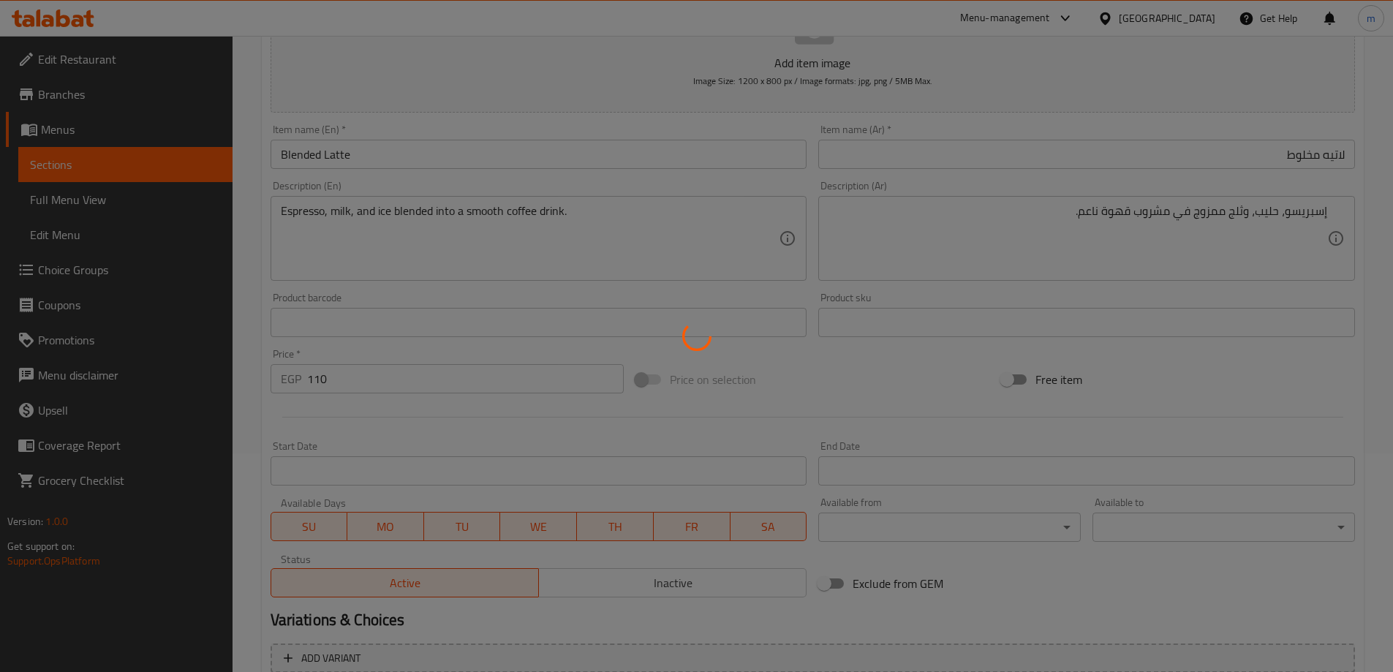
scroll to position [80, 0]
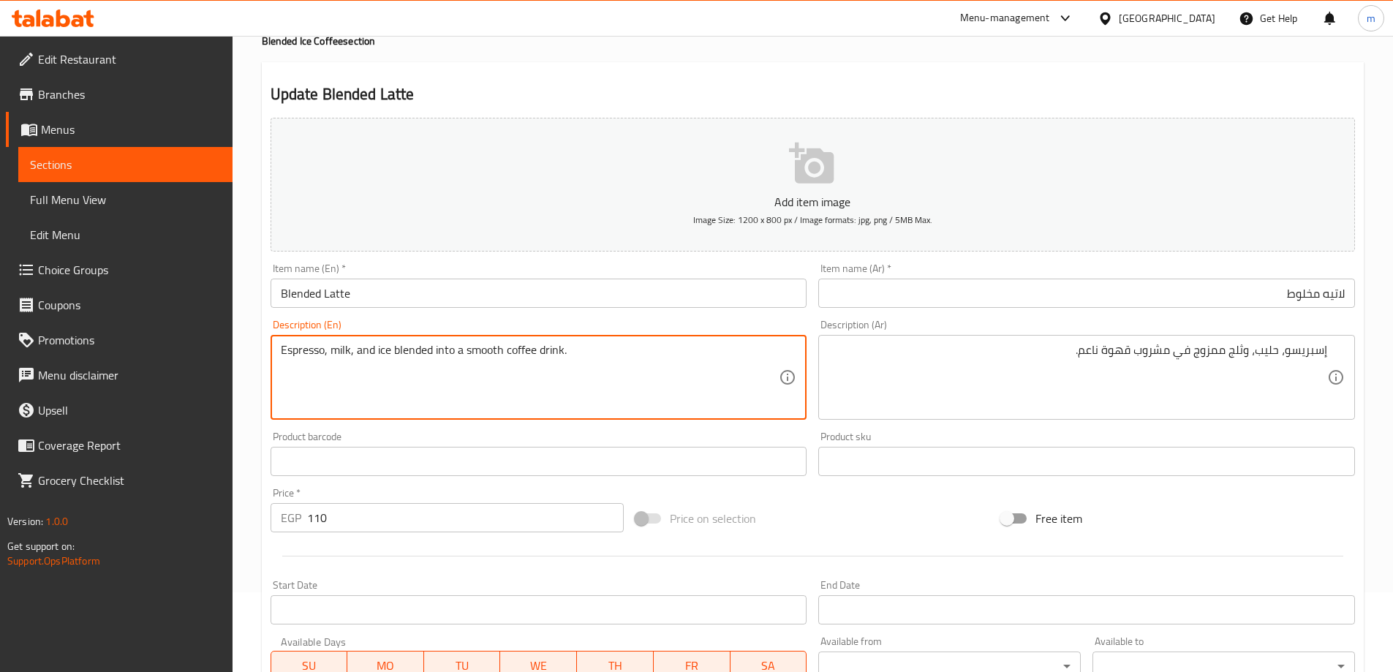
click at [338, 353] on textarea "Espresso, milk, and ice blended into a smooth coffee drink." at bounding box center [530, 377] width 499 height 69
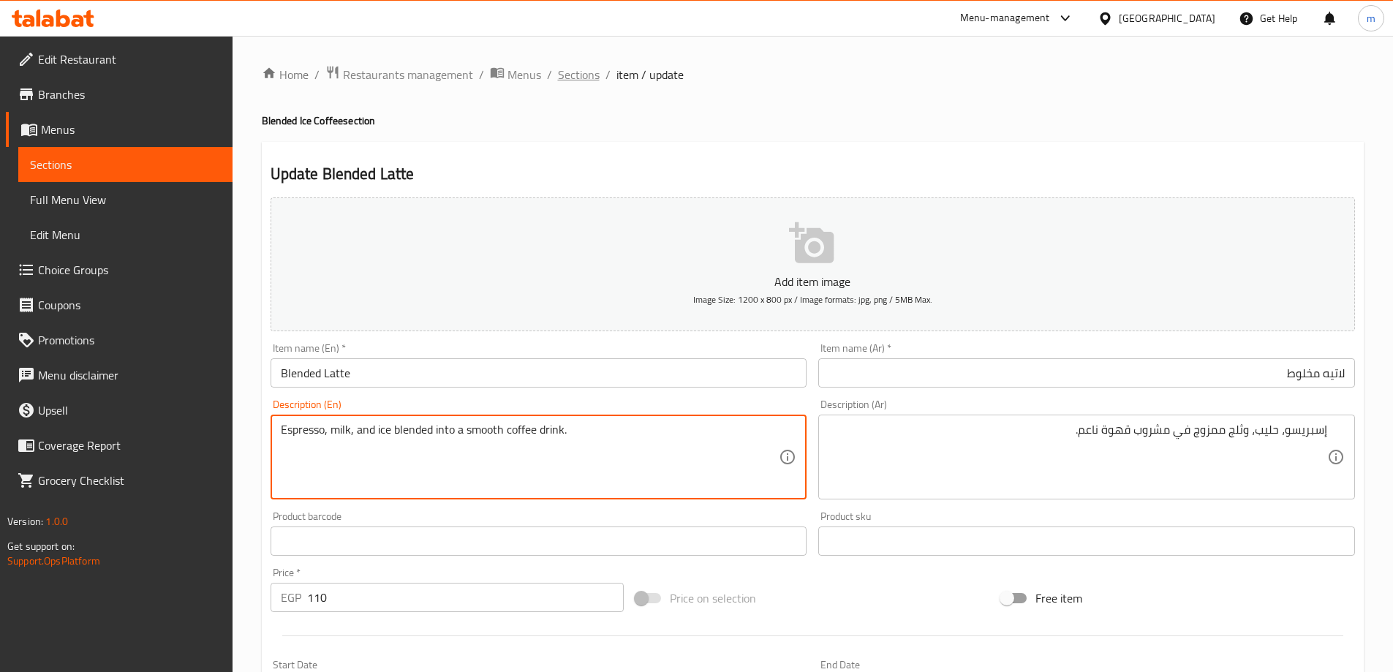
click at [585, 66] on span "Sections" at bounding box center [579, 75] width 42 height 18
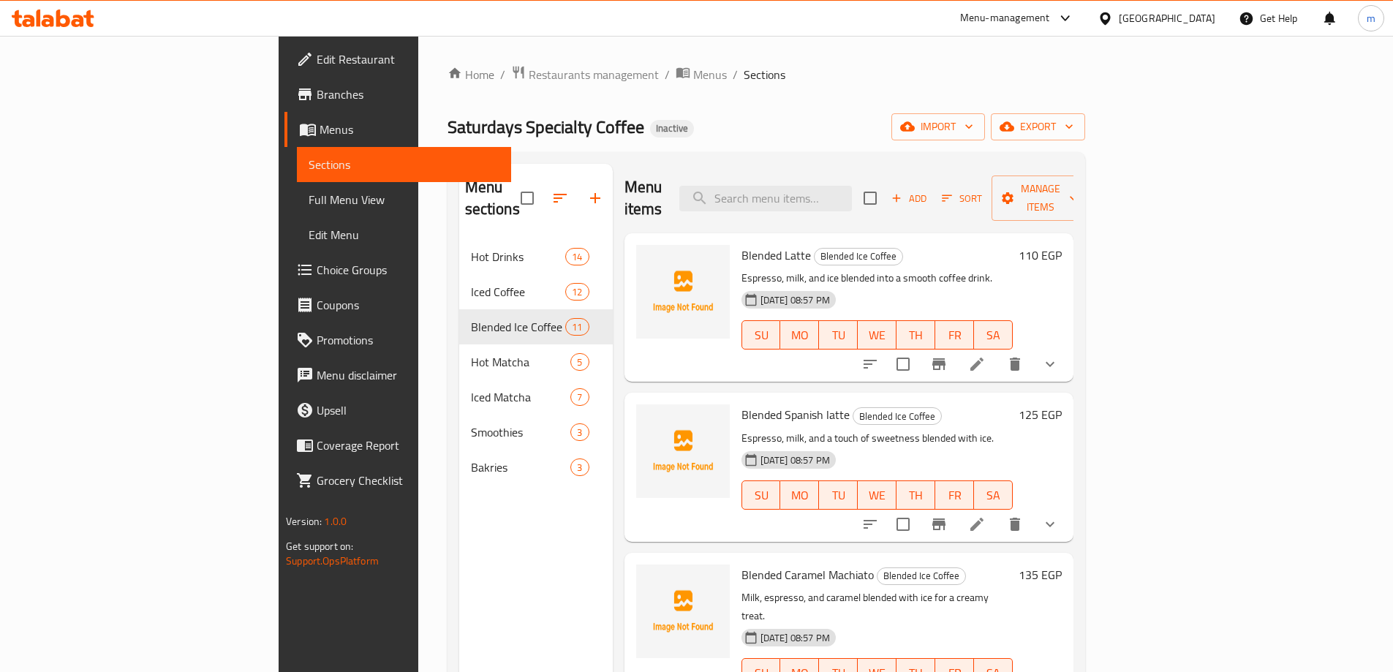
click at [983, 357] on icon at bounding box center [976, 363] width 13 height 13
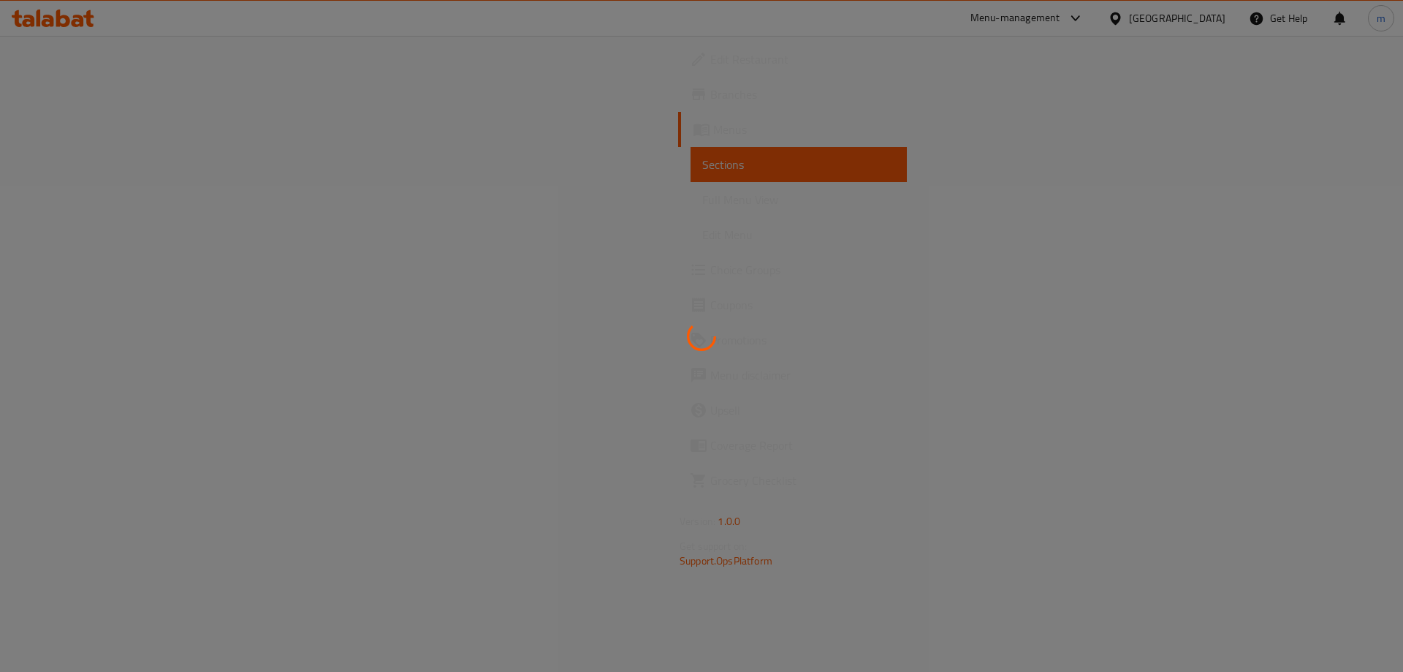
click at [1034, 444] on div at bounding box center [701, 336] width 1403 height 672
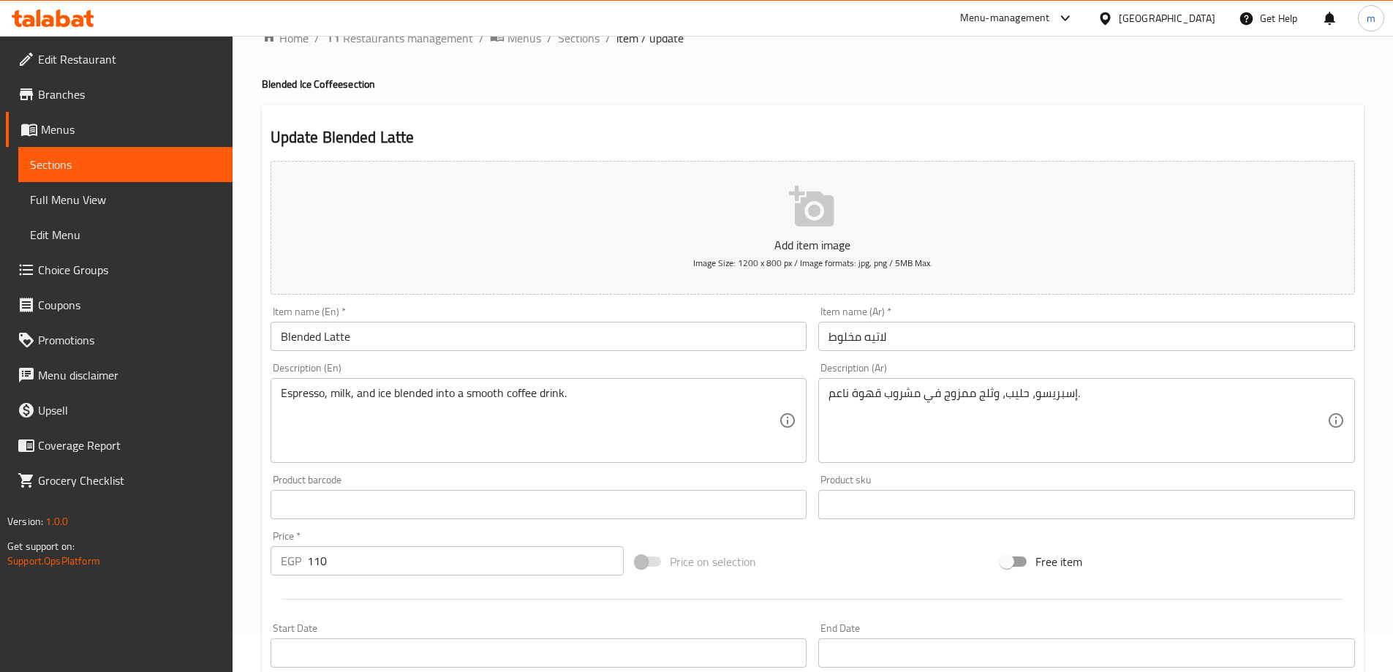
scroll to position [73, 0]
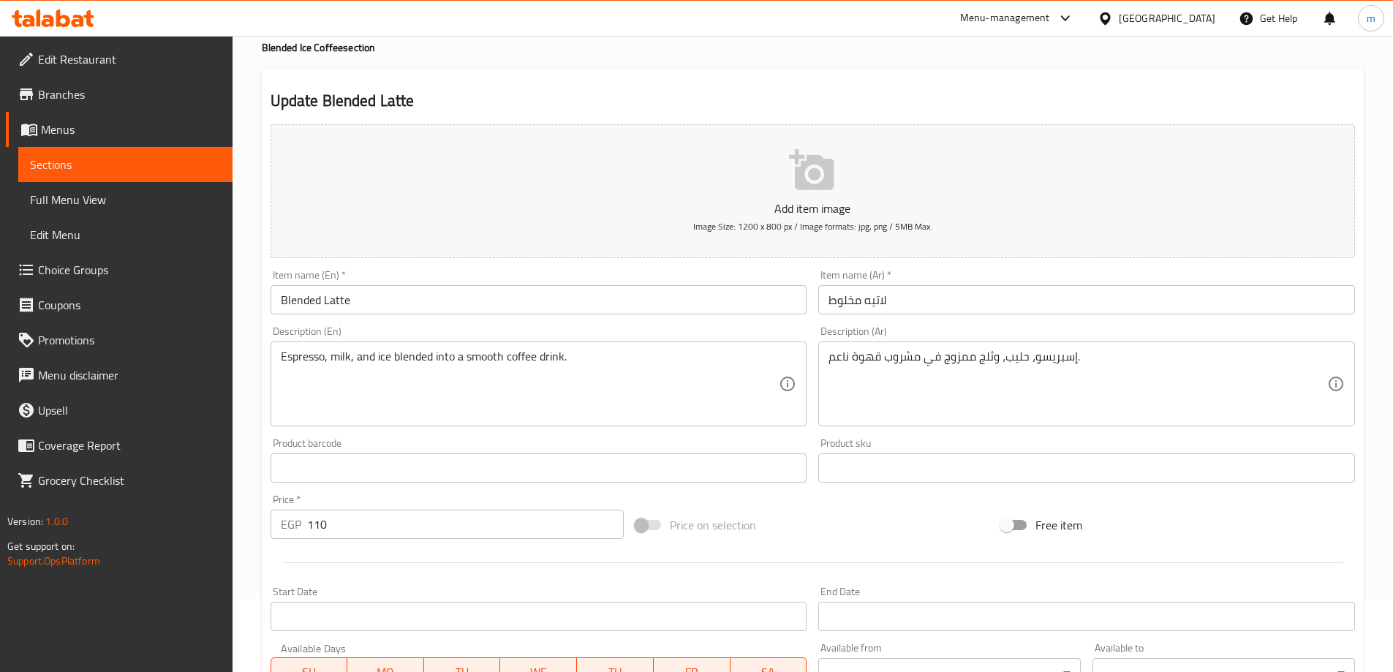
click at [959, 424] on div "إسبريسو، حليب، وثلج ممزوج في مشروب قهوة ناعم. Description (Ar)" at bounding box center [1086, 383] width 537 height 85
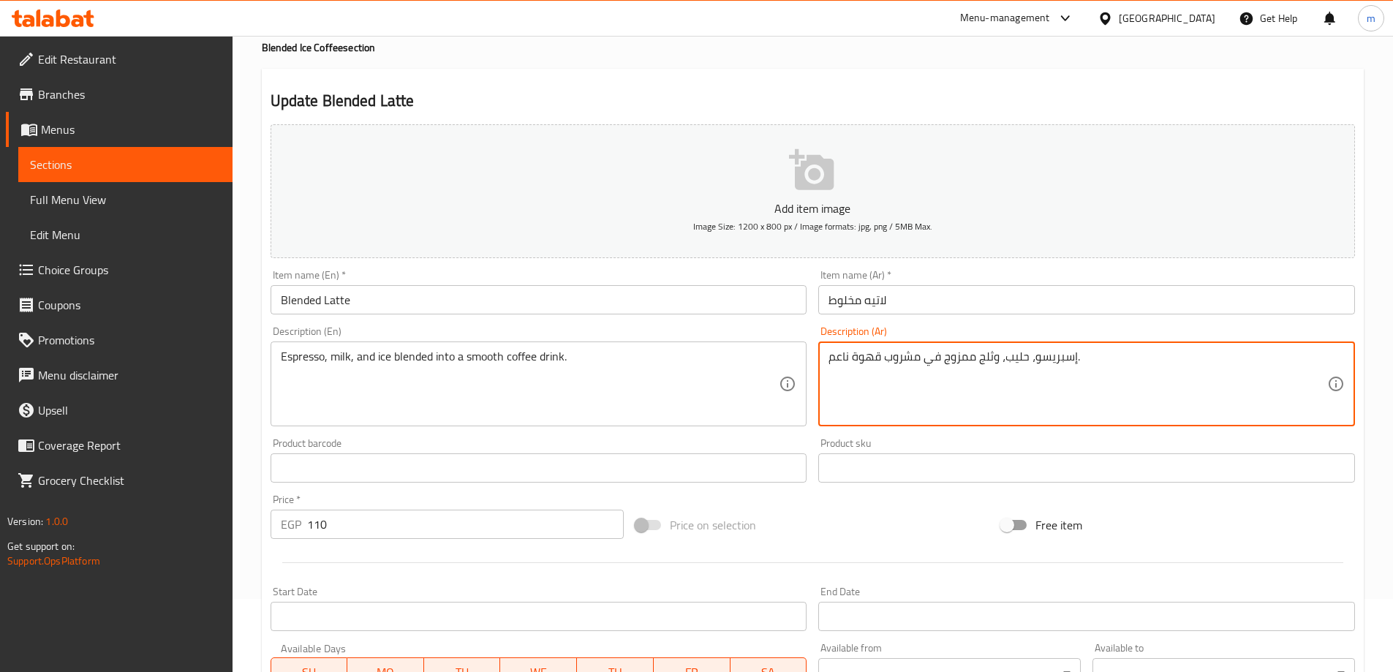
click at [968, 388] on textarea "إسبريسو، حليب، وثلج ممزوج في مشروب قهوة ناعم." at bounding box center [1077, 383] width 499 height 69
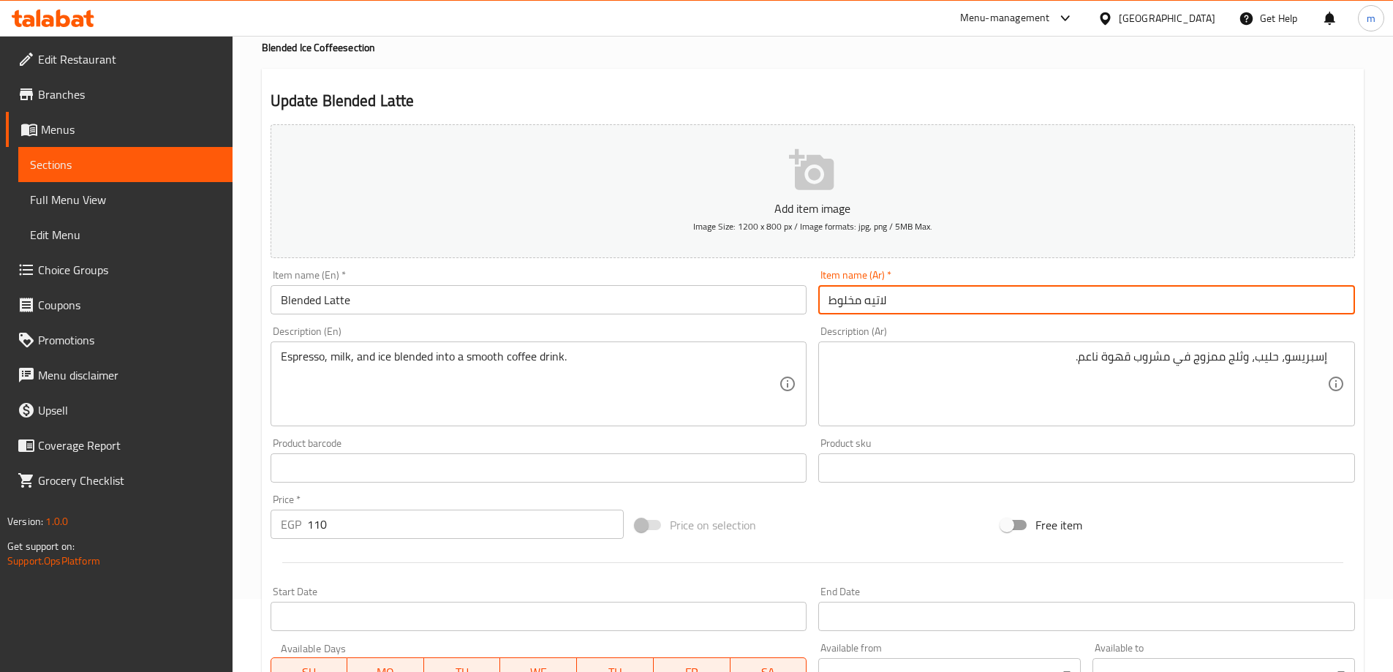
click at [1033, 303] on input "لاتيه مخلوط" at bounding box center [1086, 299] width 537 height 29
click at [1056, 289] on input "لاتيه مخلوط" at bounding box center [1086, 299] width 537 height 29
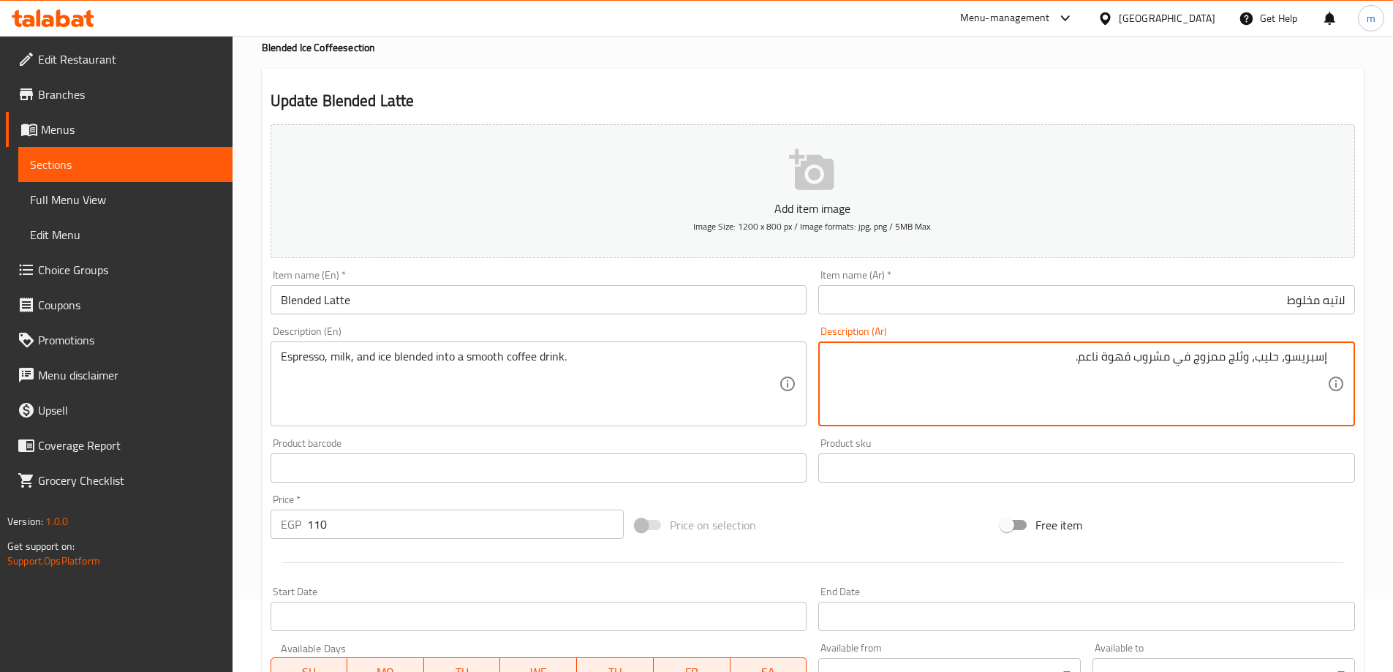
click at [1178, 363] on textarea "إسبريسو، حليب، وثلج ممزوج في مشروب قهوة ناعم." at bounding box center [1077, 383] width 499 height 69
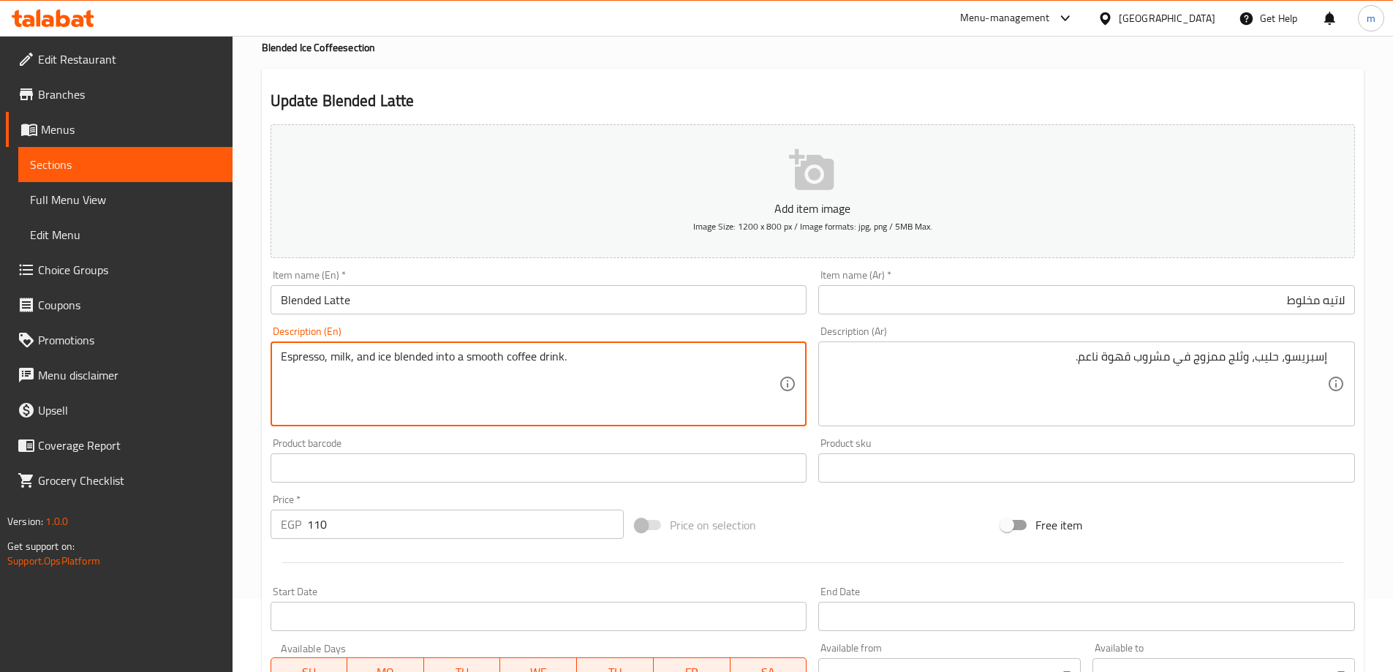
drag, startPoint x: 432, startPoint y: 357, endPoint x: 466, endPoint y: 360, distance: 33.8
click at [466, 360] on textarea "Espresso, milk, and ice blended into a smooth coffee drink." at bounding box center [530, 383] width 499 height 69
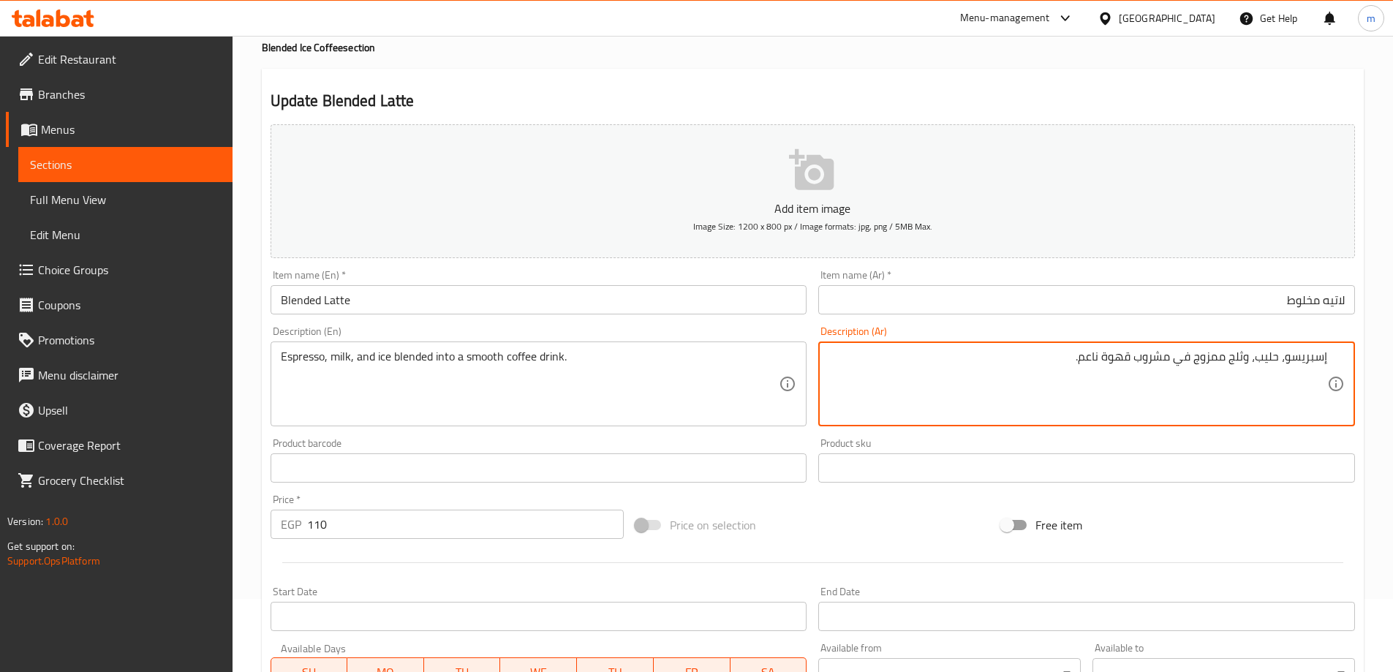
drag, startPoint x: 1178, startPoint y: 365, endPoint x: 1193, endPoint y: 364, distance: 15.4
click at [1193, 364] on textarea "إسبريسو، حليب، وثلج ممزوج في مشروب قهوة ناعم." at bounding box center [1077, 383] width 499 height 69
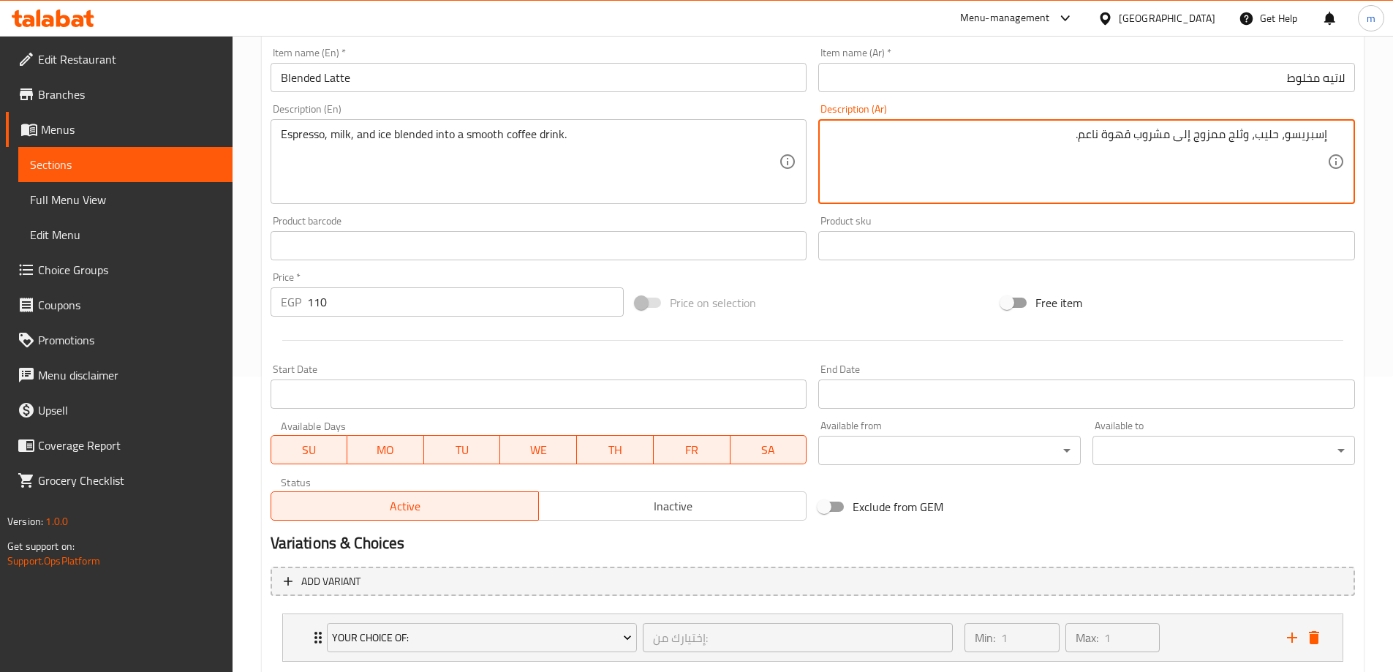
scroll to position [439, 0]
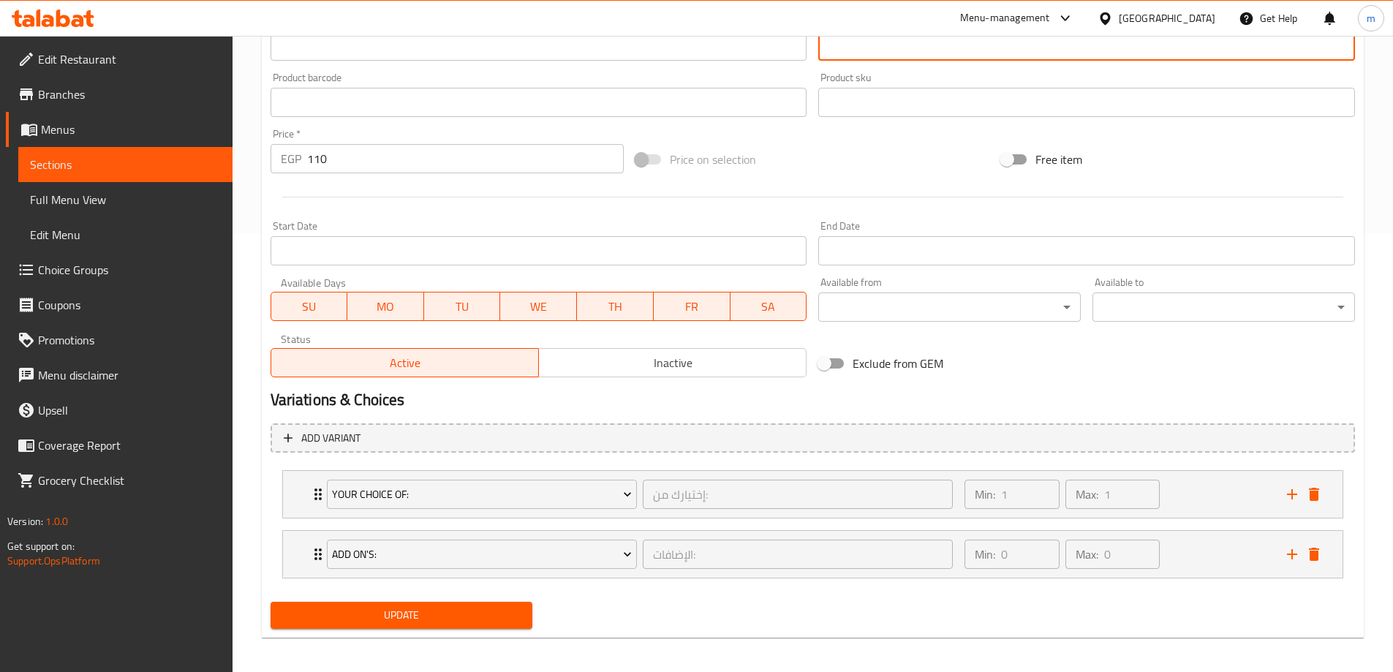
type textarea "إسبريسو، حليب، وثلج ممزوج إلى مشروب قهوة ناعم."
click at [393, 624] on span "Update" at bounding box center [401, 615] width 239 height 18
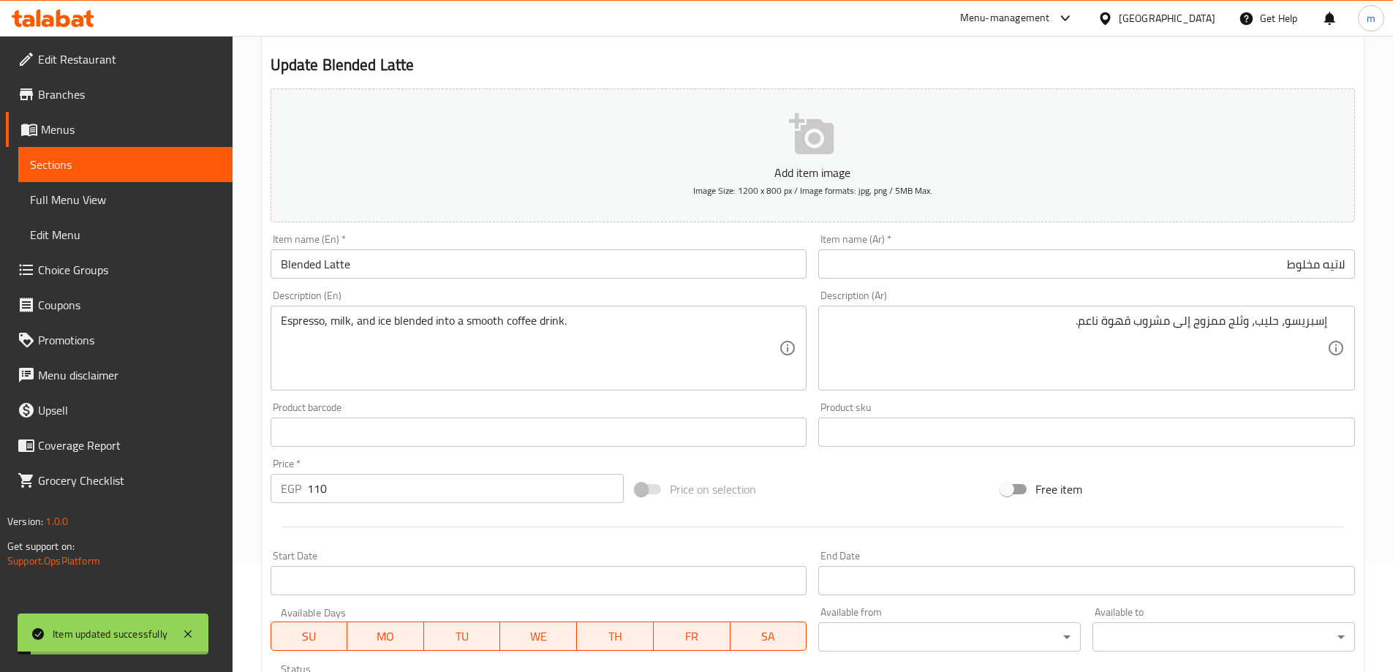
scroll to position [0, 0]
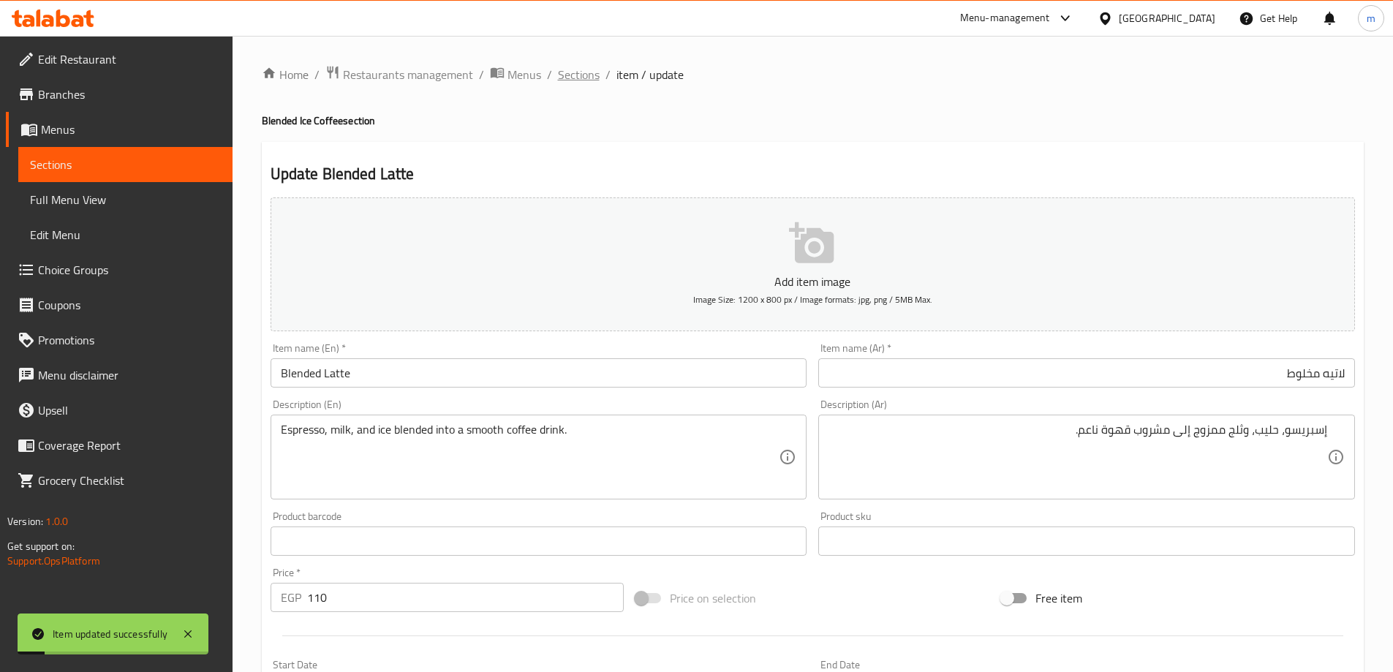
click at [581, 69] on span "Sections" at bounding box center [579, 75] width 42 height 18
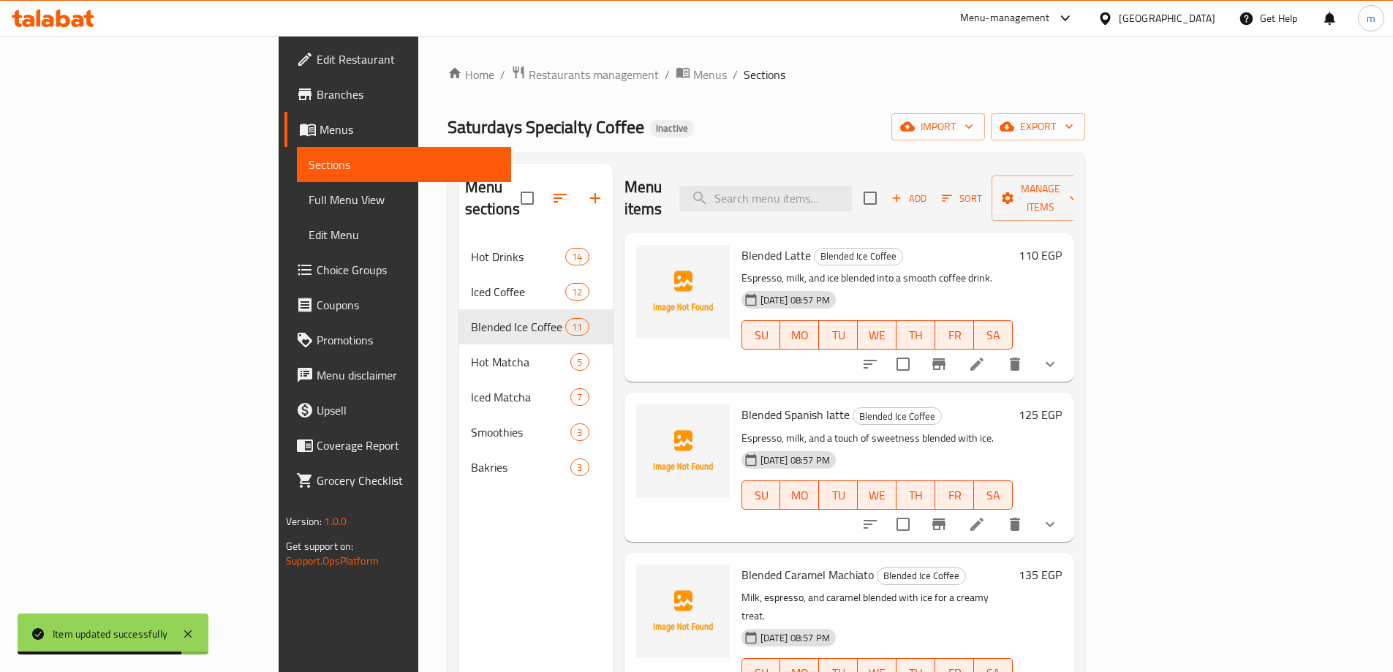
scroll to position [372, 0]
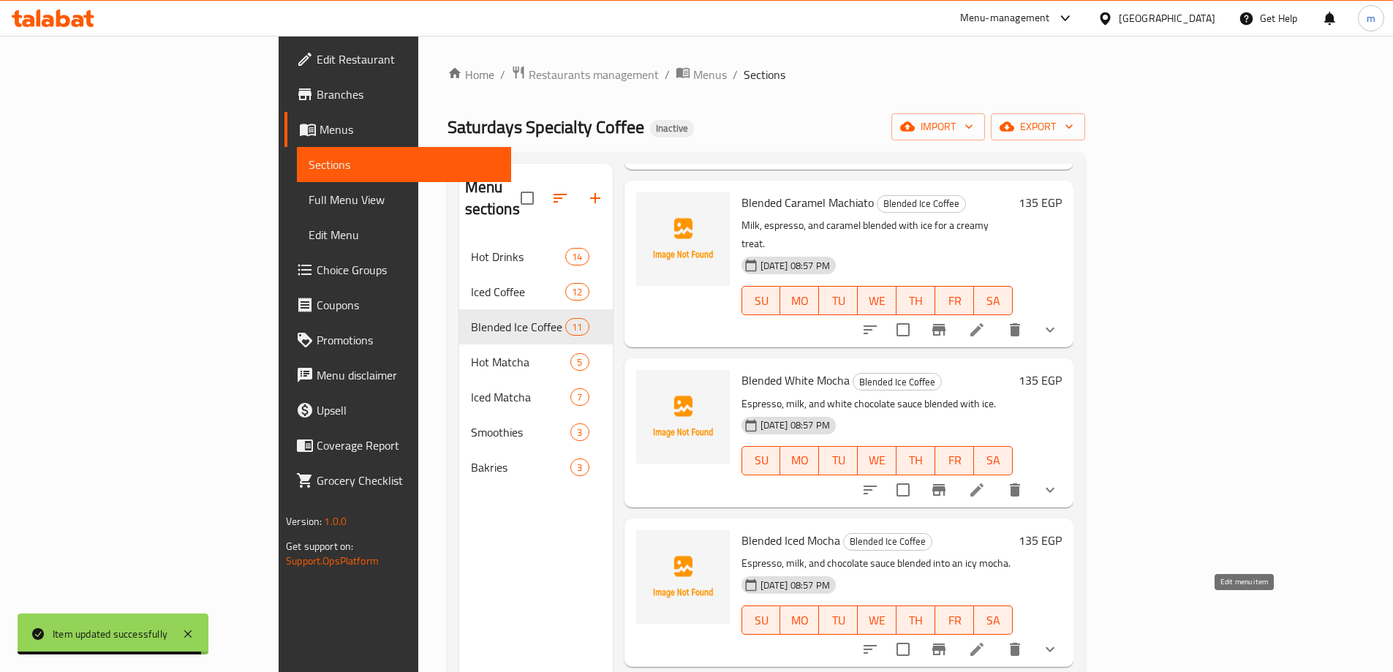
click at [985, 640] on icon at bounding box center [977, 649] width 18 height 18
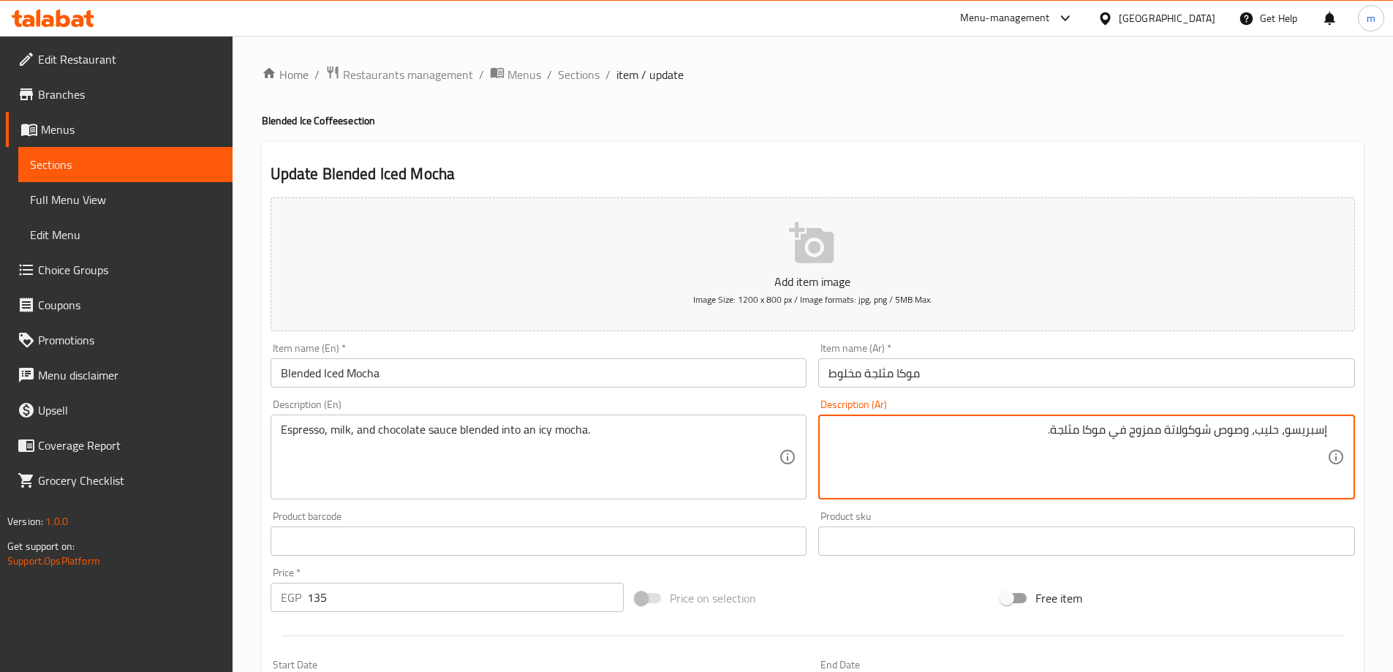
click at [987, 357] on div "Item name (Ar)   * موكا مثلجة مخلوط Item name (Ar) *" at bounding box center [1086, 365] width 537 height 45
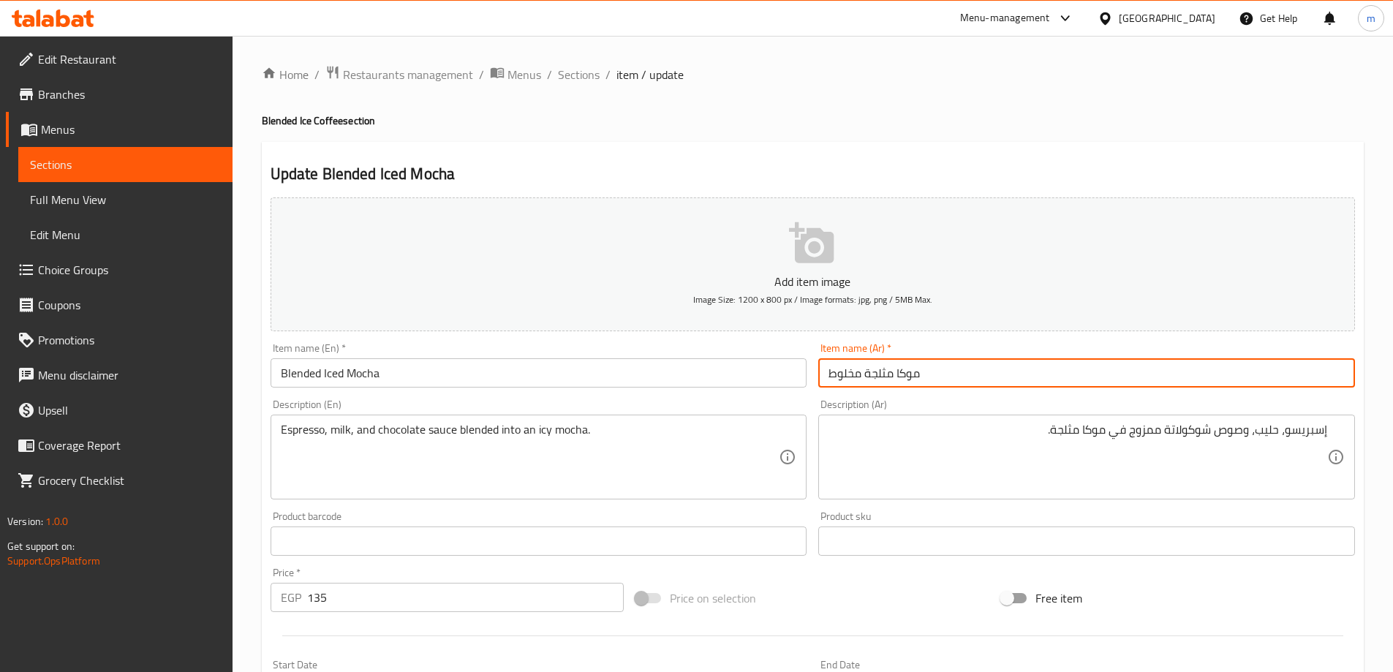
click at [988, 360] on input "موكا مثلجة مخلوط" at bounding box center [1086, 372] width 537 height 29
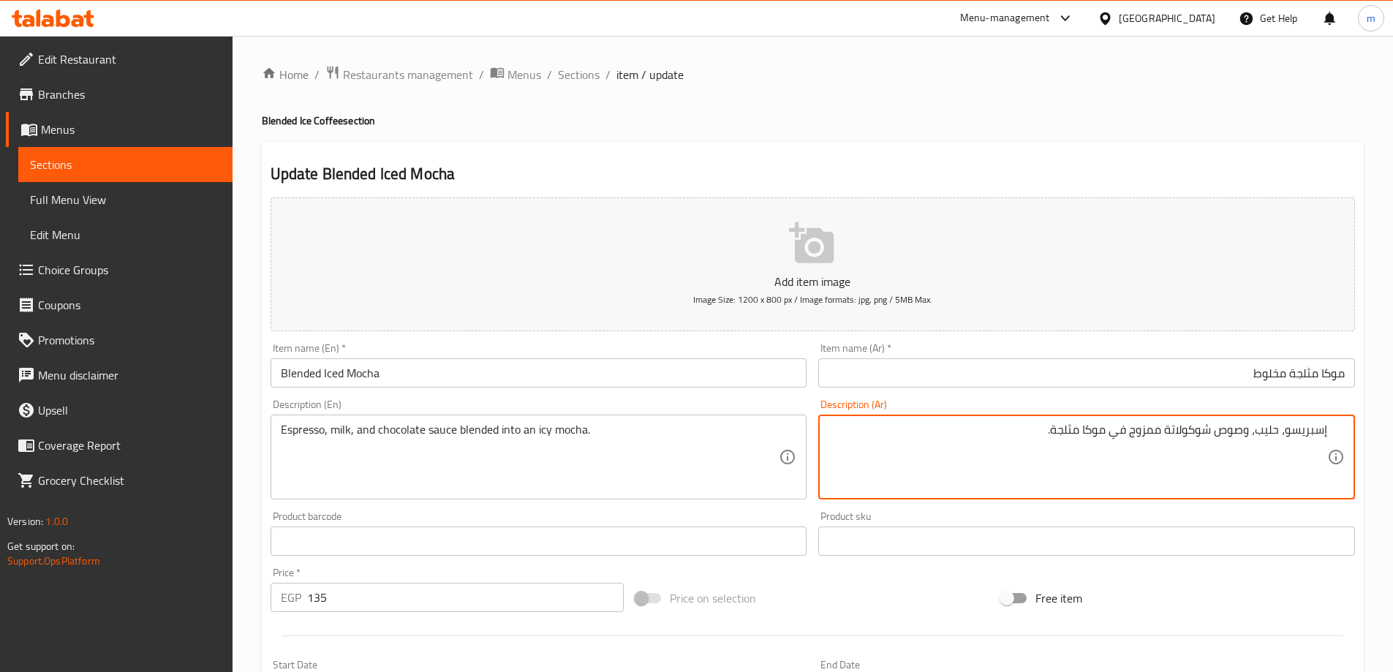
drag, startPoint x: 1115, startPoint y: 433, endPoint x: 1126, endPoint y: 431, distance: 11.2
type textarea "إسبريسو، حليب، وصوص شوكولاتة ممزوج إلى موكا مثلجة."
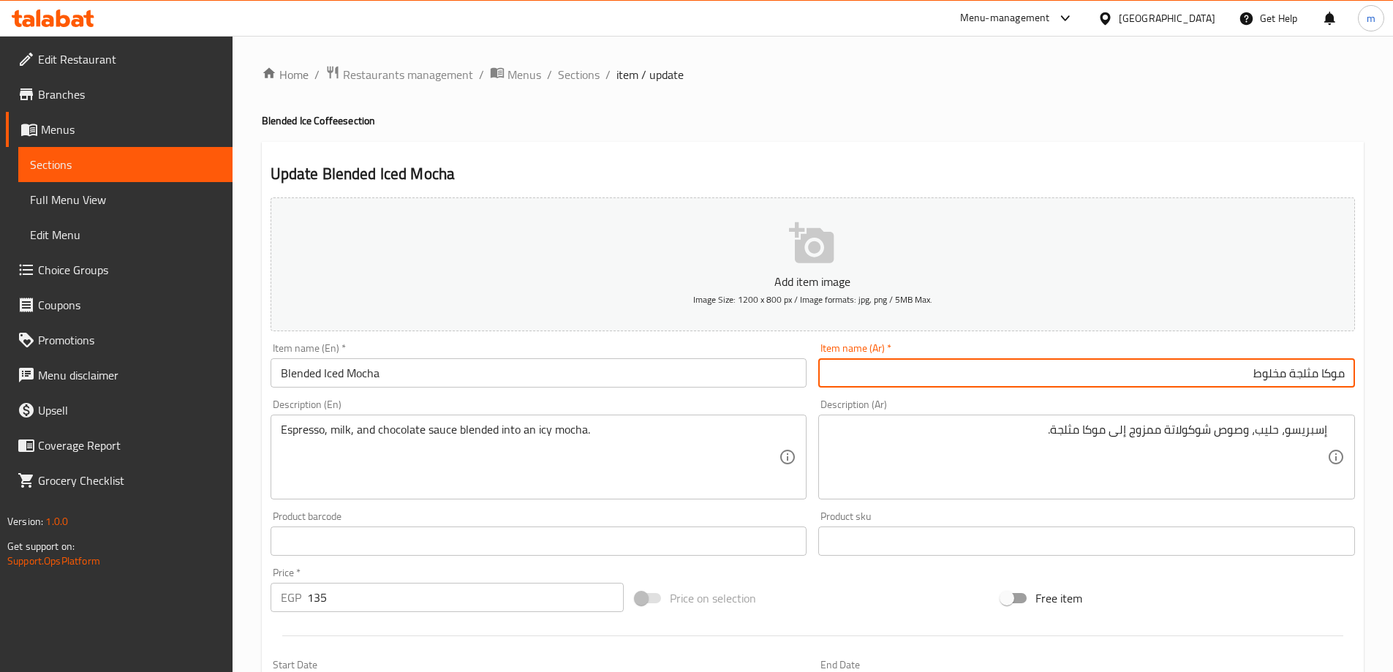
click at [971, 381] on input "موكا مثلجة مخلوط" at bounding box center [1086, 372] width 537 height 29
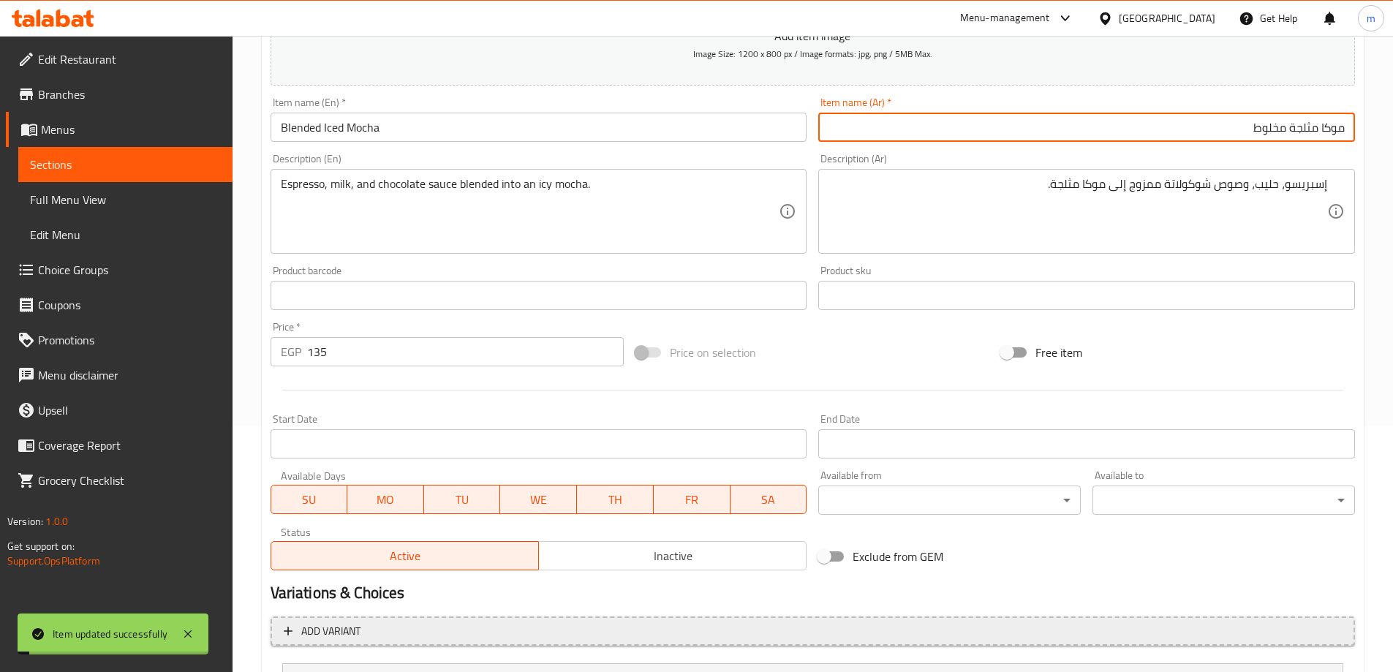
scroll to position [445, 0]
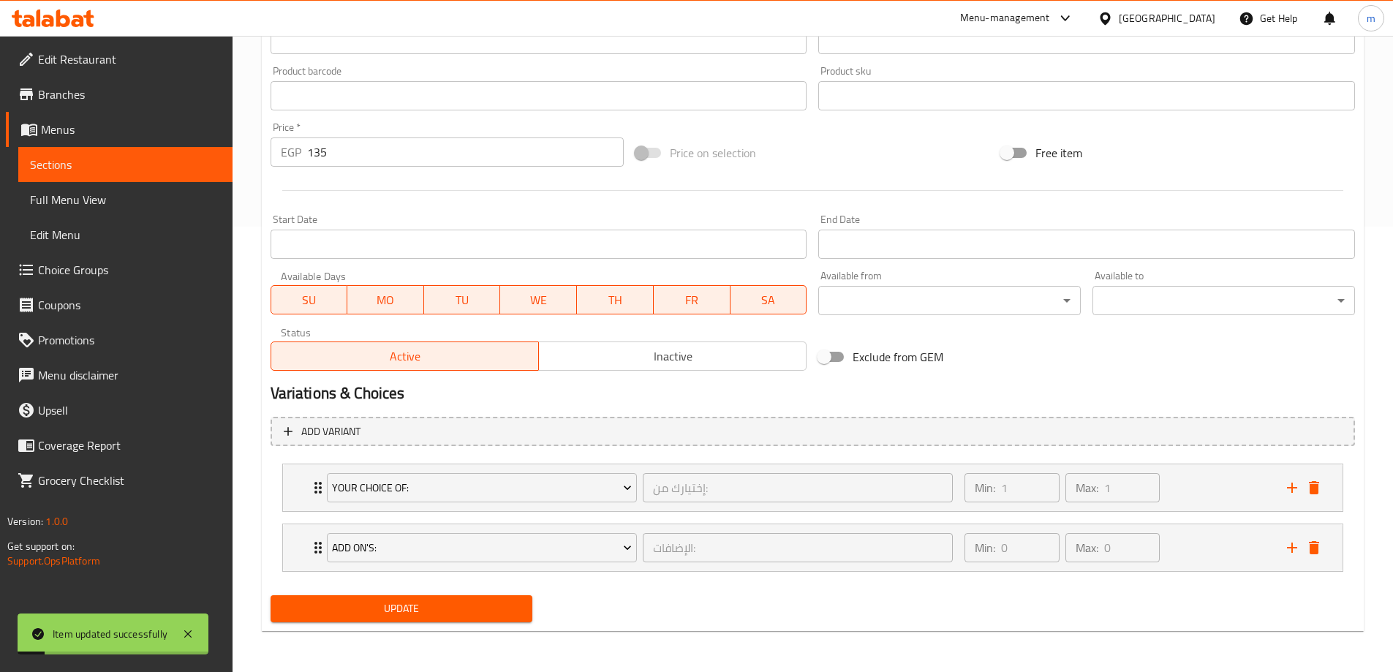
click at [474, 599] on button "Update" at bounding box center [401, 608] width 262 height 27
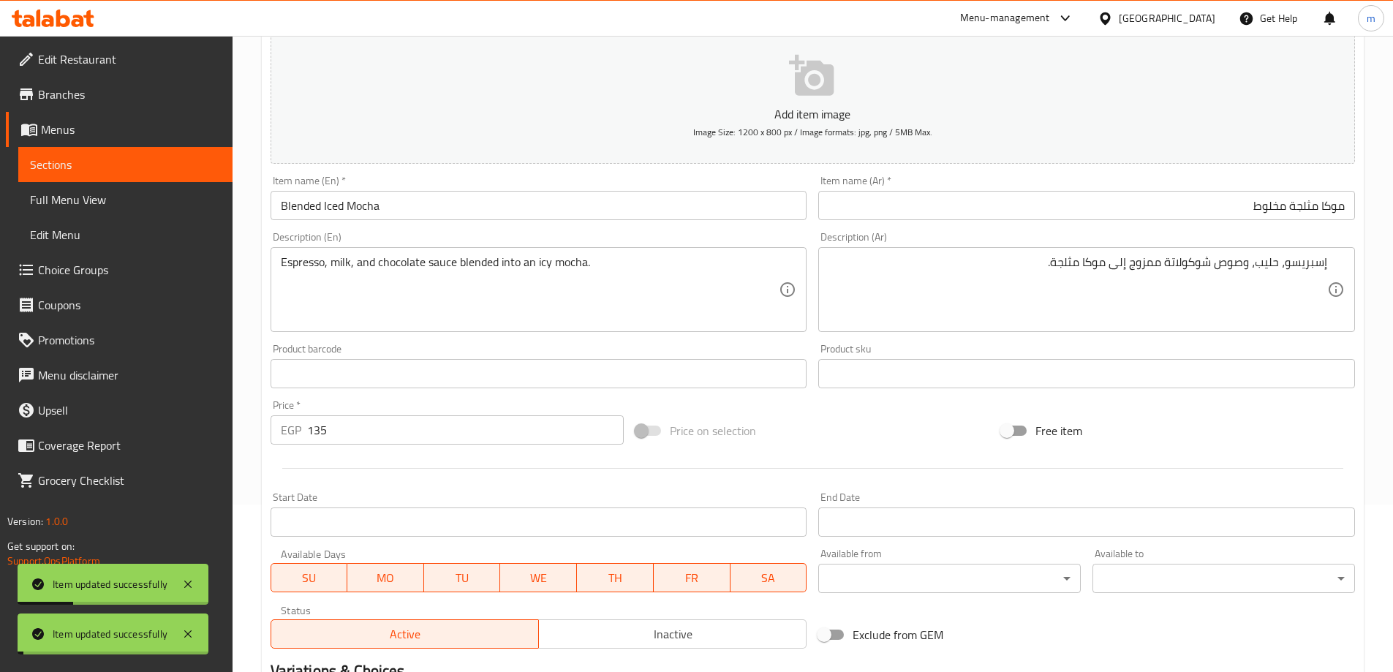
scroll to position [0, 0]
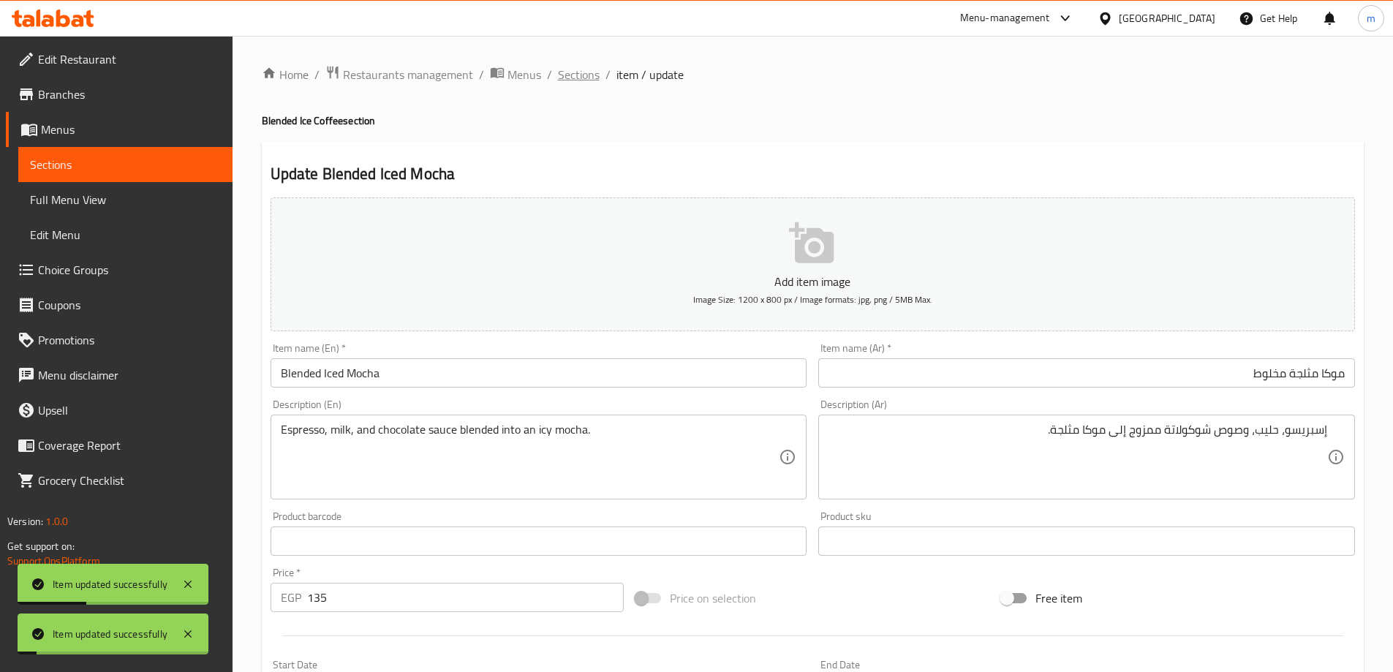
click at [559, 74] on span "Sections" at bounding box center [579, 75] width 42 height 18
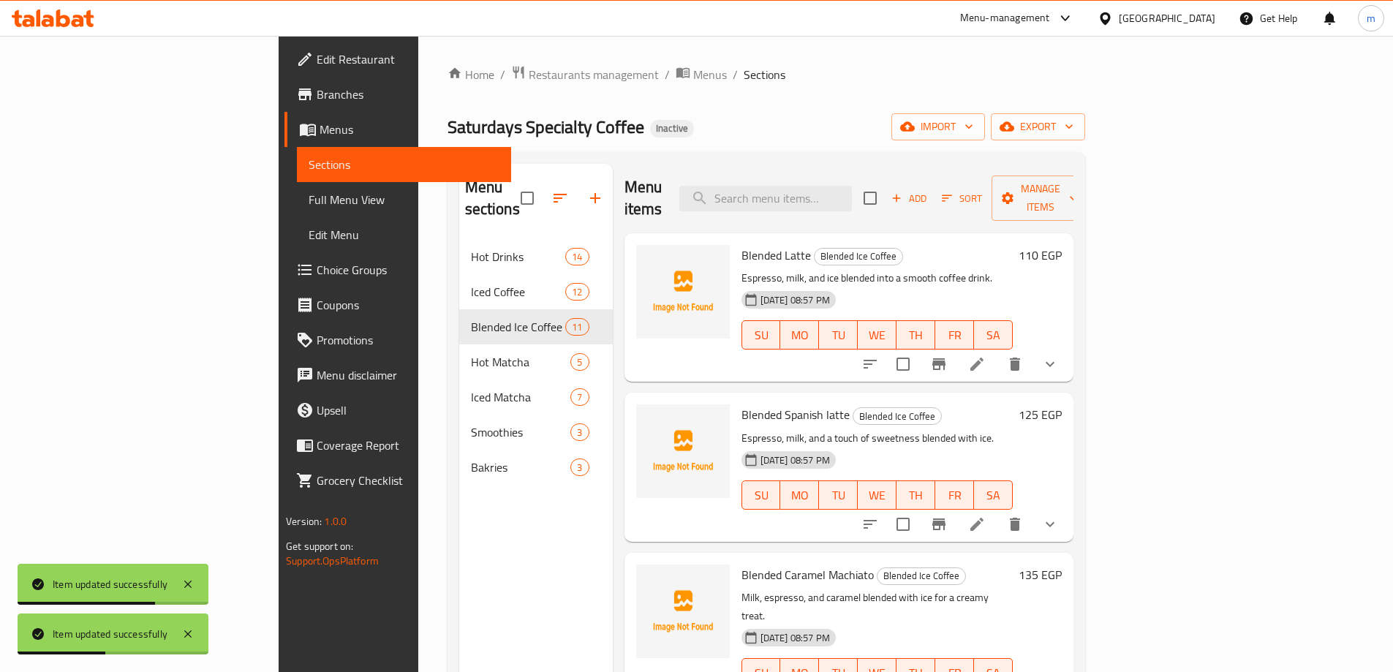
scroll to position [692, 0]
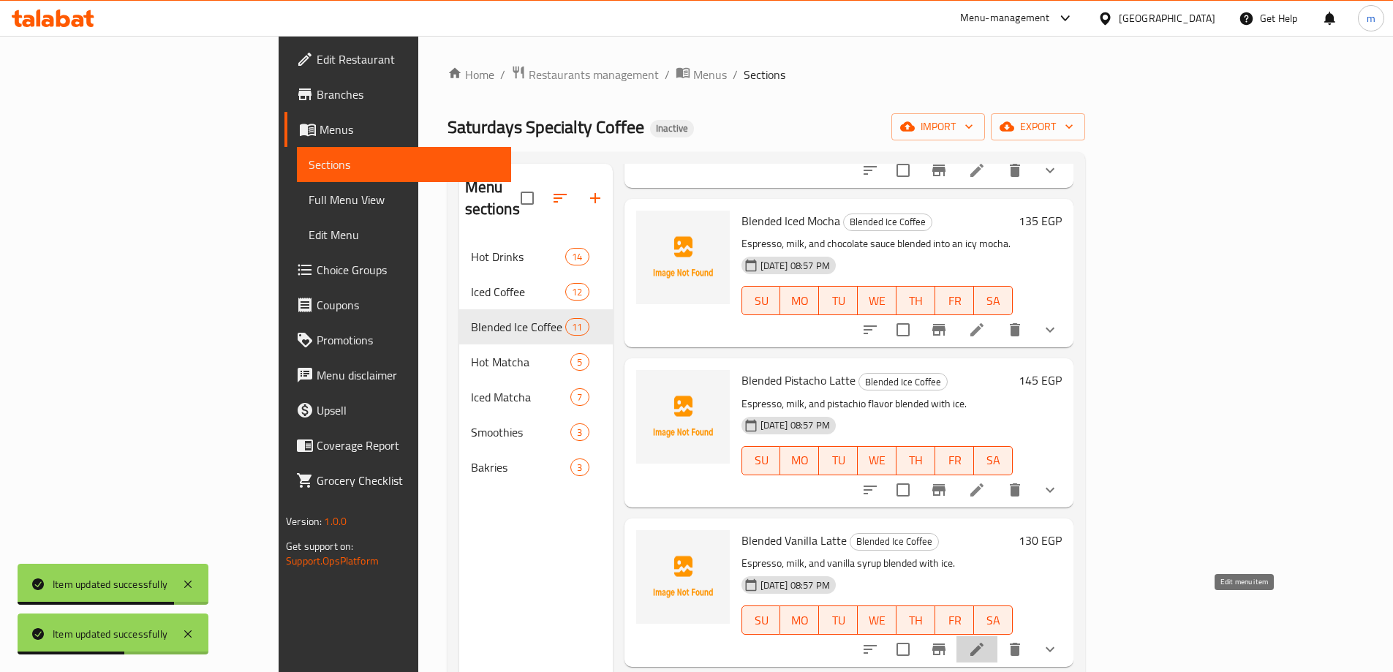
click at [985, 640] on icon at bounding box center [977, 649] width 18 height 18
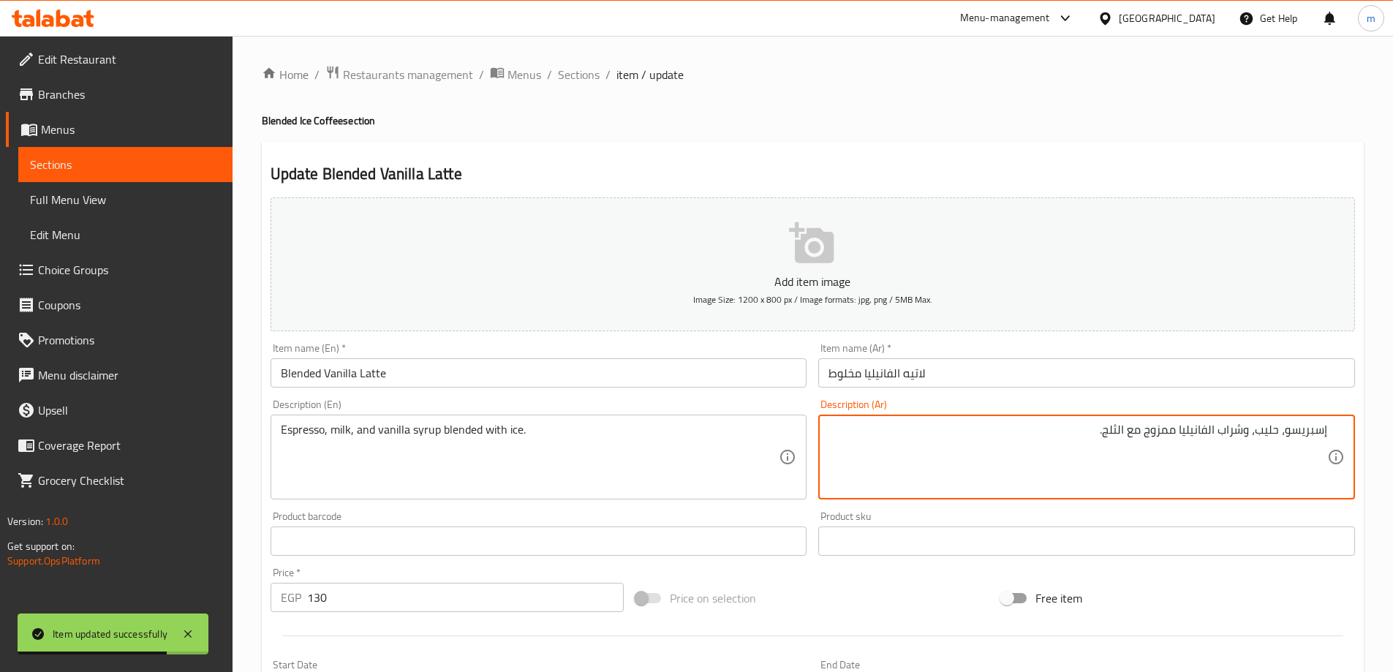
click at [1139, 365] on input "لاتيه الفانيليا مخلوط" at bounding box center [1086, 372] width 537 height 29
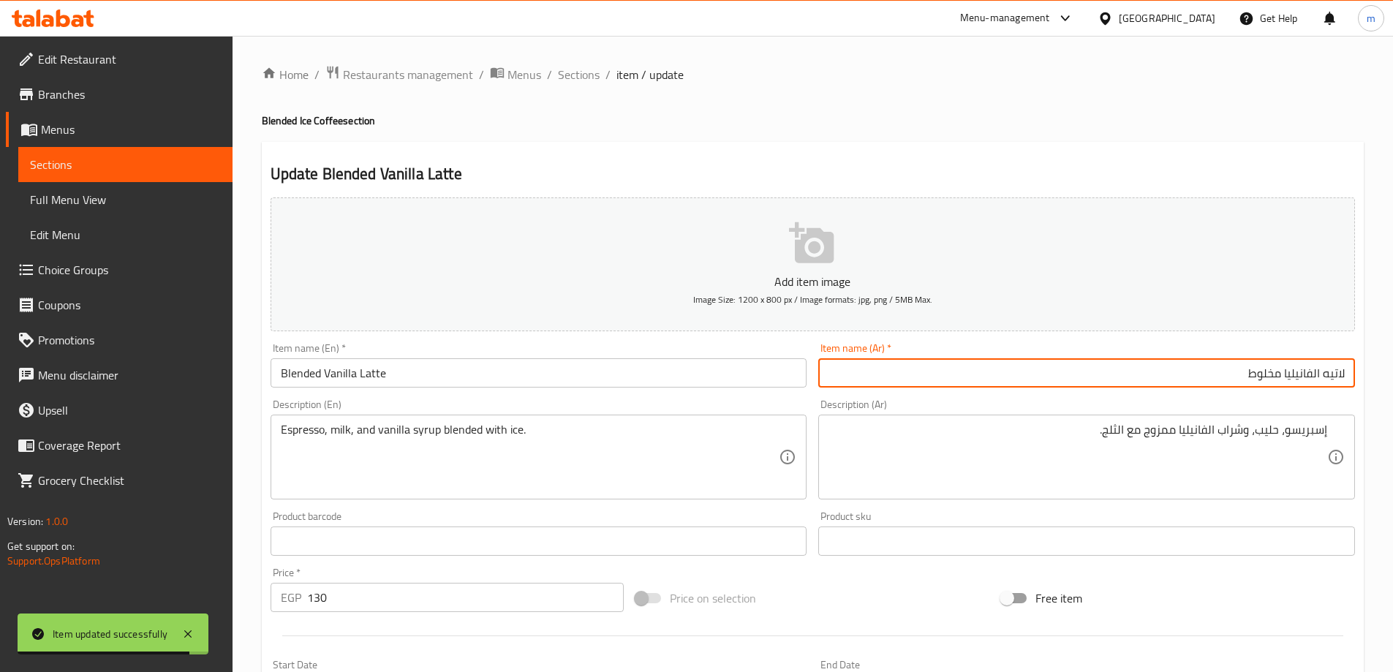
click at [1321, 370] on input "لاتيه الفانيليا مخلوط" at bounding box center [1086, 372] width 537 height 29
type input "لاتيه فانيليا مخلوط"
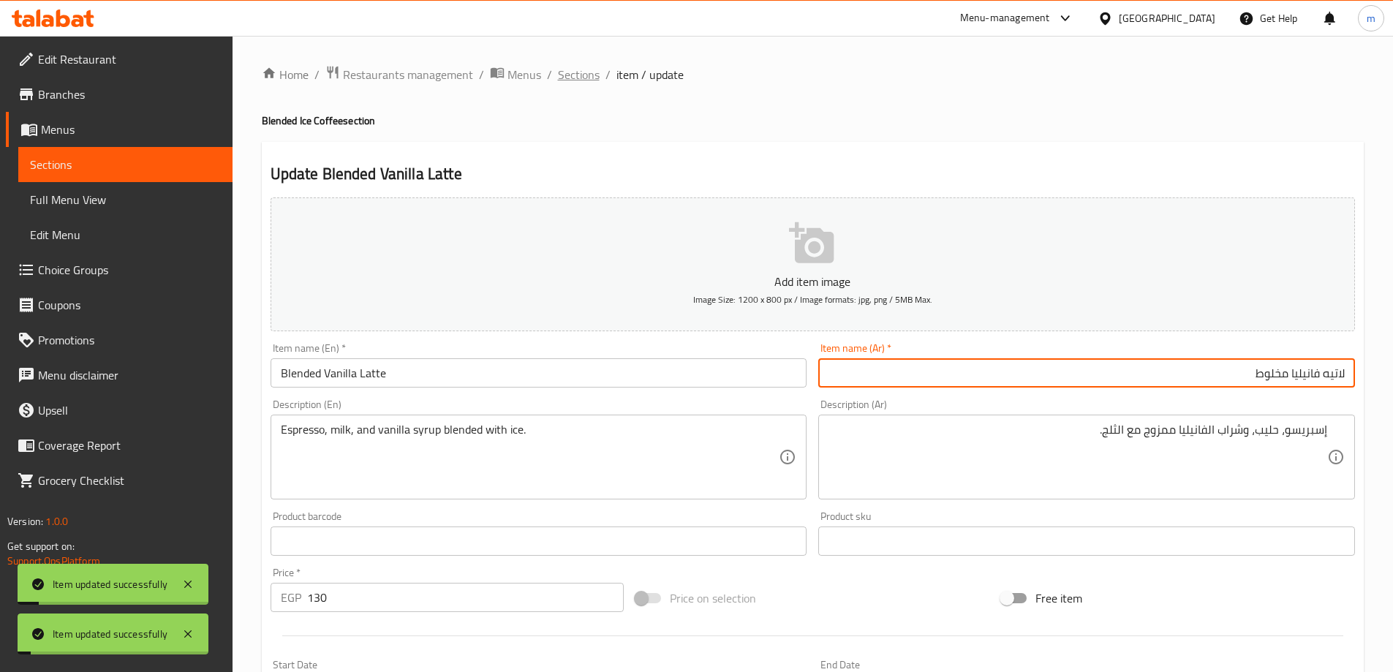
click at [584, 82] on span "Sections" at bounding box center [579, 75] width 42 height 18
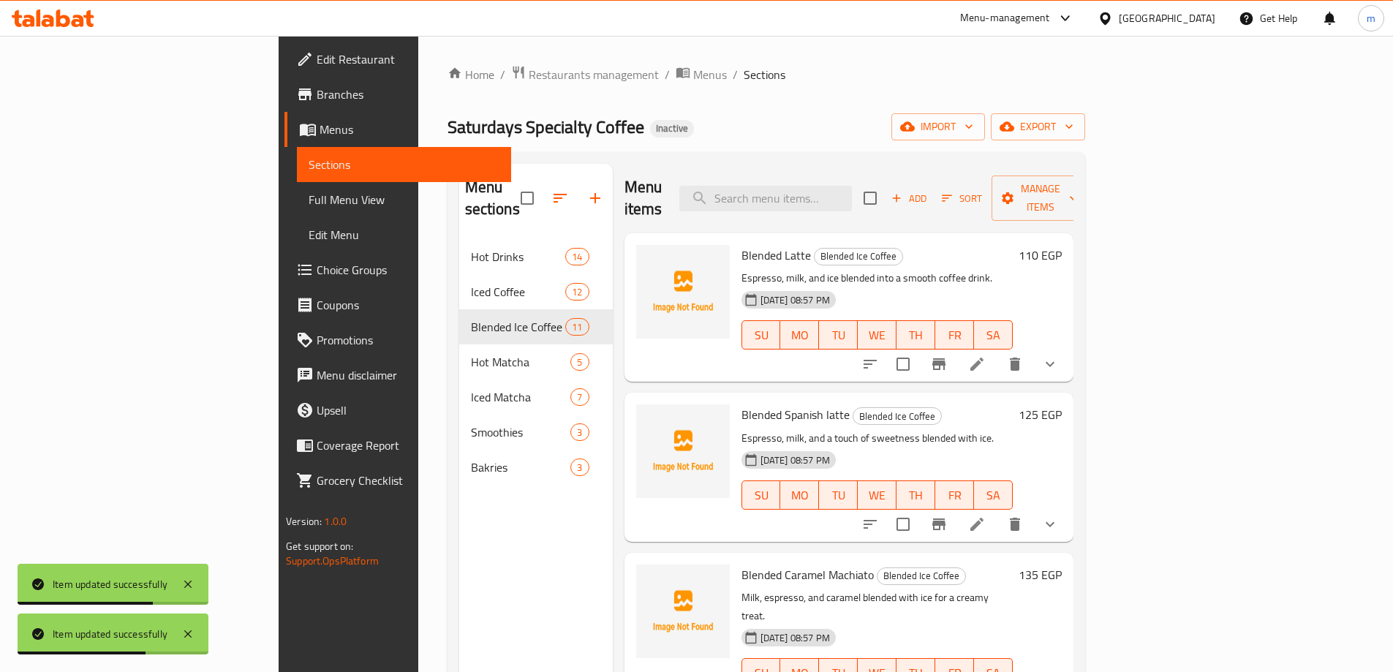
scroll to position [852, 0]
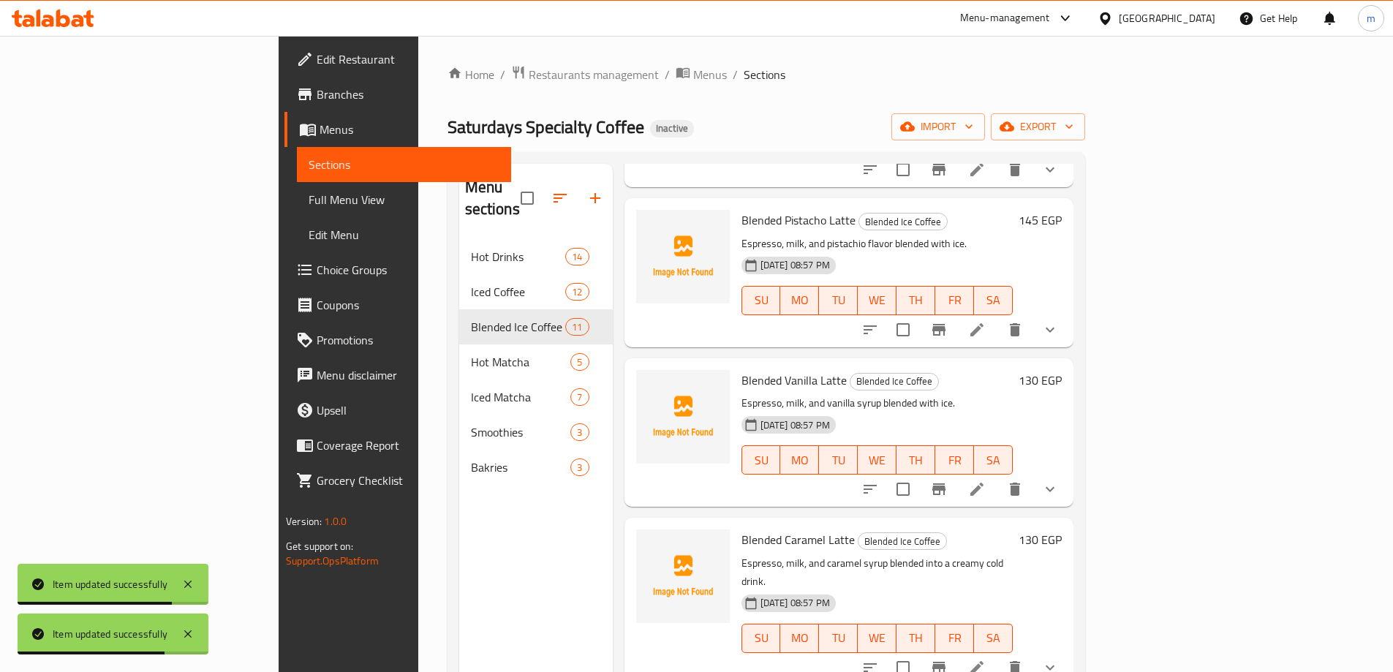
click at [997, 654] on li at bounding box center [976, 667] width 41 height 26
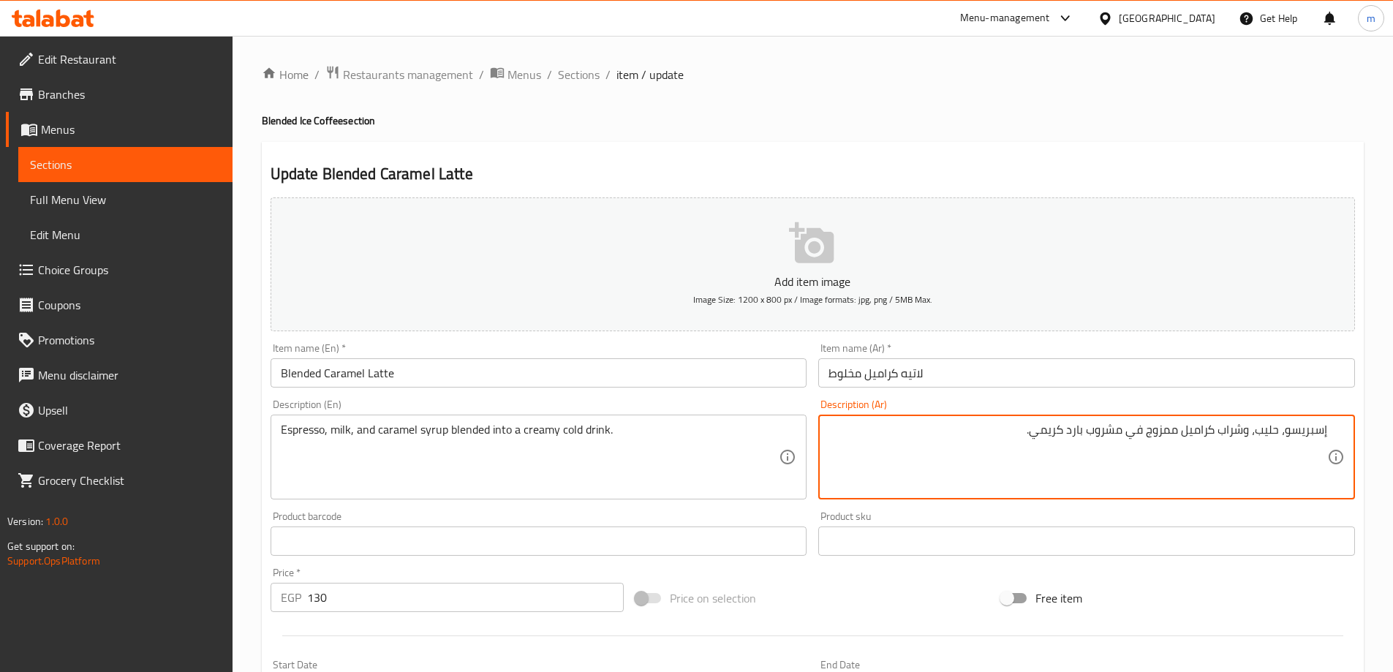
drag, startPoint x: 1130, startPoint y: 435, endPoint x: 1143, endPoint y: 434, distance: 12.4
click at [1143, 434] on textarea "إسبريسو، حليب، وشراب كراميل ممزوج في مشروب بارد كريمي." at bounding box center [1077, 457] width 499 height 69
type textarea "إسبريسو، حليب، وشراب كراميل ممزوج إلى مشروب بارد كريمي."
click at [930, 374] on input "لاتيه كراميل مخلوط" at bounding box center [1086, 372] width 537 height 29
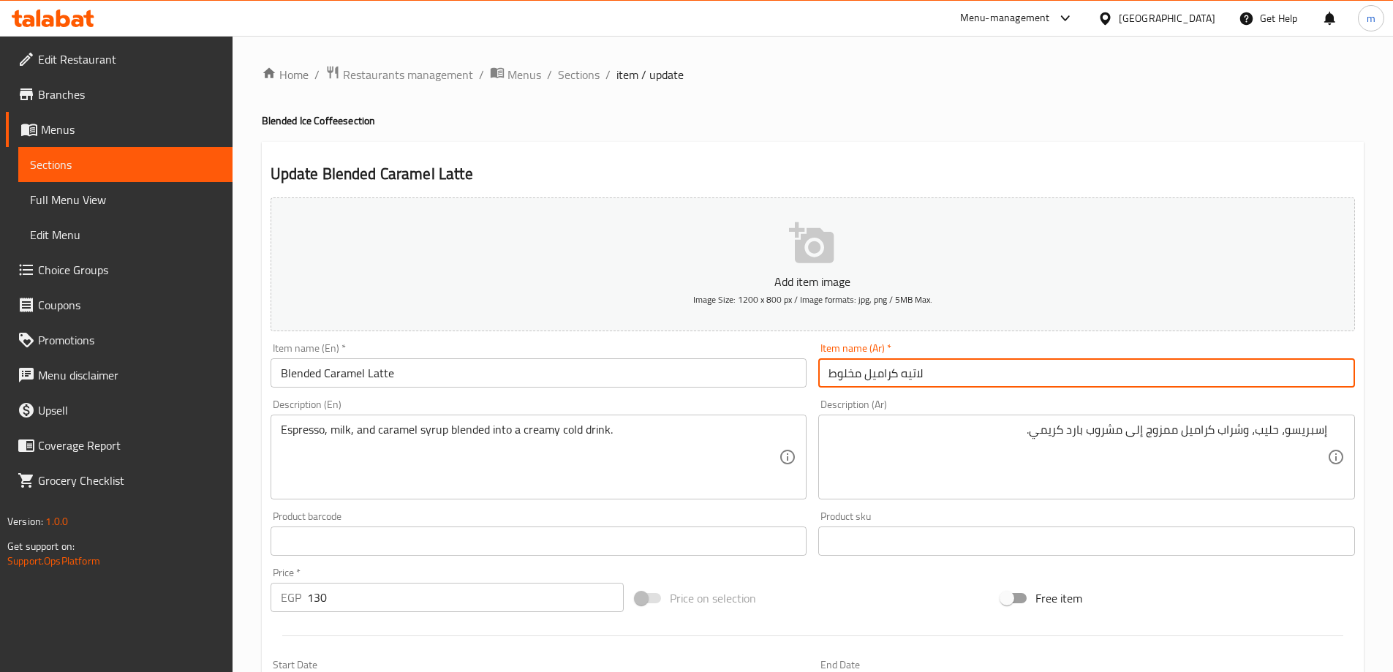
click at [571, 69] on span "Sections" at bounding box center [579, 75] width 42 height 18
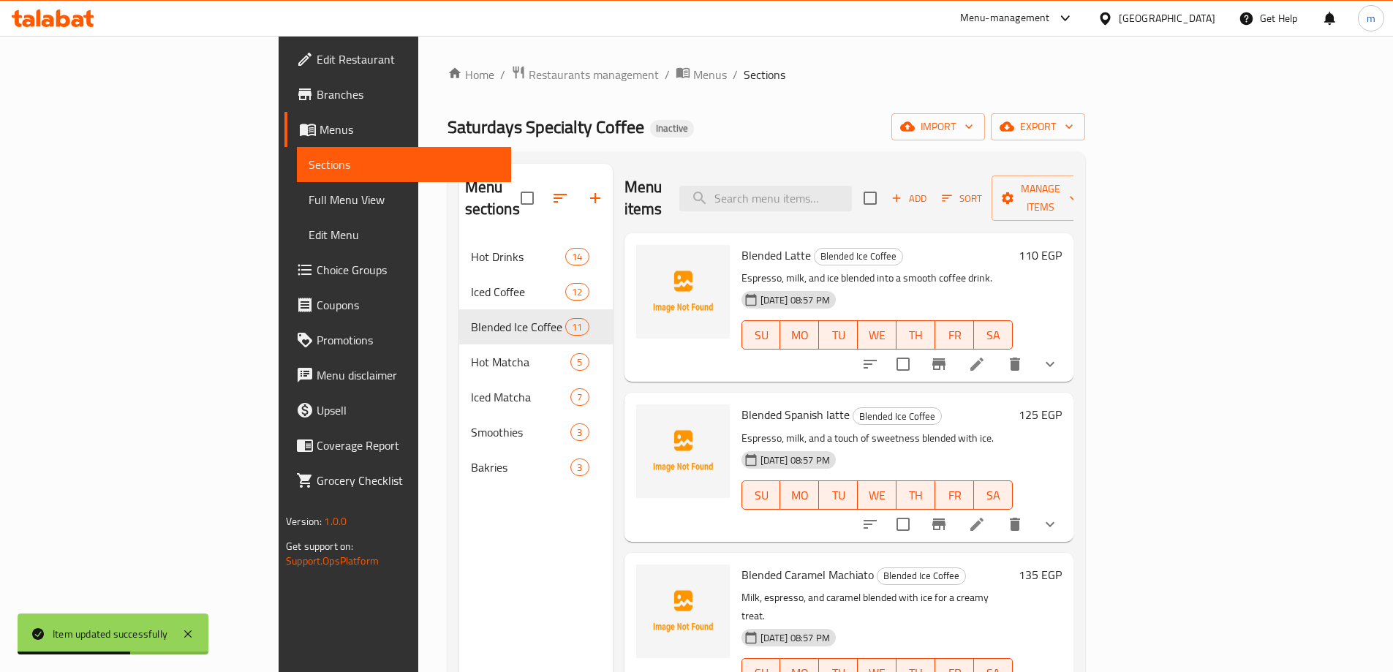
scroll to position [1121, 0]
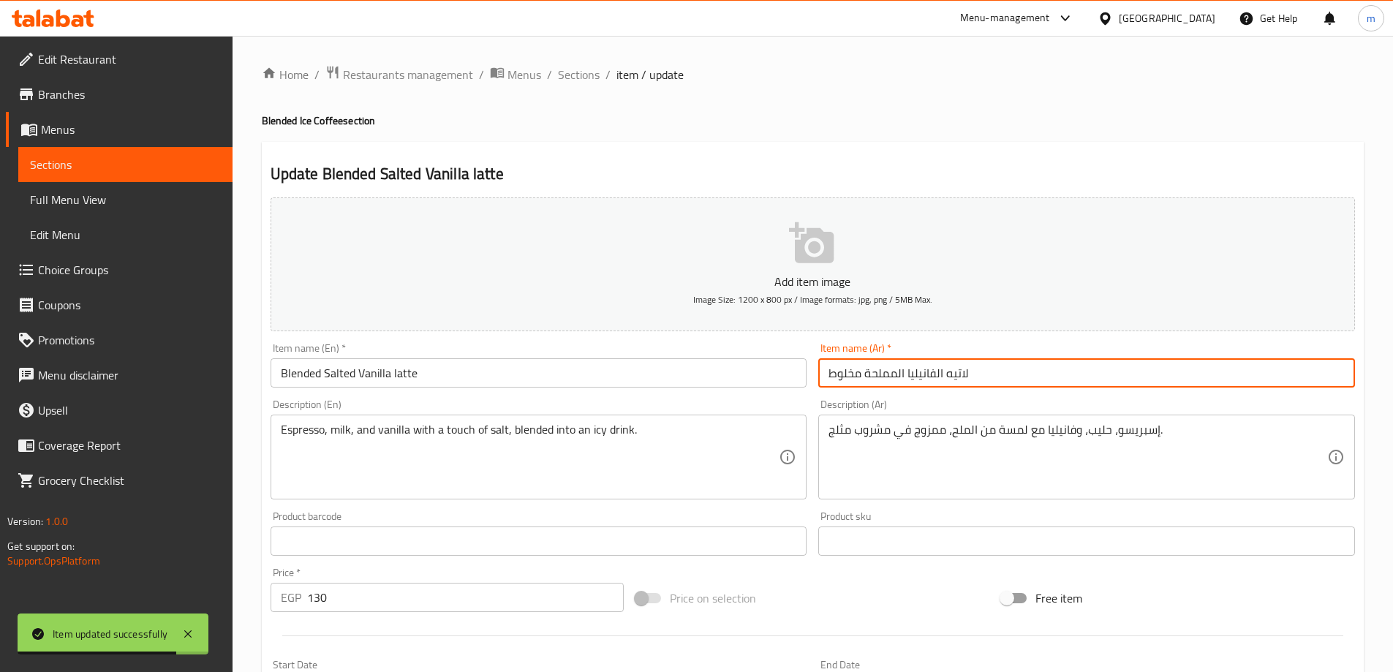
click at [1199, 366] on input "لاتيه الفانيليا المملحة مخلوط" at bounding box center [1086, 372] width 537 height 29
drag, startPoint x: 1199, startPoint y: 366, endPoint x: 1258, endPoint y: 379, distance: 60.5
click at [1258, 379] on input "لاتيه الفانيليا المملحة مخلوط" at bounding box center [1086, 372] width 537 height 29
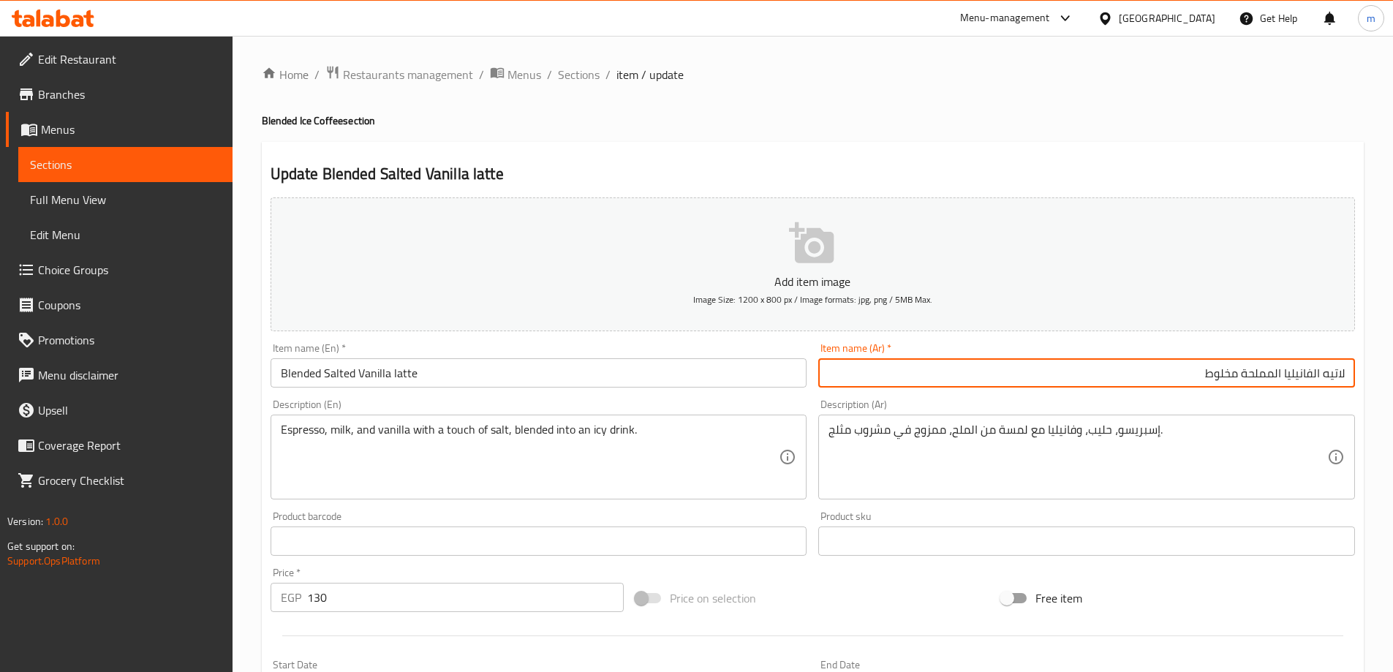
drag, startPoint x: 1320, startPoint y: 371, endPoint x: 1325, endPoint y: 393, distance: 22.5
click at [1318, 371] on input "لاتيه الفانيليا المملحة مخلوط" at bounding box center [1086, 372] width 537 height 29
click at [1287, 371] on input "لاتيه فانيليا المملحة مخلوط" at bounding box center [1086, 372] width 537 height 29
type input "لاتيه فانيليا مملحة مخلوط"
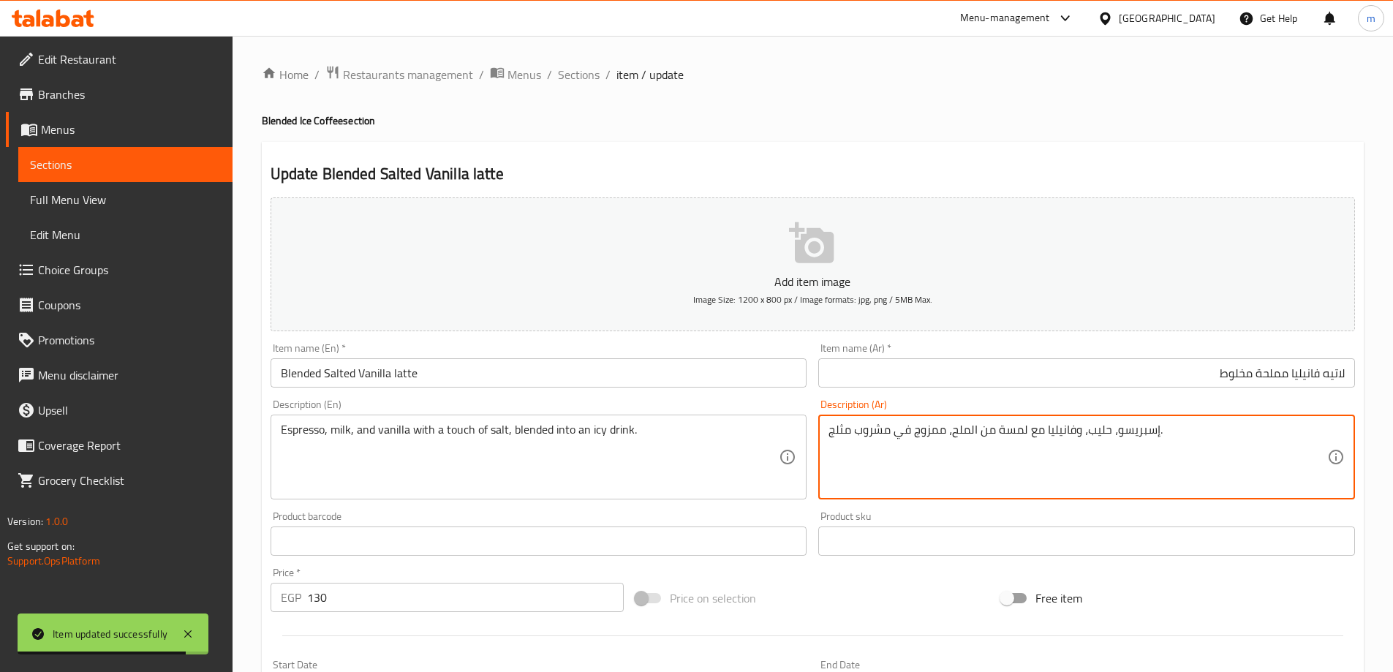
drag, startPoint x: 897, startPoint y: 430, endPoint x: 913, endPoint y: 429, distance: 16.1
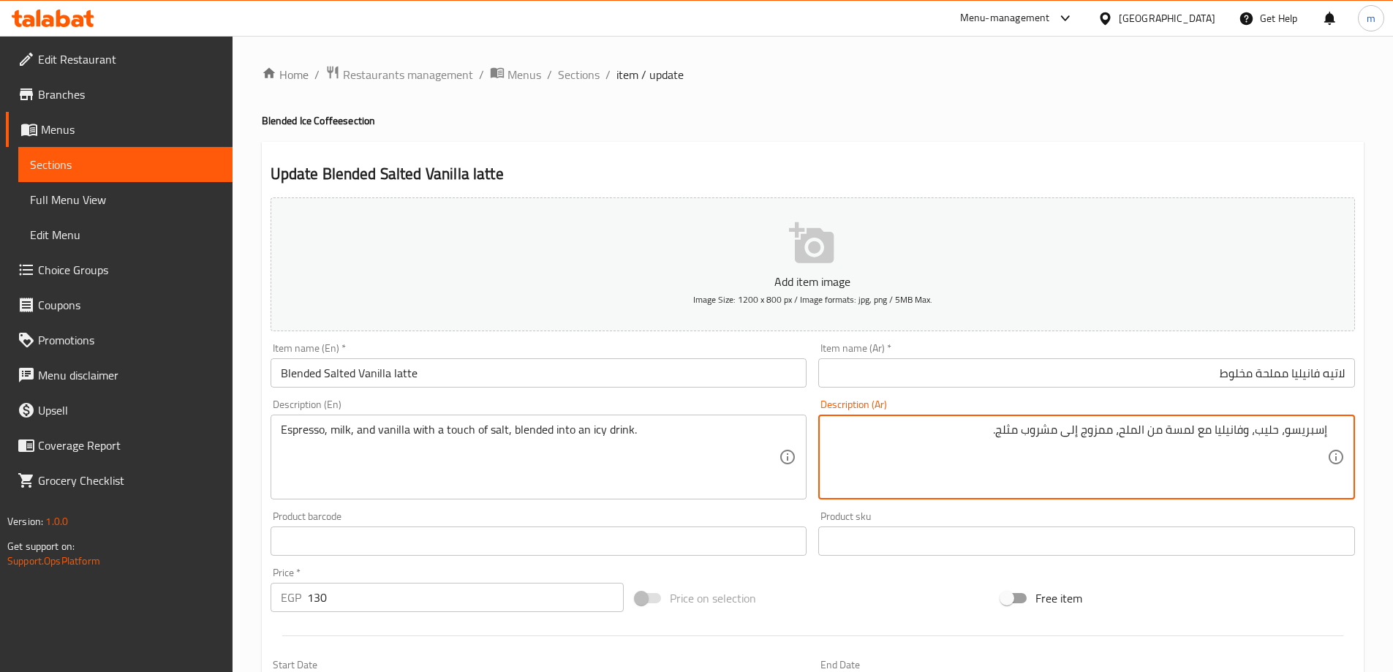
type textarea "إسبريسو، حليب، وفانيليا مع لمسة من الملح، ممزوج إلى مشروب مثلج."
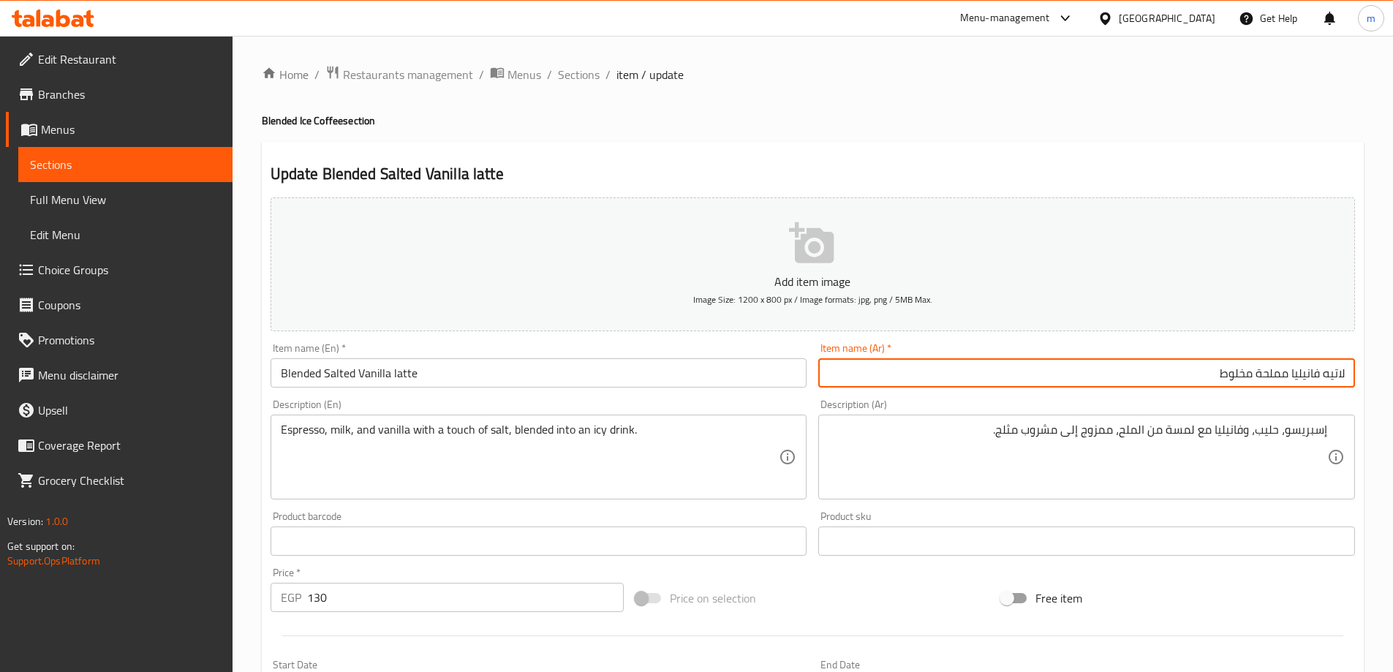
click at [584, 76] on span "Sections" at bounding box center [579, 75] width 42 height 18
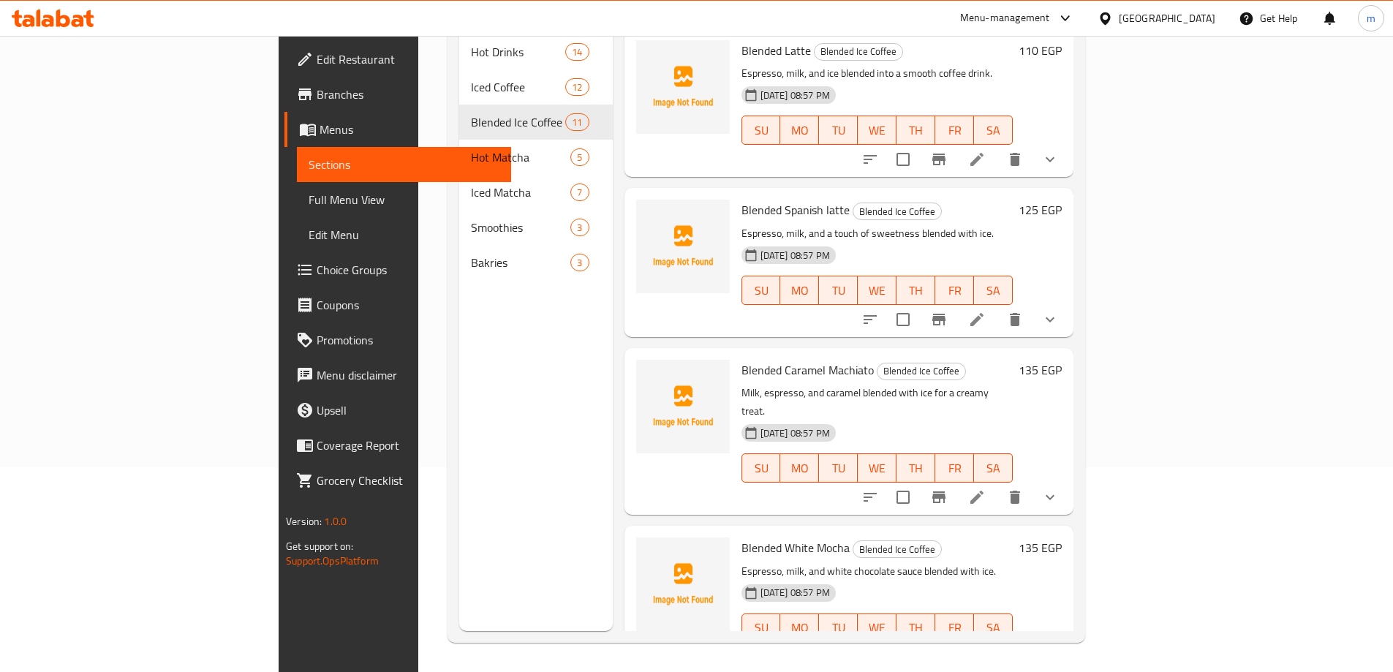
scroll to position [1121, 0]
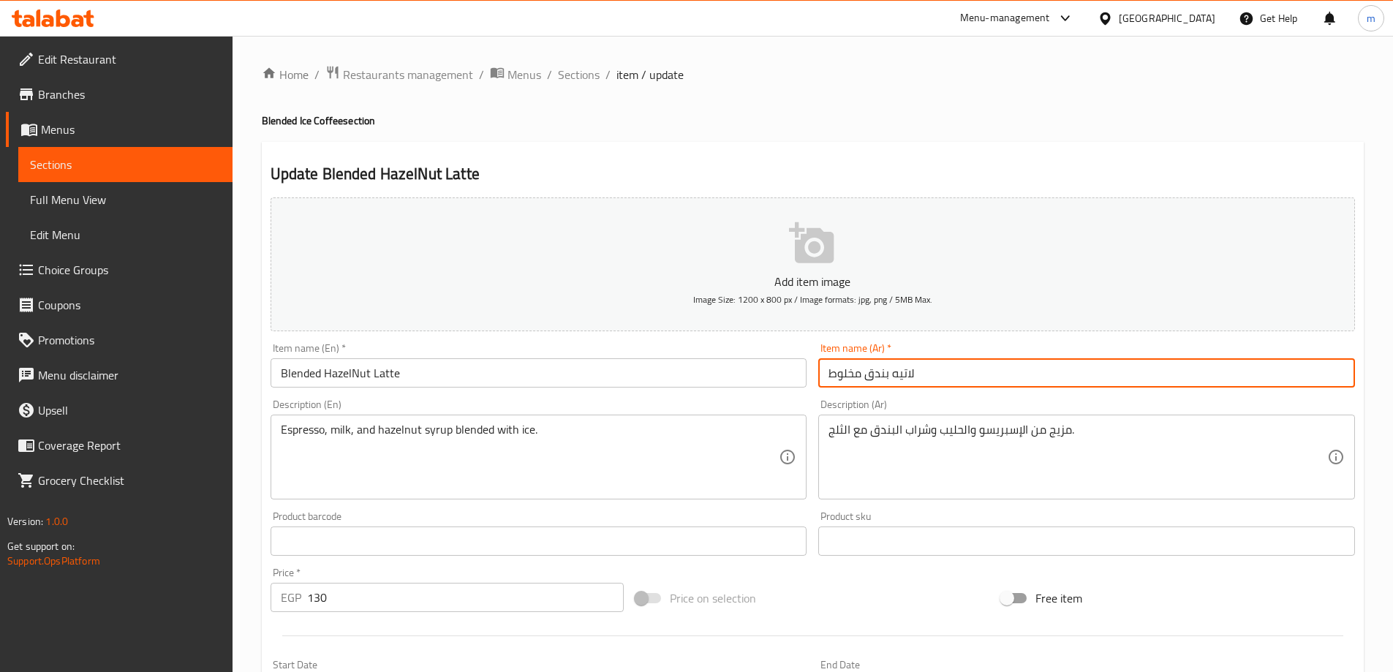
click at [1035, 358] on input "لاتيه بندق مخلوط" at bounding box center [1086, 372] width 537 height 29
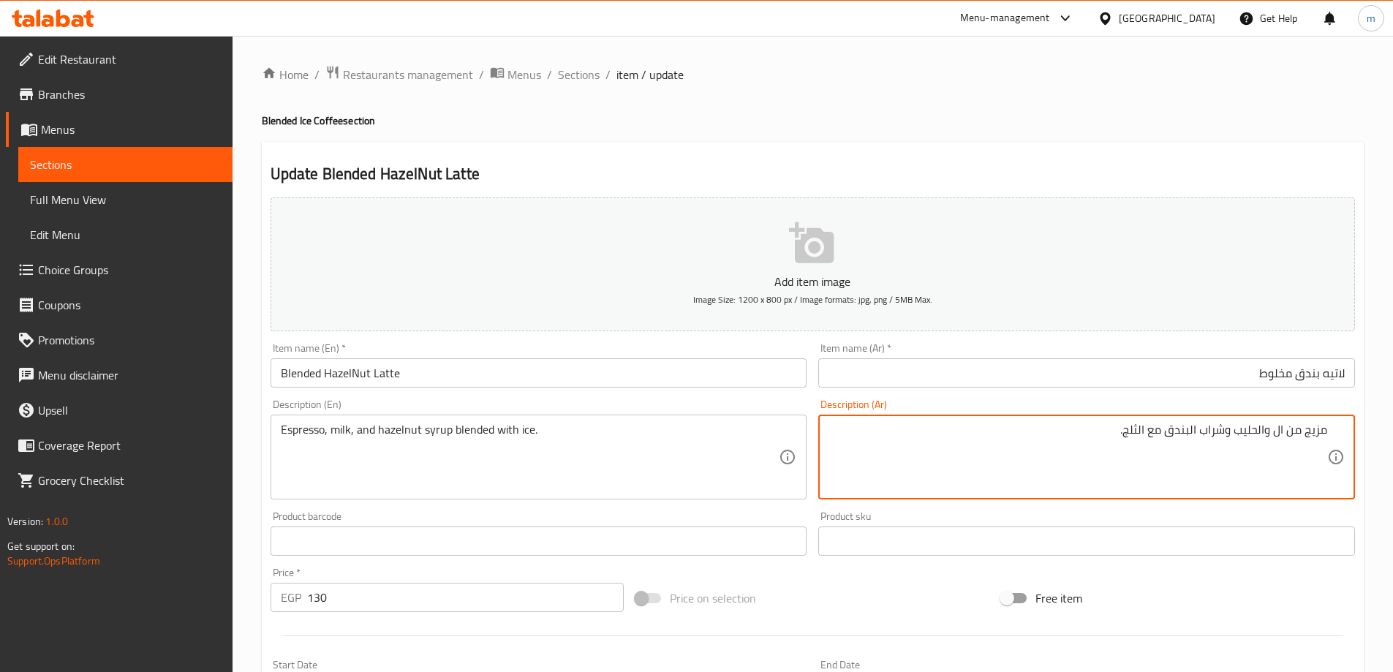
paste textarea "إسبريسو"
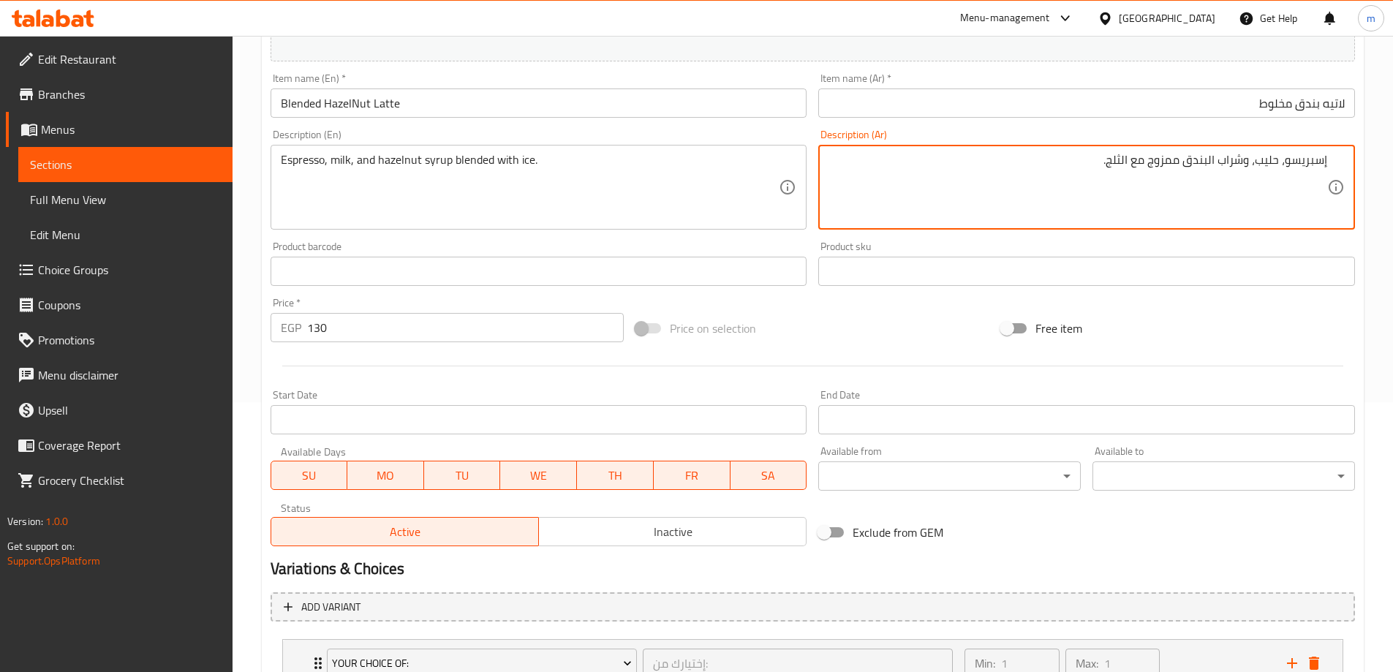
scroll to position [439, 0]
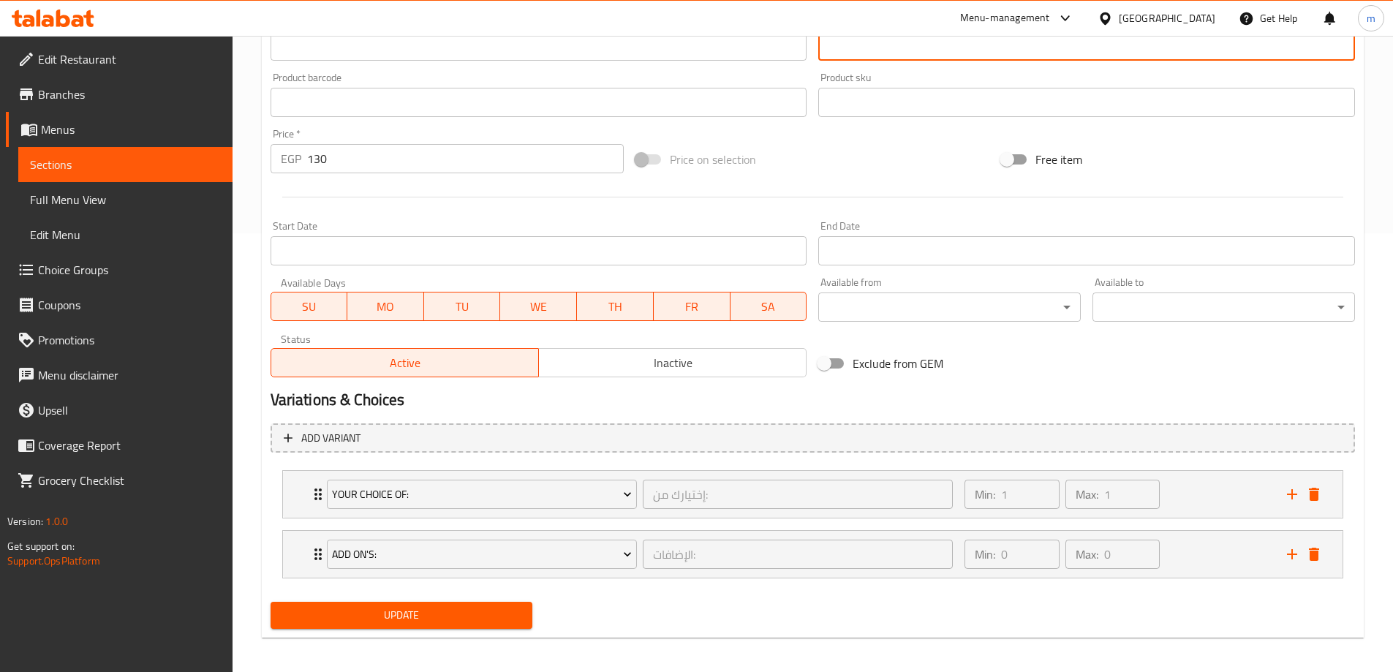
type textarea "إسبريسو، حليب، وشراب البندق ممزوج مع الثلج."
click at [470, 617] on span "Update" at bounding box center [401, 615] width 239 height 18
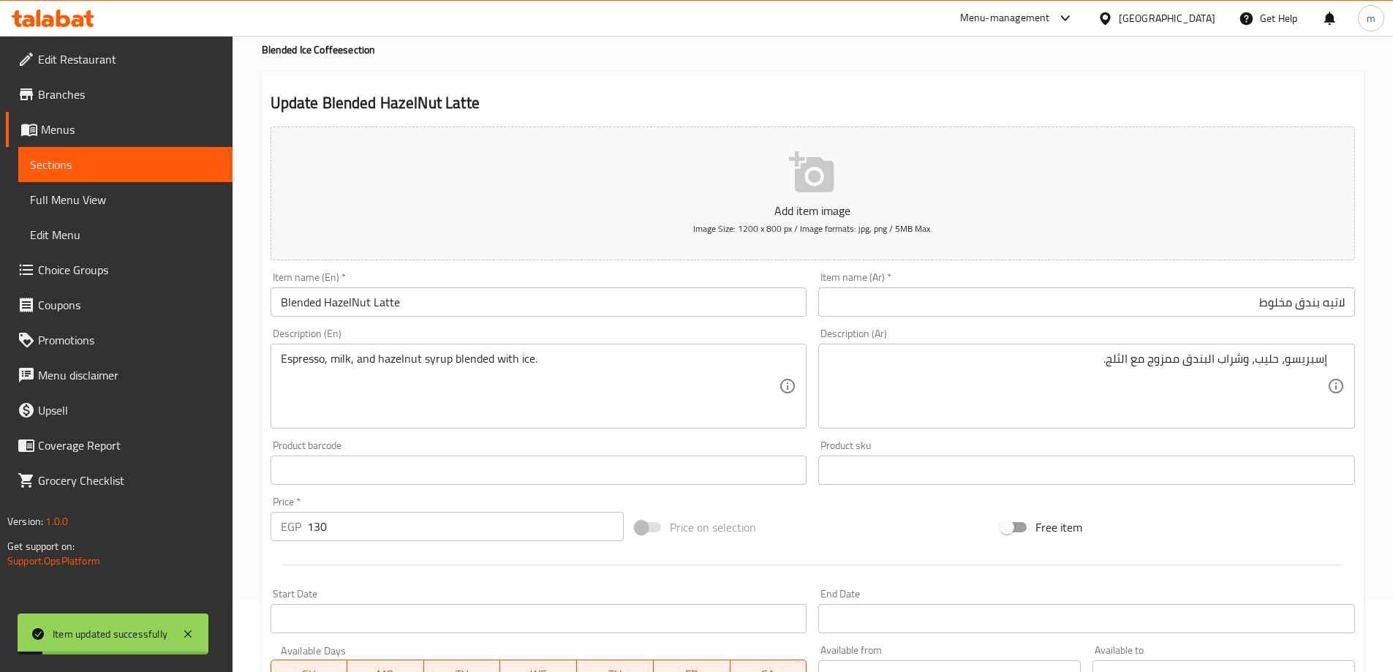
scroll to position [0, 0]
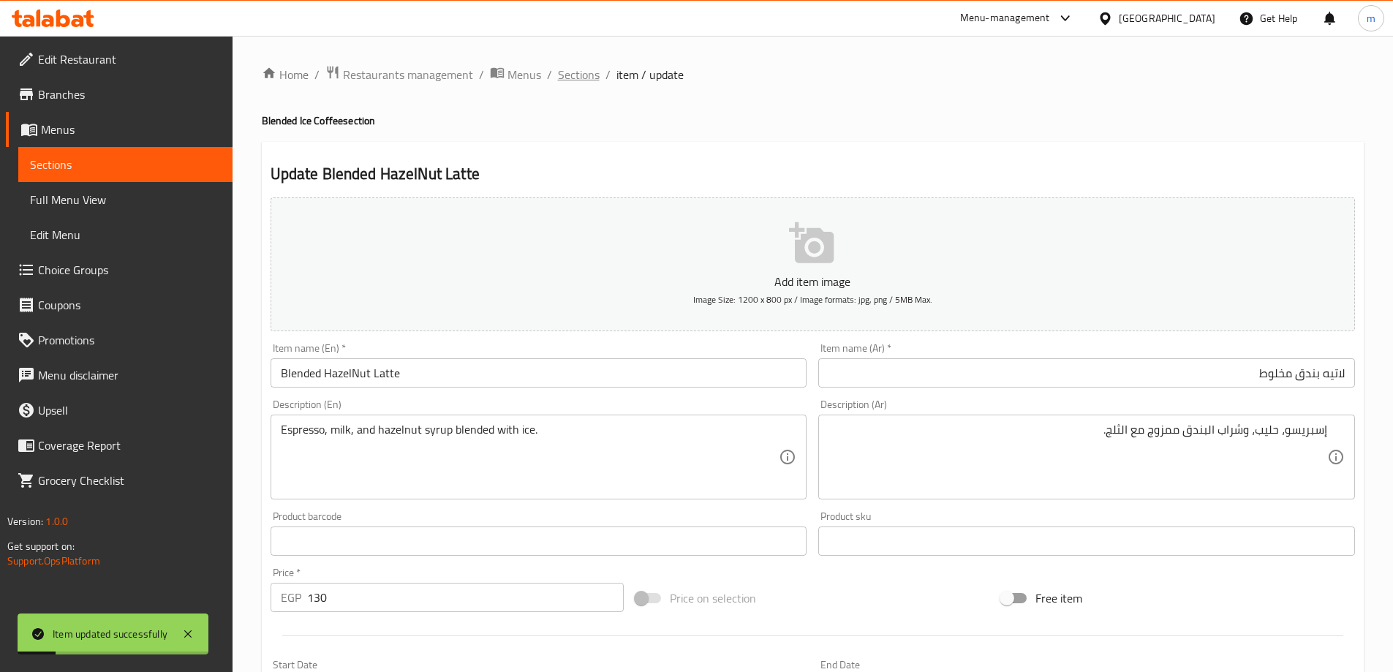
click at [580, 80] on span "Sections" at bounding box center [579, 75] width 42 height 18
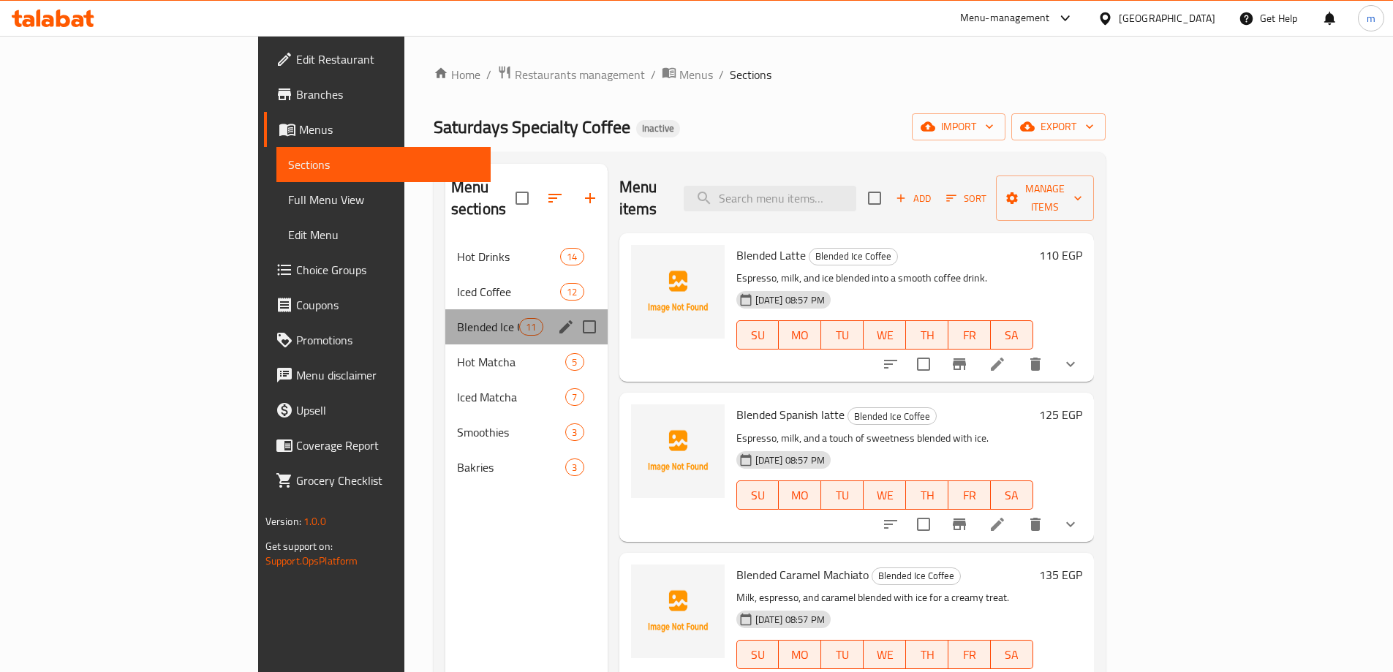
click at [445, 316] on div "Blended Ice Coffee 11" at bounding box center [526, 326] width 162 height 35
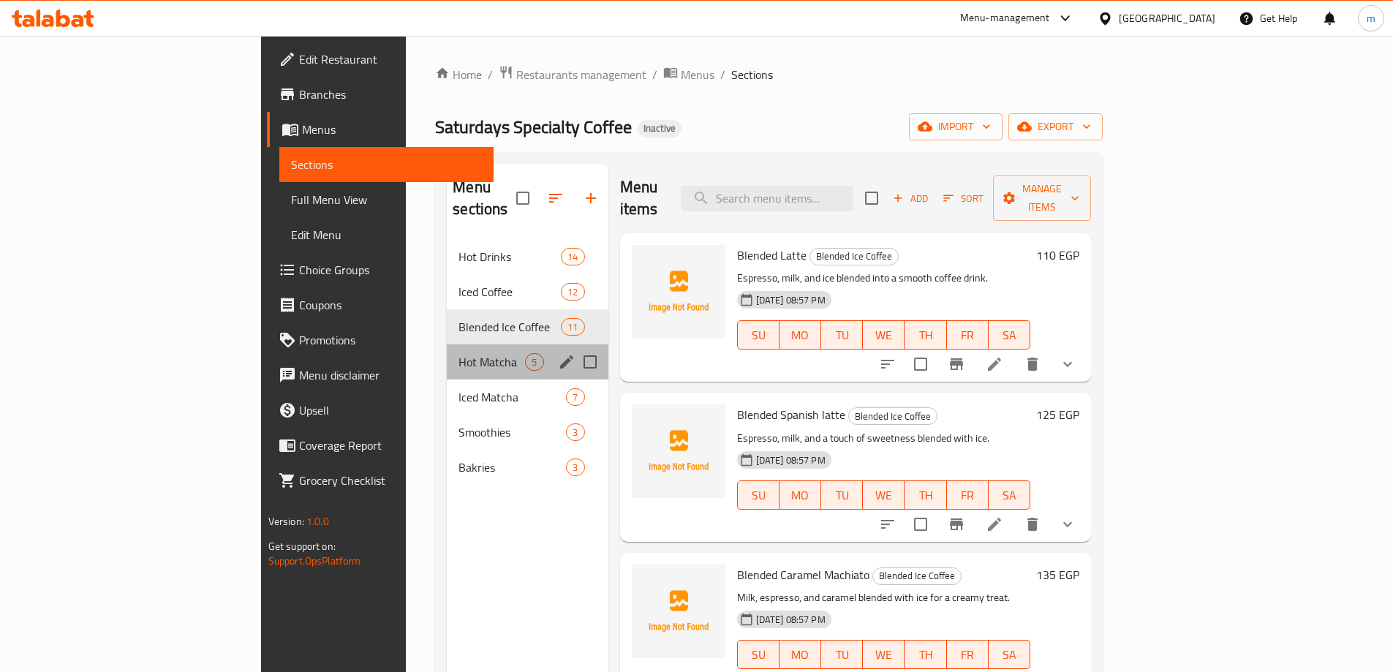
click at [447, 344] on div "Hot Matcha 5" at bounding box center [527, 361] width 161 height 35
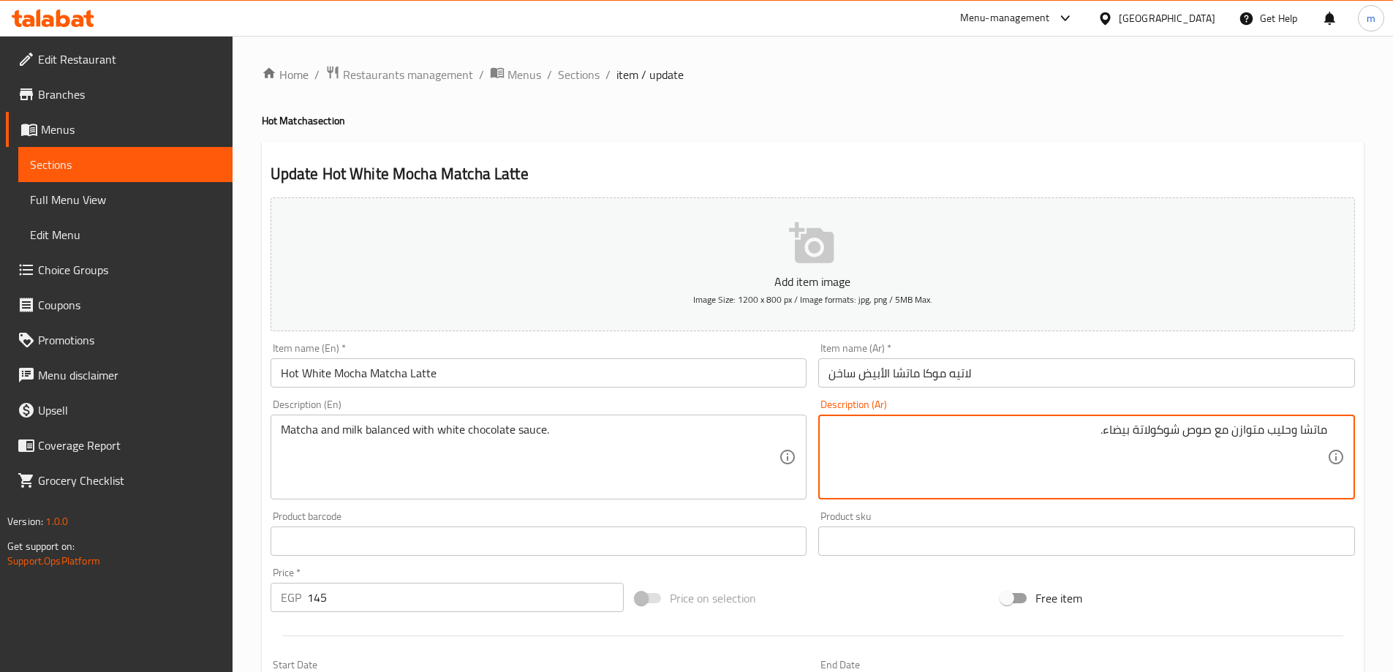
click at [1056, 380] on input "لاتيه موكا ماتشا الأبيض ساخن" at bounding box center [1086, 372] width 537 height 29
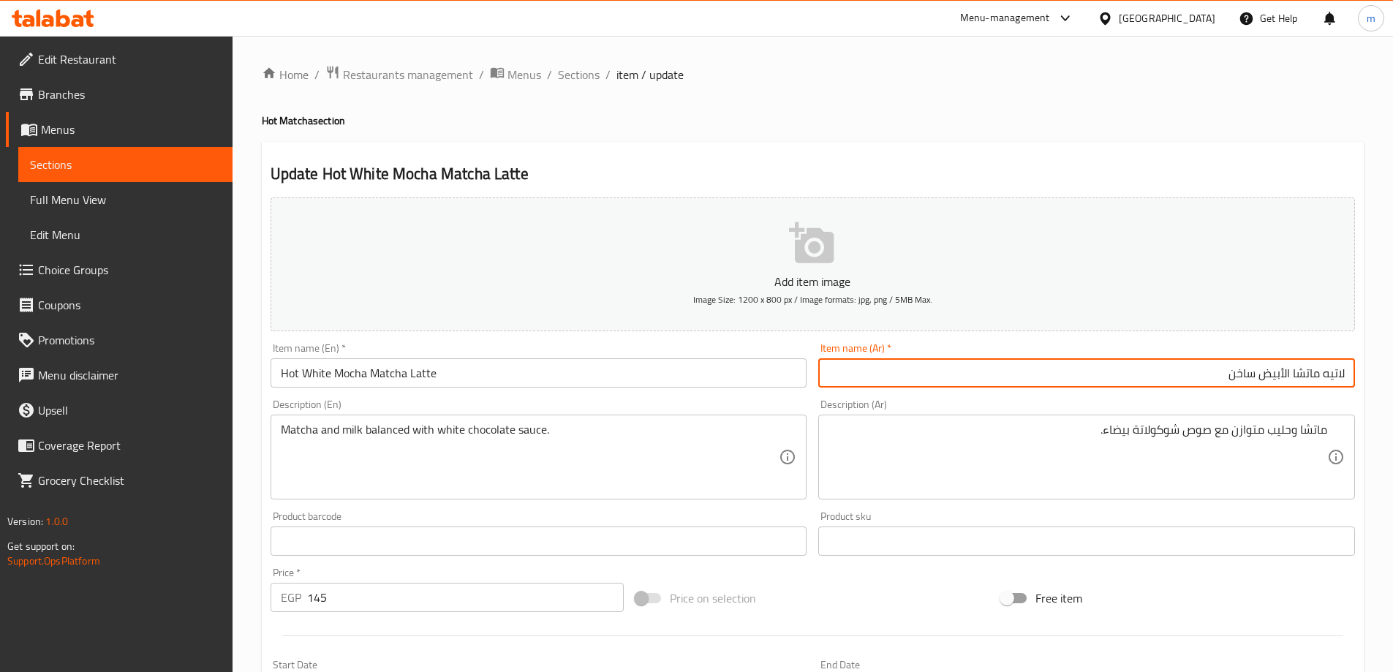
paste input "موكا بيضاء"
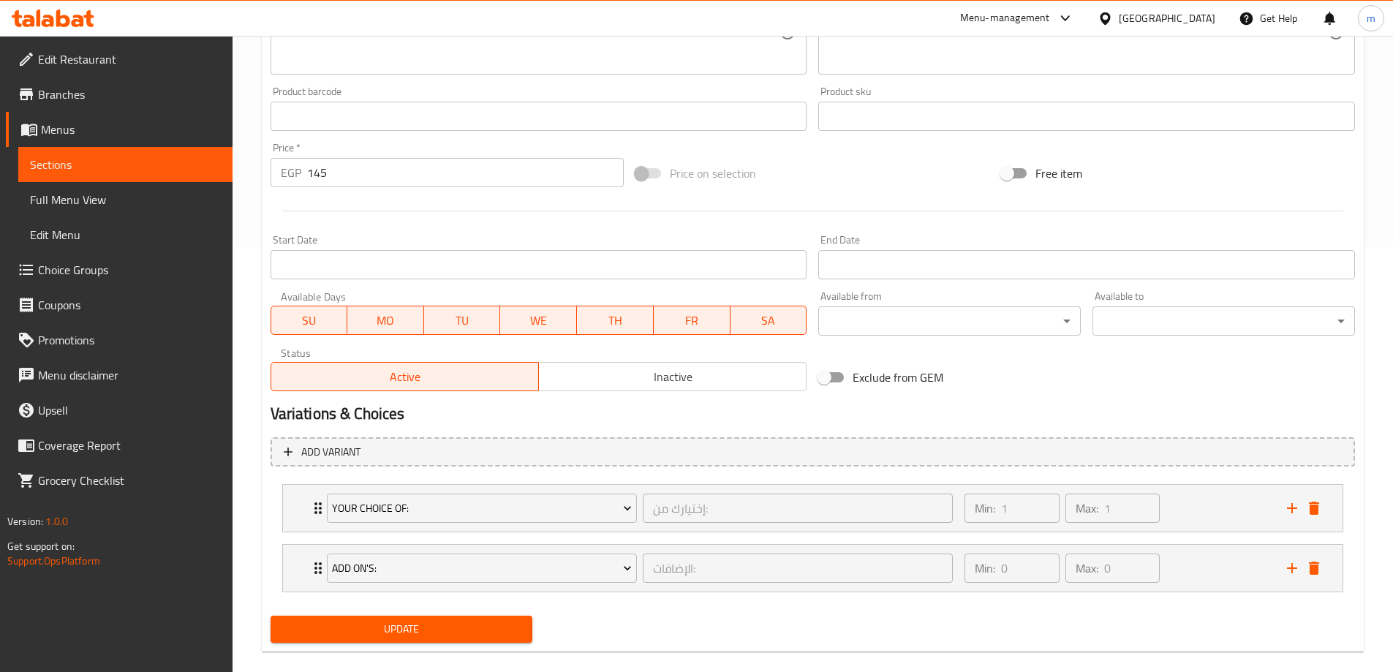
scroll to position [445, 0]
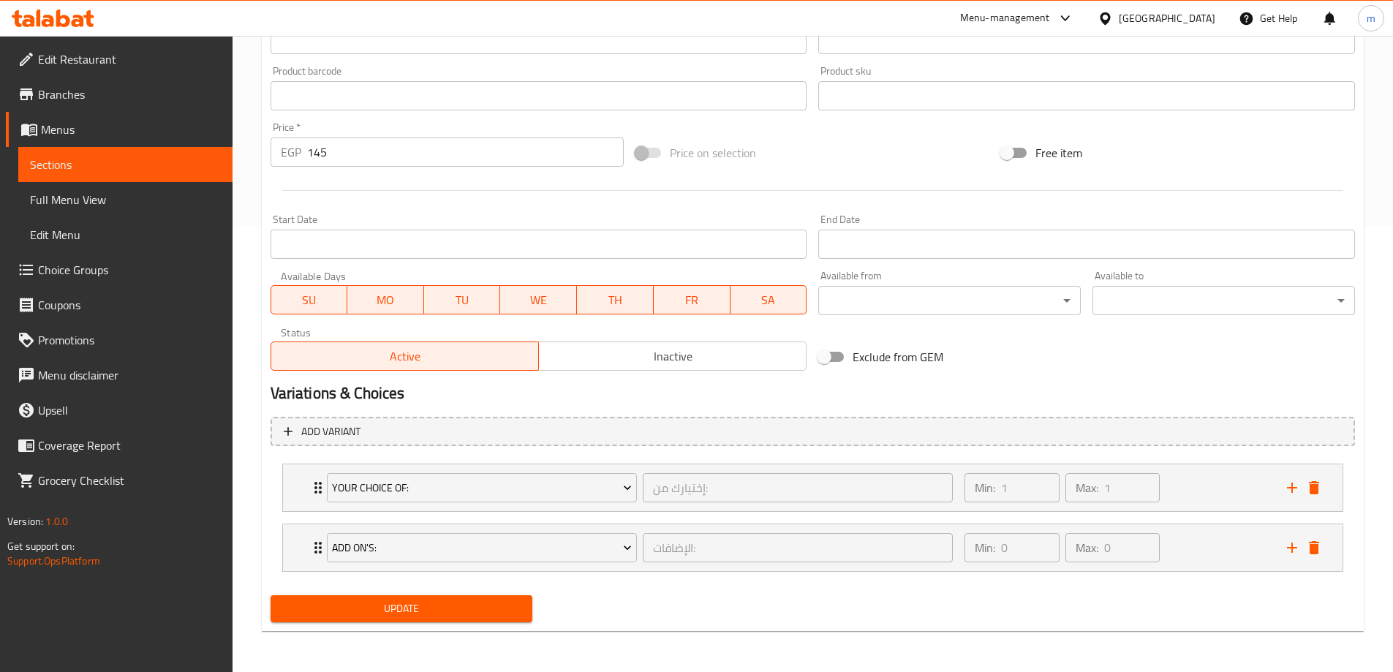
type input "لاتيه ماتشا موكا بيضاء ساخن"
click at [466, 600] on span "Update" at bounding box center [401, 608] width 239 height 18
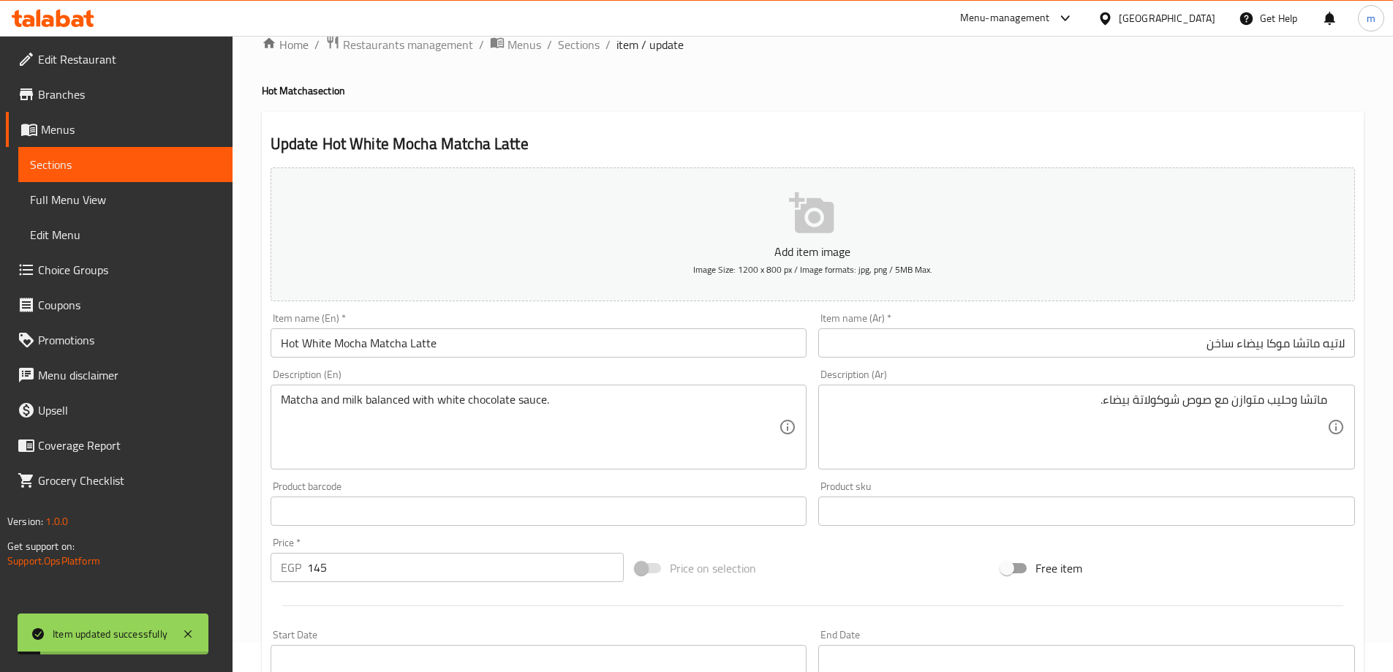
scroll to position [0, 0]
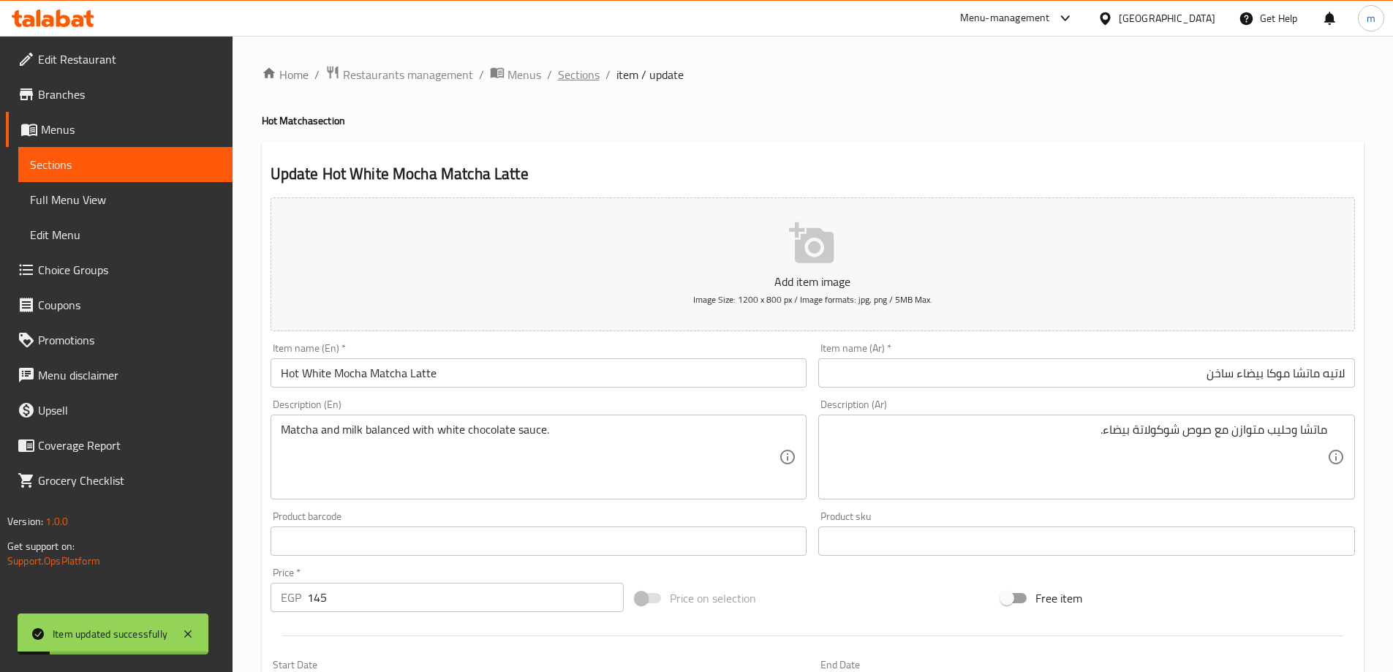
click at [567, 81] on span "Sections" at bounding box center [579, 75] width 42 height 18
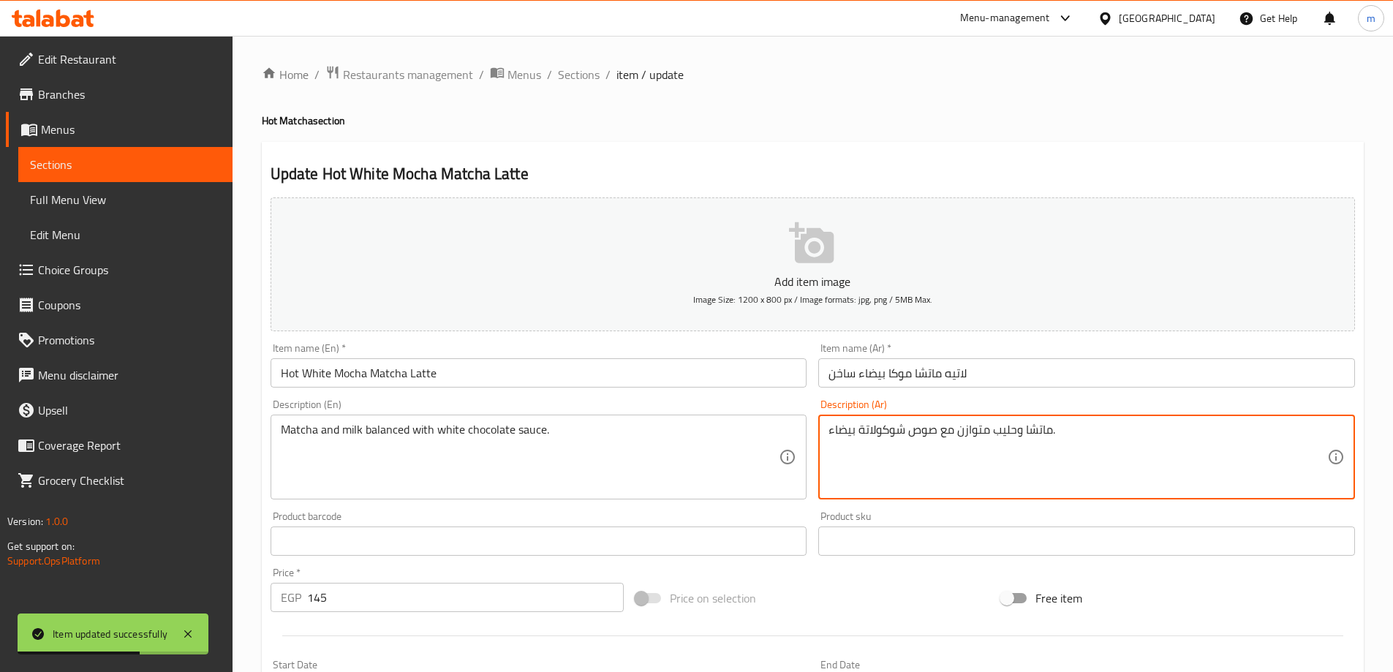
click at [1203, 371] on input "لاتيه ماتشا موكا بيضاء ساخن" at bounding box center [1086, 372] width 537 height 29
type textarea "ماتشا وحليب متوازنة مع صوص شوكولاتة بيضاء."
click at [1001, 371] on input "لاتيه ماتشا موكا بيضاء ساخن" at bounding box center [1086, 372] width 537 height 29
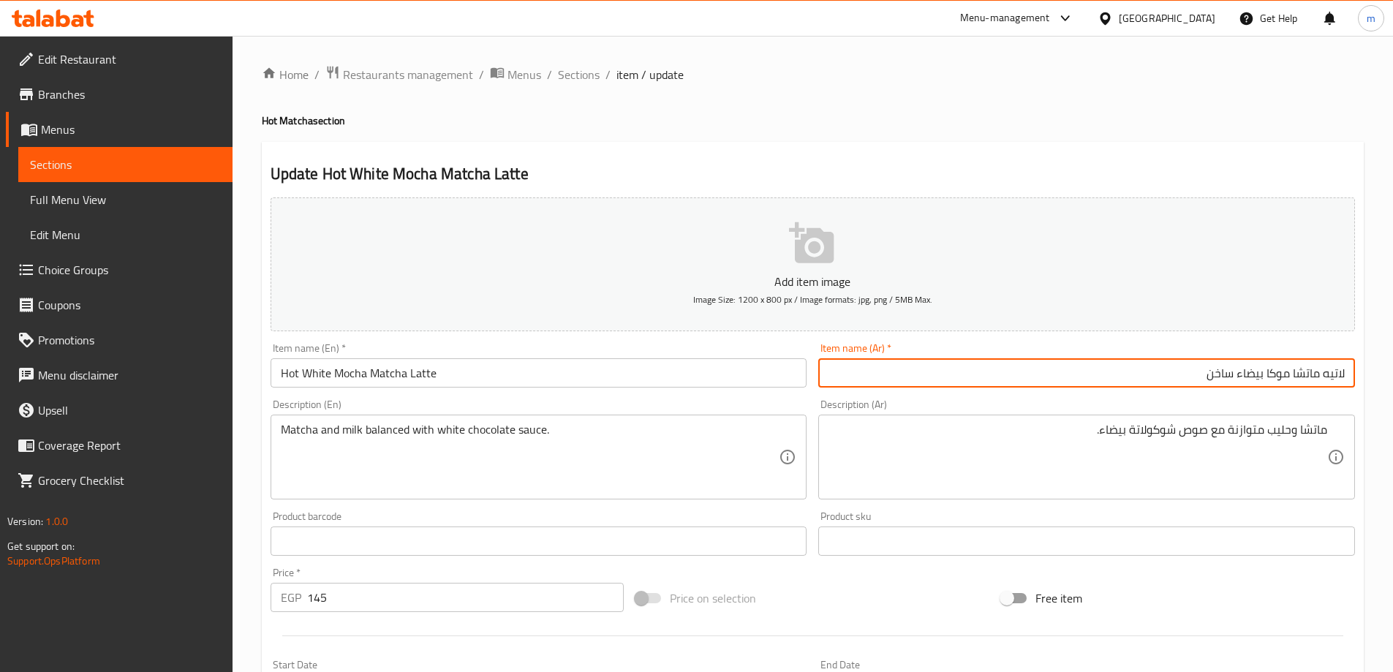
click at [570, 79] on span "Sections" at bounding box center [579, 75] width 42 height 18
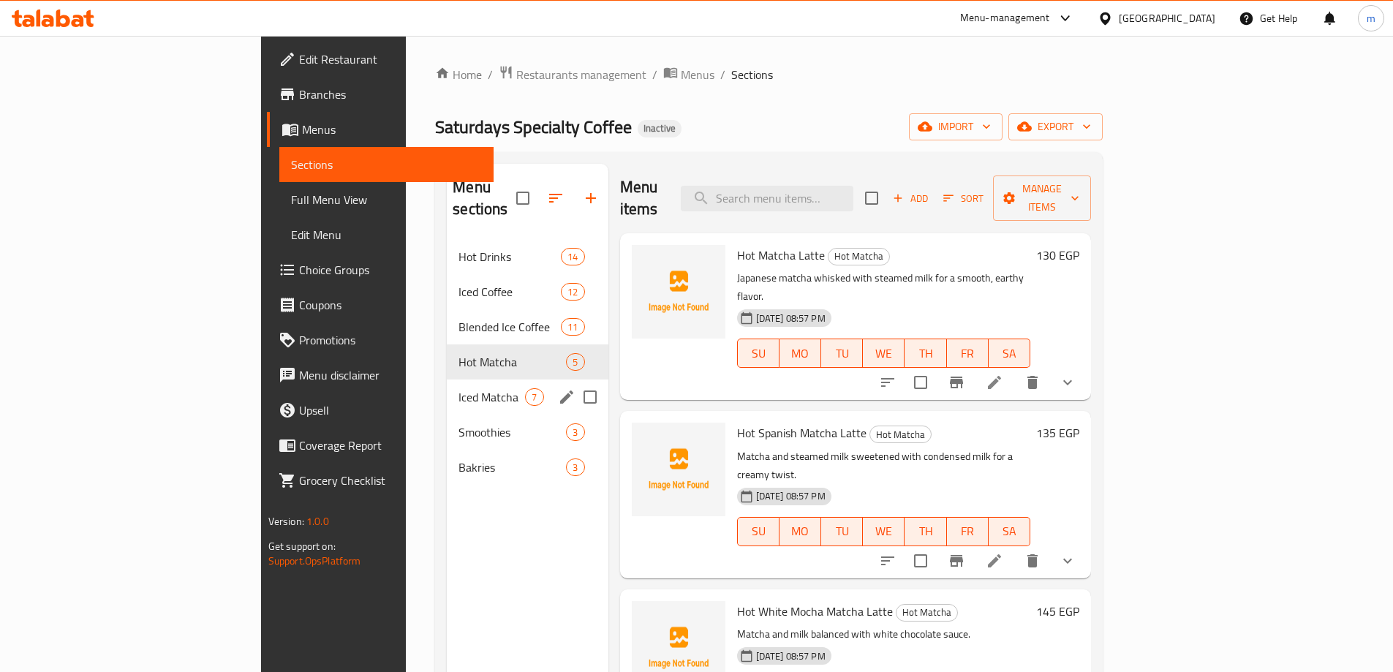
click at [458, 388] on span "Iced Matcha" at bounding box center [491, 397] width 67 height 18
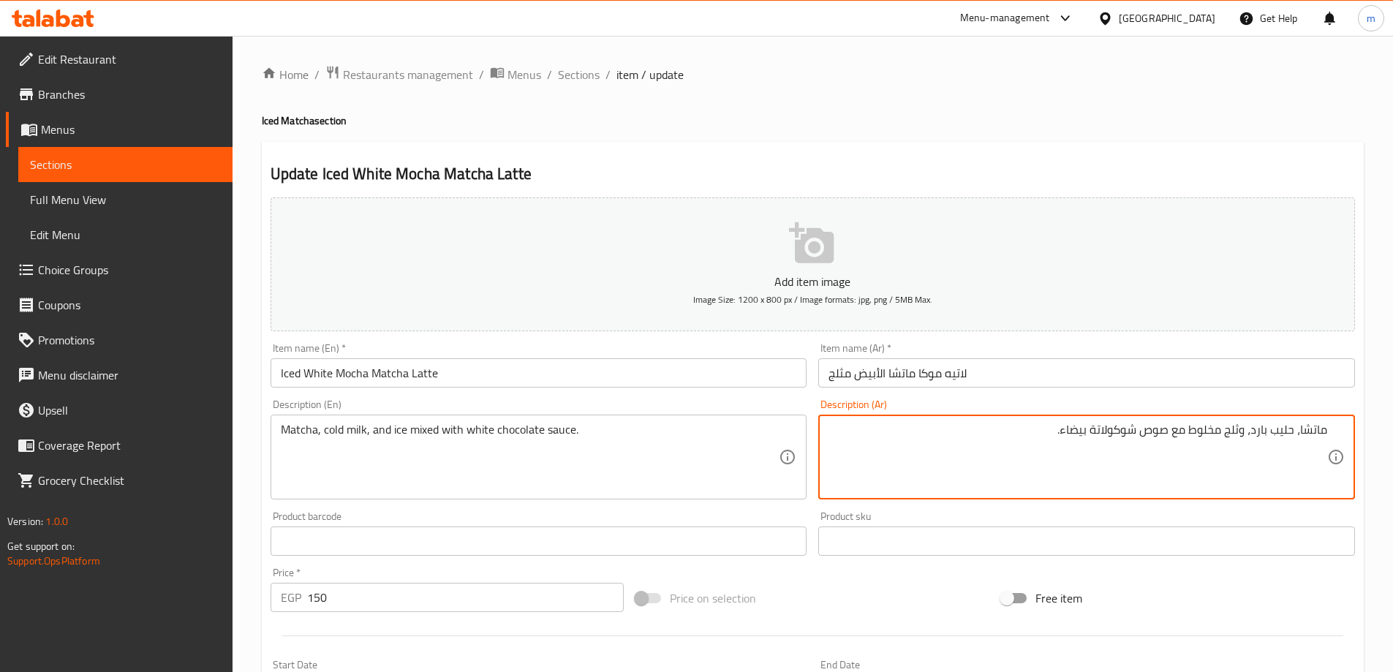
click at [1030, 379] on input "لاتيه موكا ماتشا الأبيض مثلج" at bounding box center [1086, 372] width 537 height 29
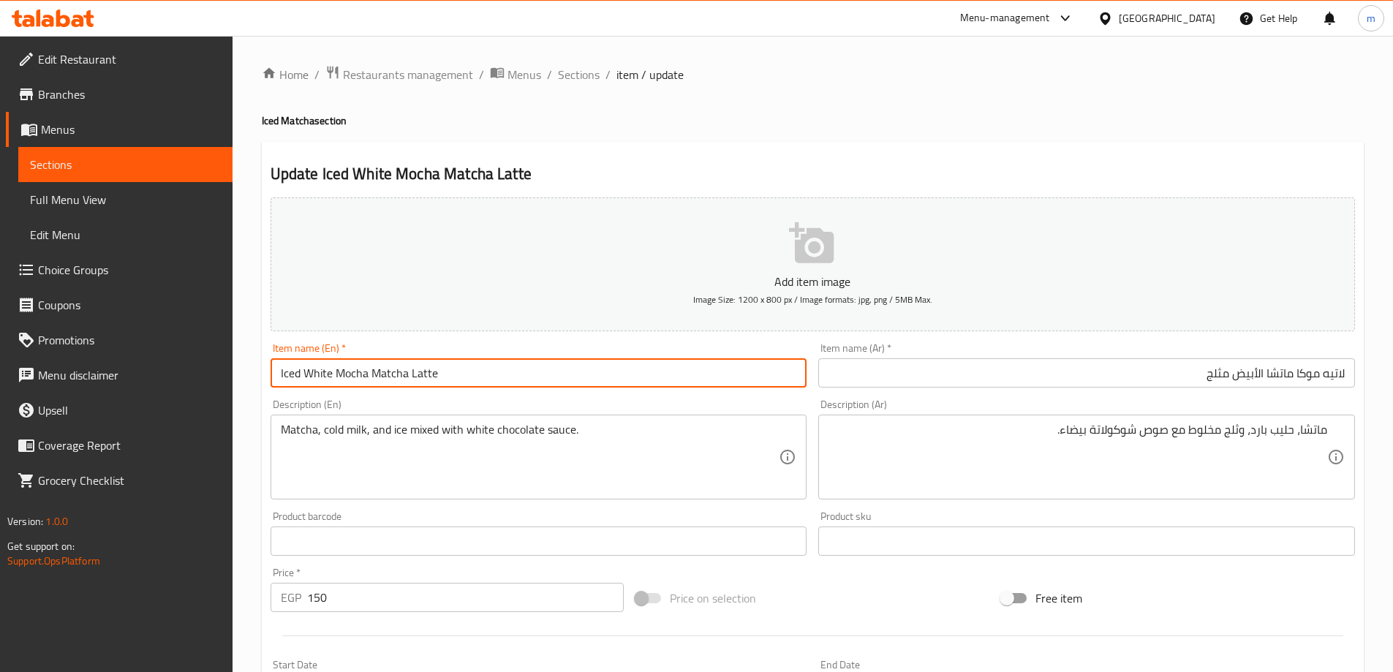
drag, startPoint x: 304, startPoint y: 369, endPoint x: 365, endPoint y: 373, distance: 60.8
click at [365, 373] on input "Iced White Mocha Matcha Latte" at bounding box center [538, 372] width 537 height 29
click at [1313, 370] on input "لاتيه موكا ماتشا الأبيض مثلج" at bounding box center [1086, 372] width 537 height 29
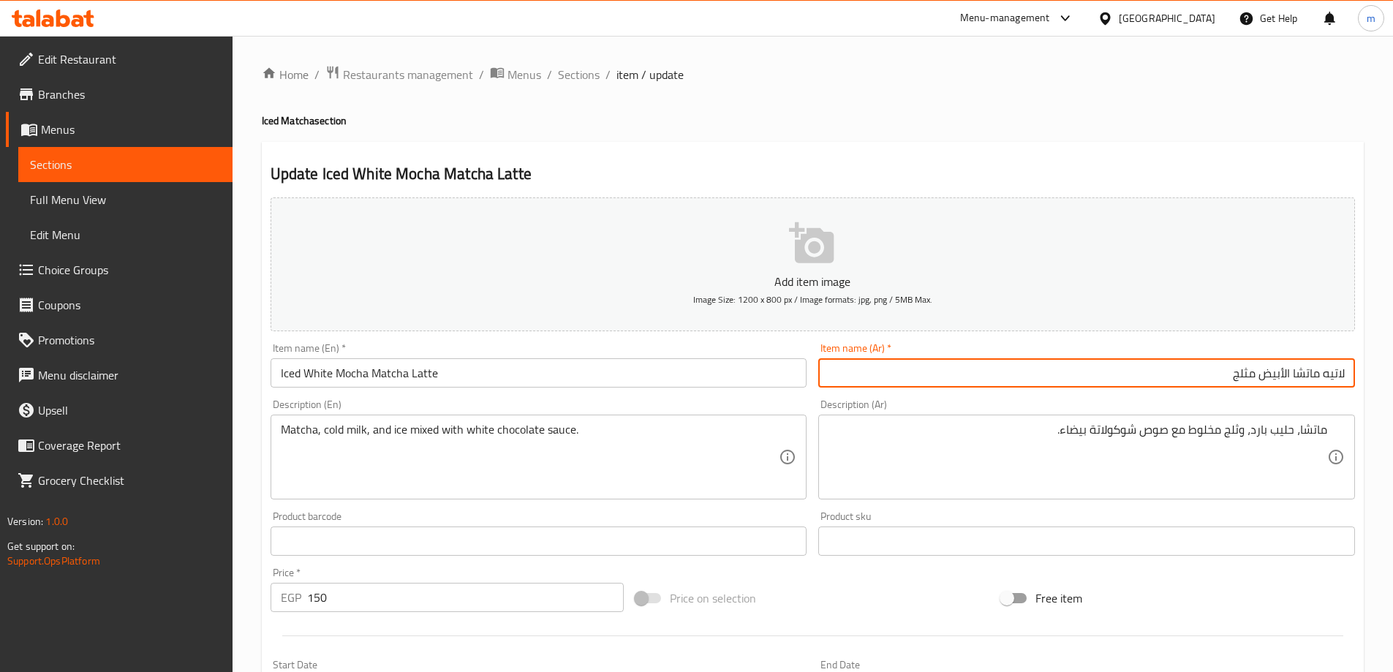
paste input "موكا بيضاء"
type input "لاتيه ماتشا موكا بيضاء مثلج"
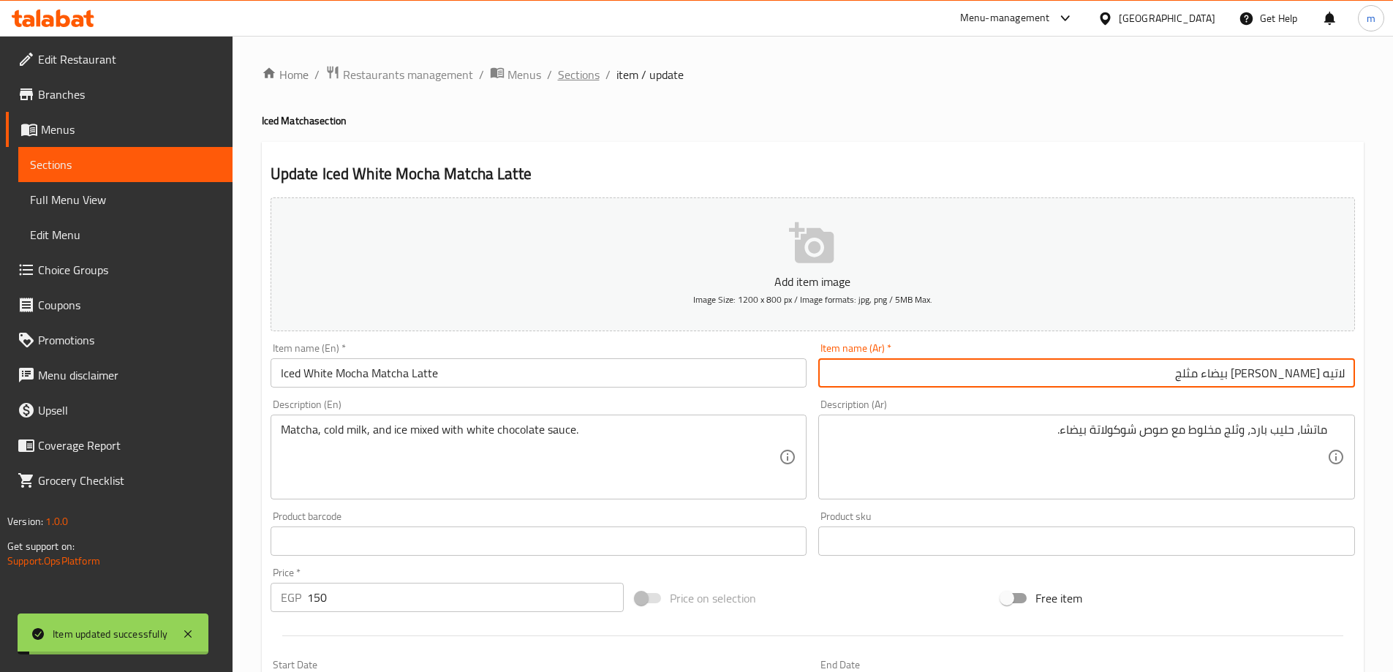
click at [569, 68] on span "Sections" at bounding box center [579, 75] width 42 height 18
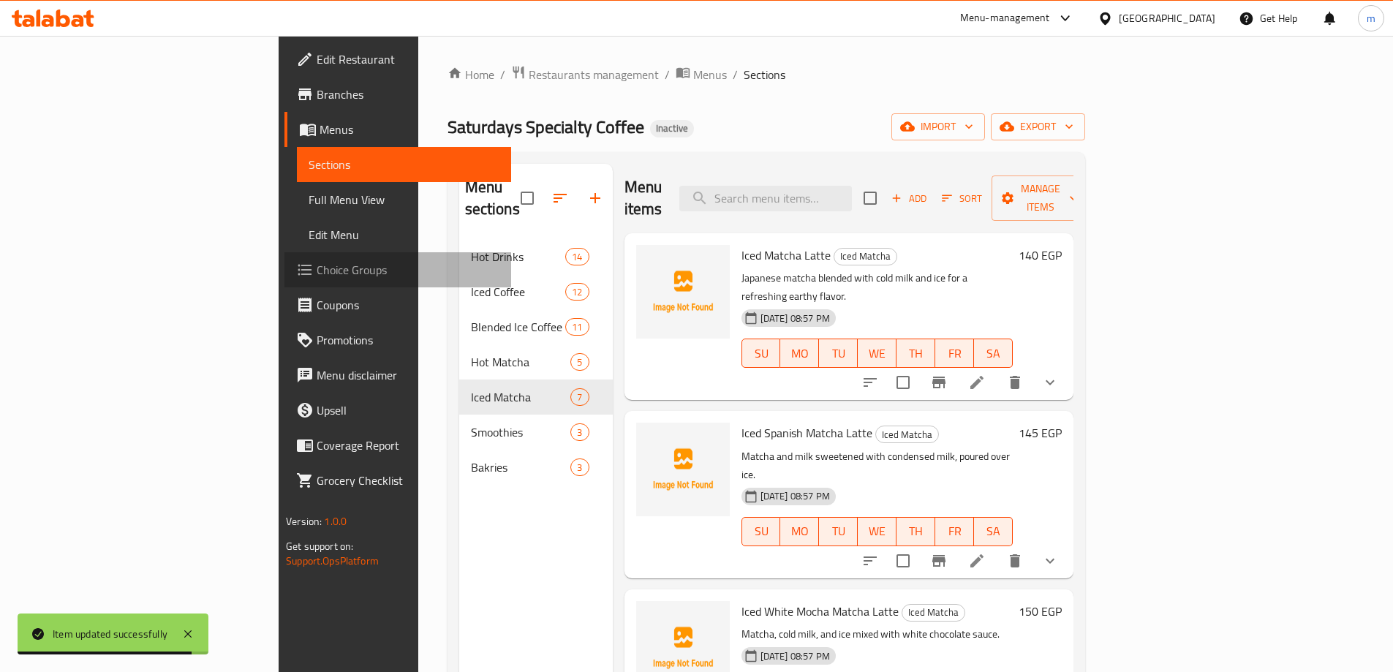
click at [317, 279] on span "Choice Groups" at bounding box center [408, 270] width 183 height 18
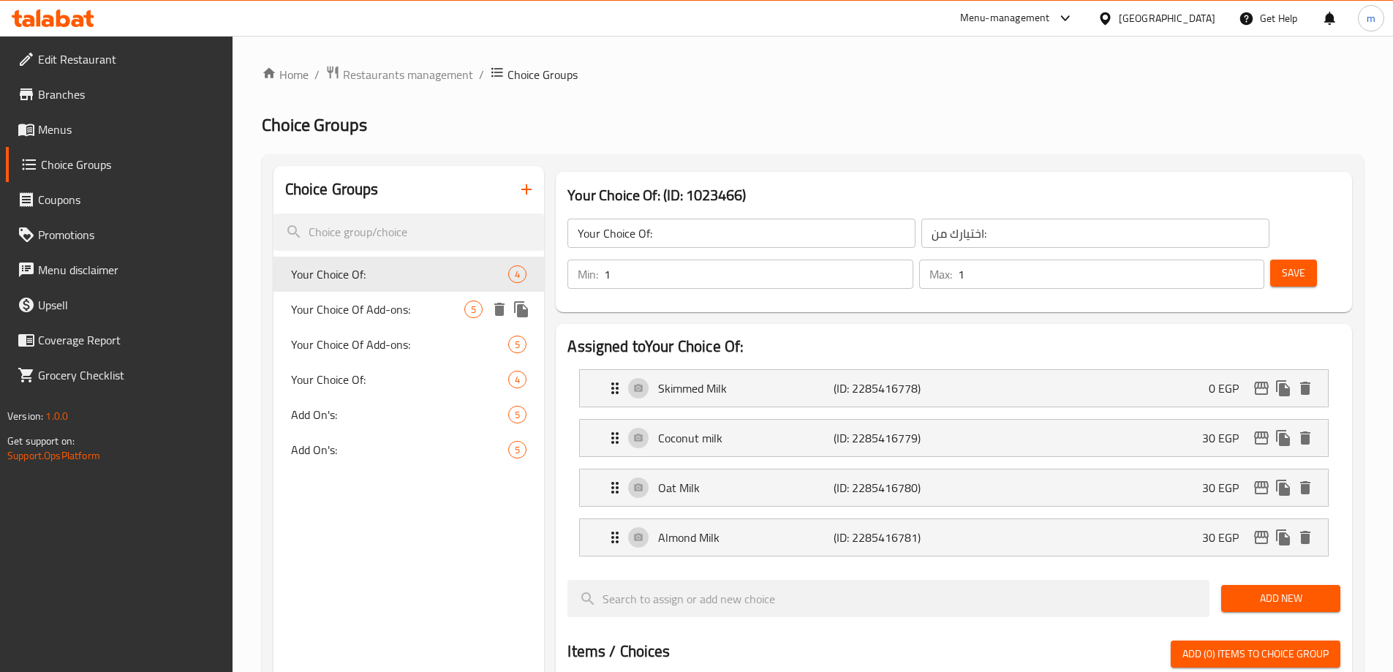
click at [377, 300] on span "Your Choice Of Add-ons:" at bounding box center [378, 309] width 174 height 18
type input "Your Choice Of Add-ons:"
type input "اختيارك من الاضافات:"
type input "0"
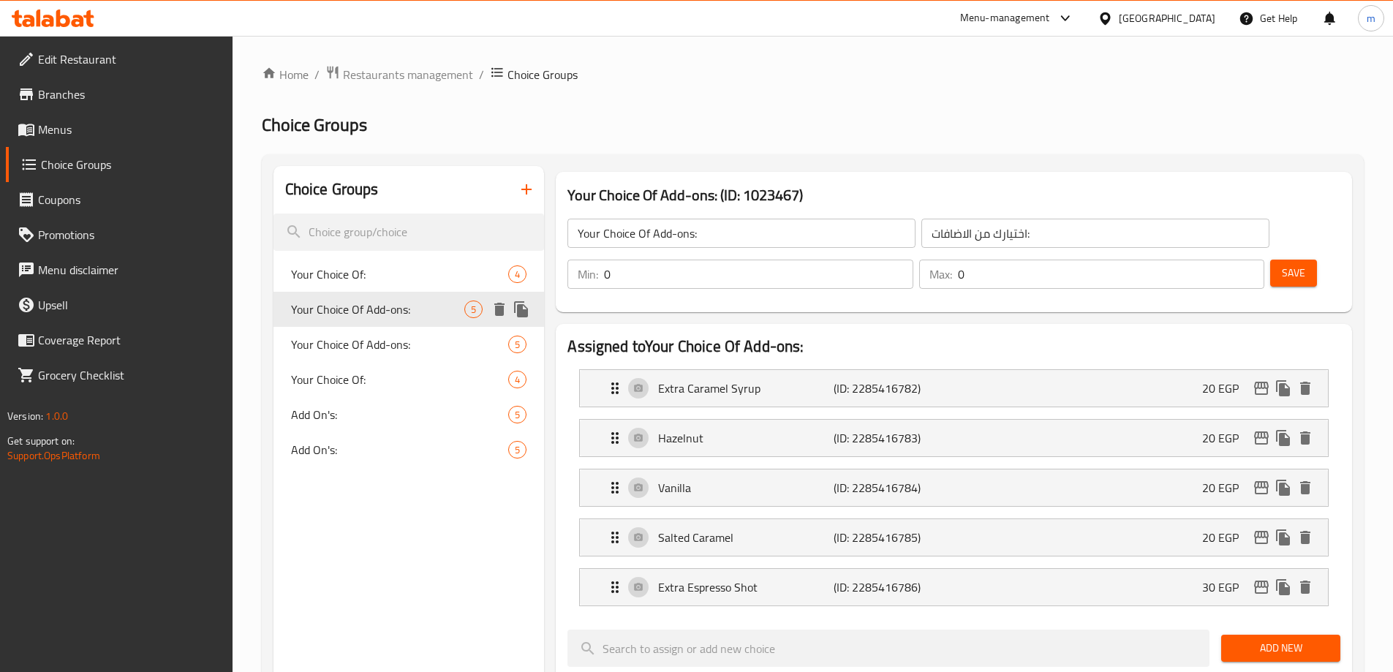
click at [376, 320] on div "Your Choice Of Add-ons: 5" at bounding box center [408, 309] width 271 height 35
click at [347, 425] on div "Add On's: 5" at bounding box center [408, 414] width 271 height 35
type input "Add On's:"
type input "الإضافات:"
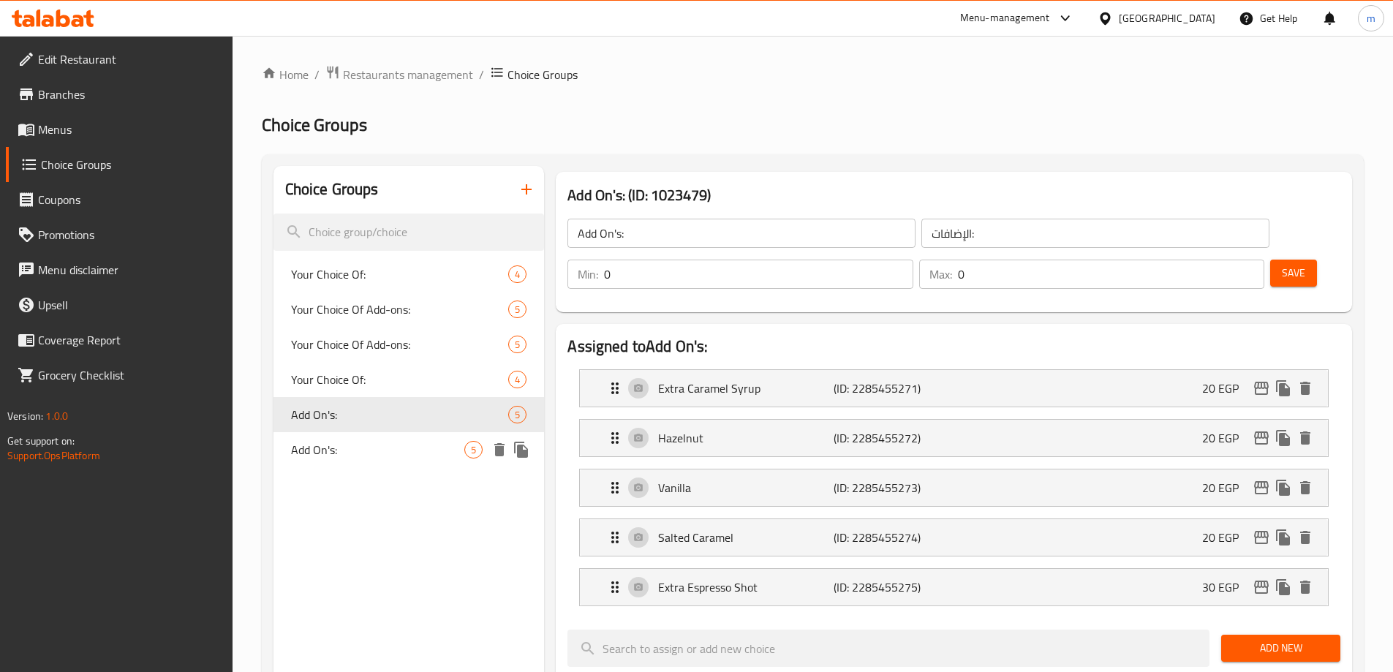
click at [350, 454] on span "Add On's:" at bounding box center [378, 450] width 174 height 18
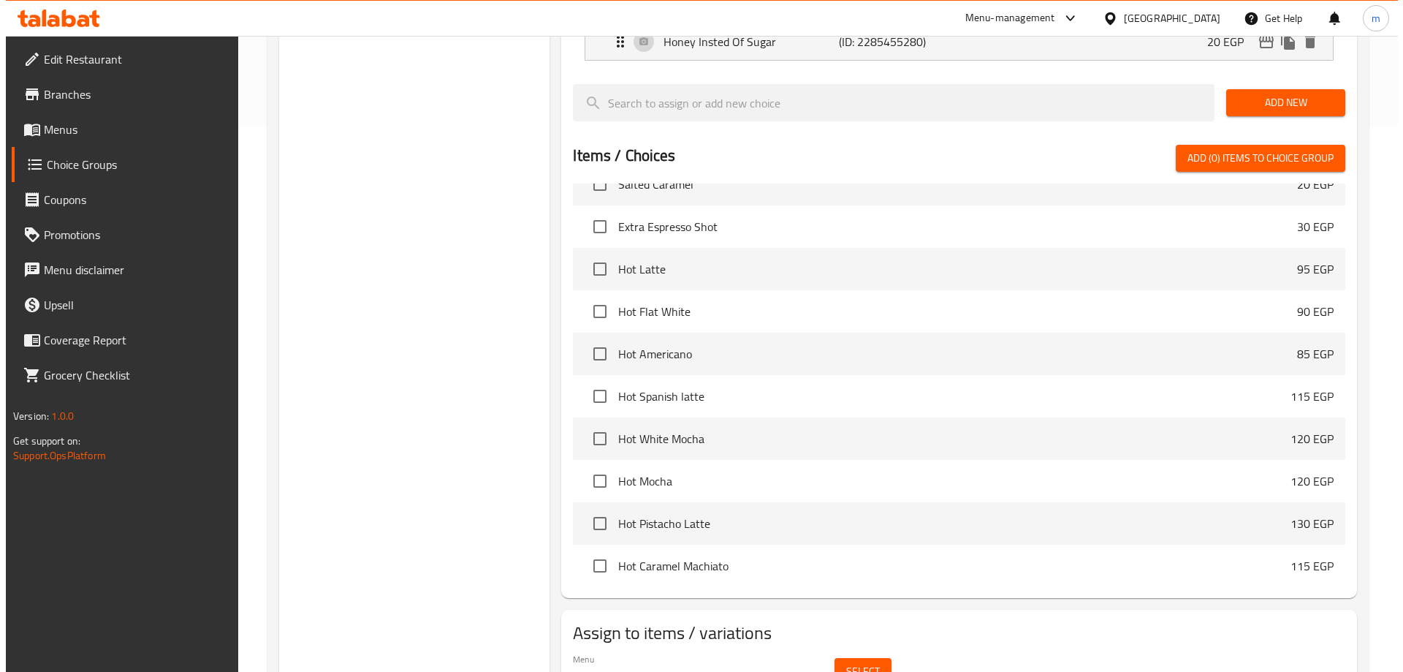
scroll to position [580, 0]
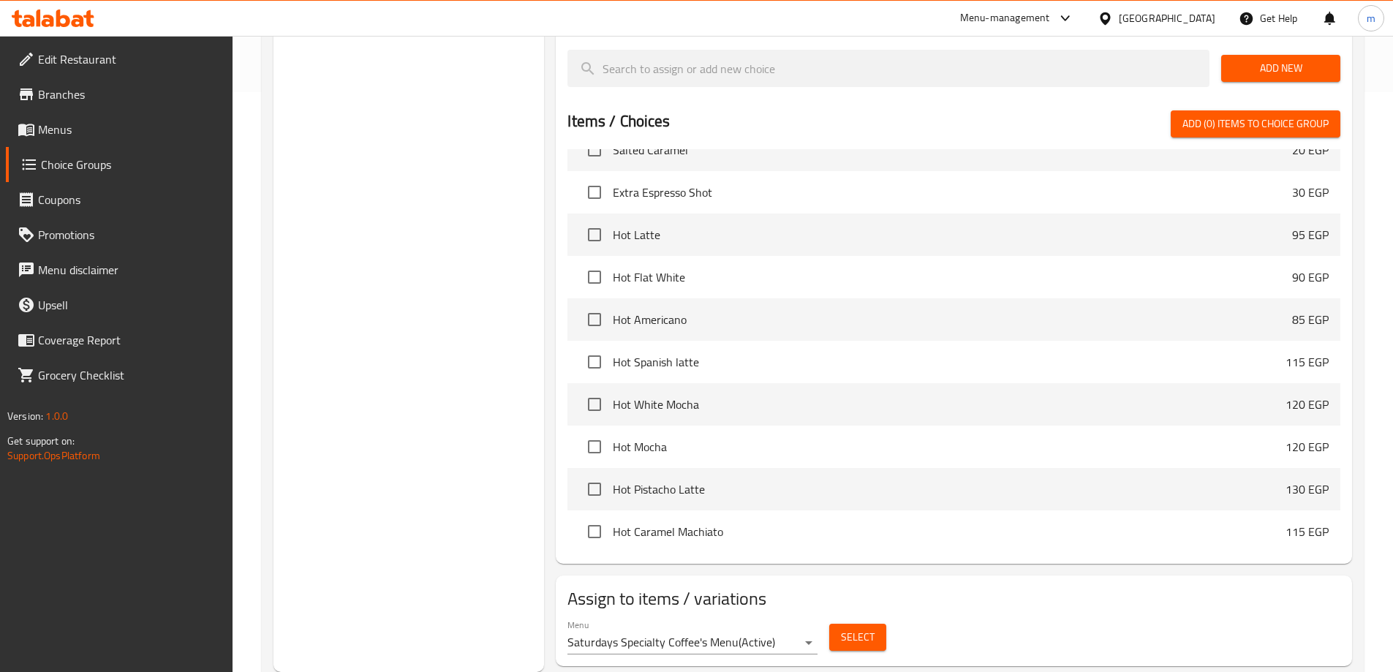
click at [835, 624] on button "Select" at bounding box center [857, 637] width 57 height 27
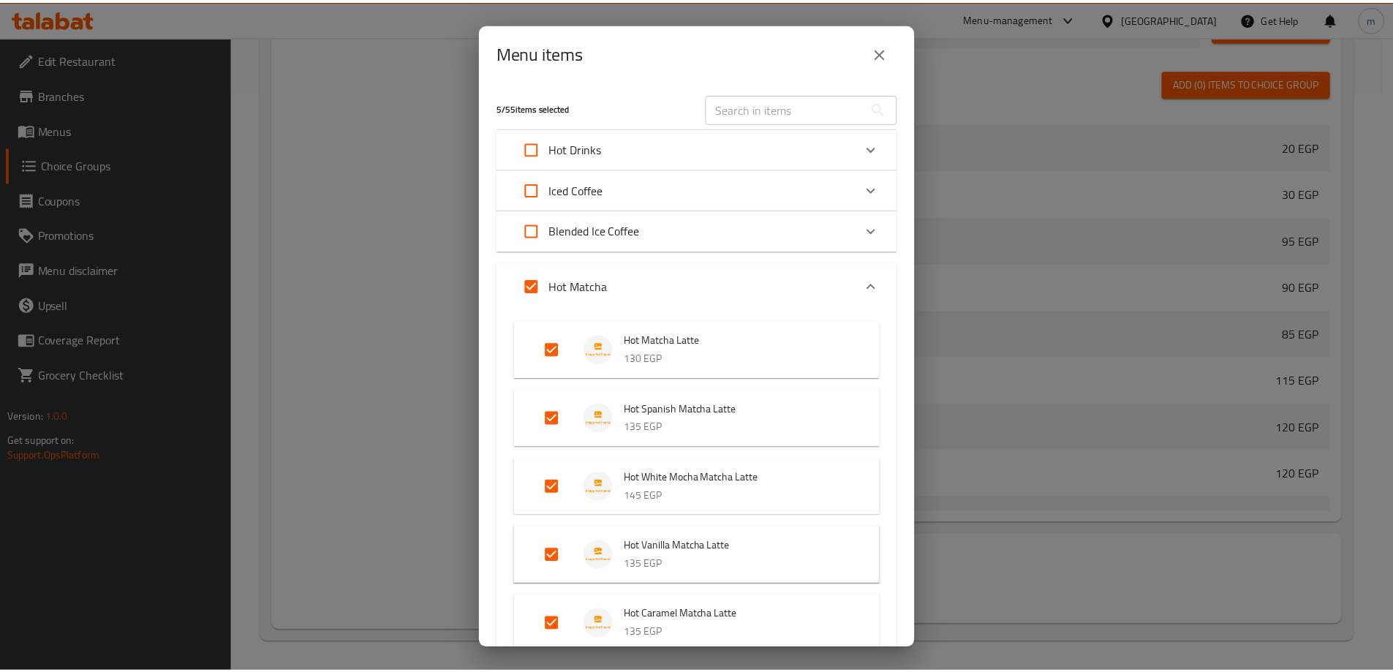
scroll to position [264, 0]
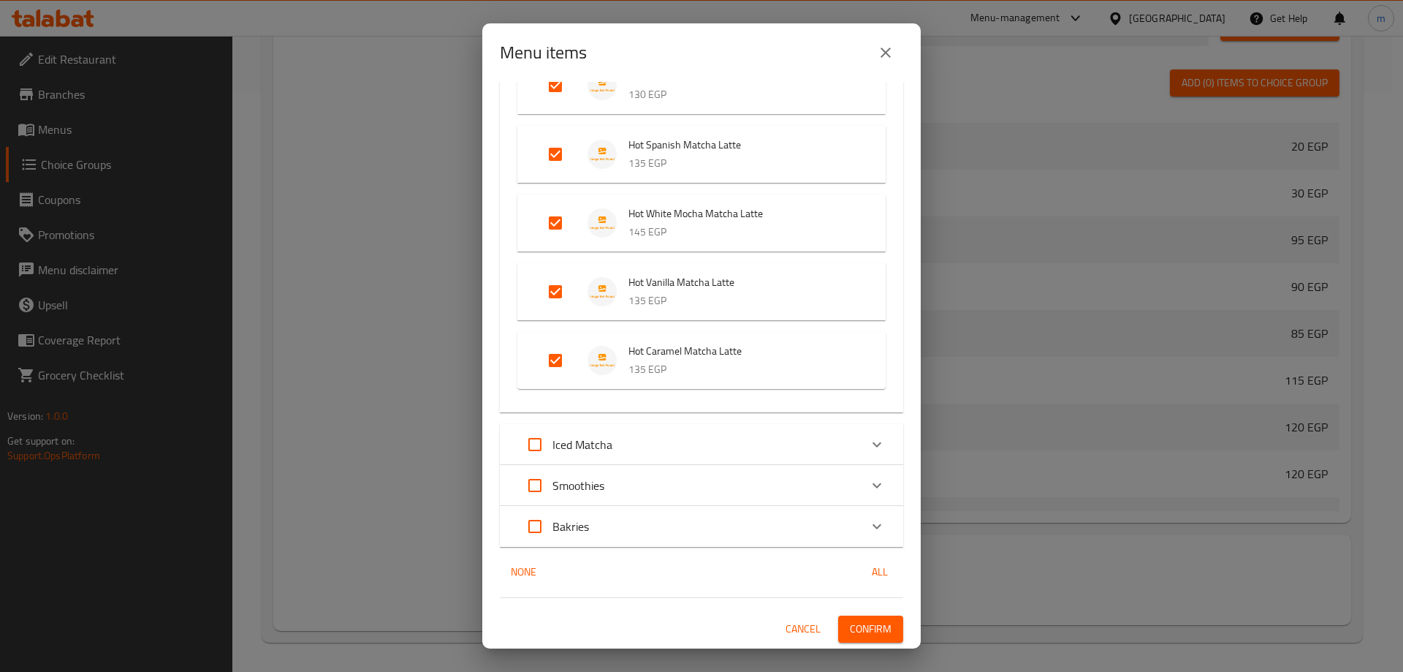
click at [533, 441] on input "Expand" at bounding box center [535, 444] width 35 height 35
checkbox input "true"
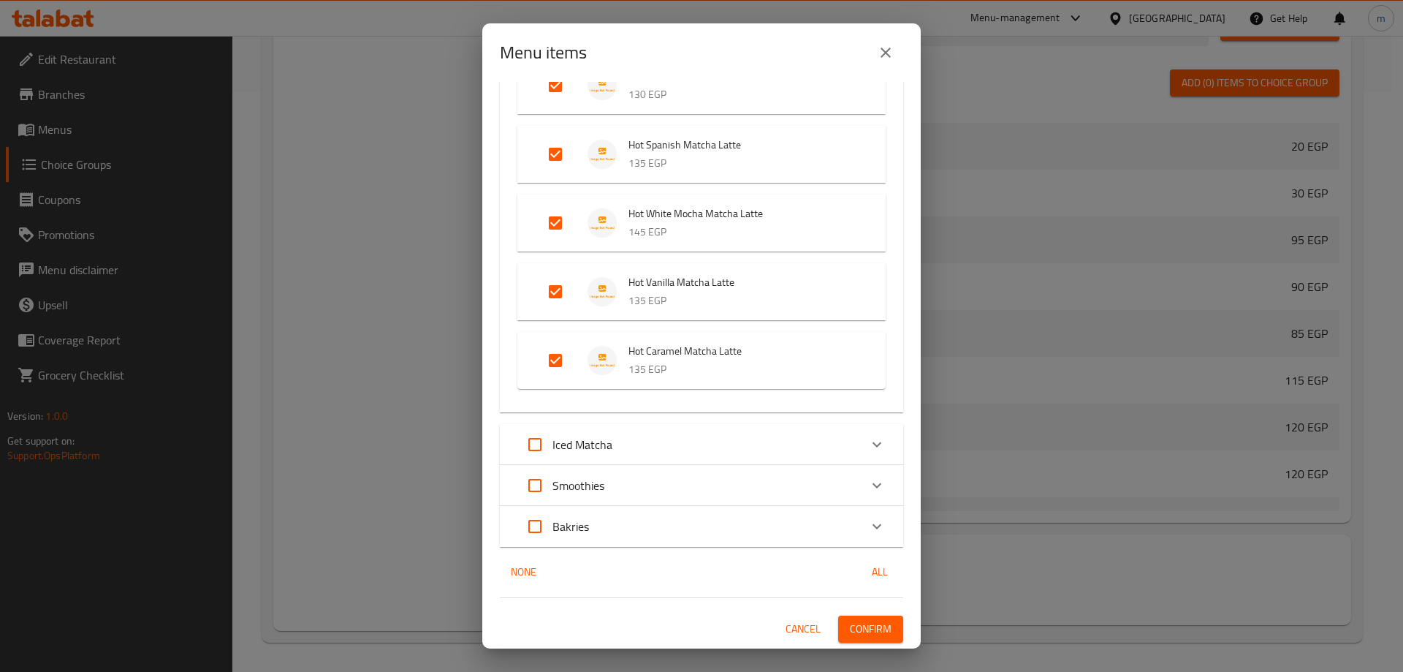
checkbox input "true"
click at [788, 621] on span "Cancel" at bounding box center [803, 629] width 35 height 18
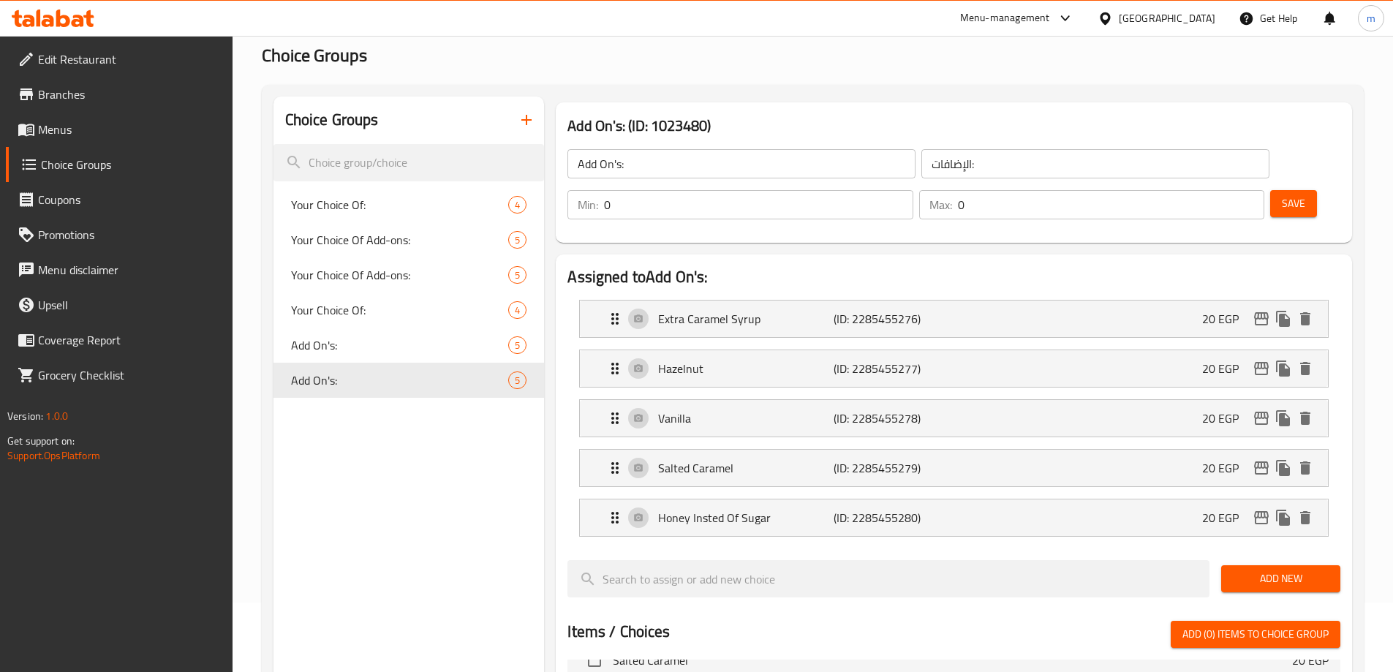
scroll to position [68, 0]
click at [364, 347] on span "Add On's:" at bounding box center [378, 347] width 174 height 18
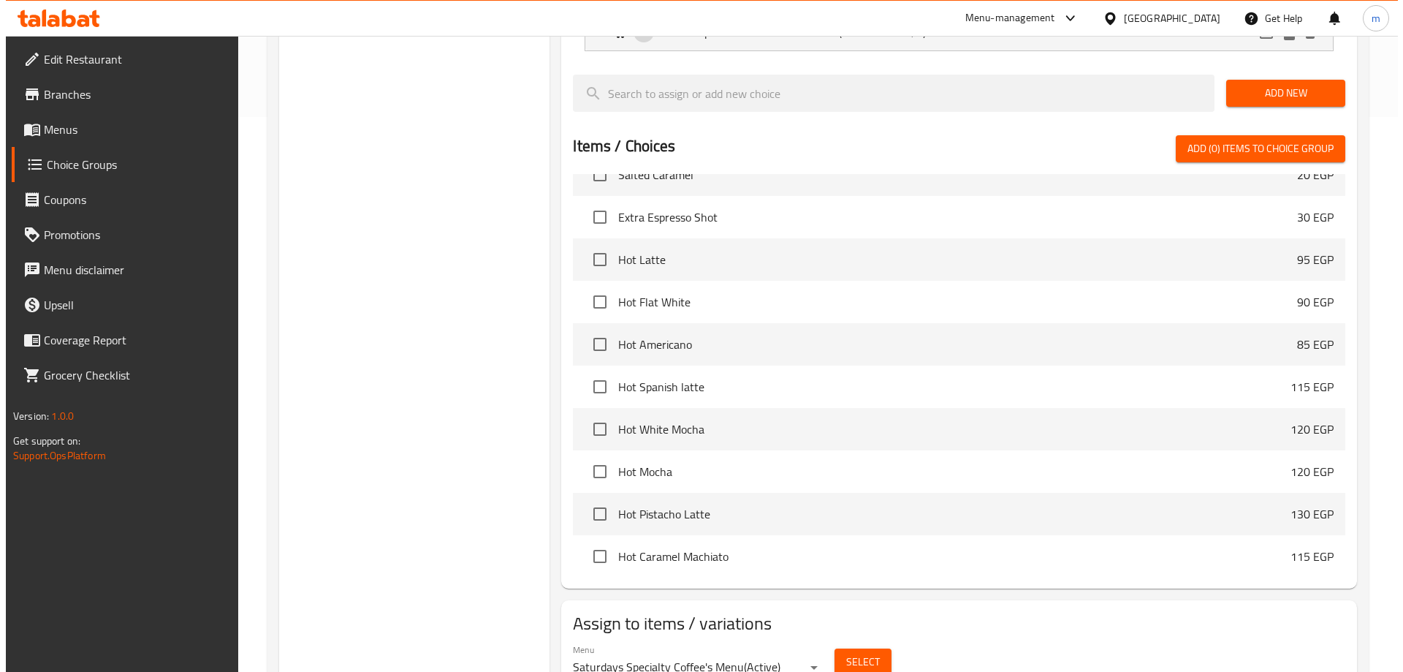
scroll to position [580, 0]
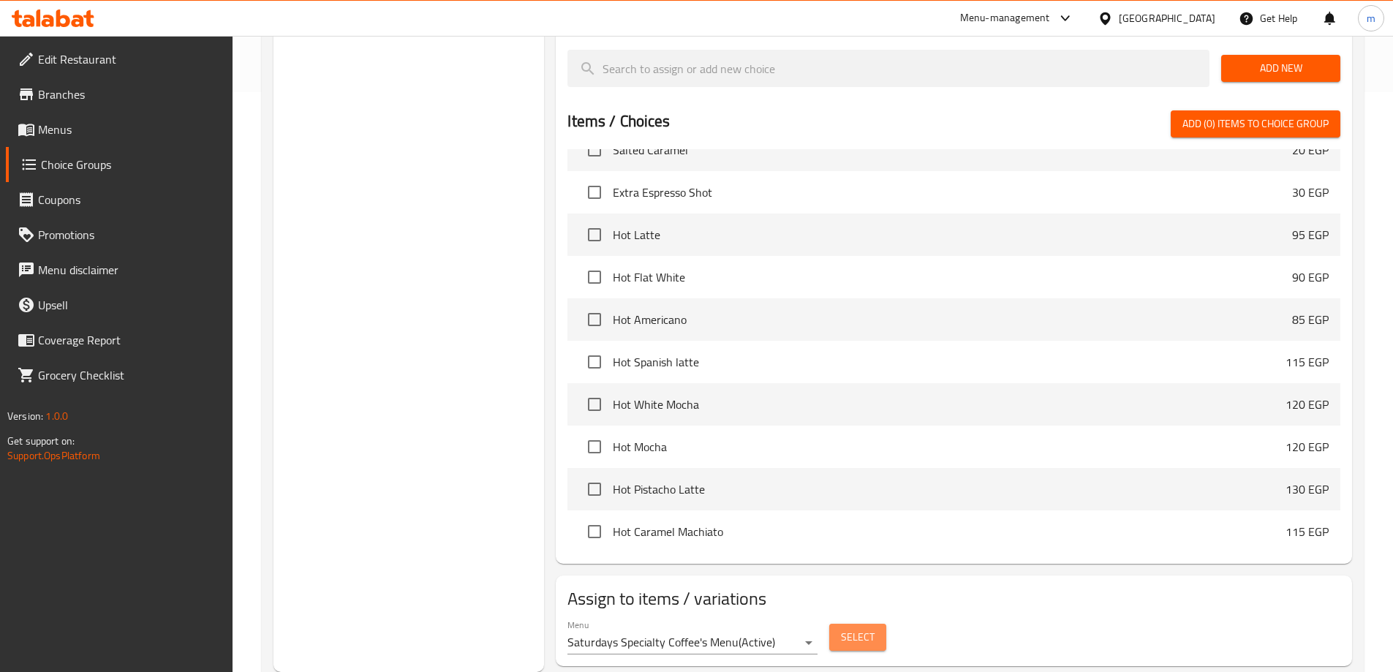
click at [859, 628] on span "Select" at bounding box center [858, 637] width 34 height 18
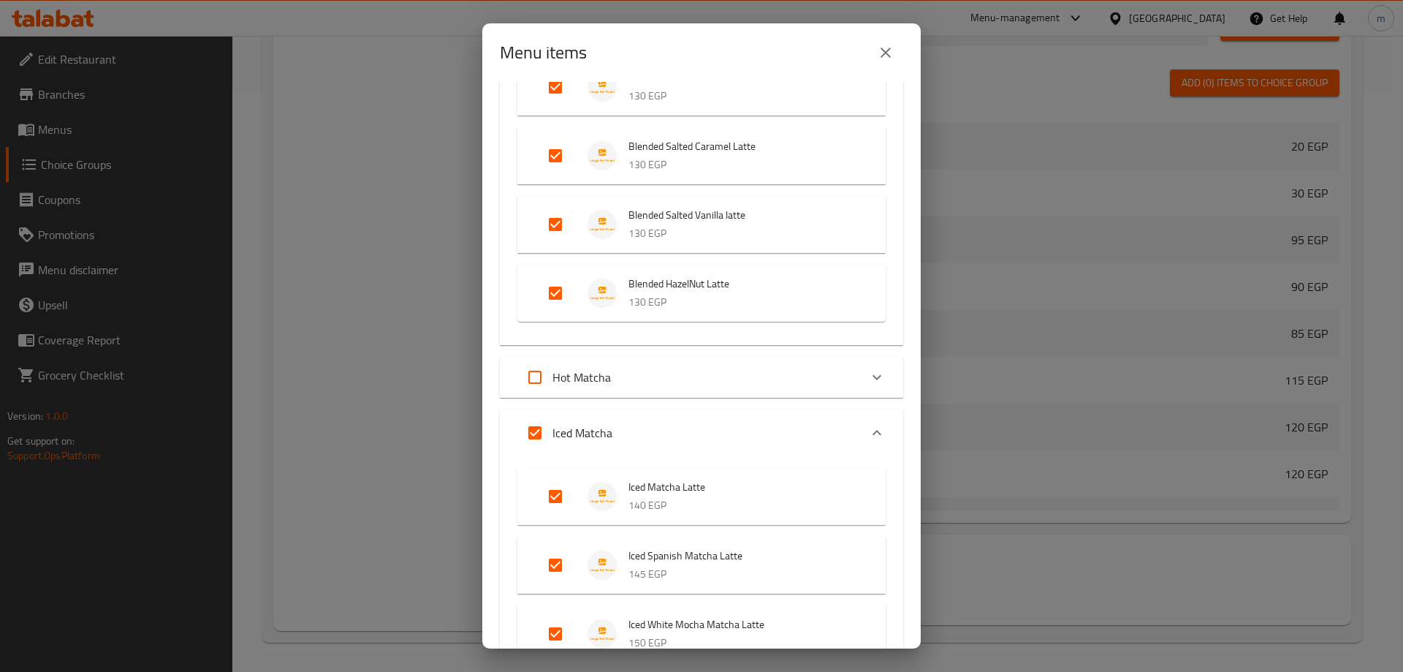
scroll to position [2566, 0]
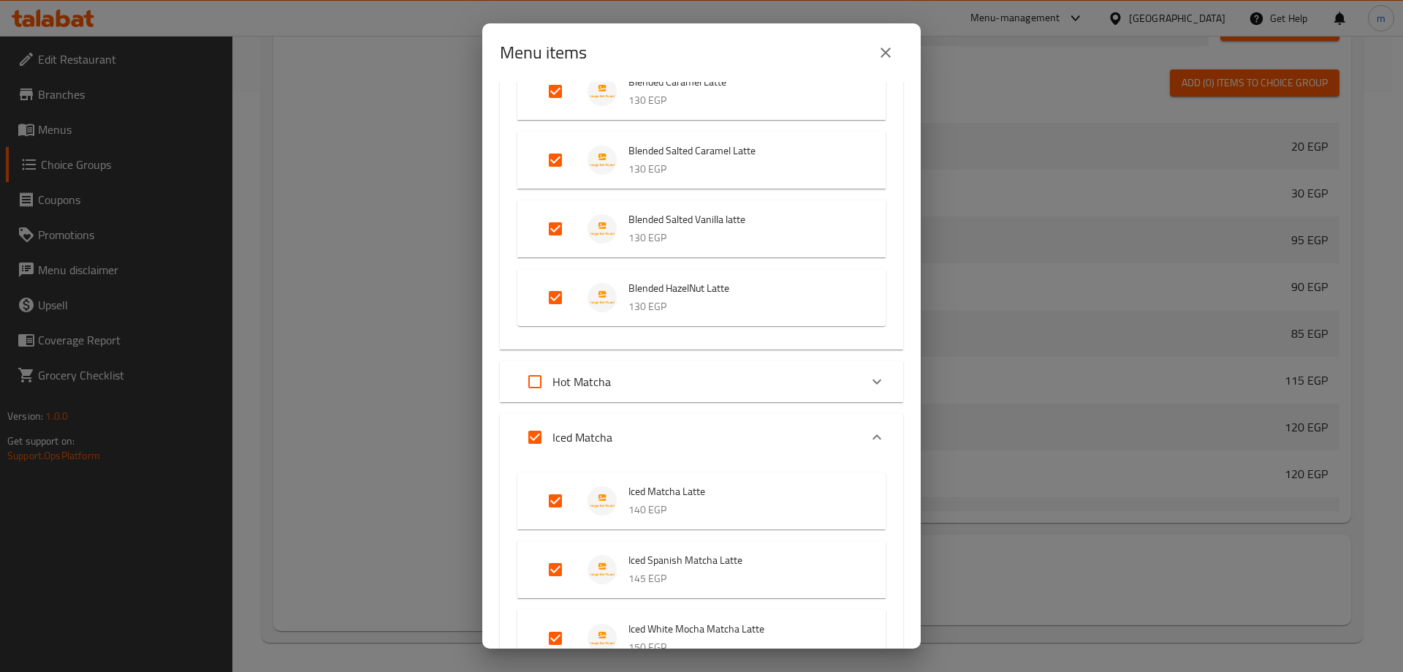
click at [536, 441] on input "Expand" at bounding box center [535, 437] width 35 height 35
checkbox input "false"
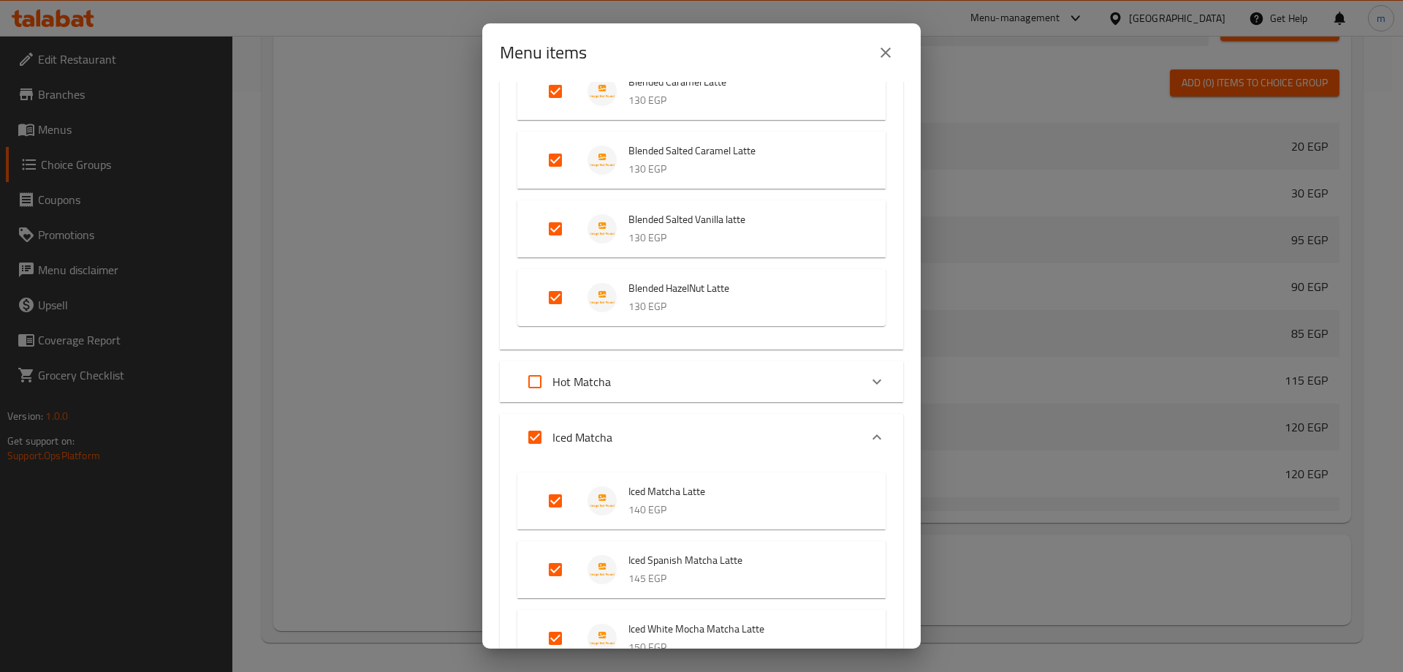
checkbox input "false"
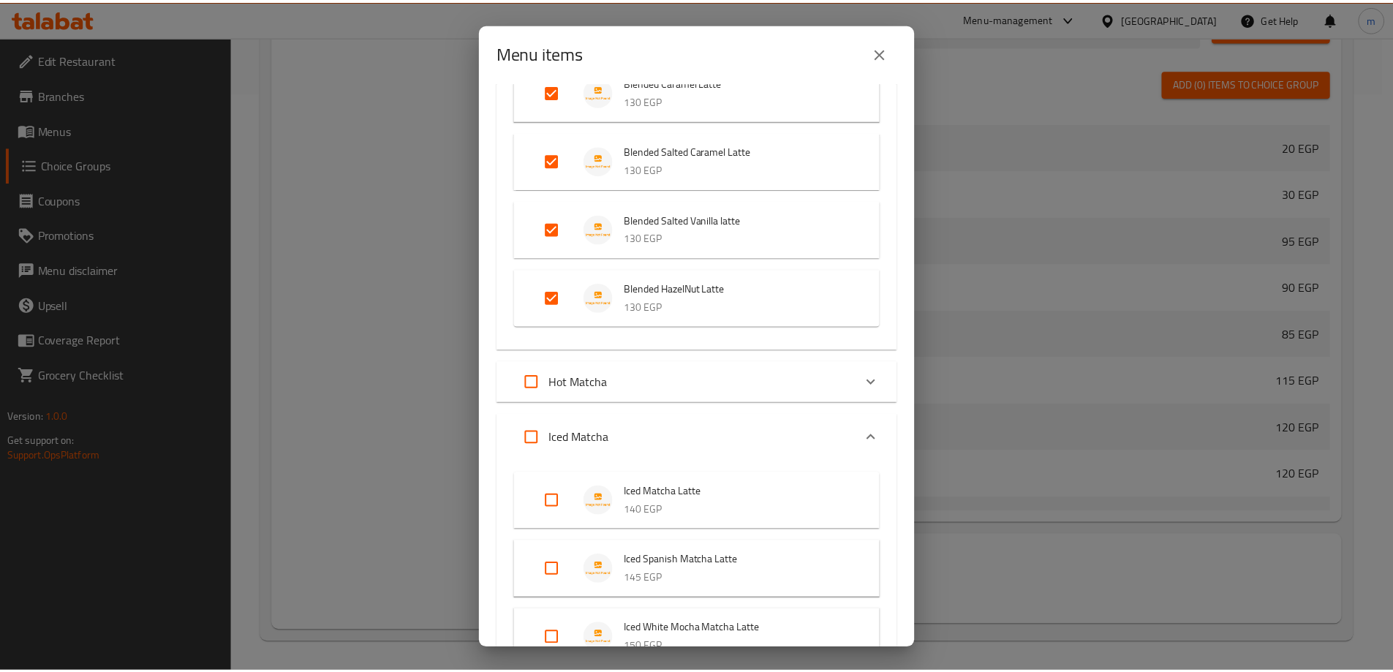
scroll to position [3077, 0]
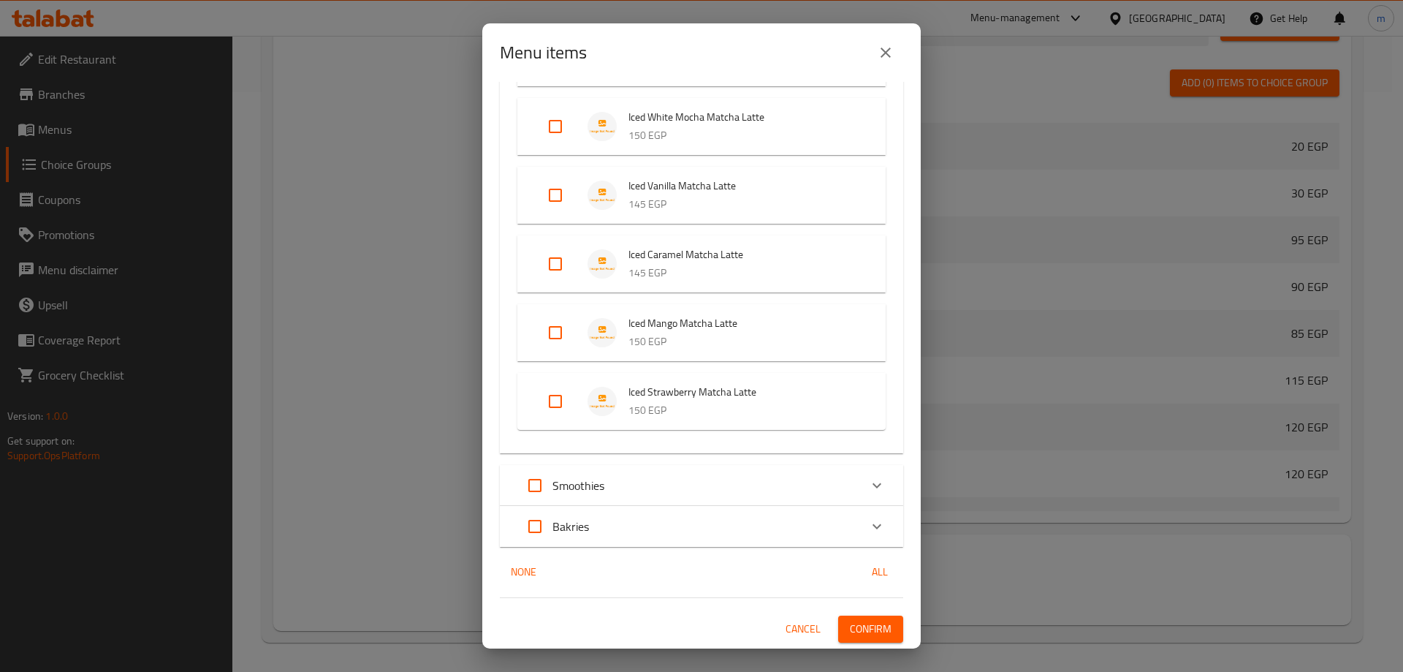
click at [869, 623] on span "Confirm" at bounding box center [871, 629] width 42 height 18
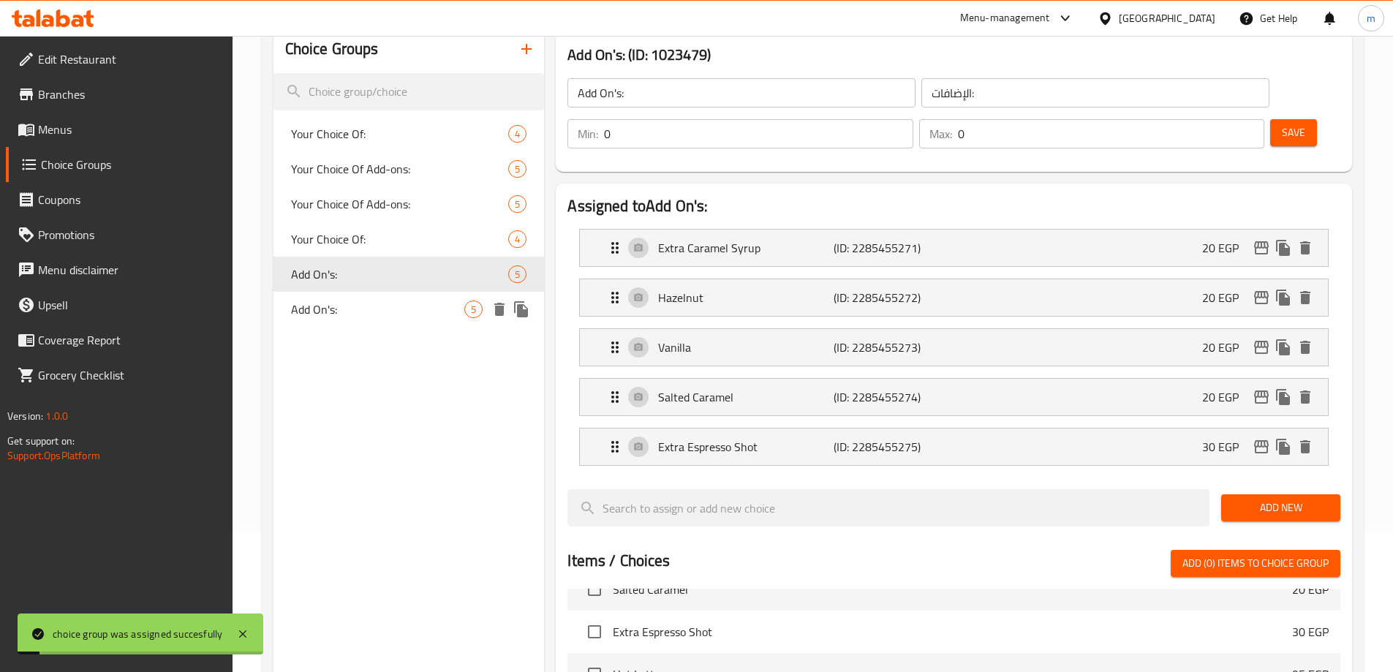
scroll to position [0, 0]
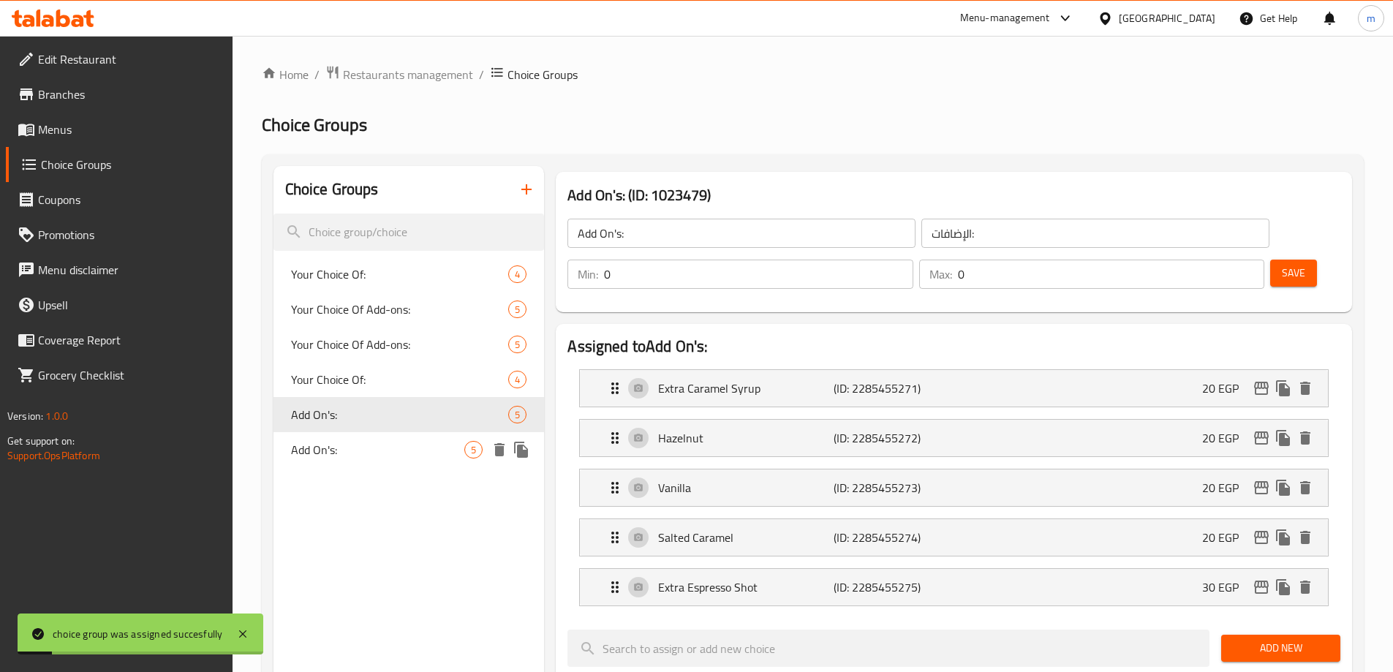
click at [374, 456] on span "Add On's:" at bounding box center [378, 450] width 174 height 18
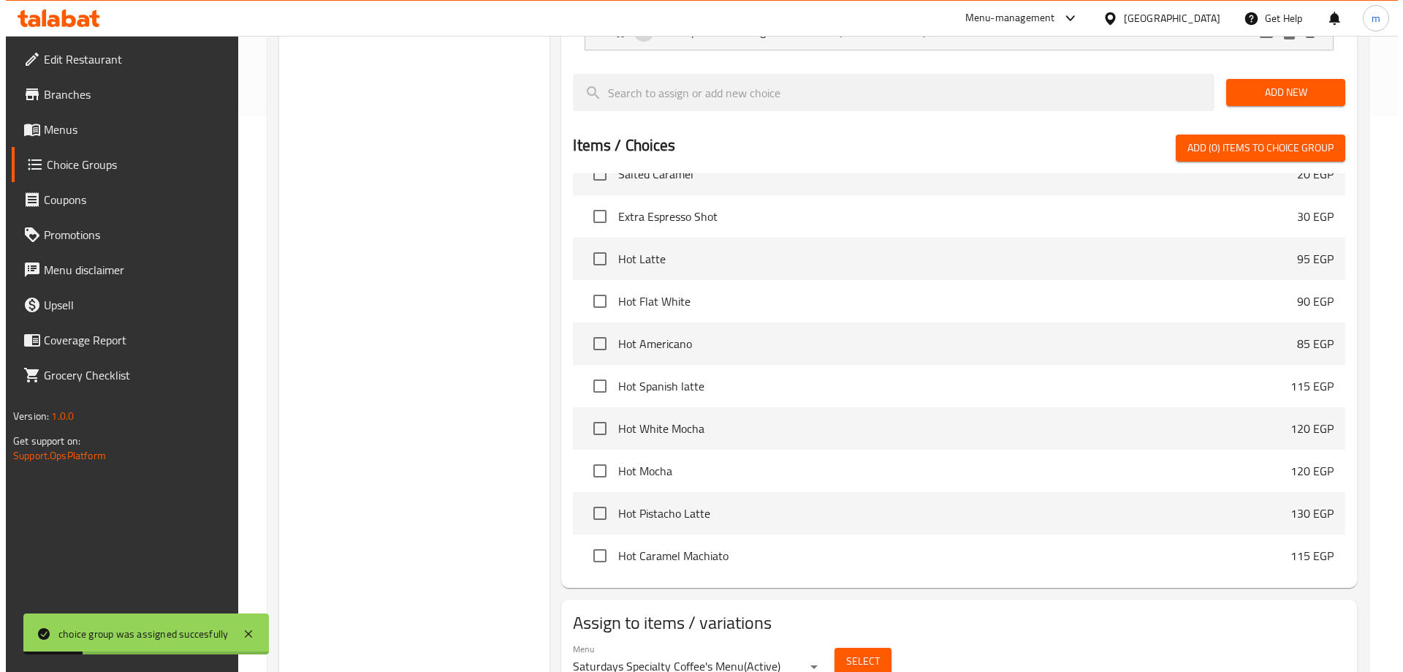
scroll to position [580, 0]
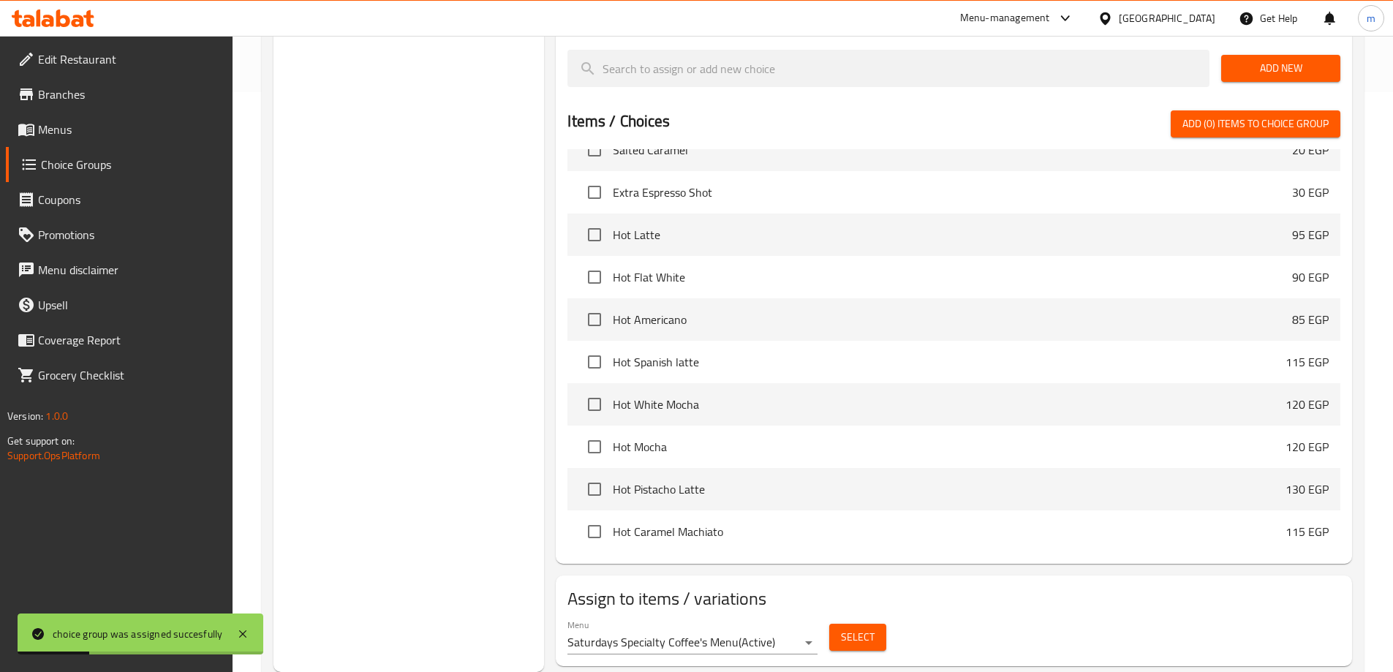
click at [855, 628] on span "Select" at bounding box center [858, 637] width 34 height 18
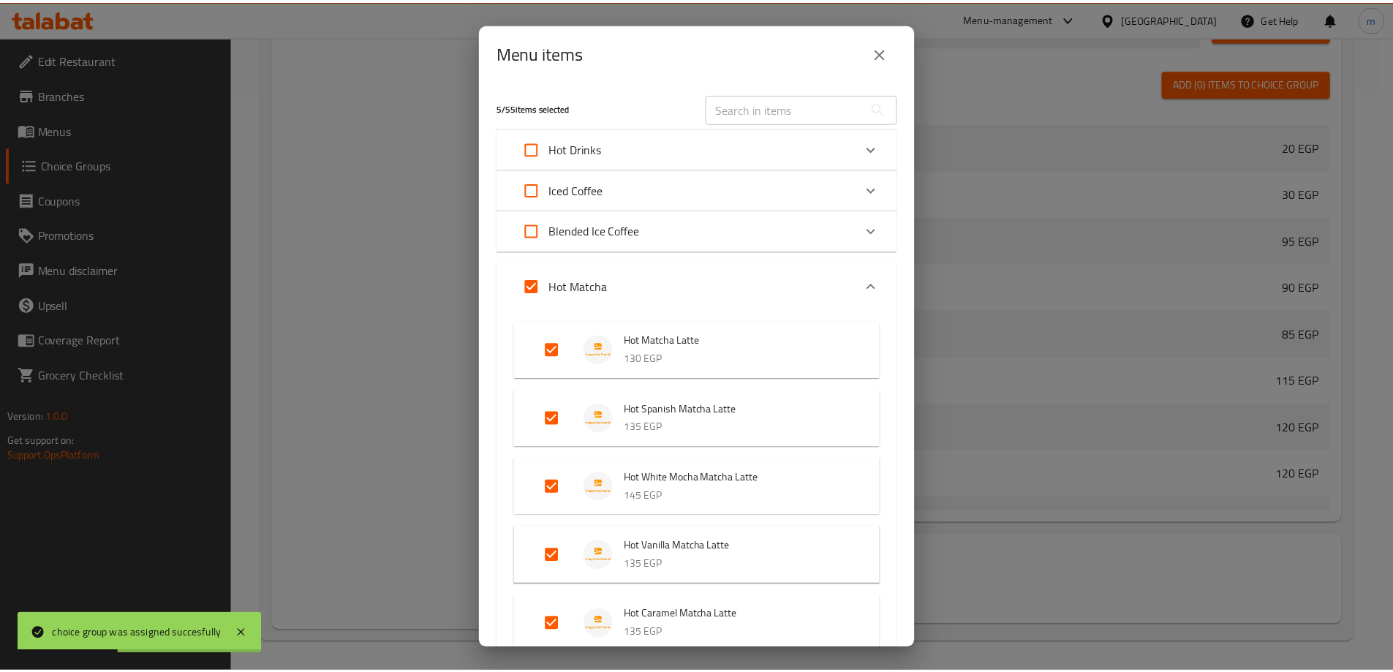
scroll to position [264, 0]
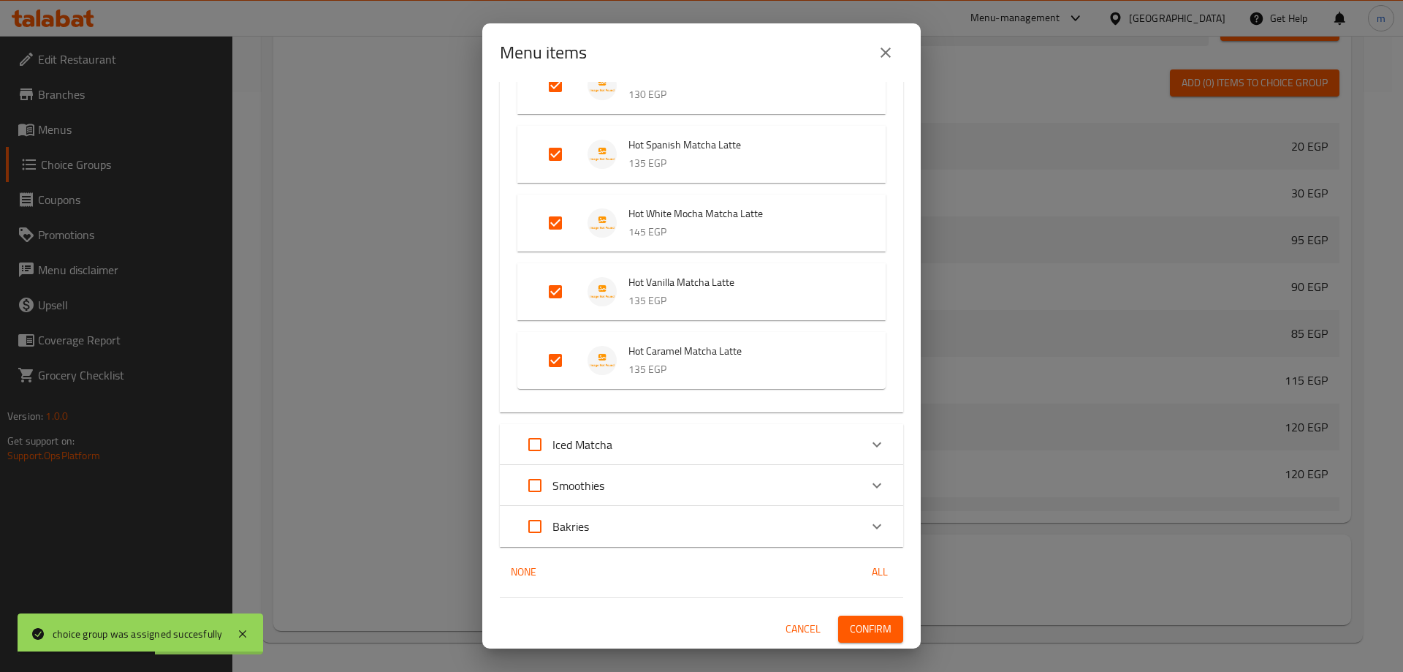
click at [527, 444] on input "Expand" at bounding box center [535, 444] width 35 height 35
checkbox input "true"
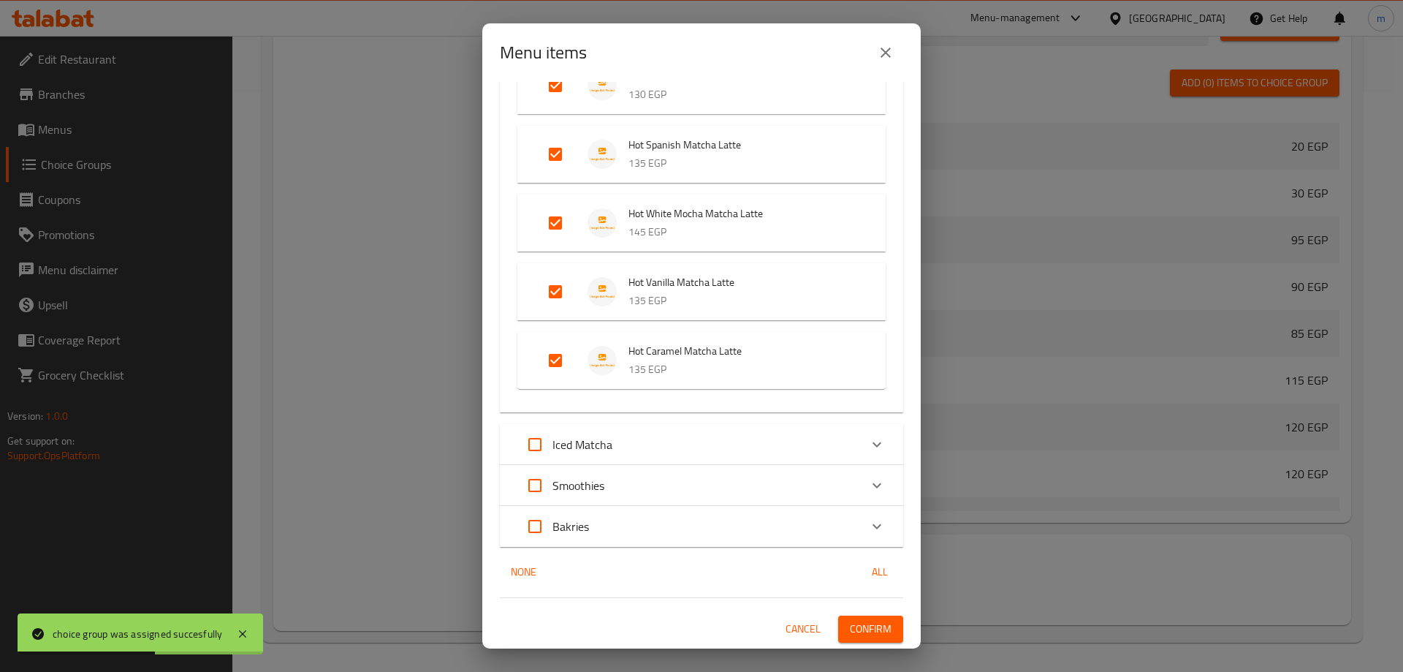
checkbox input "true"
click at [871, 632] on span "Confirm" at bounding box center [871, 629] width 42 height 18
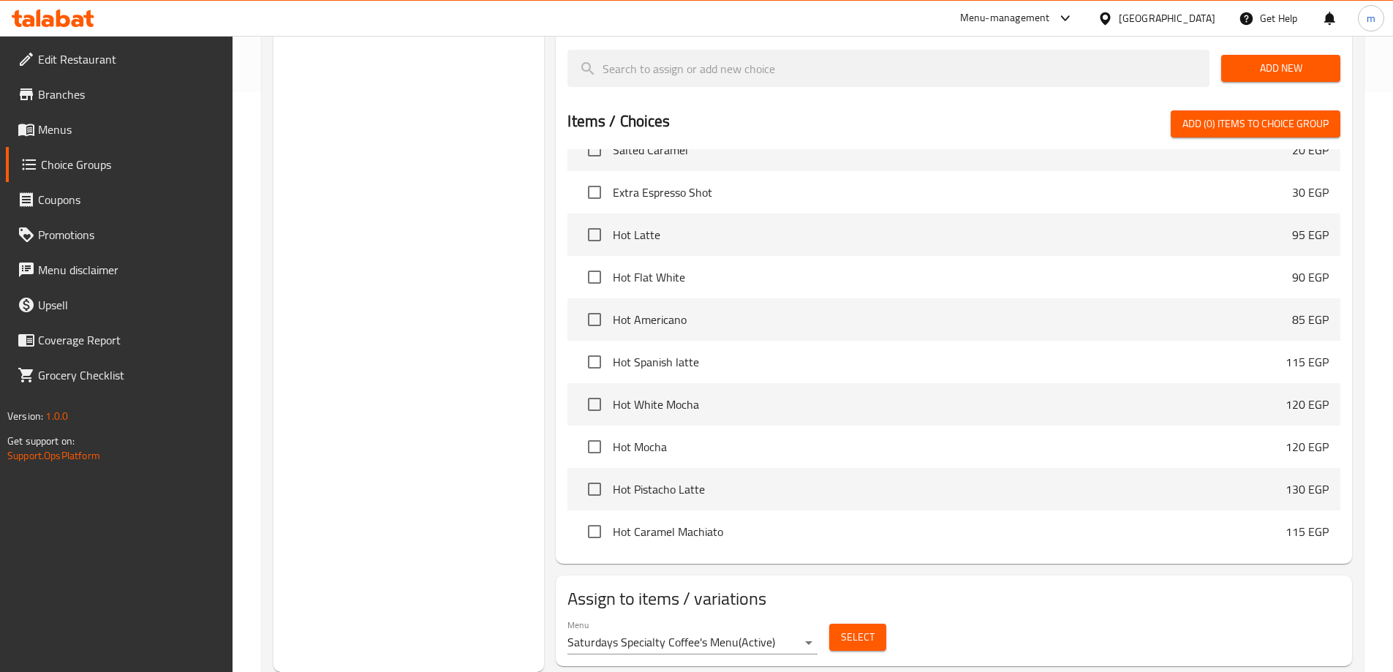
scroll to position [2534, 0]
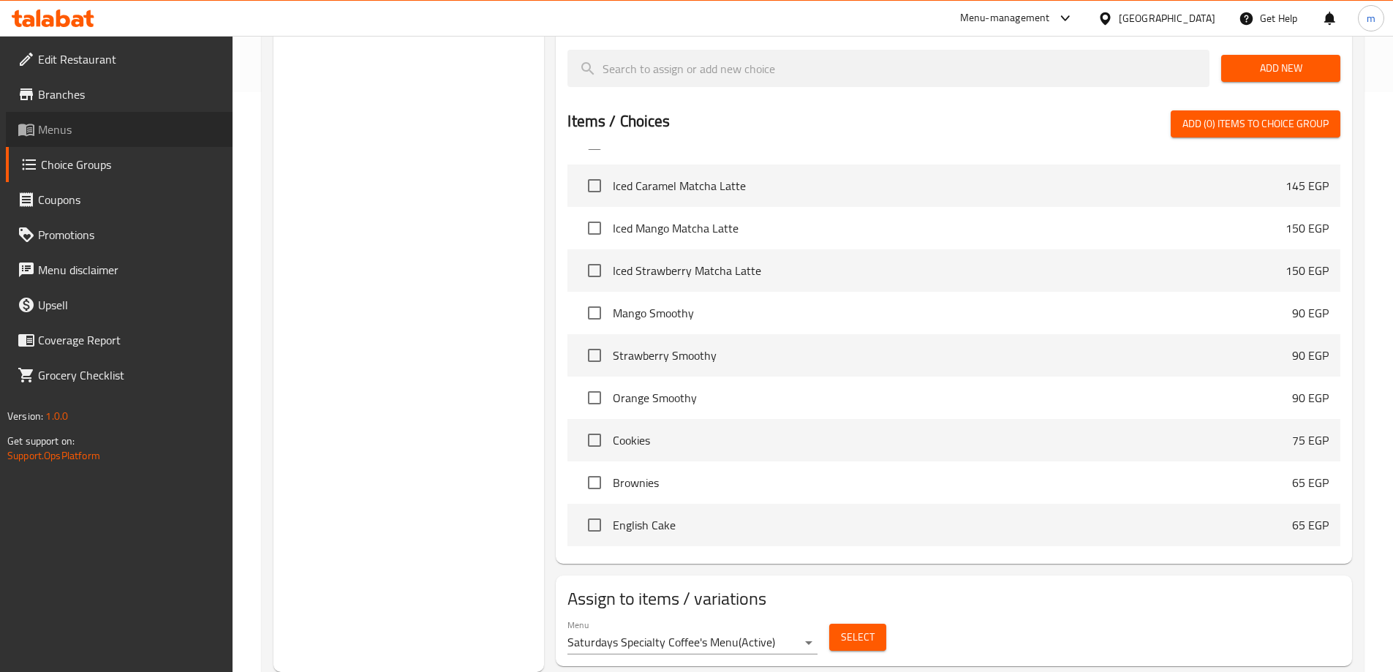
click at [137, 121] on span "Menus" at bounding box center [129, 130] width 183 height 18
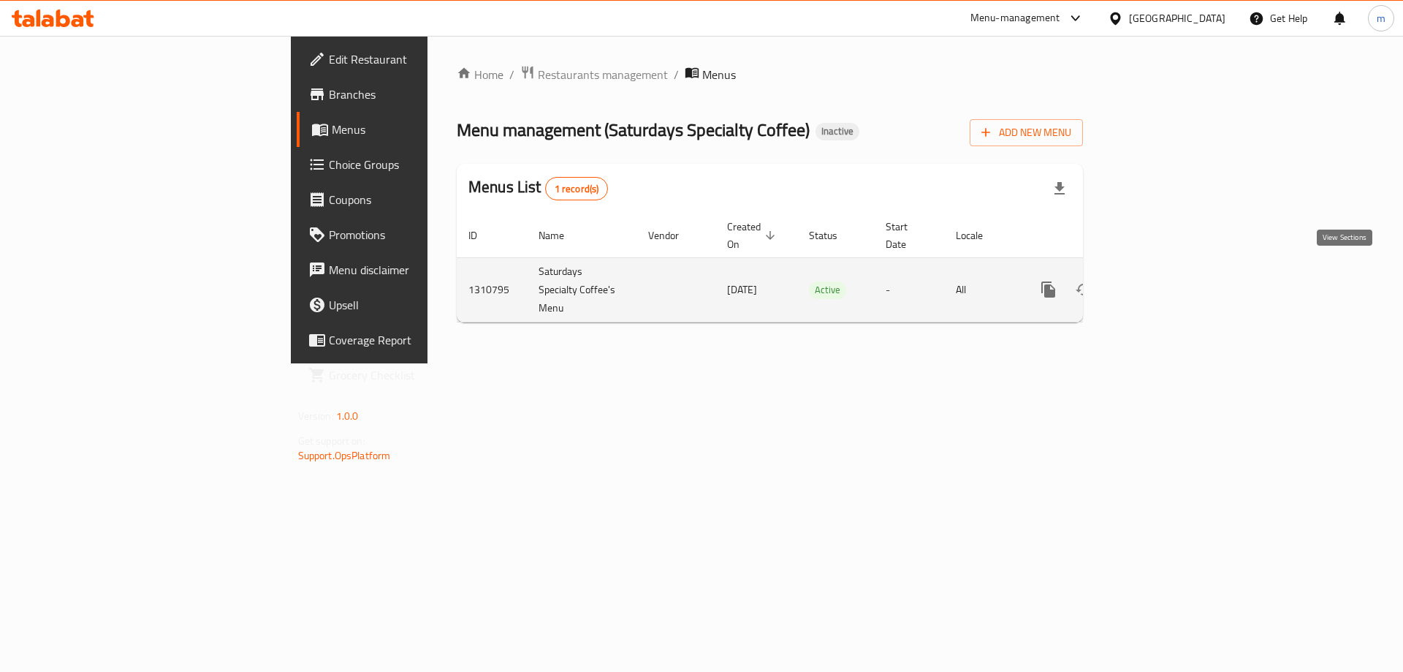
click at [1161, 283] on icon "enhanced table" at bounding box center [1154, 289] width 13 height 13
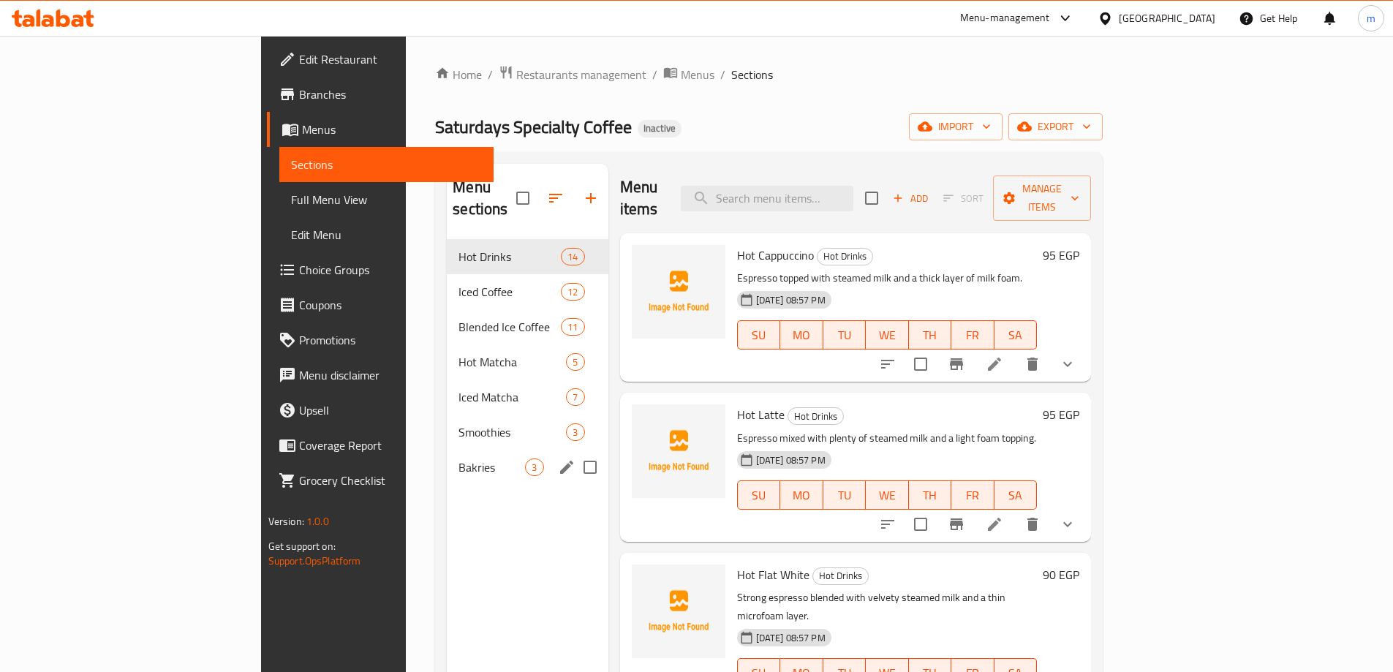
click at [447, 450] on div "Bakries 3" at bounding box center [527, 467] width 161 height 35
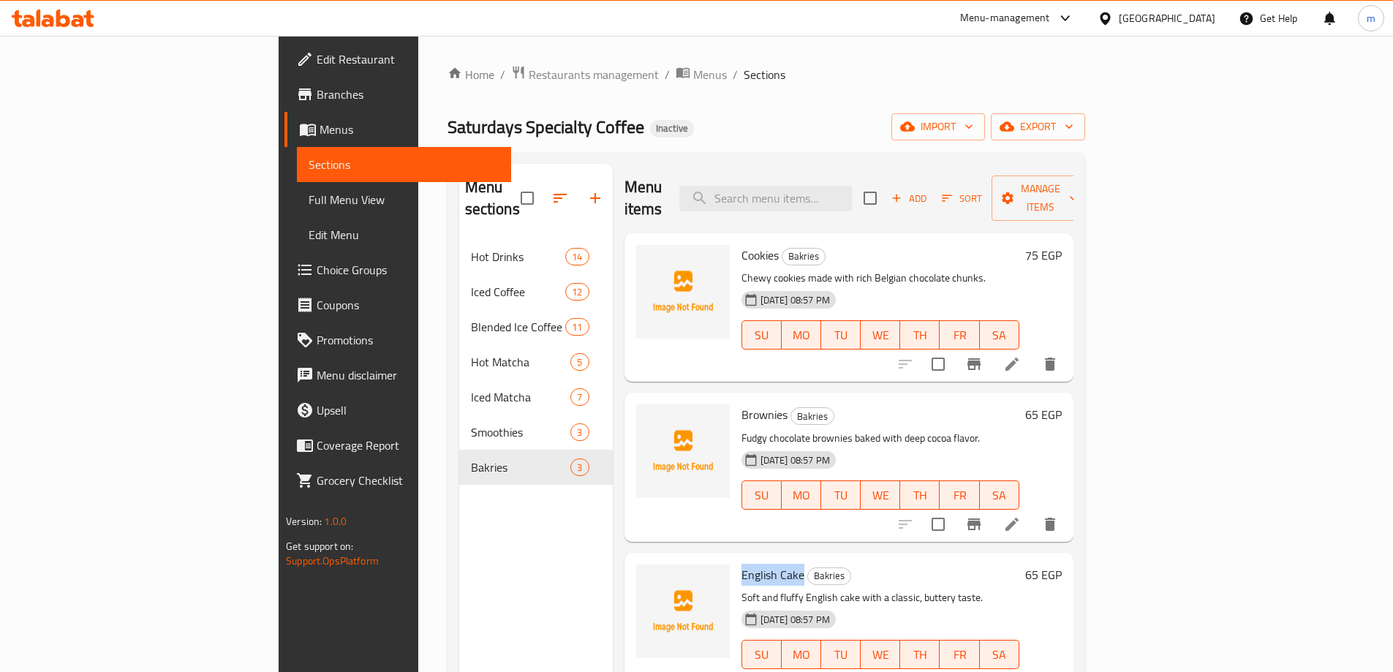
click at [1018, 671] on icon at bounding box center [1011, 683] width 13 height 13
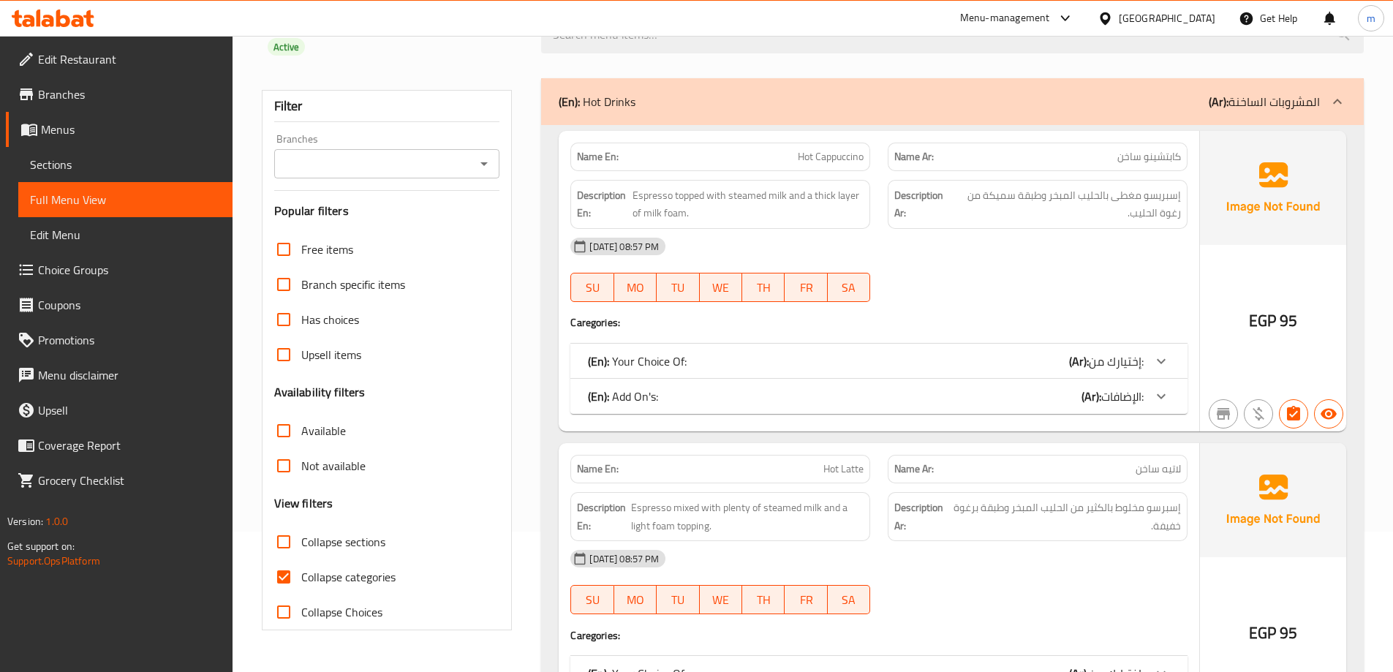
scroll to position [365, 0]
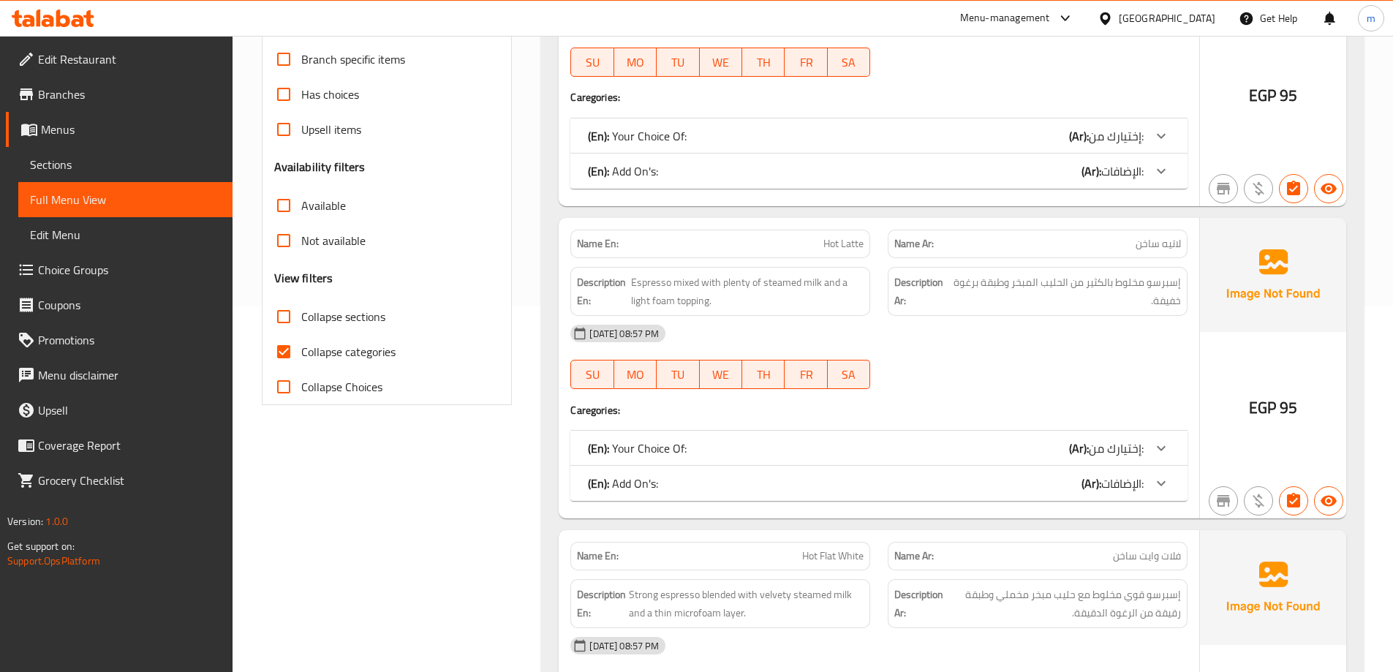
click at [349, 311] on span "Collapse sections" at bounding box center [343, 317] width 84 height 18
click at [301, 311] on input "Collapse sections" at bounding box center [283, 316] width 35 height 35
checkbox input "true"
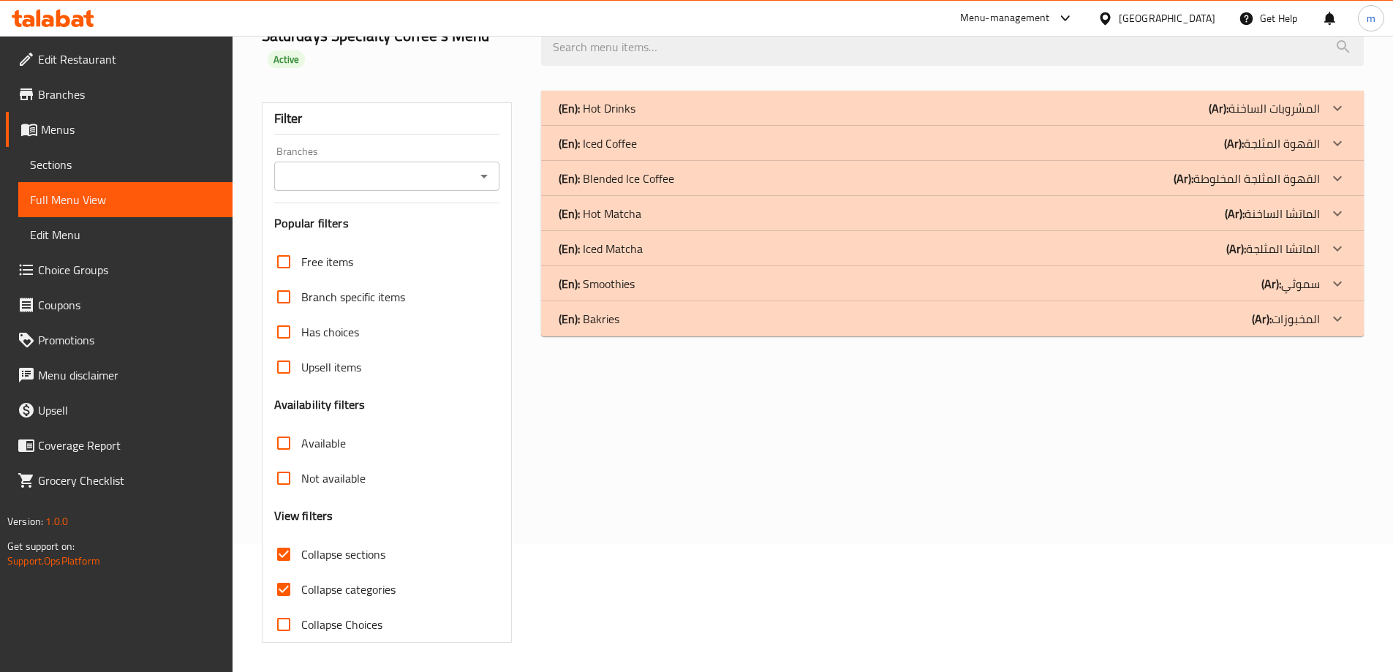
scroll to position [128, 0]
click at [317, 593] on span "Collapse categories" at bounding box center [348, 589] width 94 height 18
click at [301, 593] on input "Collapse categories" at bounding box center [283, 589] width 35 height 35
checkbox input "false"
click at [673, 249] on div "(En): Iced Matcha (Ar): الماتشا المثلجة" at bounding box center [938, 249] width 761 height 18
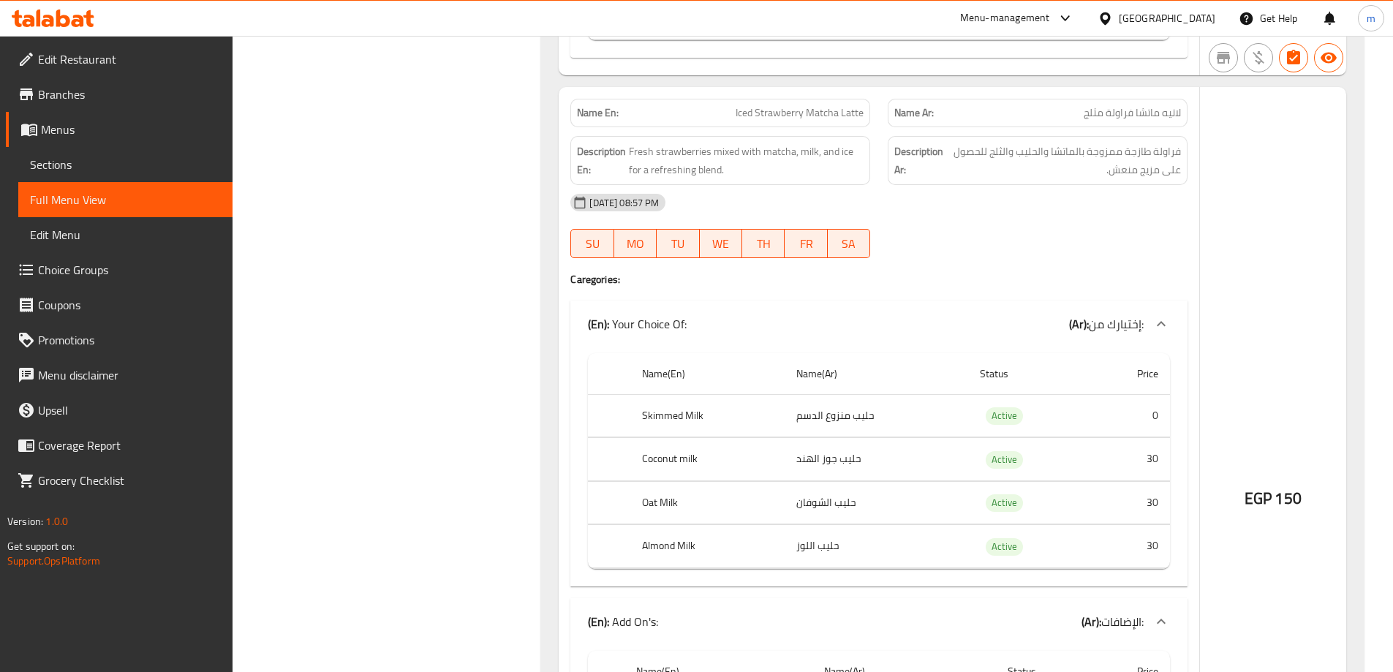
drag, startPoint x: 1157, startPoint y: 559, endPoint x: 1162, endPoint y: 621, distance: 61.6
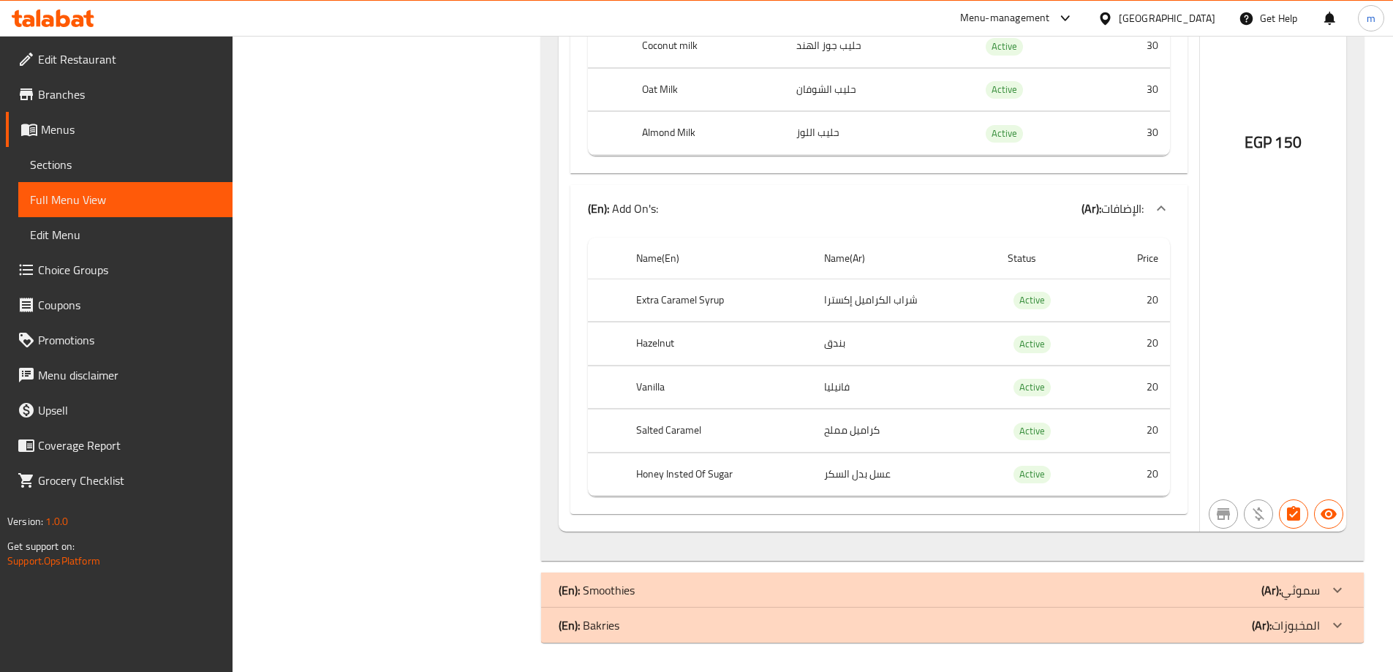
drag, startPoint x: 1033, startPoint y: 338, endPoint x: 1048, endPoint y: 396, distance: 59.8
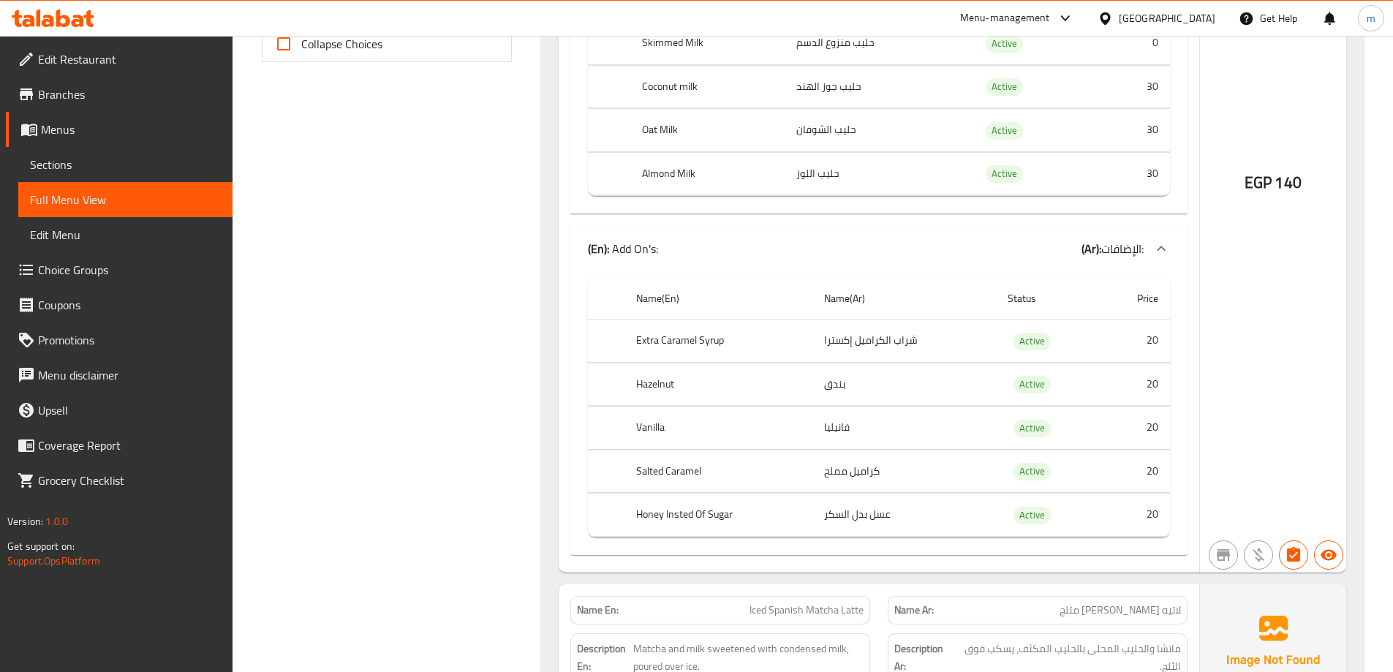
scroll to position [0, 0]
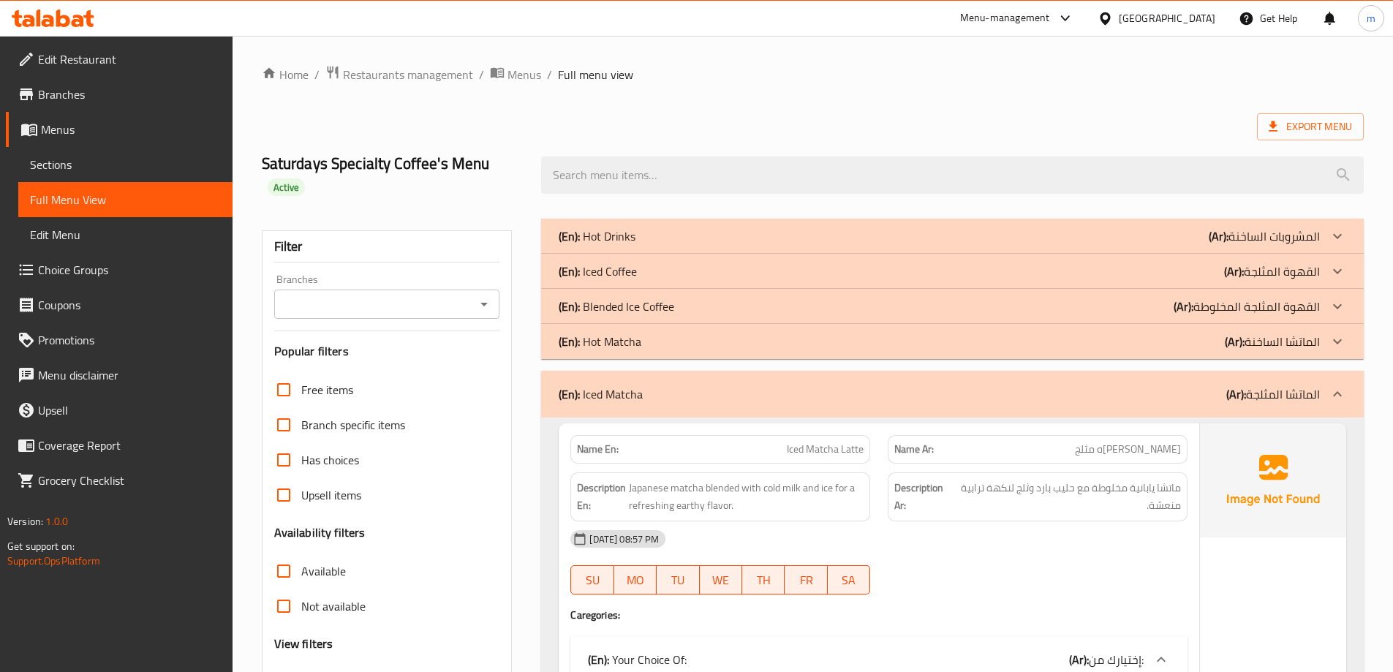
drag, startPoint x: 1087, startPoint y: 478, endPoint x: 1123, endPoint y: 189, distance: 291.7
click at [1183, 395] on div "(En): Iced Matcha (Ar): الماتشا المثلجة" at bounding box center [938, 394] width 761 height 18
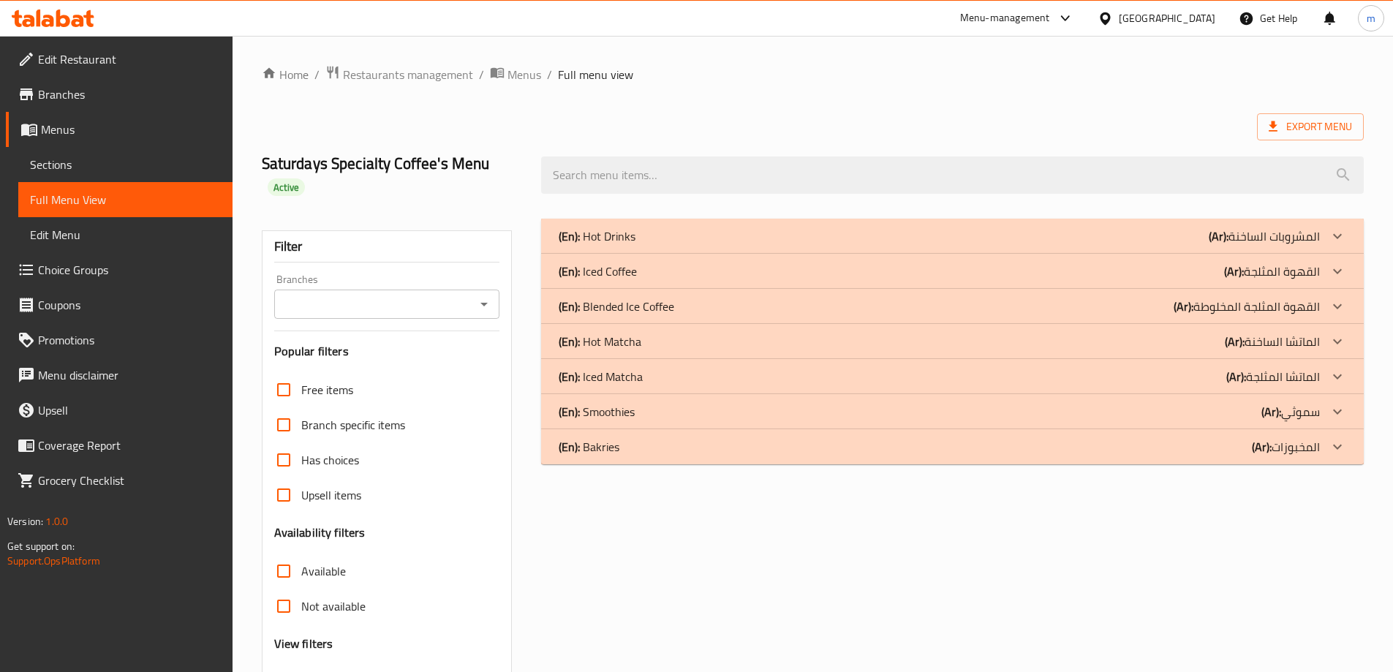
click at [1210, 414] on div "(En): Smoothies (Ar): سموثي" at bounding box center [938, 412] width 761 height 18
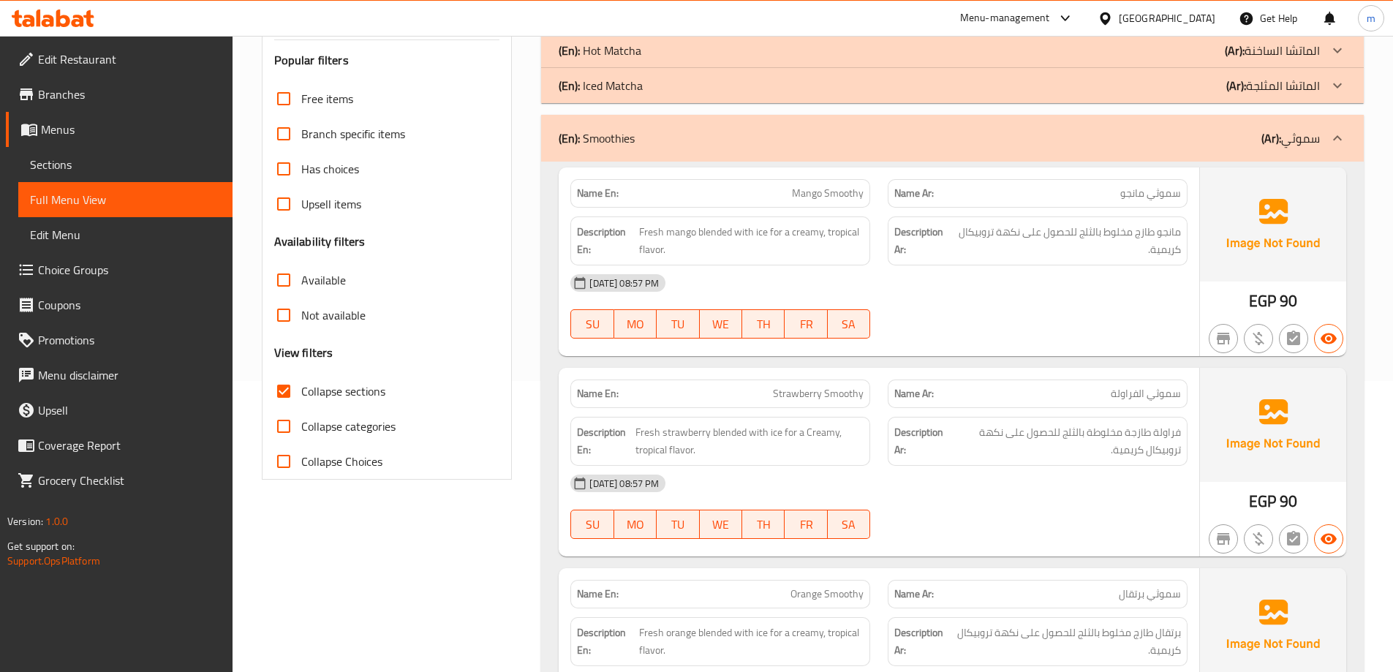
scroll to position [292, 0]
drag, startPoint x: 847, startPoint y: 189, endPoint x: 865, endPoint y: 190, distance: 18.3
click at [865, 190] on div "Name En: Mango Smoothy" at bounding box center [720, 192] width 300 height 29
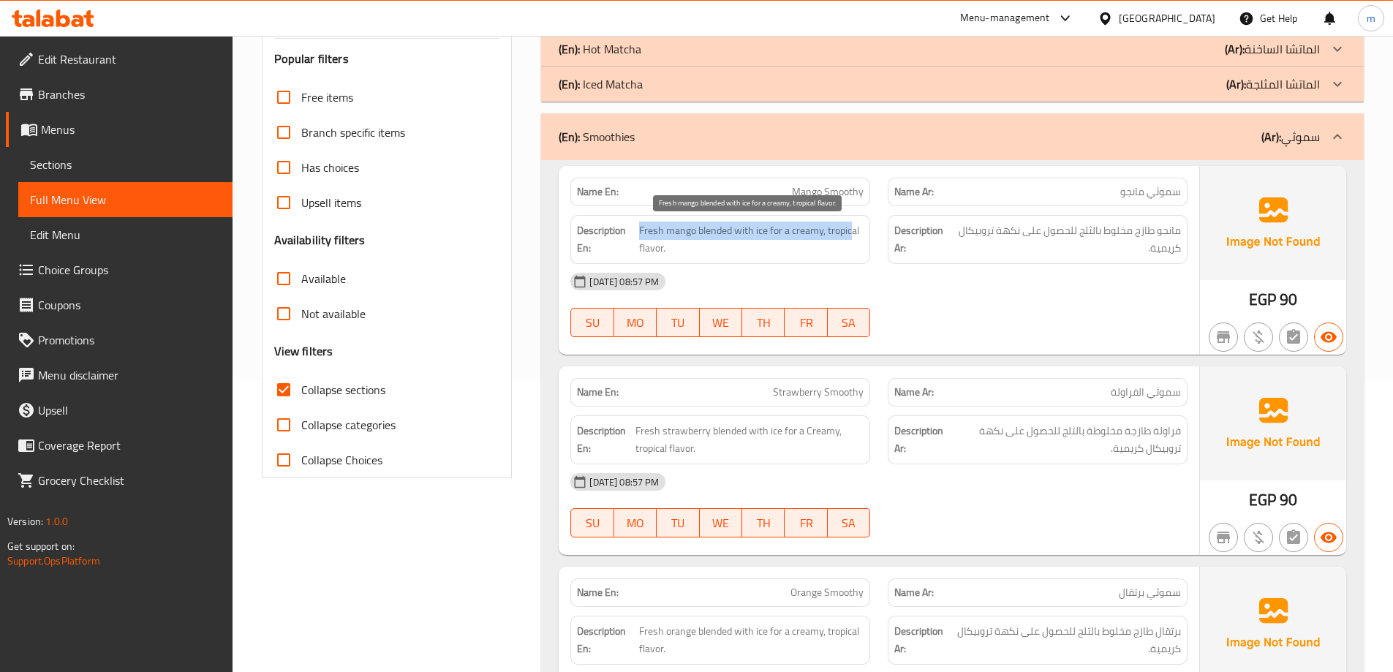
drag, startPoint x: 639, startPoint y: 232, endPoint x: 849, endPoint y: 238, distance: 209.9
click at [849, 238] on span "Fresh mango blended with ice for a creamy, tropical flavor." at bounding box center [751, 239] width 224 height 36
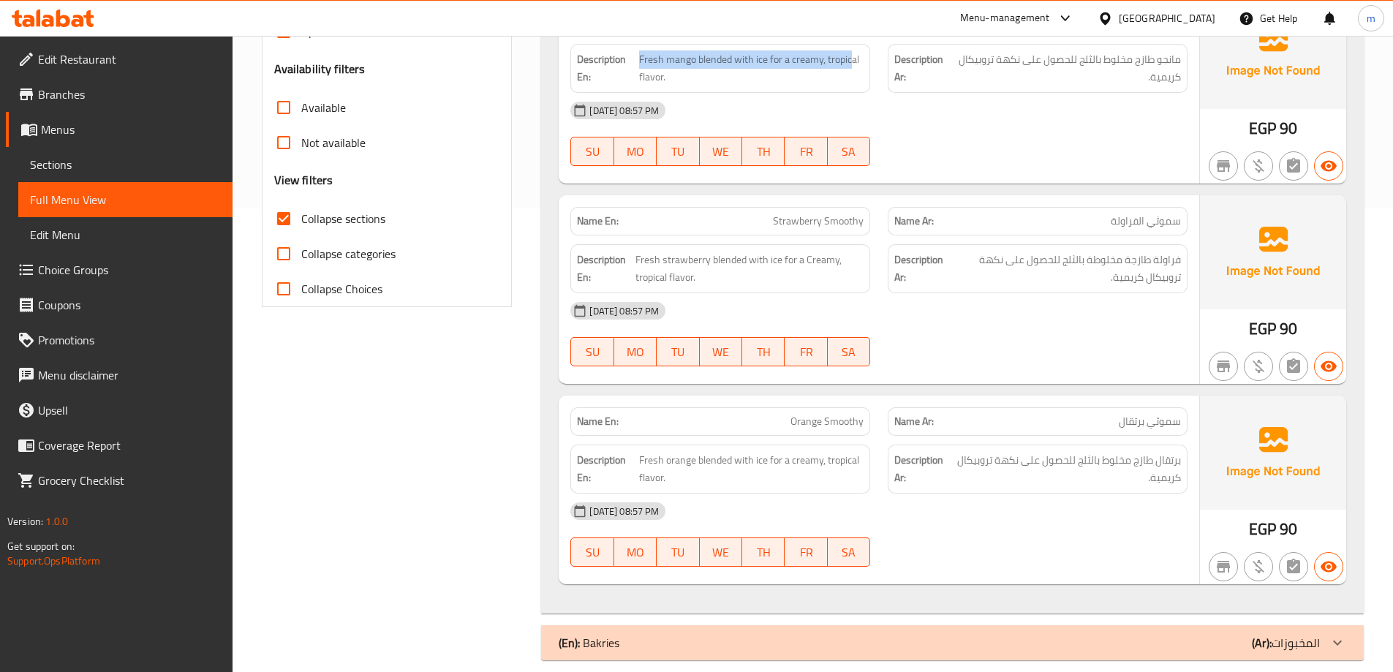
scroll to position [481, 0]
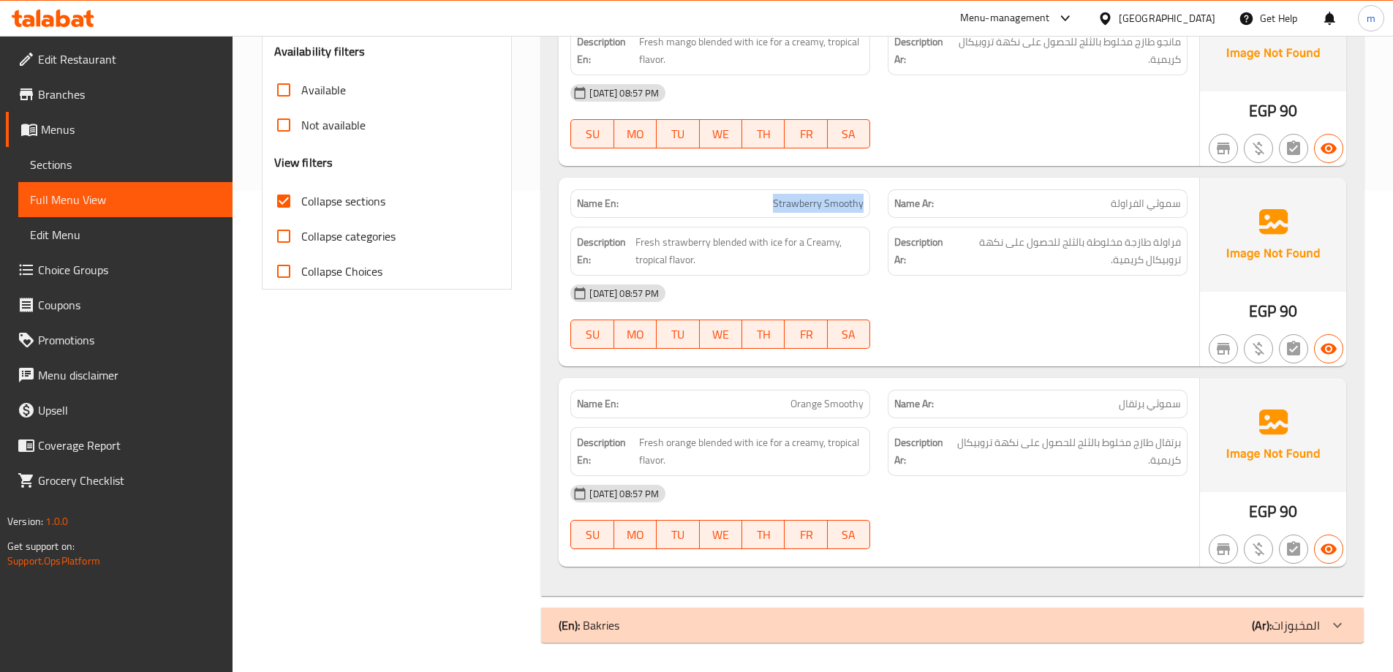
drag, startPoint x: 773, startPoint y: 198, endPoint x: 865, endPoint y: 201, distance: 92.2
click at [865, 201] on div "Name En: Strawberry Smoothy" at bounding box center [720, 203] width 300 height 29
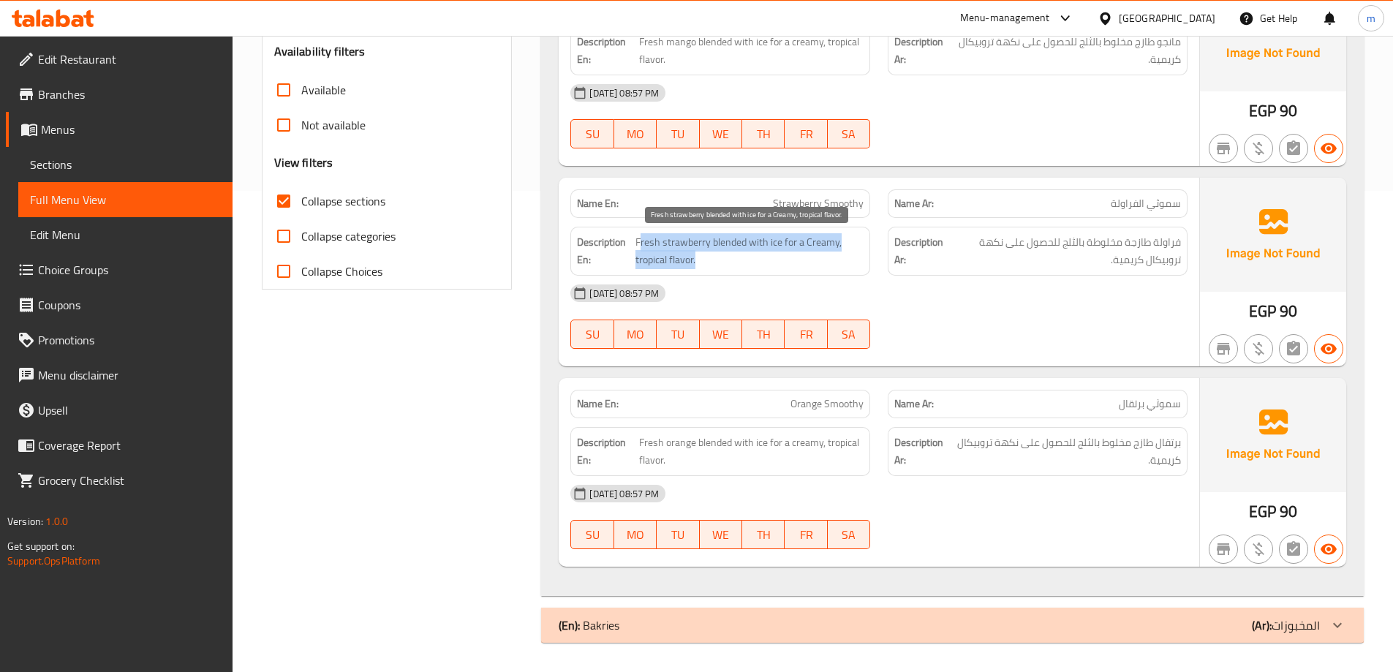
drag, startPoint x: 638, startPoint y: 238, endPoint x: 841, endPoint y: 253, distance: 203.7
click at [841, 253] on span "Fresh strawberry blended with ice for a Creamy, tropical flavor." at bounding box center [749, 251] width 228 height 36
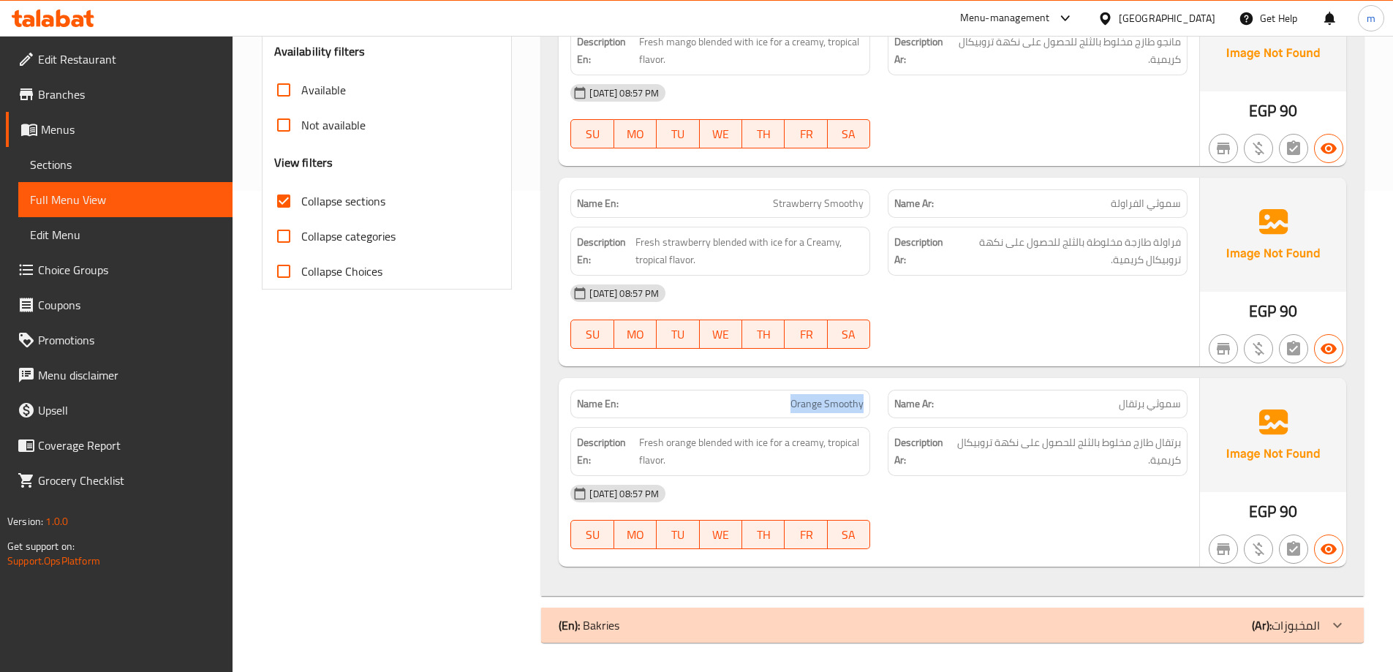
drag, startPoint x: 757, startPoint y: 407, endPoint x: 862, endPoint y: 396, distance: 105.8
click at [862, 396] on p "Name En: Orange Smoothy" at bounding box center [720, 403] width 287 height 15
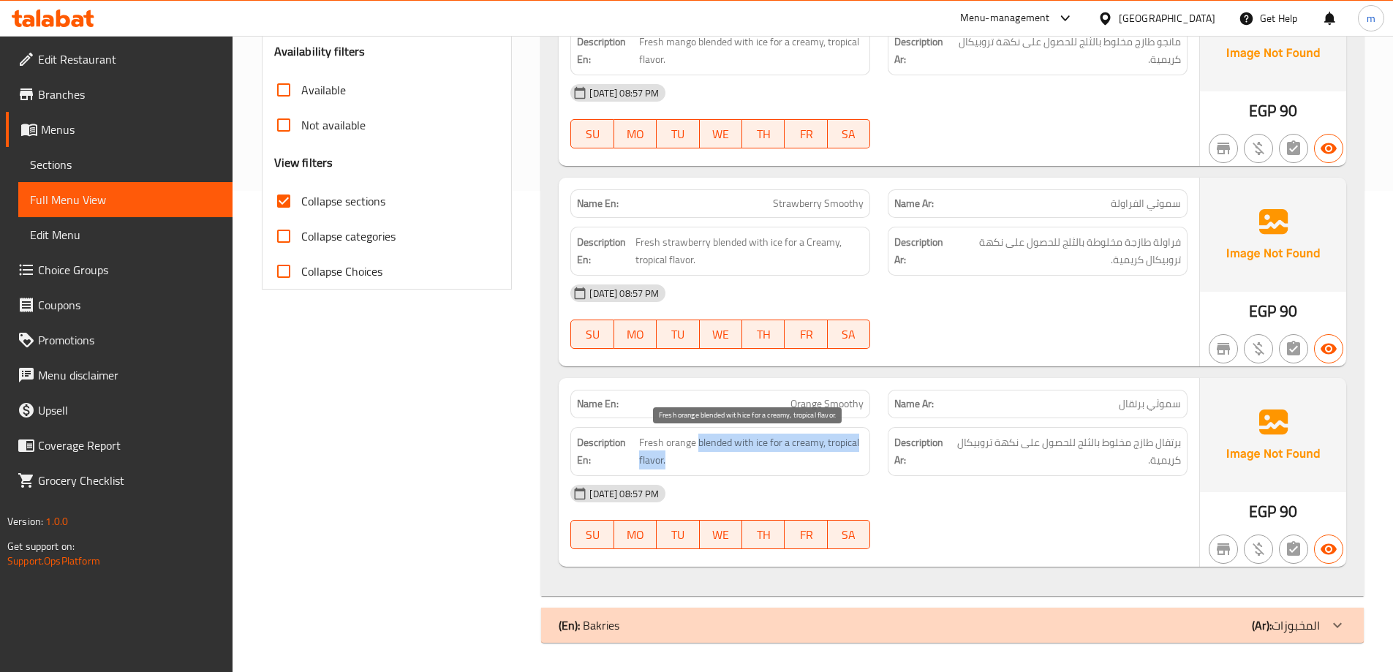
drag, startPoint x: 691, startPoint y: 444, endPoint x: 833, endPoint y: 464, distance: 143.9
click at [833, 464] on span "Fresh orange blended with ice for a creamy, tropical flavor." at bounding box center [751, 451] width 224 height 36
click at [973, 427] on div "Description Ar: برتقال طازج مخلوط بالثلج للحصول على نكهة تروبيكال كريمية." at bounding box center [1037, 451] width 300 height 49
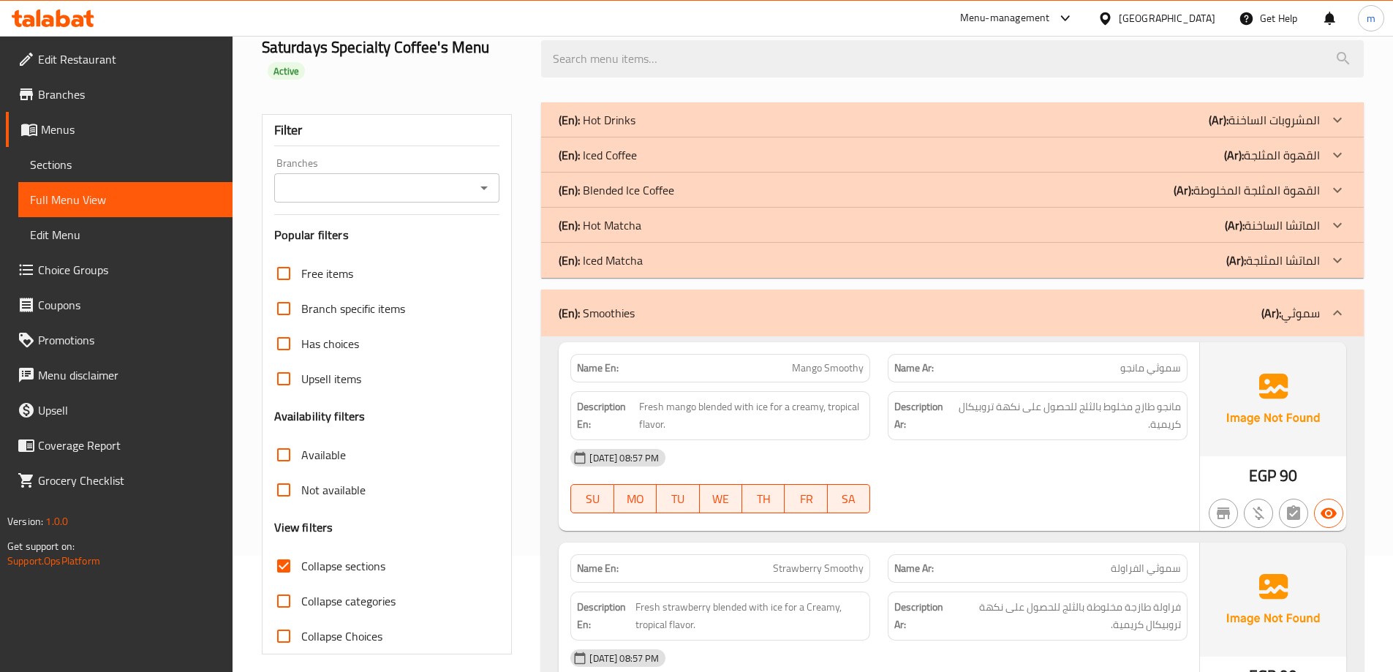
scroll to position [115, 0]
click at [1212, 311] on div "(En): Smoothies (Ar): سموثي" at bounding box center [938, 314] width 761 height 18
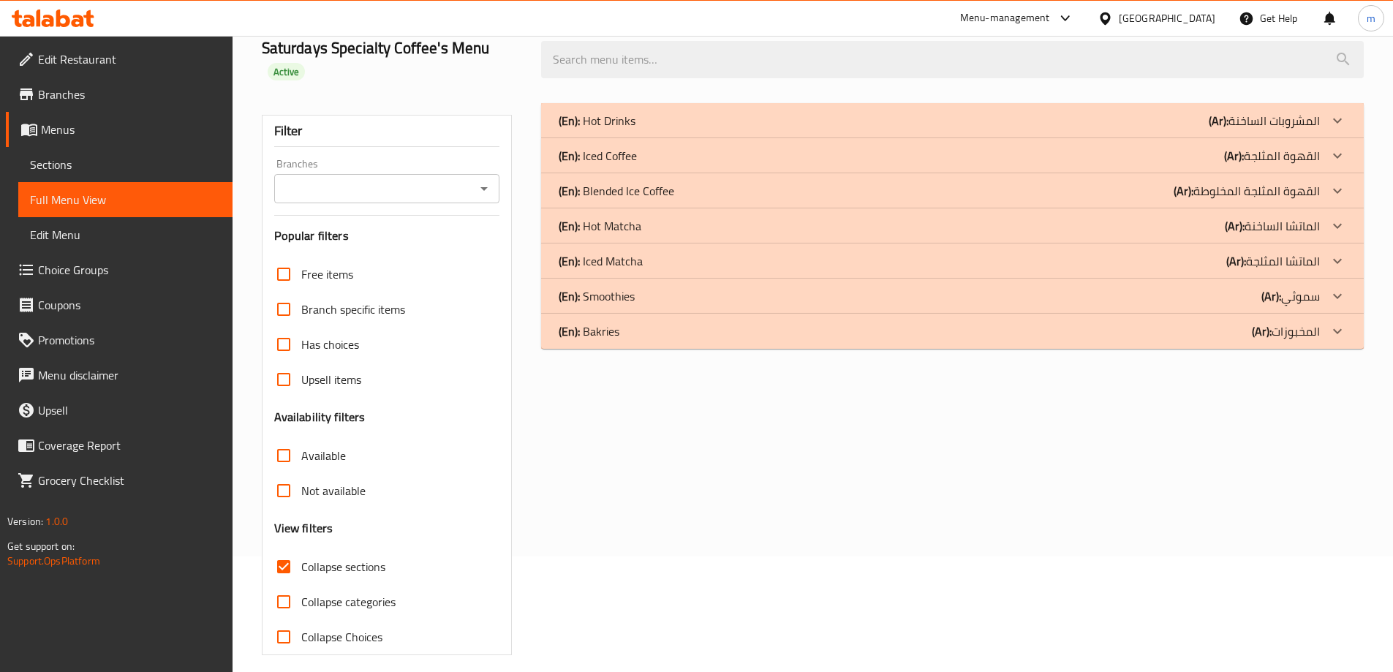
click at [1202, 332] on div "(En): Bakries (Ar): المخبوزات" at bounding box center [938, 331] width 761 height 18
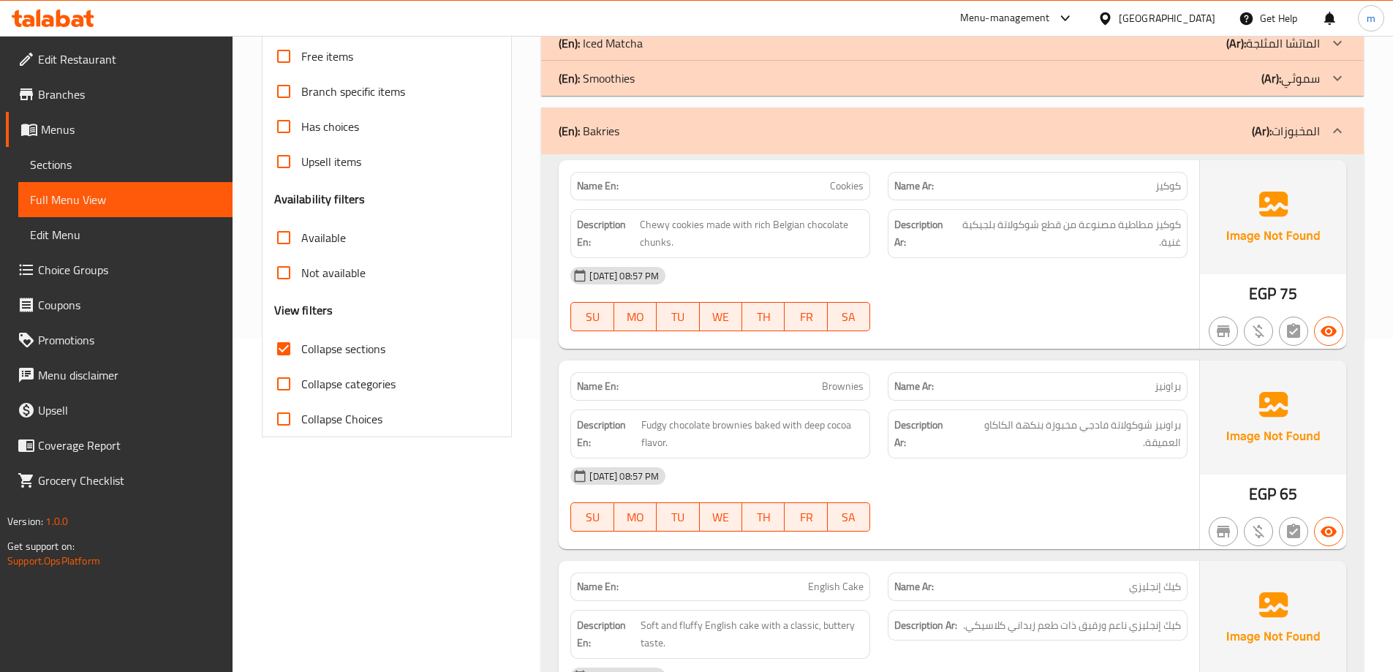
scroll to position [335, 0]
drag, startPoint x: 701, startPoint y: 227, endPoint x: 831, endPoint y: 228, distance: 130.1
click at [831, 228] on span "Chewy cookies made with rich Belgian chocolate chunks." at bounding box center [752, 232] width 224 height 36
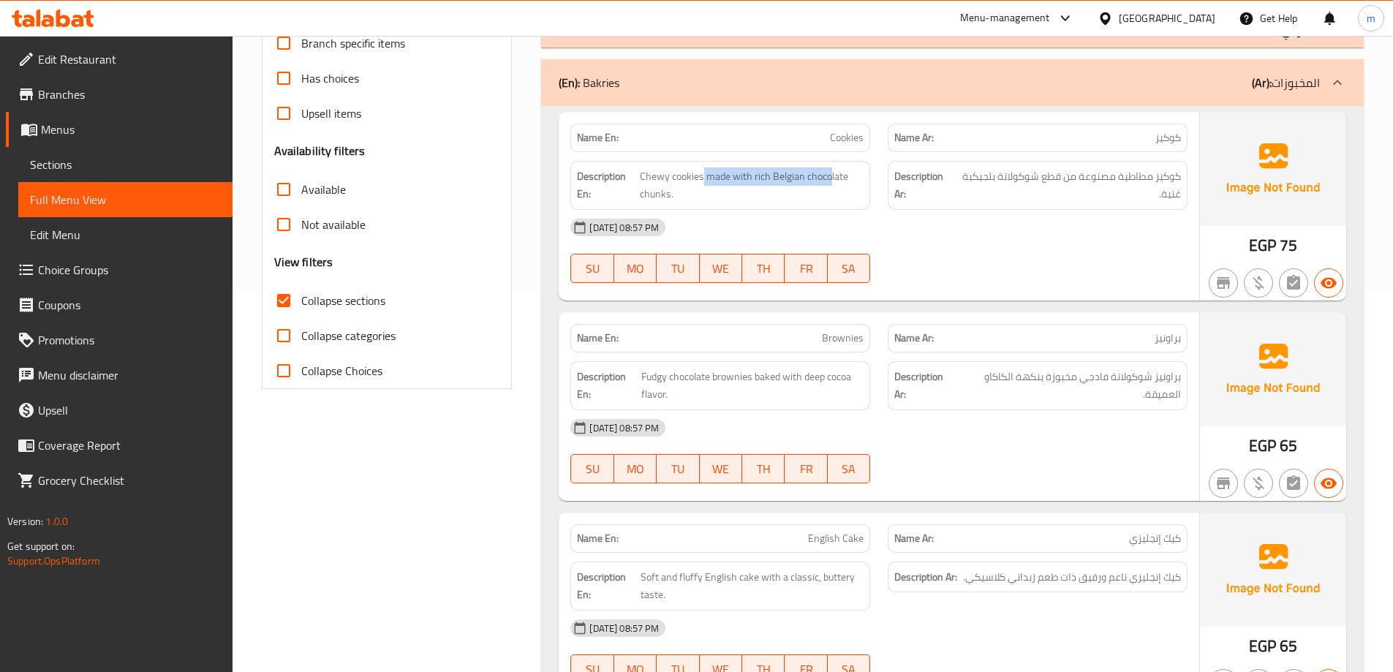
scroll to position [469, 0]
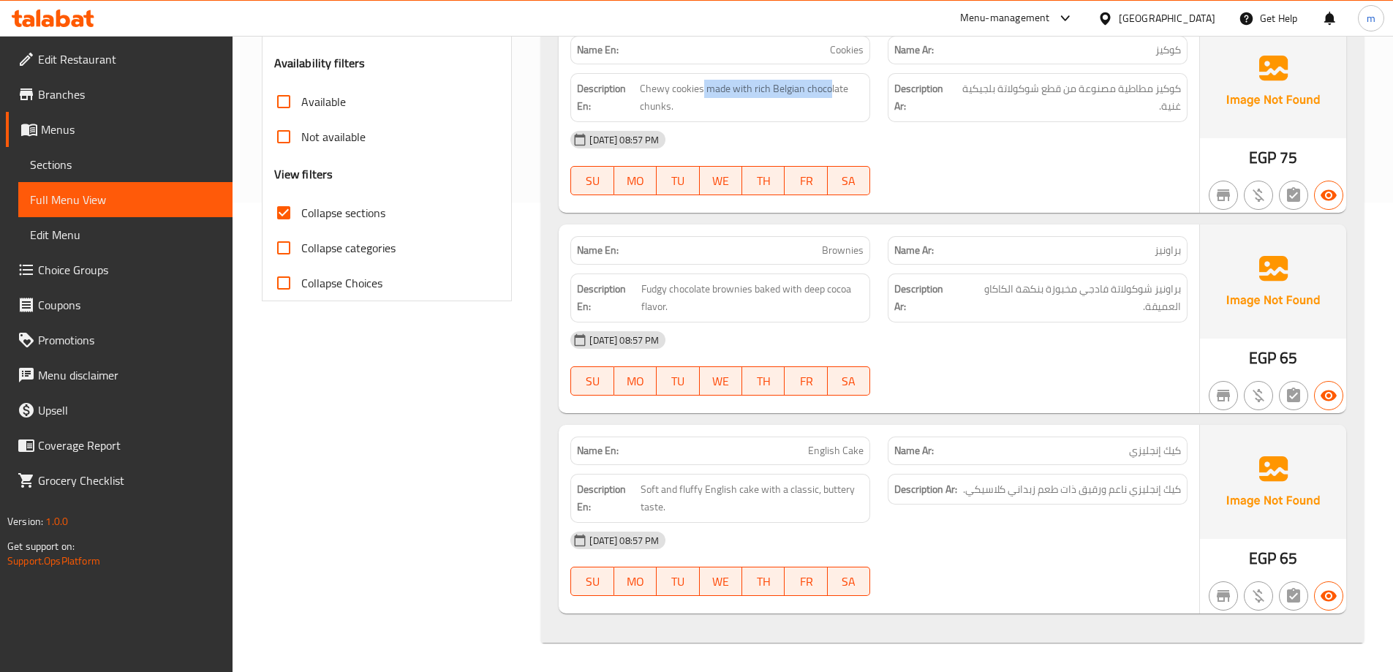
drag, startPoint x: 751, startPoint y: 286, endPoint x: 855, endPoint y: 327, distance: 112.3
click at [855, 327] on div "Name En: Brownies Name Ar: براونيز Description En: Fudgy chocolate brownies bak…" at bounding box center [878, 318] width 640 height 189
click at [852, 317] on div "Description En: Fudgy chocolate brownies baked with deep cocoa flavor." at bounding box center [720, 297] width 300 height 49
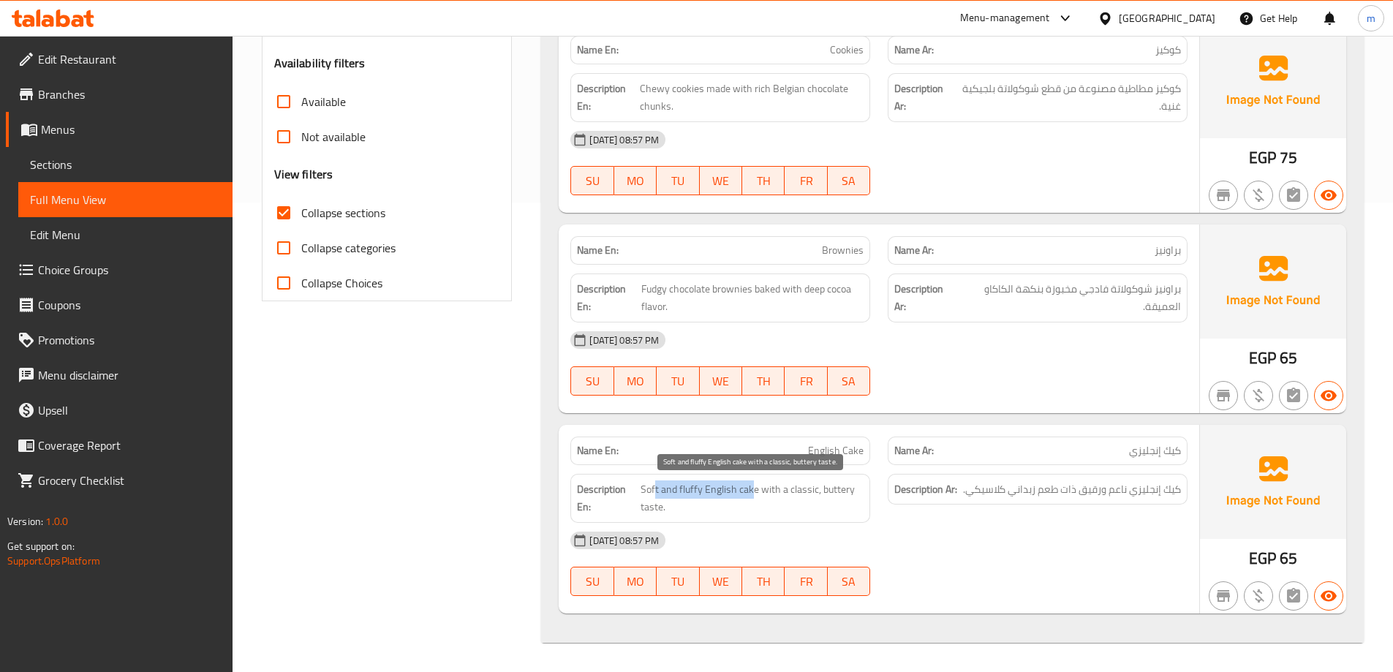
drag, startPoint x: 754, startPoint y: 486, endPoint x: 656, endPoint y: 482, distance: 98.0
click at [656, 482] on span "Soft and fluffy English cake with a classic, buttery taste." at bounding box center [751, 498] width 223 height 36
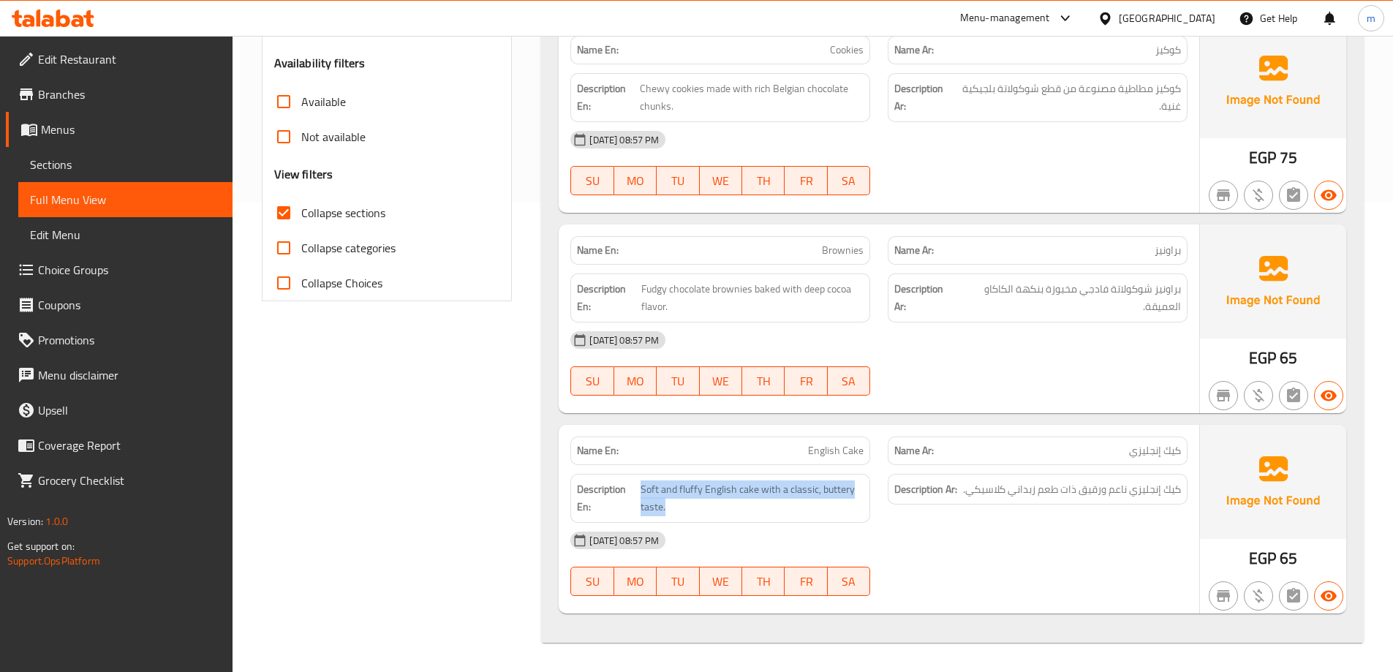
click at [815, 474] on div "Description En: Soft and fluffy English cake with a classic, buttery taste." at bounding box center [720, 498] width 300 height 49
click at [825, 444] on span "English Cake" at bounding box center [836, 450] width 56 height 15
copy span "English Cake"
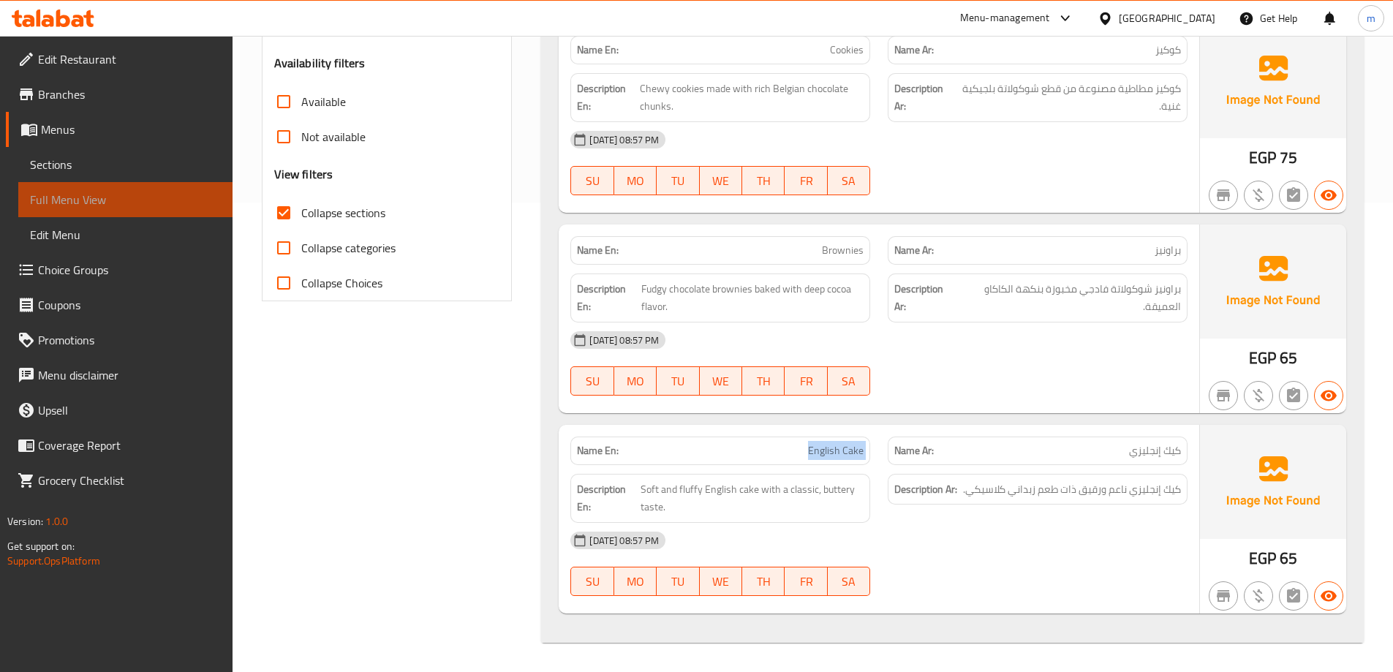
click at [150, 191] on span "Full Menu View" at bounding box center [125, 200] width 191 height 18
click at [403, 396] on div "Filter Branches Branches Popular filters Free items Branch specific items Has c…" at bounding box center [393, 196] width 280 height 911
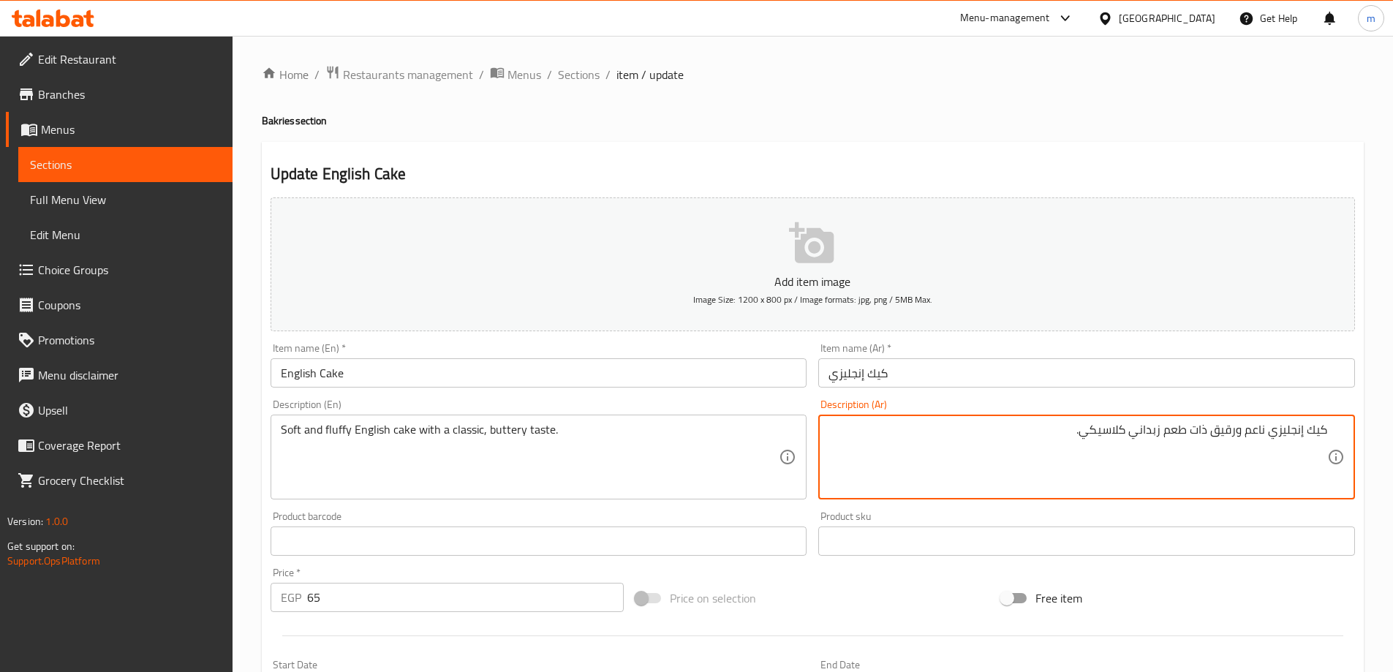
click at [1162, 430] on textarea "كيك إنجليزي ناعم ورقيق ذات طعم زبداني كلاسيكي." at bounding box center [1077, 457] width 499 height 69
click at [1192, 431] on textarea "كيك إنجليزي ناعم ورقيق ذات طعم زبداني كلاسيكي." at bounding box center [1077, 457] width 499 height 69
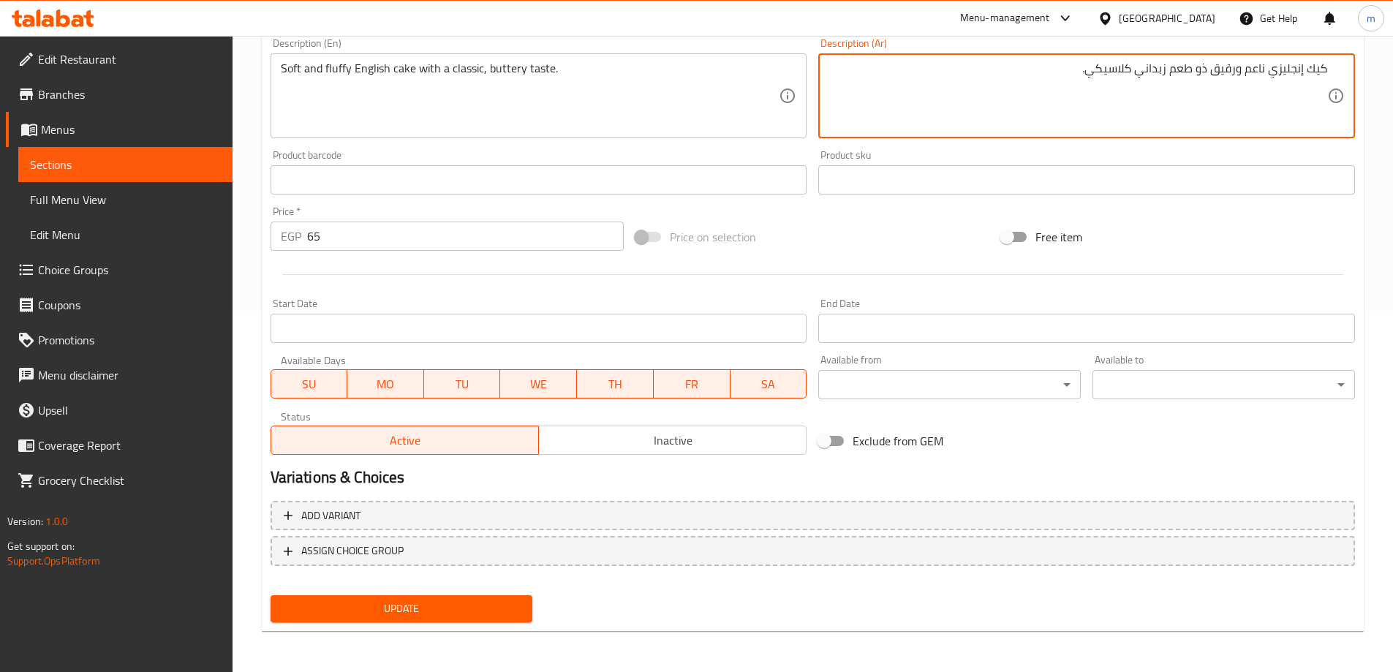
type textarea "كيك إنجليزي ناعم ورقيق ذو طعم زبداني كلاسيكي."
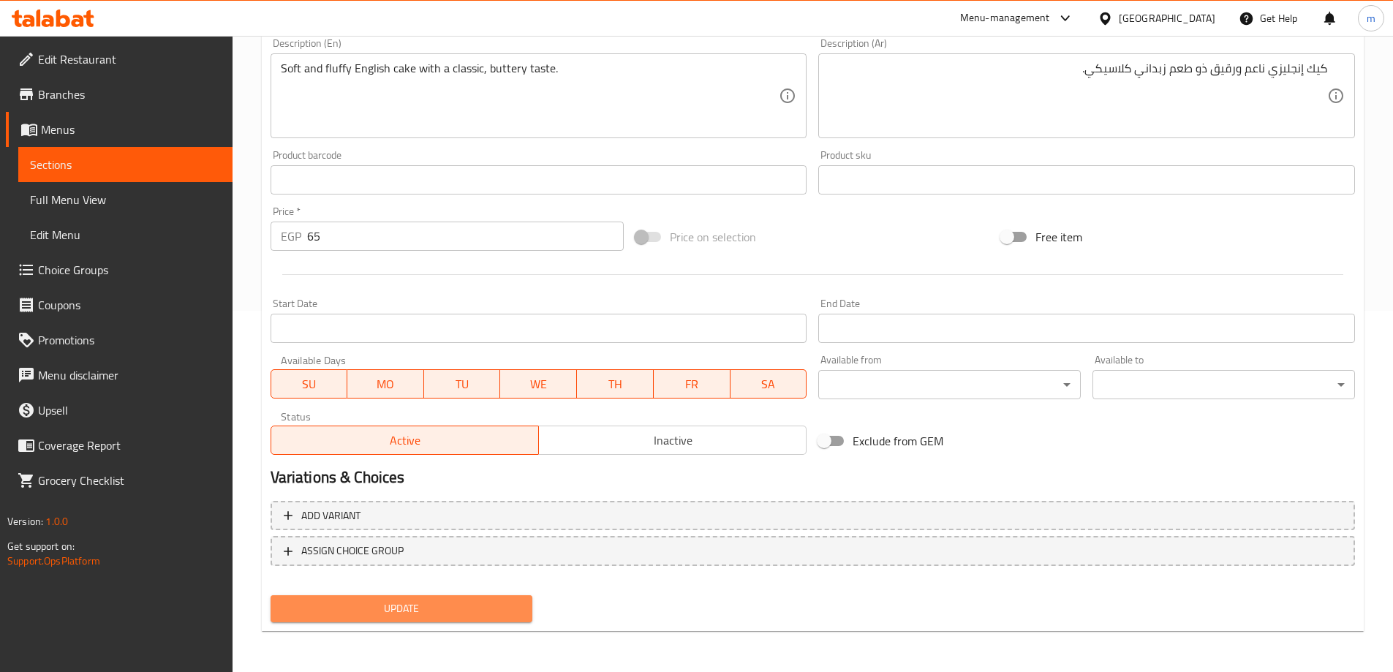
click at [433, 611] on span "Update" at bounding box center [401, 608] width 239 height 18
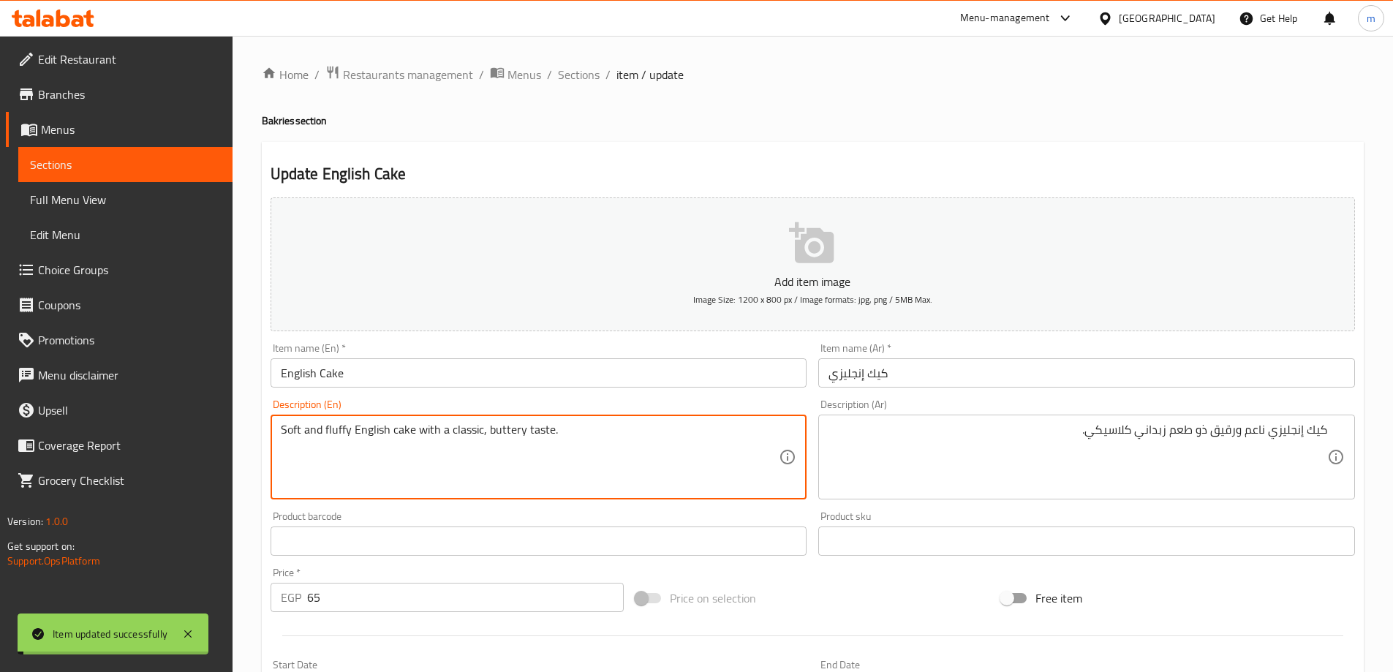
click at [505, 436] on textarea "Soft and fluffy English cake with a classic, buttery taste." at bounding box center [530, 457] width 499 height 69
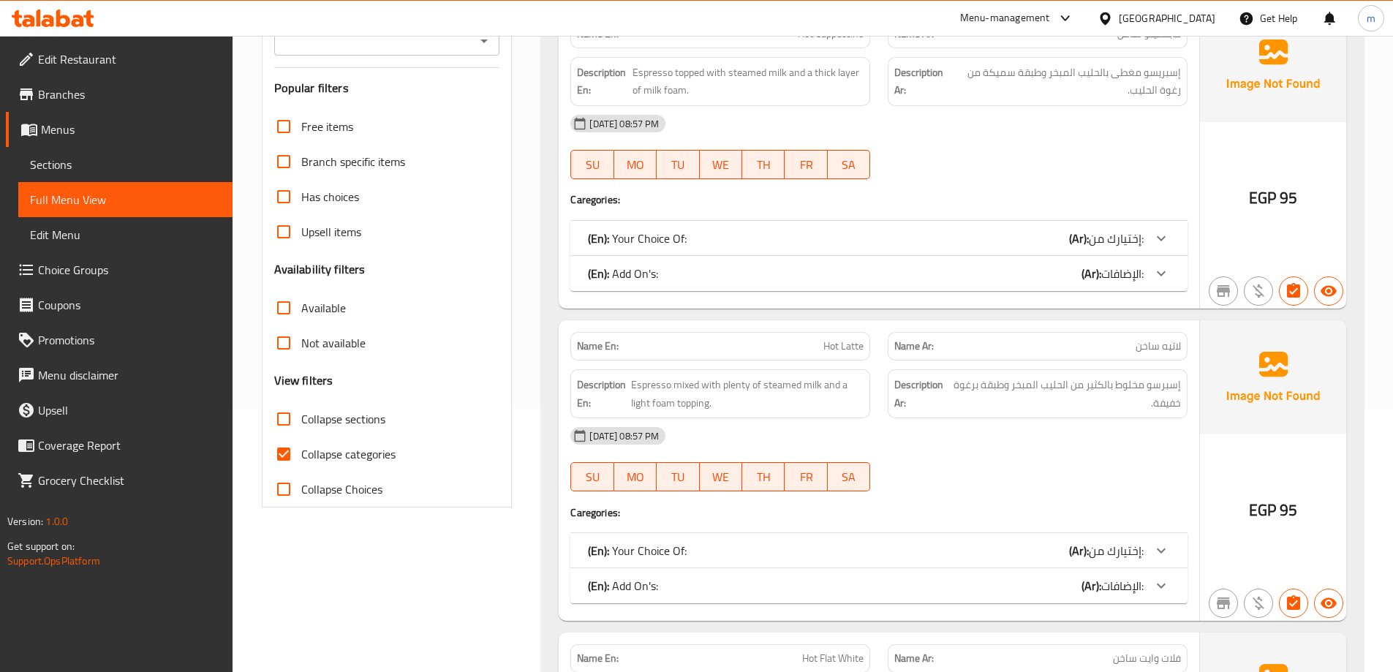
scroll to position [292, 0]
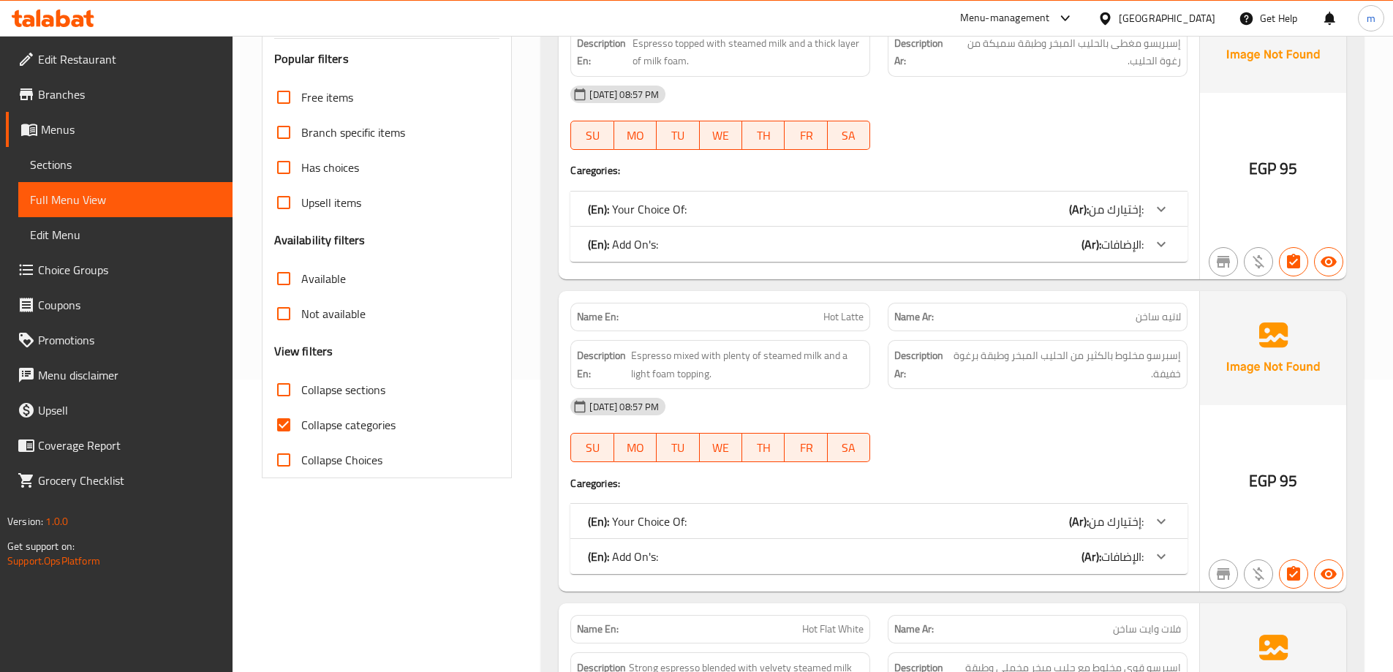
click at [357, 429] on span "Collapse categories" at bounding box center [348, 425] width 94 height 18
click at [301, 429] on input "Collapse categories" at bounding box center [283, 424] width 35 height 35
checkbox input "false"
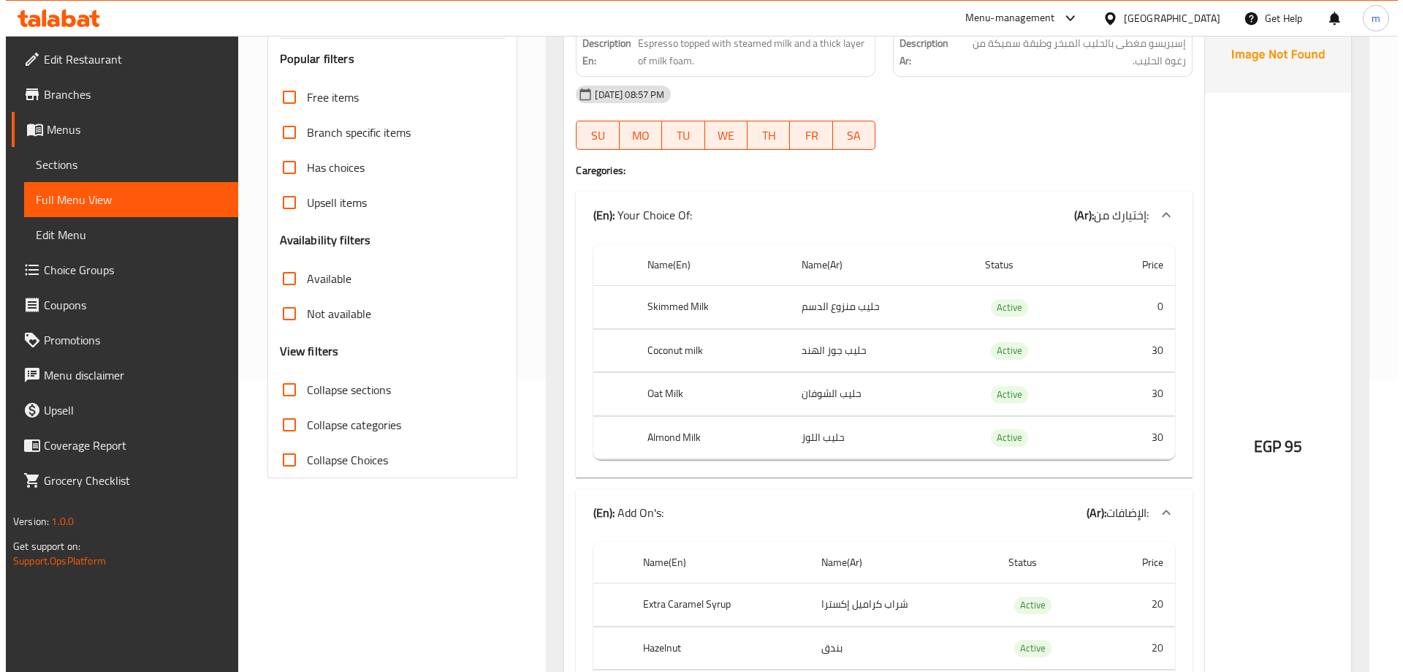
scroll to position [0, 0]
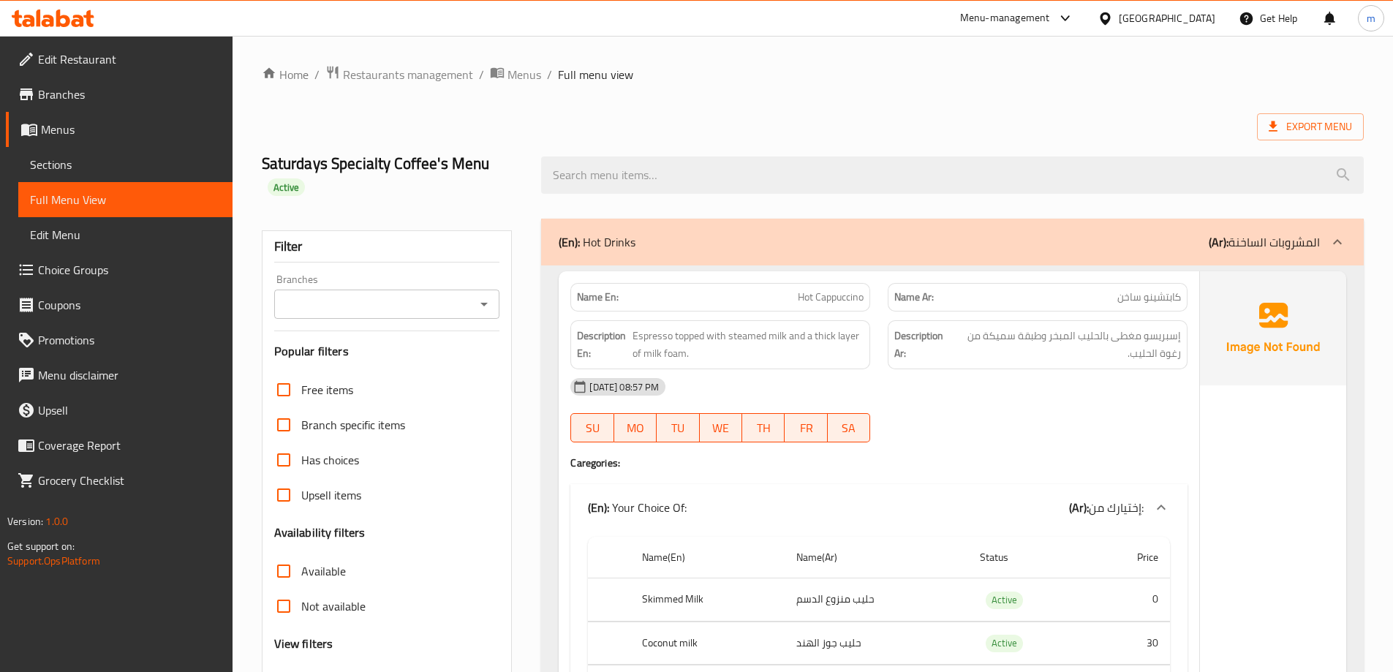
click at [1050, 77] on ol "Home / Restaurants management / Menus / Full menu view" at bounding box center [813, 74] width 1102 height 19
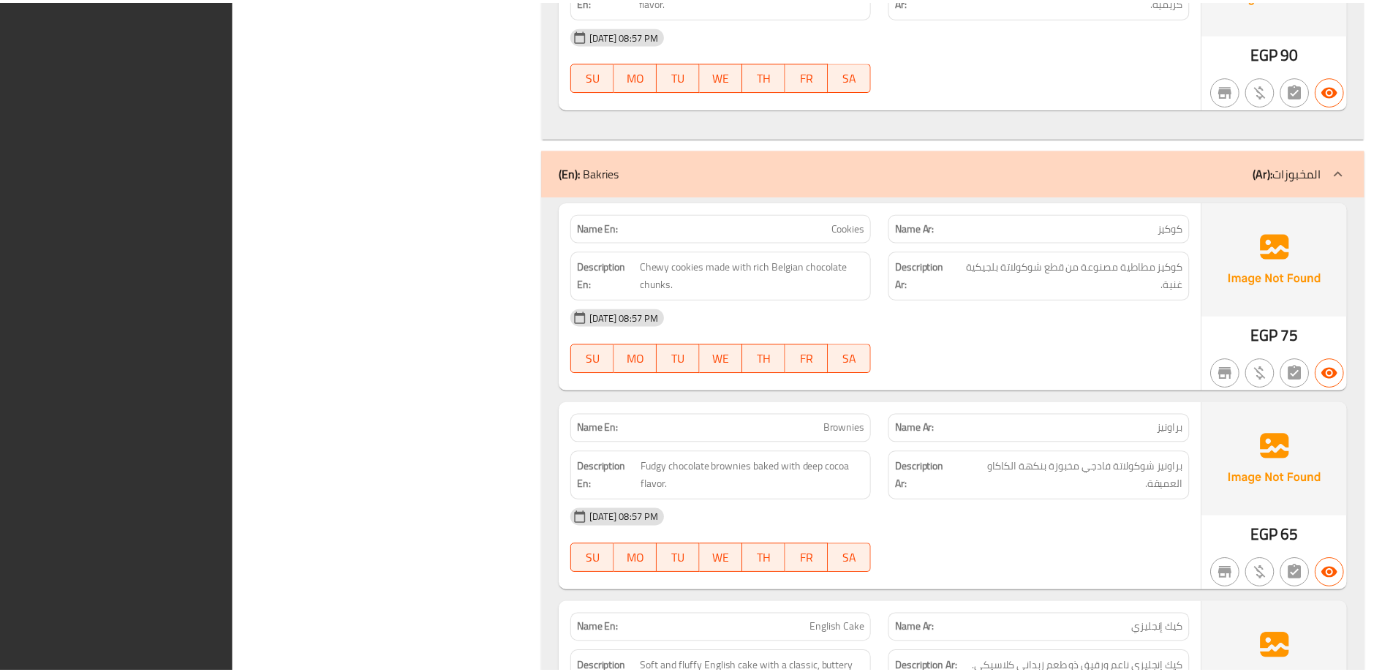
scroll to position [43179, 0]
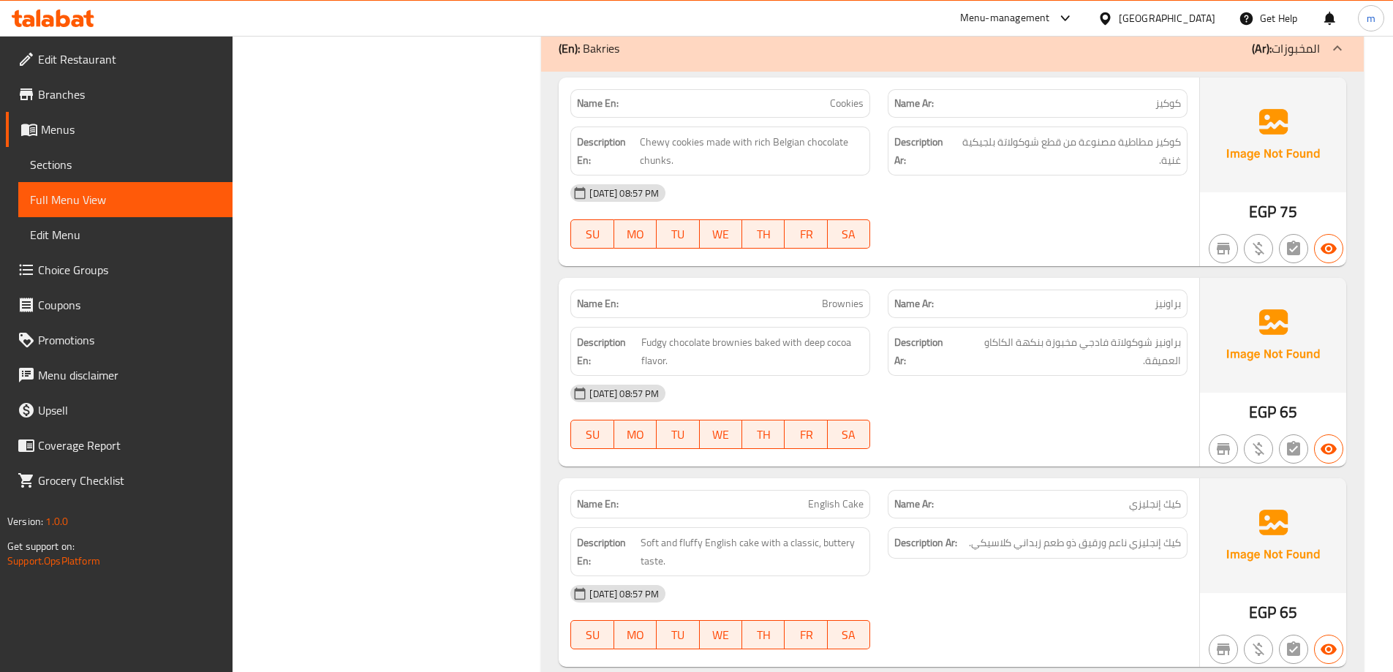
drag, startPoint x: 102, startPoint y: 62, endPoint x: 1398, endPoint y: 158, distance: 1299.6
click at [102, 62] on span "Edit Restaurant" at bounding box center [129, 59] width 183 height 18
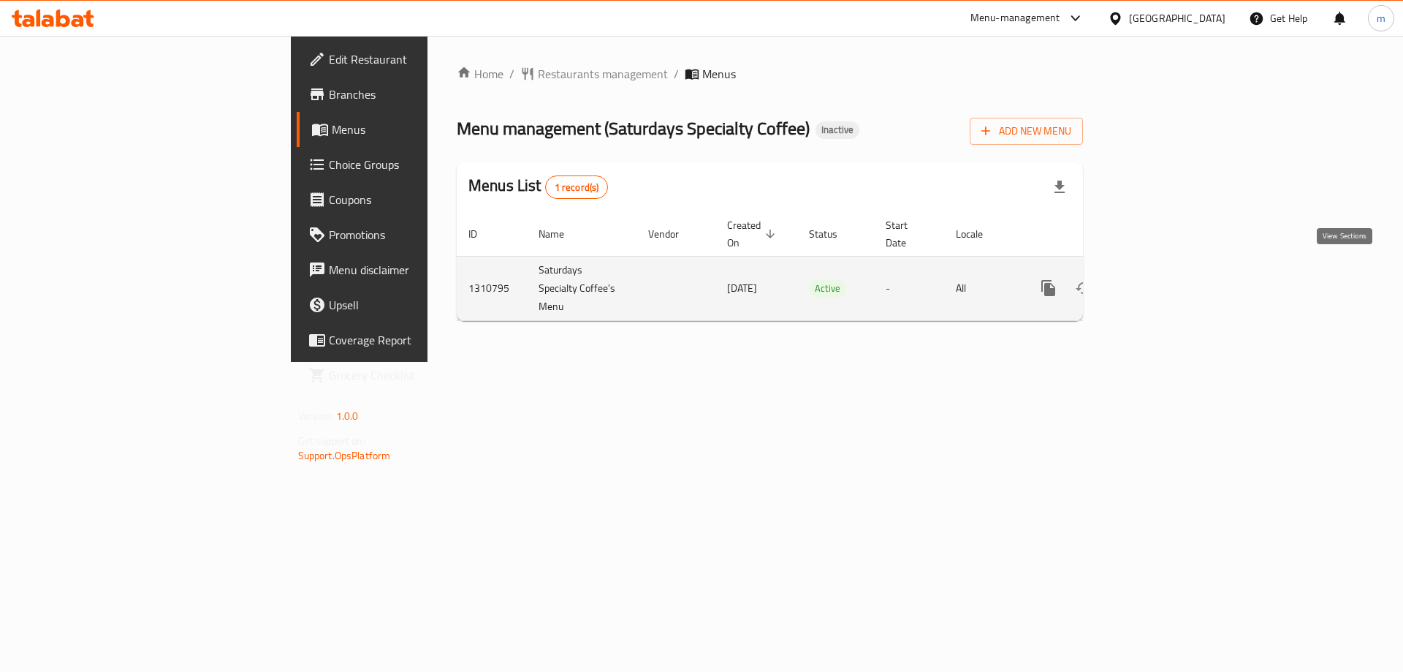
click at [1163, 279] on icon "enhanced table" at bounding box center [1154, 288] width 18 height 18
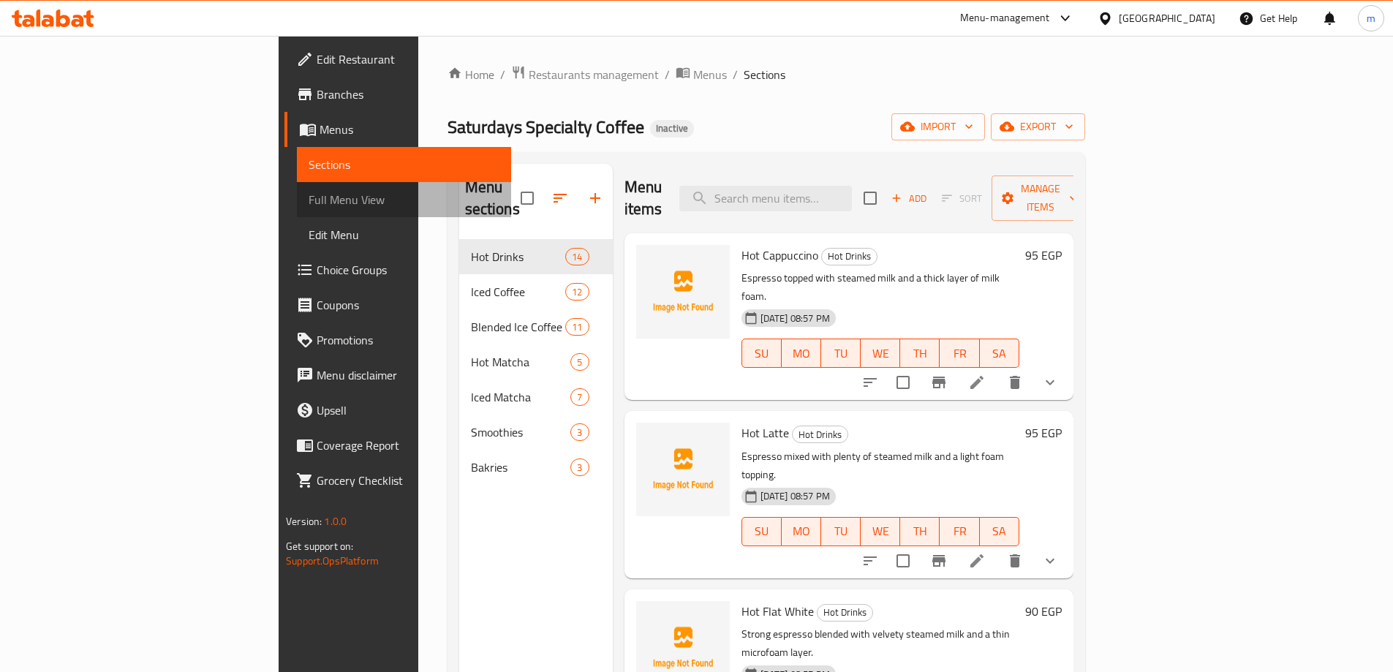
click at [308, 206] on span "Full Menu View" at bounding box center [403, 200] width 191 height 18
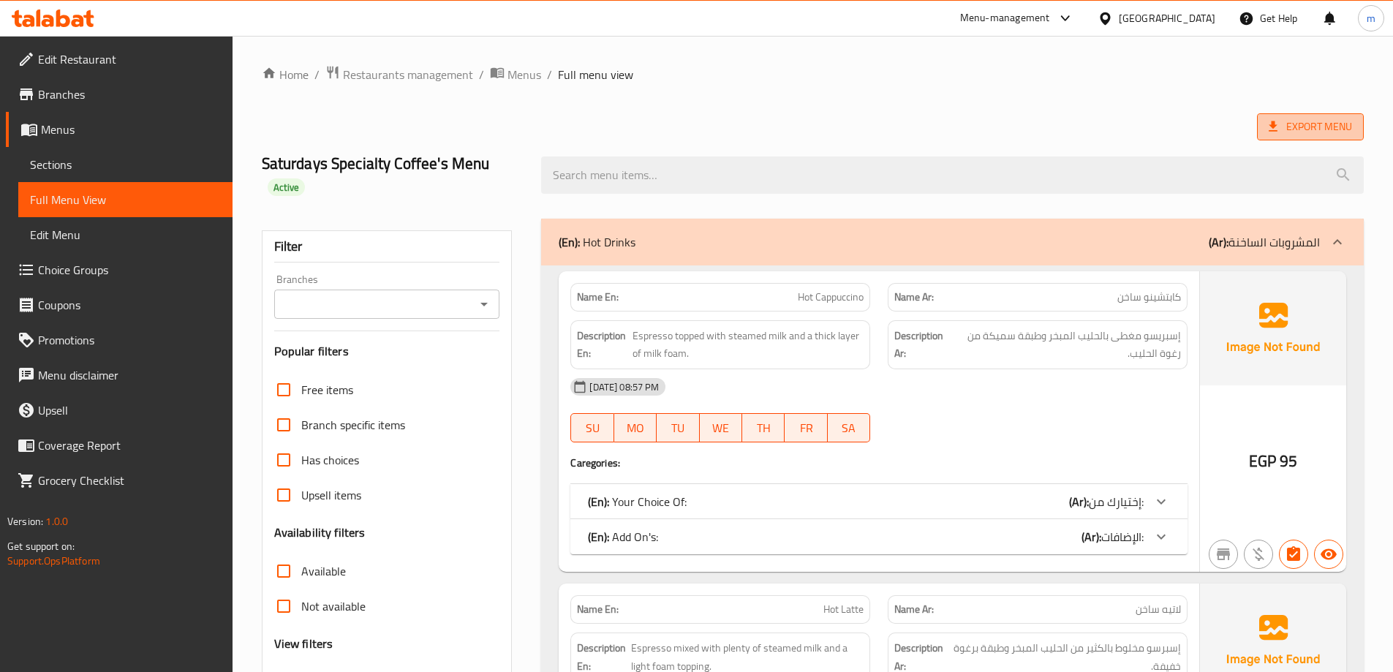
click at [1276, 126] on icon at bounding box center [1272, 126] width 15 height 15
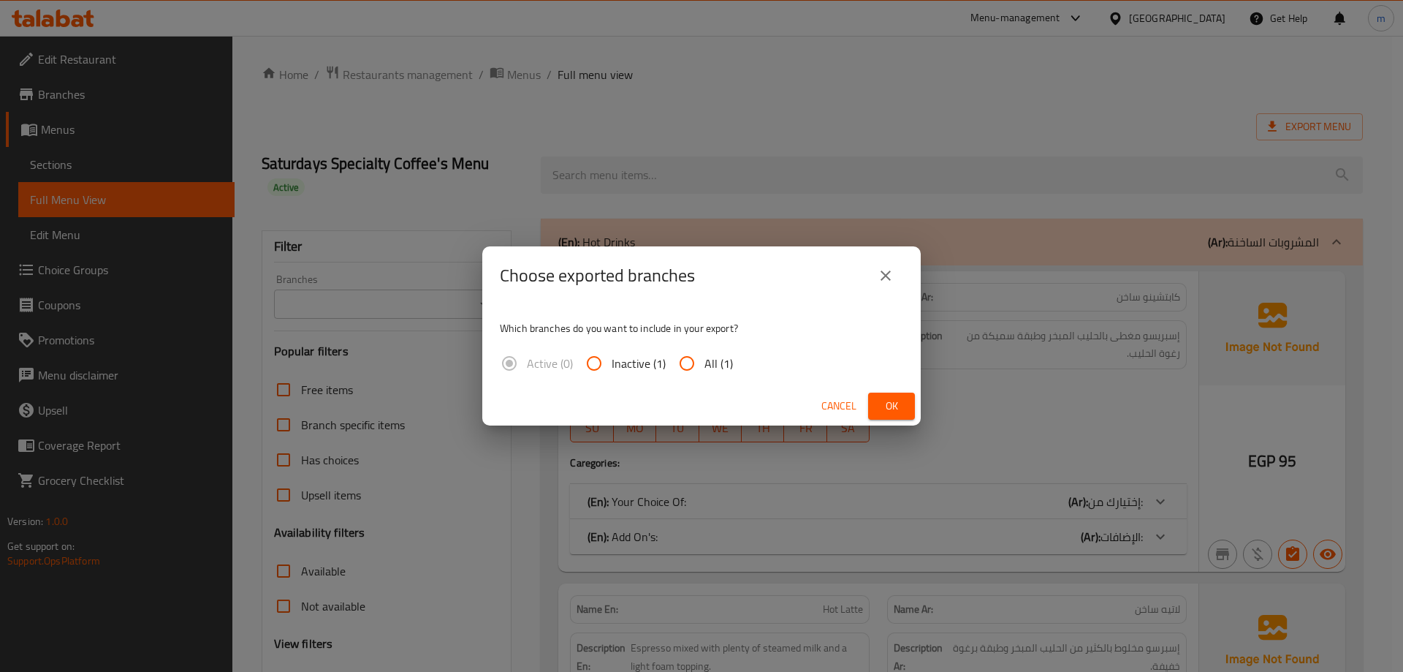
click at [882, 275] on icon "close" at bounding box center [886, 276] width 18 height 18
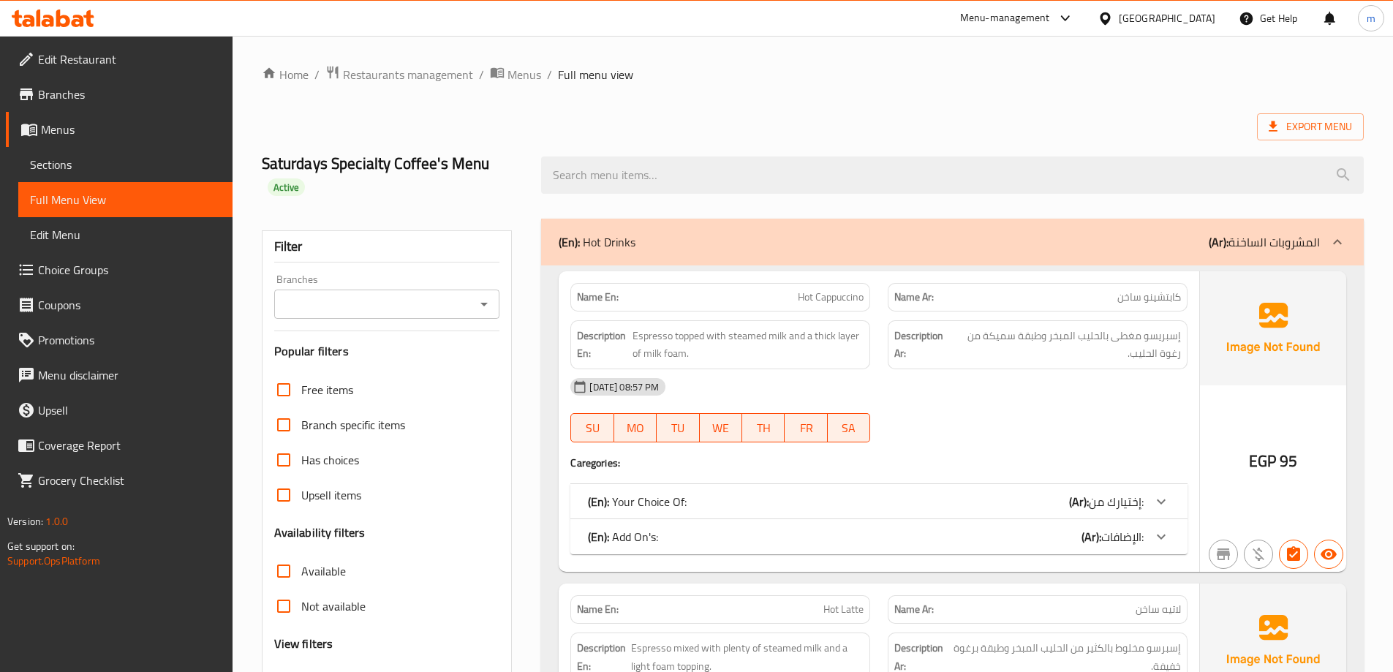
click at [1246, 123] on div "Export Menu" at bounding box center [813, 126] width 1102 height 27
click at [1302, 124] on span "Export Menu" at bounding box center [1309, 127] width 83 height 18
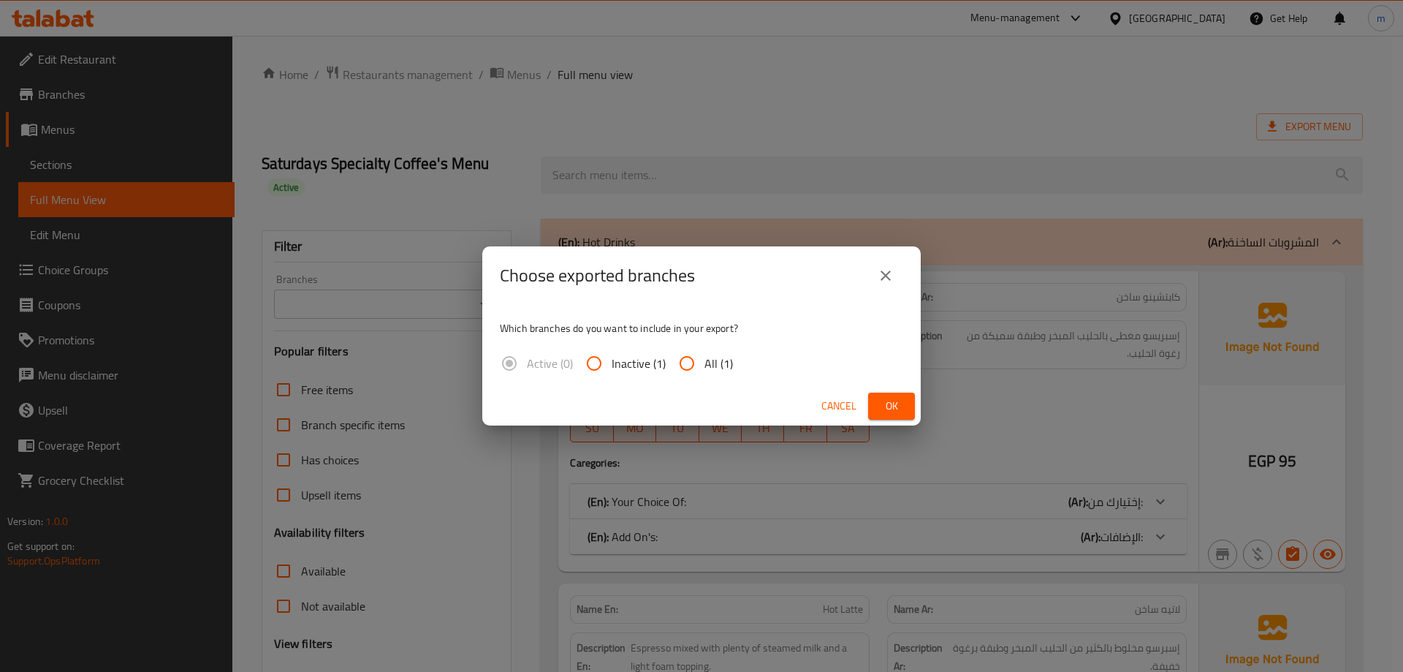
click at [727, 363] on span "All (1)" at bounding box center [719, 364] width 29 height 18
click at [705, 363] on input "All (1)" at bounding box center [687, 363] width 35 height 35
radio input "true"
click at [876, 412] on button "Ok" at bounding box center [891, 406] width 47 height 27
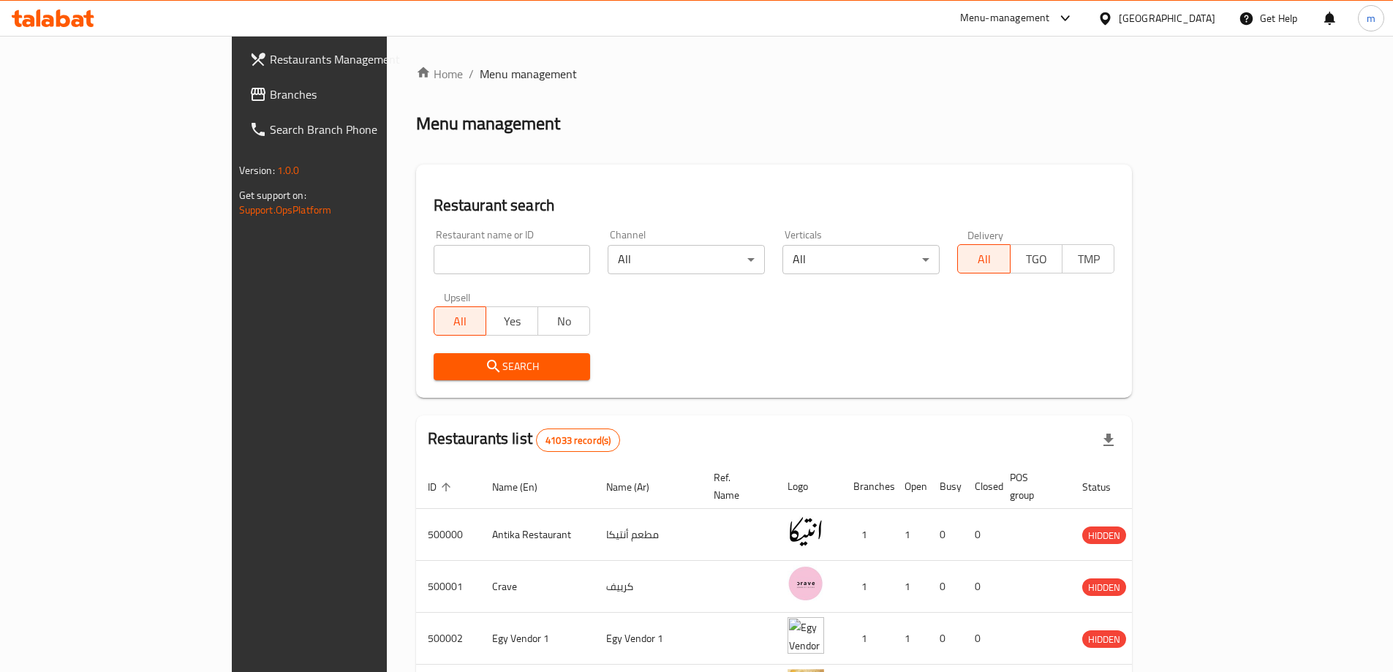
click at [270, 103] on span "Branches" at bounding box center [361, 95] width 183 height 18
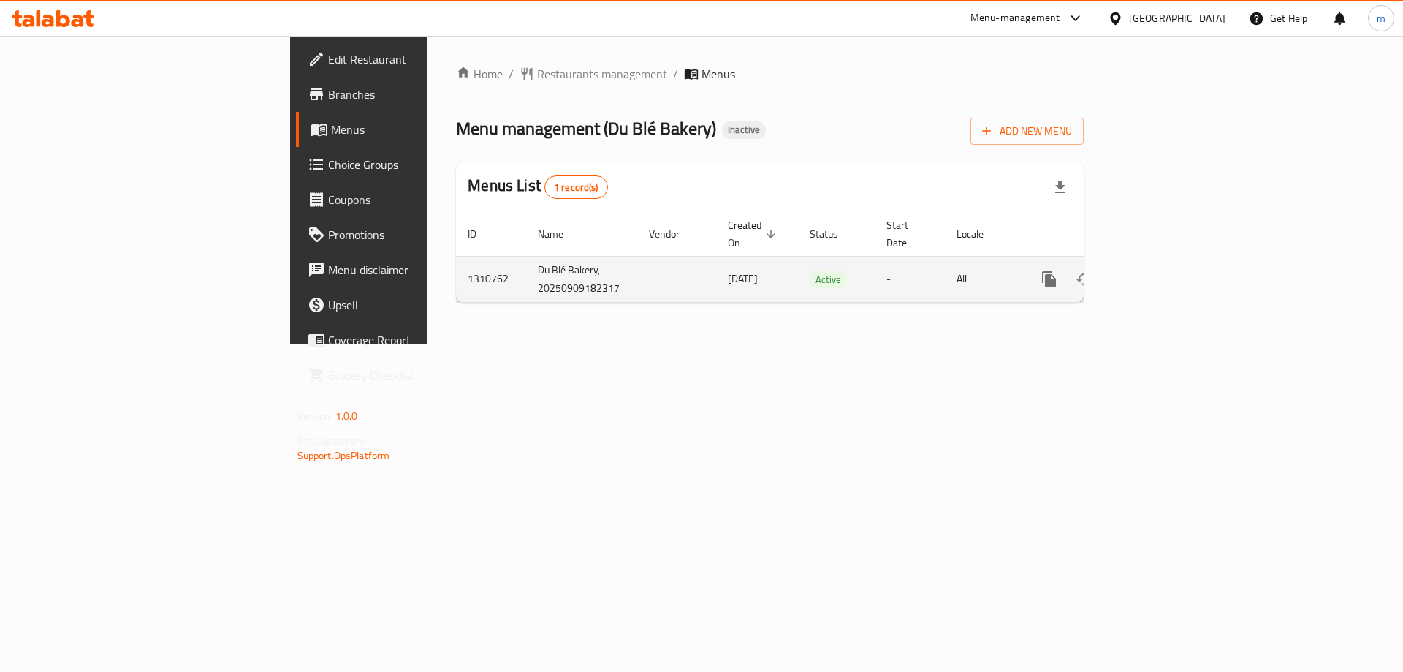
click at [1164, 270] on icon "enhanced table" at bounding box center [1155, 279] width 18 height 18
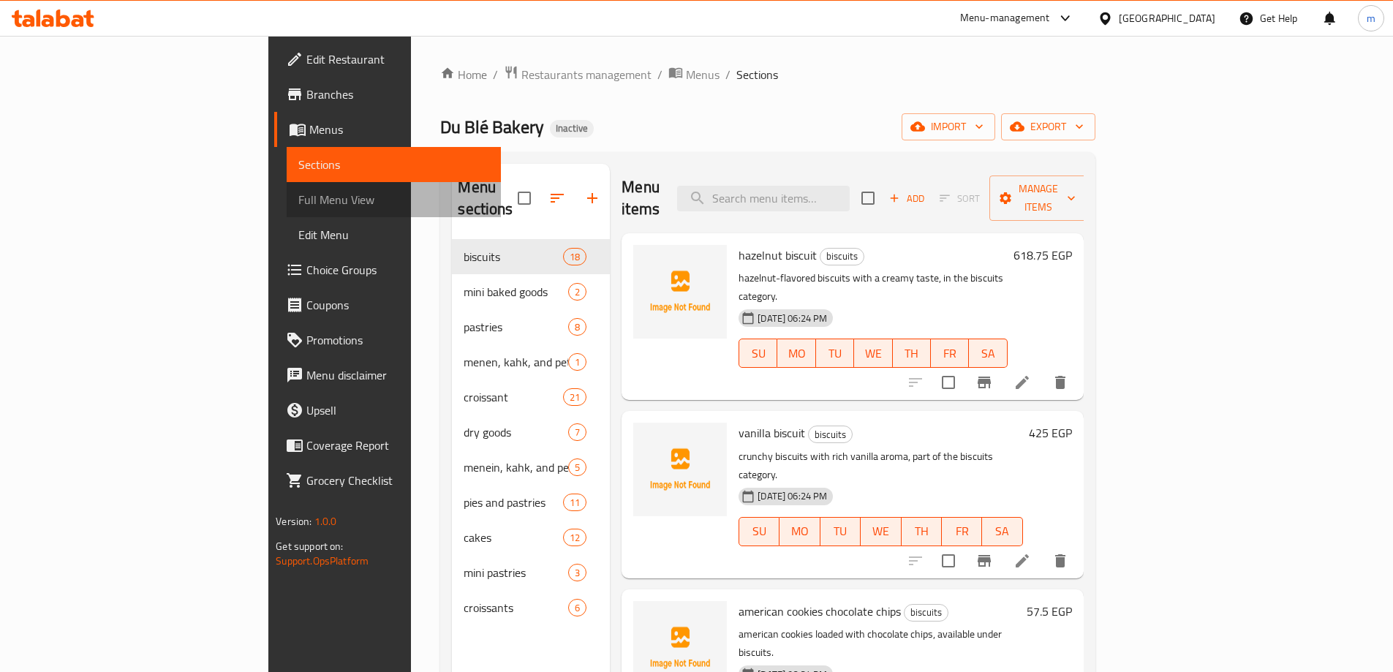
click at [298, 197] on span "Full Menu View" at bounding box center [393, 200] width 191 height 18
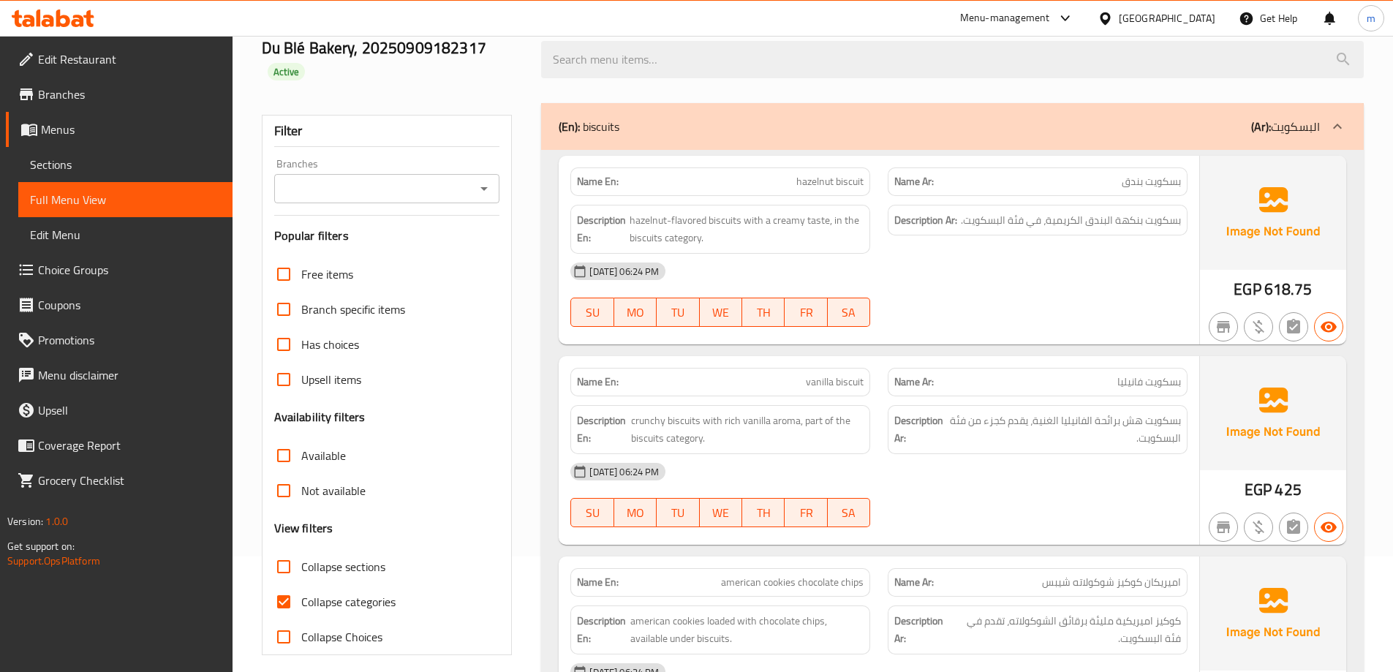
scroll to position [292, 0]
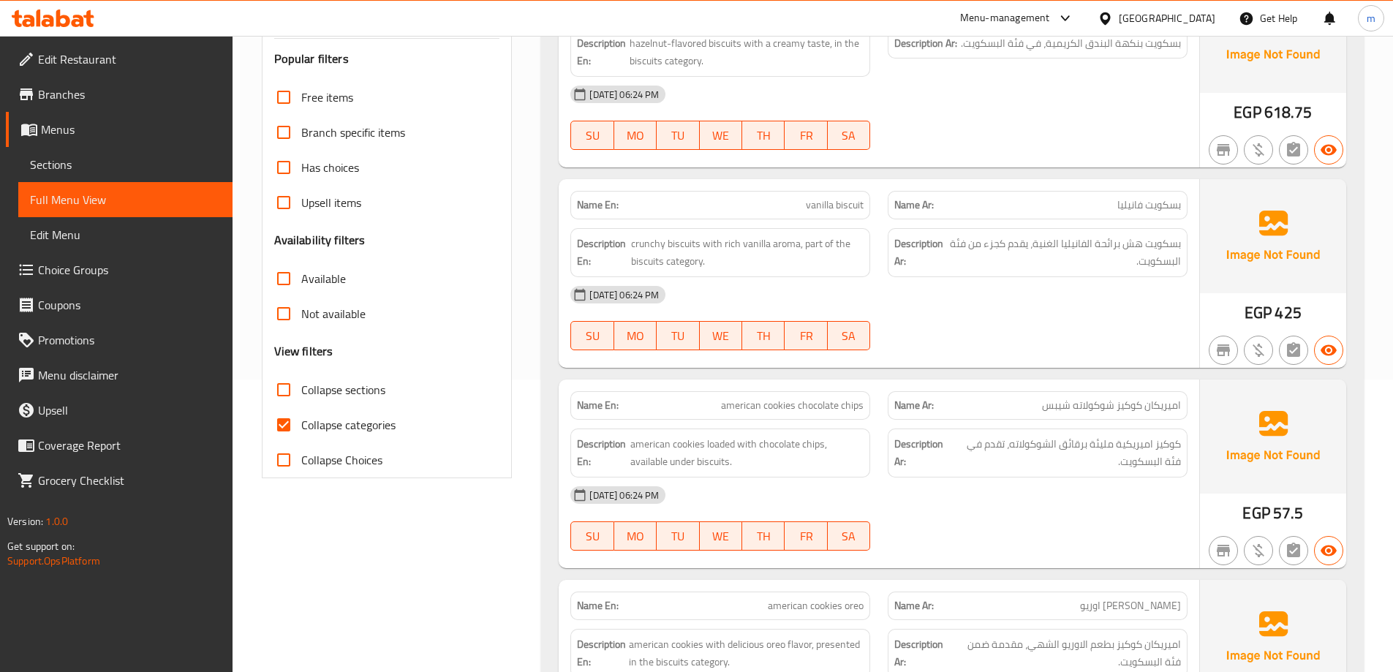
click at [345, 395] on span "Collapse sections" at bounding box center [343, 390] width 84 height 18
click at [301, 395] on input "Collapse sections" at bounding box center [283, 389] width 35 height 35
checkbox input "true"
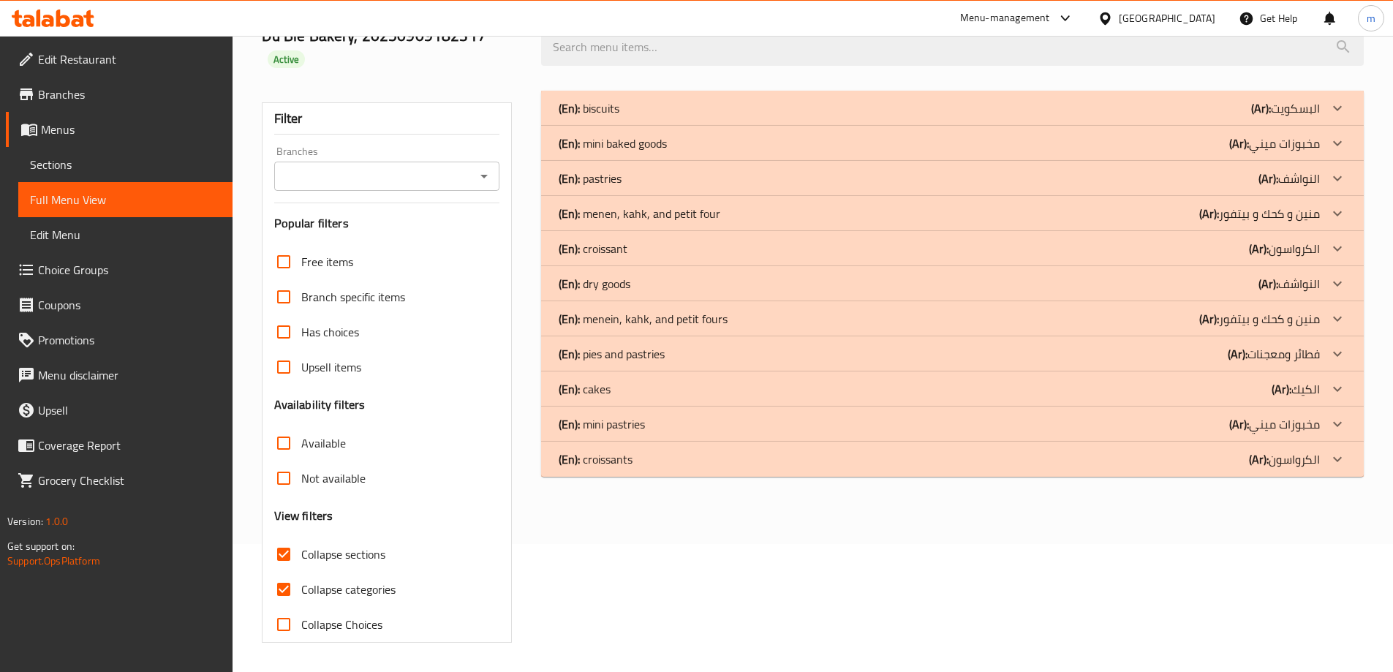
scroll to position [128, 0]
click at [348, 435] on div "Available" at bounding box center [387, 442] width 226 height 35
click at [1295, 450] on p "(Ar): الكرواسون" at bounding box center [1284, 459] width 71 height 18
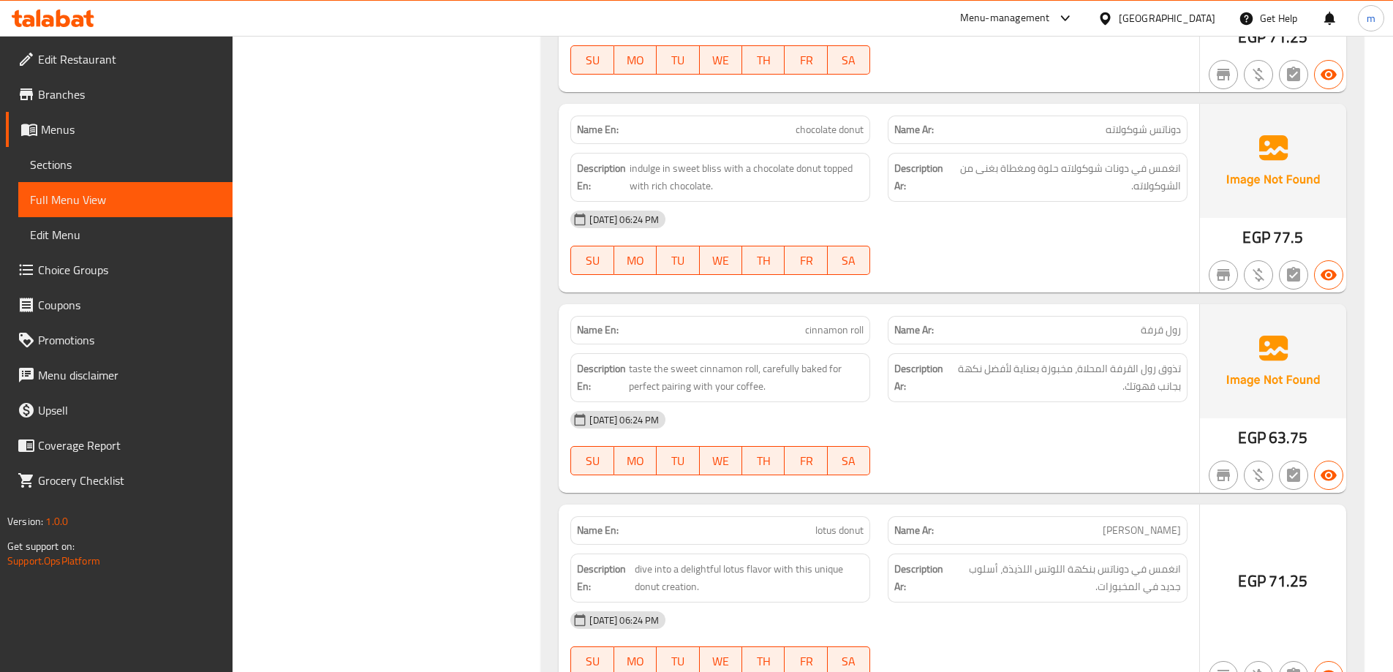
scroll to position [1005, 0]
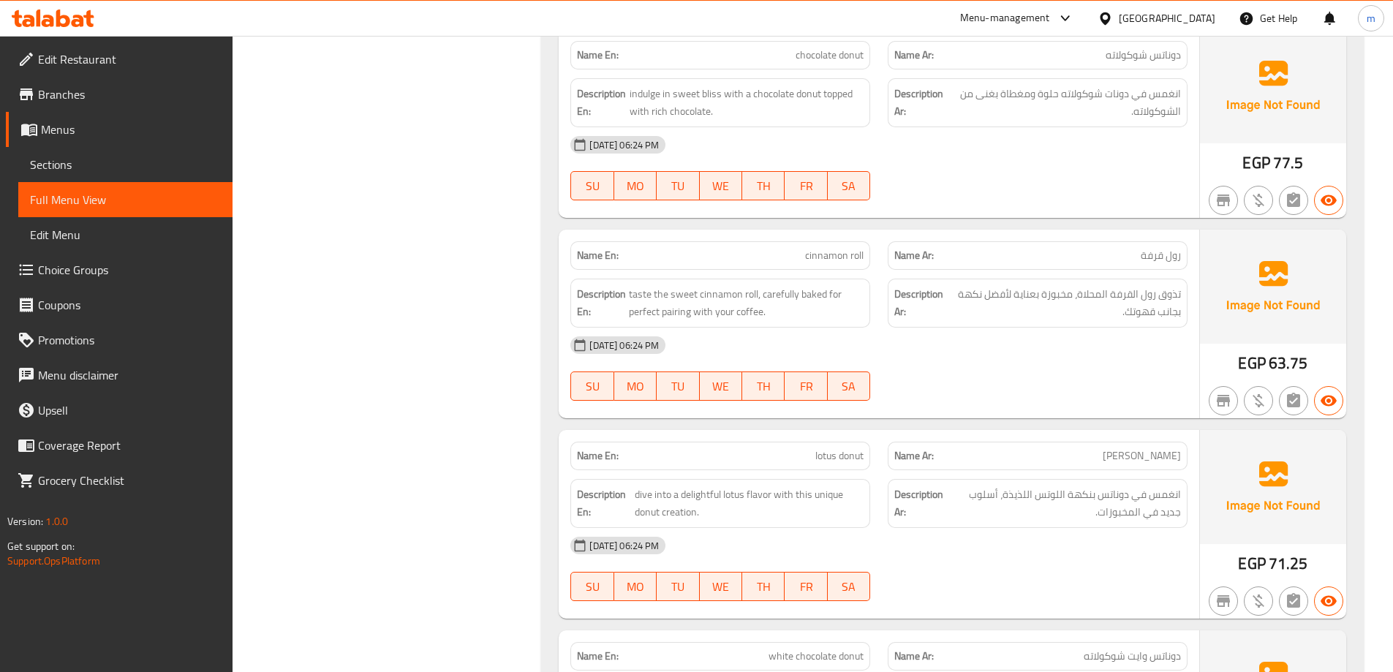
click at [1009, 357] on div "[DATE] 06:24 PM" at bounding box center [878, 344] width 634 height 35
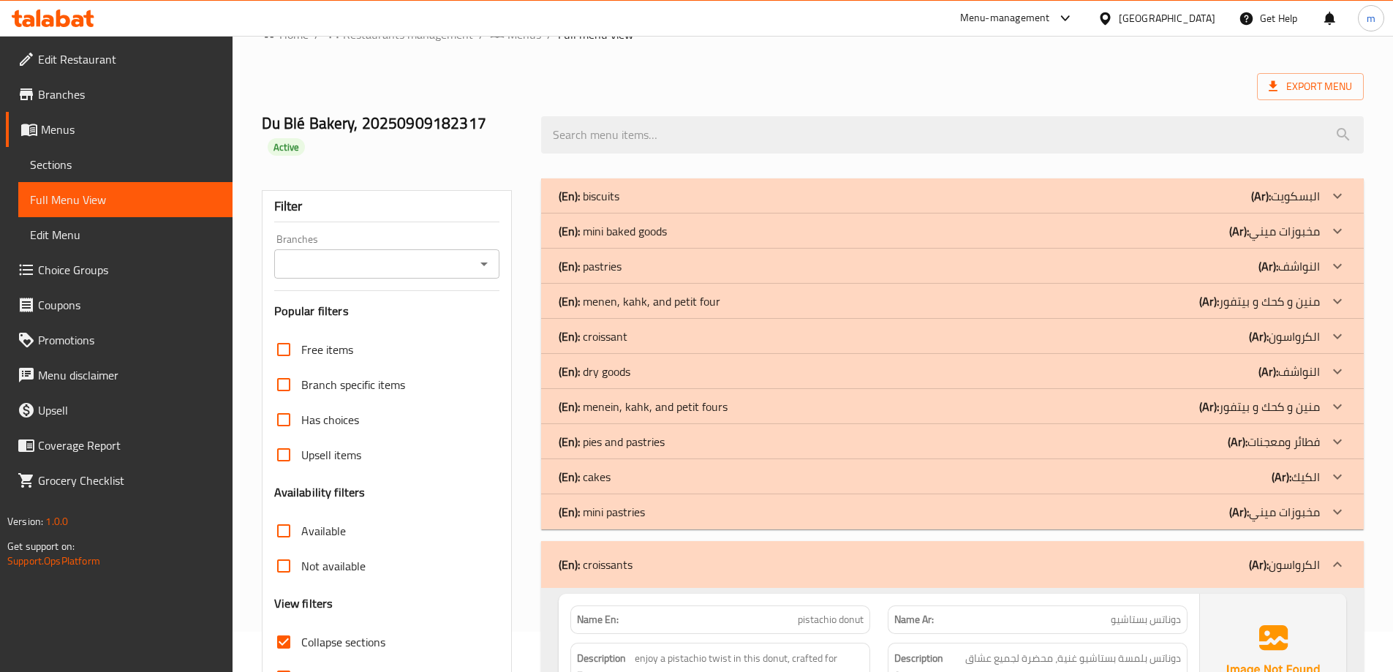
click at [933, 346] on div "(En): croissant (Ar): الكرواسون" at bounding box center [952, 336] width 822 height 35
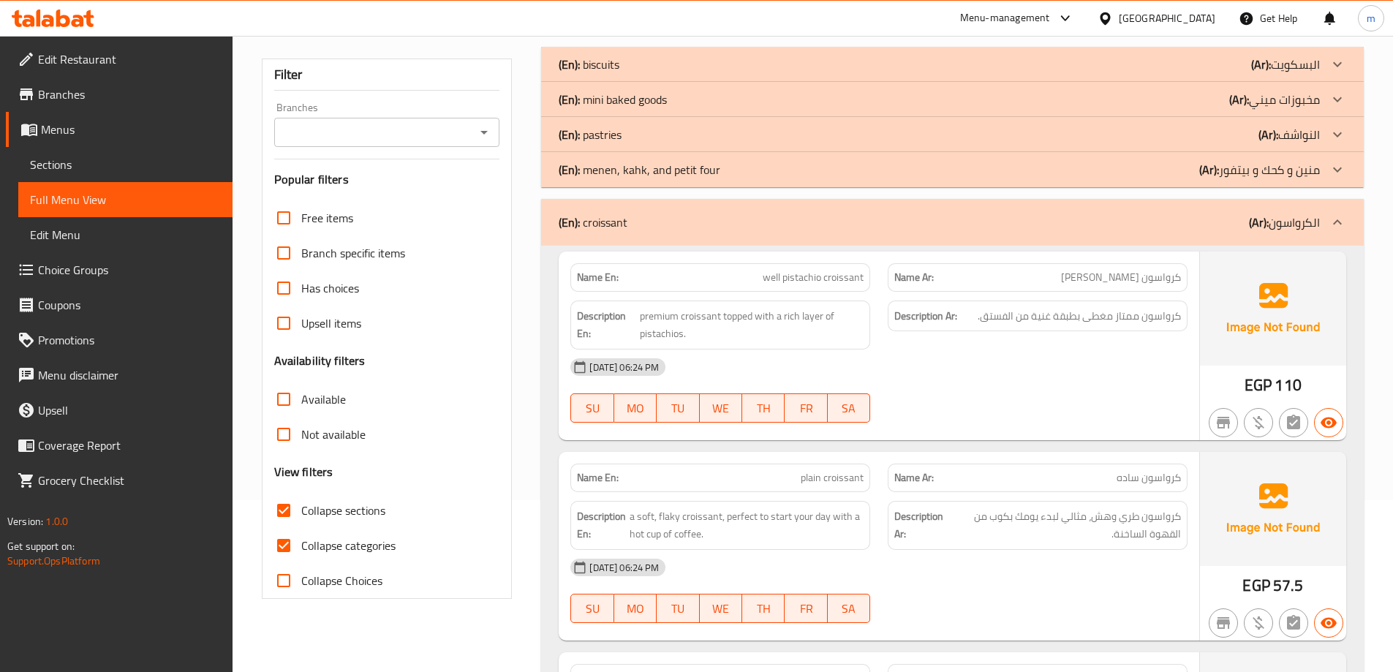
scroll to position [186, 0]
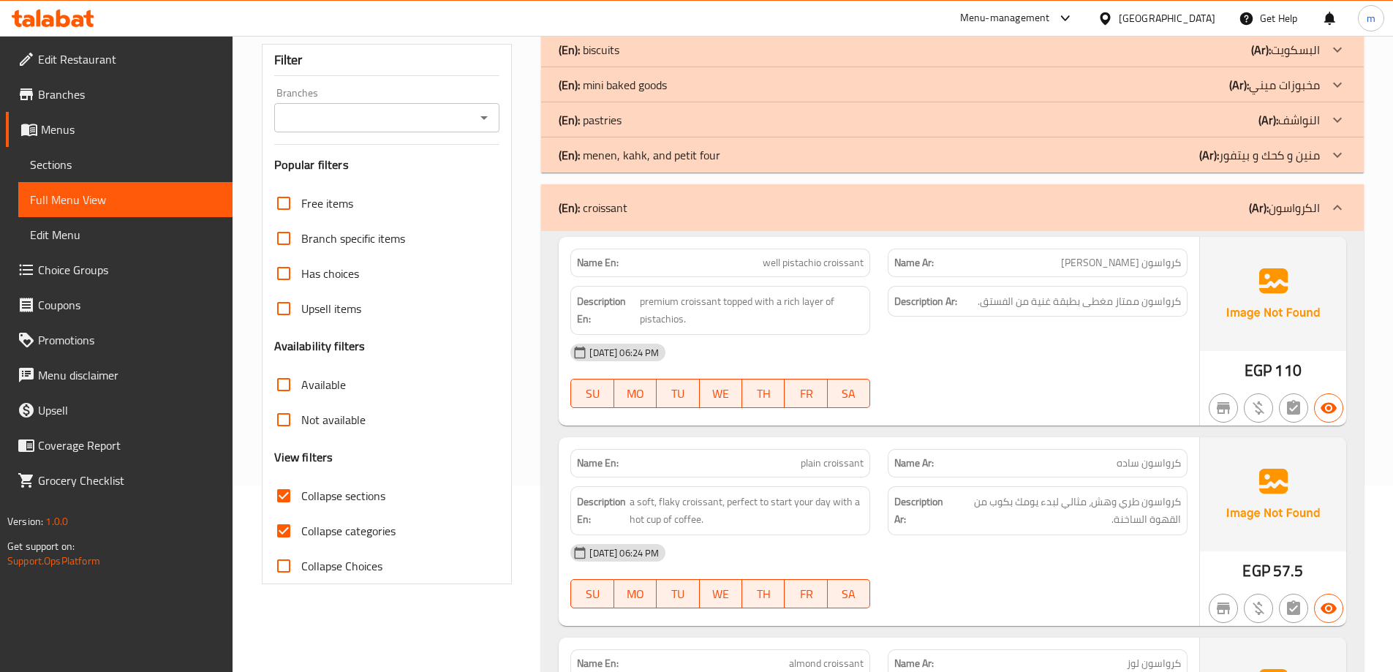
click at [654, 213] on div "(En): croissant (Ar): الكرواسون" at bounding box center [938, 208] width 761 height 18
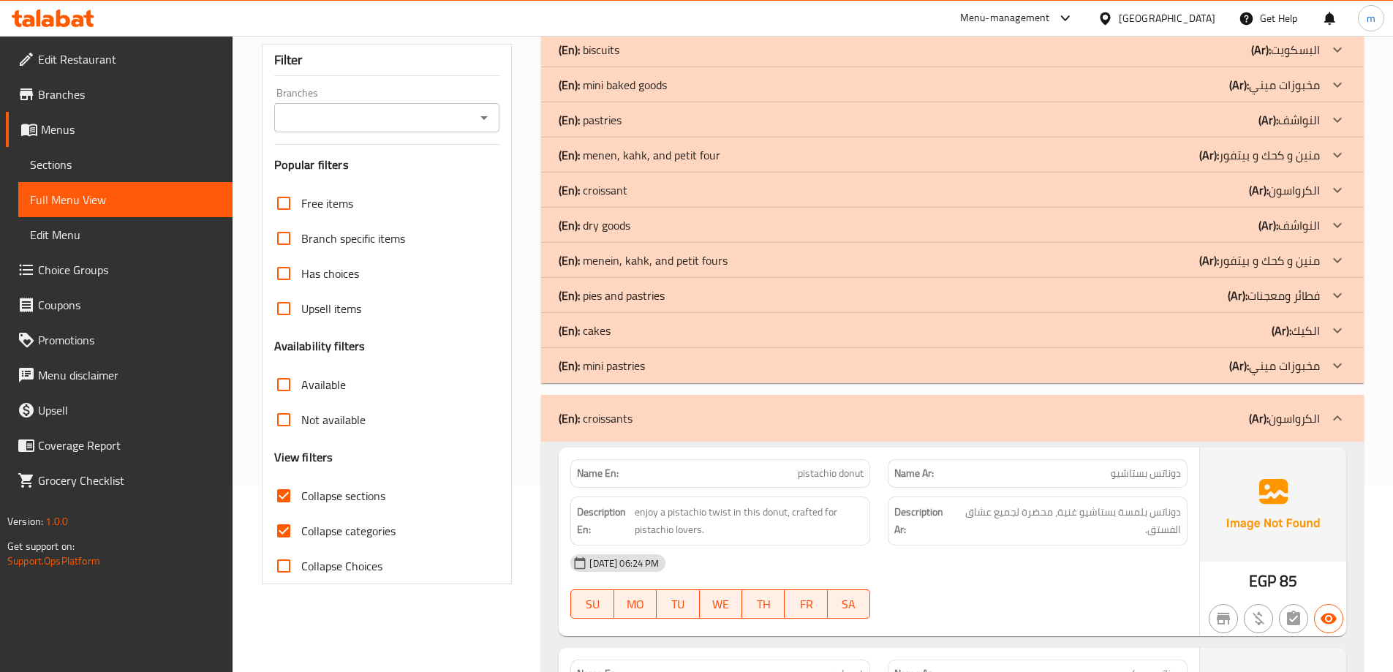
click at [773, 423] on div "(En): croissants (Ar): الكرواسون" at bounding box center [938, 418] width 761 height 18
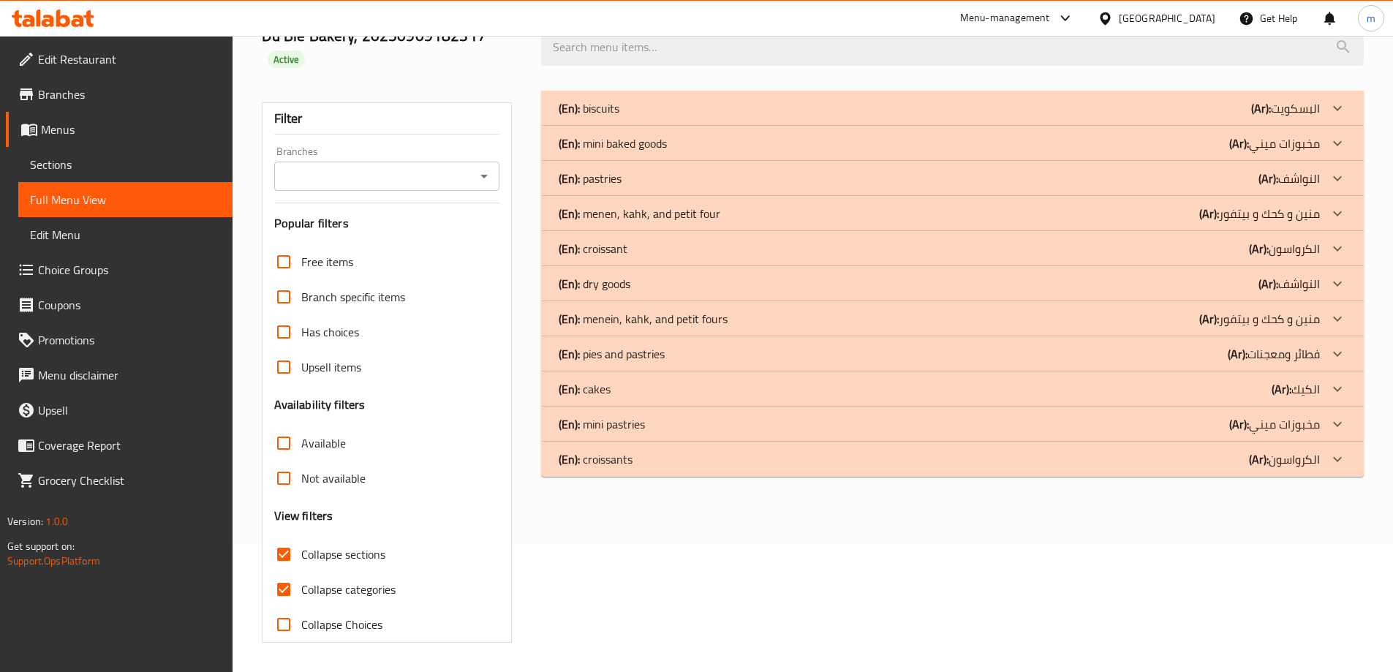
scroll to position [55, 0]
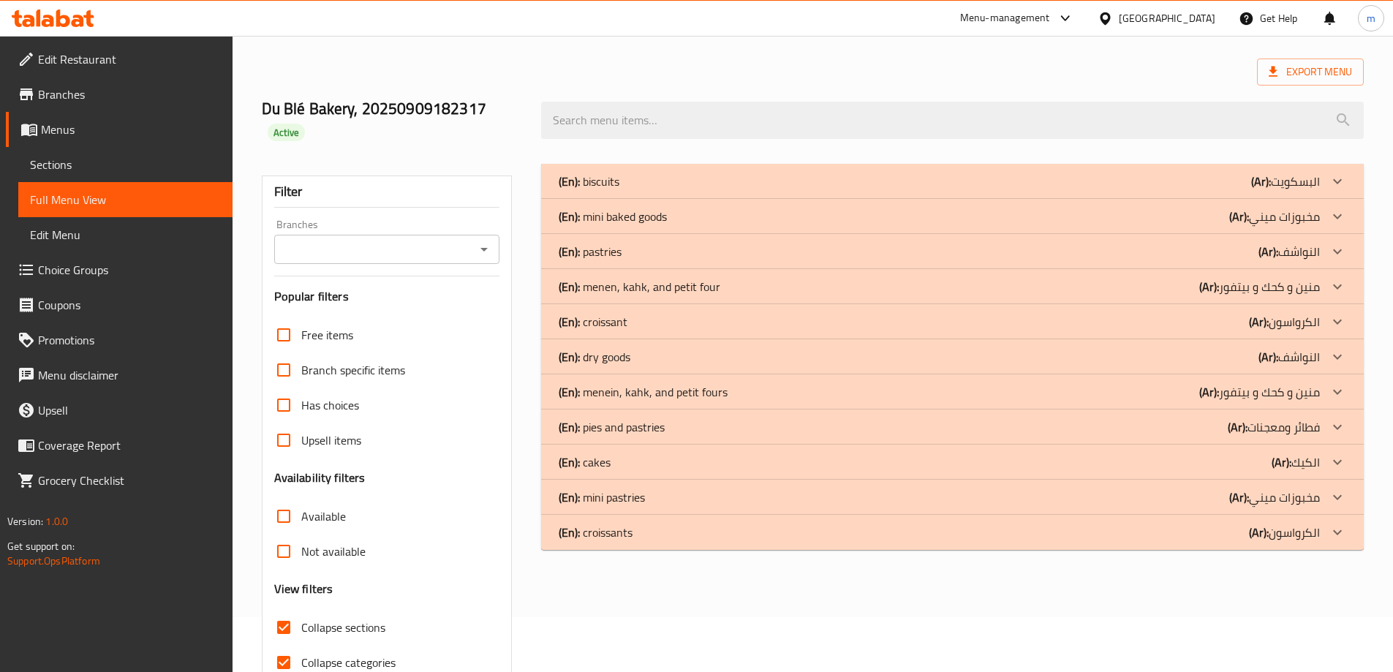
click at [854, 406] on div "(En): [PERSON_NAME], kahk, and petit fours (Ar): منين و كحك و بيتفور" at bounding box center [952, 391] width 822 height 35
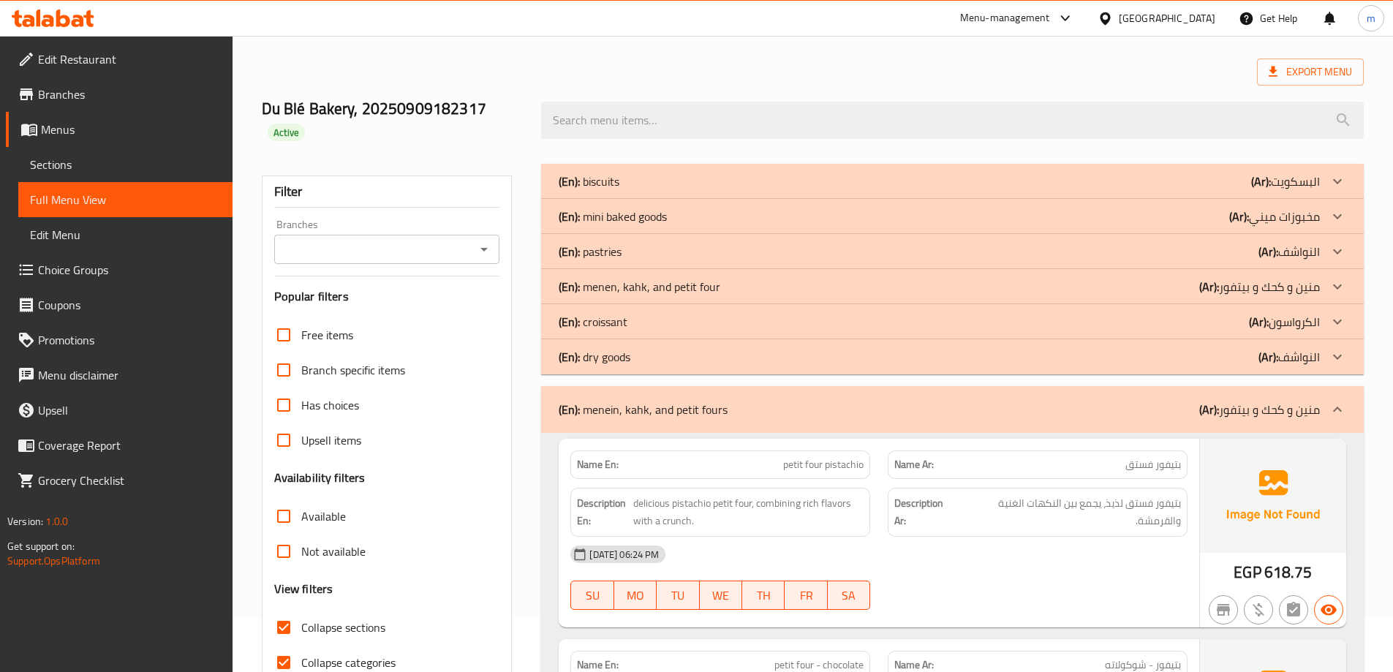
click at [854, 406] on div "(En): [PERSON_NAME], kahk, and petit fours (Ar): منين و كحك و بيتفور" at bounding box center [938, 410] width 761 height 18
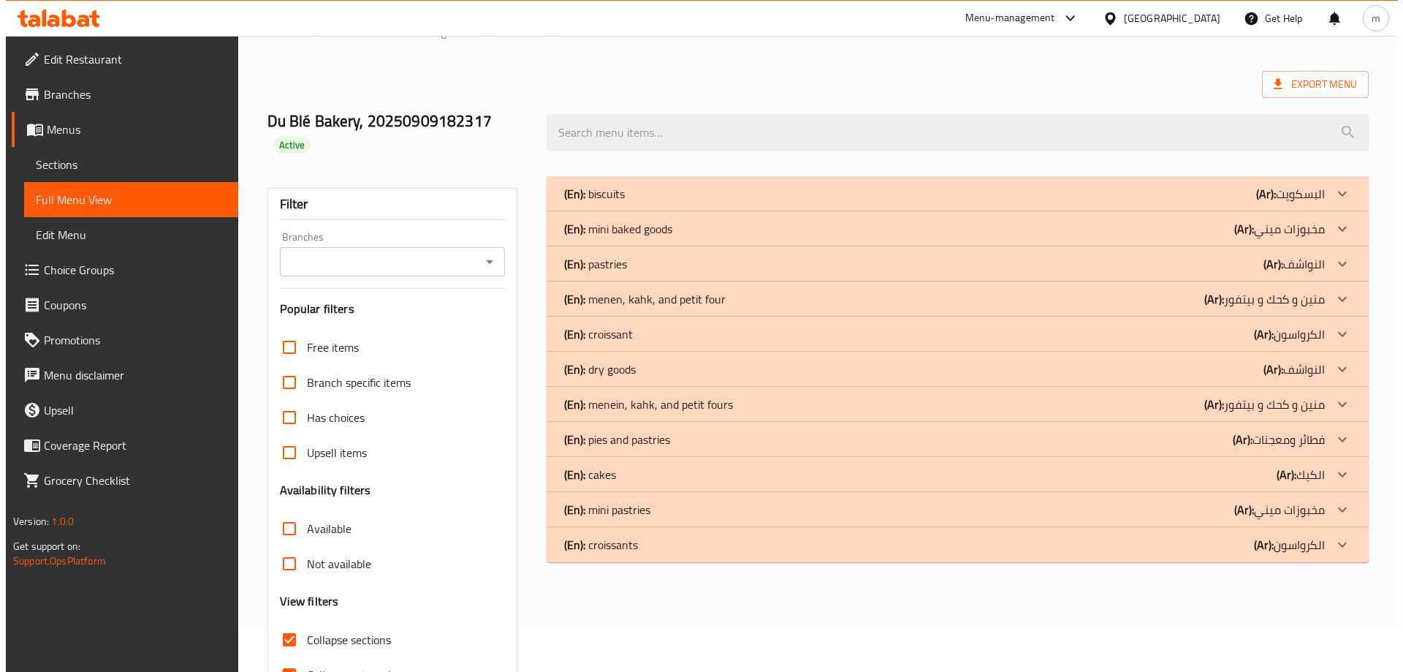
scroll to position [0, 0]
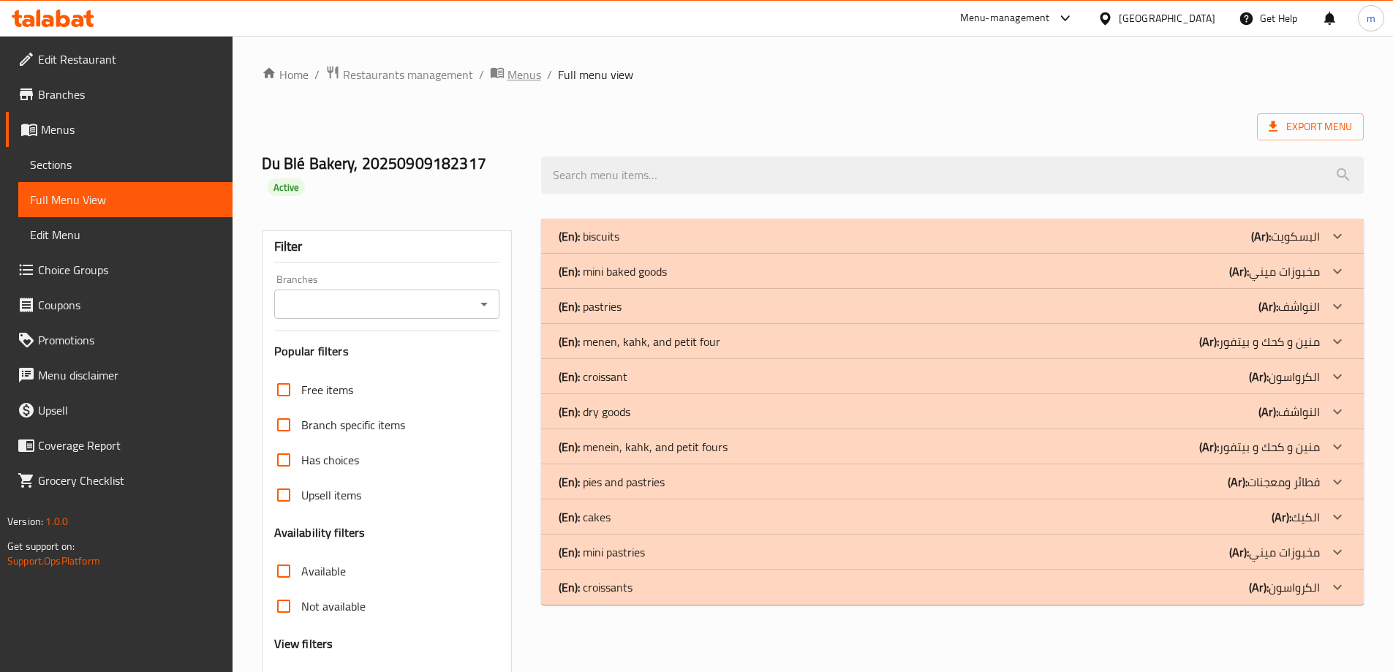
click at [525, 75] on span "Menus" at bounding box center [524, 75] width 34 height 18
